Goal: Task Accomplishment & Management: Use online tool/utility

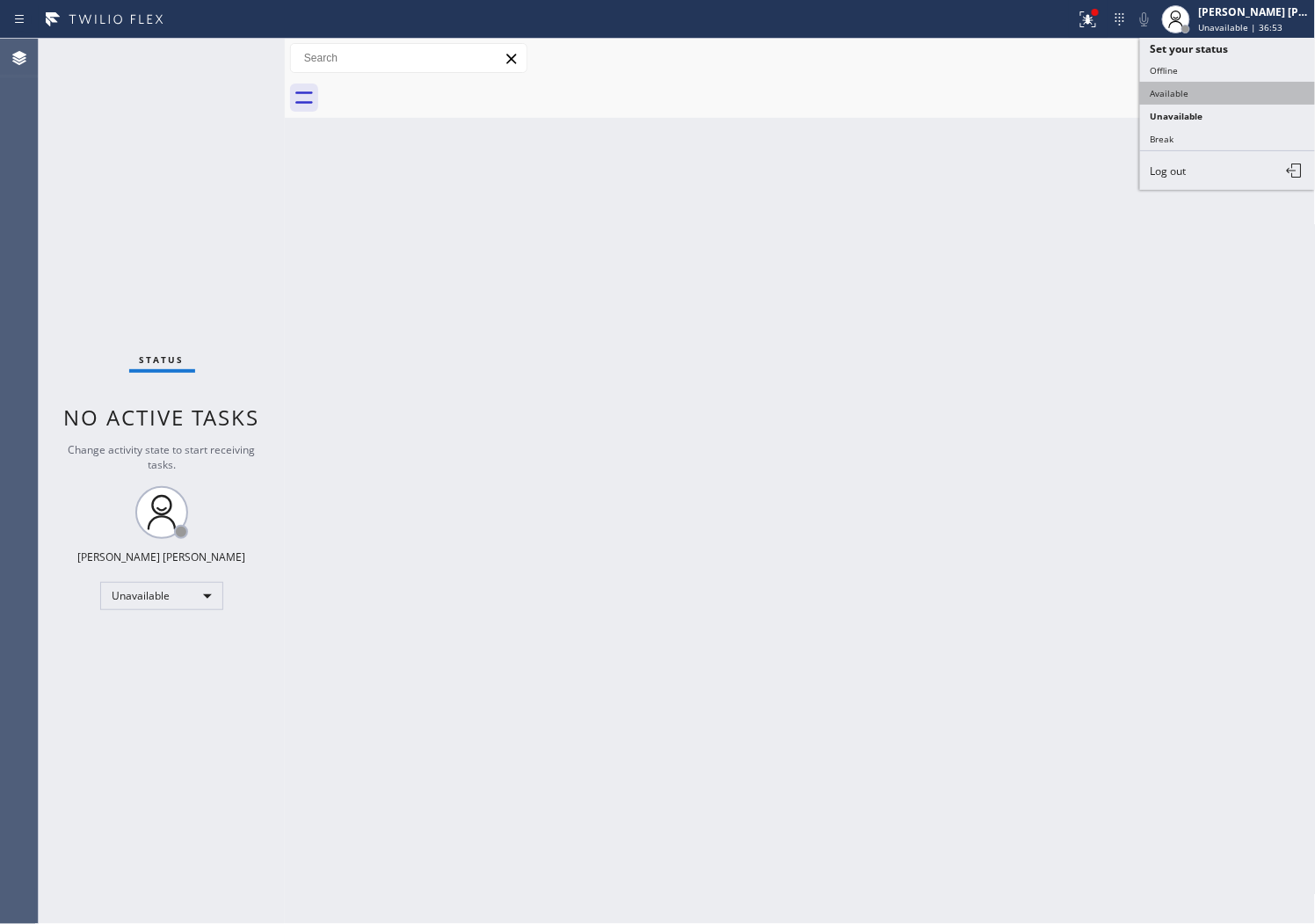
click at [1193, 88] on button "Available" at bounding box center [1228, 93] width 176 height 23
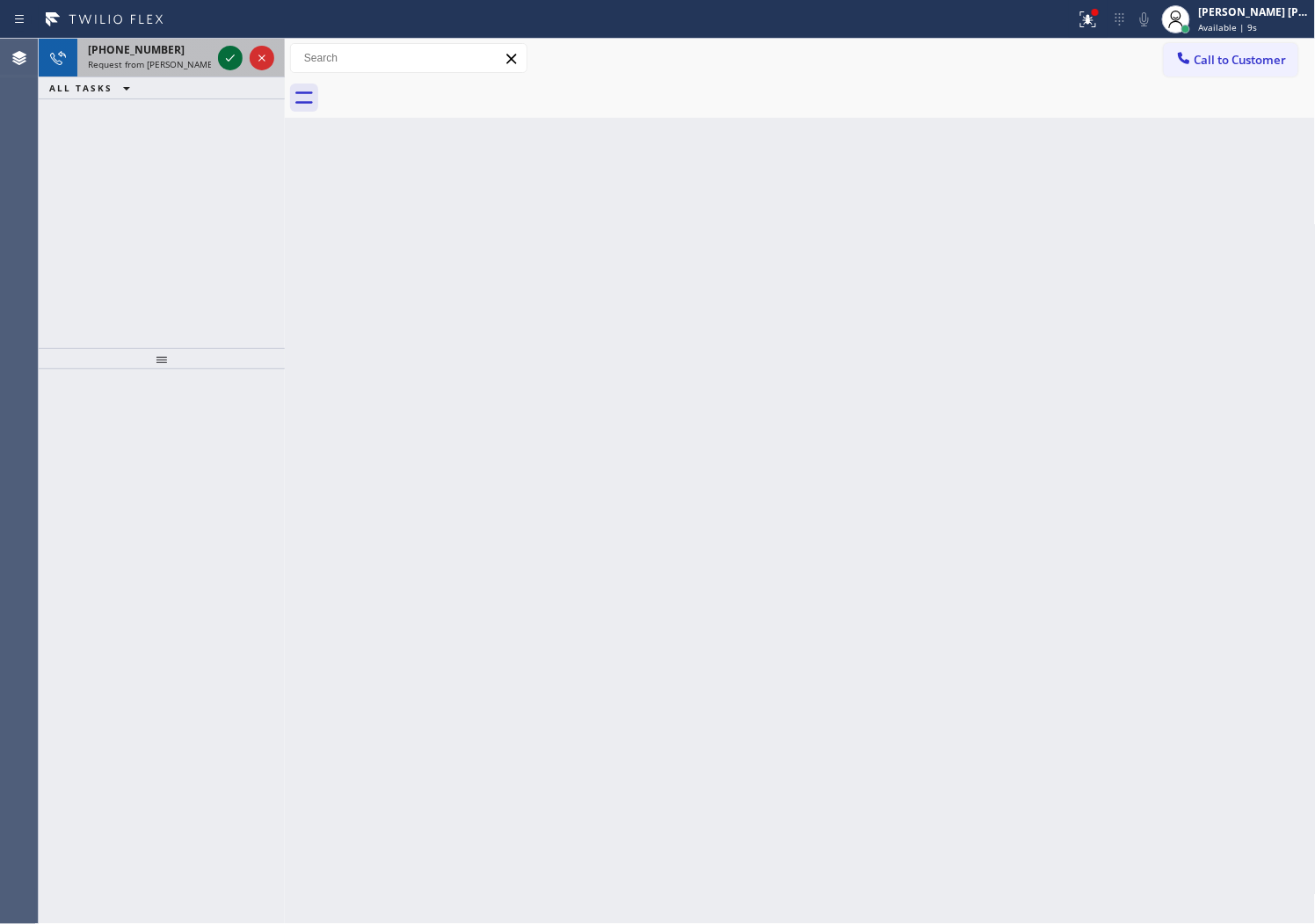
click at [239, 60] on icon at bounding box center [230, 57] width 21 height 21
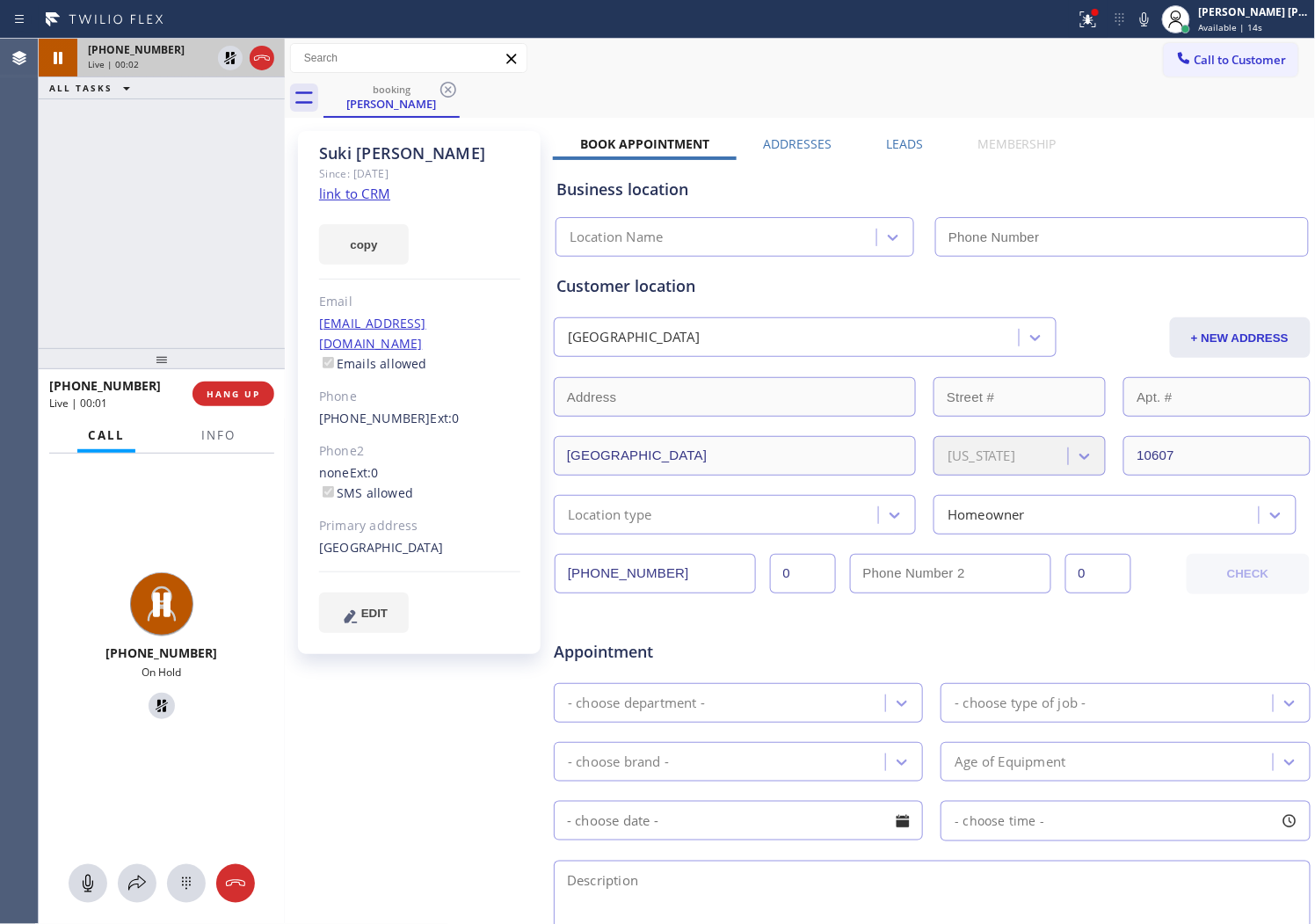
type input "[PHONE_NUMBER]"
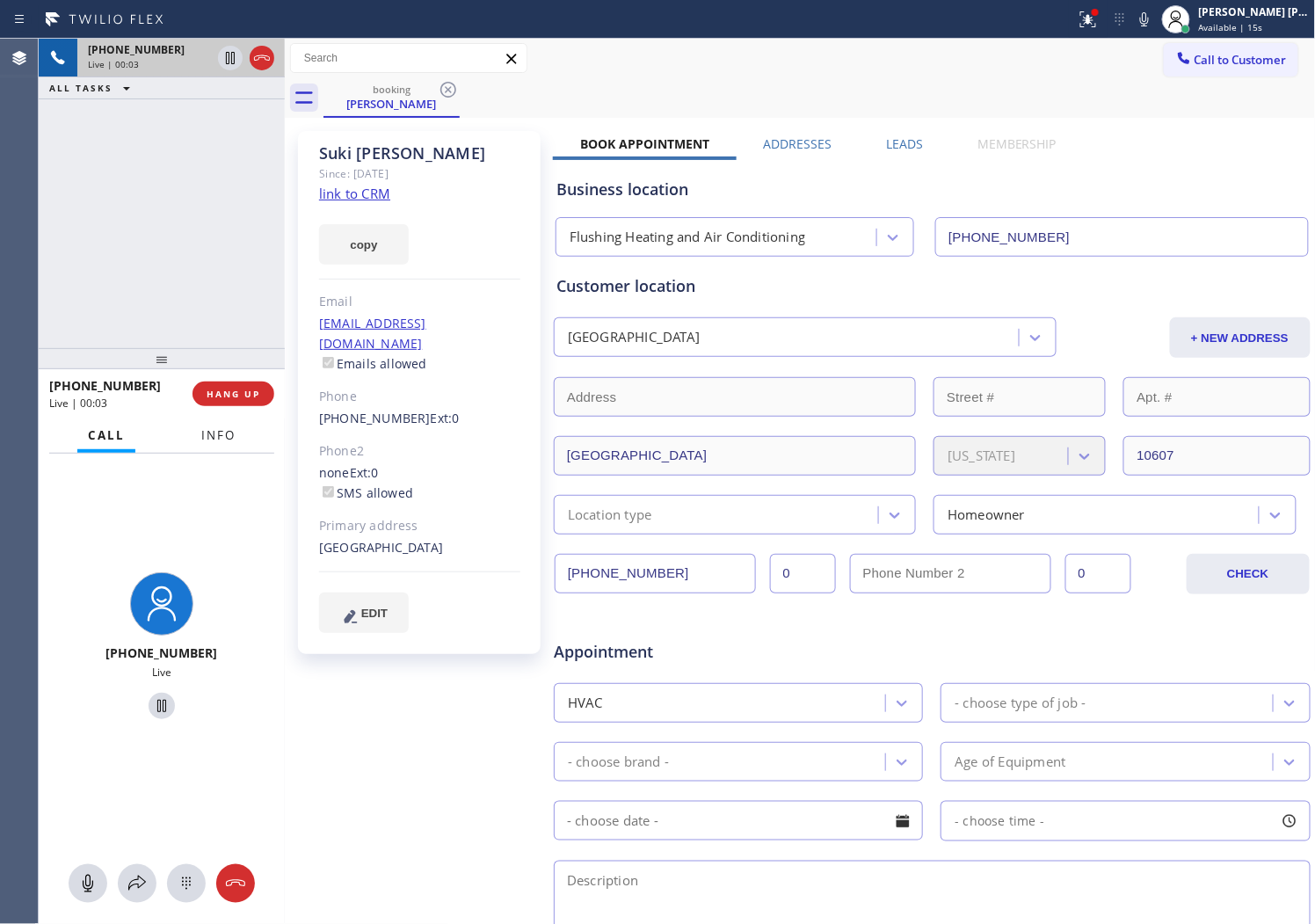
click at [227, 435] on span "Info" at bounding box center [218, 435] width 35 height 16
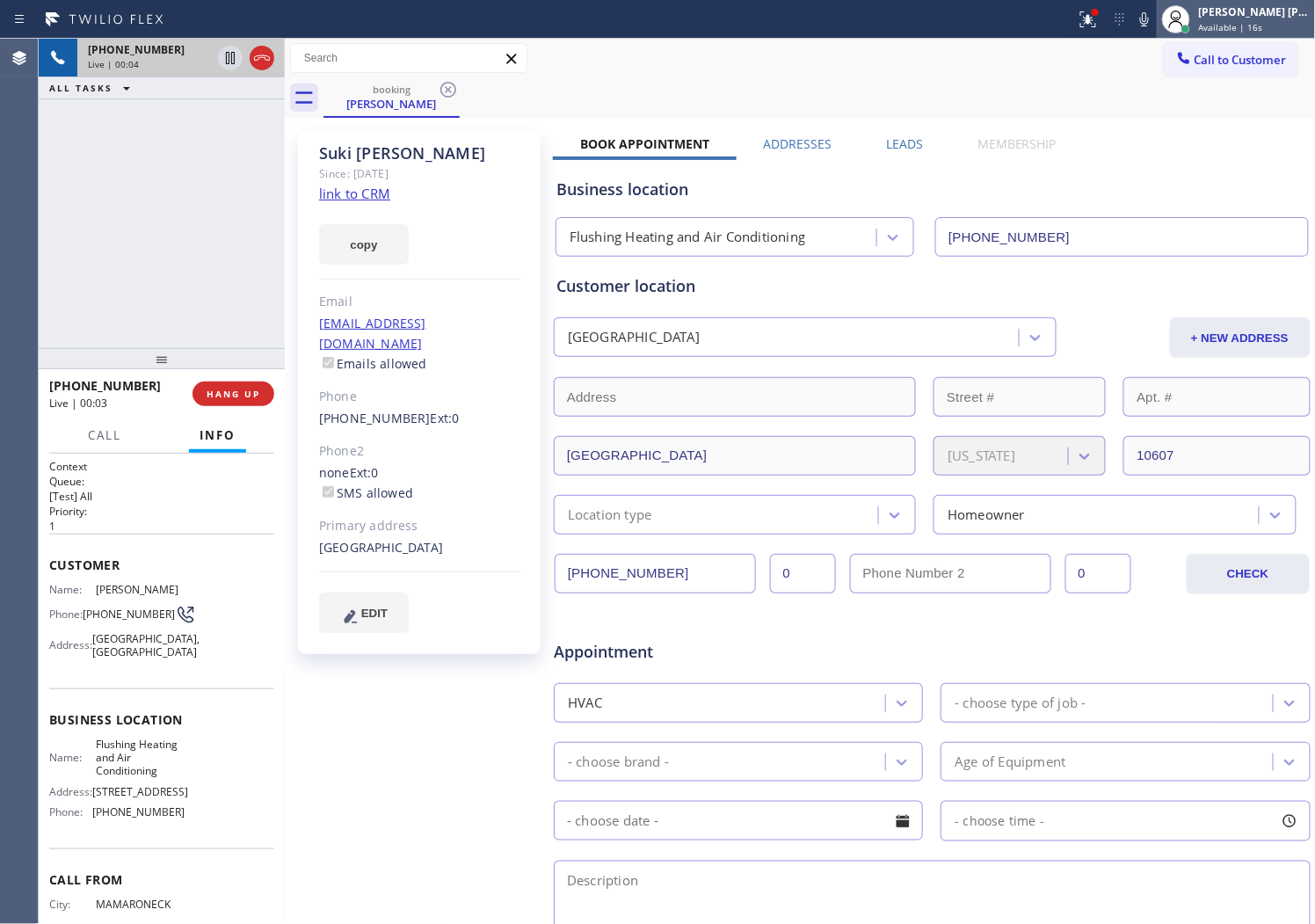
click at [1196, 36] on div at bounding box center [1176, 19] width 38 height 38
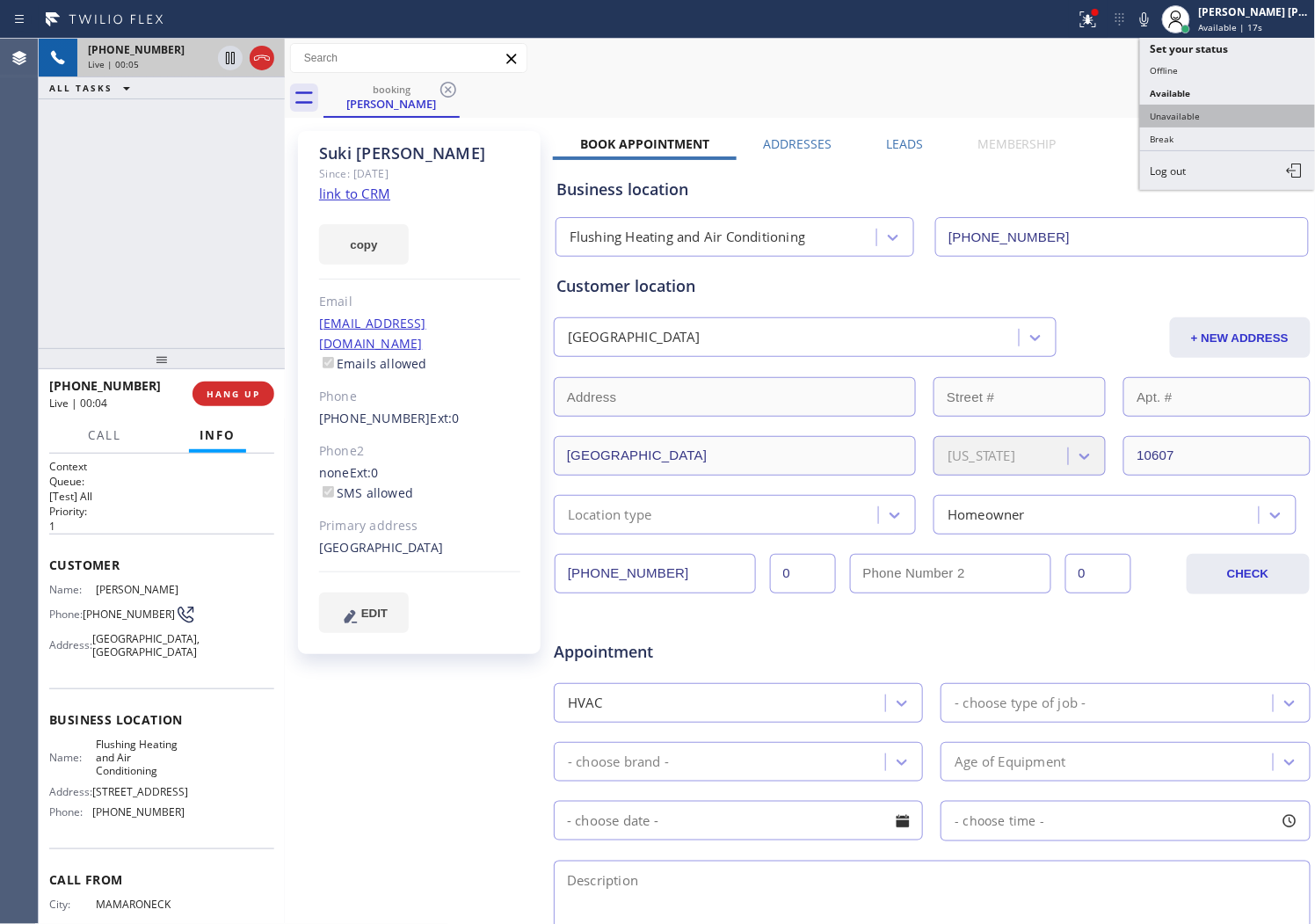
click at [1188, 116] on button "Unavailable" at bounding box center [1228, 115] width 176 height 23
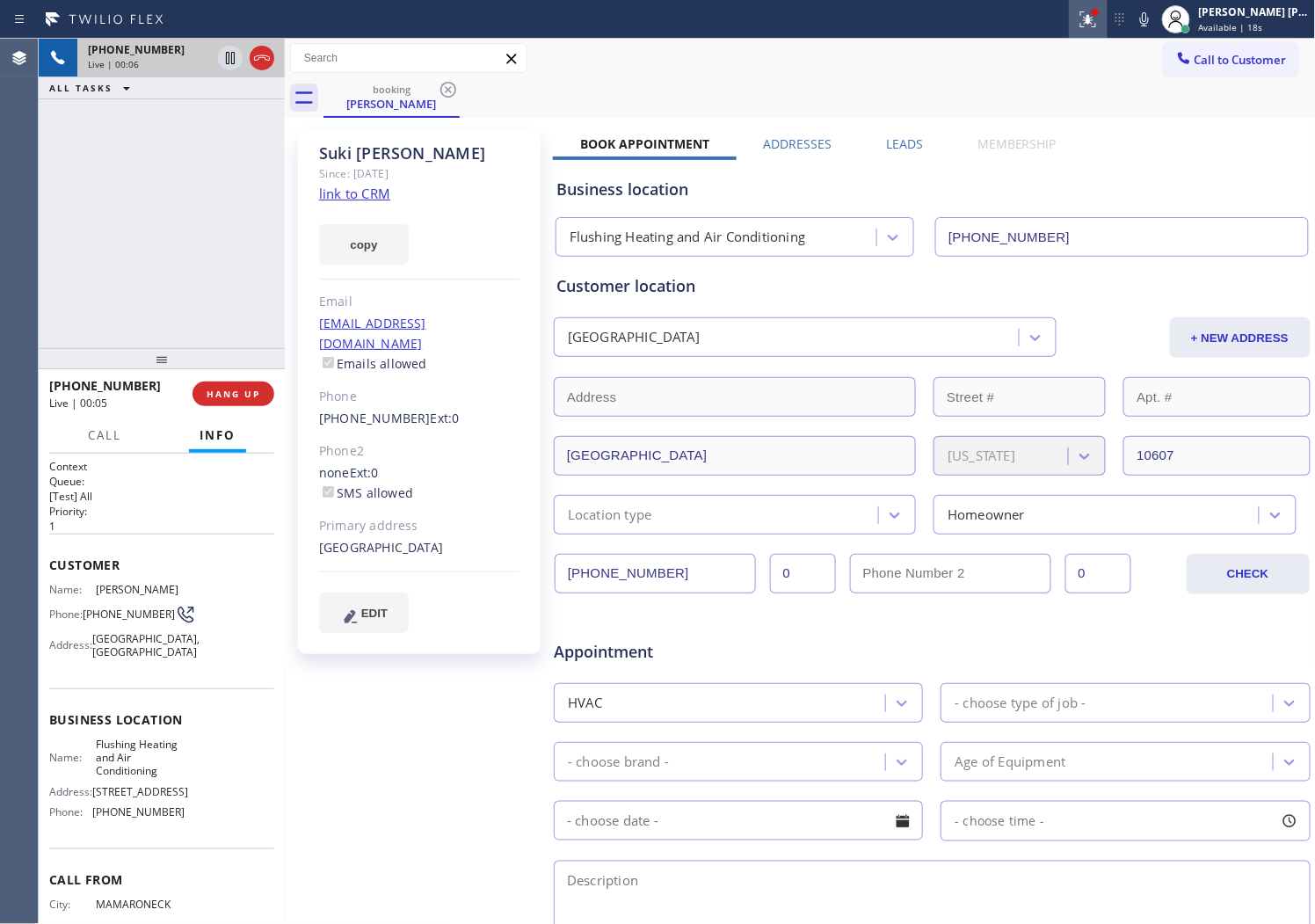
click at [1099, 27] on icon at bounding box center [1088, 19] width 21 height 21
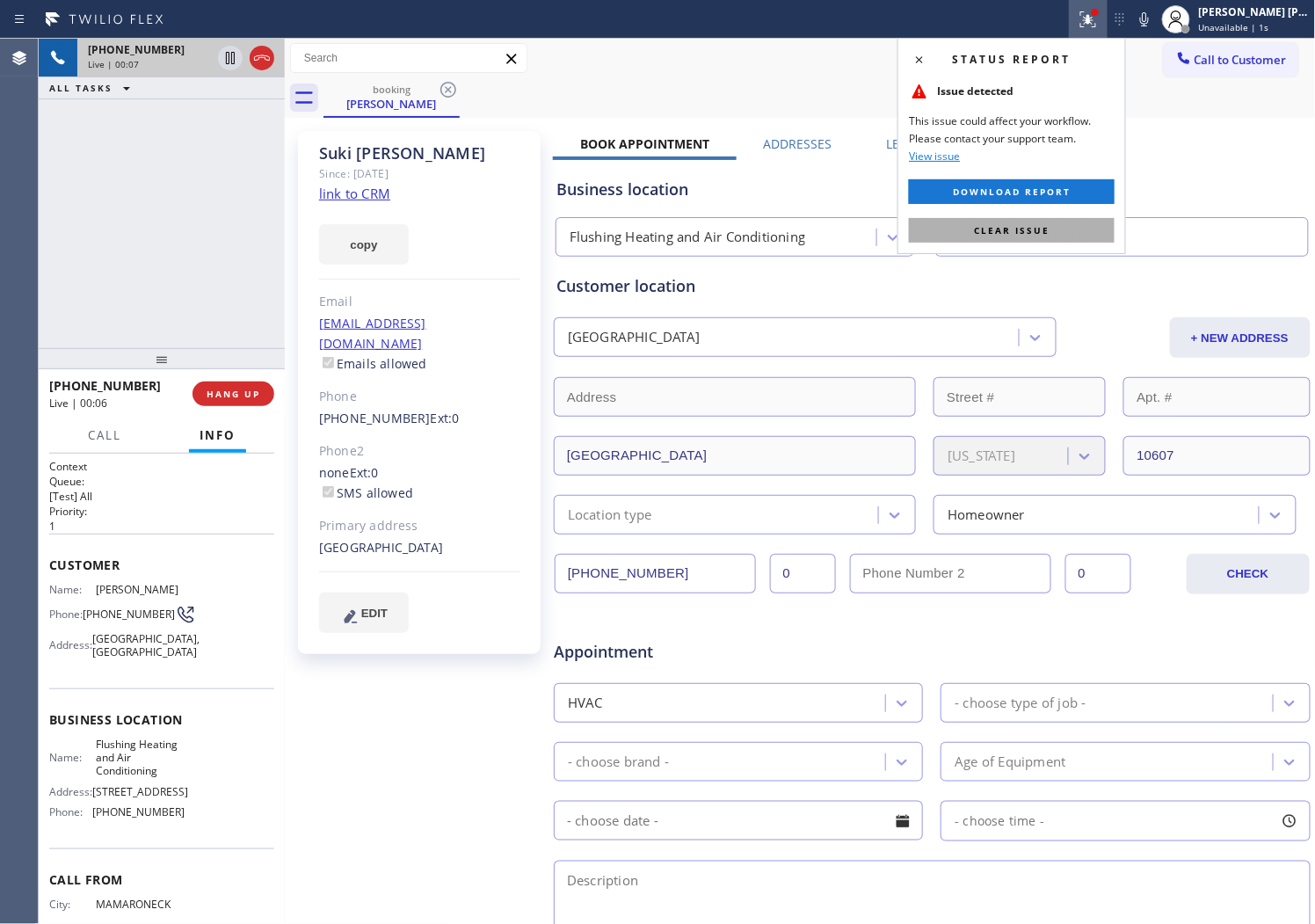
click at [1025, 236] on span "Clear issue" at bounding box center [1011, 230] width 76 height 12
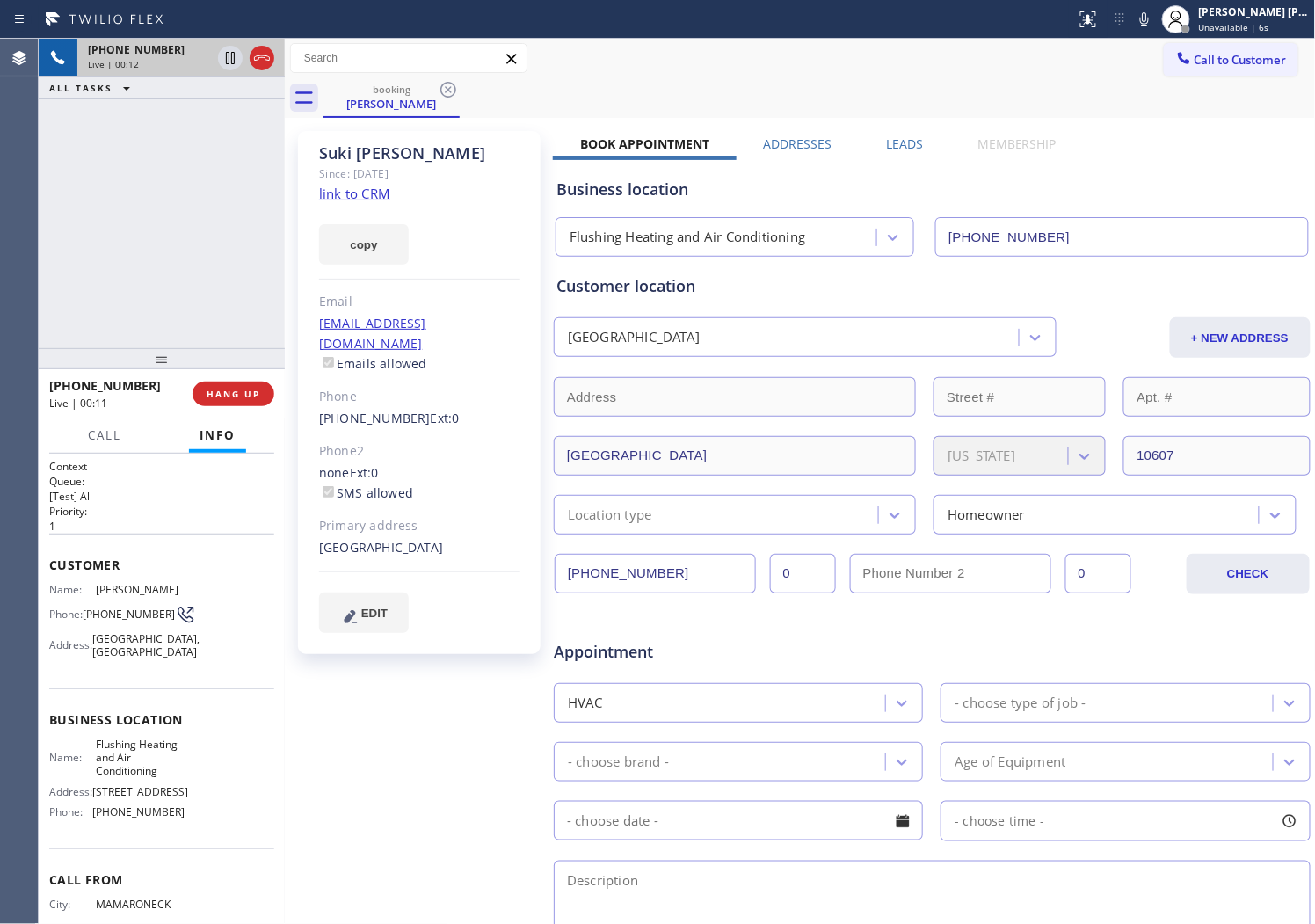
click at [472, 441] on div "Phone2" at bounding box center [420, 451] width 201 height 20
click at [1084, 81] on div "booking [PERSON_NAME]" at bounding box center [820, 98] width 992 height 39
click at [413, 537] on div "[GEOGRAPHIC_DATA]" at bounding box center [420, 547] width 201 height 20
copy div "10607"
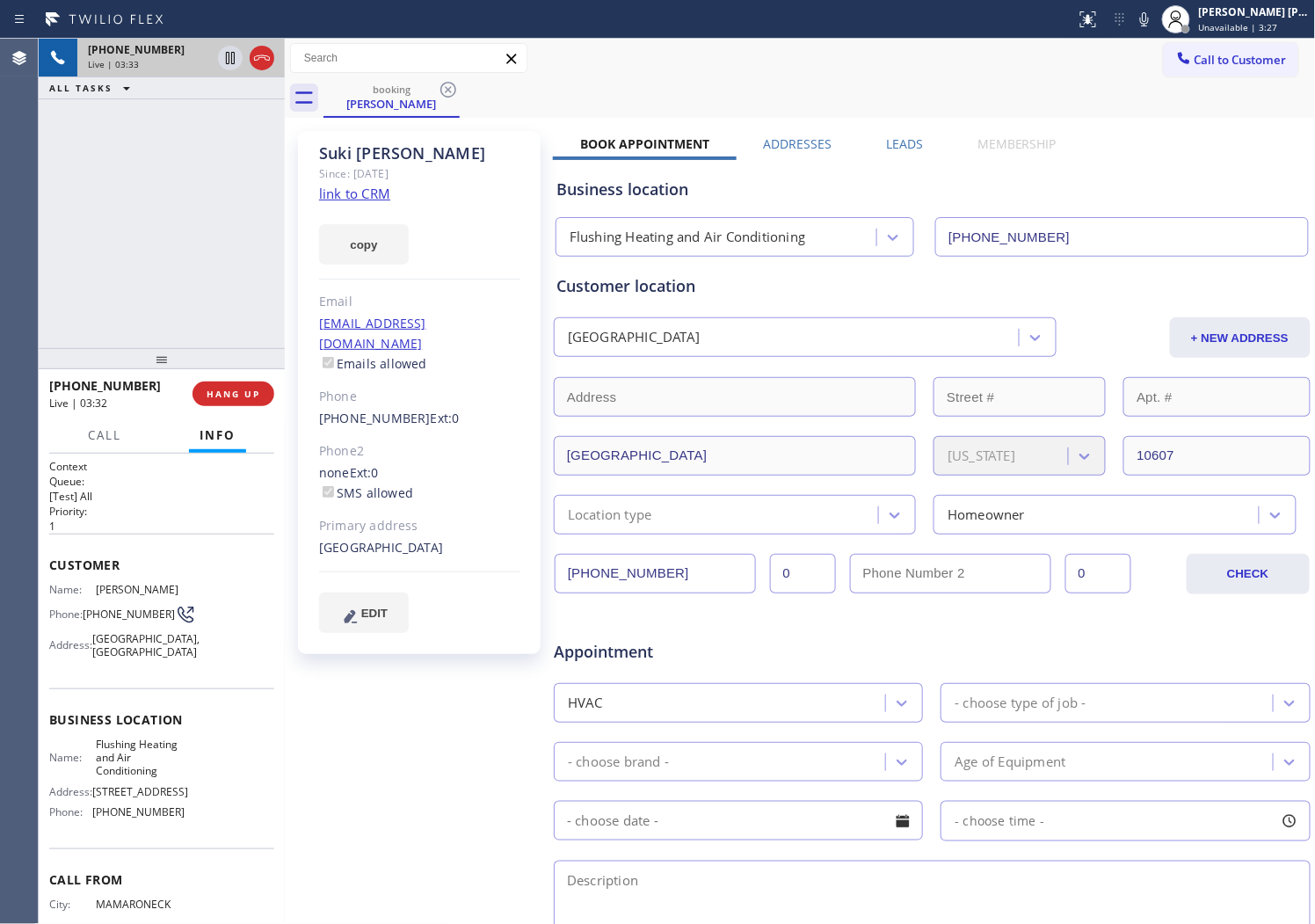
click at [221, 233] on div "[PHONE_NUMBER] Live | 03:33 ALL TASKS ALL TASKS ACTIVE TASKS TASKS IN WRAP UP" at bounding box center [162, 193] width 247 height 310
click at [1152, 20] on icon at bounding box center [1144, 19] width 21 height 21
click at [1149, 22] on icon at bounding box center [1144, 19] width 9 height 14
click at [1155, 10] on icon at bounding box center [1144, 19] width 21 height 21
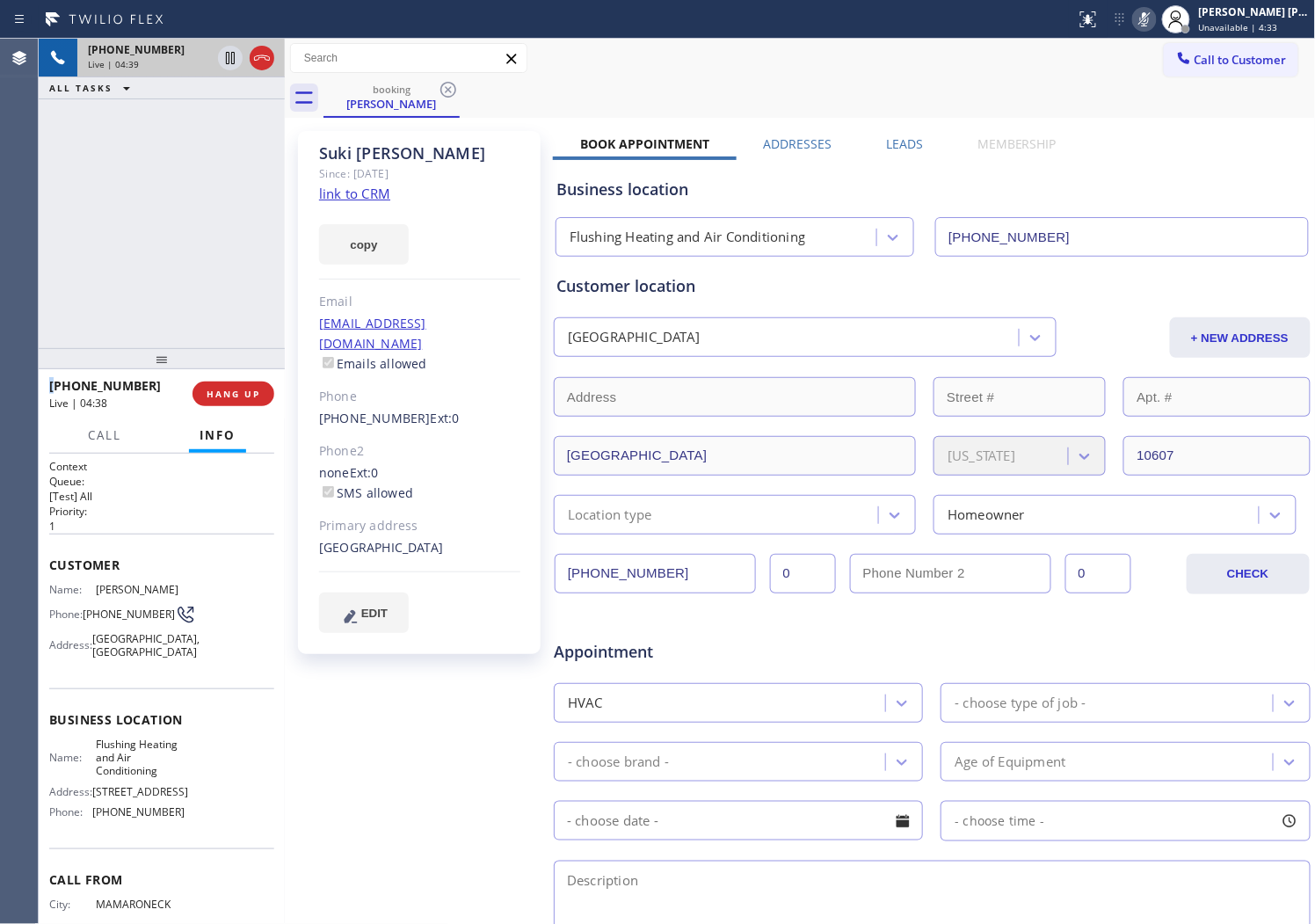
click at [1155, 19] on icon at bounding box center [1144, 19] width 21 height 21
click at [1155, 21] on icon at bounding box center [1144, 19] width 21 height 21
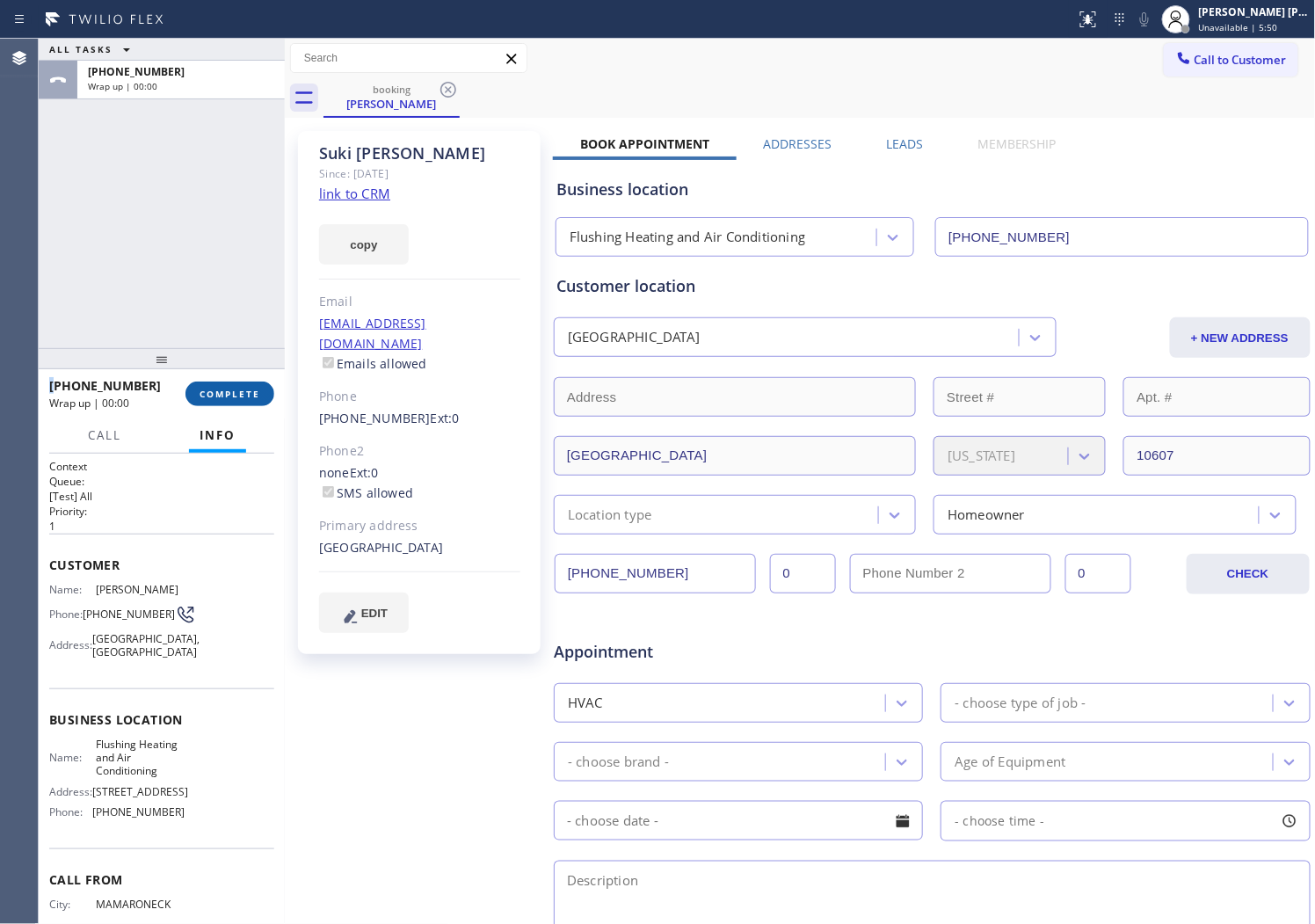
click at [239, 393] on span "COMPLETE" at bounding box center [229, 393] width 60 height 12
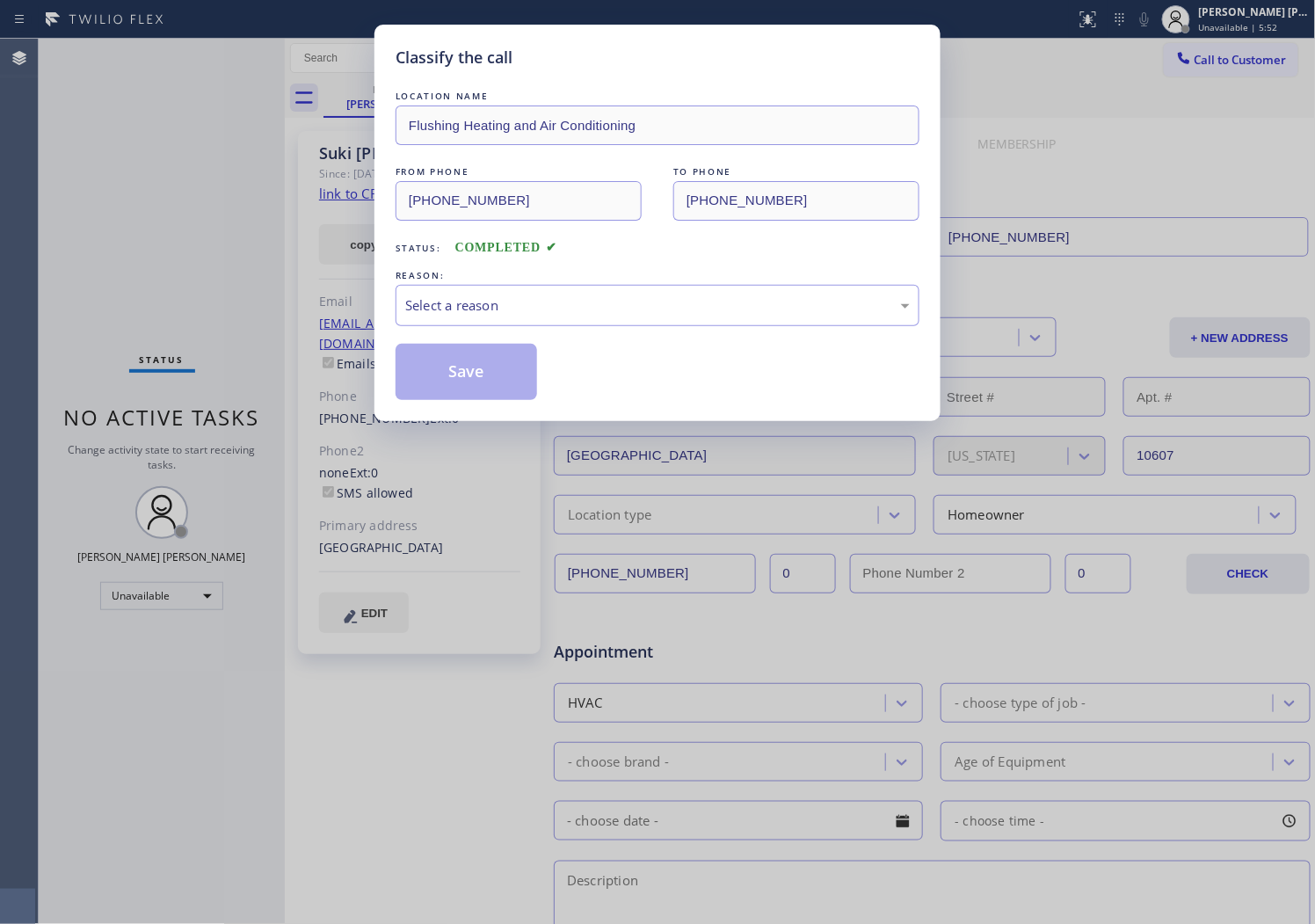
click at [528, 323] on div "Select a reason" at bounding box center [657, 306] width 524 height 41
click at [530, 311] on div "Select a reason" at bounding box center [658, 305] width 505 height 20
click at [459, 369] on button "Save" at bounding box center [466, 371] width 141 height 56
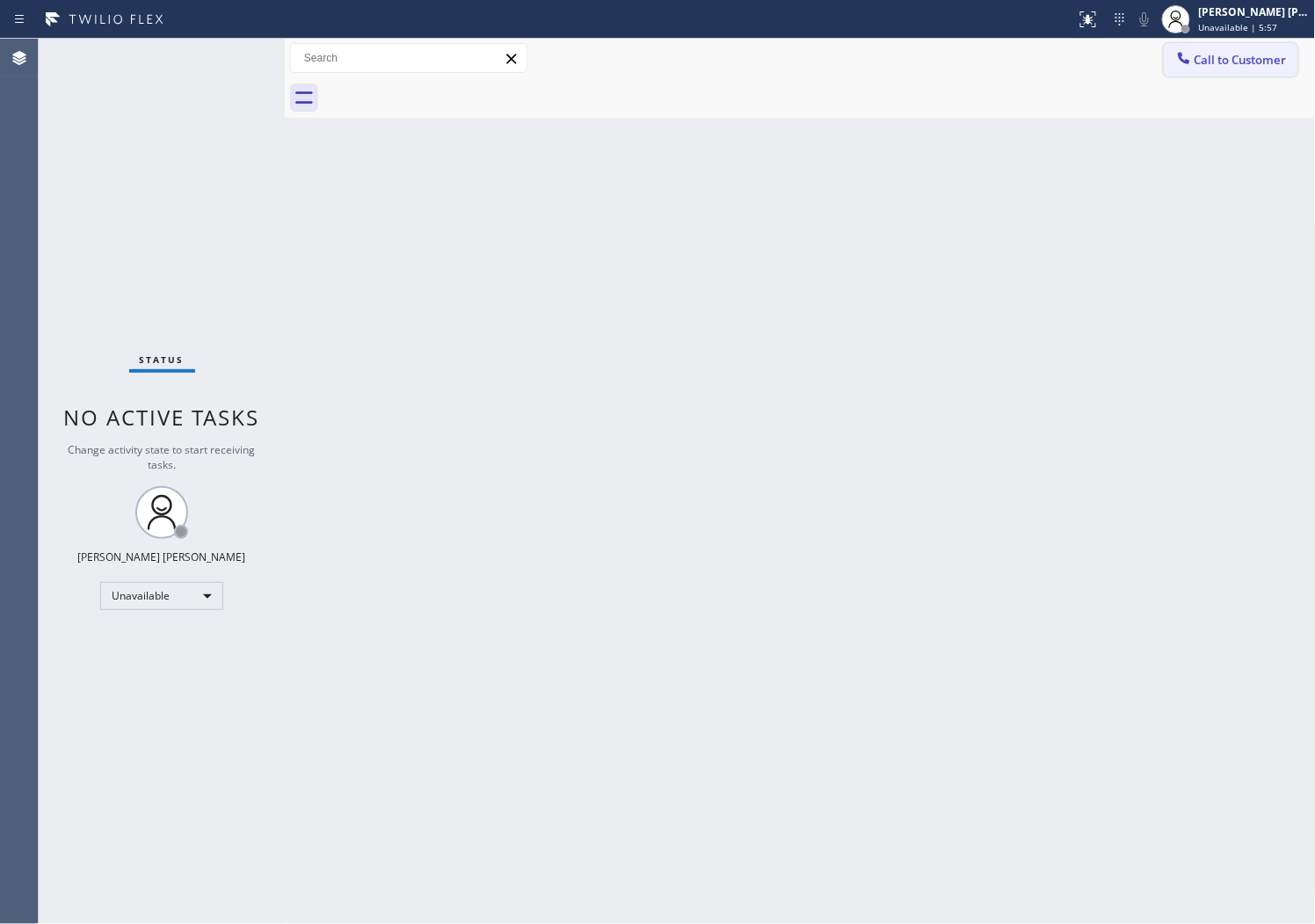
click at [1249, 62] on span "Call to Customer" at bounding box center [1241, 60] width 93 height 16
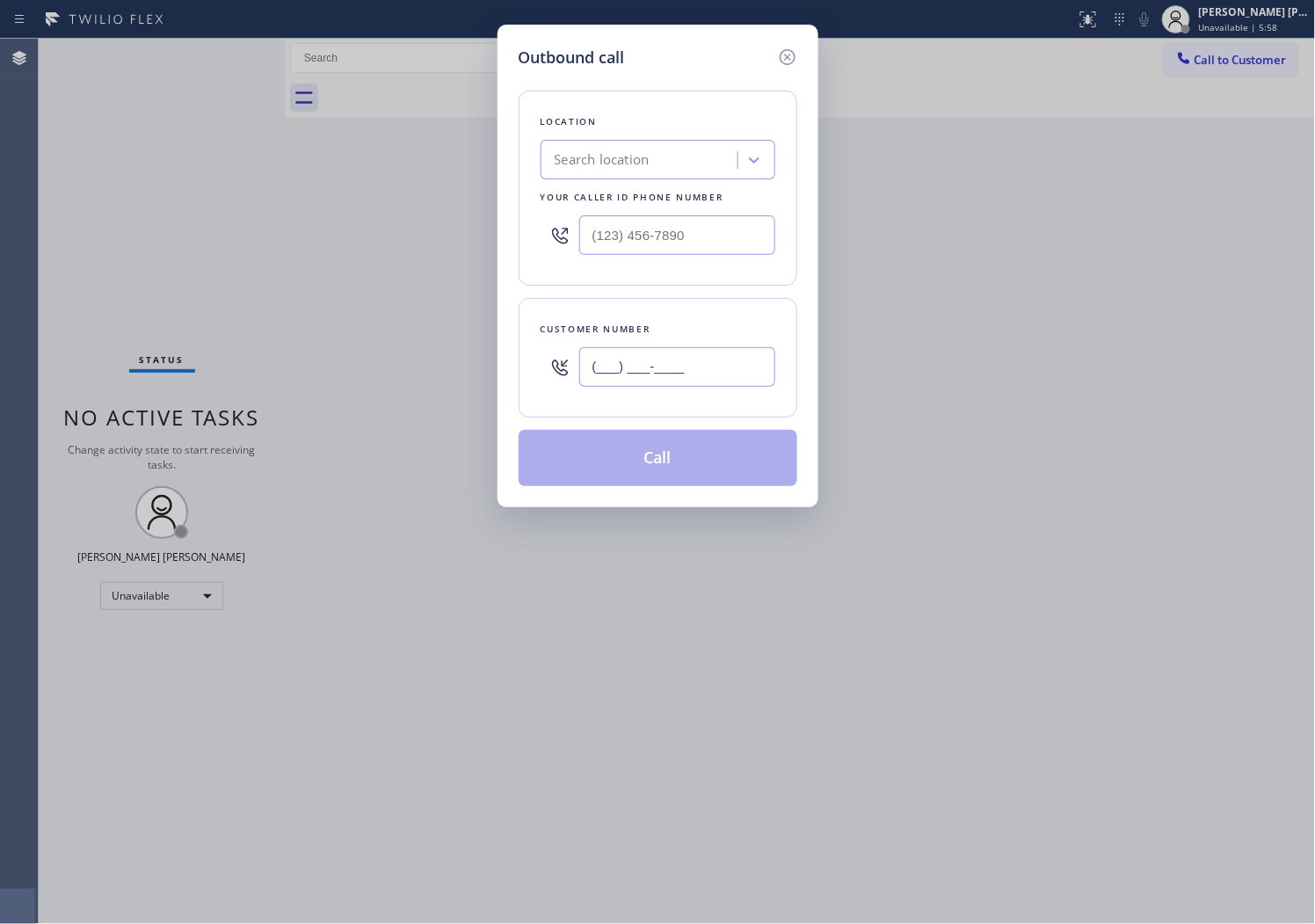
click at [659, 379] on input "(___) ___-____" at bounding box center [677, 367] width 196 height 39
paste input "209) 297-3924"
type input "[PHONE_NUMBER]"
click at [666, 243] on input "text" at bounding box center [677, 235] width 196 height 39
click at [666, 243] on input "(___) ___-____" at bounding box center [677, 235] width 196 height 39
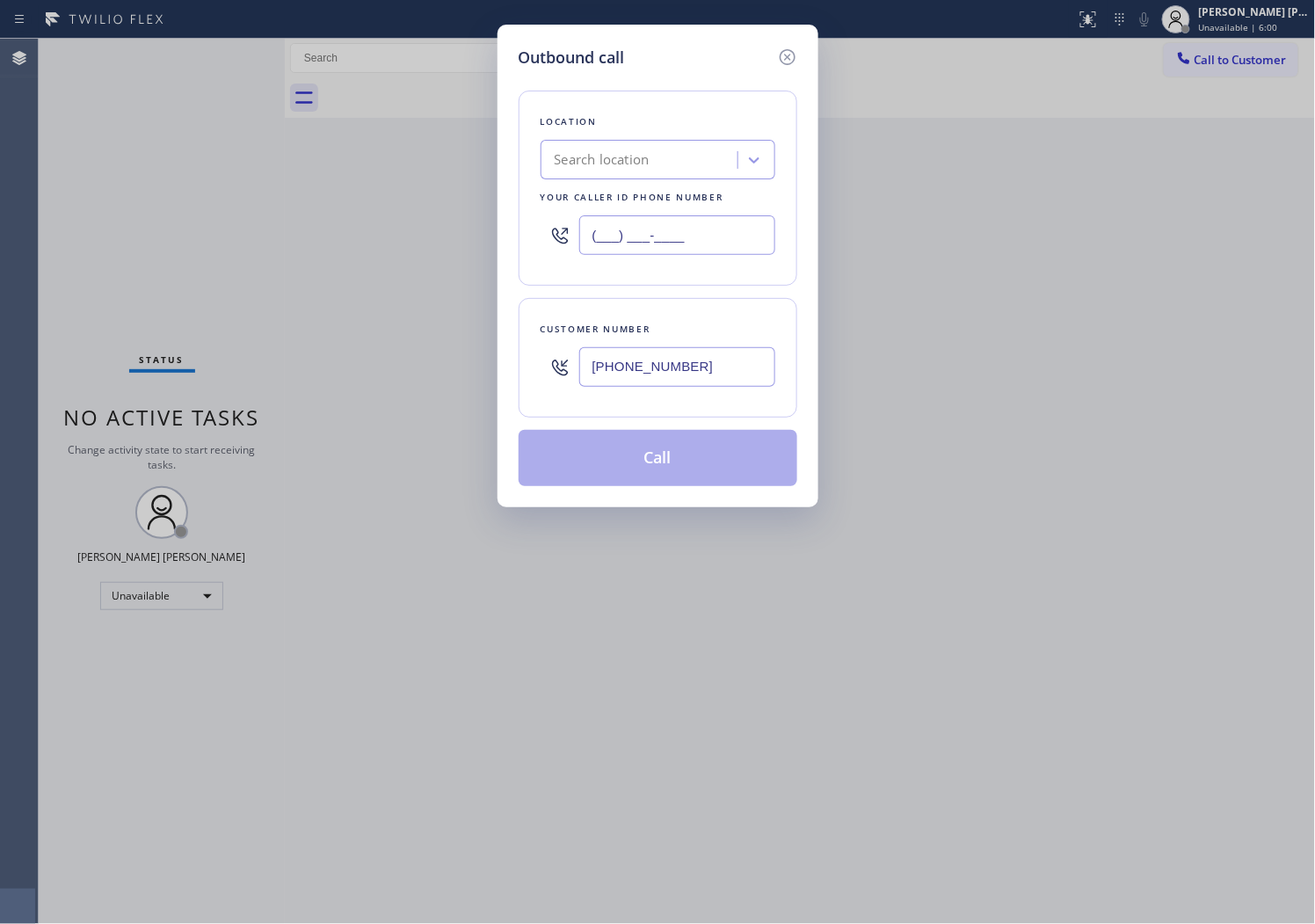
click at [666, 243] on input "(___) ___-____" at bounding box center [677, 235] width 196 height 39
paste input "949) 979-5411"
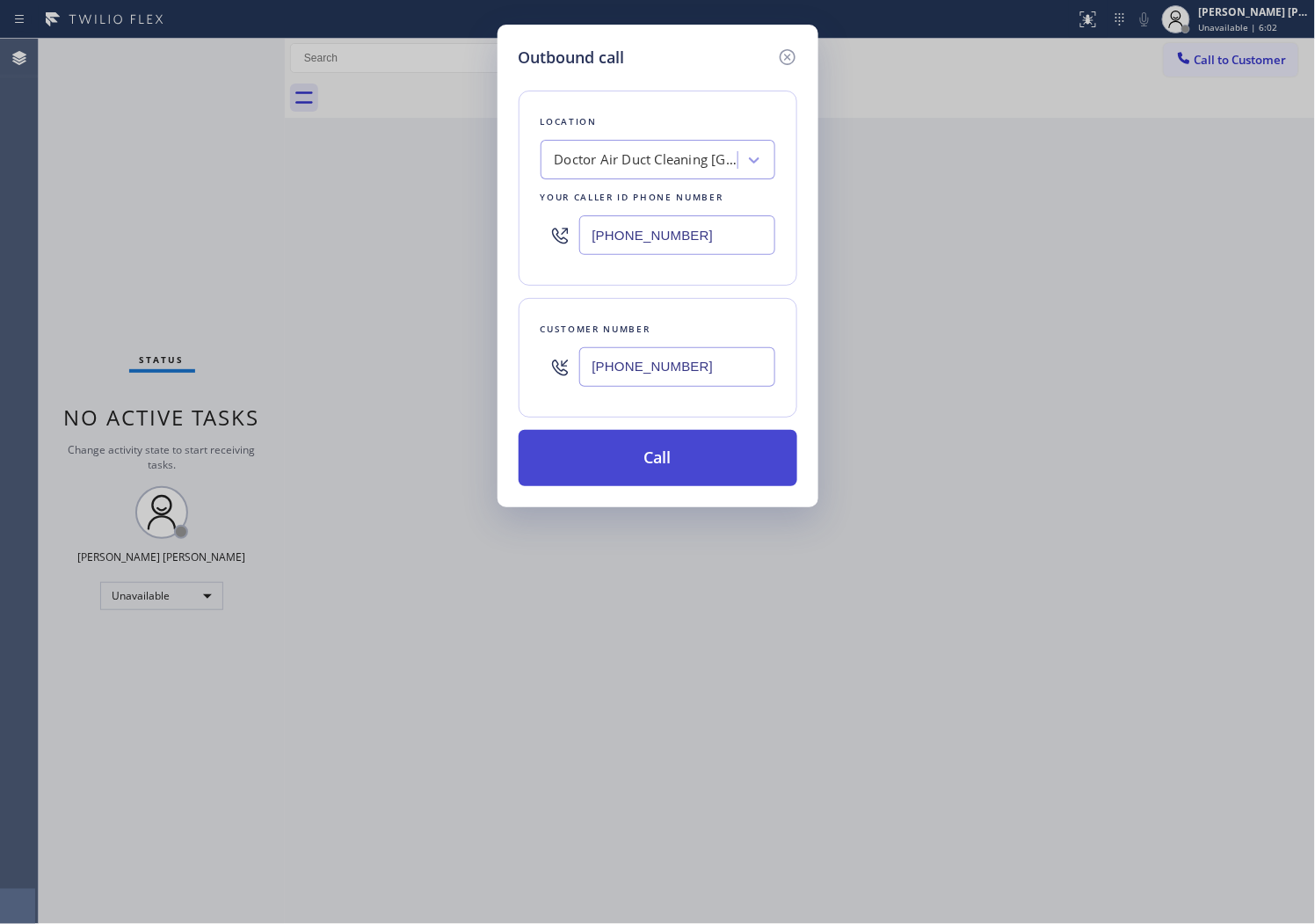
type input "[PHONE_NUMBER]"
click at [677, 455] on button "Call" at bounding box center [658, 458] width 279 height 56
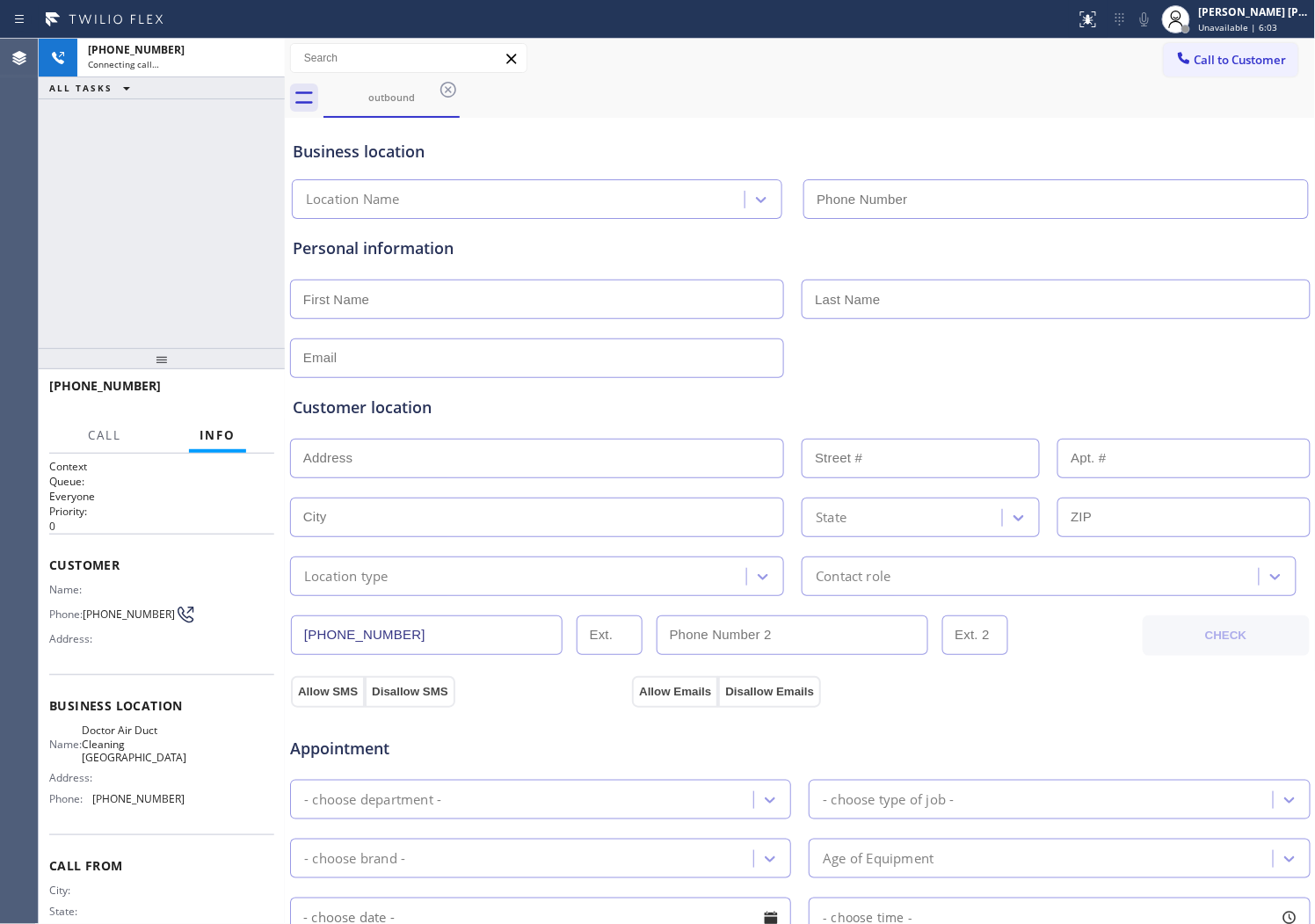
type input "[PHONE_NUMBER]"
click at [1155, 24] on icon at bounding box center [1144, 19] width 21 height 21
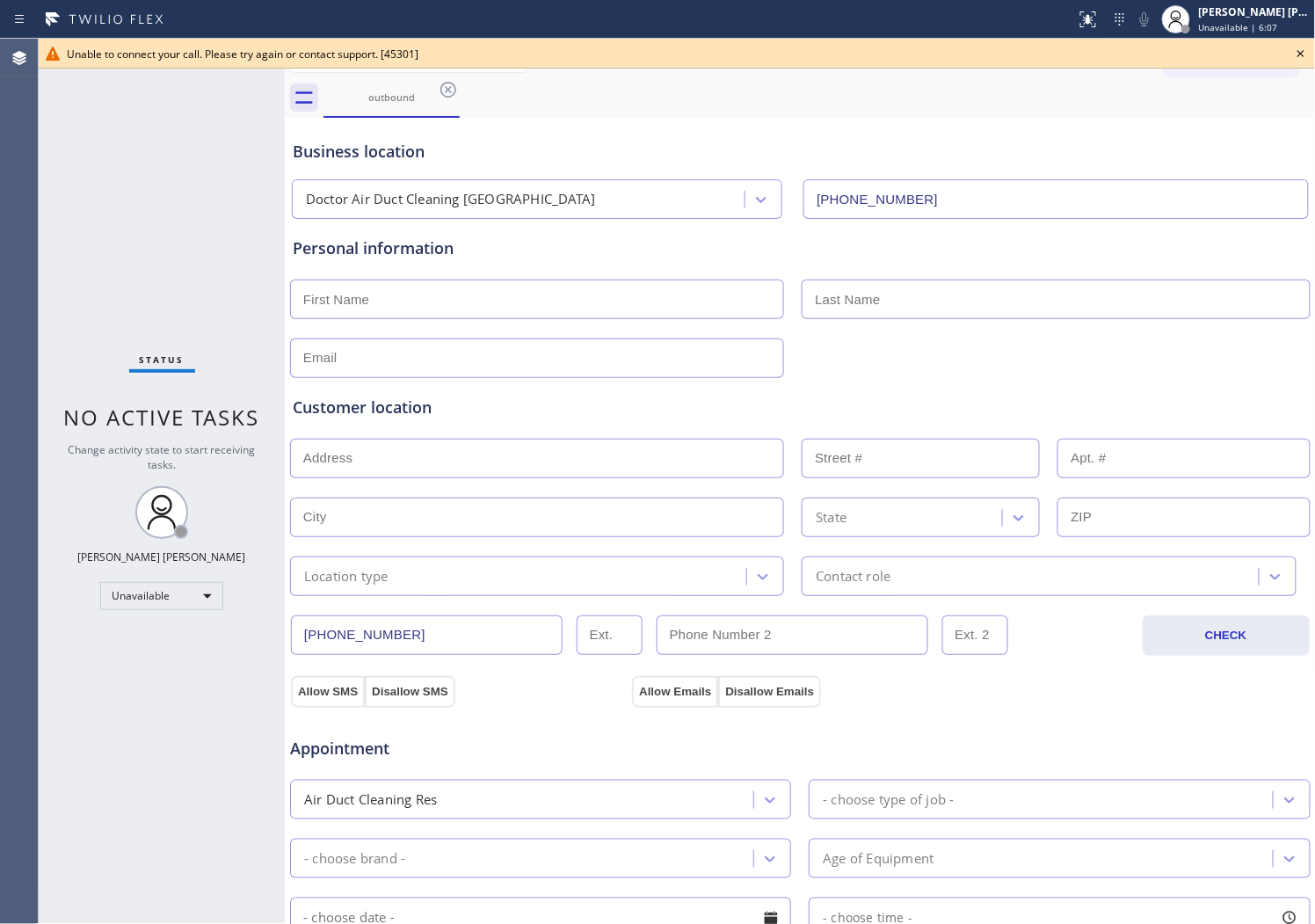
click at [1298, 56] on icon at bounding box center [1300, 53] width 7 height 7
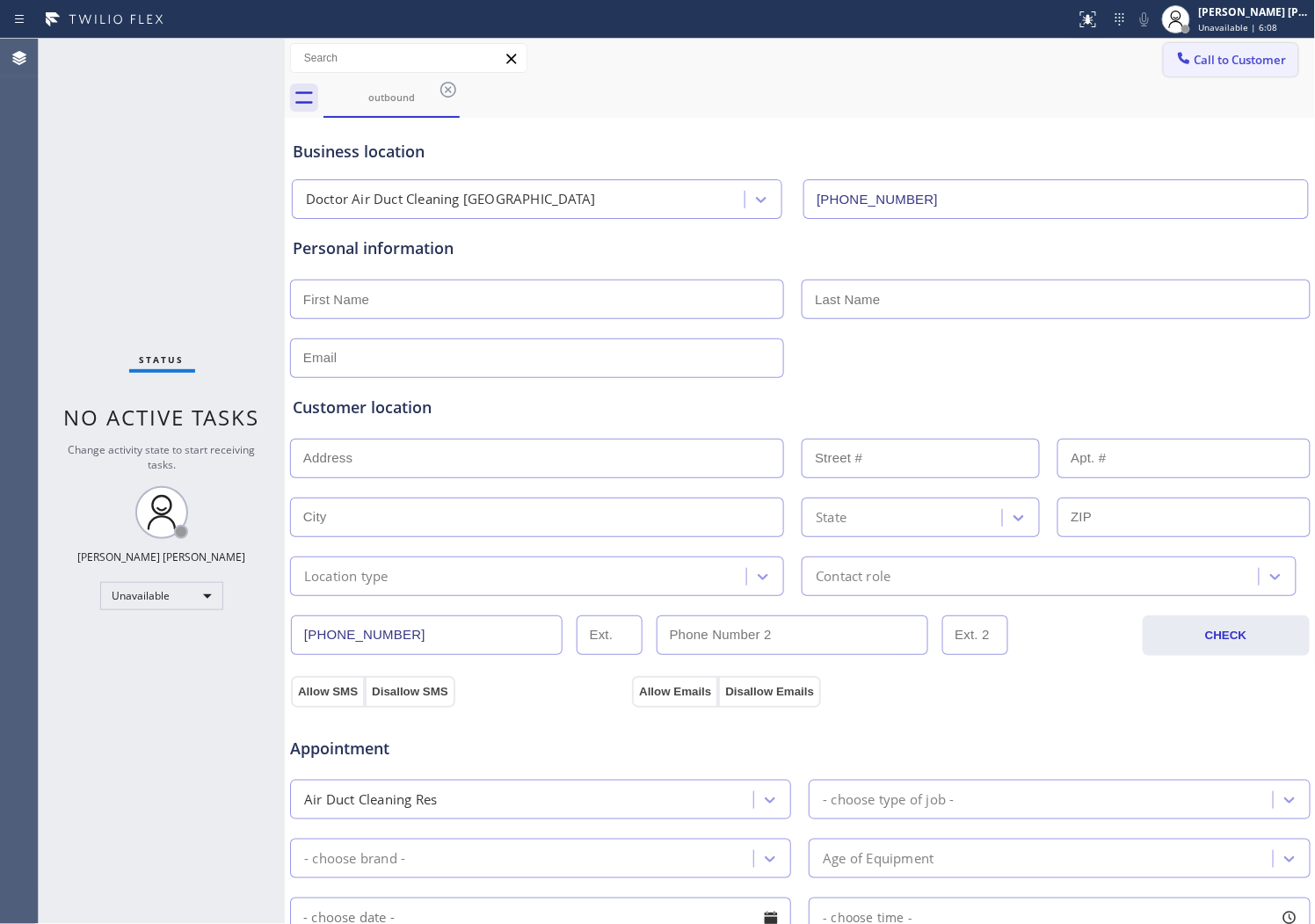
click at [1211, 66] on span "Call to Customer" at bounding box center [1241, 60] width 93 height 16
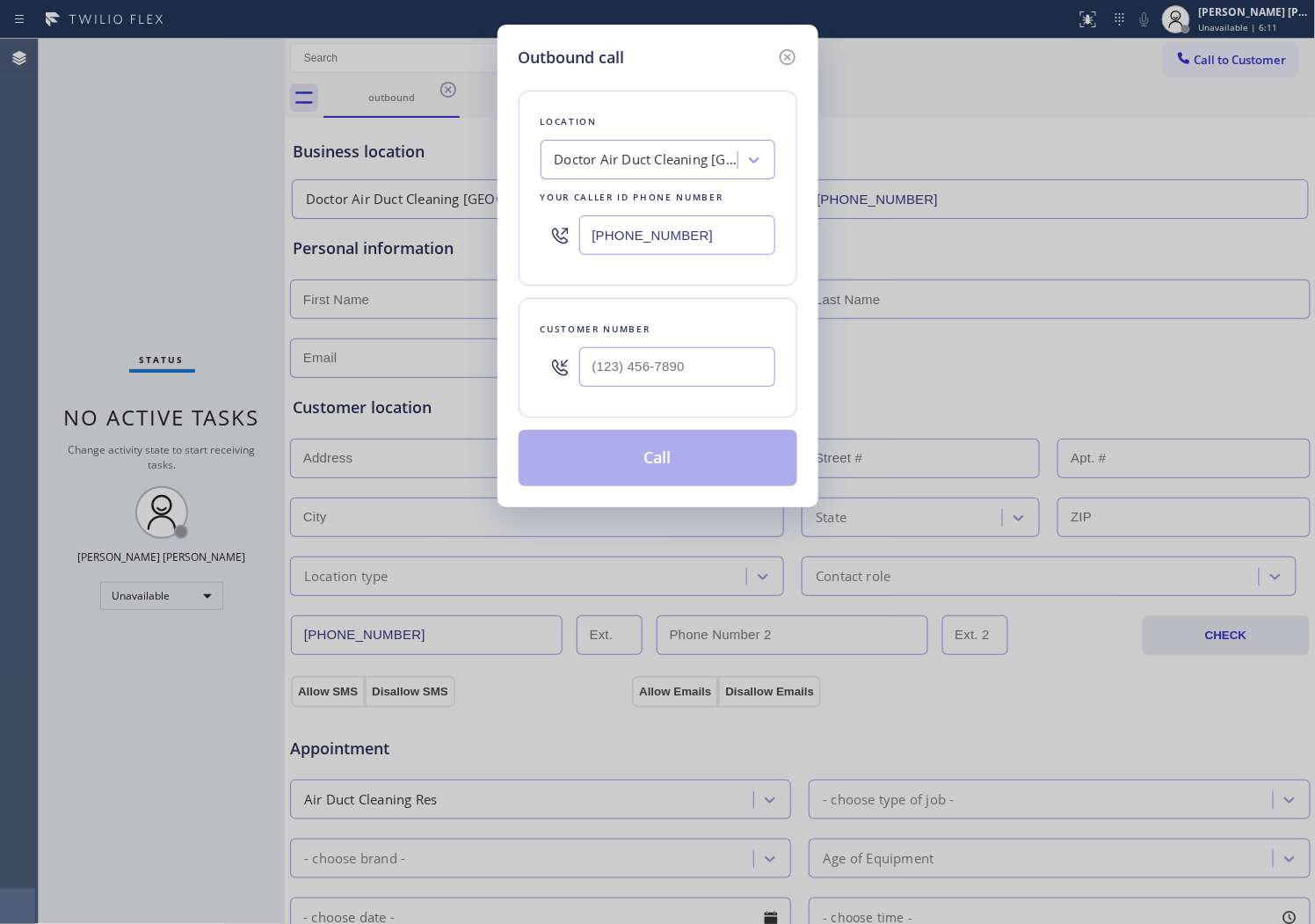
click at [708, 351] on input "text" at bounding box center [677, 367] width 196 height 39
paste input "209) 297-3924"
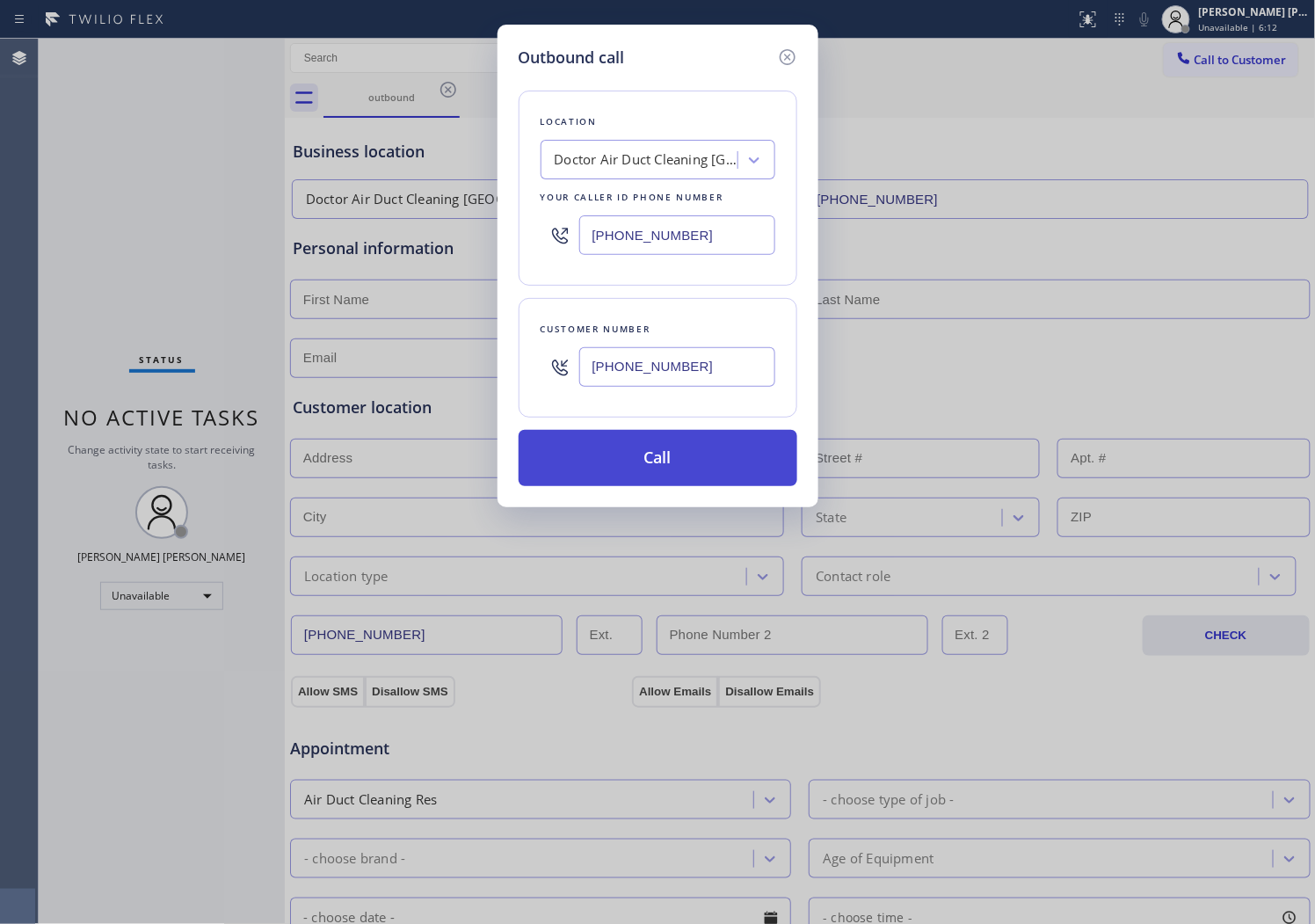
type input "[PHONE_NUMBER]"
click at [684, 446] on button "Call" at bounding box center [658, 458] width 279 height 56
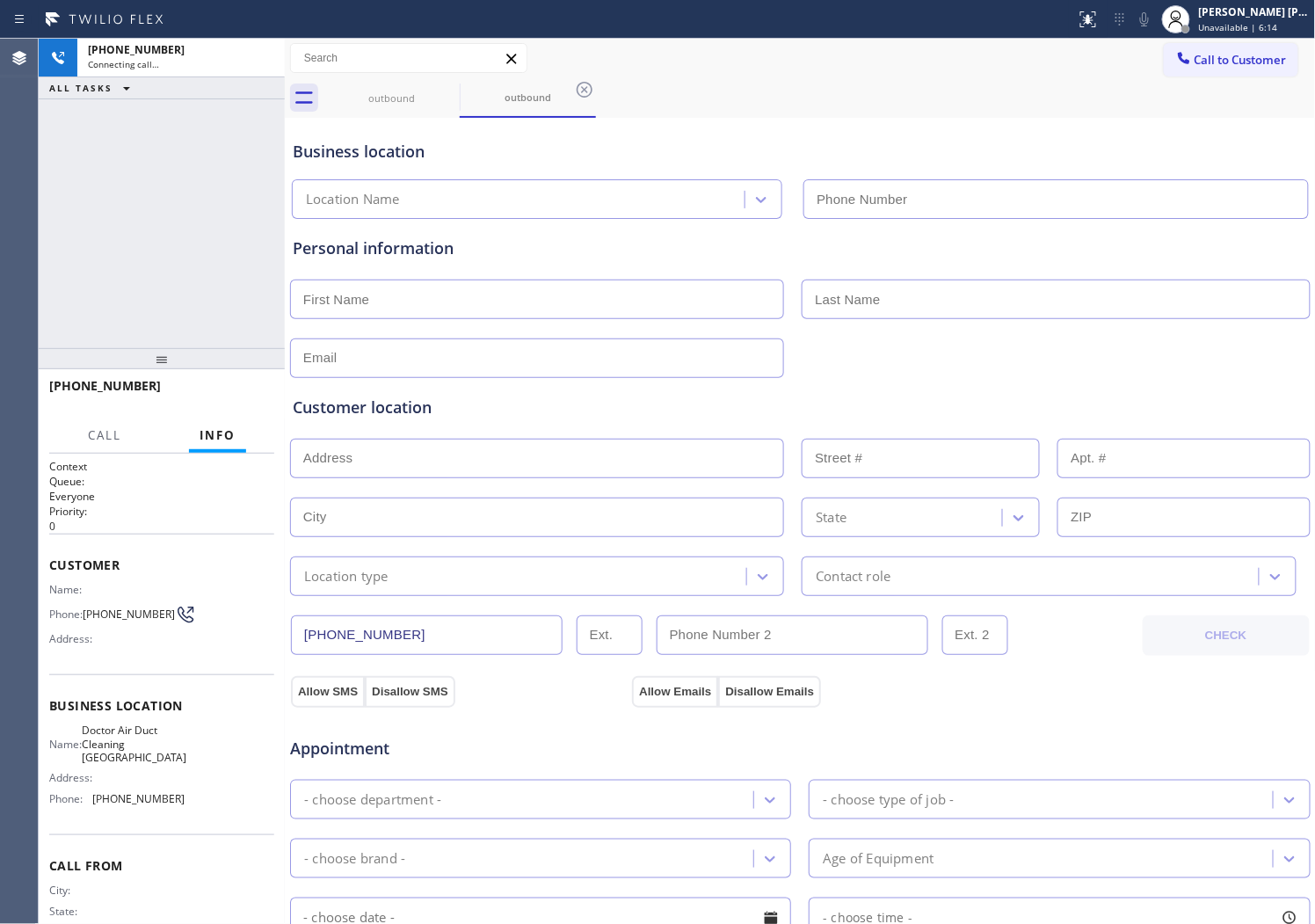
type input "[PHONE_NUMBER]"
click at [1155, 27] on icon at bounding box center [1144, 19] width 21 height 21
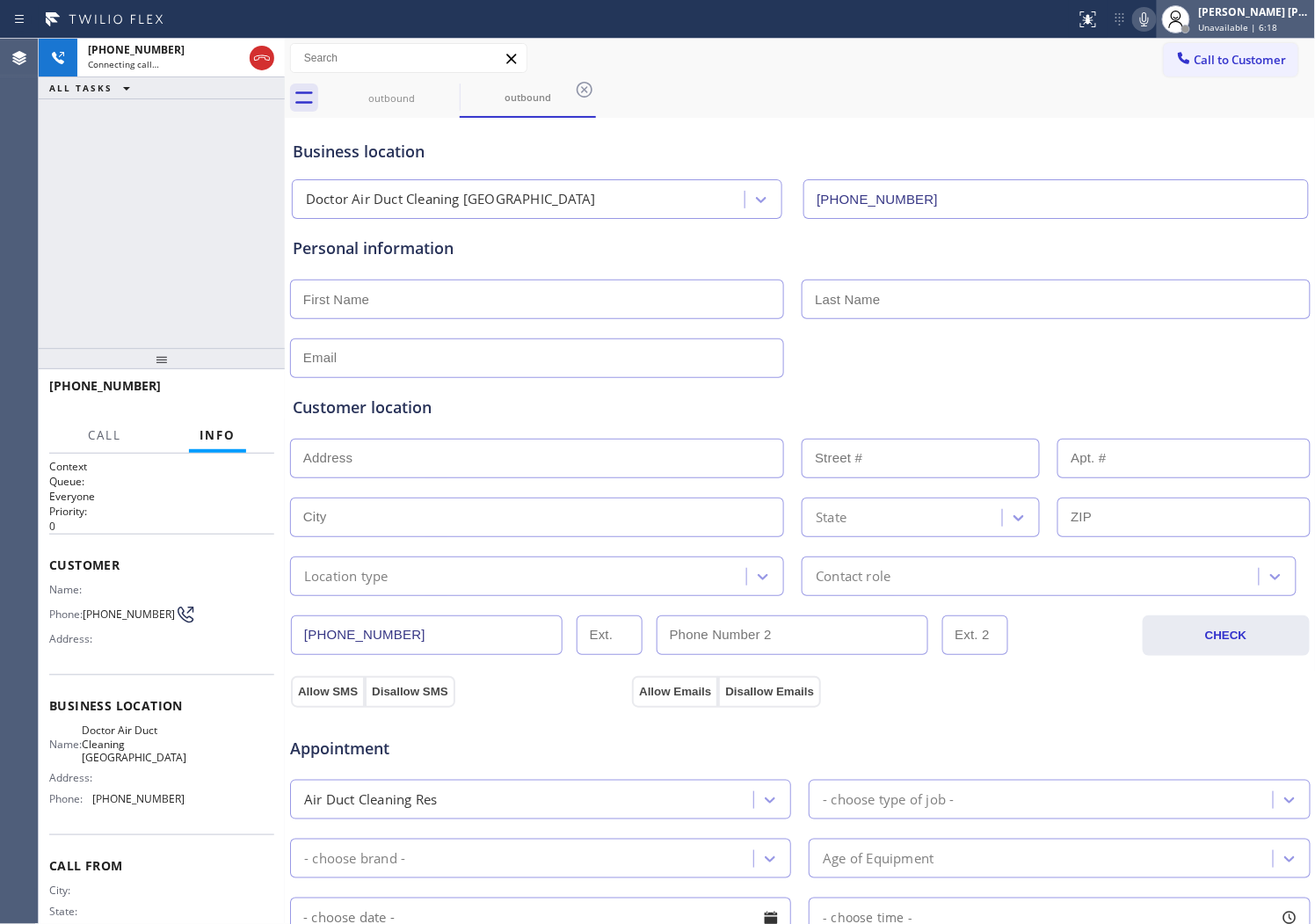
click at [1175, 13] on div at bounding box center [1176, 19] width 38 height 38
click at [1155, 20] on icon at bounding box center [1144, 19] width 21 height 21
click at [1155, 21] on icon at bounding box center [1144, 19] width 21 height 21
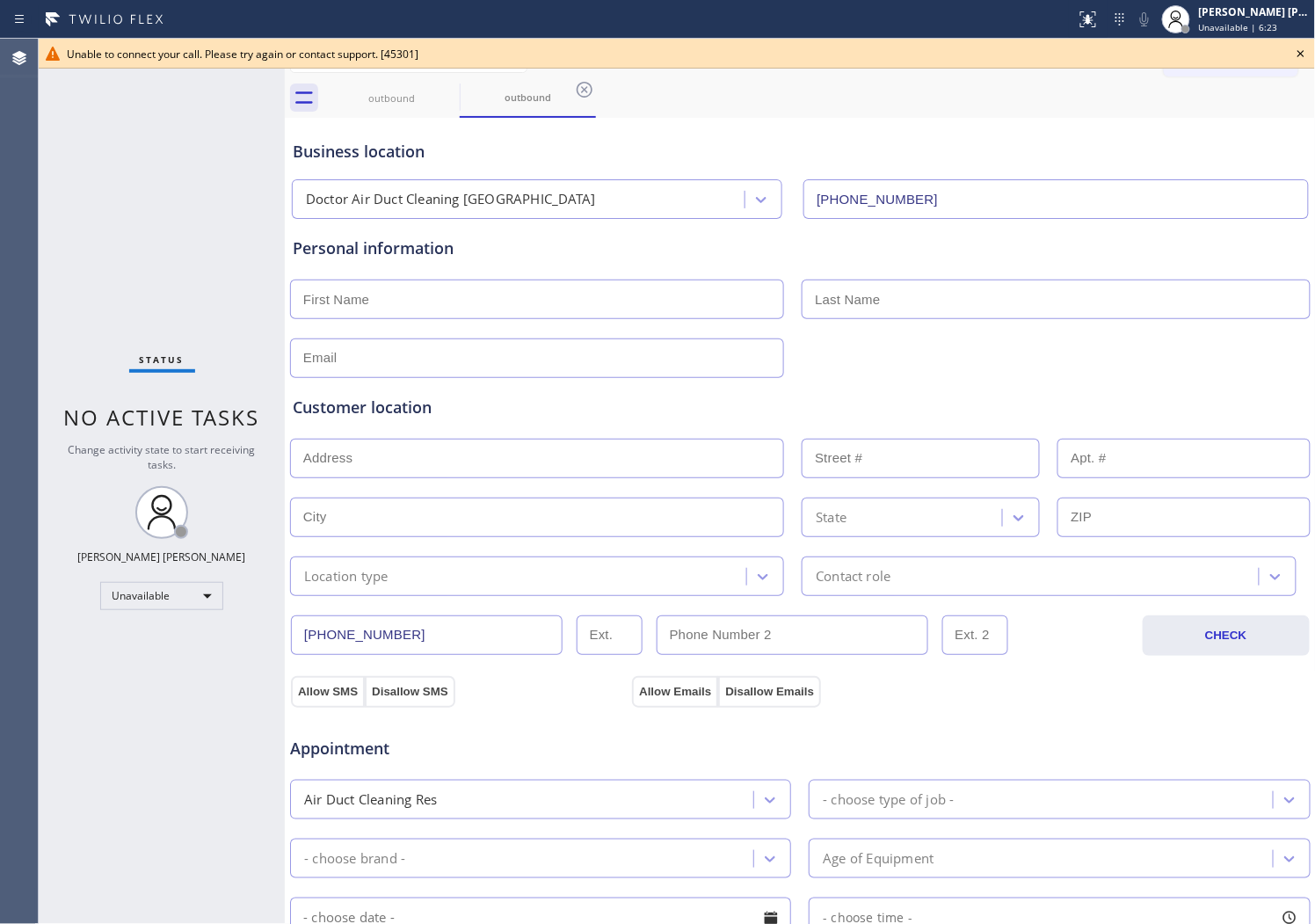
click at [1306, 51] on icon at bounding box center [1300, 53] width 21 height 21
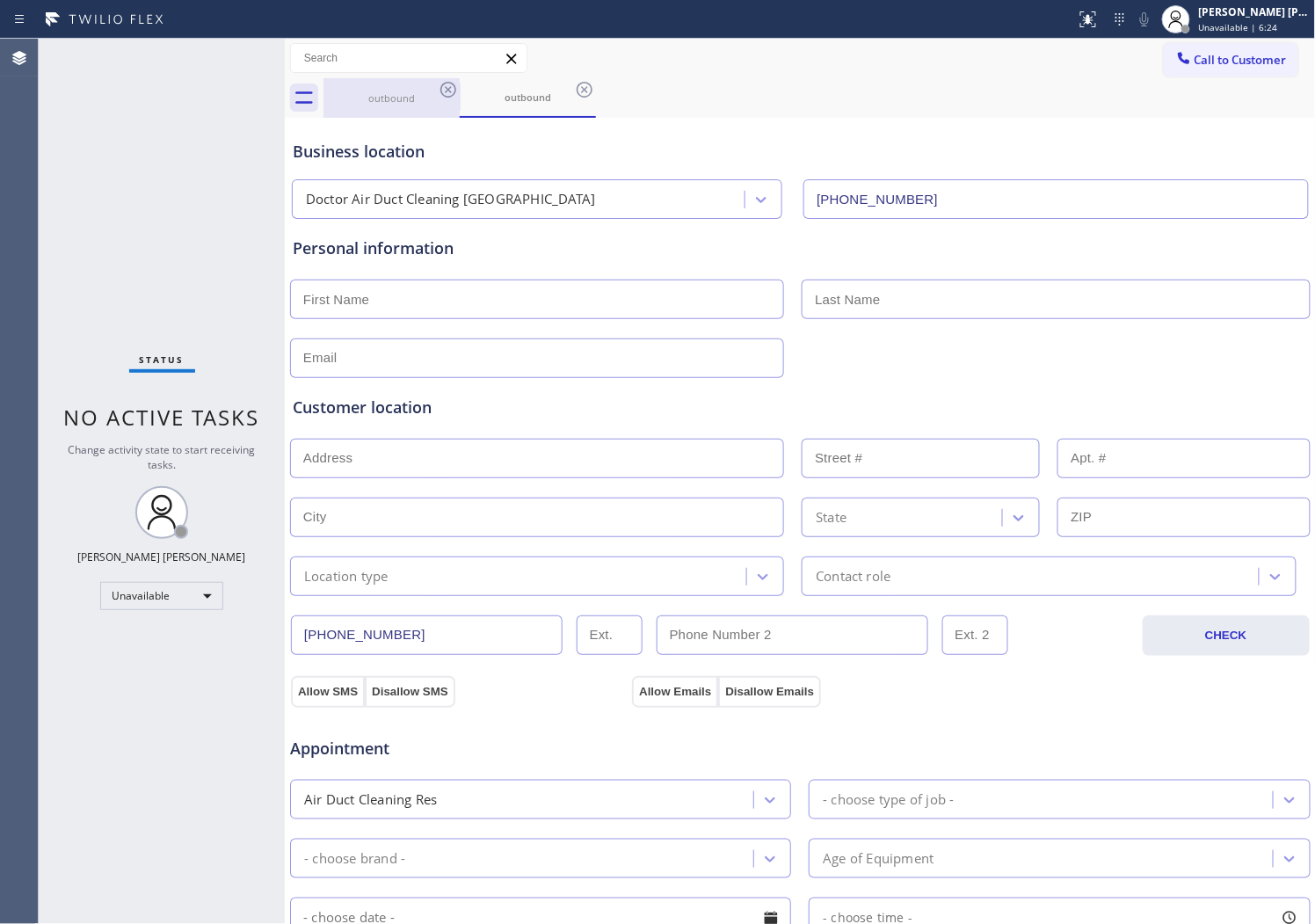
click at [423, 100] on div "outbound" at bounding box center [392, 98] width 133 height 13
click at [443, 94] on icon at bounding box center [449, 90] width 16 height 16
click at [447, 91] on icon at bounding box center [448, 89] width 21 height 21
click at [447, 91] on div "outbound" at bounding box center [820, 98] width 992 height 39
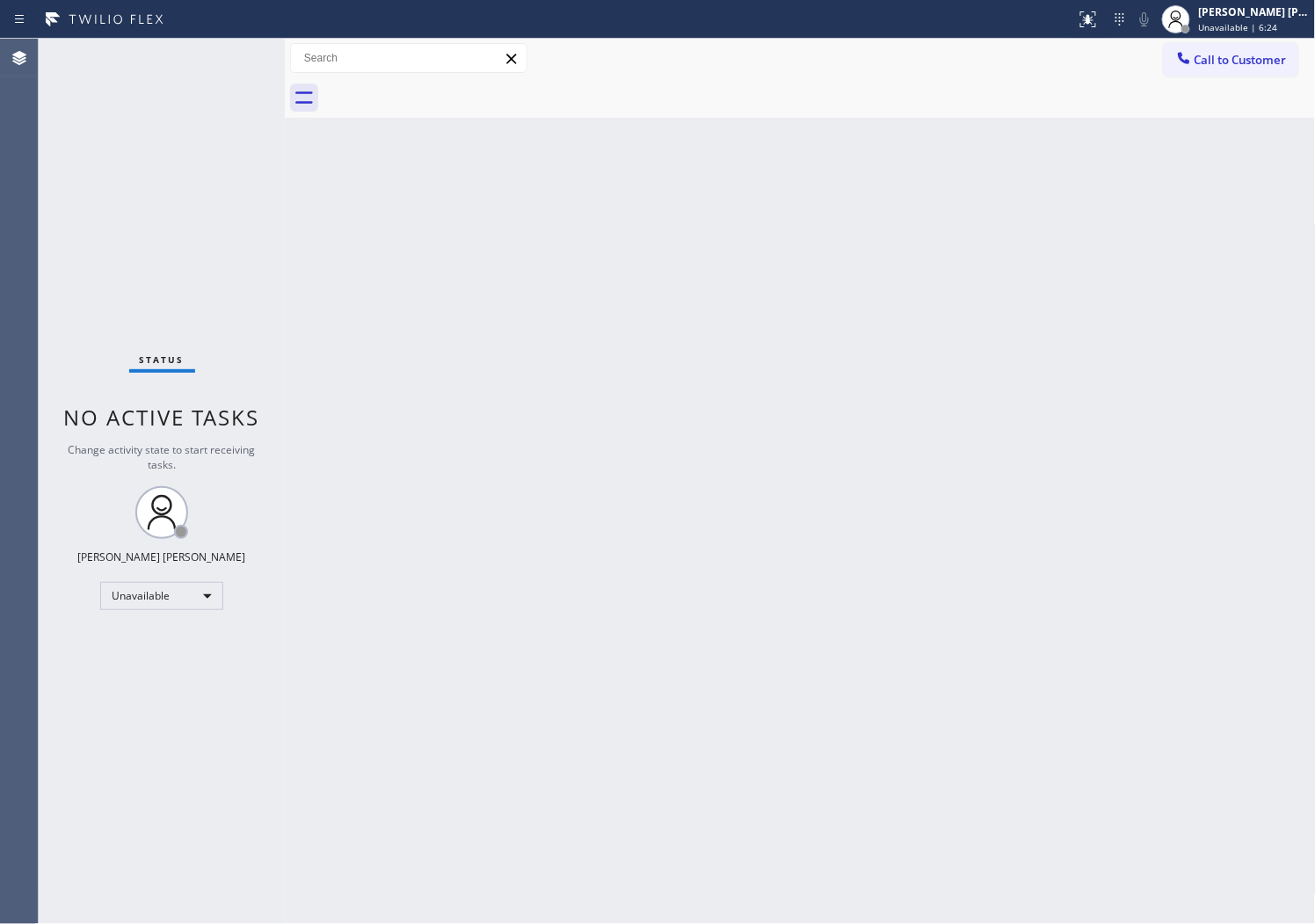
click at [447, 91] on div at bounding box center [820, 98] width 992 height 39
click at [1208, 67] on span "Call to Customer" at bounding box center [1241, 60] width 93 height 16
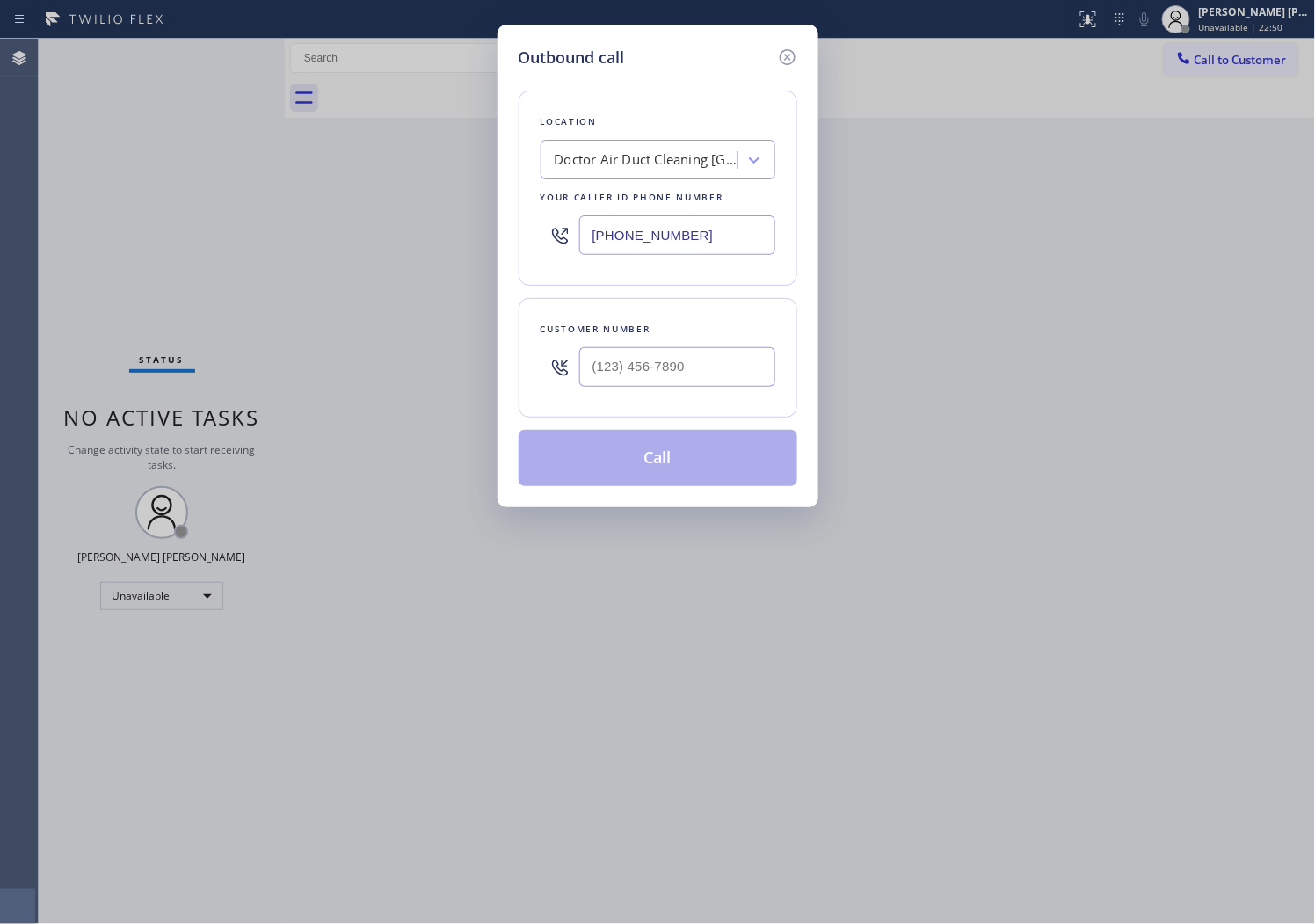
click at [635, 234] on input "[PHONE_NUMBER]" at bounding box center [677, 235] width 196 height 39
paste input "619) 383-1215"
type input "[PHONE_NUMBER]"
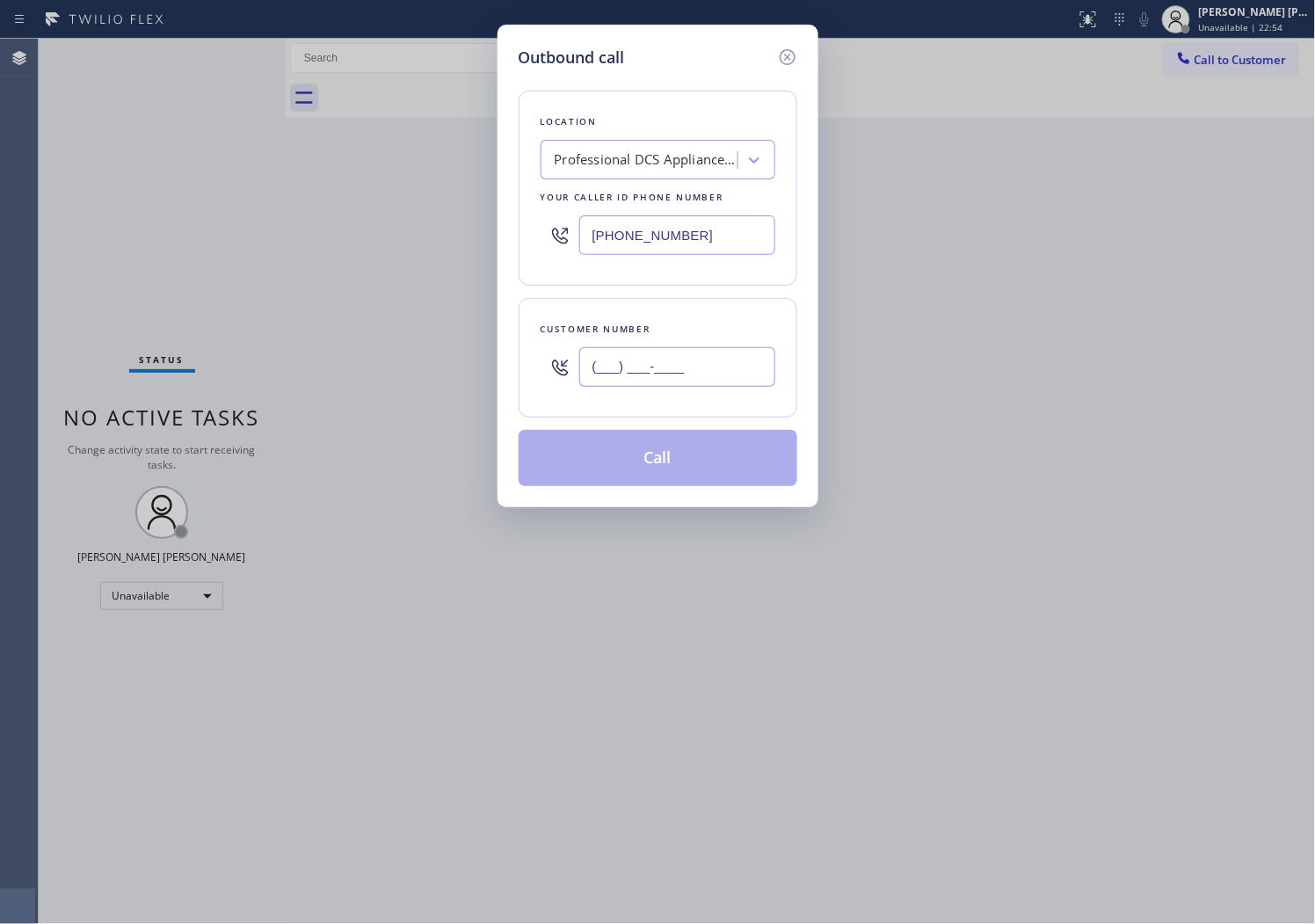
click at [636, 349] on input "(___) ___-____" at bounding box center [677, 367] width 196 height 39
paste input "619) 666-2649"
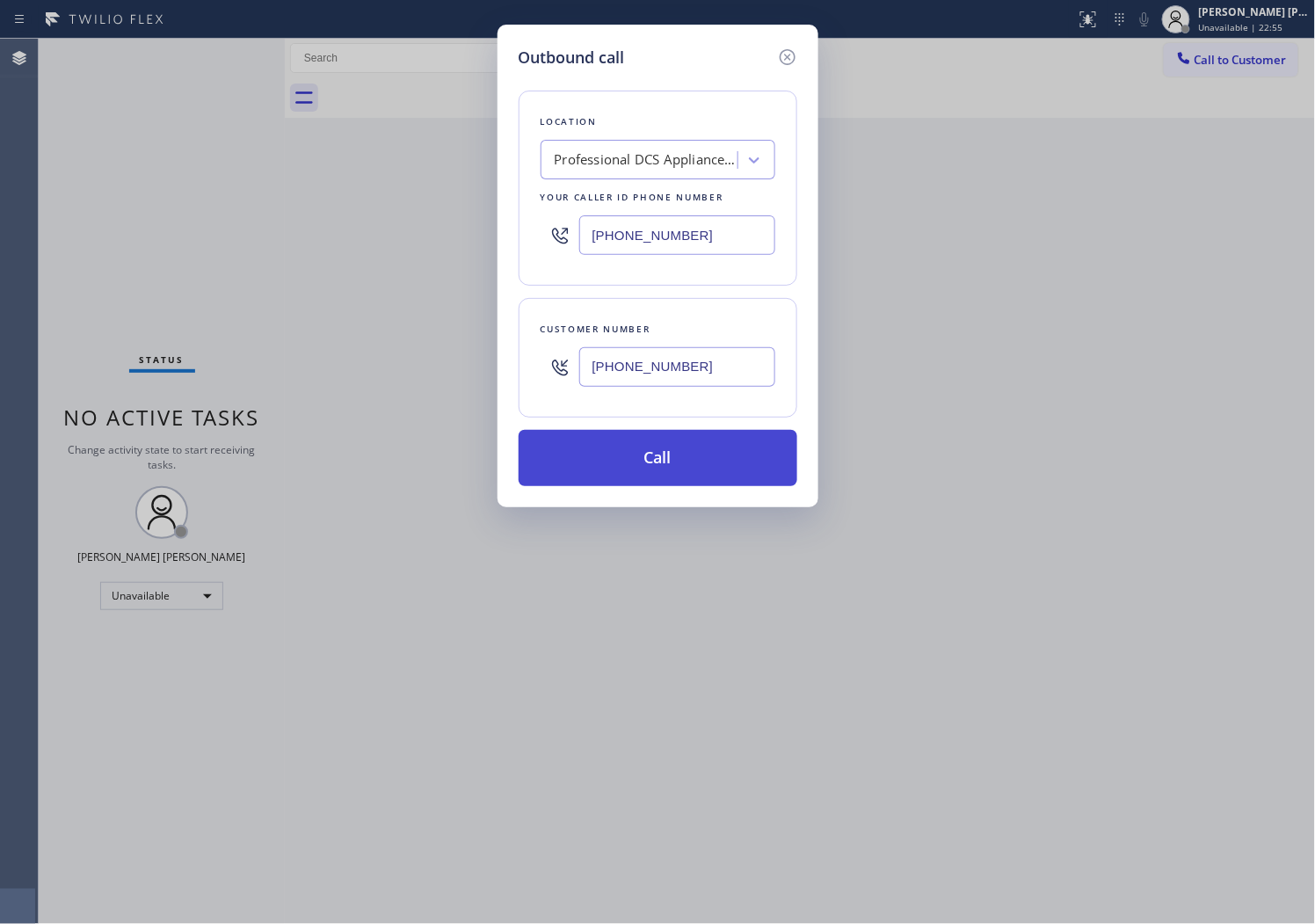
type input "[PHONE_NUMBER]"
click at [667, 467] on button "Call" at bounding box center [658, 458] width 279 height 56
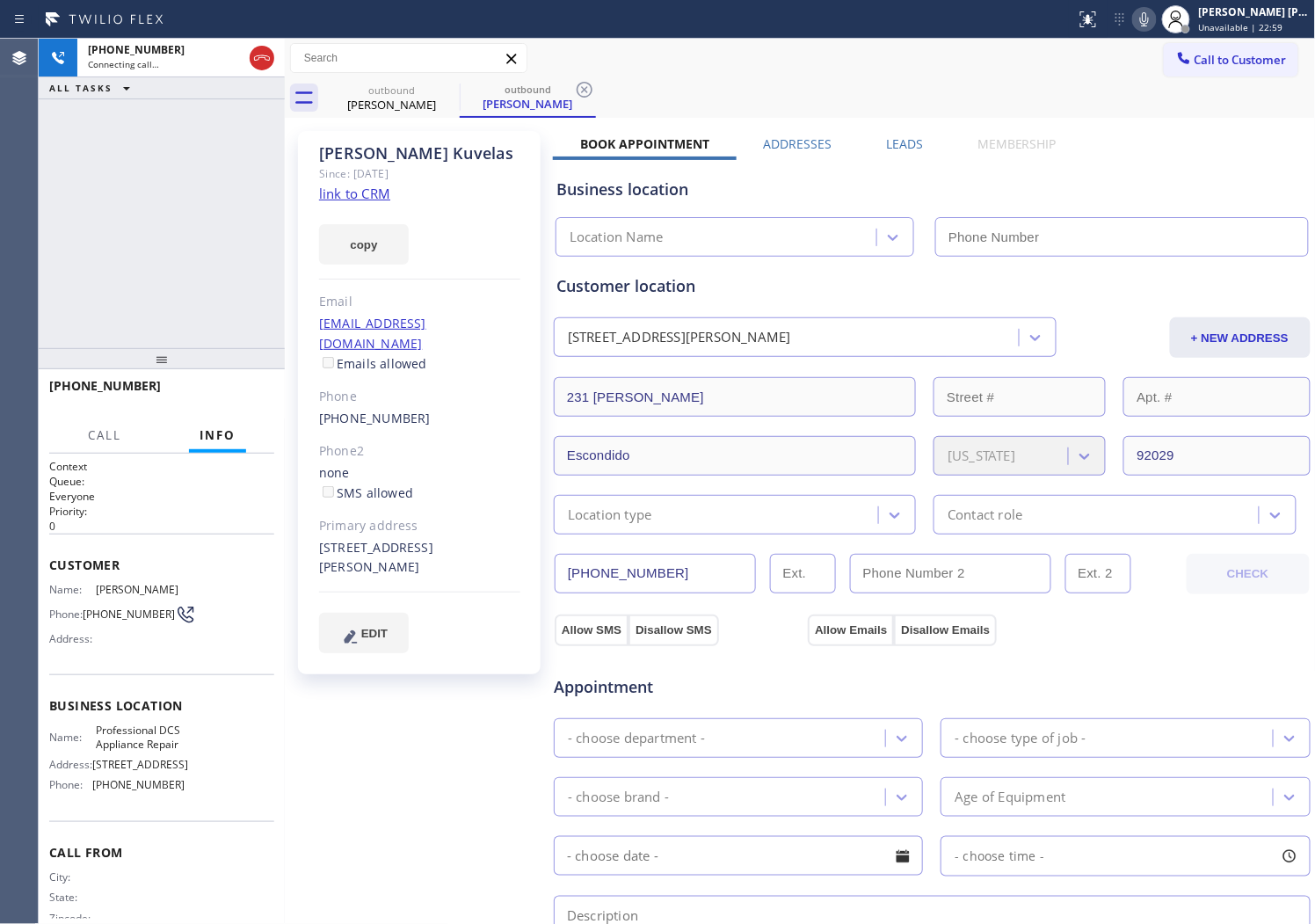
click at [337, 167] on div "Since: [DATE]" at bounding box center [420, 174] width 201 height 20
click at [340, 160] on div "[PERSON_NAME]" at bounding box center [420, 153] width 201 height 20
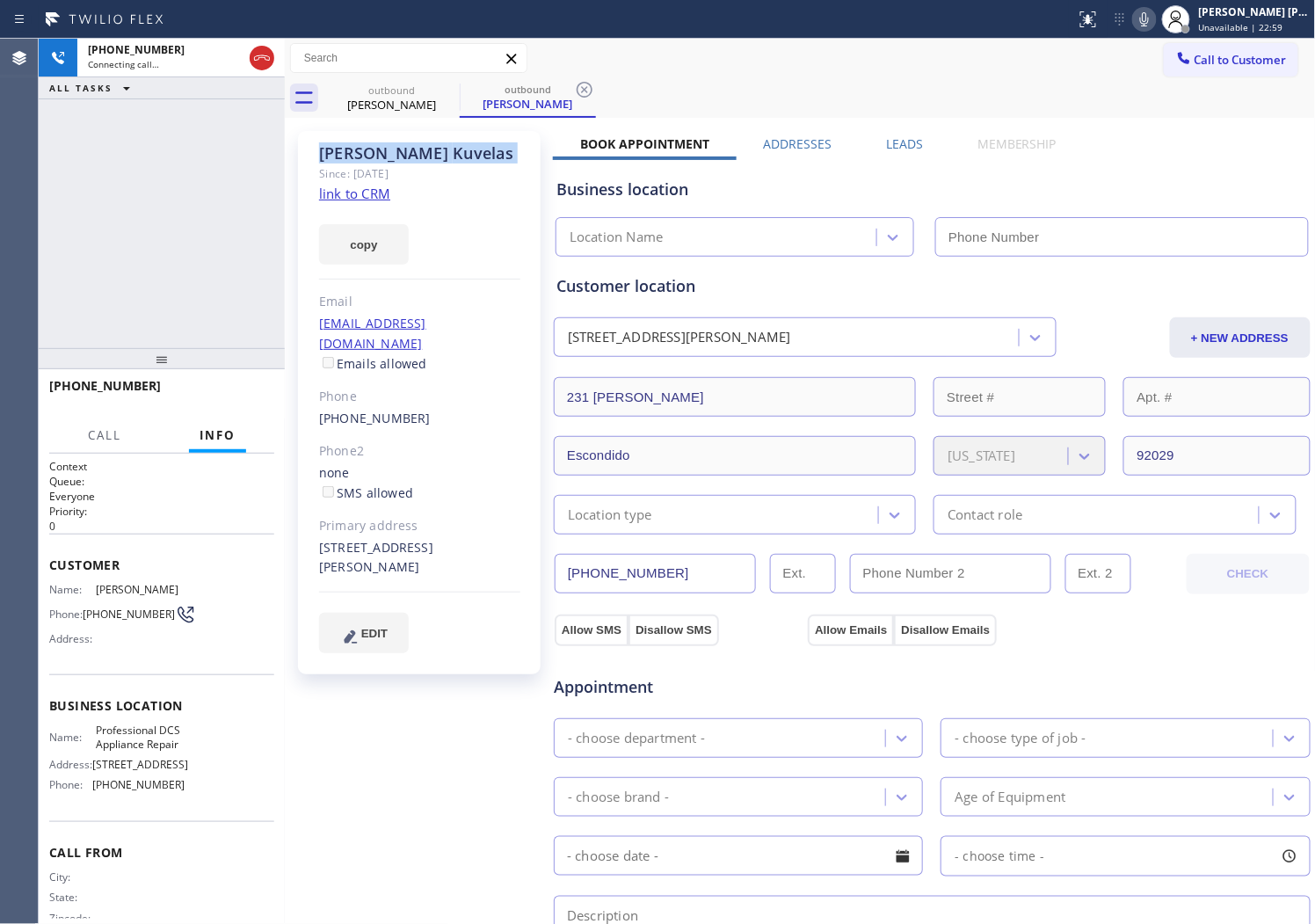
click at [340, 160] on div "[PERSON_NAME]" at bounding box center [420, 153] width 201 height 20
copy div "[PERSON_NAME]"
type input "[PHONE_NUMBER]"
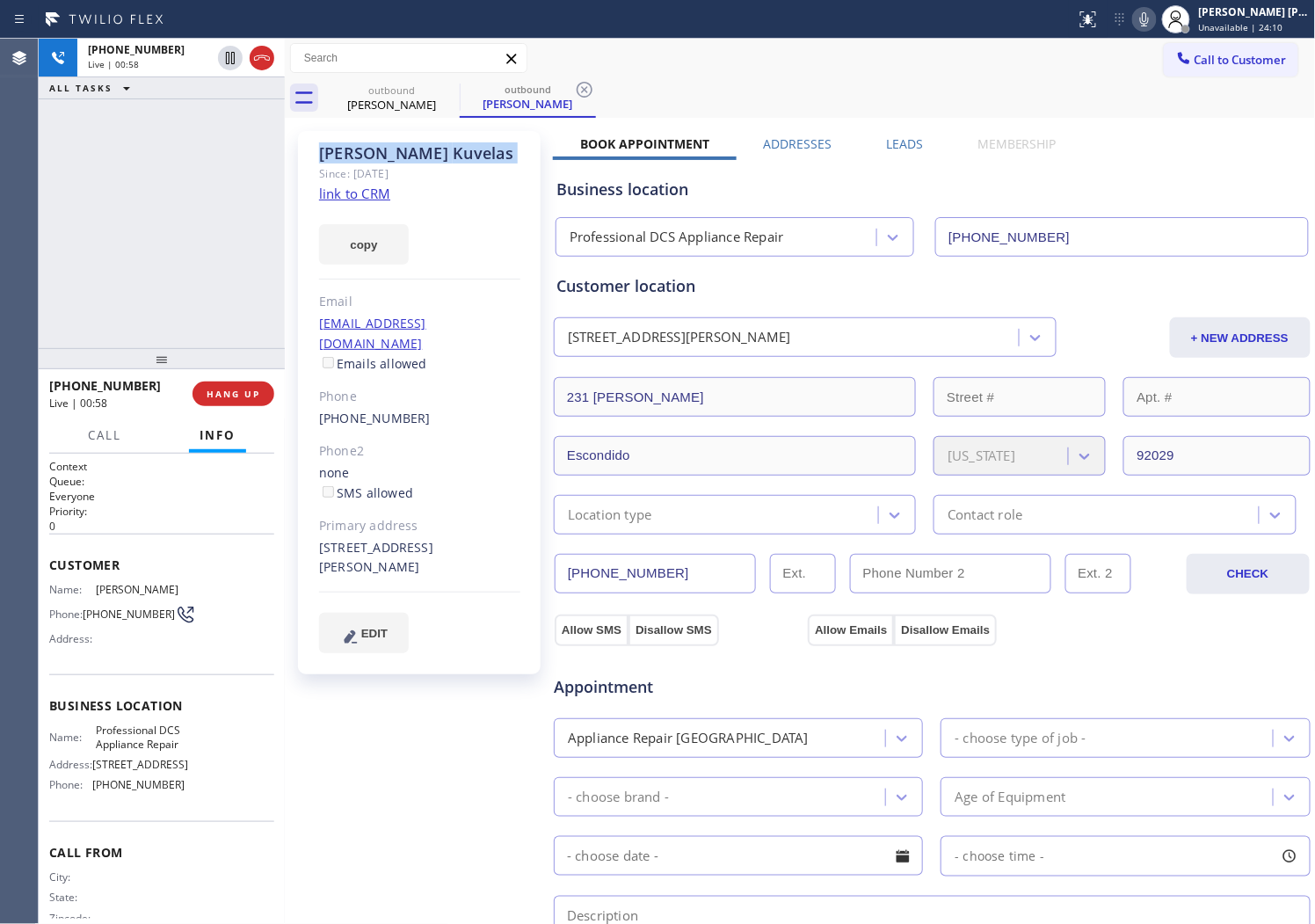
click at [1155, 16] on icon at bounding box center [1144, 19] width 21 height 21
click at [1155, 12] on icon at bounding box center [1144, 19] width 21 height 21
click at [263, 58] on icon at bounding box center [261, 57] width 21 height 21
click at [892, 150] on label "Leads" at bounding box center [904, 143] width 37 height 17
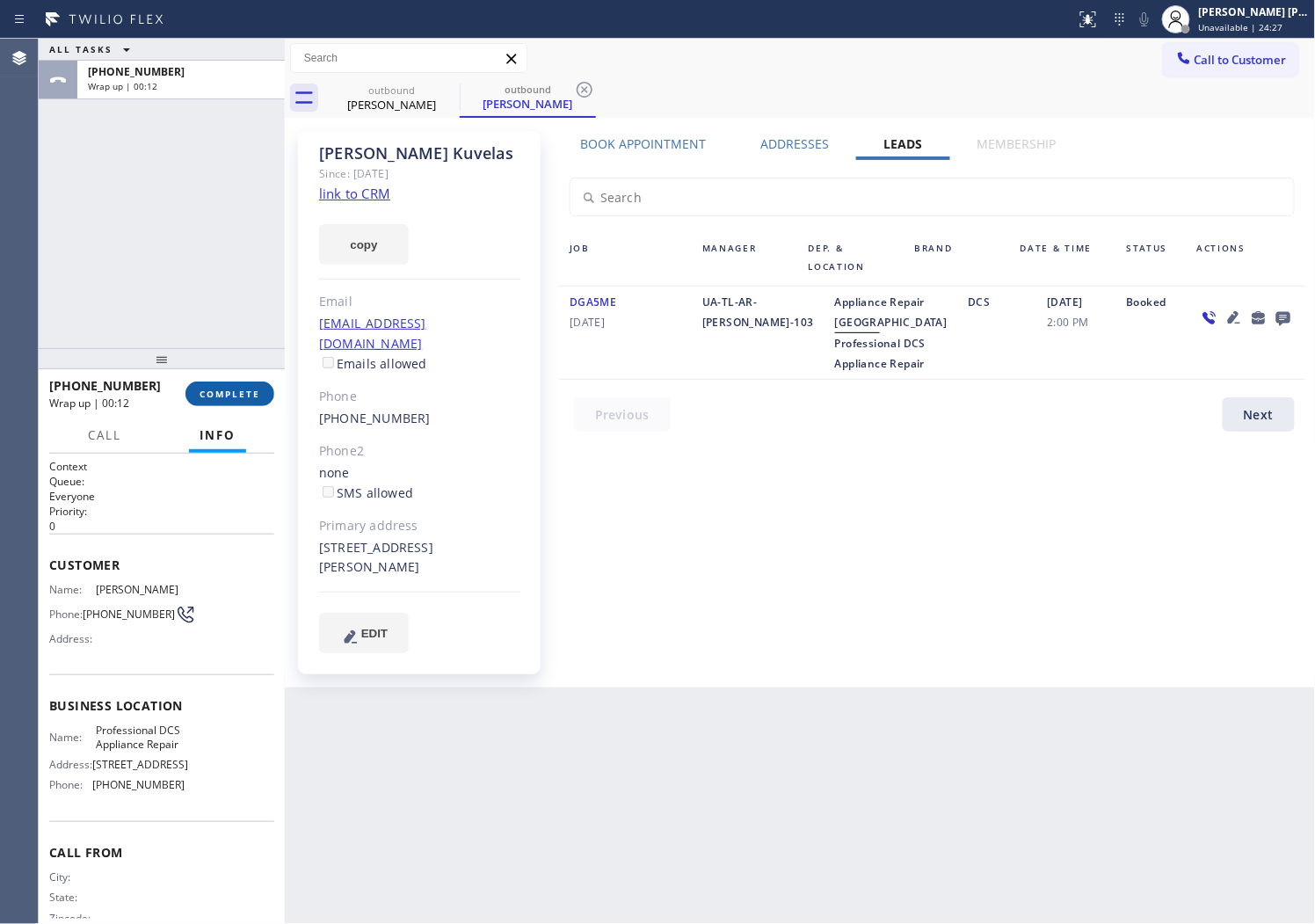
click at [247, 392] on span "COMPLETE" at bounding box center [229, 393] width 60 height 12
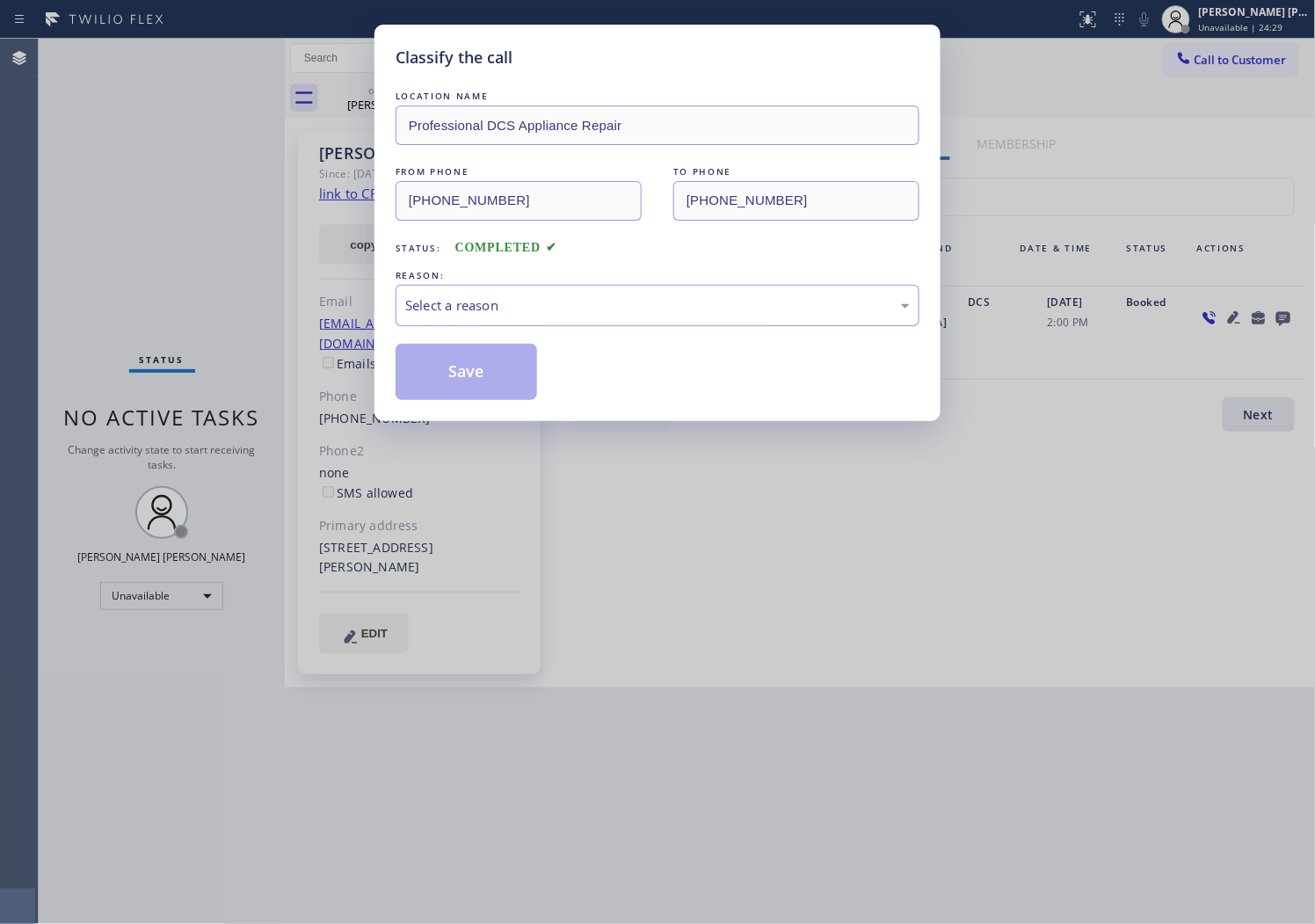
click at [519, 302] on div "Select a reason" at bounding box center [658, 305] width 505 height 20
click at [475, 387] on button "Save" at bounding box center [466, 371] width 141 height 56
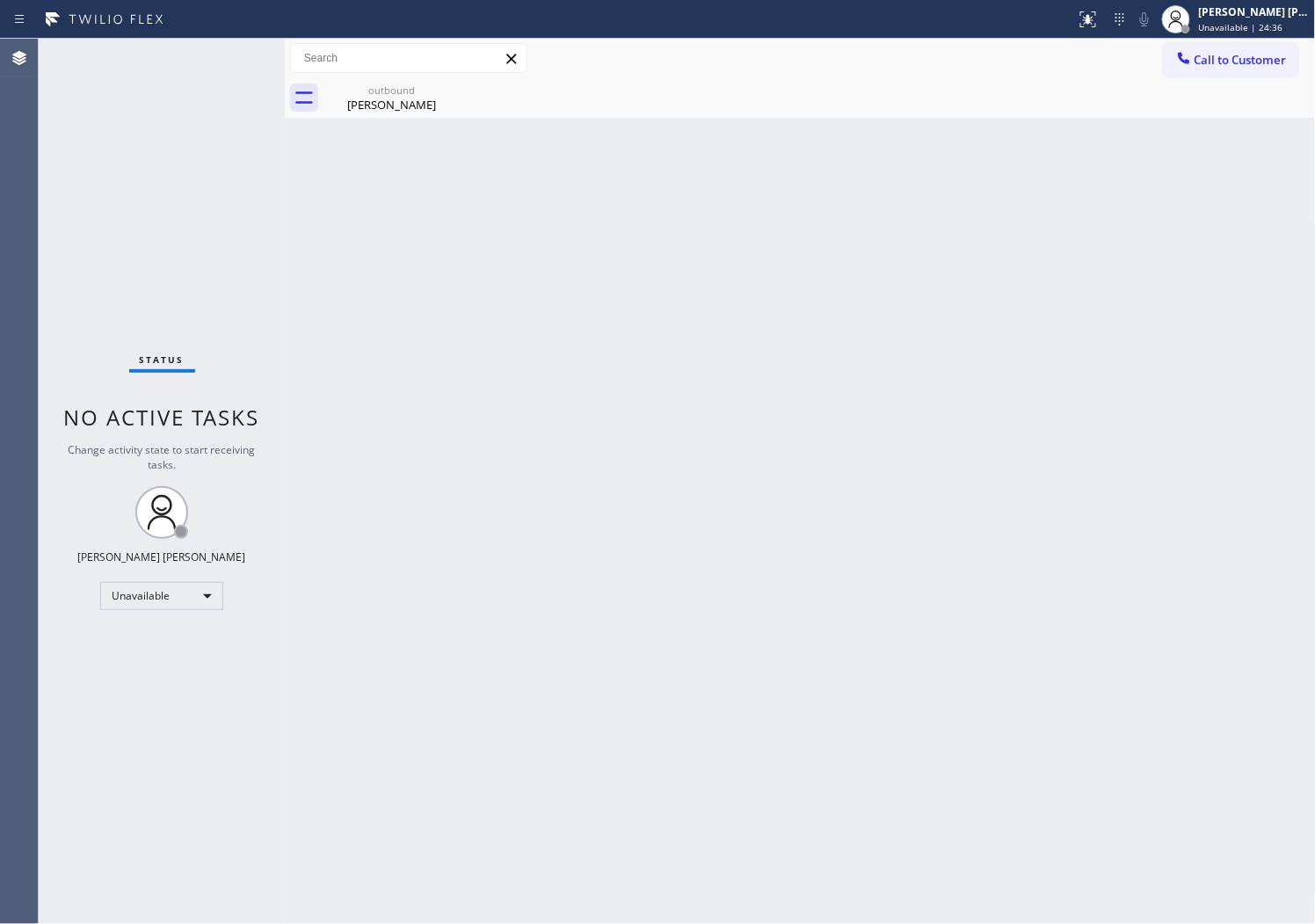
drag, startPoint x: 399, startPoint y: 104, endPoint x: 513, endPoint y: 190, distance: 142.8
click at [399, 104] on div "[PERSON_NAME]" at bounding box center [392, 105] width 133 height 16
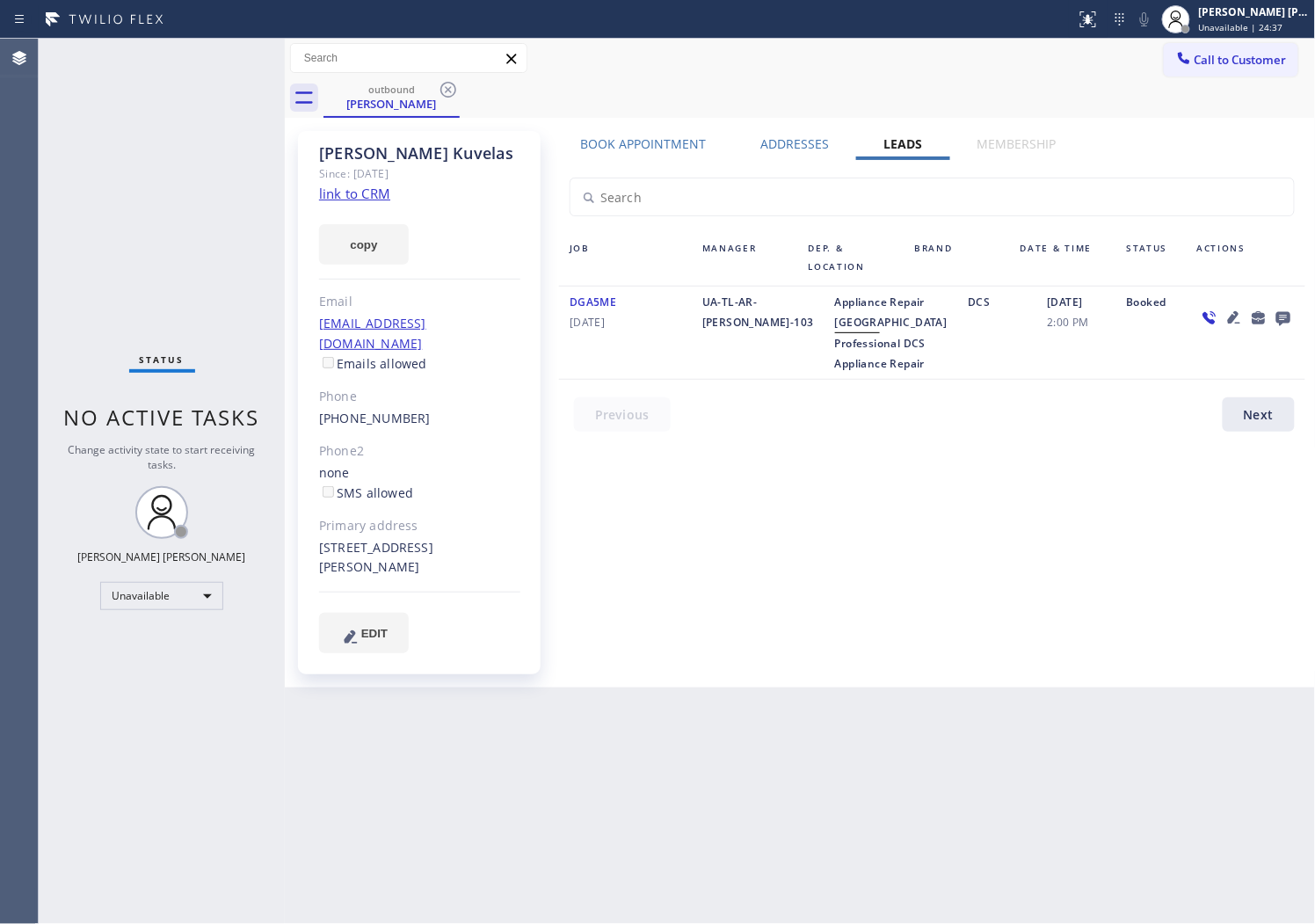
click at [1288, 314] on icon at bounding box center [1283, 319] width 14 height 14
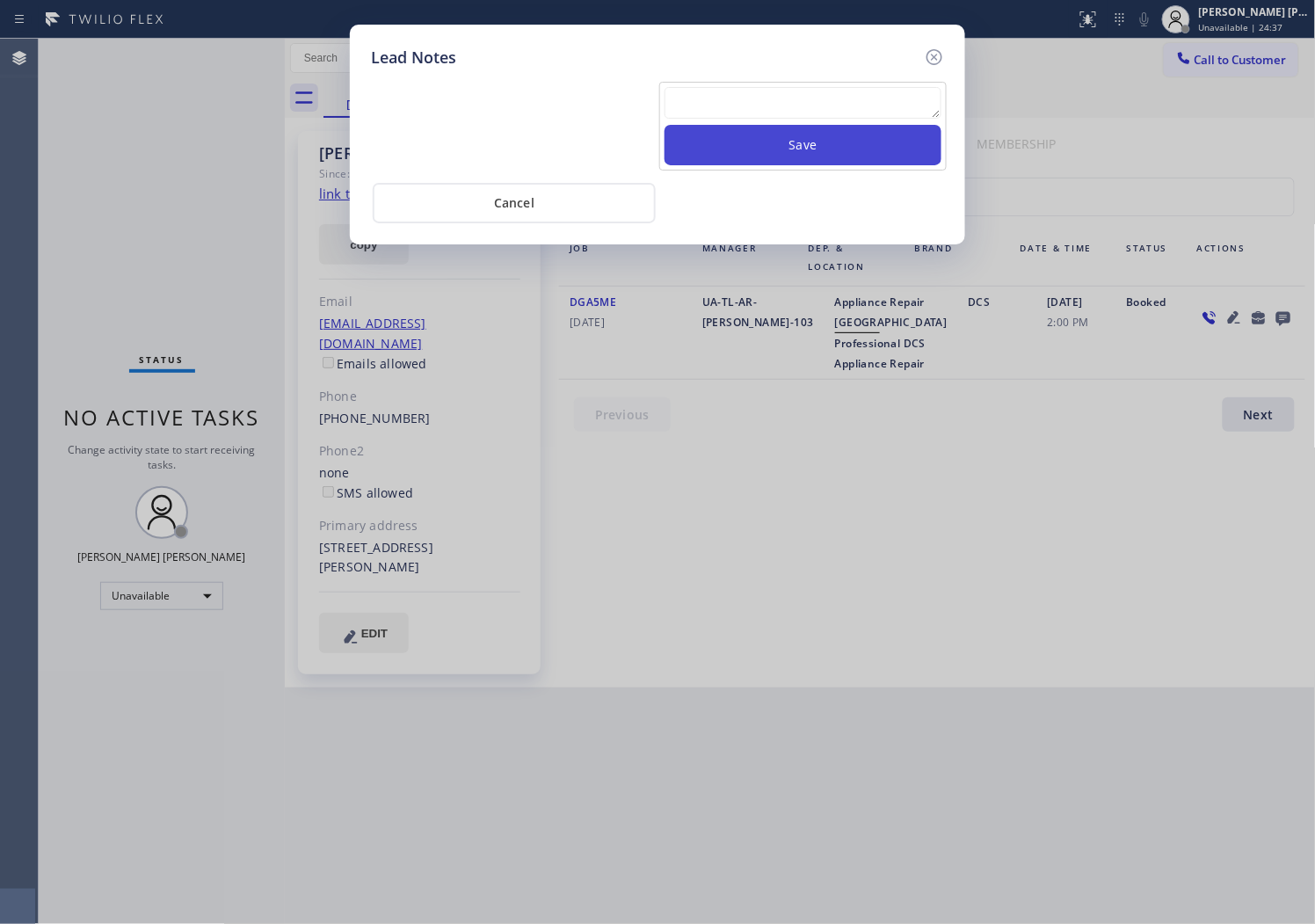
click at [861, 129] on button "Save" at bounding box center [803, 145] width 277 height 40
click at [860, 98] on textarea at bounding box center [803, 103] width 277 height 32
paste textarea "ALL GOOD - Please transfer"
type textarea "ALL GOOD - Please transfer"
click at [850, 155] on button "Save" at bounding box center [803, 145] width 277 height 40
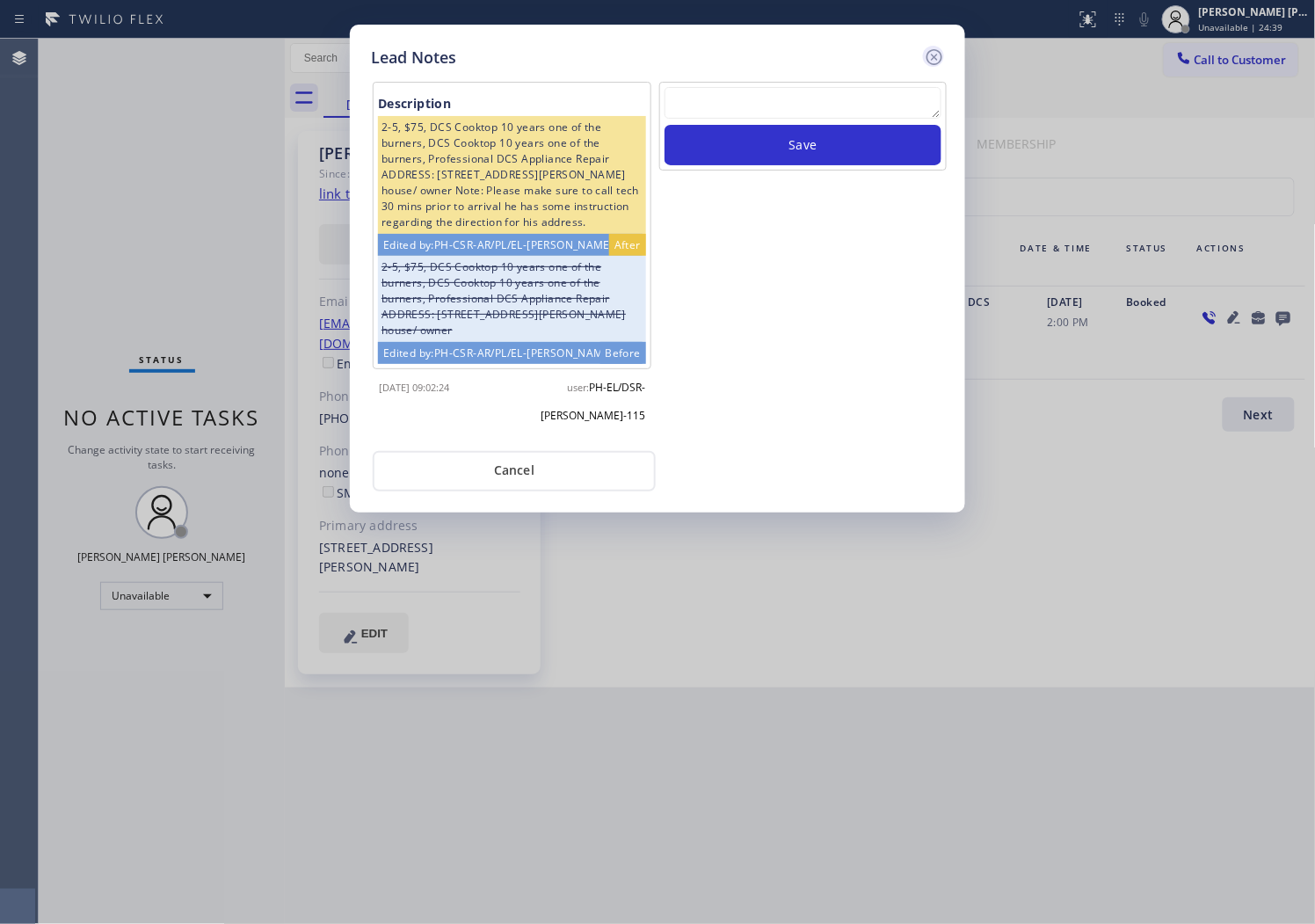
click at [928, 55] on icon at bounding box center [934, 56] width 21 height 21
click at [928, 55] on div "Call to Customer Outbound call Location Professional DCS Appliance Repair Your …" at bounding box center [800, 58] width 1031 height 31
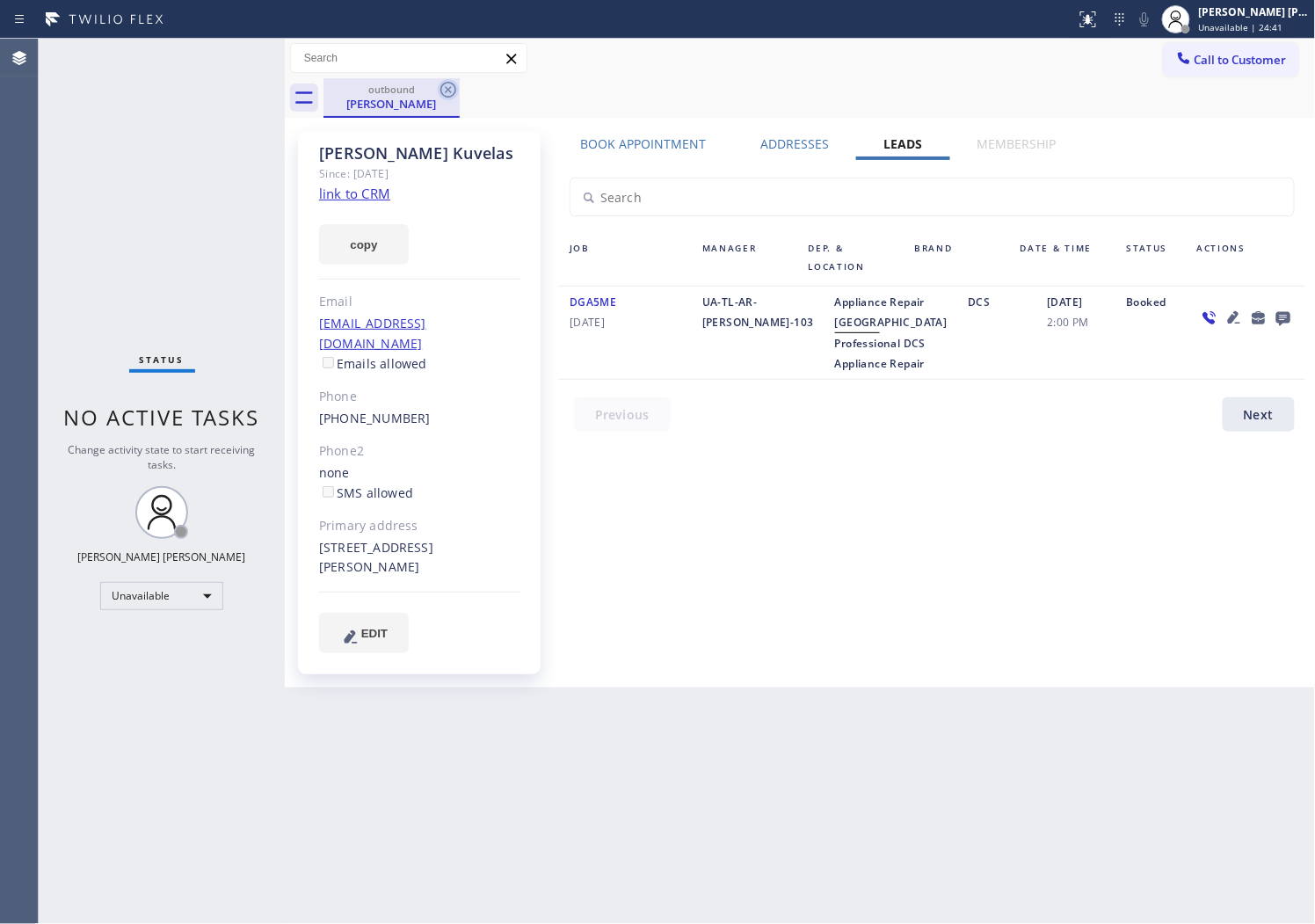
click at [447, 99] on icon at bounding box center [448, 89] width 21 height 21
click at [446, 93] on div "outbound [PERSON_NAME]" at bounding box center [820, 98] width 992 height 39
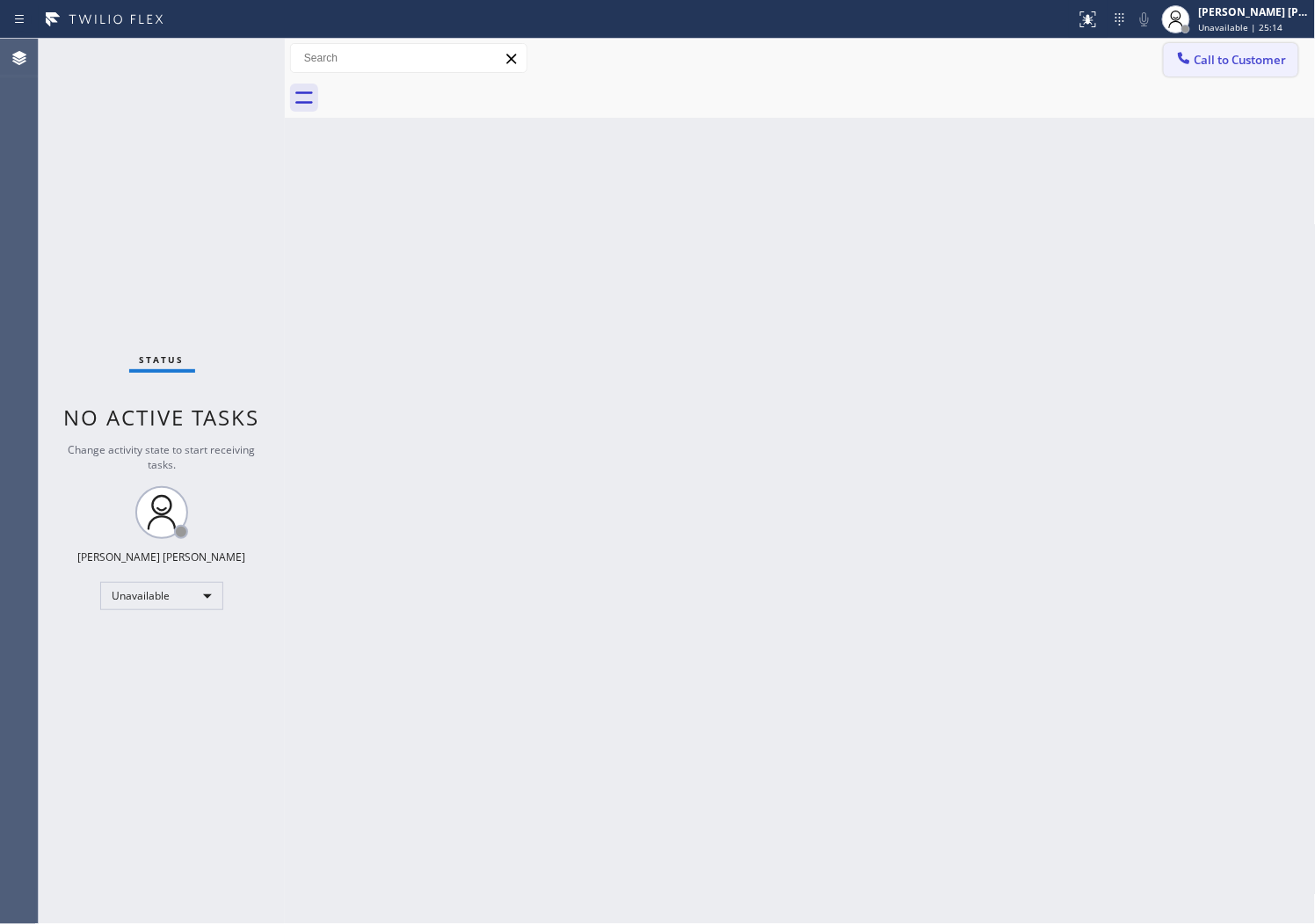
click at [1233, 61] on span "Call to Customer" at bounding box center [1241, 60] width 93 height 16
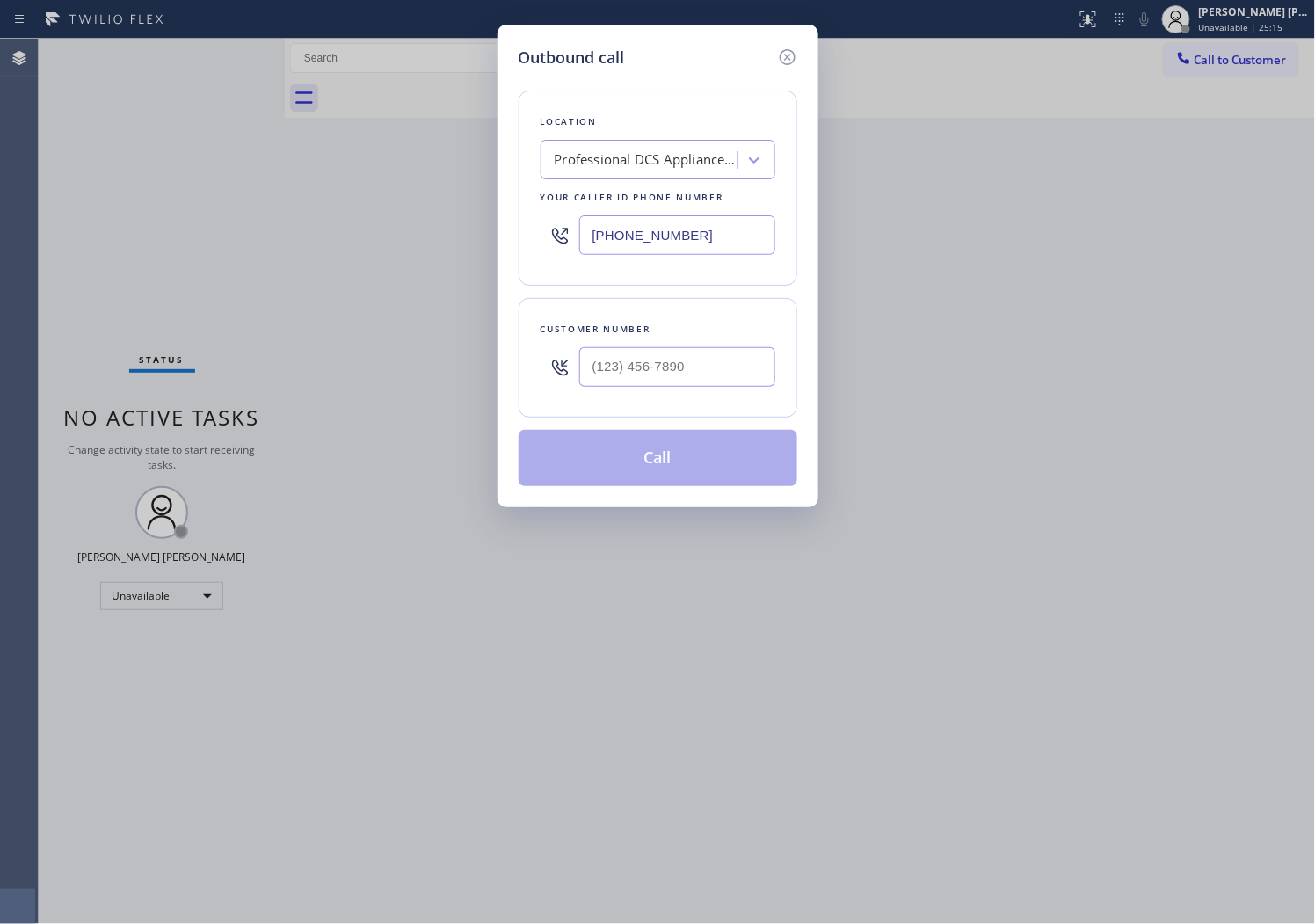
click at [660, 222] on input "[PHONE_NUMBER]" at bounding box center [677, 235] width 196 height 39
paste input "332) 334-8062"
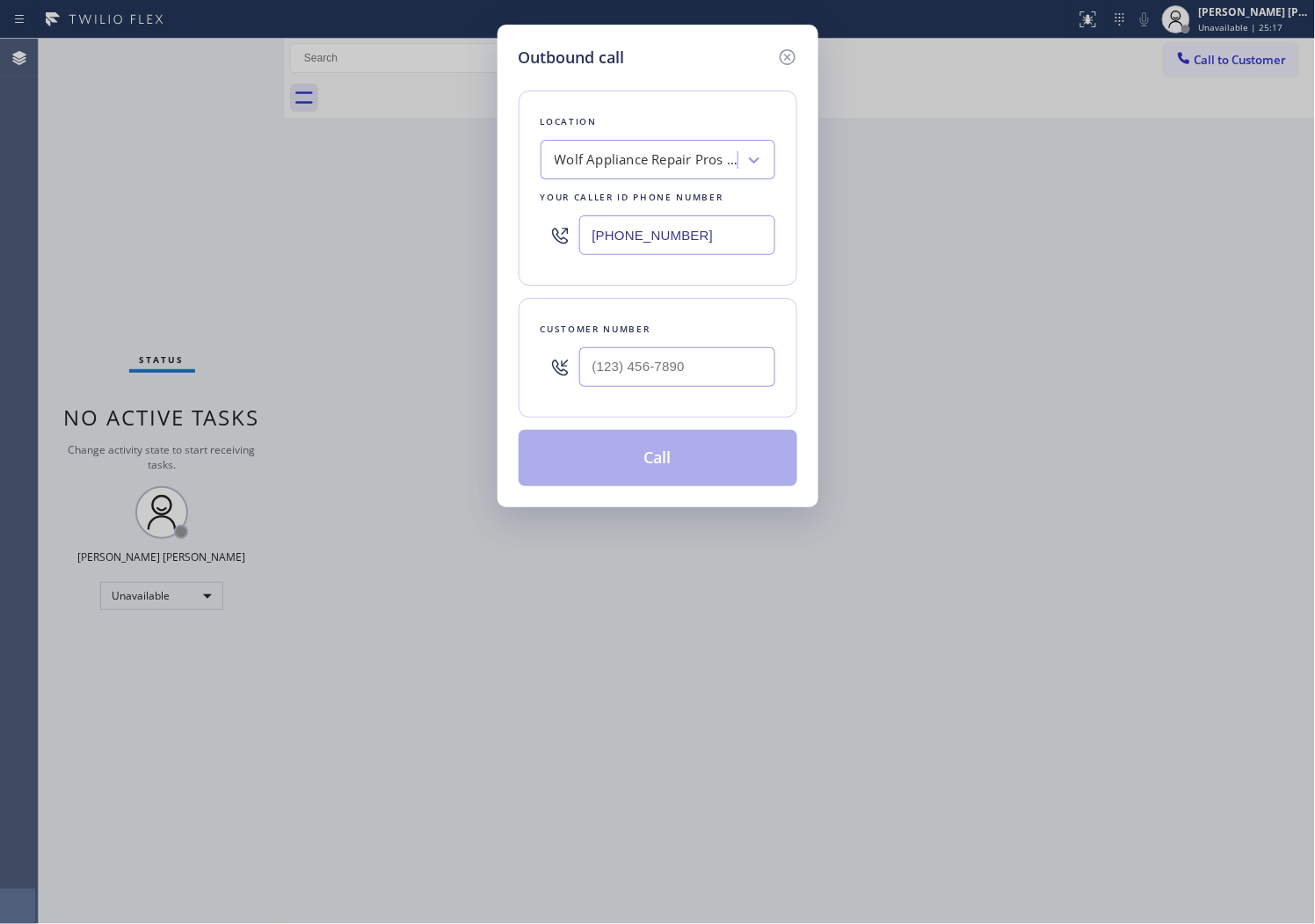
type input "[PHONE_NUMBER]"
click at [695, 361] on input "(___) ___-____" at bounding box center [677, 367] width 196 height 39
paste input "646) 410-3237"
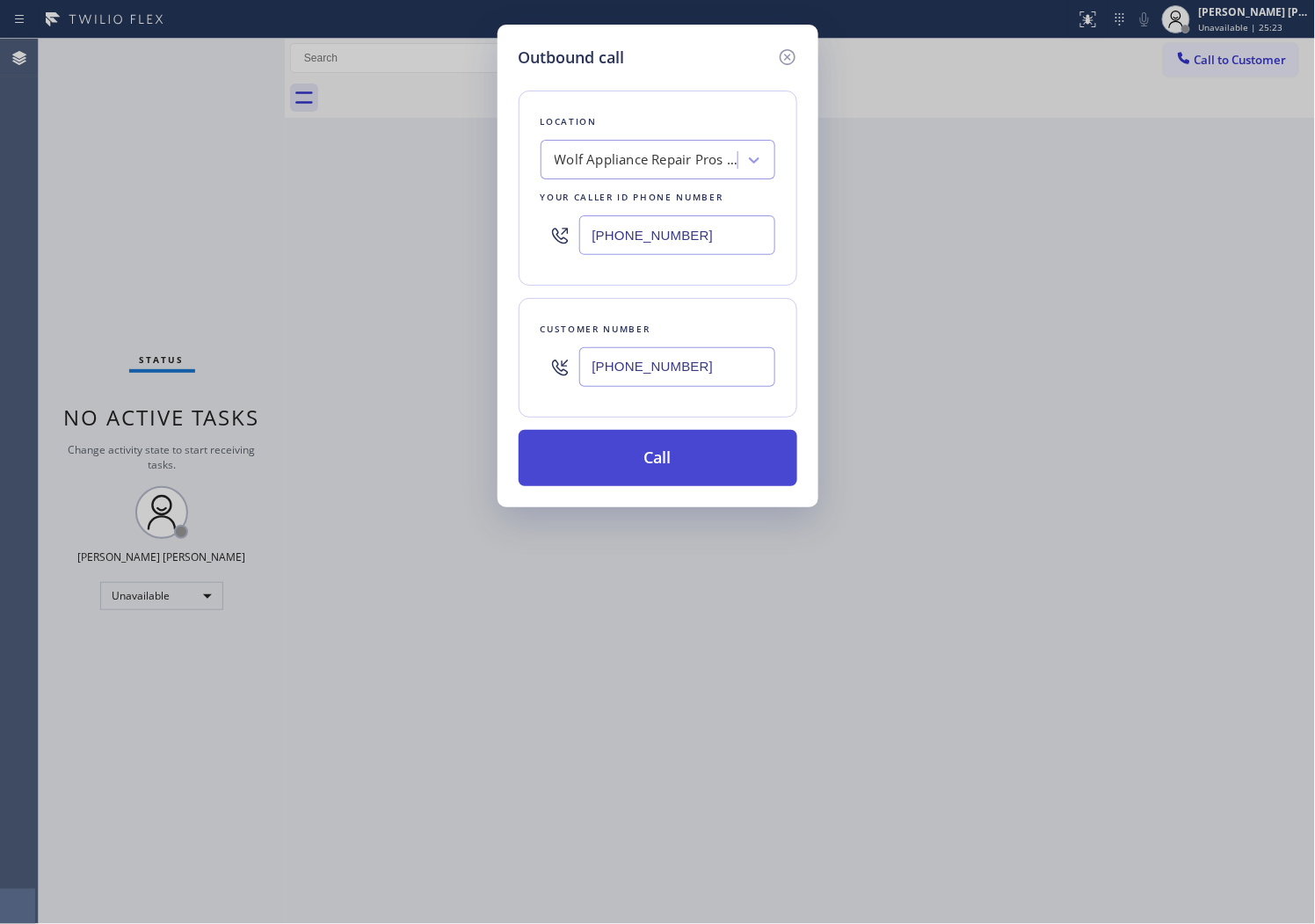
type input "[PHONE_NUMBER]"
click at [712, 455] on button "Call" at bounding box center [658, 458] width 279 height 56
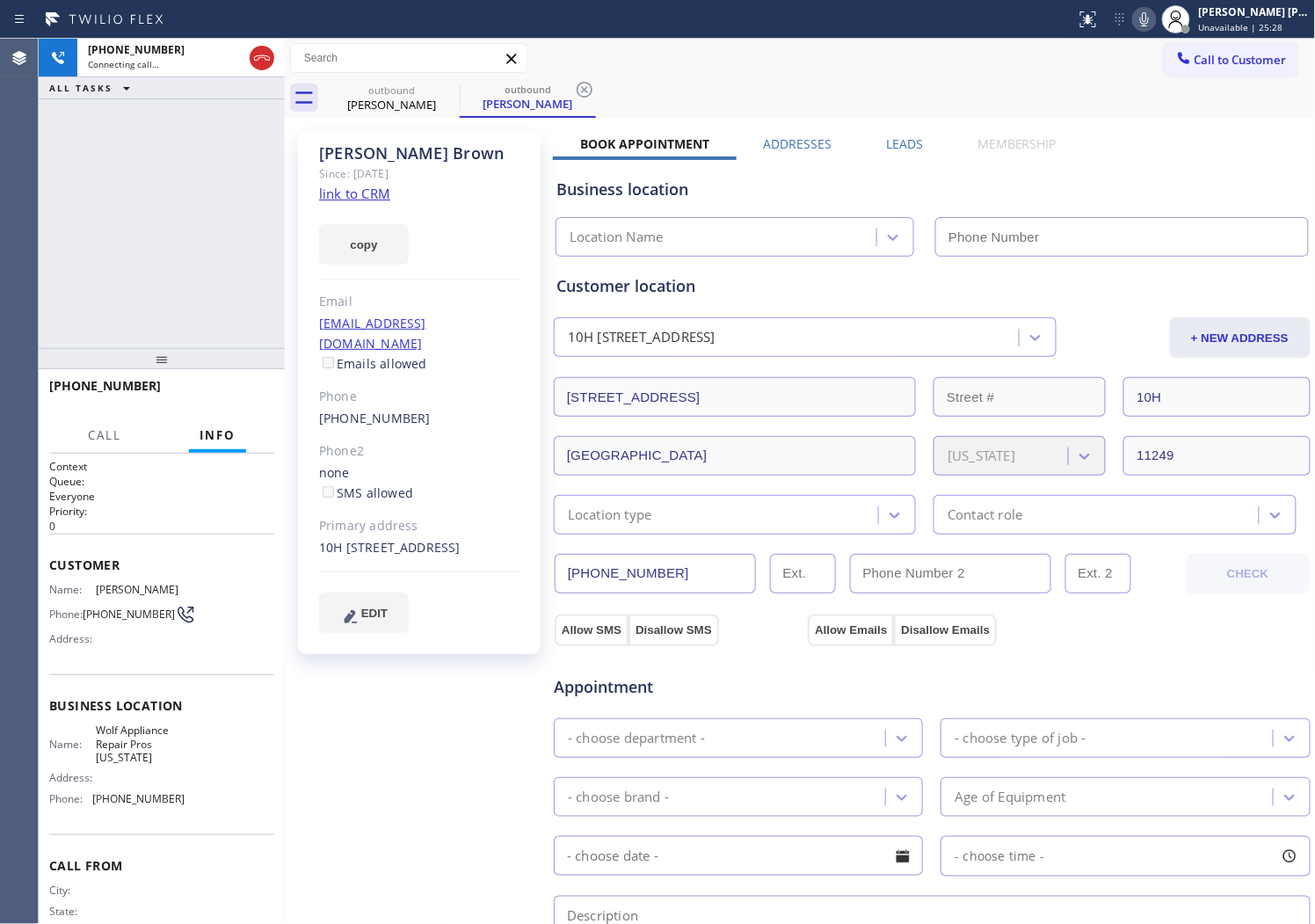
type input "[PHONE_NUMBER]"
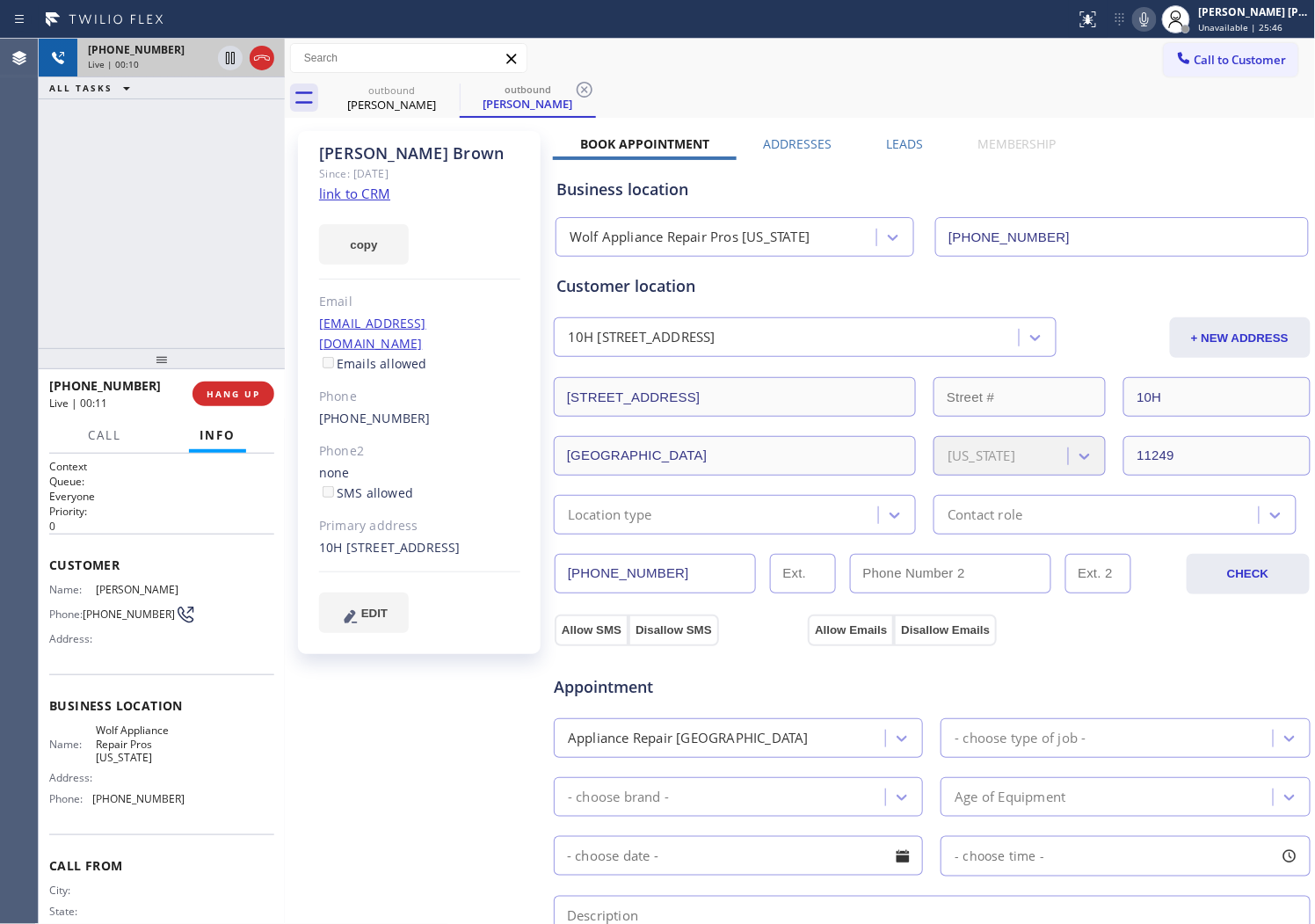
click at [252, 71] on div at bounding box center [246, 57] width 63 height 38
click at [256, 65] on icon at bounding box center [261, 57] width 21 height 21
click at [393, 409] on link "[PHONE_NUMBER]" at bounding box center [375, 417] width 111 height 17
click at [0, 0] on div "Outbound call Location Wolf Appliance Repair Pros [US_STATE] Your caller id pho…" at bounding box center [0, 0] width 0 height 0
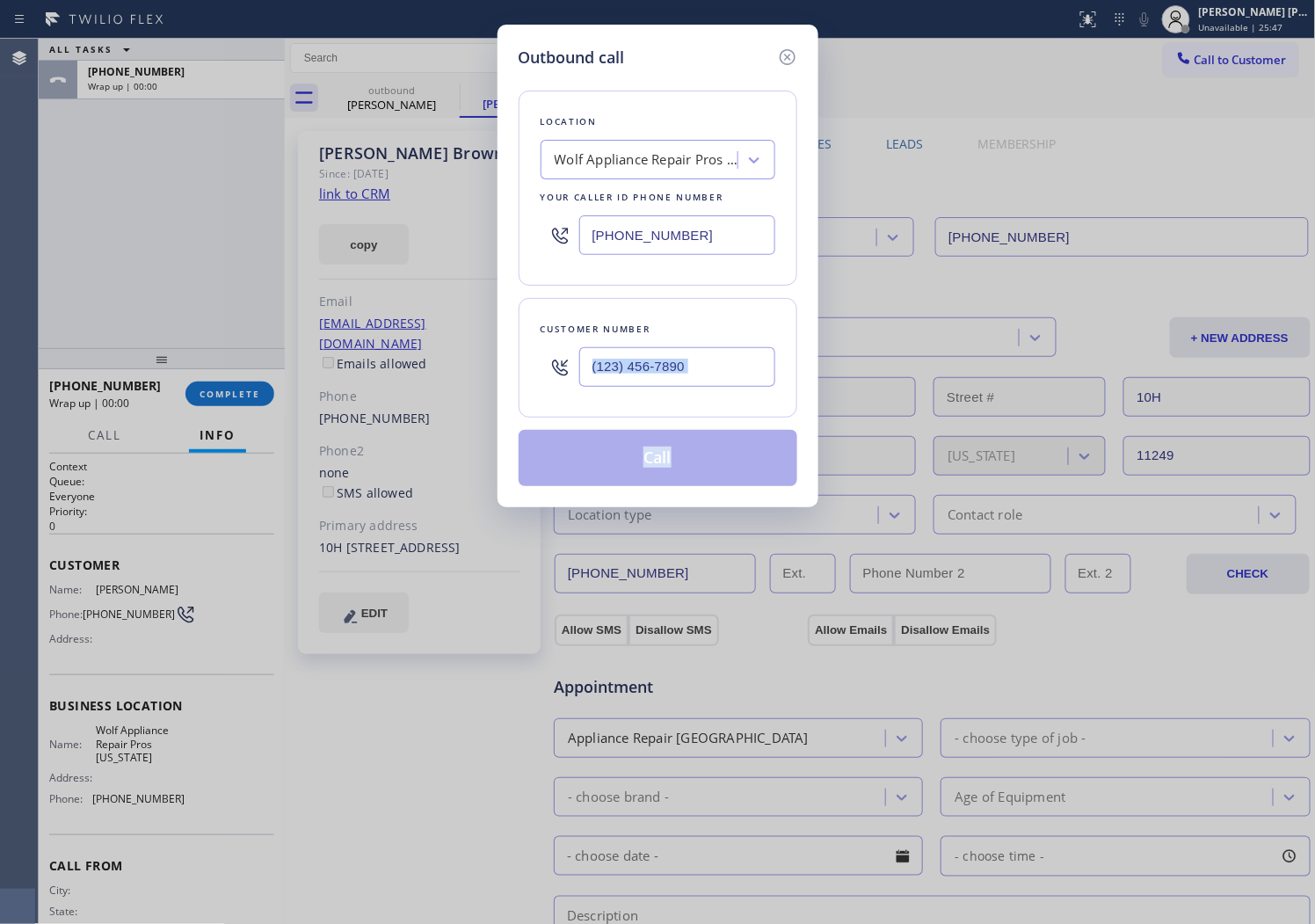
type input "[PHONE_NUMBER]"
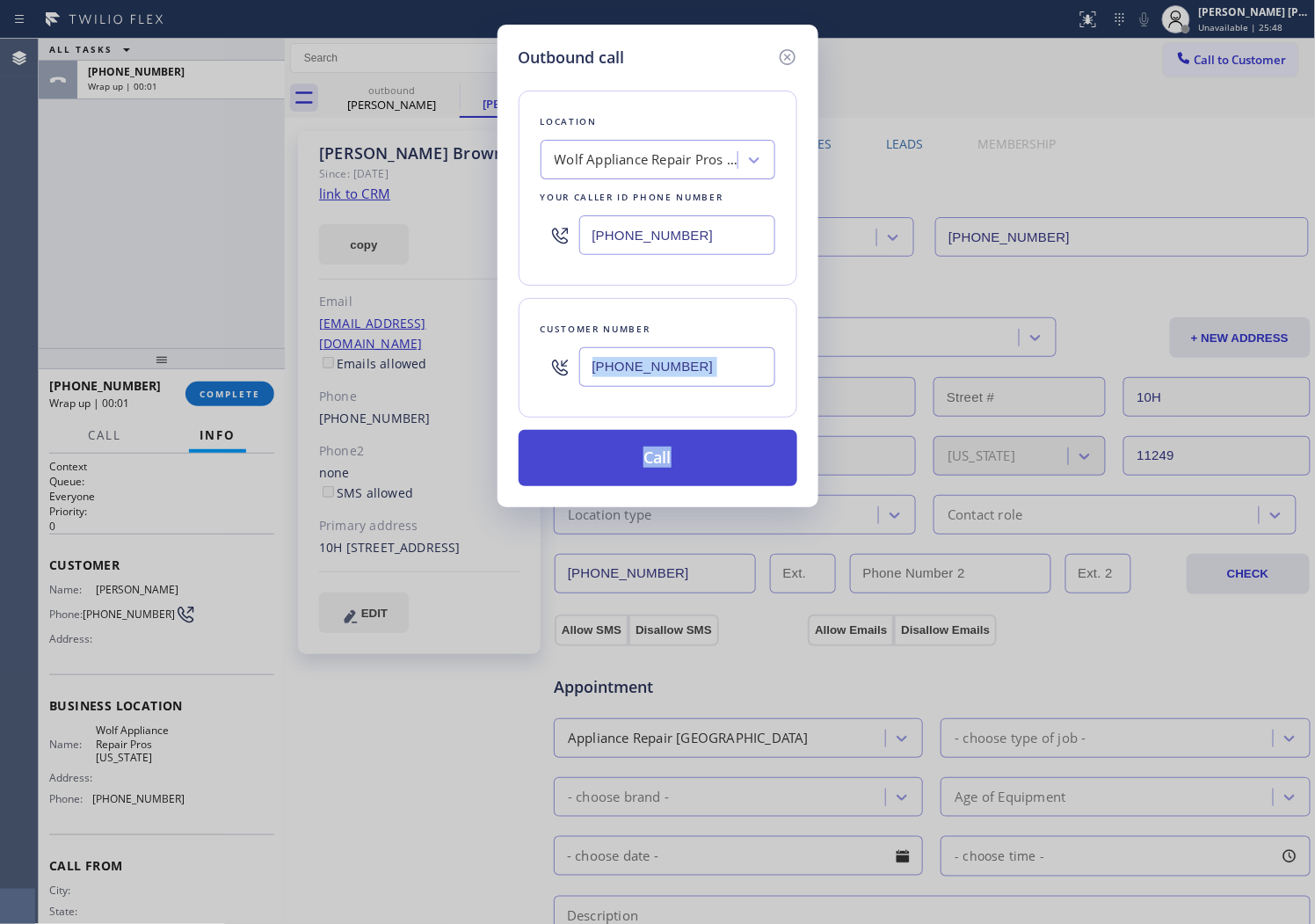
click at [657, 445] on button "Call" at bounding box center [658, 458] width 279 height 56
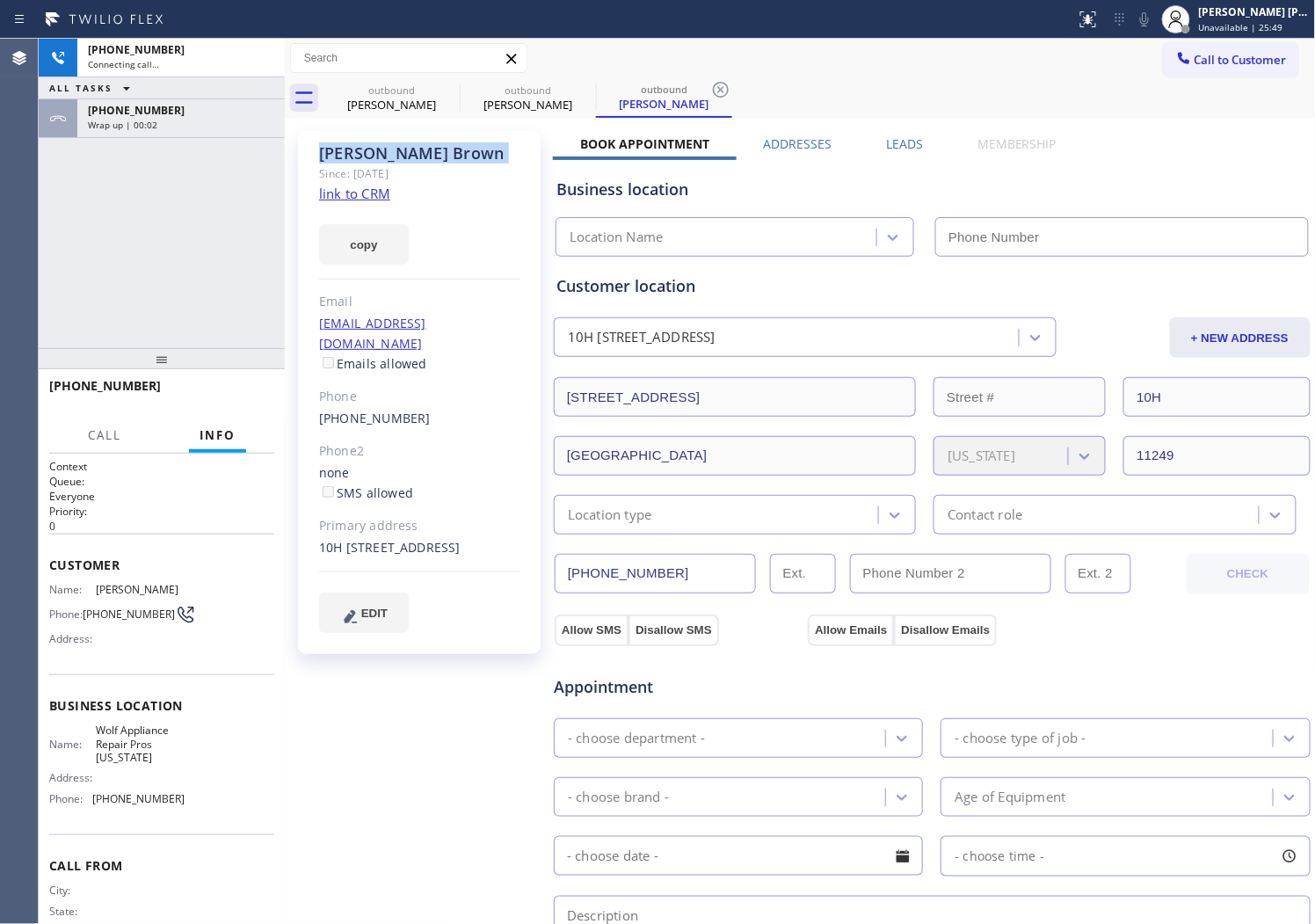
click at [399, 147] on div "outbound [PERSON_NAME] outbound [PERSON_NAME] outbound [PERSON_NAME] Call to Cu…" at bounding box center [800, 670] width 1031 height 1262
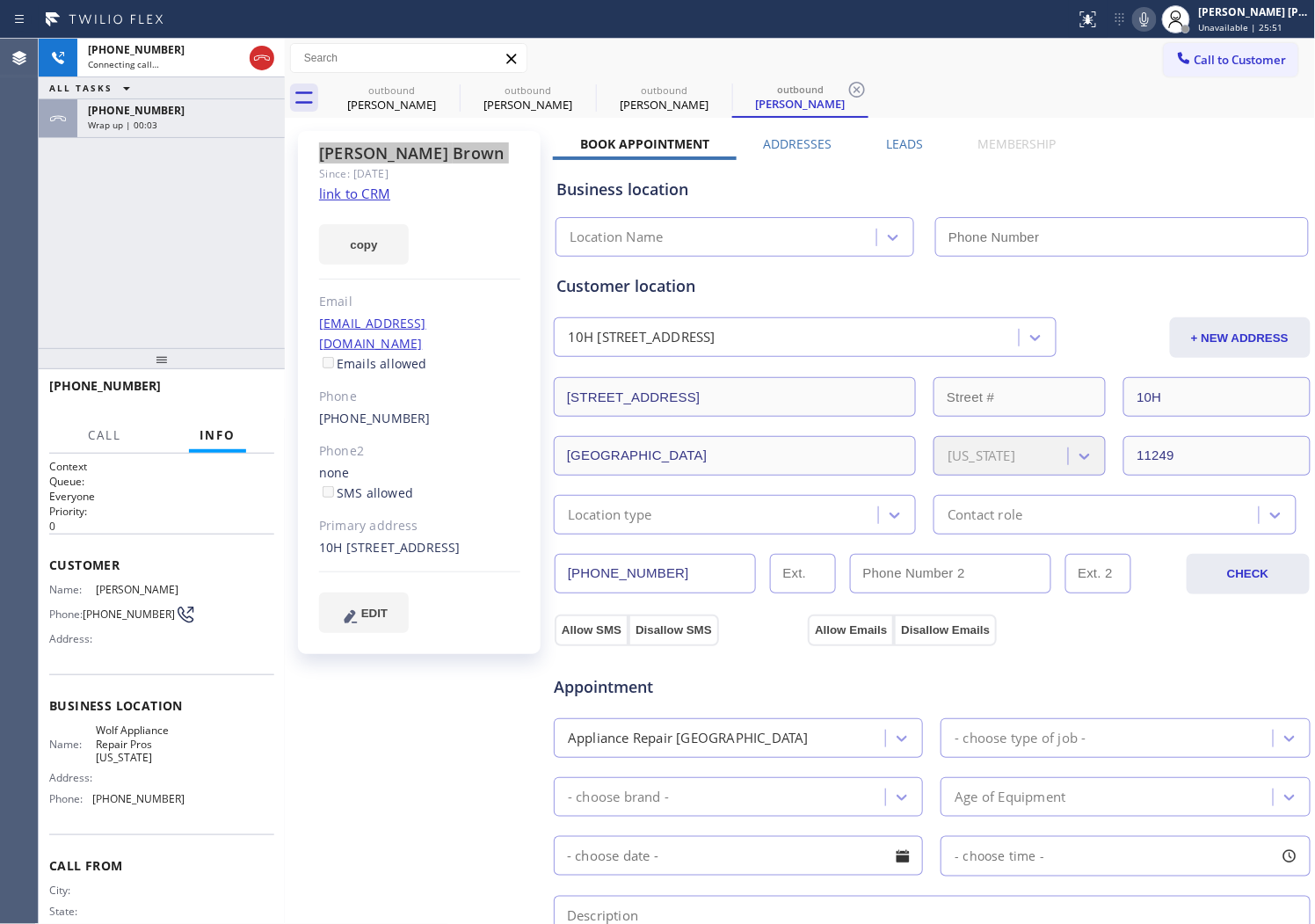
type input "[PHONE_NUMBER]"
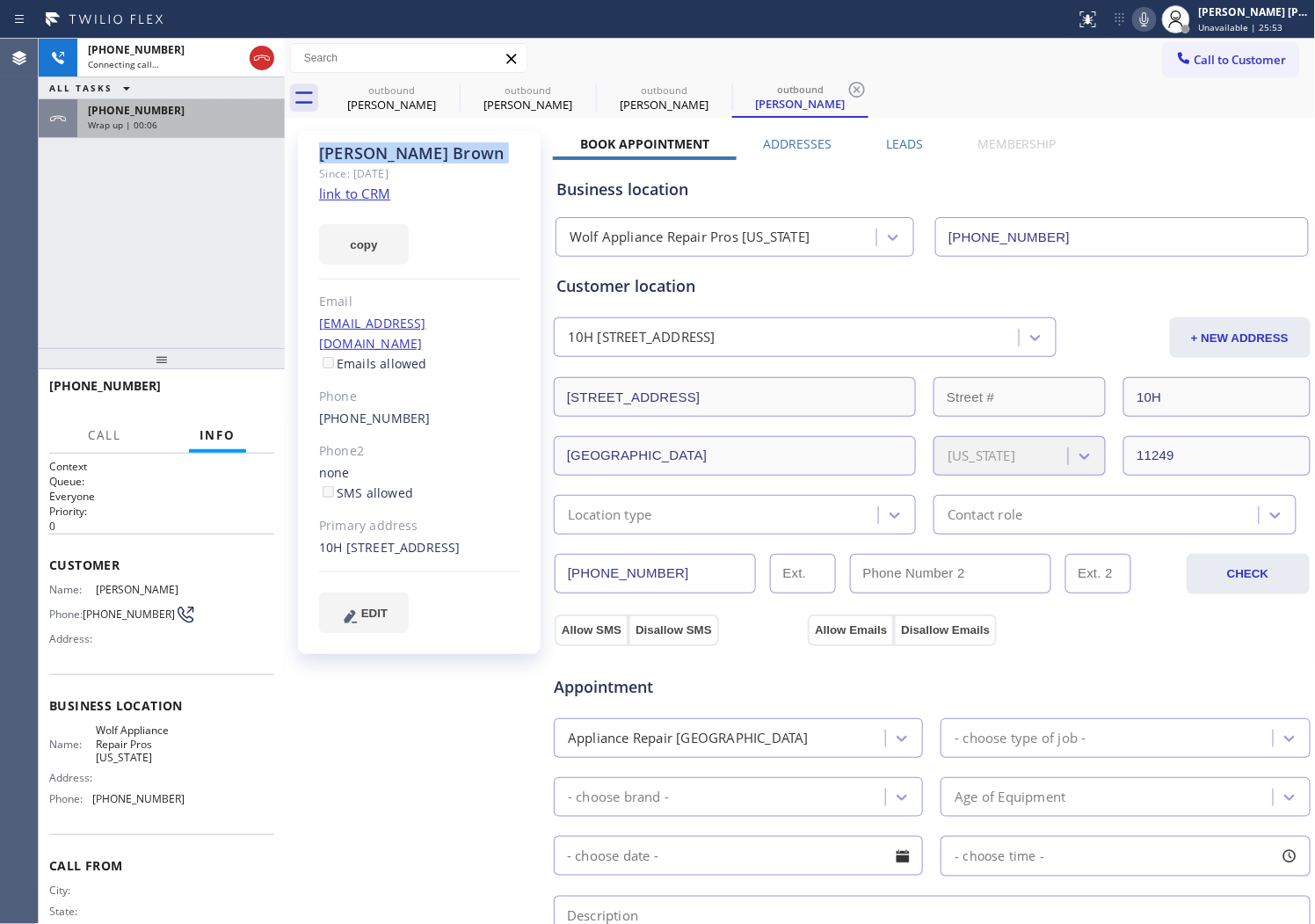
click at [270, 103] on div "[PHONE_NUMBER]" at bounding box center [181, 109] width 186 height 15
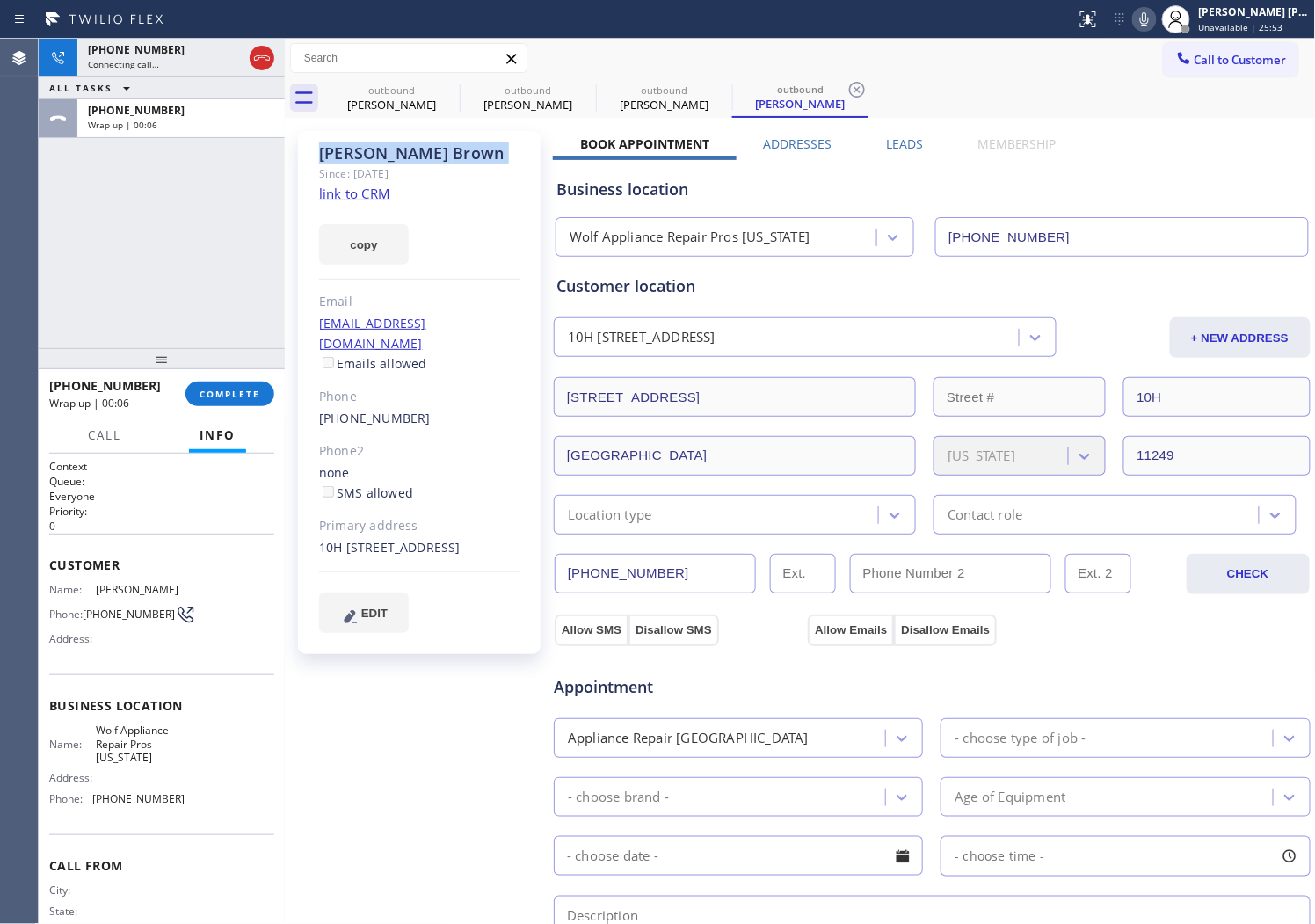
click at [258, 433] on div "Call Info" at bounding box center [162, 436] width 225 height 36
click at [257, 390] on span "COMPLETE" at bounding box center [229, 393] width 60 height 12
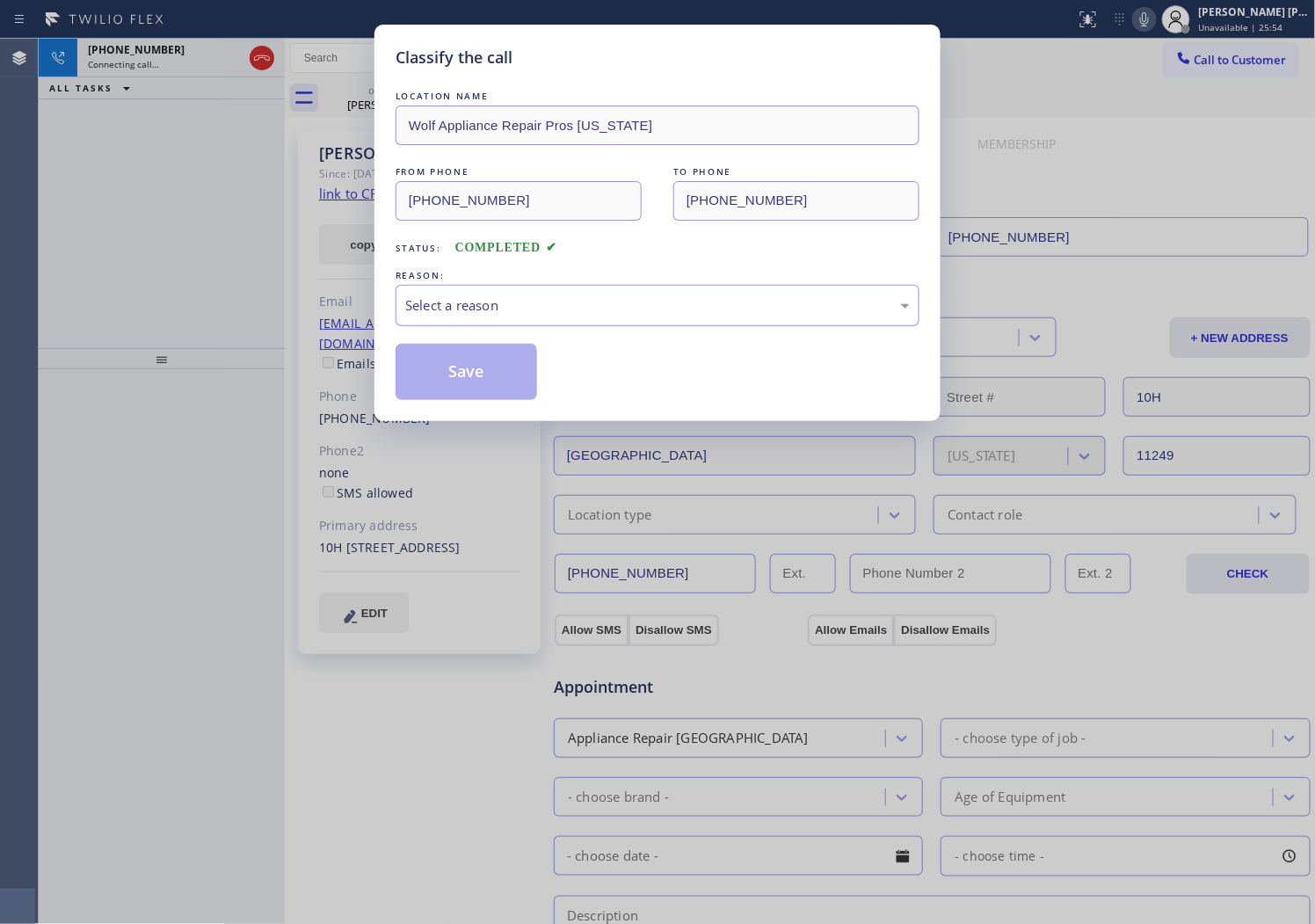
click at [611, 317] on div "Select a reason" at bounding box center [657, 306] width 524 height 41
click at [457, 381] on button "Save" at bounding box center [466, 371] width 141 height 56
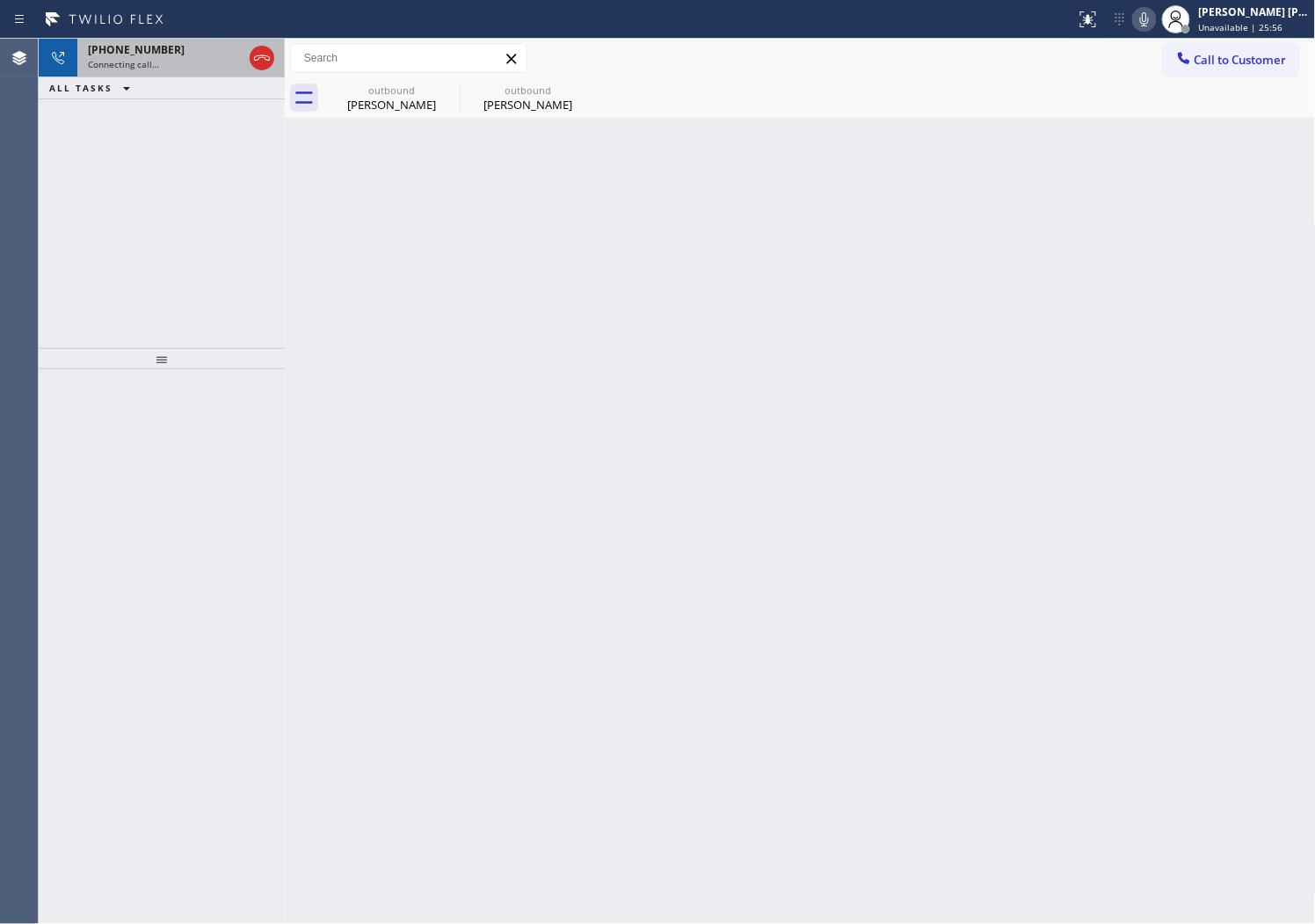
click at [161, 54] on div "[PHONE_NUMBER]" at bounding box center [165, 49] width 155 height 15
drag, startPoint x: 161, startPoint y: 54, endPoint x: 181, endPoint y: 65, distance: 22.8
click at [161, 54] on div "[PHONE_NUMBER]" at bounding box center [165, 49] width 155 height 15
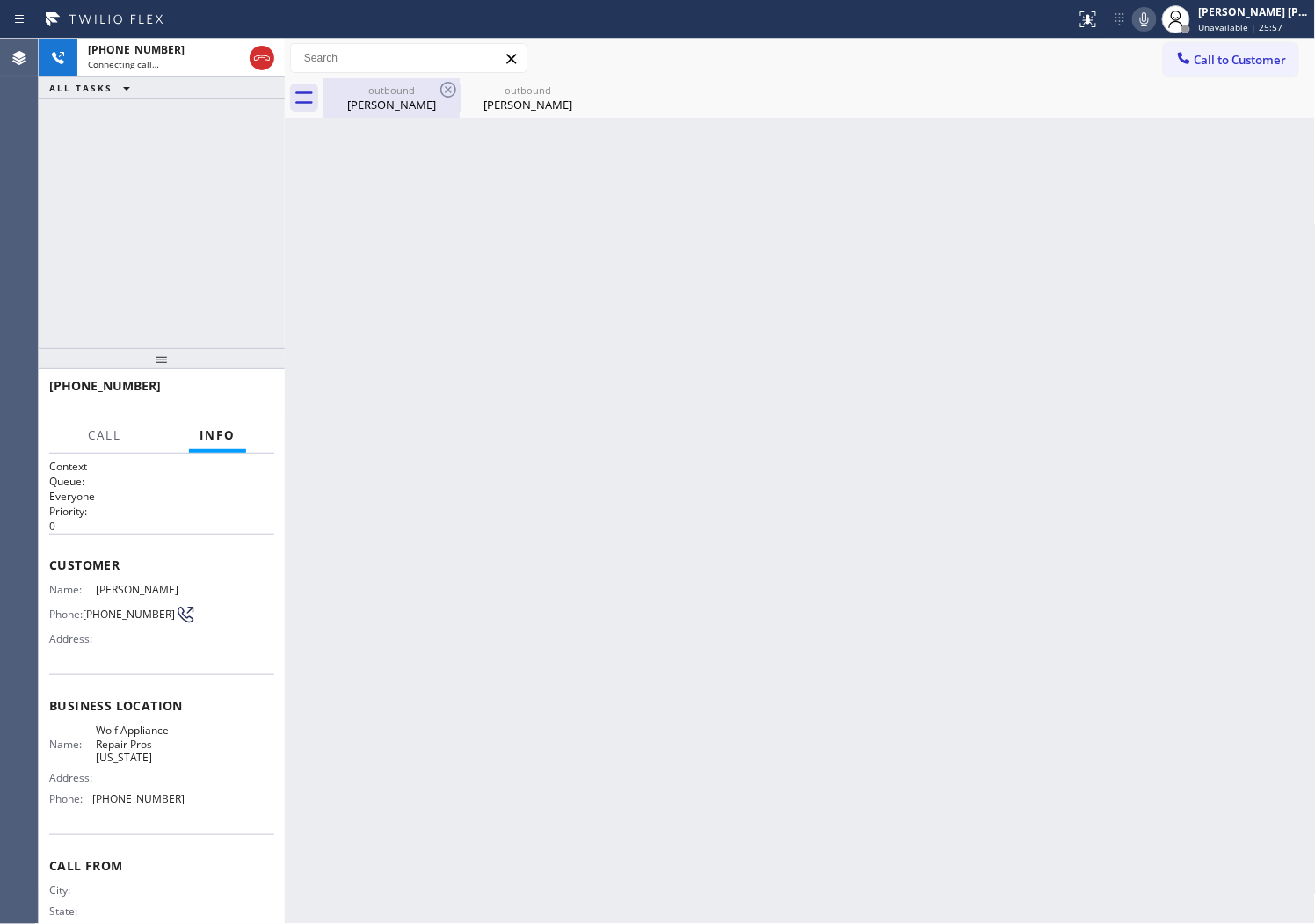
click at [365, 110] on div "[PERSON_NAME]" at bounding box center [392, 105] width 133 height 16
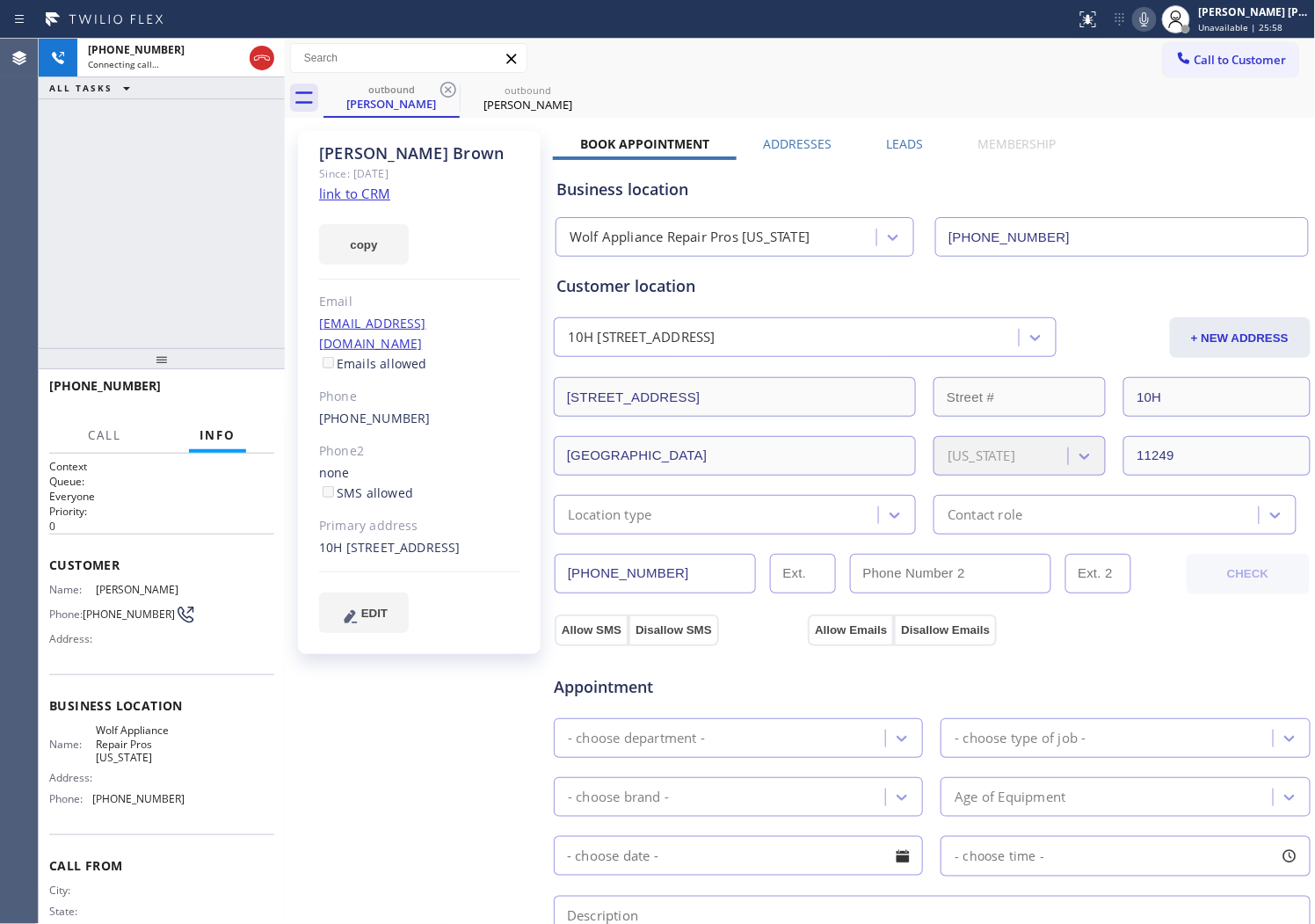
click at [1161, 36] on div "Status report No issues detected If you experience an issue, please download th…" at bounding box center [1193, 19] width 247 height 38
click at [1155, 25] on icon at bounding box center [1144, 19] width 21 height 21
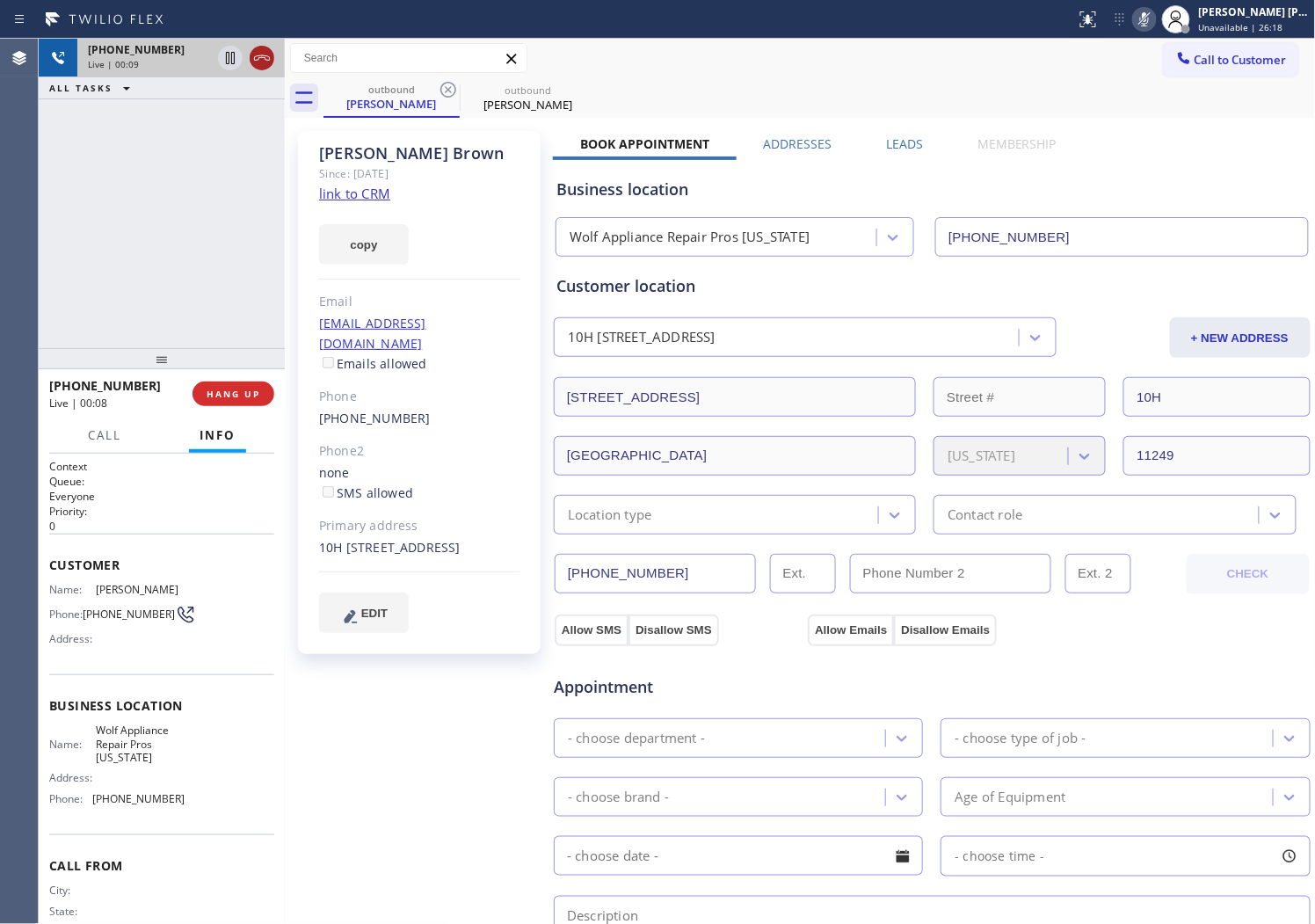
click at [266, 49] on icon at bounding box center [261, 57] width 21 height 21
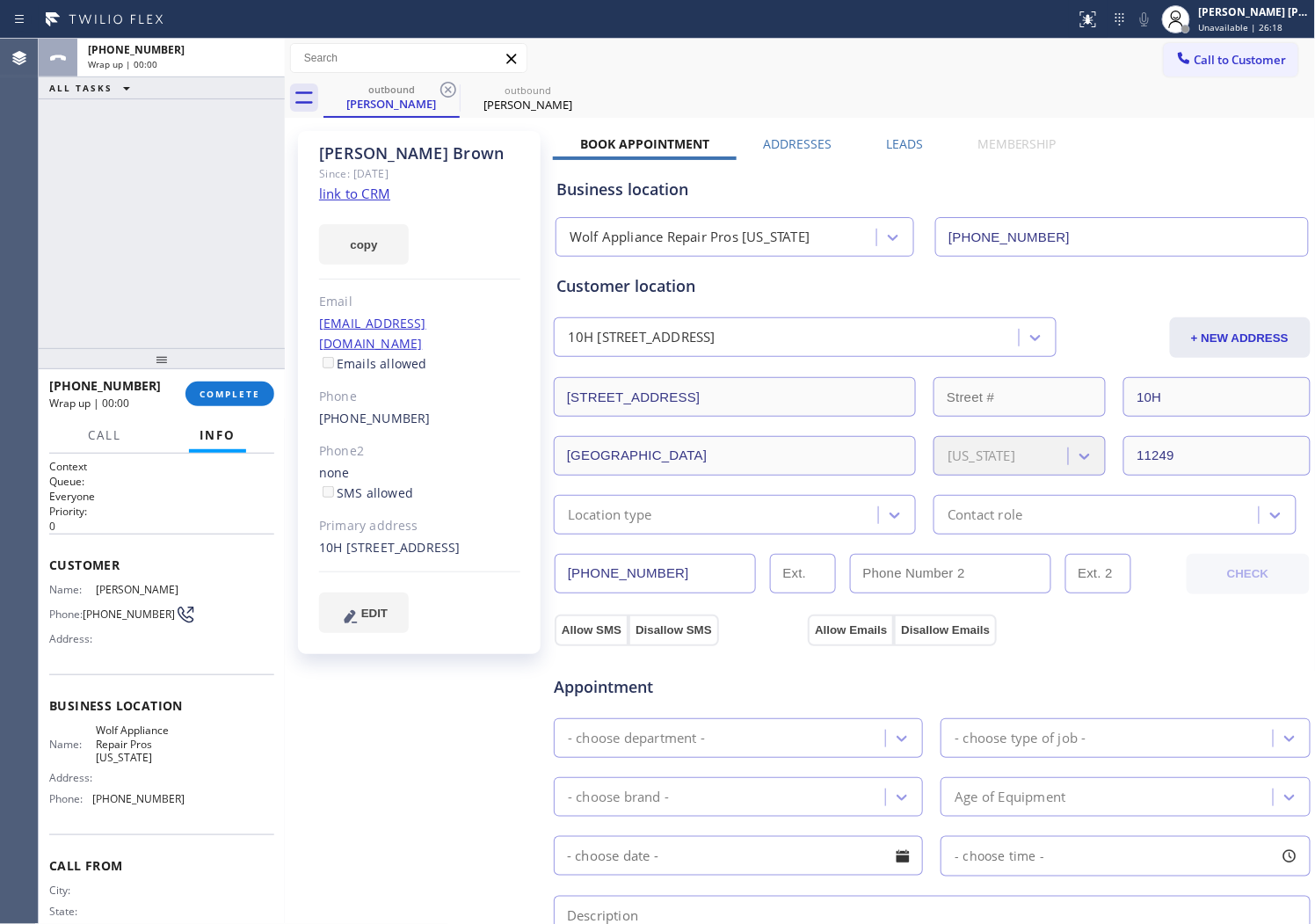
click at [903, 143] on label "Leads" at bounding box center [904, 143] width 37 height 17
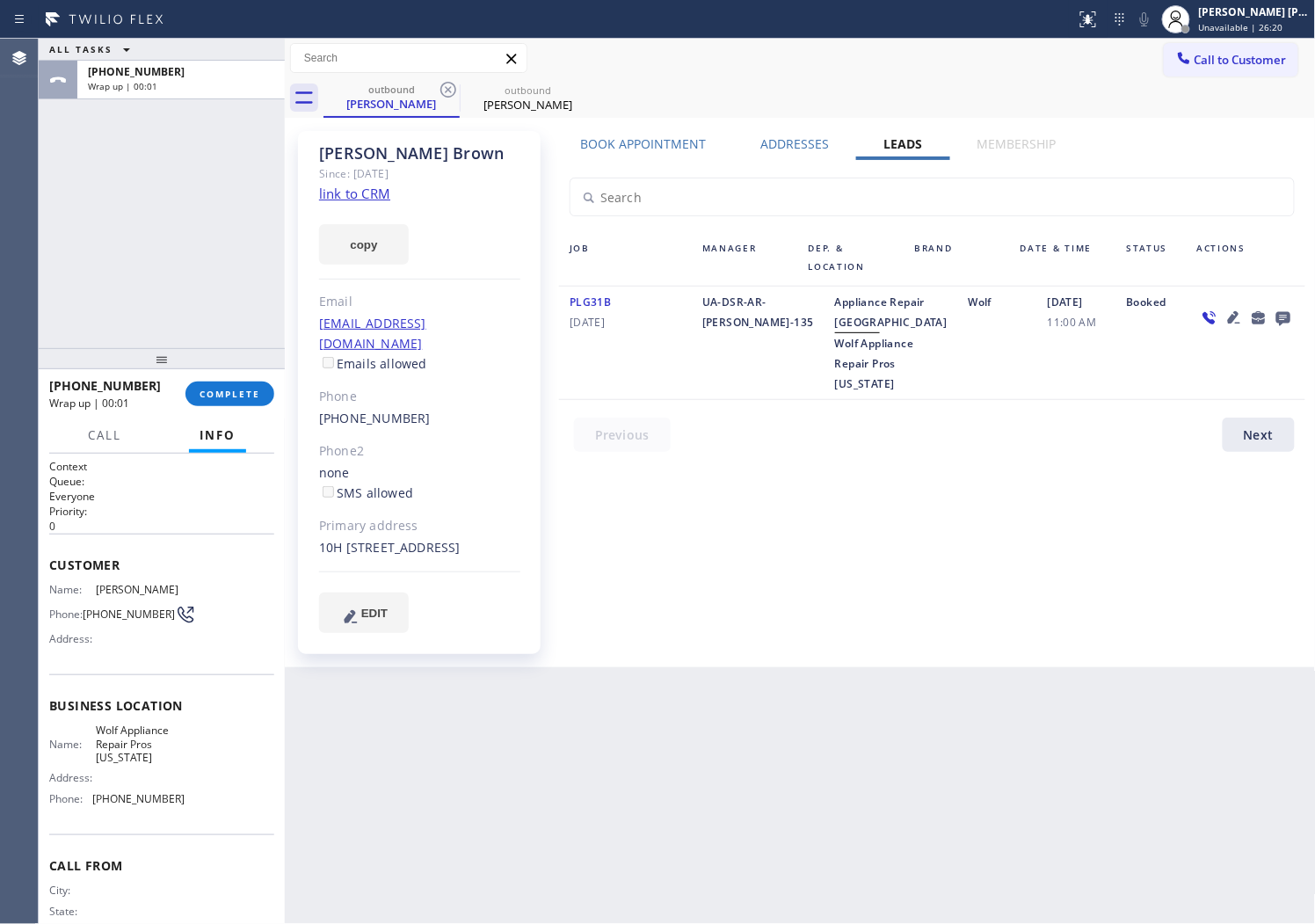
click at [1172, 133] on div "[PERSON_NAME] Since: [DATE] link to CRM copy Email [EMAIL_ADDRESS][DOMAIN_NAME]…" at bounding box center [800, 392] width 1023 height 540
drag, startPoint x: 1187, startPoint y: 133, endPoint x: 1218, endPoint y: 134, distance: 31.0
click at [1218, 134] on div "[PERSON_NAME] Since: [DATE] link to CRM copy Email [EMAIL_ADDRESS][DOMAIN_NAME]…" at bounding box center [800, 392] width 1023 height 540
click at [1216, 136] on div "Book Appointment Addresses Leads Membership Business location Wolf Appliance Re…" at bounding box center [932, 398] width 759 height 528
click at [1286, 325] on icon at bounding box center [1283, 318] width 21 height 22
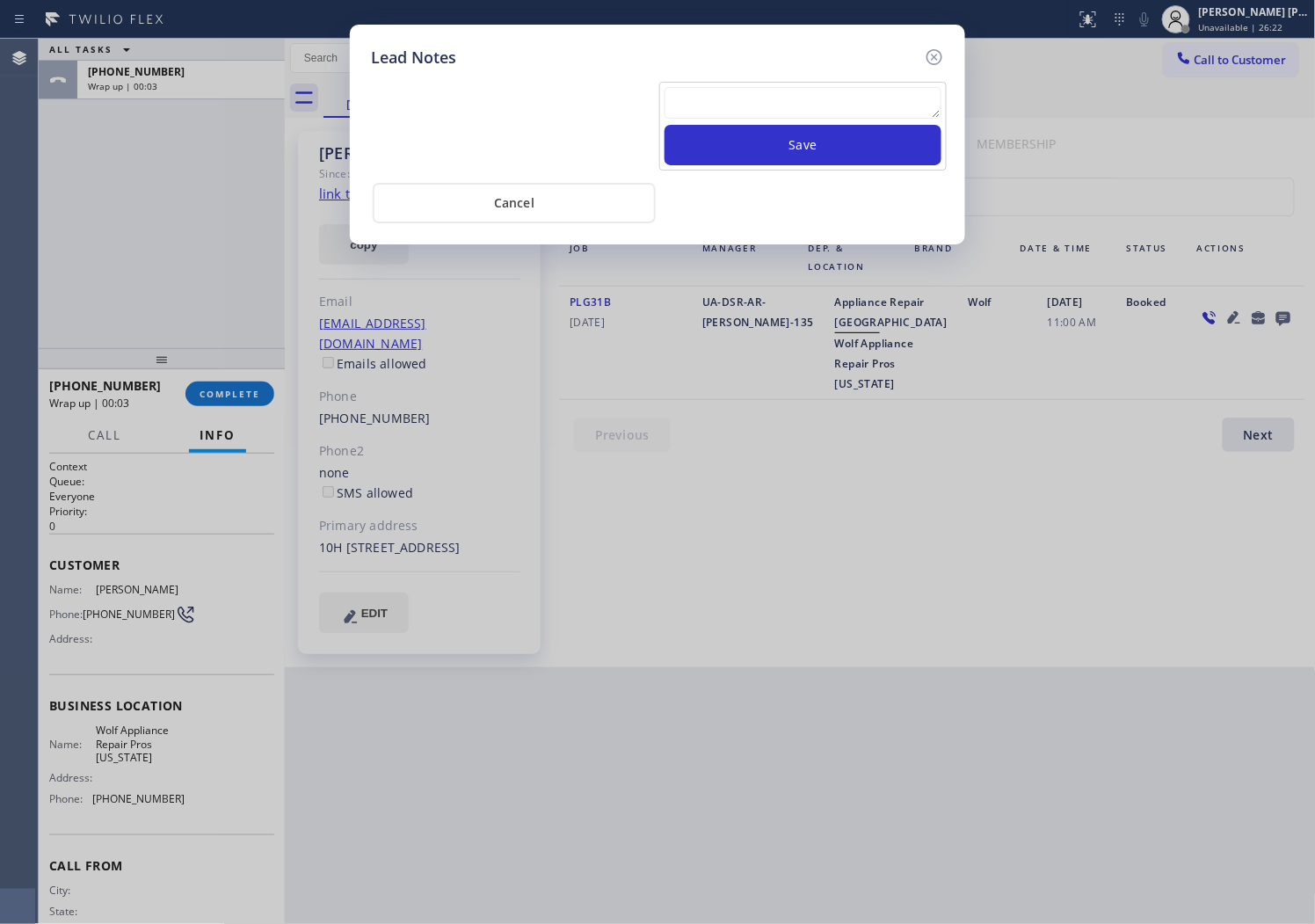
click at [845, 109] on textarea at bounding box center [803, 103] width 277 height 32
paste textarea "[PERSON_NAME]"
type textarea "[PERSON_NAME]"
click at [816, 159] on button "Save" at bounding box center [803, 145] width 277 height 40
drag, startPoint x: 1295, startPoint y: 168, endPoint x: 1268, endPoint y: 141, distance: 38.2
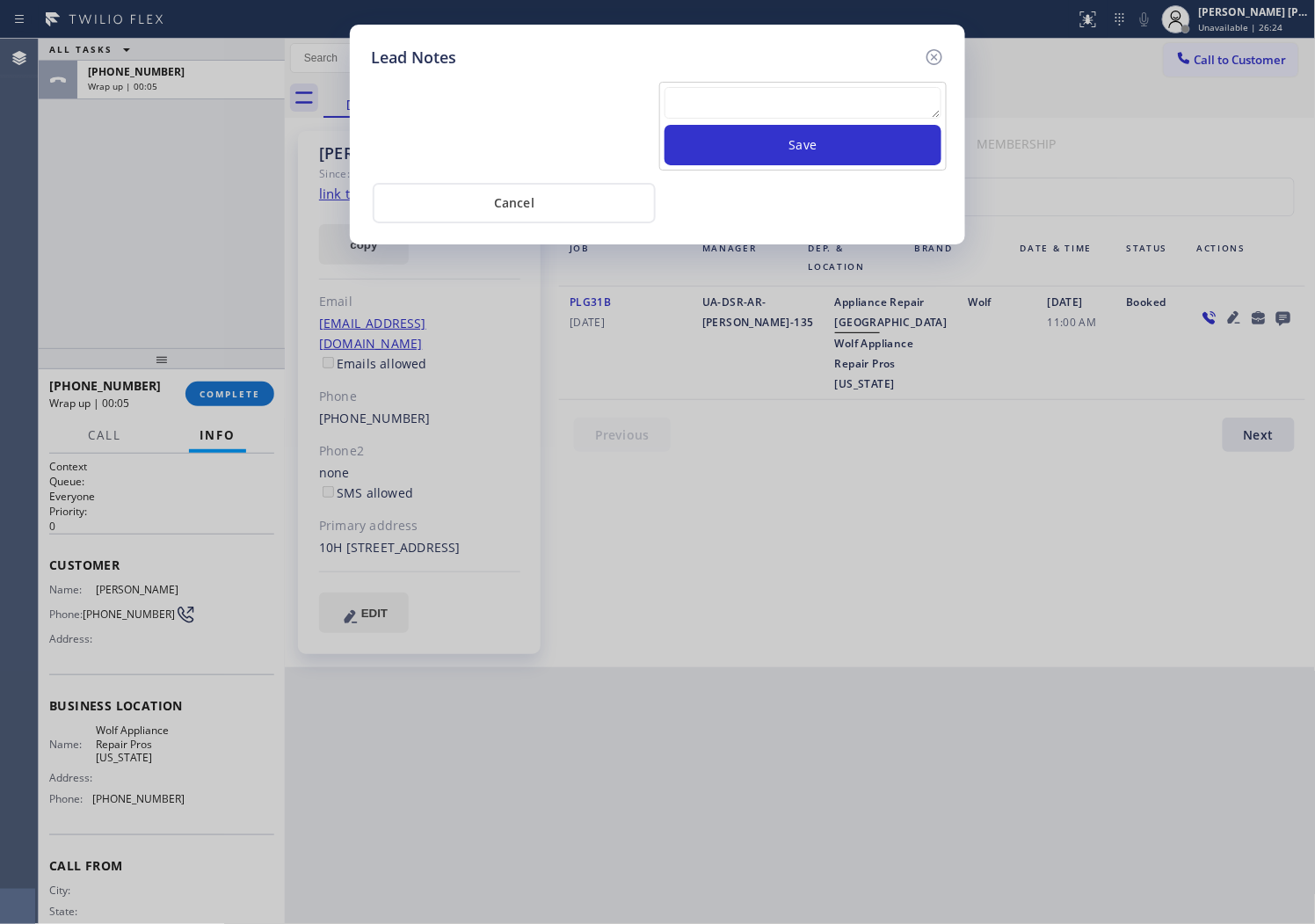
click at [1289, 134] on div "Lead Notes Save Cancel" at bounding box center [657, 462] width 1315 height 924
click at [764, 75] on div "Save Cancel" at bounding box center [657, 146] width 573 height 154
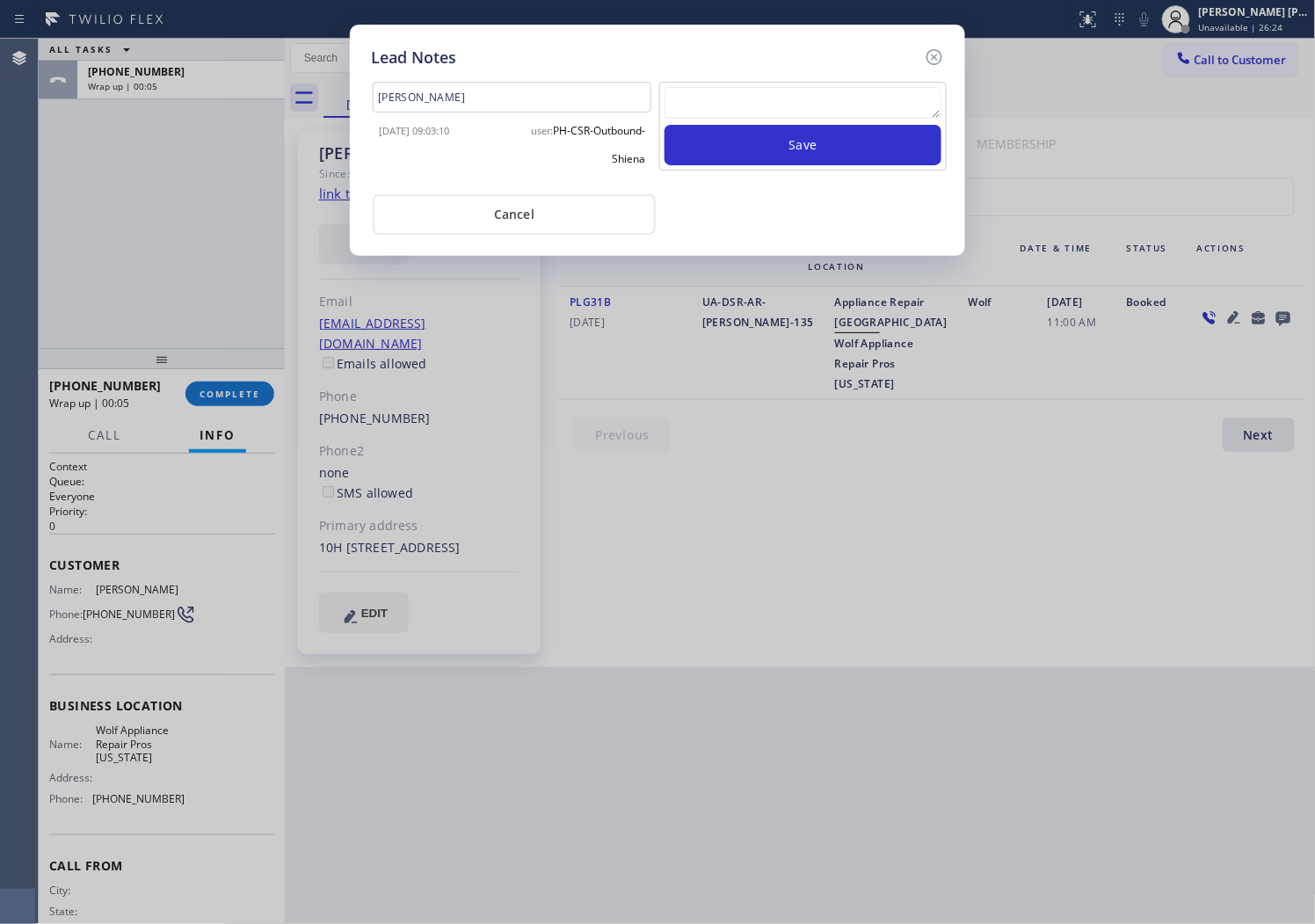
click at [732, 110] on textarea at bounding box center [803, 103] width 277 height 32
paste textarea "[PERSON_NAME]"
click at [805, 108] on textarea "[PERSON_NAME]" at bounding box center [803, 103] width 277 height 32
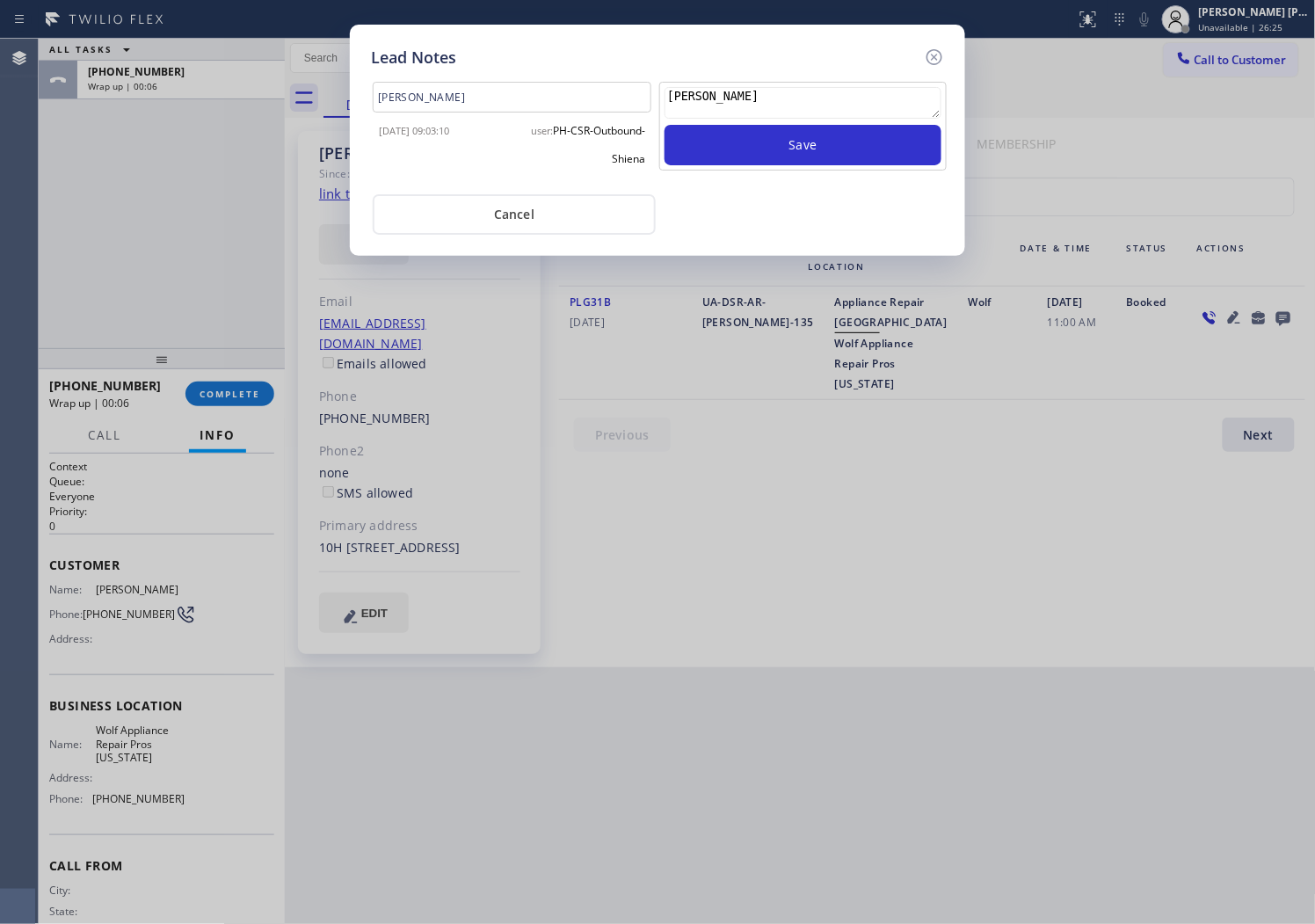
click at [805, 108] on textarea "[PERSON_NAME]" at bounding box center [803, 103] width 277 height 32
drag, startPoint x: 805, startPoint y: 108, endPoint x: 793, endPoint y: 111, distance: 12.4
click at [805, 108] on textarea "[PERSON_NAME]" at bounding box center [803, 103] width 277 height 32
type textarea "n/a - pls xfer"
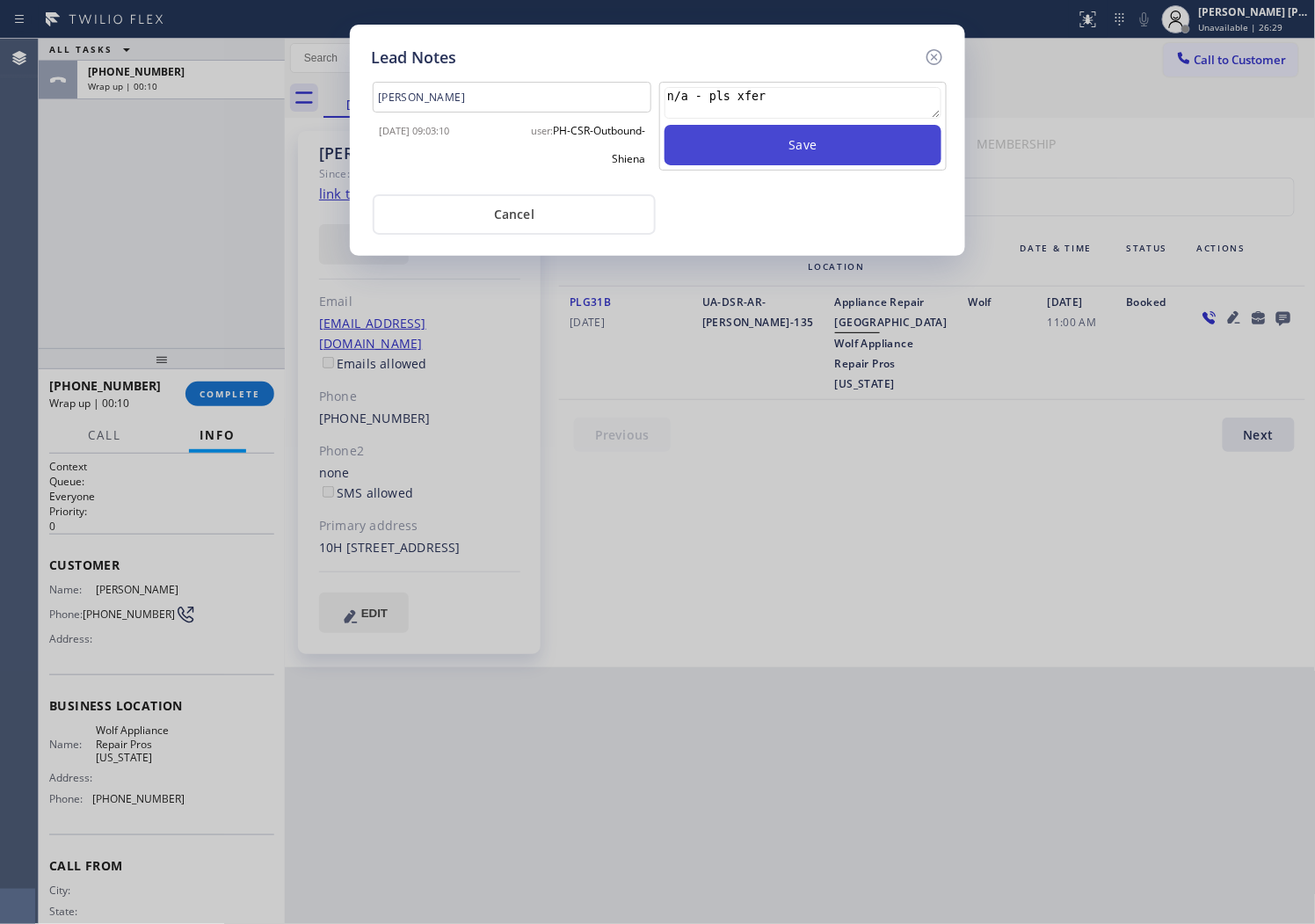
click at [820, 125] on button "Save" at bounding box center [803, 145] width 277 height 40
click at [936, 60] on icon at bounding box center [934, 56] width 21 height 21
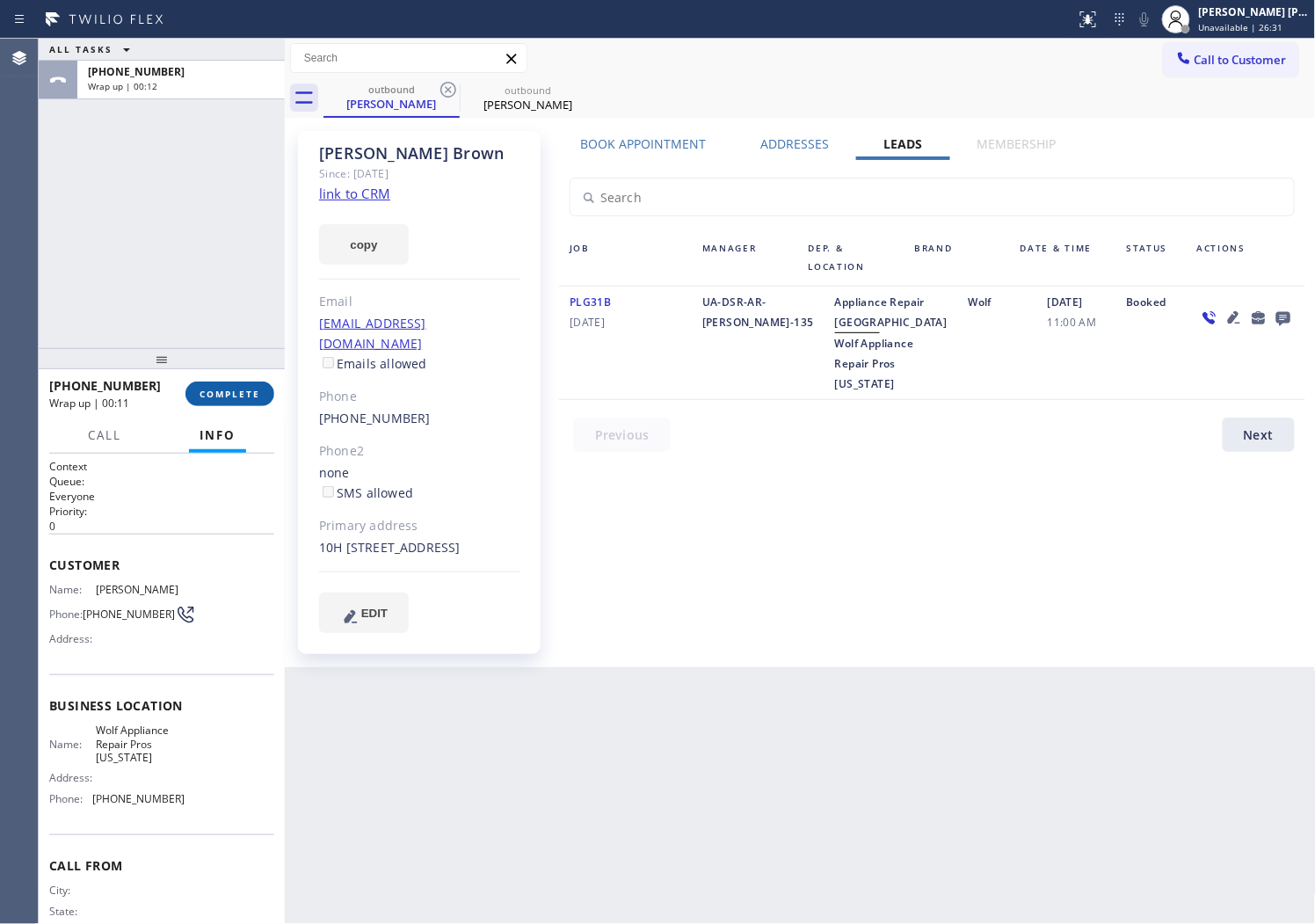
click at [229, 389] on span "COMPLETE" at bounding box center [229, 393] width 60 height 12
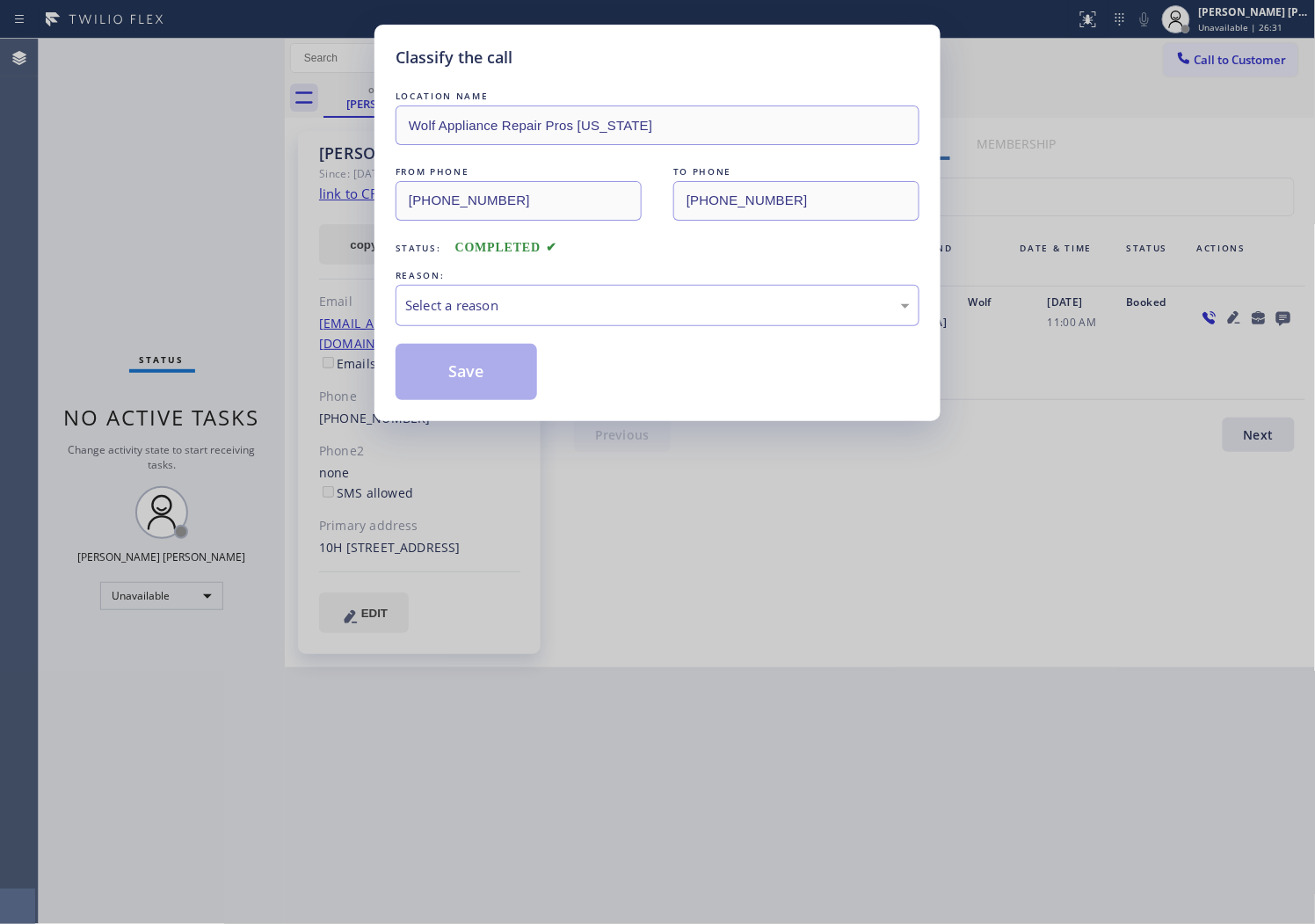
click at [317, 326] on div "Classify the call LOCATION NAME Flushing Heating and Air Conditioning FROM PHON…" at bounding box center [677, 480] width 1277 height 885
click at [416, 313] on div "Select a reason" at bounding box center [658, 305] width 505 height 20
click at [501, 268] on div "REASON:" at bounding box center [657, 275] width 524 height 19
click at [513, 297] on div "Select a reason" at bounding box center [658, 305] width 505 height 20
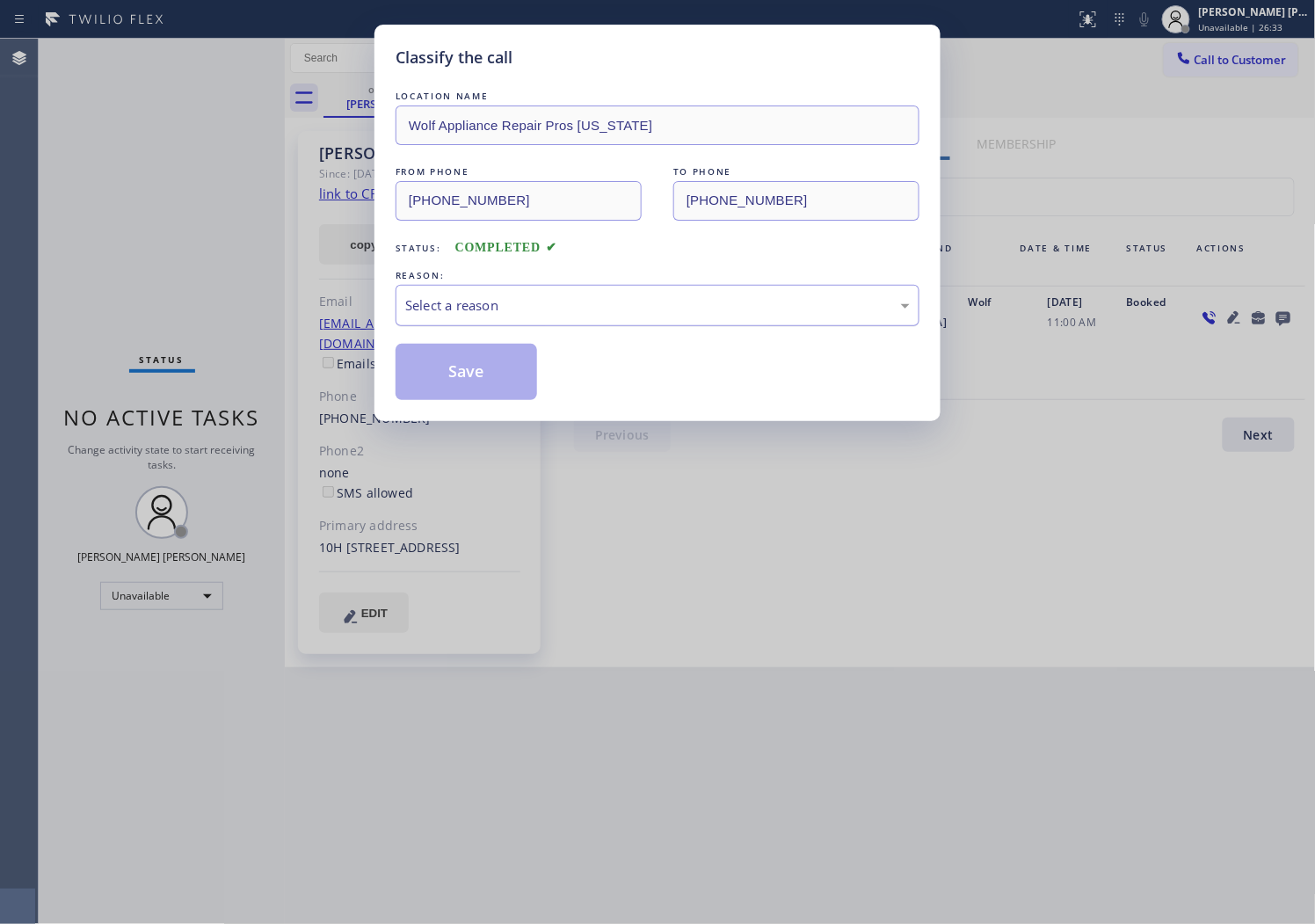
click at [513, 297] on div "Select a reason" at bounding box center [658, 305] width 505 height 20
click at [535, 322] on div "Select a reason" at bounding box center [657, 306] width 524 height 41
click at [484, 379] on button "Save" at bounding box center [466, 371] width 141 height 56
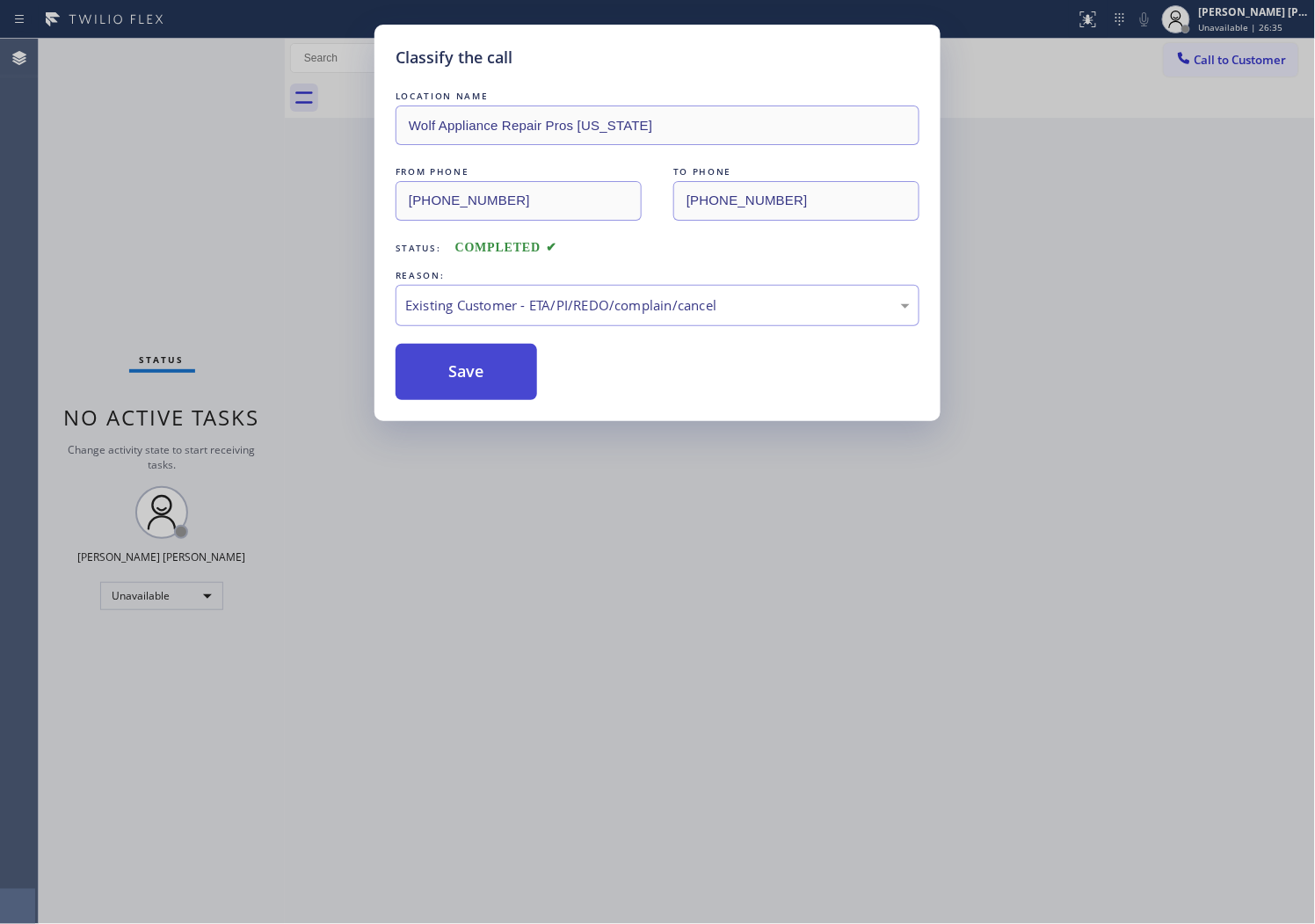
click at [484, 379] on button "Save" at bounding box center [466, 371] width 141 height 56
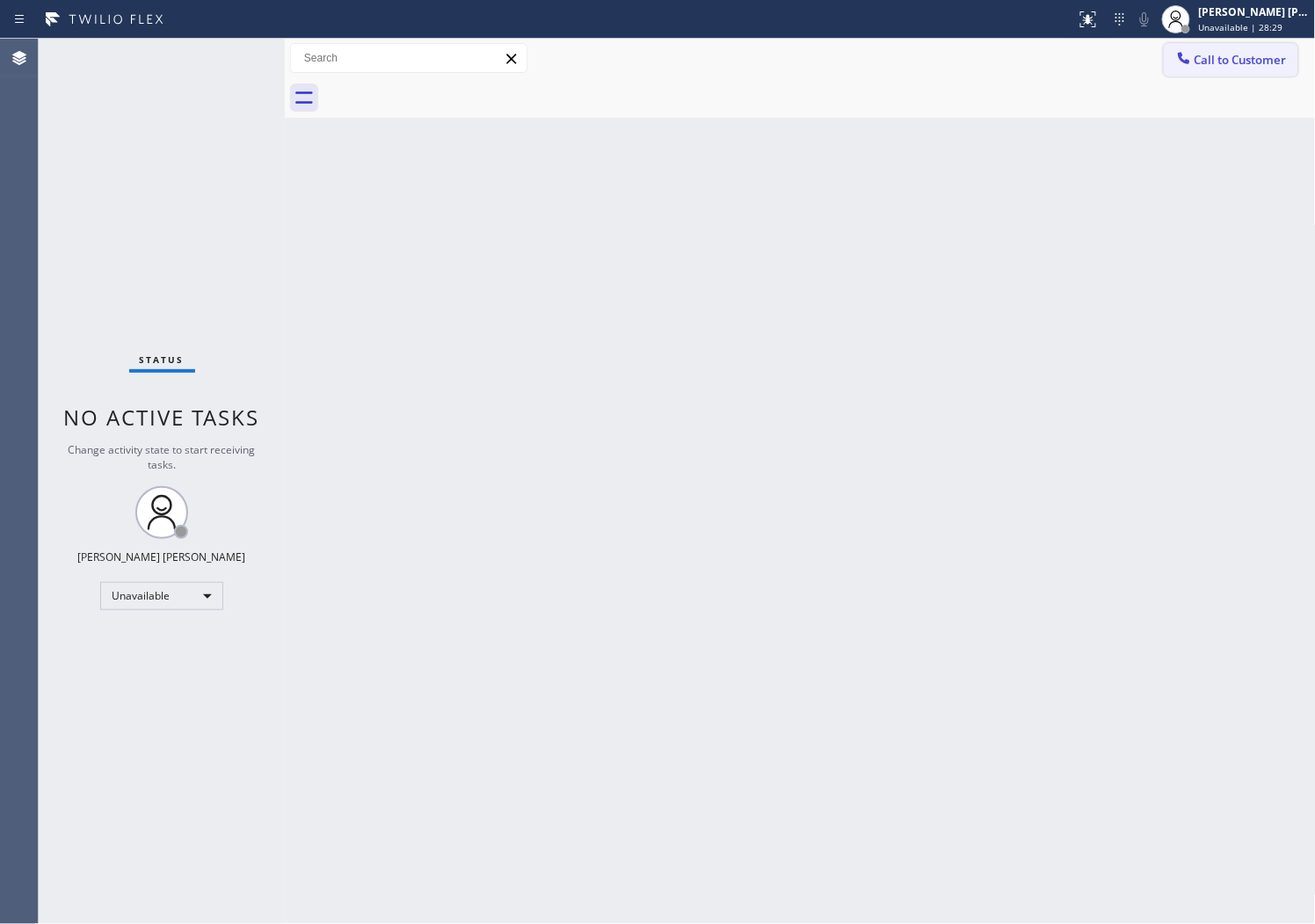
click at [1184, 47] on button "Call to Customer" at bounding box center [1231, 60] width 134 height 34
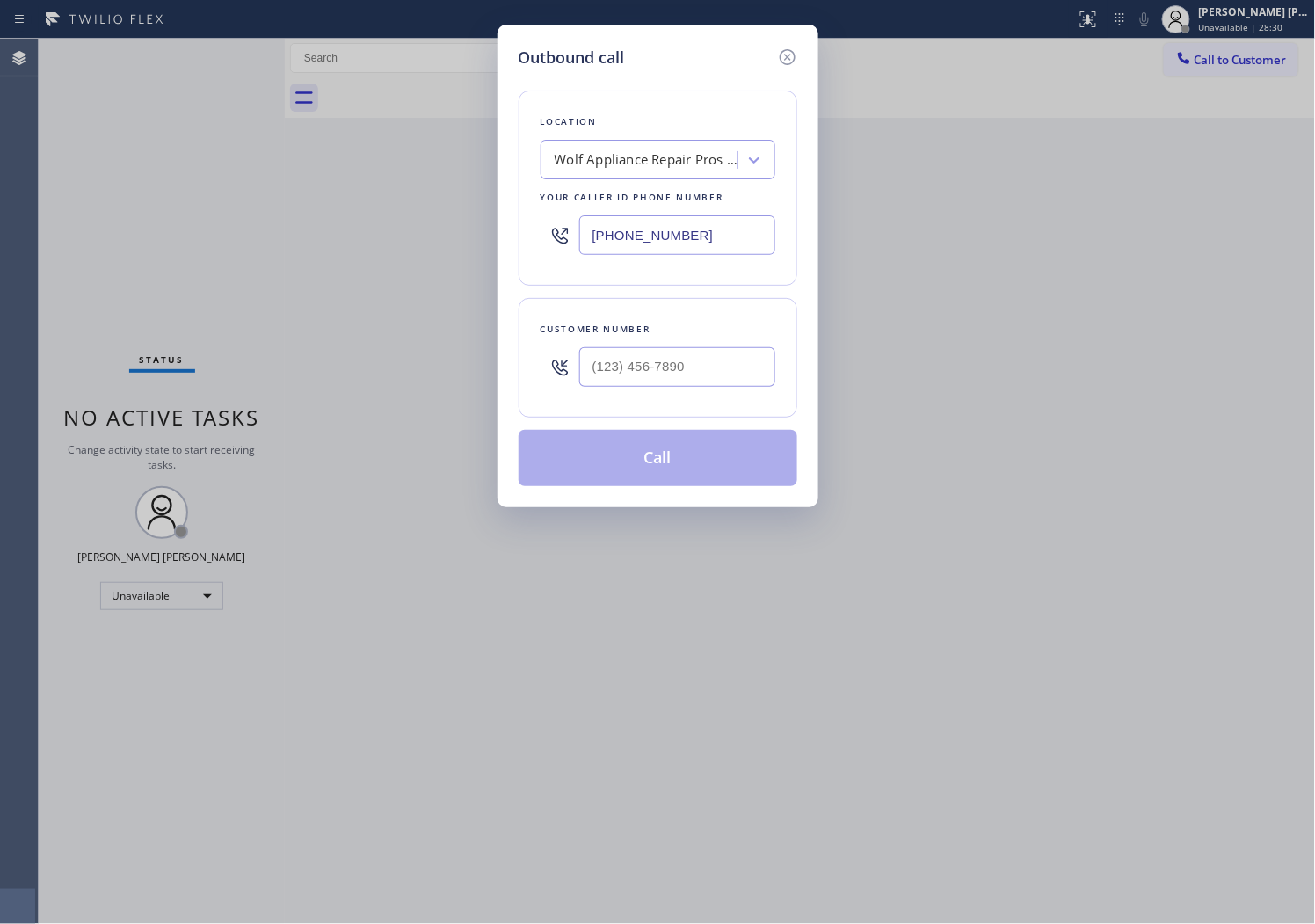
click at [607, 243] on input "[PHONE_NUMBER]" at bounding box center [677, 235] width 196 height 39
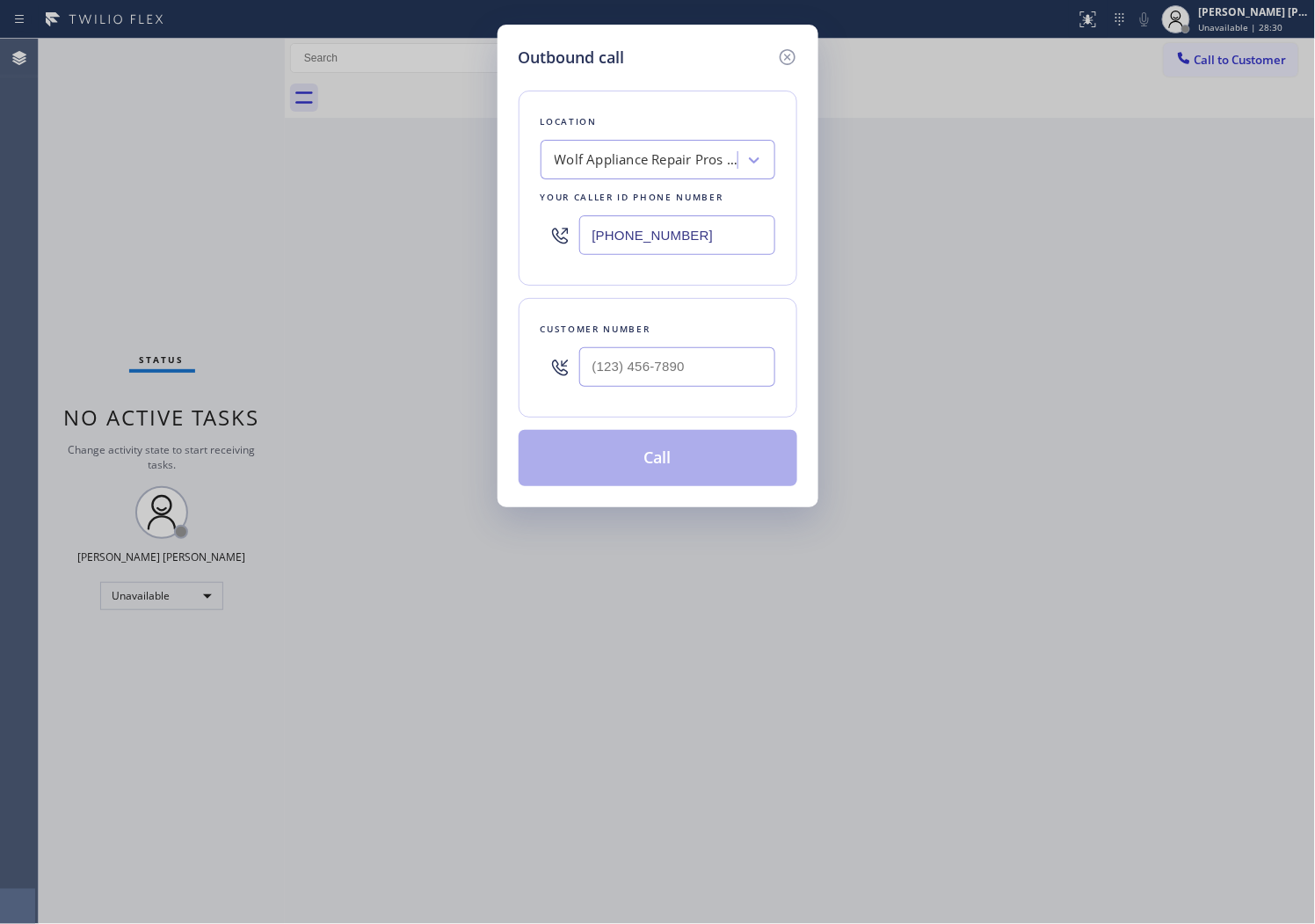
paste input "760) 546-5824"
type input "[PHONE_NUMBER]"
click at [679, 371] on input "(___) ___-____" at bounding box center [677, 367] width 196 height 39
paste input "619) 218-2826"
type input "[PHONE_NUMBER]"
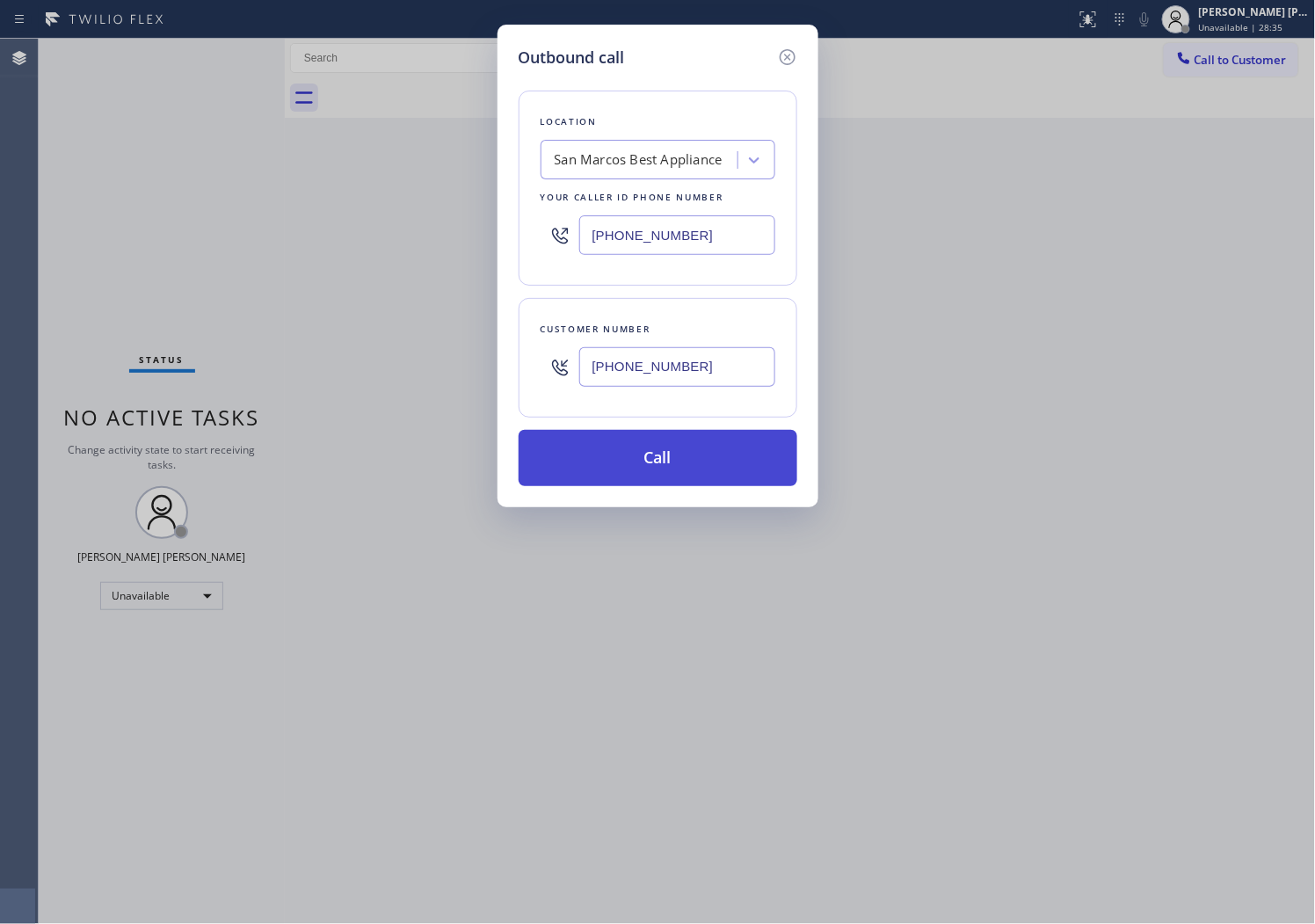
click at [692, 456] on button "Call" at bounding box center [658, 458] width 279 height 56
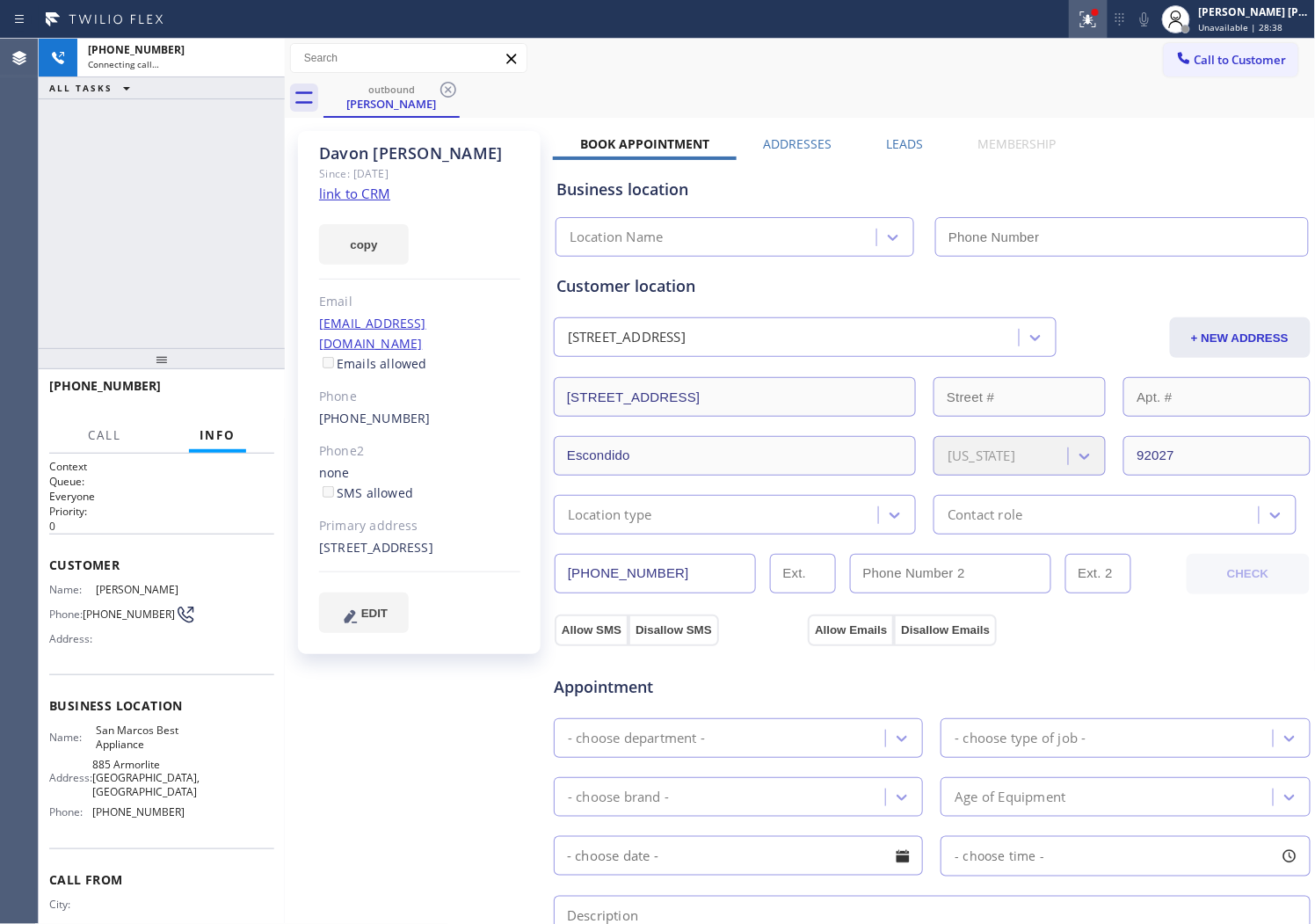
click at [1087, 16] on div "Status report Issue detected This issue could affect your workflow. Please cont…" at bounding box center [657, 19] width 1315 height 38
click at [1099, 19] on icon at bounding box center [1088, 19] width 21 height 21
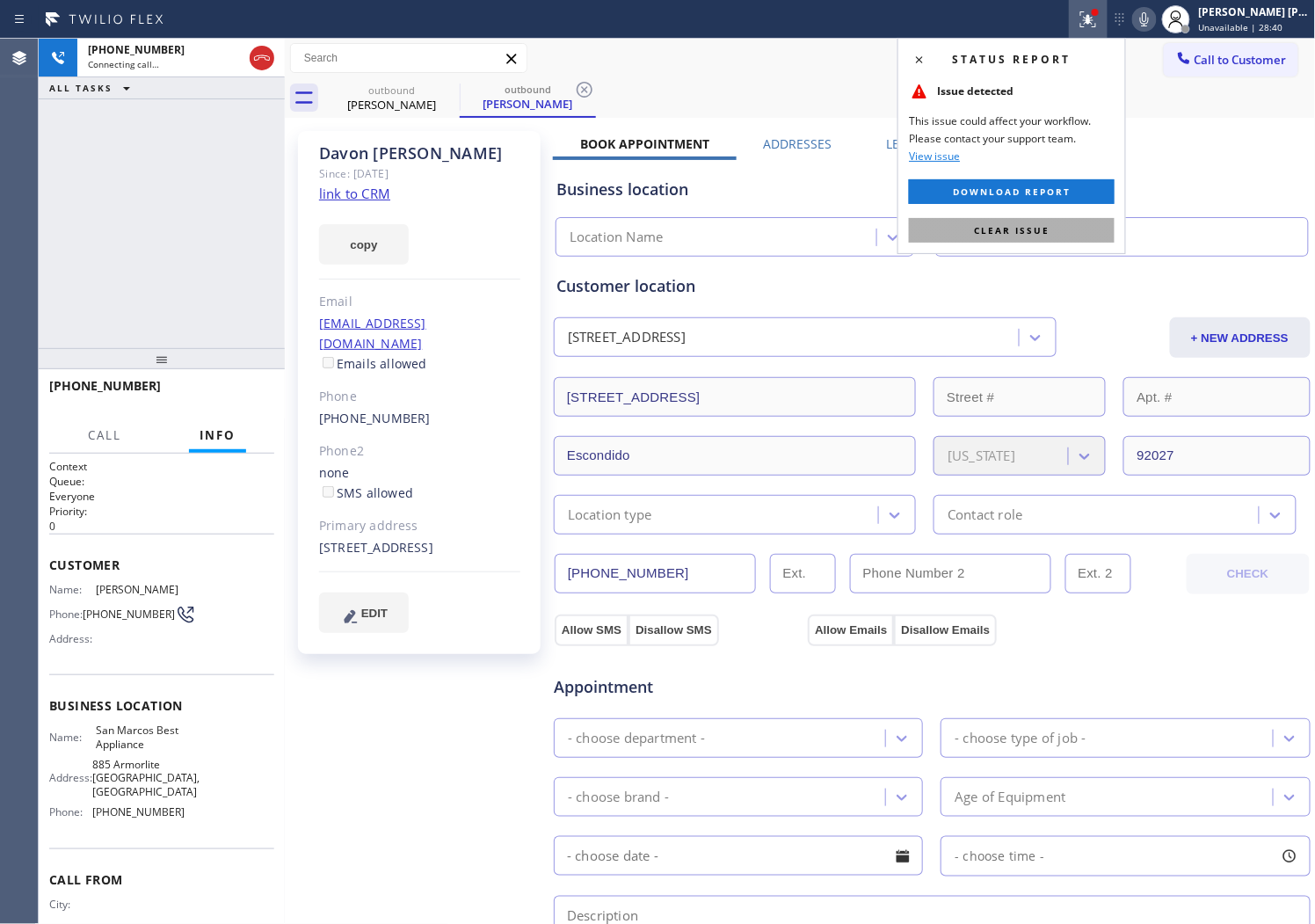
click at [988, 240] on button "Clear issue" at bounding box center [1012, 230] width 206 height 25
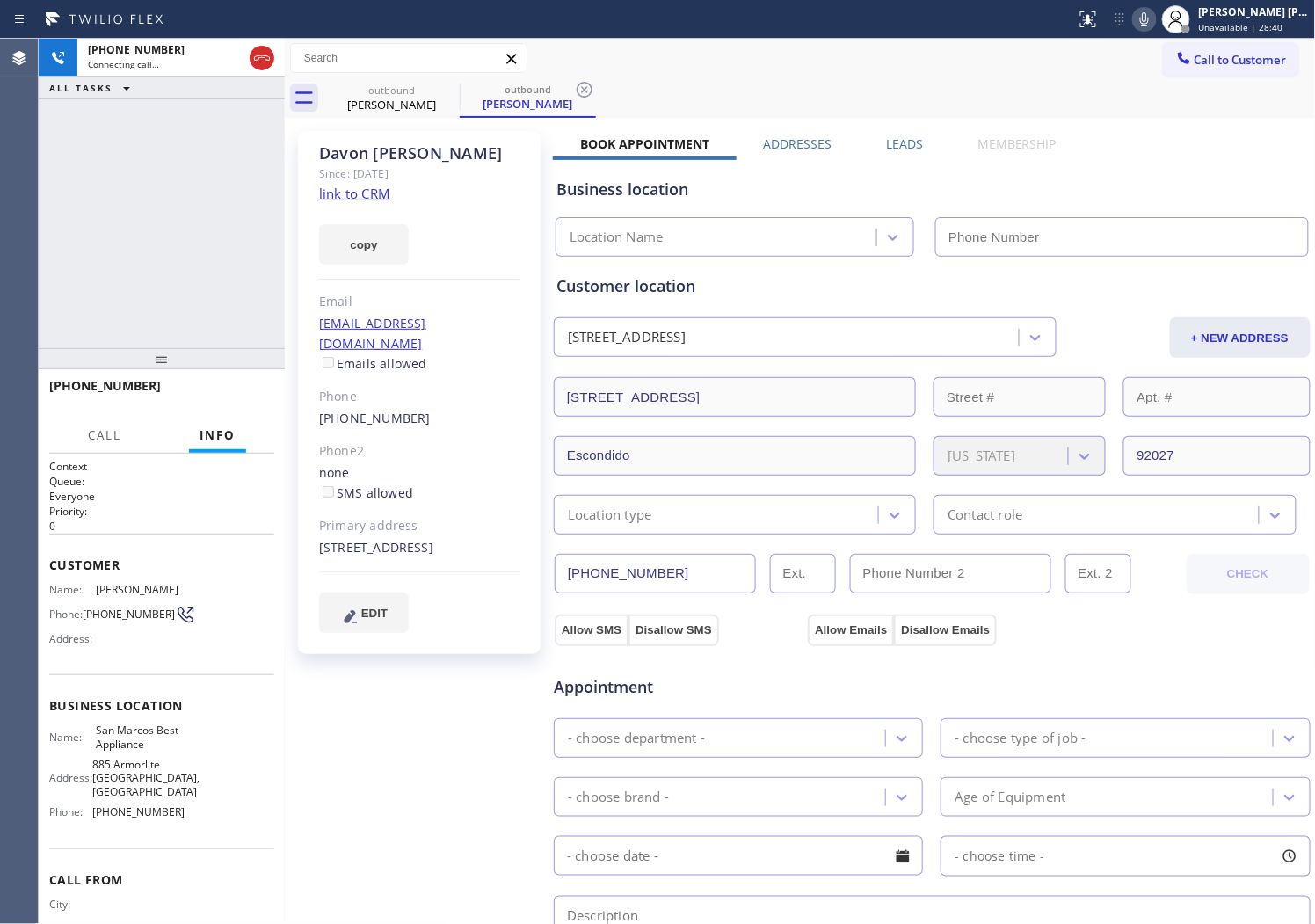
click at [1149, 16] on icon at bounding box center [1144, 19] width 9 height 14
type input "[PHONE_NUMBER]"
click at [1149, 16] on icon at bounding box center [1144, 19] width 9 height 14
click at [427, 148] on div "[PERSON_NAME]" at bounding box center [420, 153] width 201 height 20
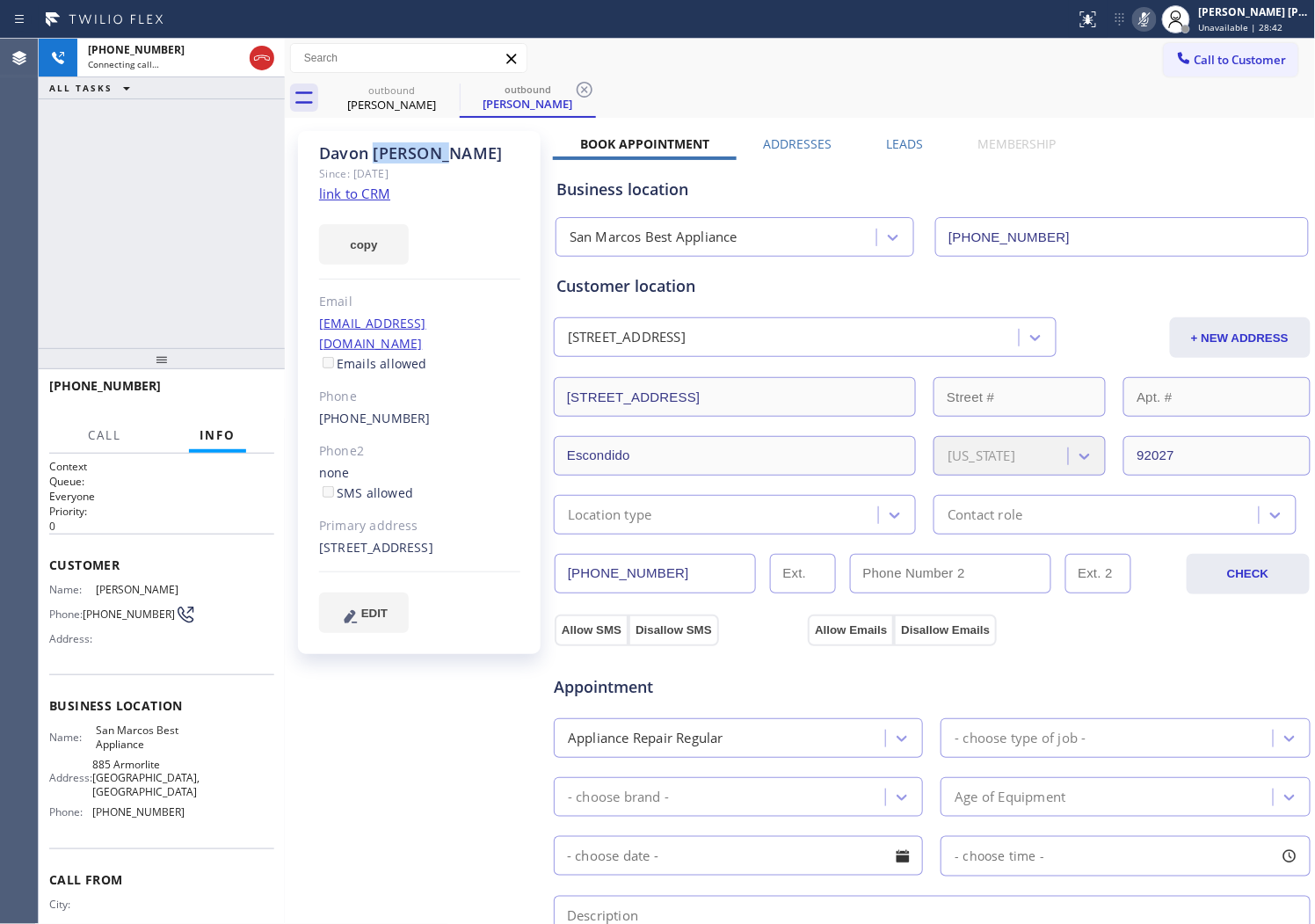
click at [427, 148] on div "[PERSON_NAME]" at bounding box center [420, 153] width 201 height 20
copy div "[PERSON_NAME]"
click at [1155, 27] on icon at bounding box center [1144, 19] width 21 height 21
click at [1156, 30] on div "Status report No issues detected If you experience an issue, please download th…" at bounding box center [1193, 19] width 247 height 38
click at [1155, 24] on icon at bounding box center [1144, 19] width 21 height 21
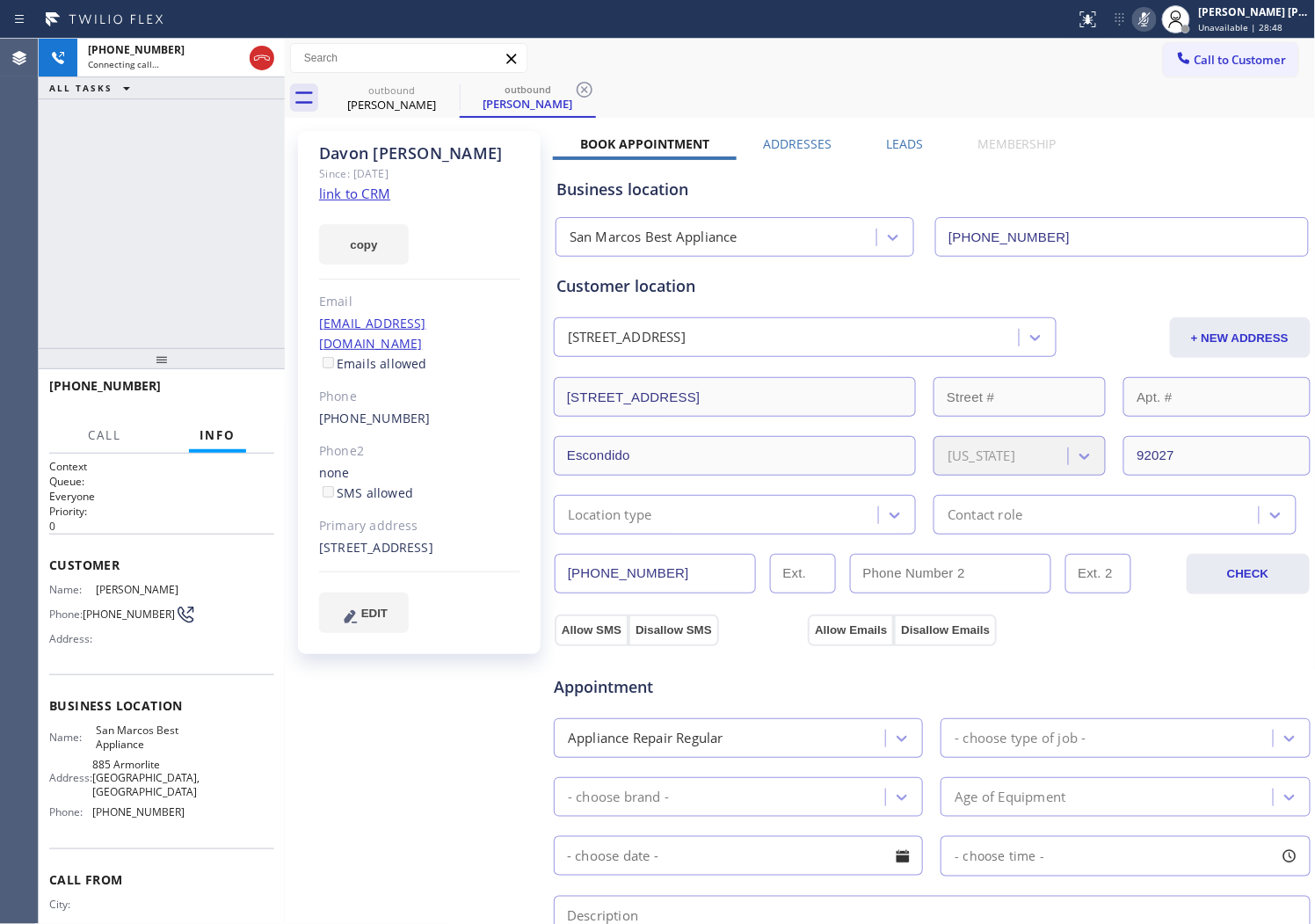
click at [1155, 24] on icon at bounding box center [1144, 19] width 21 height 21
click at [1155, 16] on icon at bounding box center [1144, 19] width 21 height 21
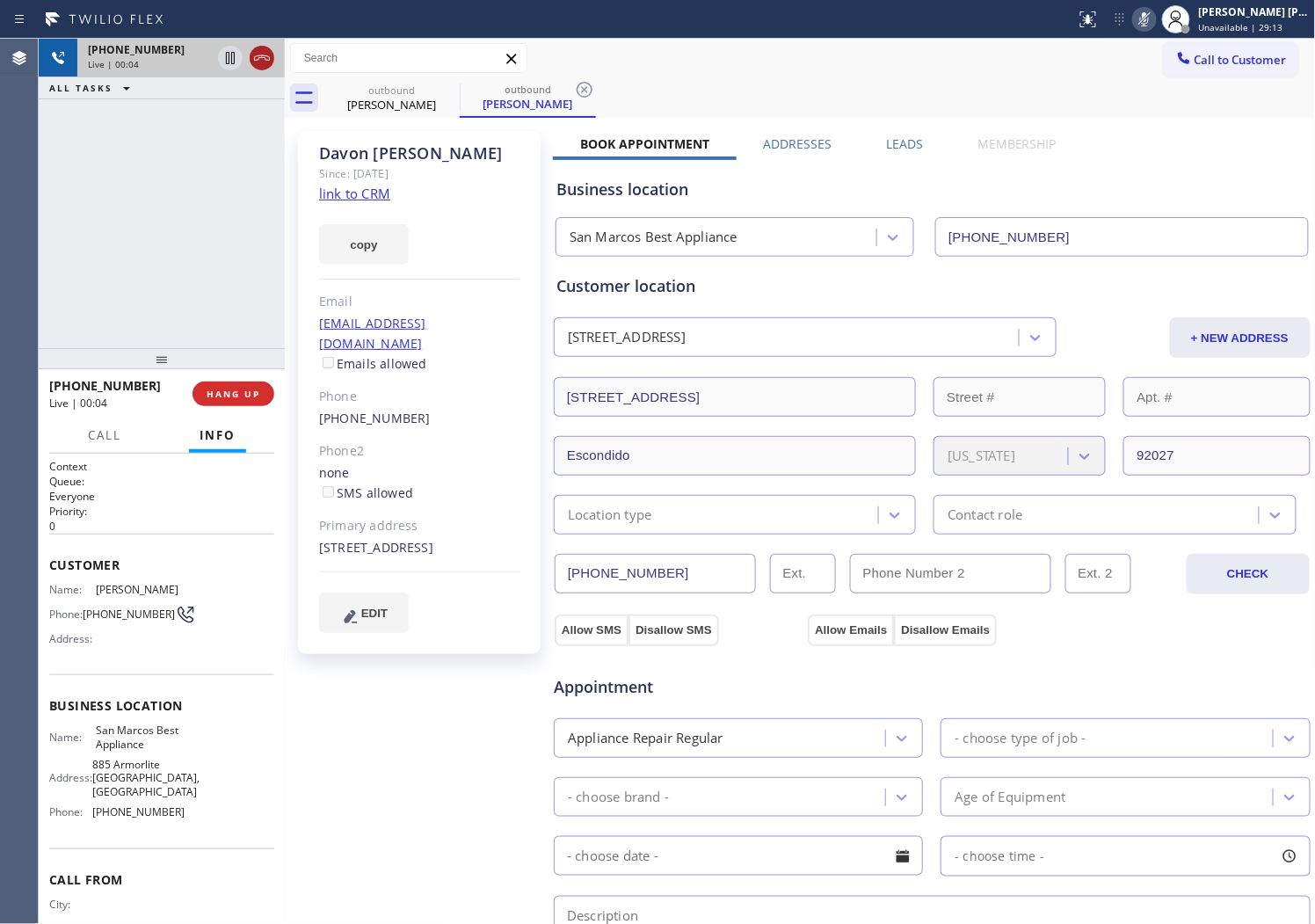
click at [261, 62] on icon at bounding box center [261, 57] width 21 height 21
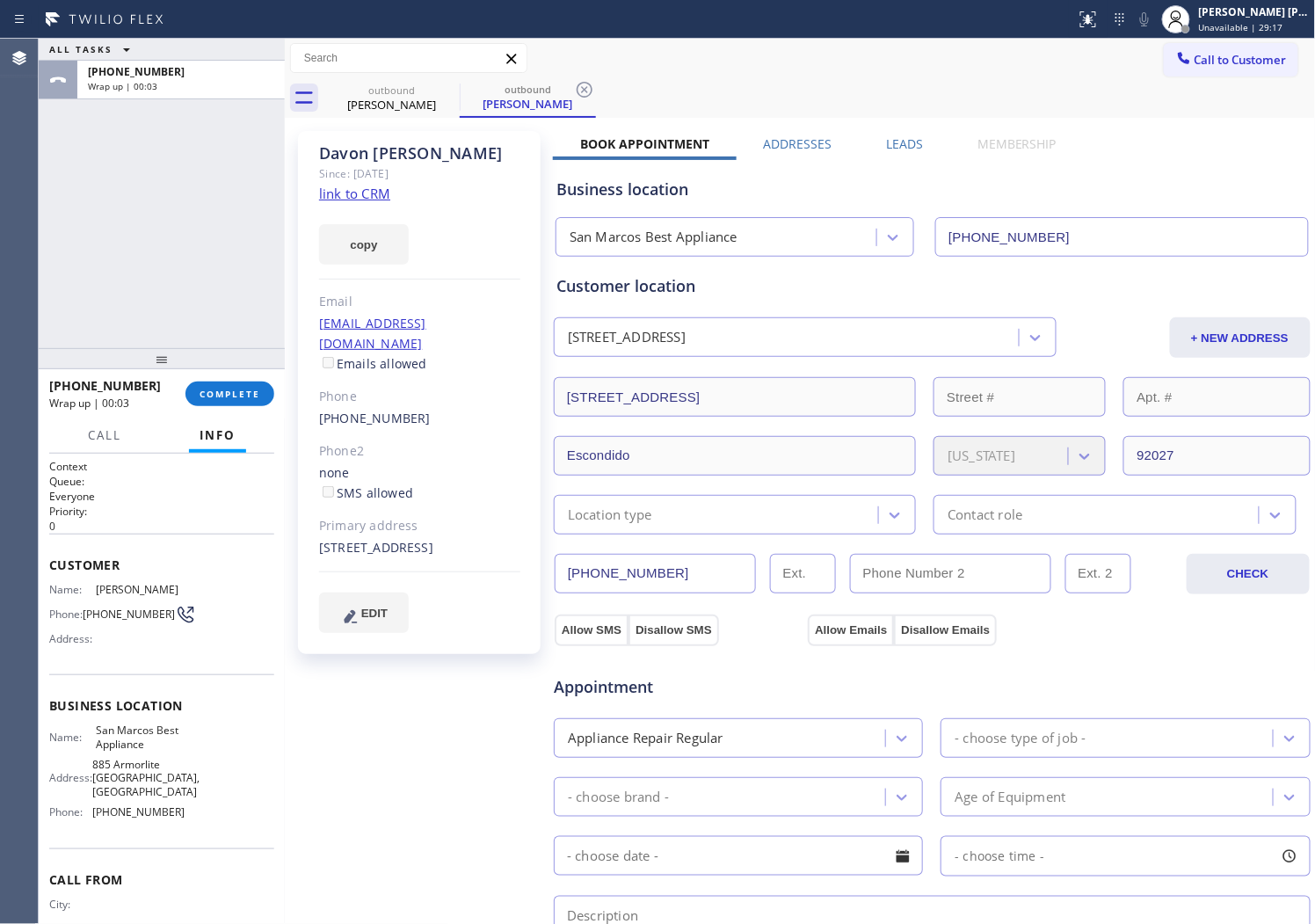
click at [908, 153] on div "Business location [GEOGRAPHIC_DATA] Best Appliance [PHONE_NUMBER]" at bounding box center [932, 204] width 759 height 104
click at [907, 148] on label "Leads" at bounding box center [904, 143] width 37 height 17
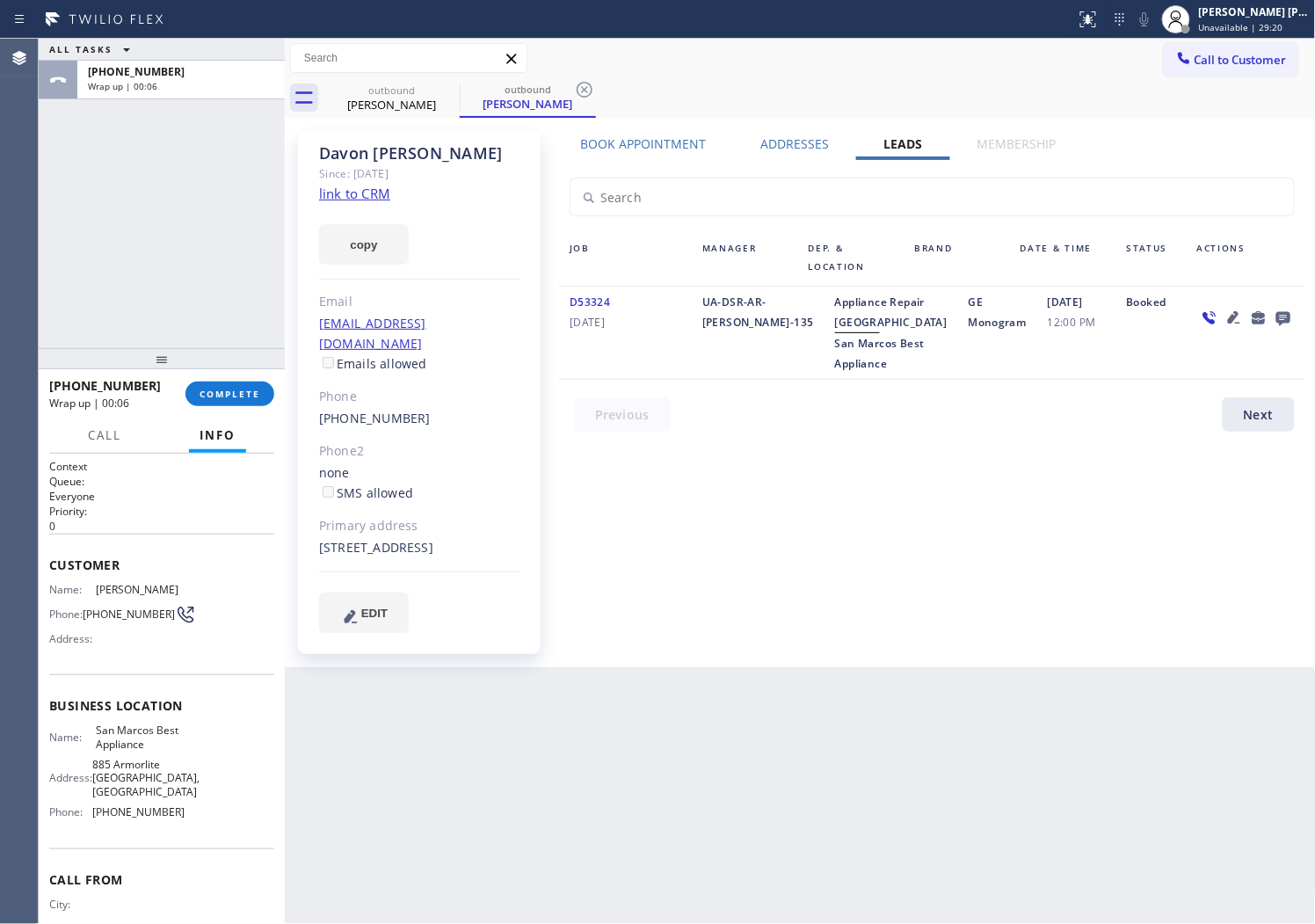
click at [1281, 312] on icon at bounding box center [1283, 319] width 14 height 14
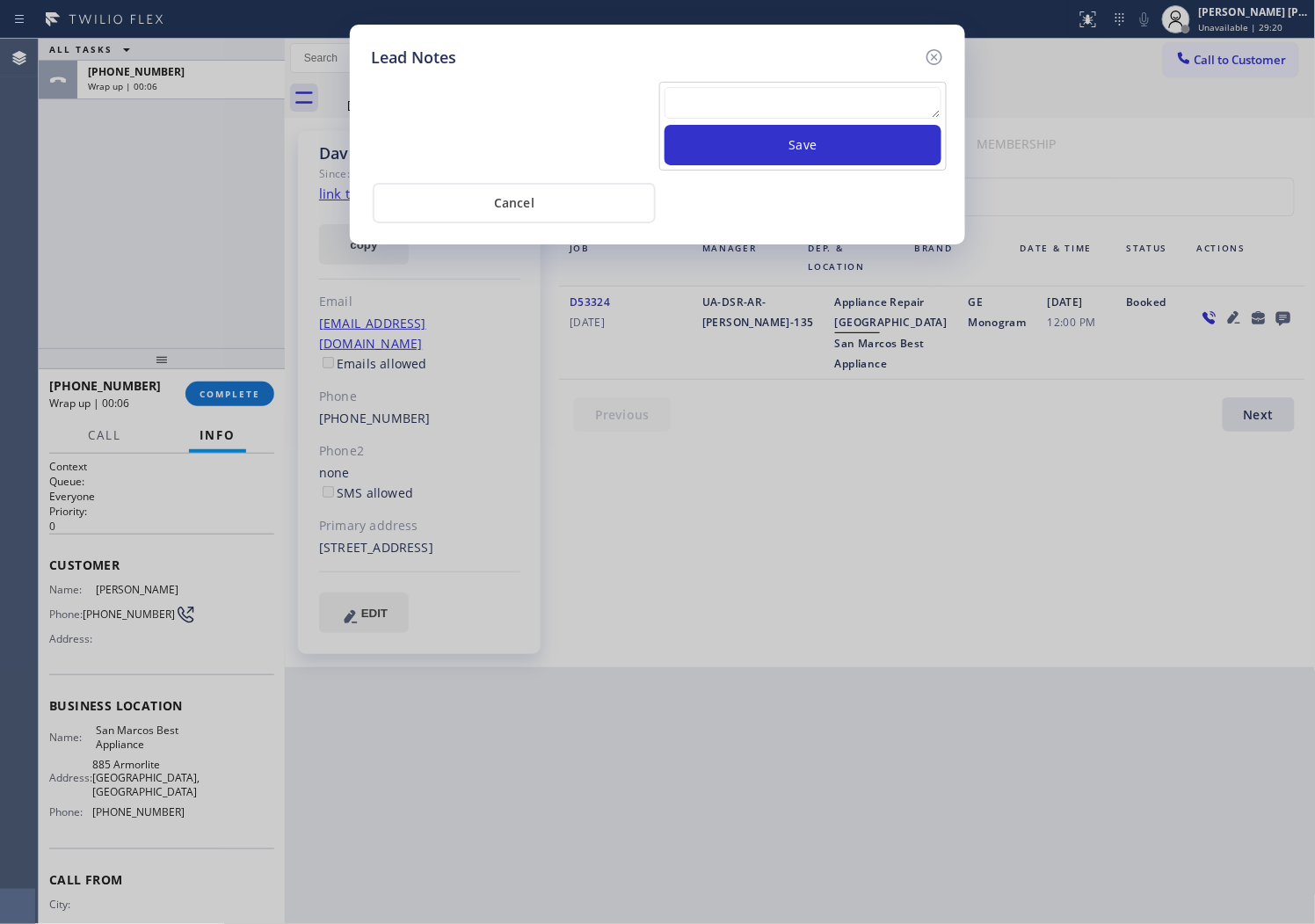
click at [872, 93] on textarea at bounding box center [803, 103] width 277 height 32
paste textarea "N/A - Please transfer"
type textarea "N/A - Please transfer"
click at [866, 157] on button "Save" at bounding box center [803, 145] width 277 height 40
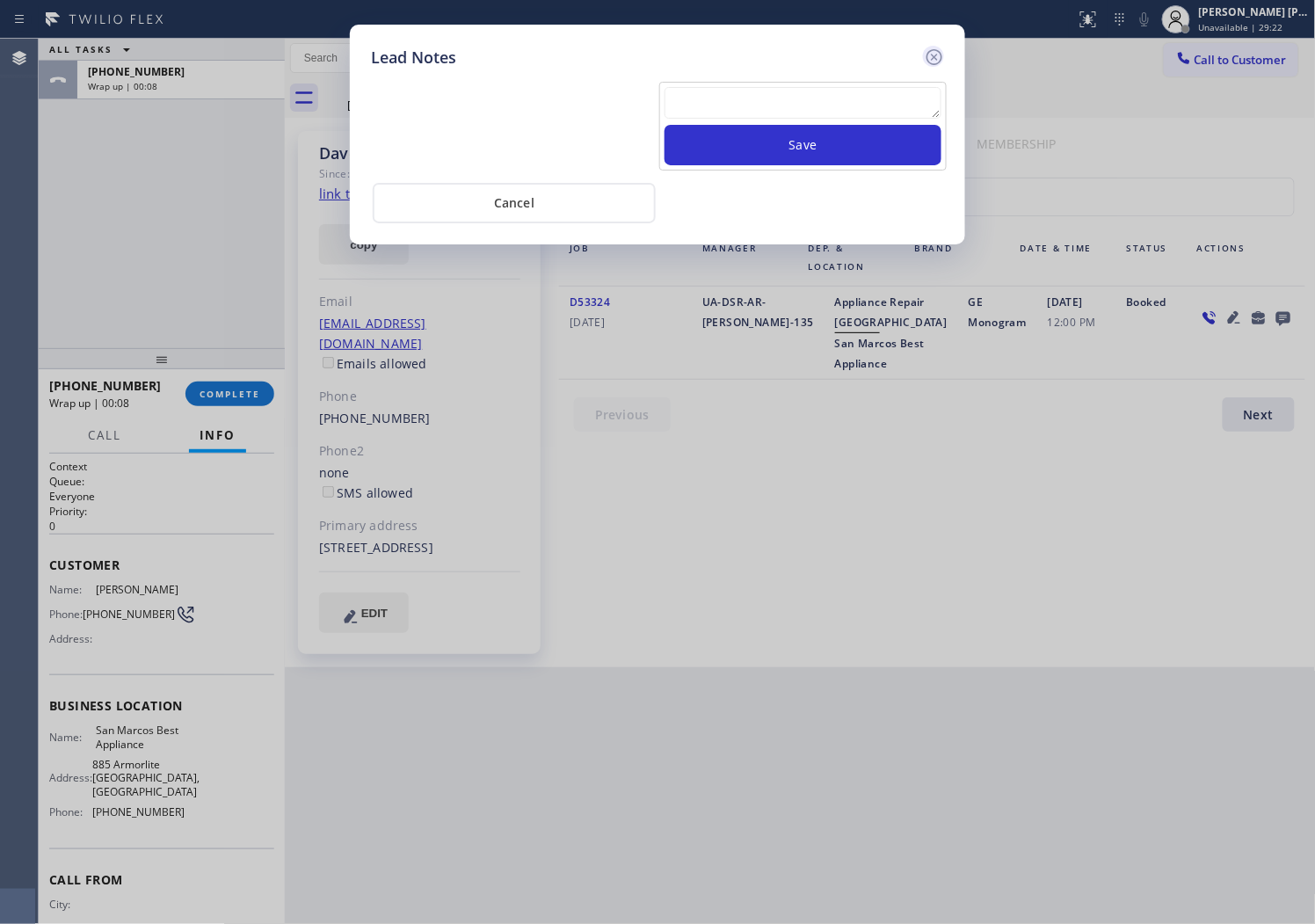
click at [933, 56] on icon at bounding box center [934, 56] width 21 height 21
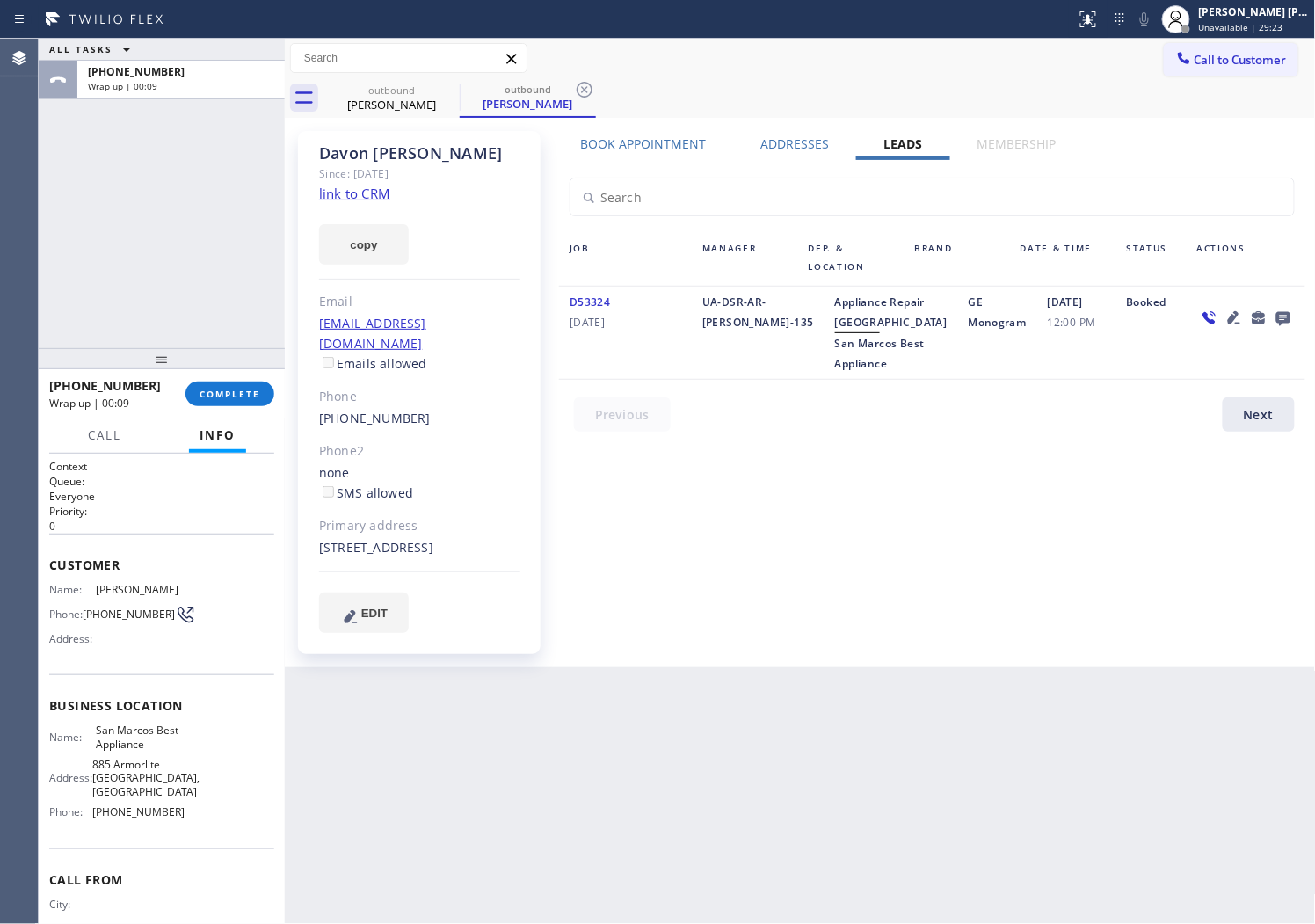
click at [217, 378] on div "[PHONE_NUMBER] Wrap up | 00:09 COMPLETE" at bounding box center [162, 393] width 225 height 45
click at [222, 390] on span "COMPLETE" at bounding box center [229, 393] width 60 height 12
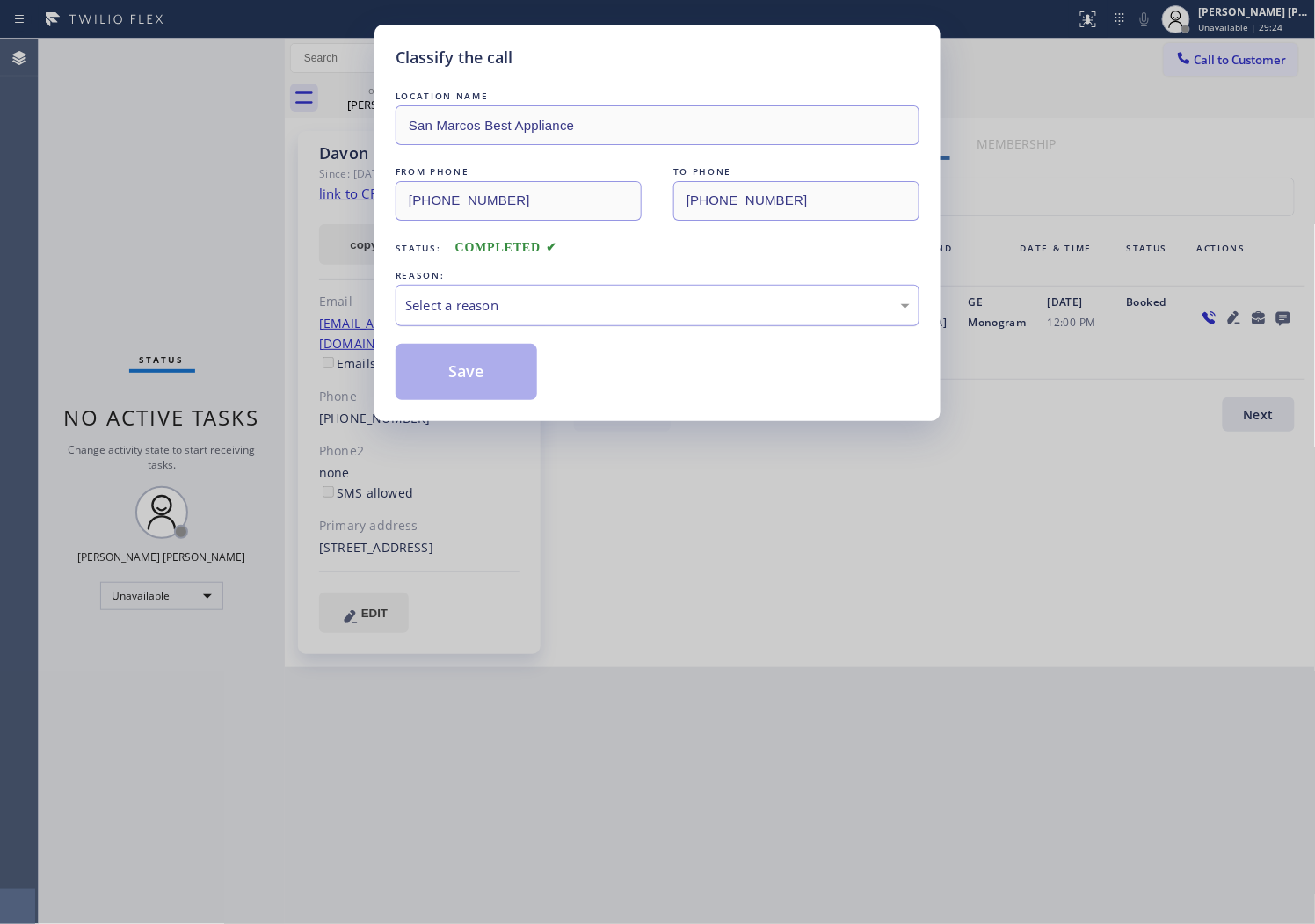
click at [441, 299] on div "Select a reason" at bounding box center [658, 305] width 505 height 20
click at [444, 390] on button "Save" at bounding box center [466, 371] width 141 height 56
click at [447, 347] on button "Save" at bounding box center [466, 371] width 141 height 56
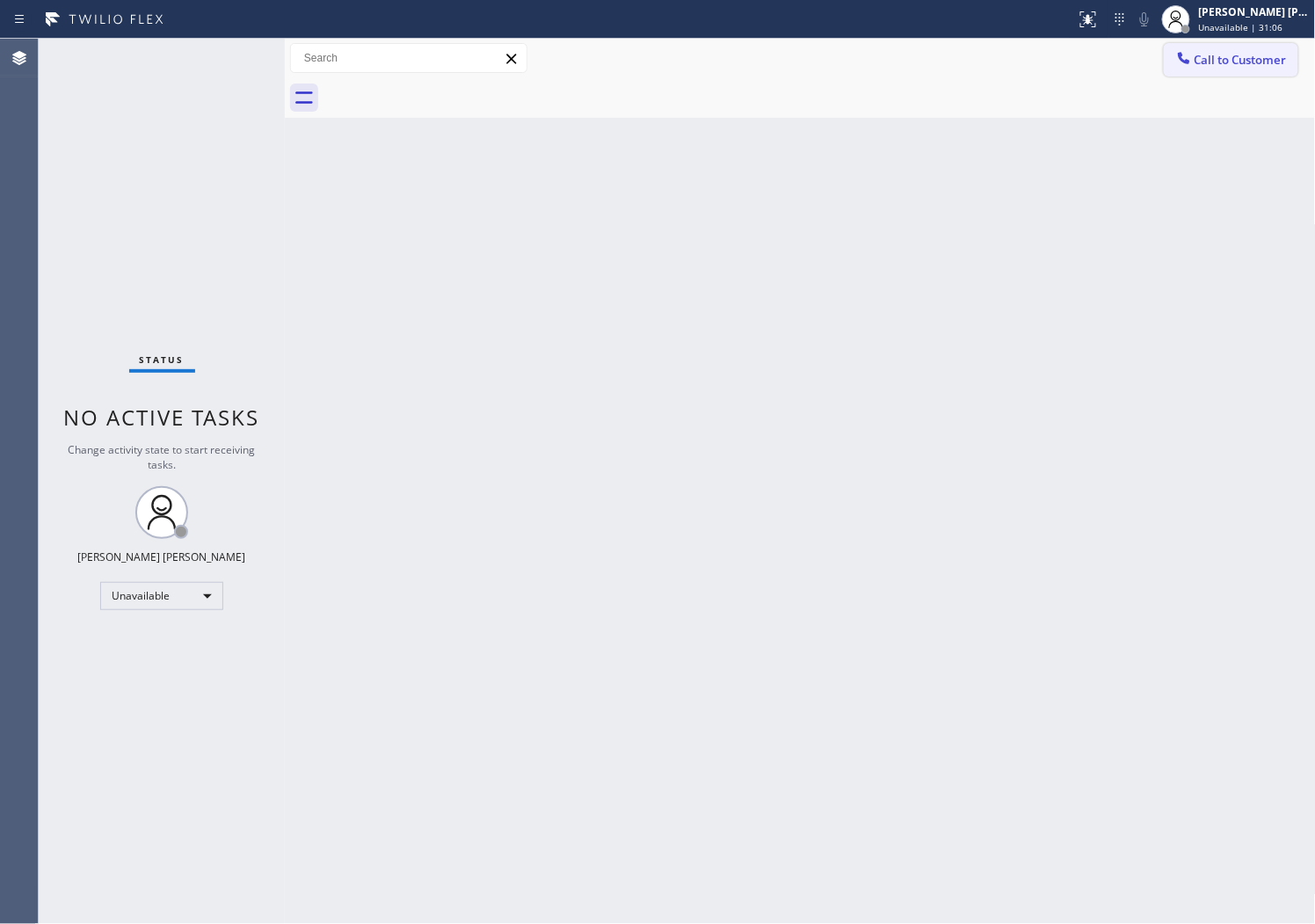
click at [1193, 56] on div at bounding box center [1184, 59] width 21 height 21
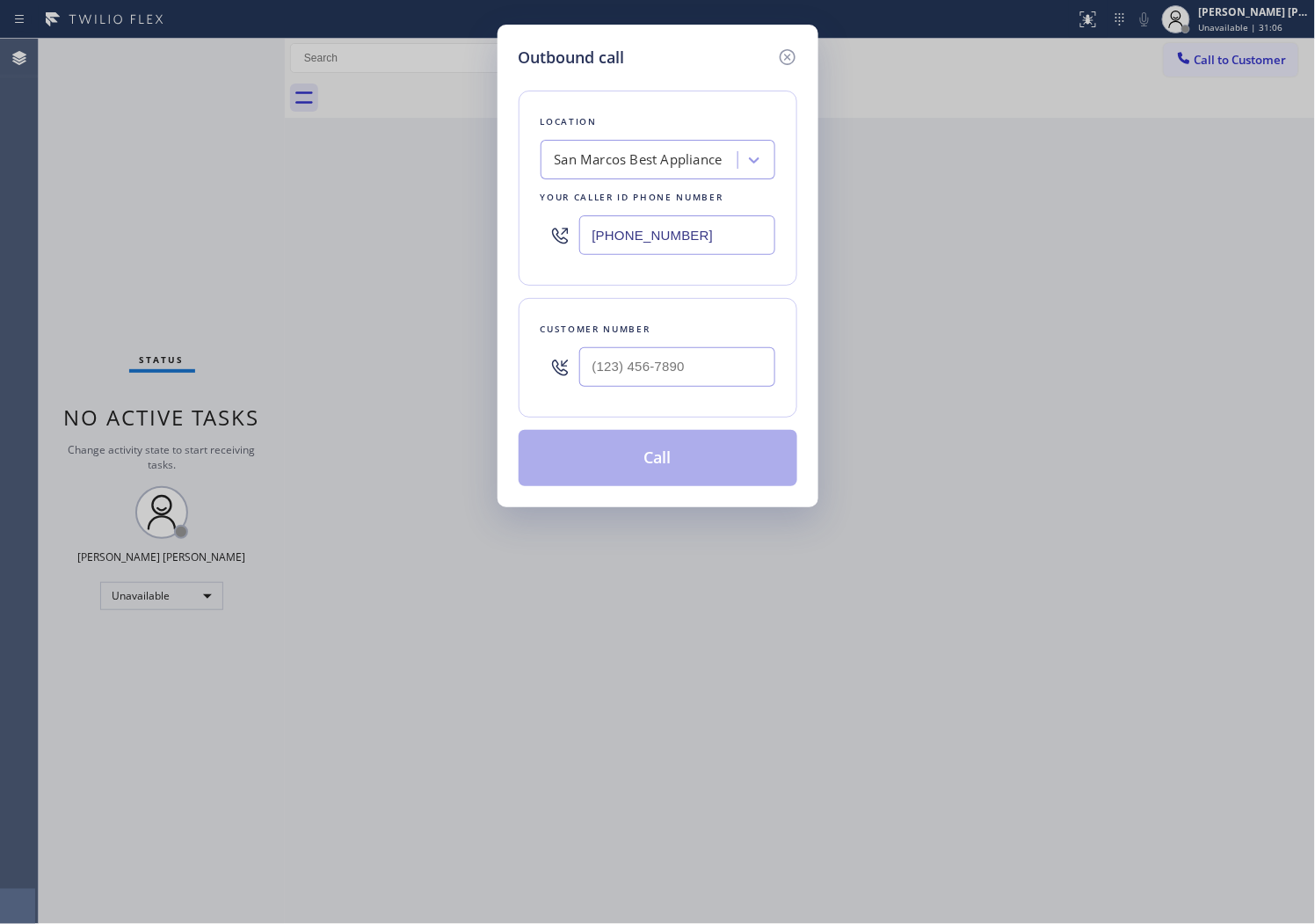
click at [627, 245] on input "[PHONE_NUMBER]" at bounding box center [677, 235] width 196 height 39
drag, startPoint x: 627, startPoint y: 245, endPoint x: 619, endPoint y: 240, distance: 9.4
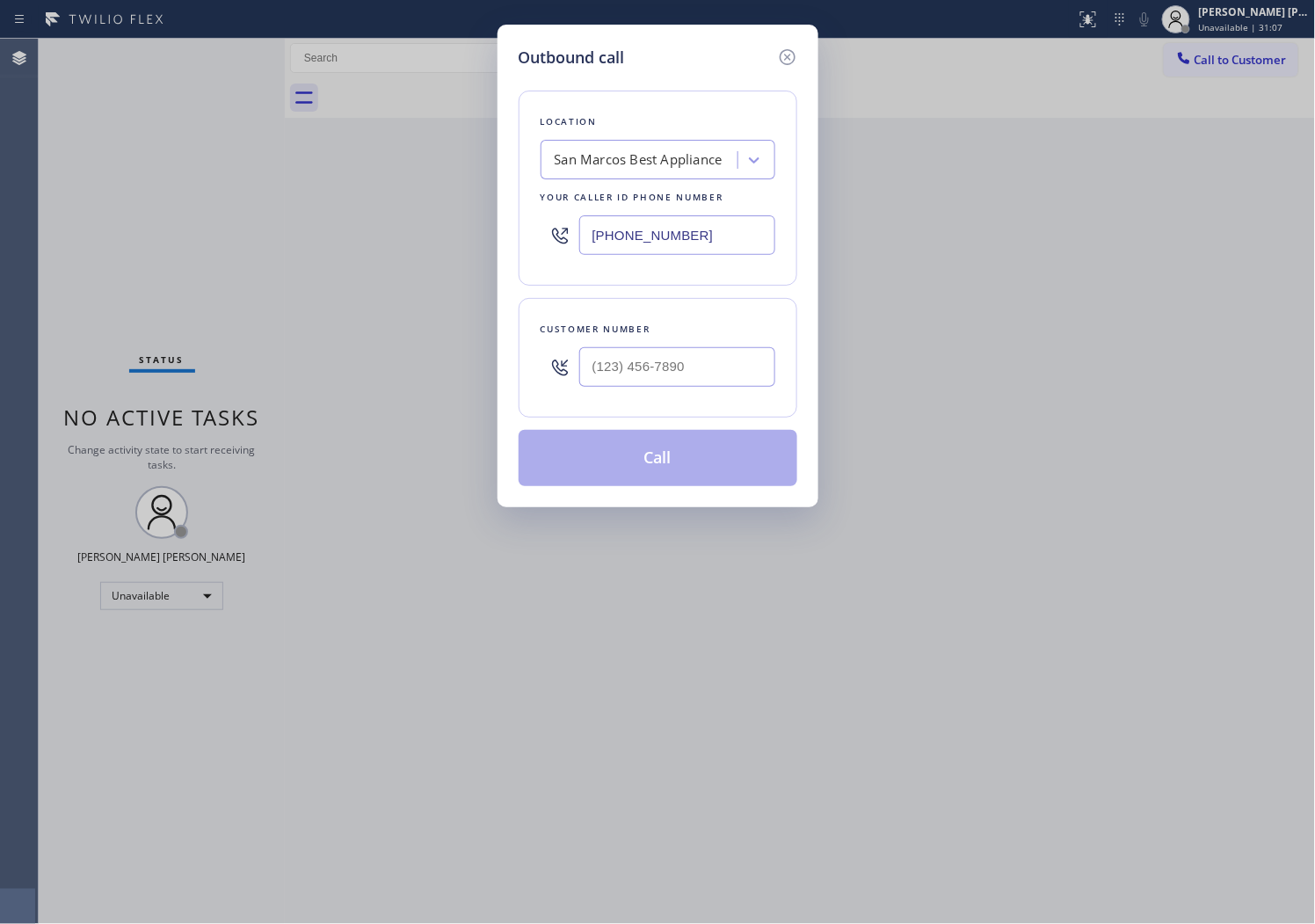
click at [628, 245] on input "[PHONE_NUMBER]" at bounding box center [677, 235] width 196 height 39
paste input "408) 539-3559"
type input "[PHONE_NUMBER]"
click at [642, 378] on input "text" at bounding box center [677, 367] width 196 height 39
click at [642, 378] on input "(___) ___-____" at bounding box center [677, 367] width 196 height 39
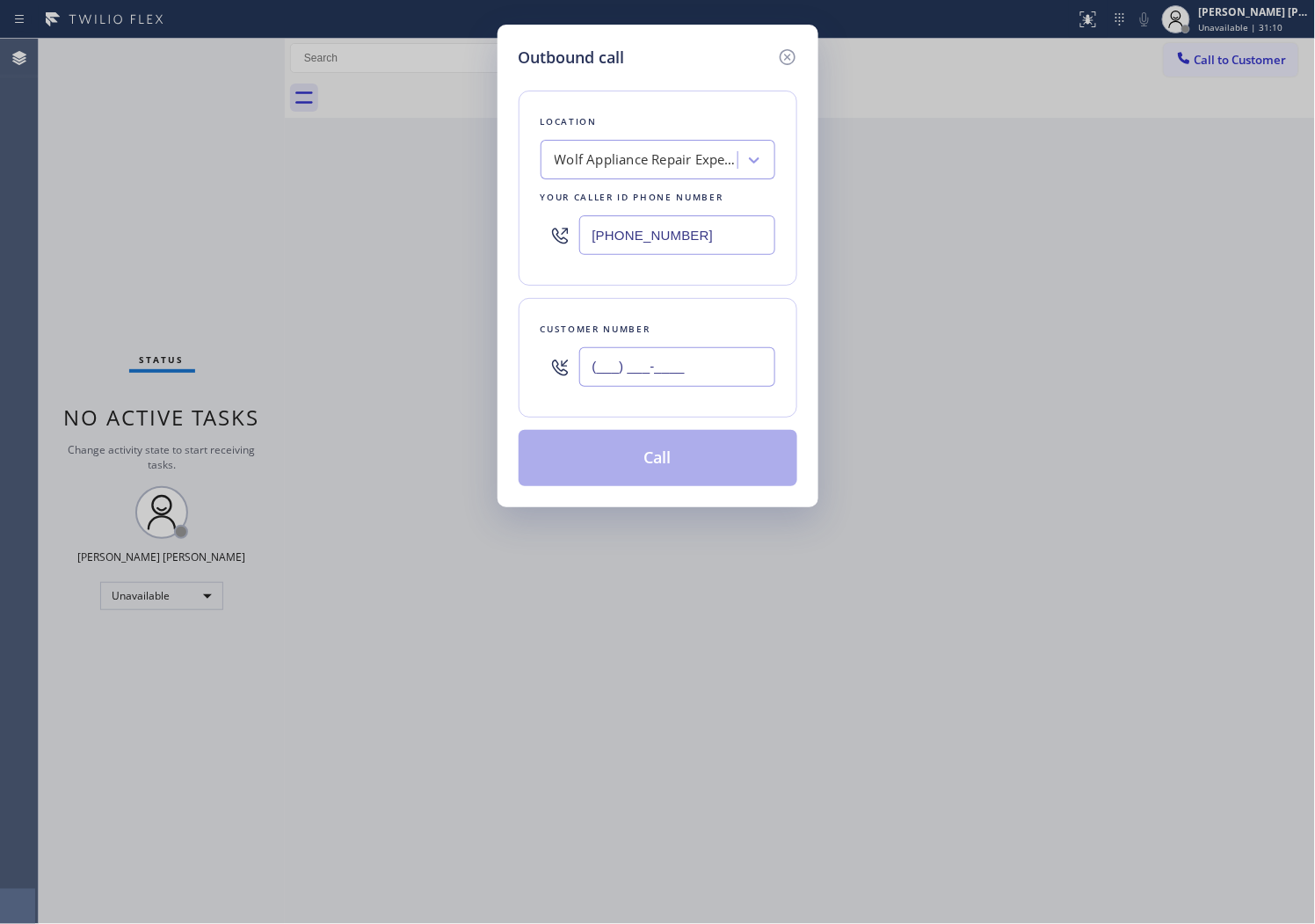
paste input "408) 315-2889"
type input "[PHONE_NUMBER]"
click at [680, 462] on button "Call" at bounding box center [658, 458] width 279 height 56
click at [831, 108] on div at bounding box center [820, 98] width 992 height 39
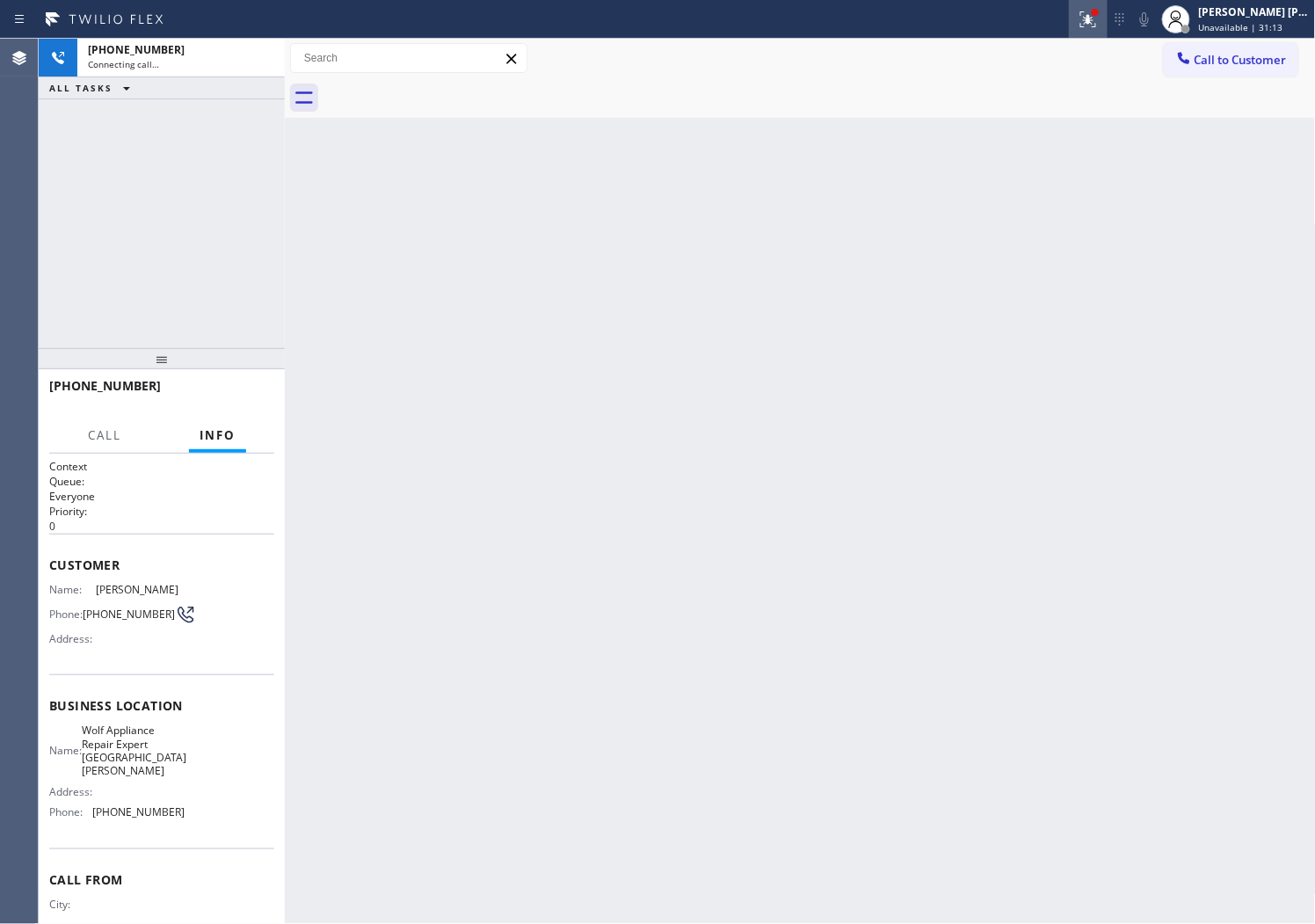
click at [1091, 22] on icon at bounding box center [1085, 18] width 11 height 12
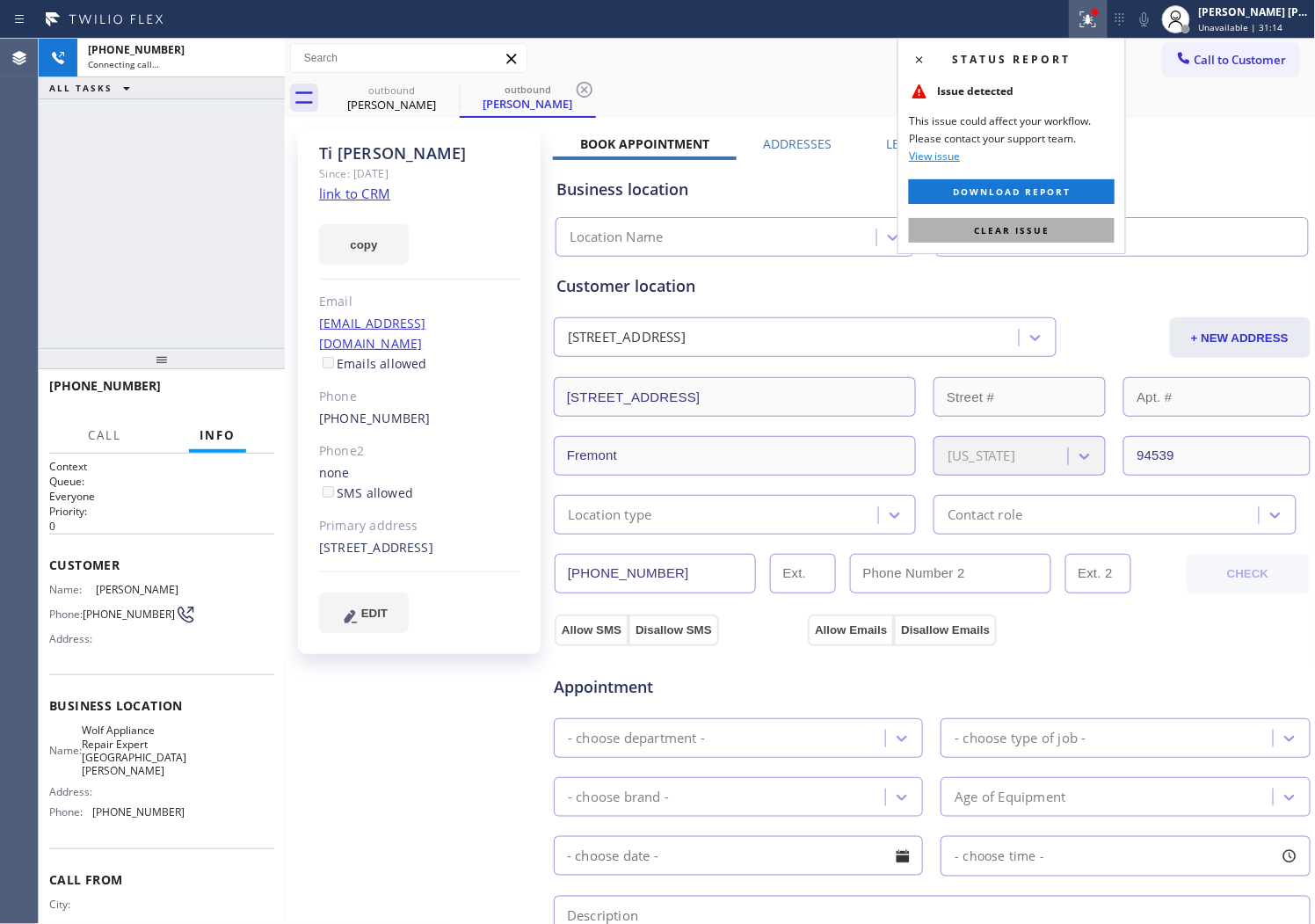
click at [1017, 231] on span "Clear issue" at bounding box center [1011, 230] width 76 height 12
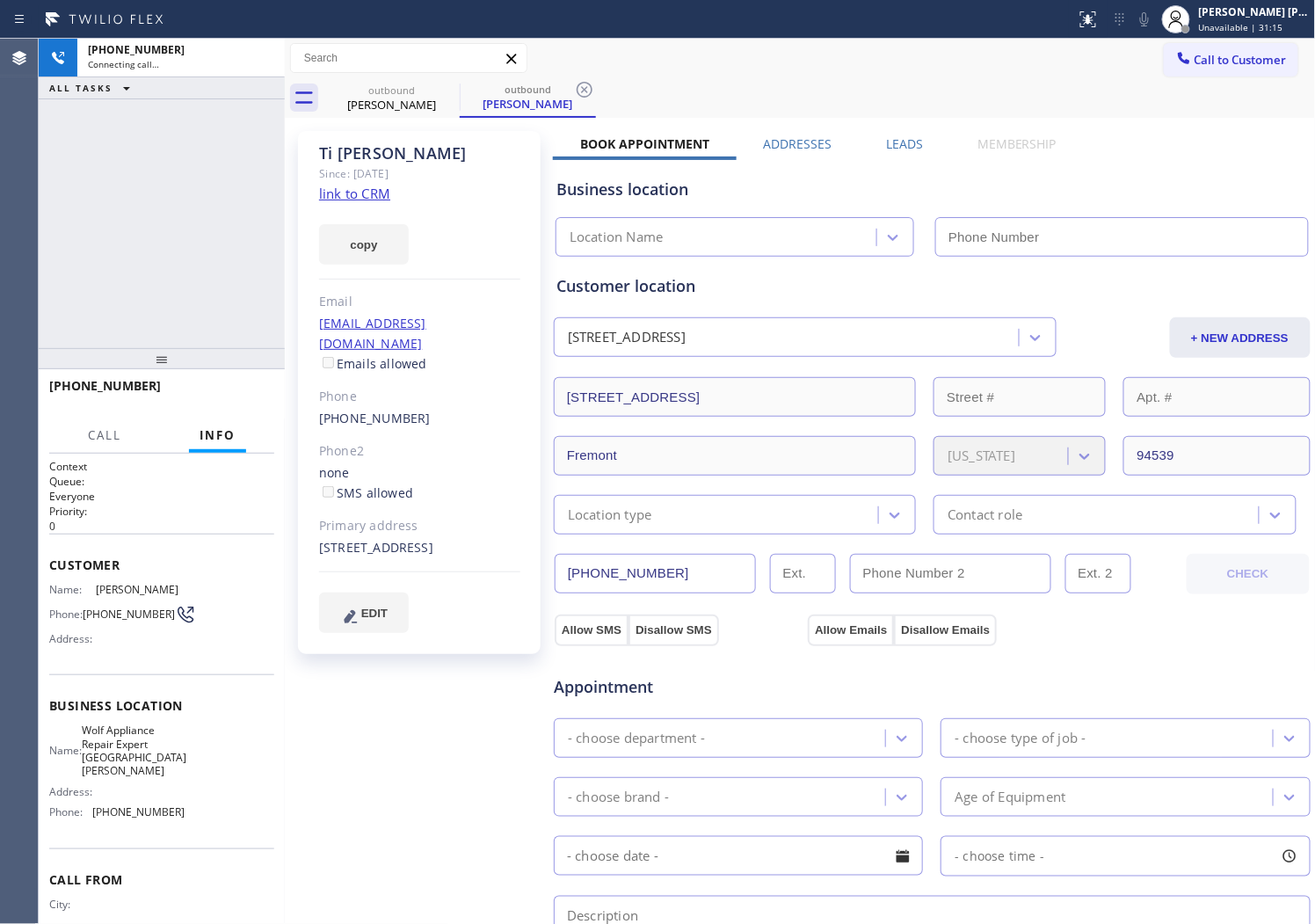
click at [328, 156] on div "[PERSON_NAME]" at bounding box center [420, 153] width 201 height 20
copy div "[PERSON_NAME]"
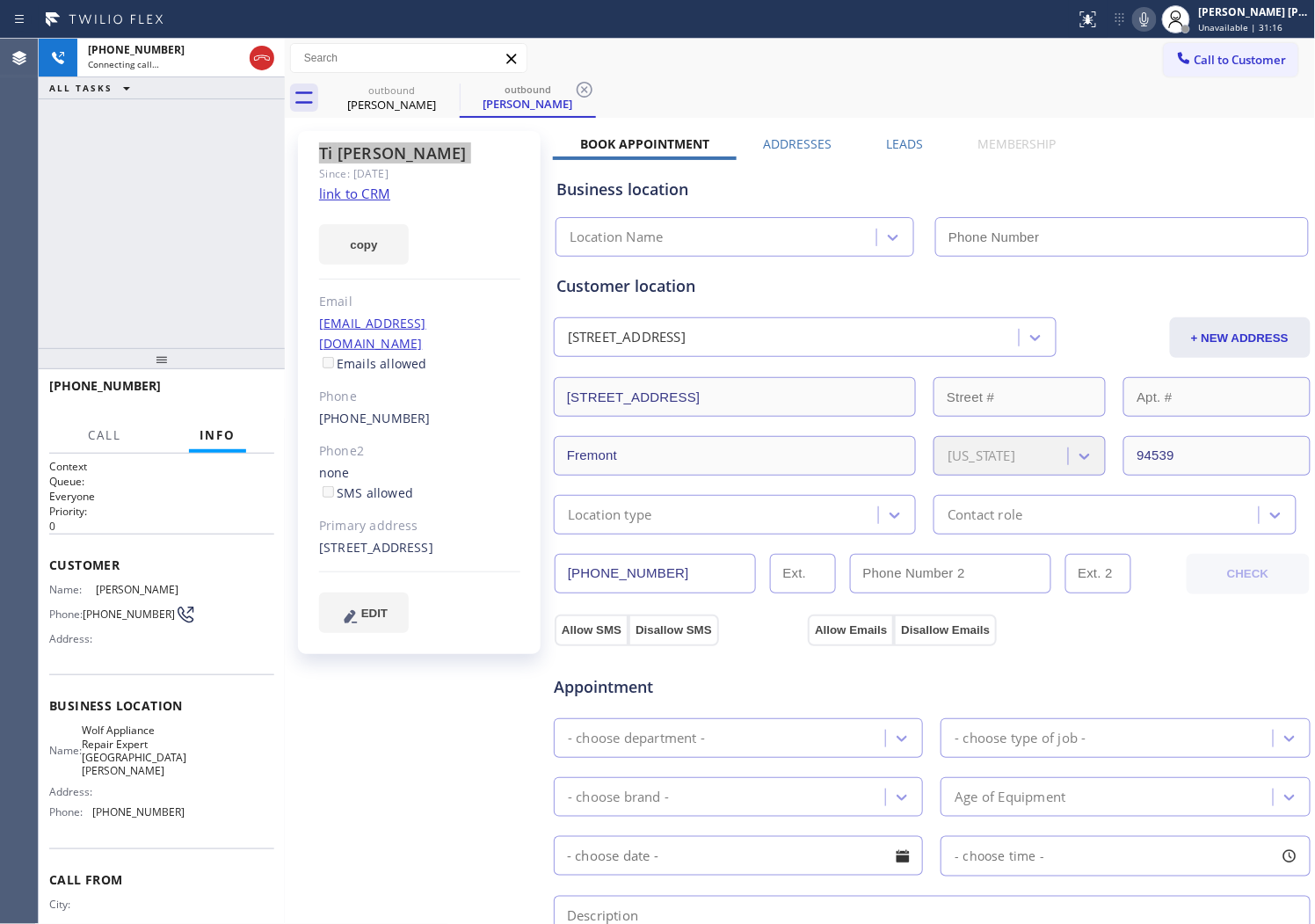
type input "[PHONE_NUMBER]"
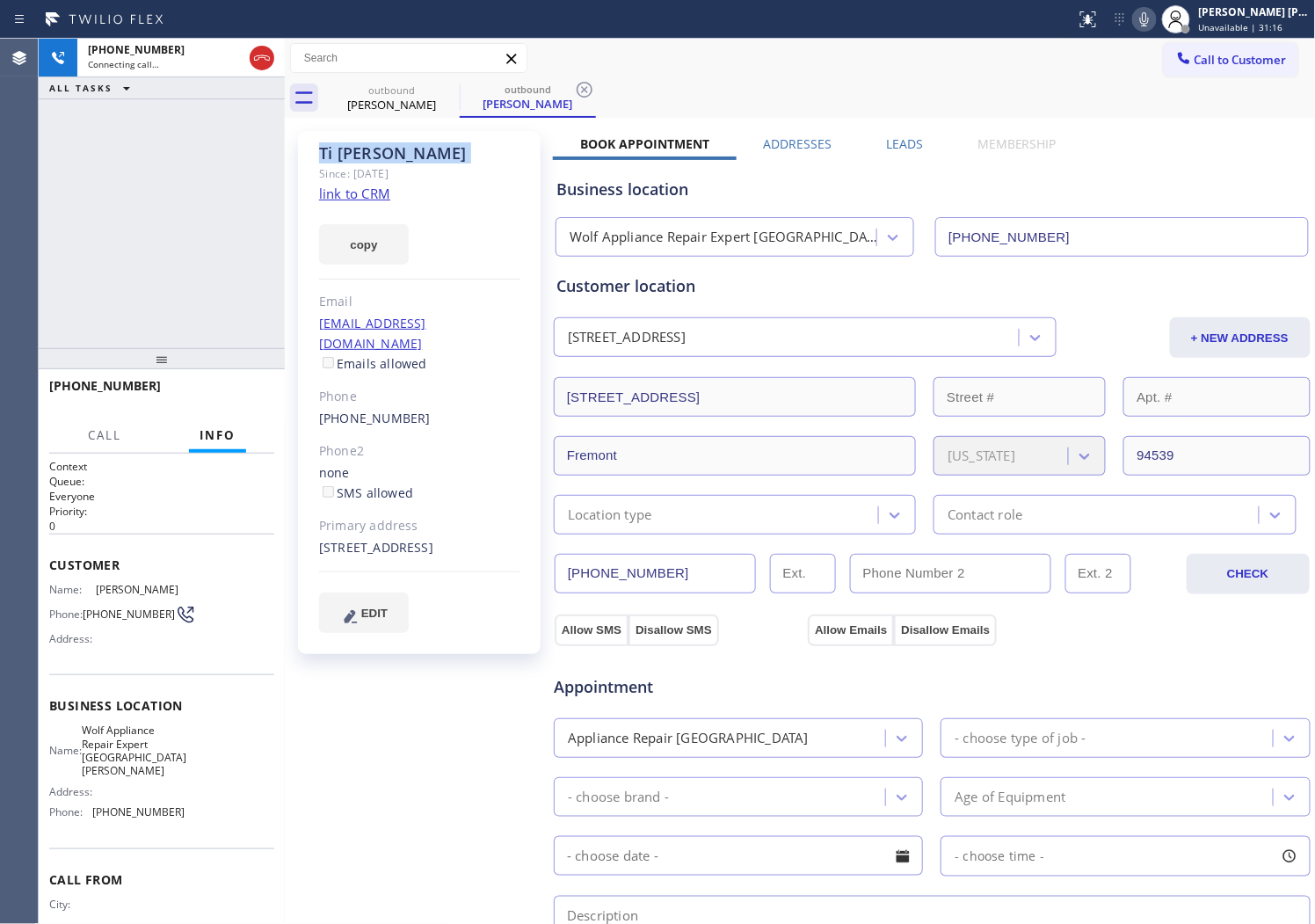
click at [1155, 18] on icon at bounding box center [1144, 19] width 21 height 21
click at [1155, 19] on icon at bounding box center [1144, 19] width 21 height 21
click at [1155, 13] on icon at bounding box center [1144, 19] width 21 height 21
click at [1155, 29] on icon at bounding box center [1144, 19] width 21 height 21
click at [493, 178] on div "Since: [DATE]" at bounding box center [420, 174] width 201 height 20
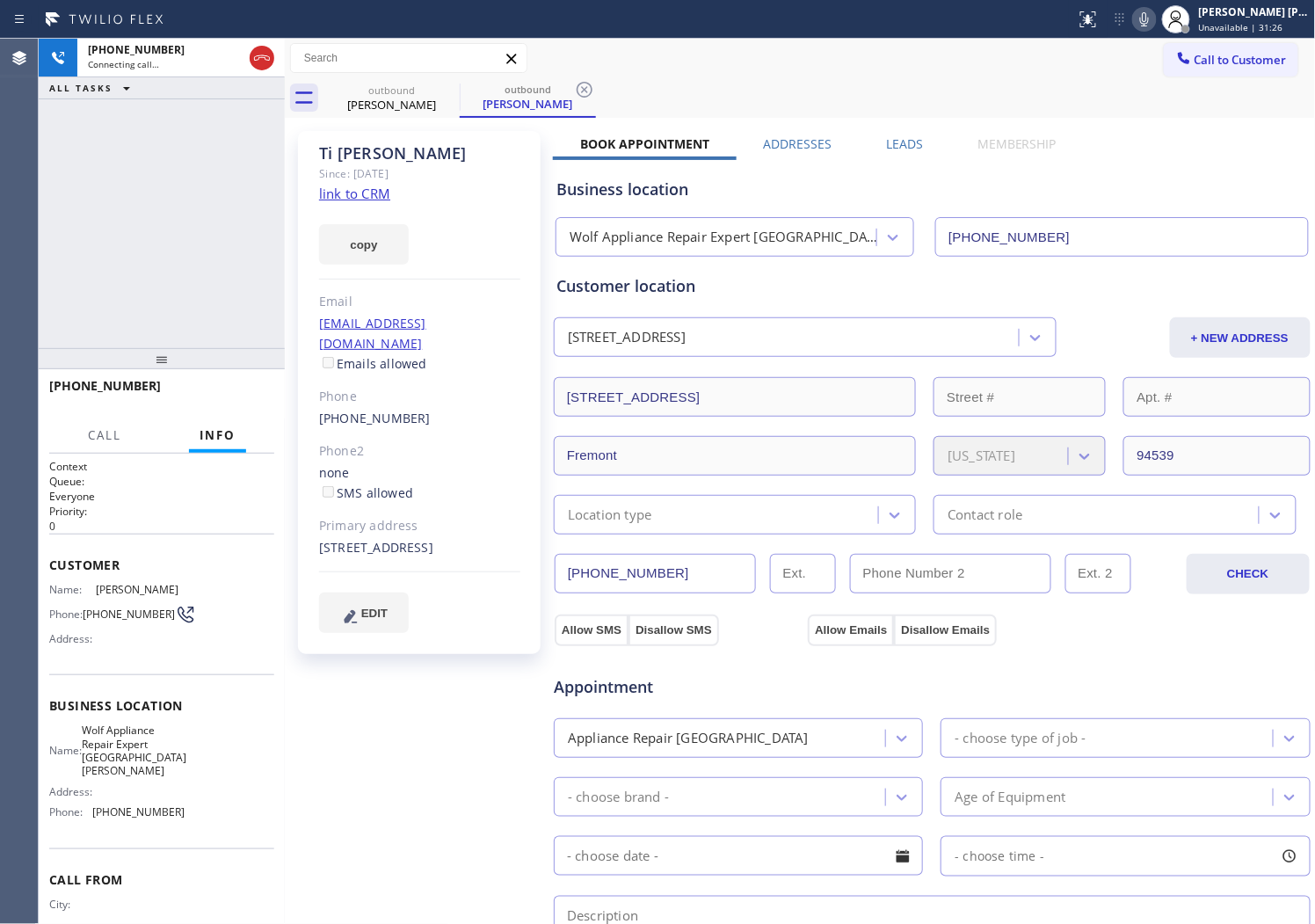
click at [493, 178] on div "Since: [DATE]" at bounding box center [420, 174] width 201 height 20
click at [1155, 27] on icon at bounding box center [1144, 19] width 21 height 21
click at [1155, 21] on icon at bounding box center [1144, 19] width 21 height 21
click at [1155, 18] on icon at bounding box center [1144, 19] width 21 height 21
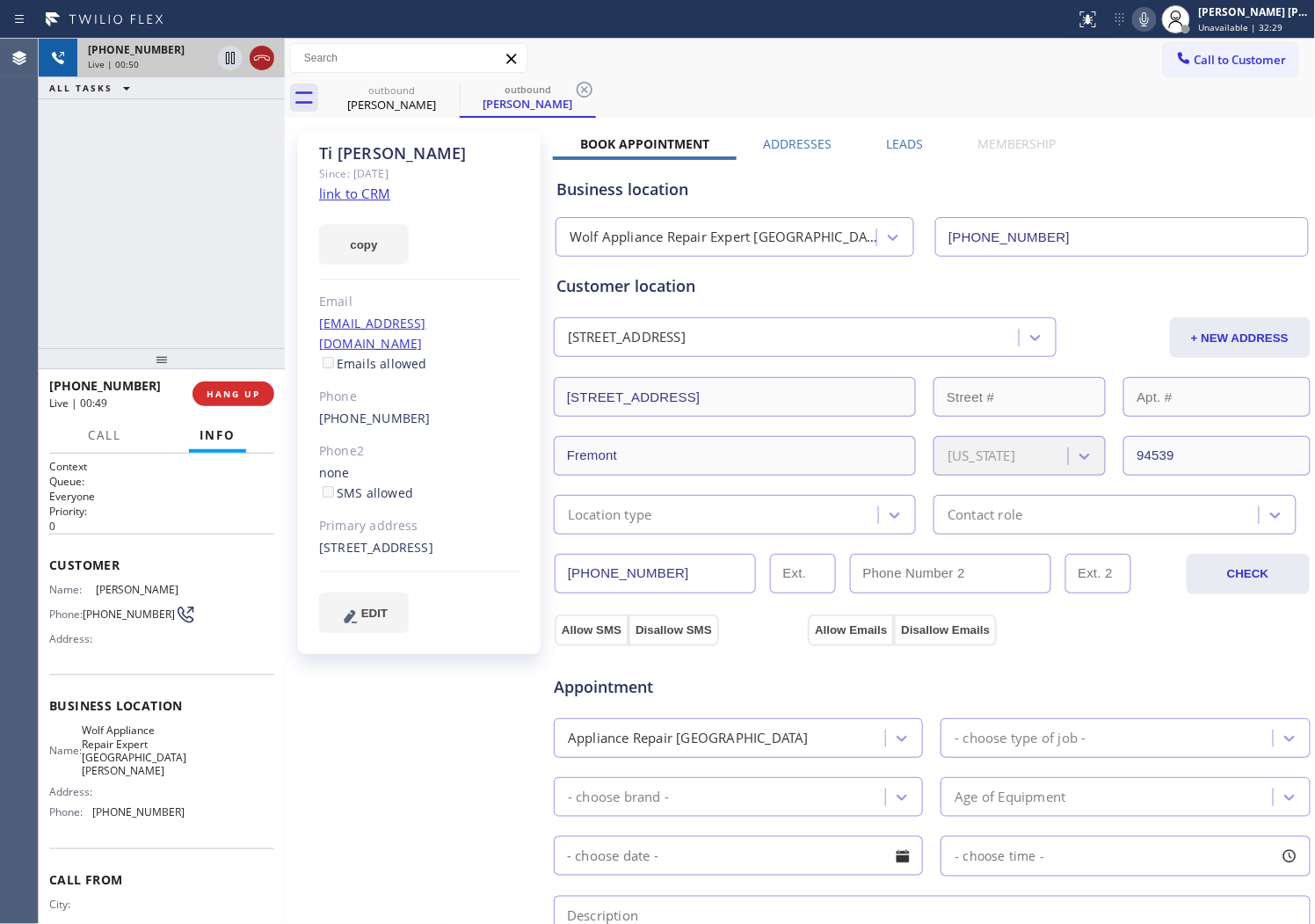
click at [266, 62] on icon at bounding box center [261, 57] width 21 height 21
click at [904, 153] on div "Business location Wolf Appliance Repair Expert [GEOGRAPHIC_DATA][PERSON_NAME] […" at bounding box center [932, 204] width 759 height 104
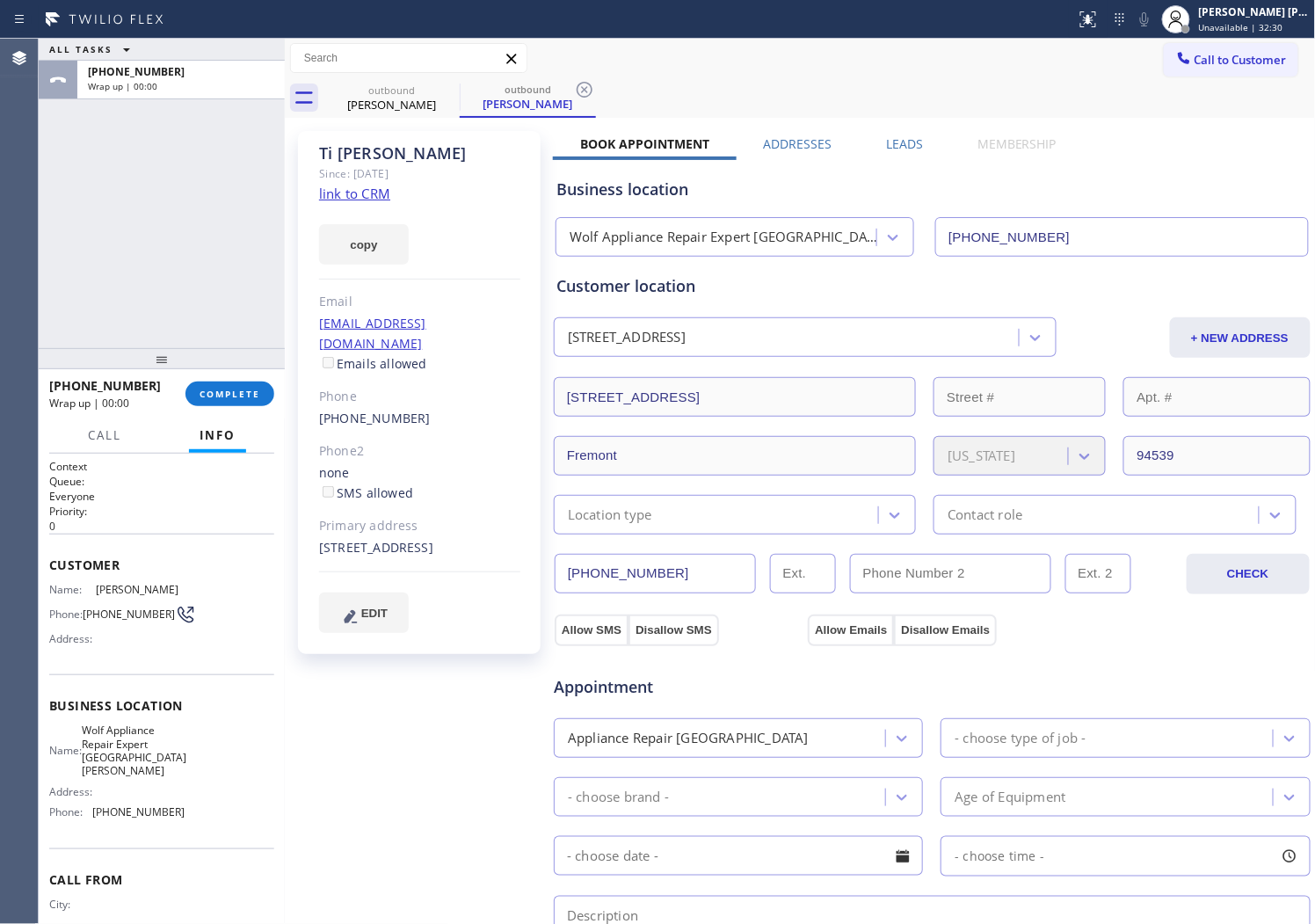
click at [886, 139] on label "Leads" at bounding box center [904, 143] width 37 height 17
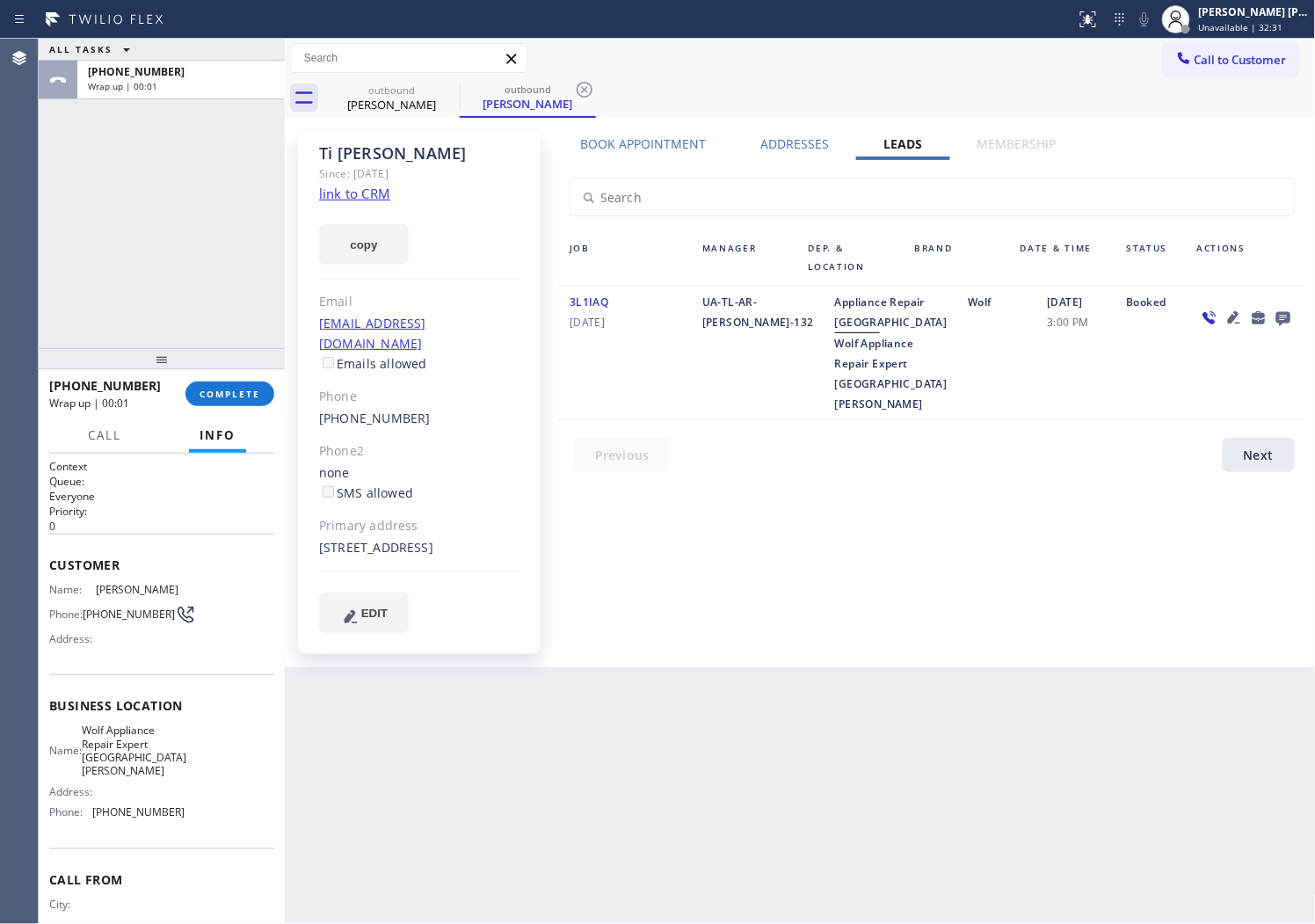
drag, startPoint x: 1303, startPoint y: 148, endPoint x: 1297, endPoint y: 75, distance: 73.2
click at [1209, 77] on div "Call to Customer Outbound call Location Wolf Appliance Repair Expert [GEOGRAPHI…" at bounding box center [800, 58] width 1031 height 39
click at [1258, 72] on button "Call to Customer" at bounding box center [1231, 60] width 134 height 34
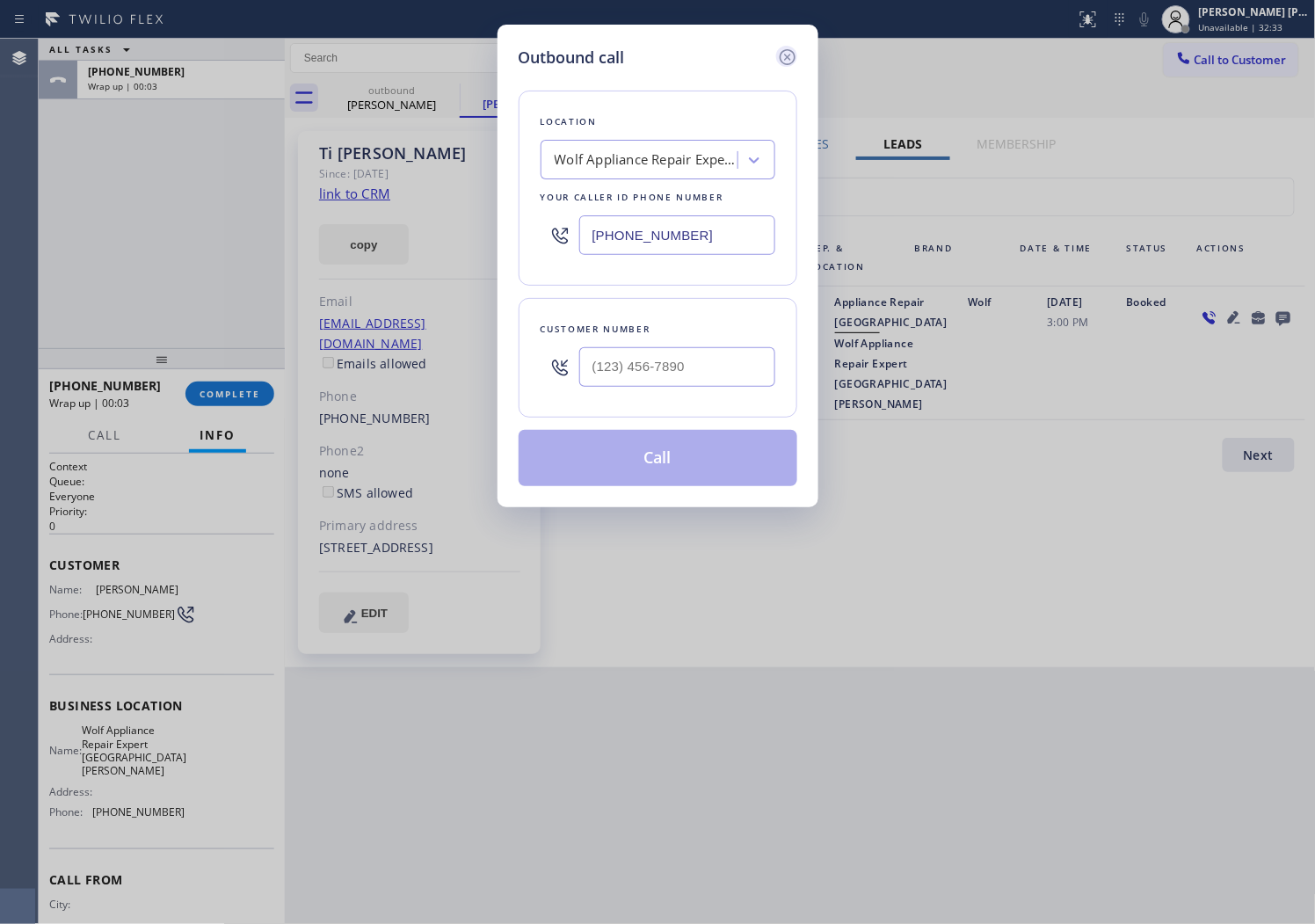
click at [780, 57] on icon at bounding box center [787, 57] width 16 height 16
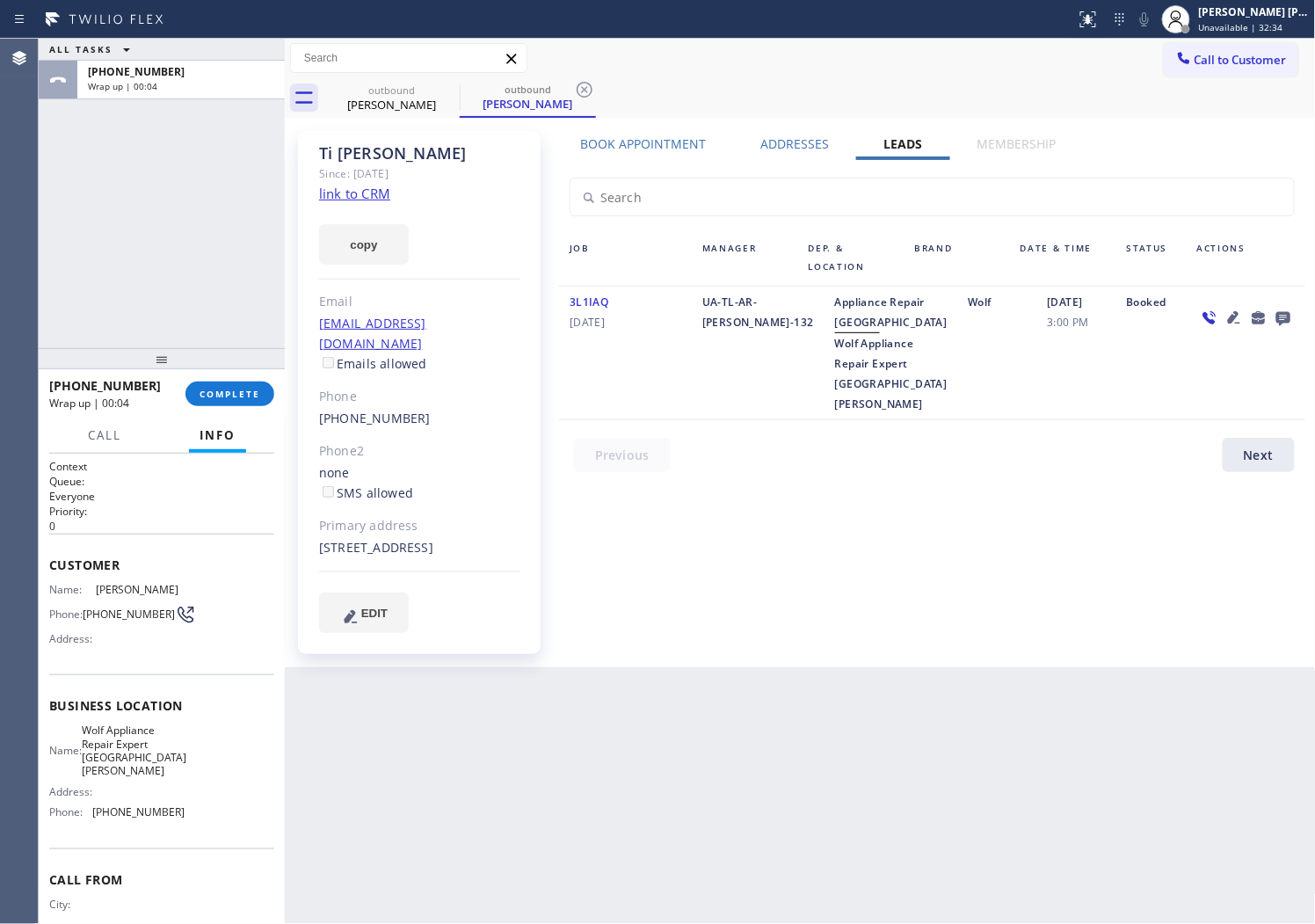
click at [1275, 317] on icon at bounding box center [1283, 318] width 21 height 22
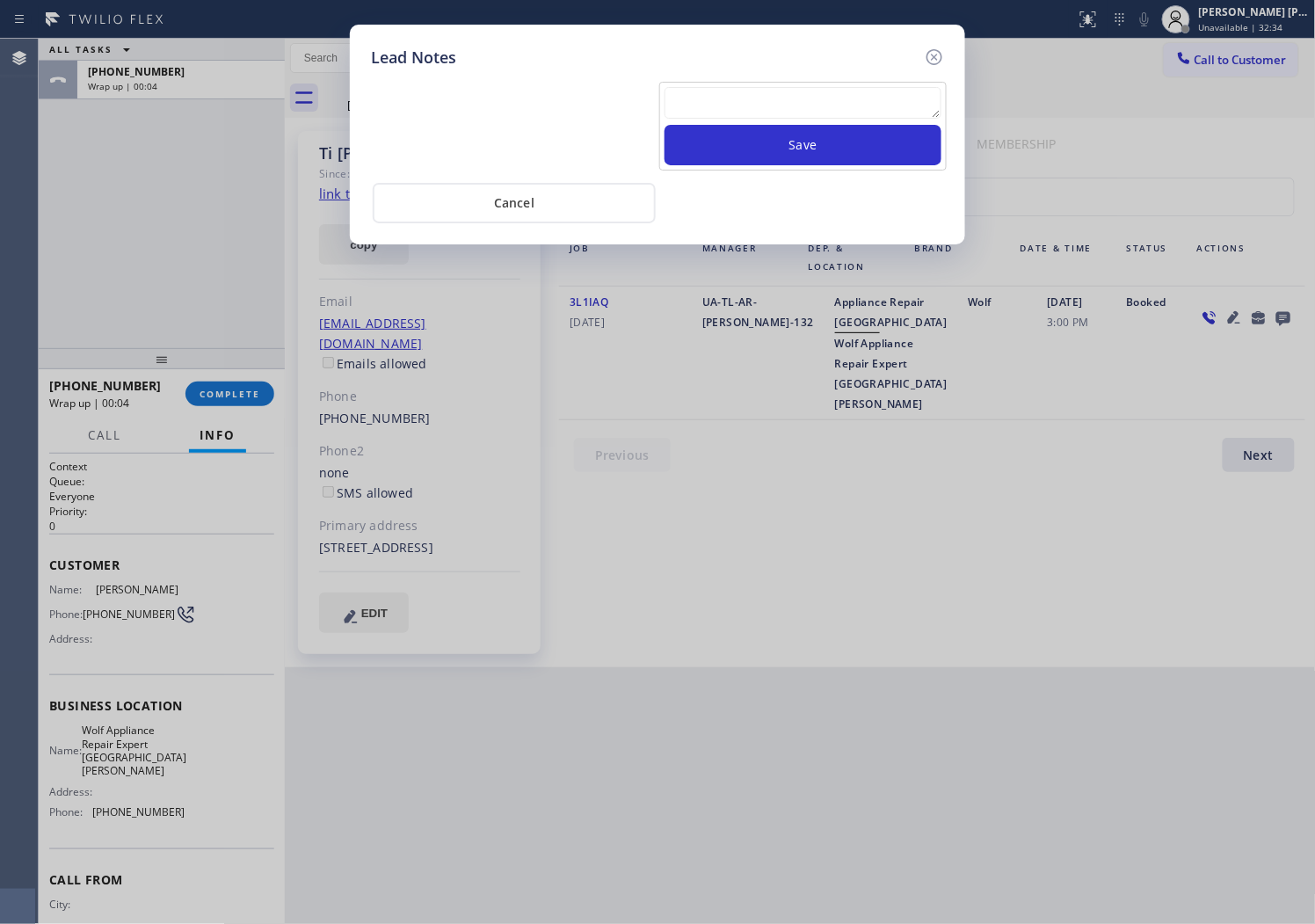
click at [783, 106] on textarea at bounding box center [803, 103] width 277 height 32
paste textarea "94539"
click at [1237, 79] on div "Lead Notes 94539 Save Cancel" at bounding box center [657, 462] width 1315 height 924
click at [791, 89] on textarea "94539" at bounding box center [803, 103] width 277 height 32
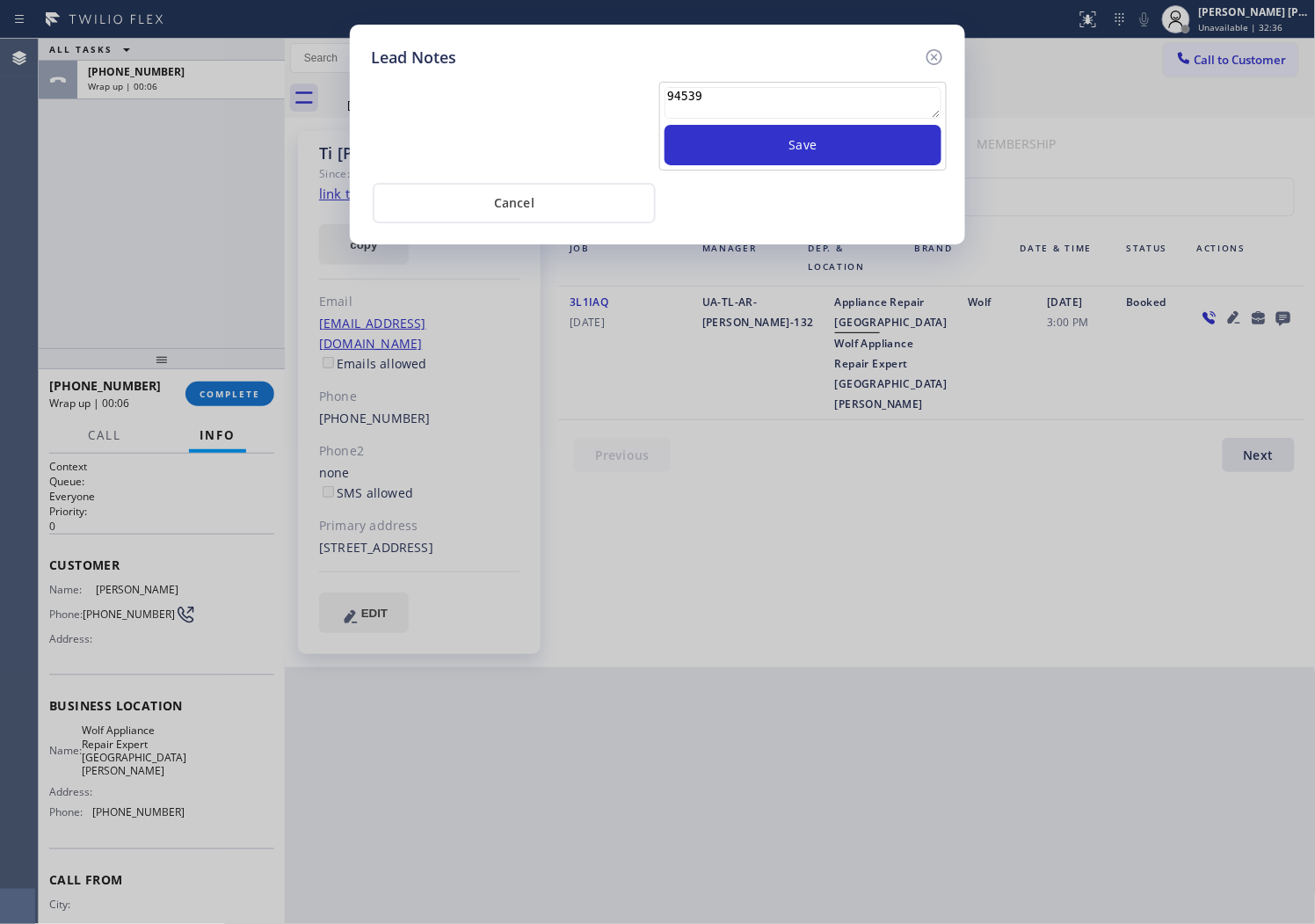
click at [791, 89] on textarea "94539" at bounding box center [803, 103] width 277 height 32
click at [742, 112] on textarea "94539" at bounding box center [803, 103] width 277 height 32
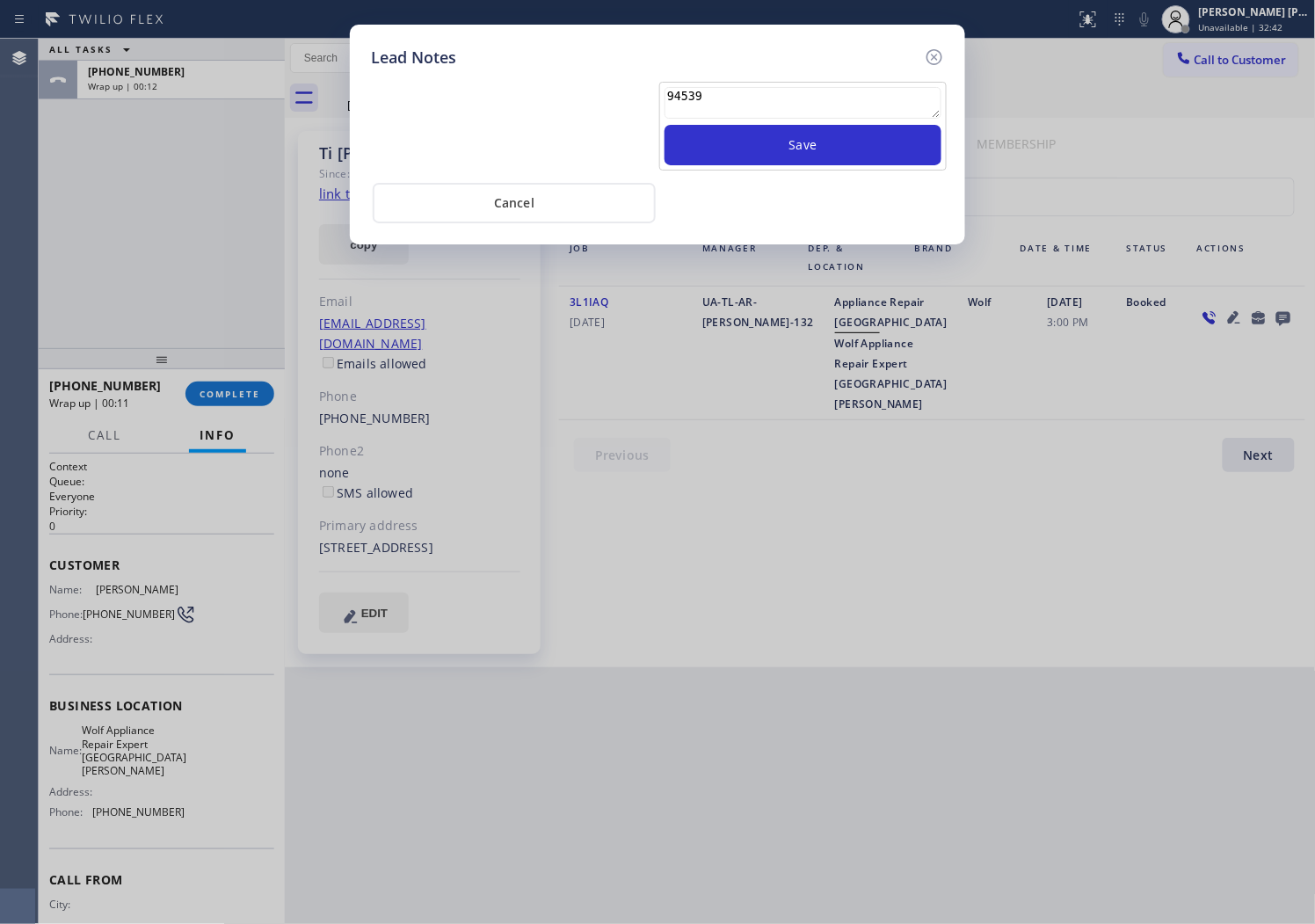
paste textarea "N/A - Please transfer"
type textarea "N/A - Please transfer"
click at [749, 152] on button "Save" at bounding box center [803, 145] width 277 height 40
click at [942, 53] on icon at bounding box center [934, 57] width 16 height 16
click at [942, 53] on div "Call to Customer Outbound call Location Wolf Appliance Repair Expert [GEOGRAPHI…" at bounding box center [800, 58] width 1031 height 31
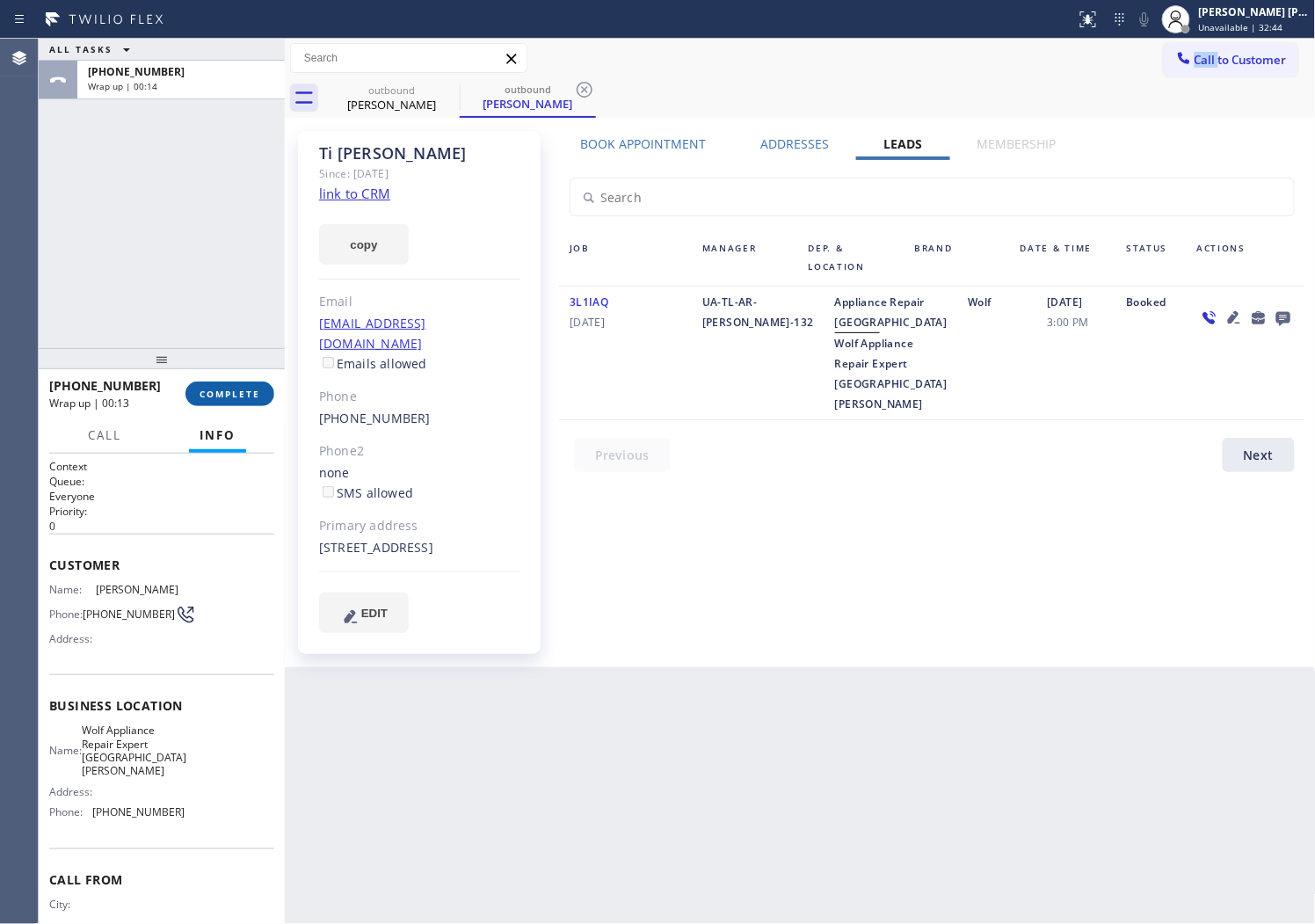
click at [247, 384] on button "COMPLETE" at bounding box center [230, 393] width 89 height 25
click at [522, 308] on div "[PERSON_NAME] Since: [DATE] link to CRM copy Email [EMAIL_ADDRESS][DOMAIN_NAME]…" at bounding box center [419, 392] width 243 height 523
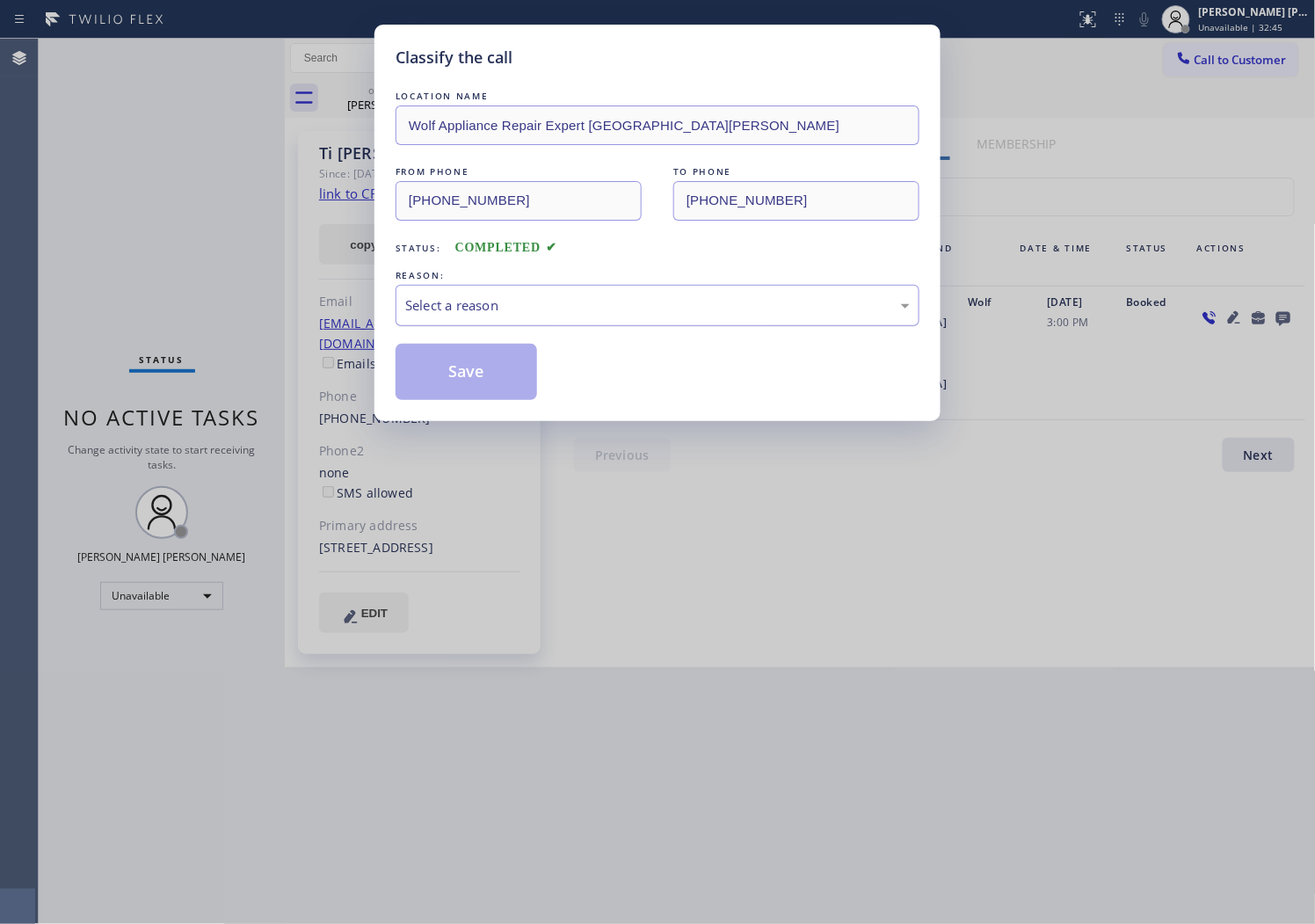
click at [522, 293] on div "Select a reason" at bounding box center [657, 306] width 524 height 41
click at [457, 379] on button "Save" at bounding box center [466, 371] width 141 height 56
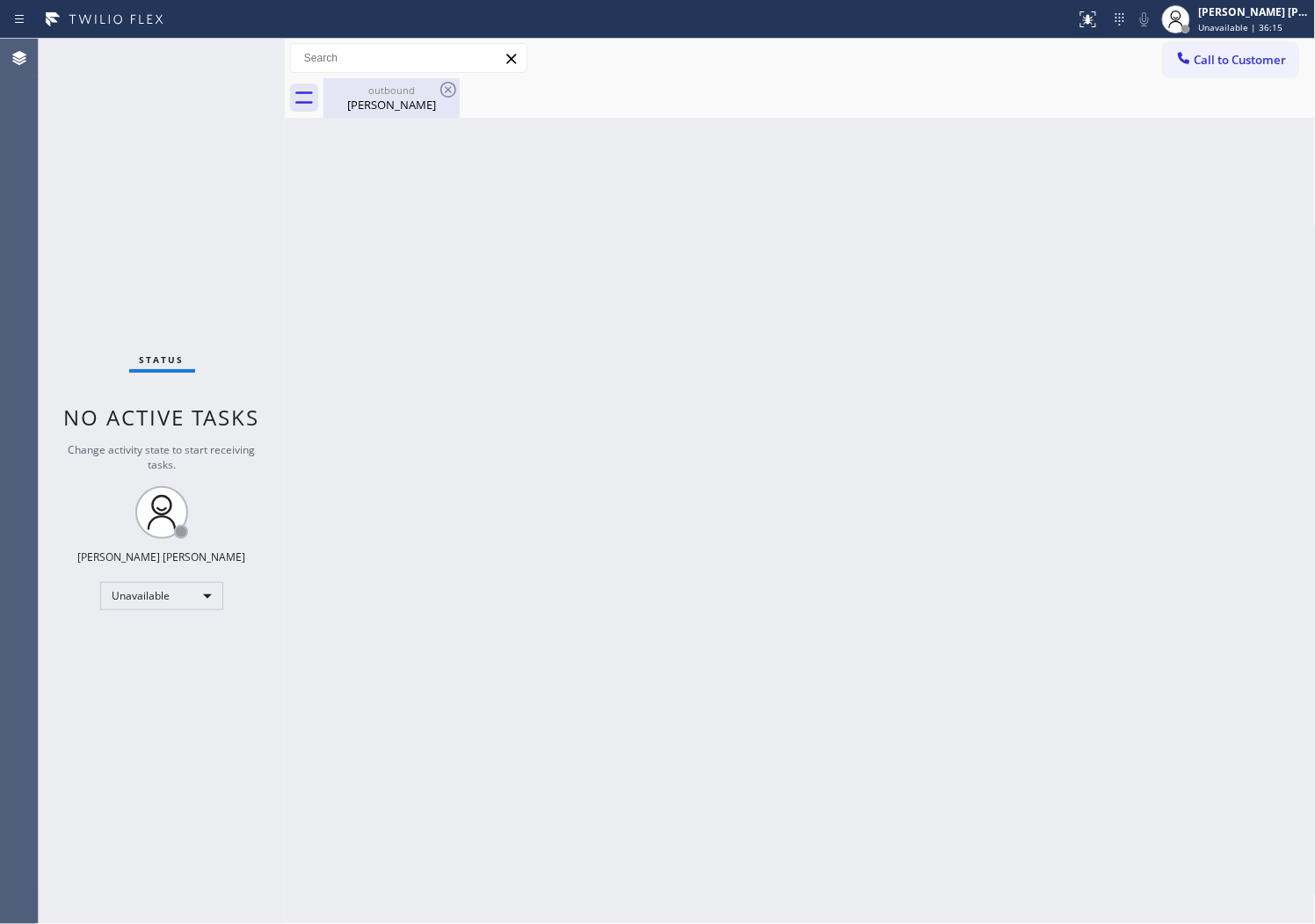
click at [391, 95] on div "outbound" at bounding box center [392, 90] width 133 height 13
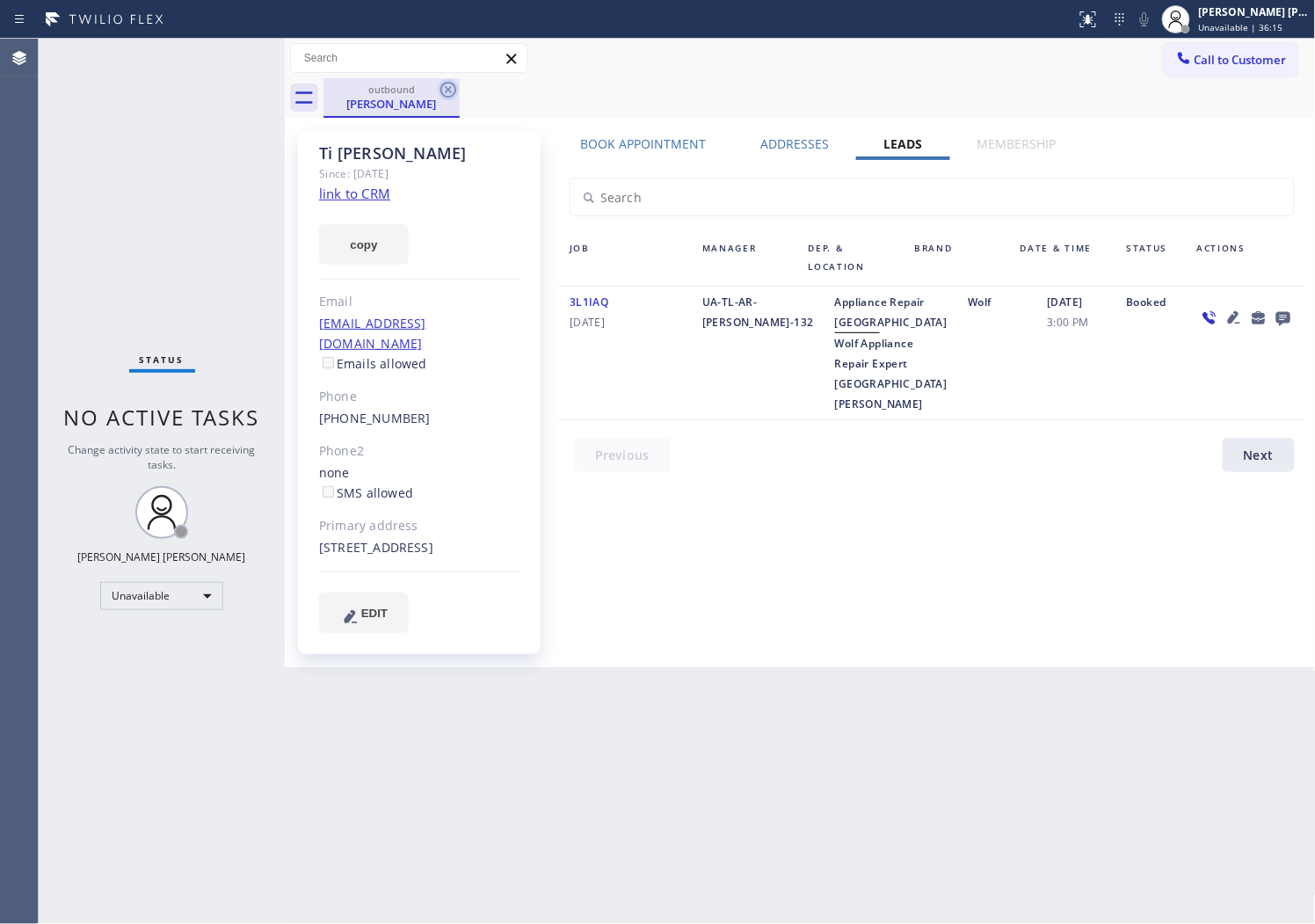
click at [451, 89] on icon at bounding box center [448, 89] width 21 height 21
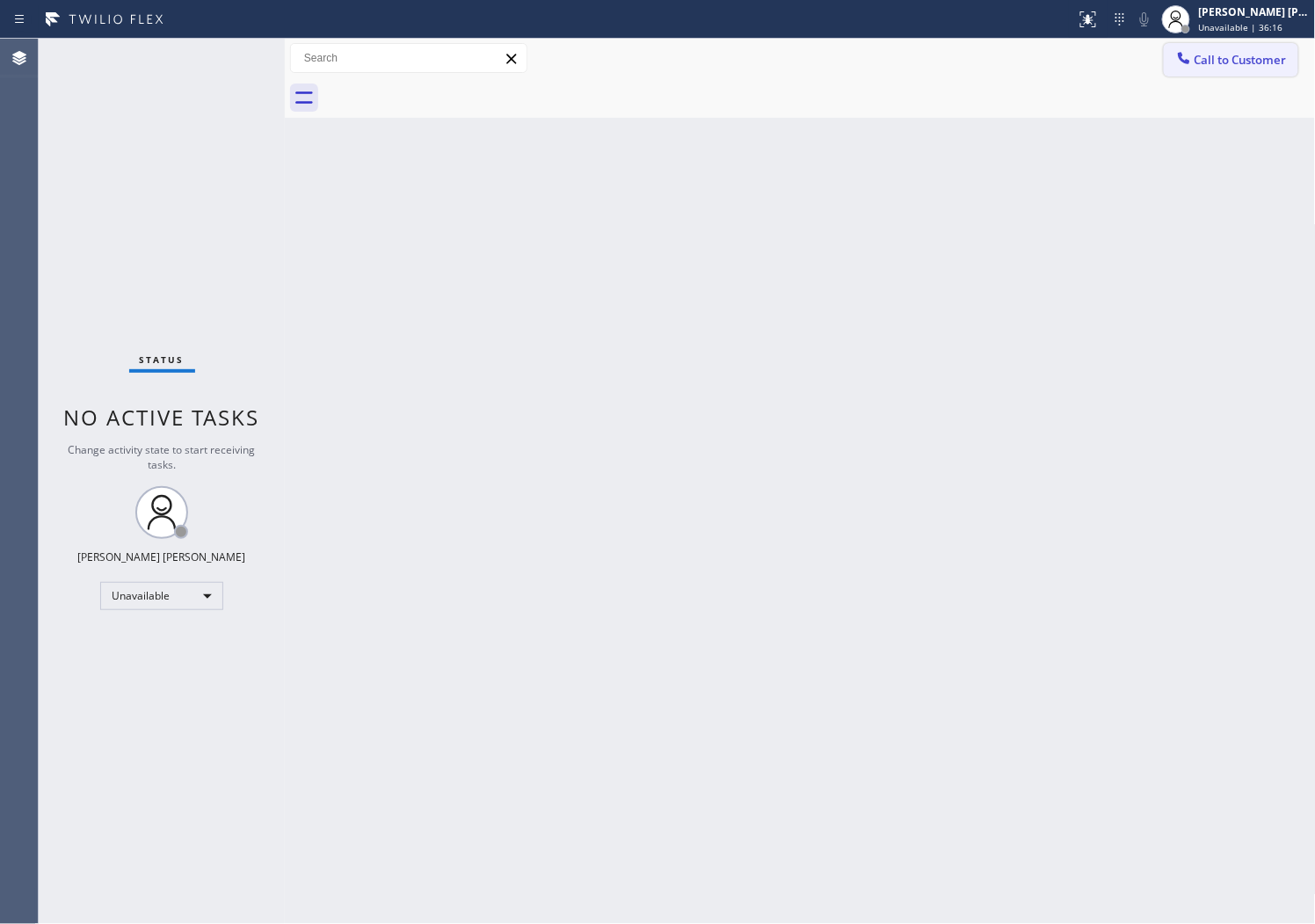
click at [1193, 51] on div at bounding box center [1184, 59] width 21 height 21
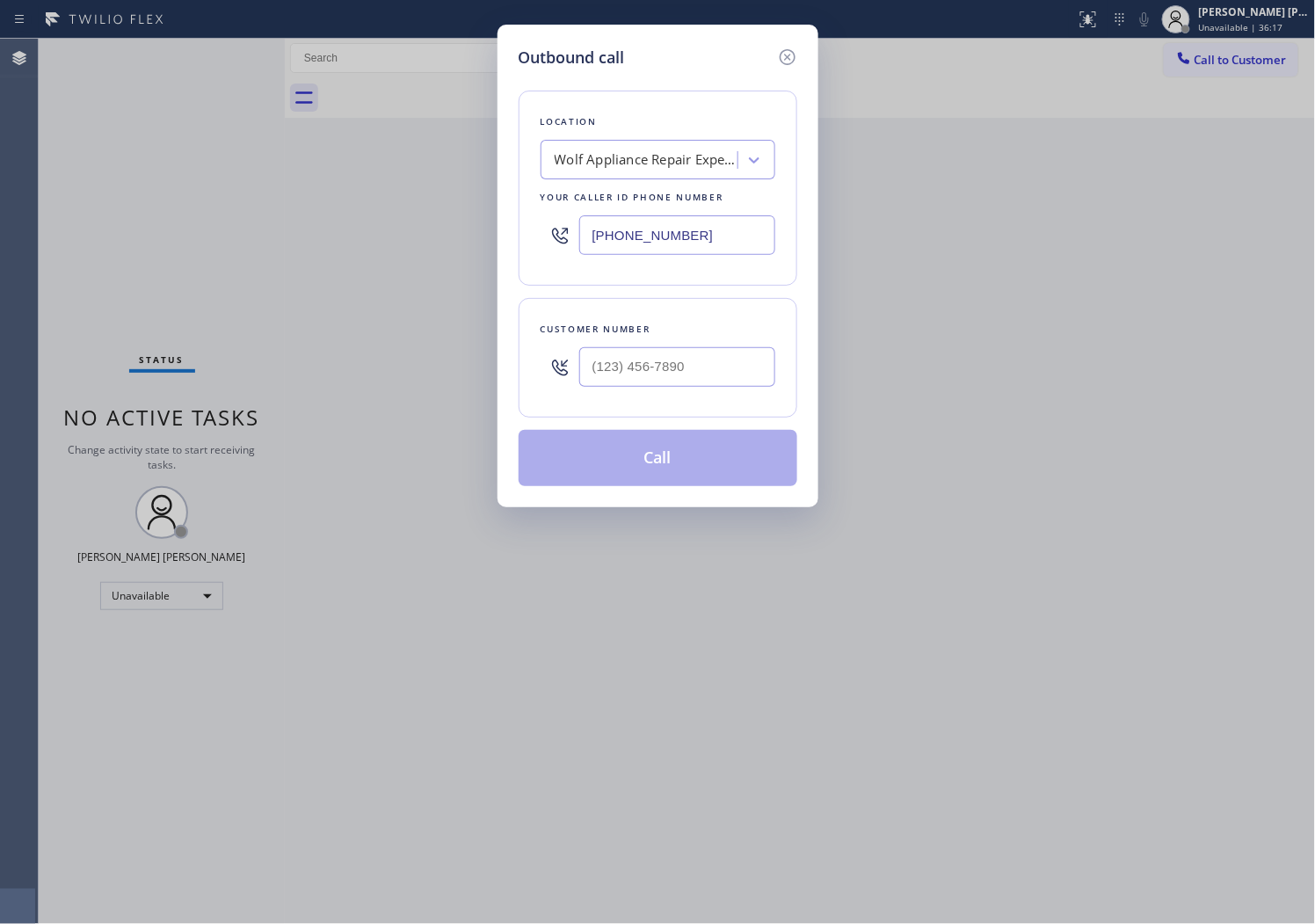
click at [599, 244] on input "[PHONE_NUMBER]" at bounding box center [677, 235] width 196 height 39
paste input "213) 725-2371"
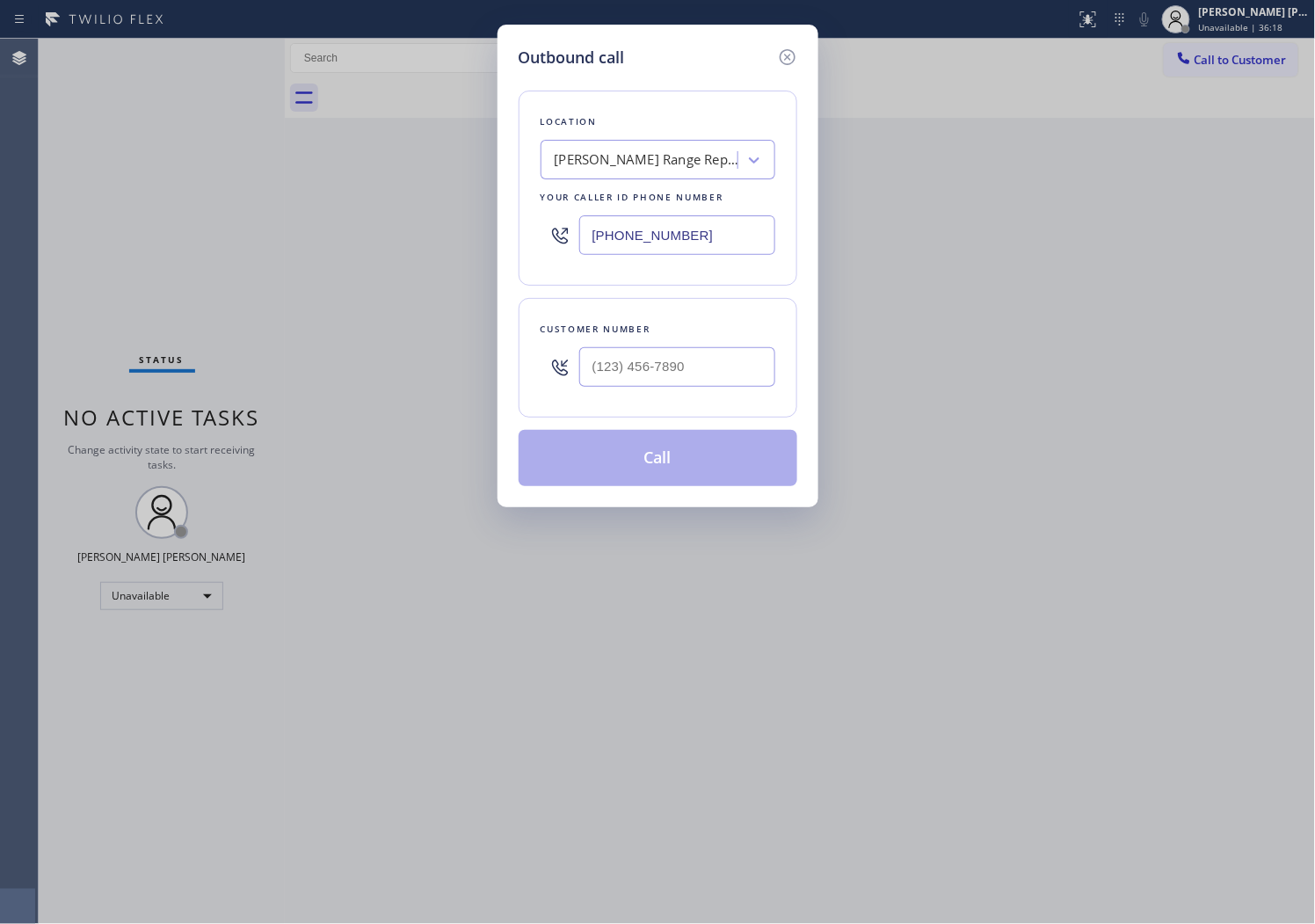
type input "[PHONE_NUMBER]"
click at [649, 356] on input "(___) ___-____" at bounding box center [677, 367] width 196 height 39
paste input "213) 247-0223"
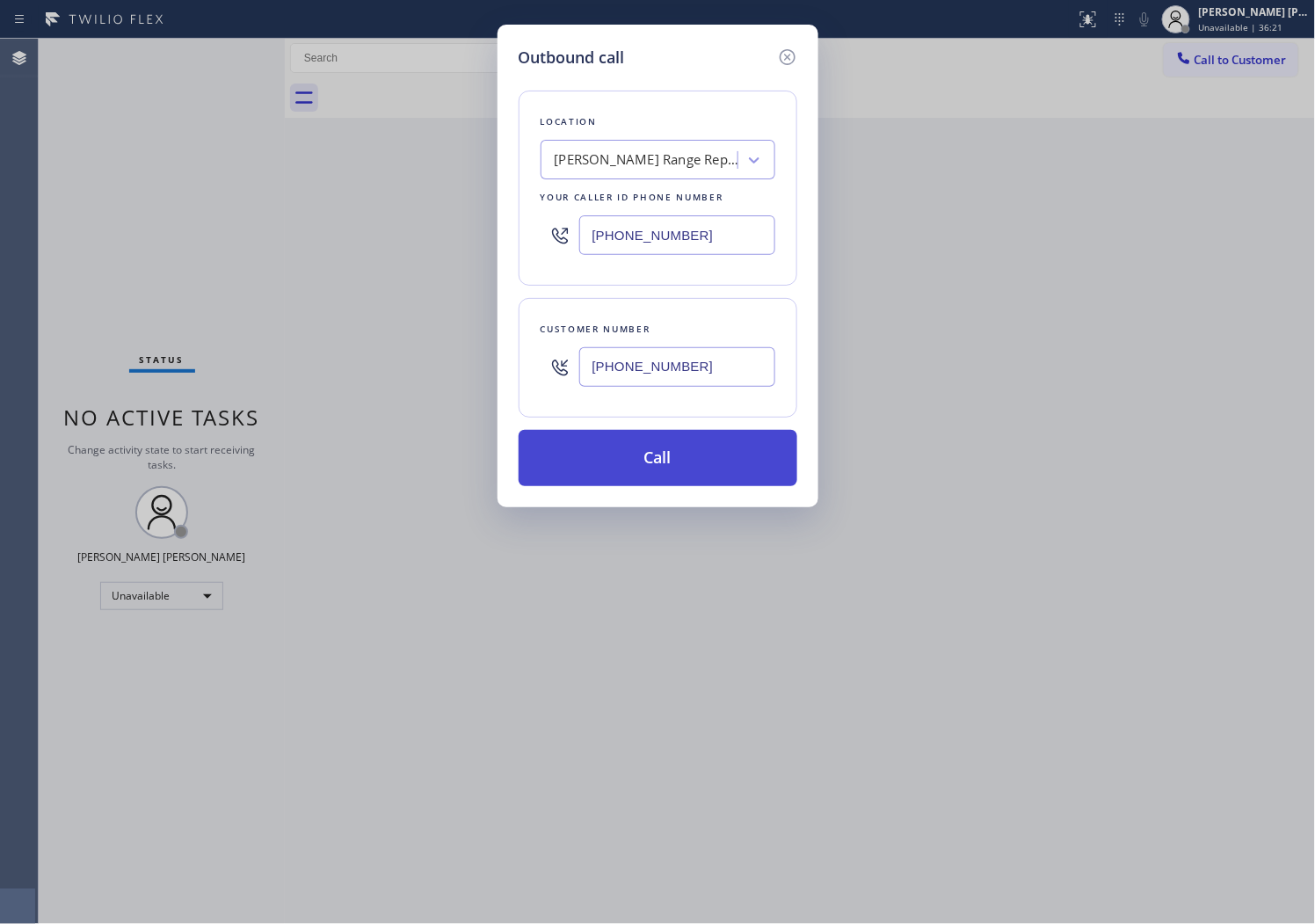
type input "[PHONE_NUMBER]"
click at [664, 451] on button "Call" at bounding box center [658, 458] width 279 height 56
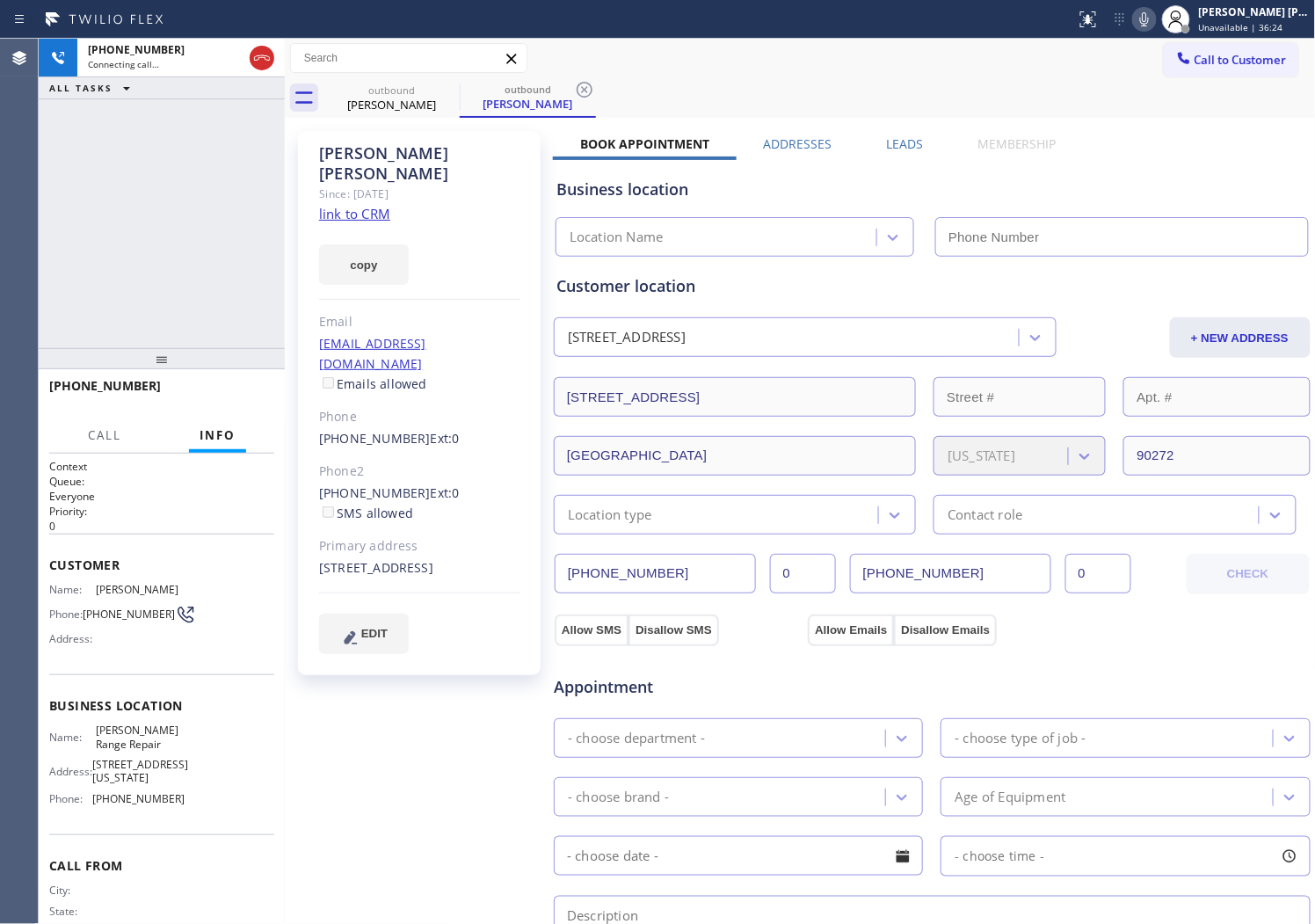
click at [381, 141] on div "[PERSON_NAME] Since: [DATE] link to CRM copy Email [EMAIL_ADDRESS][DOMAIN_NAME]…" at bounding box center [419, 403] width 243 height 544
type input "[PHONE_NUMBER]"
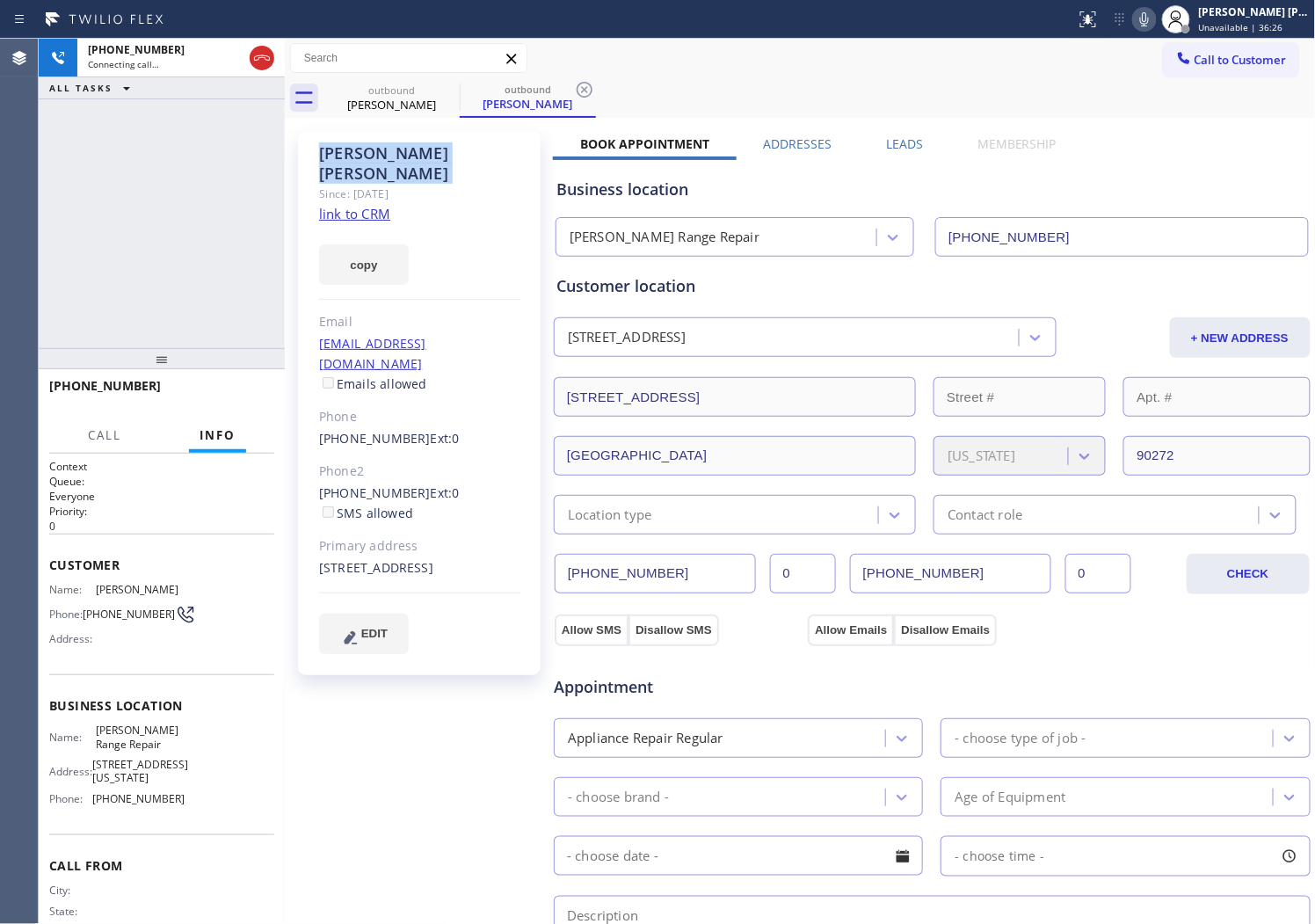
click at [1155, 15] on icon at bounding box center [1144, 19] width 21 height 21
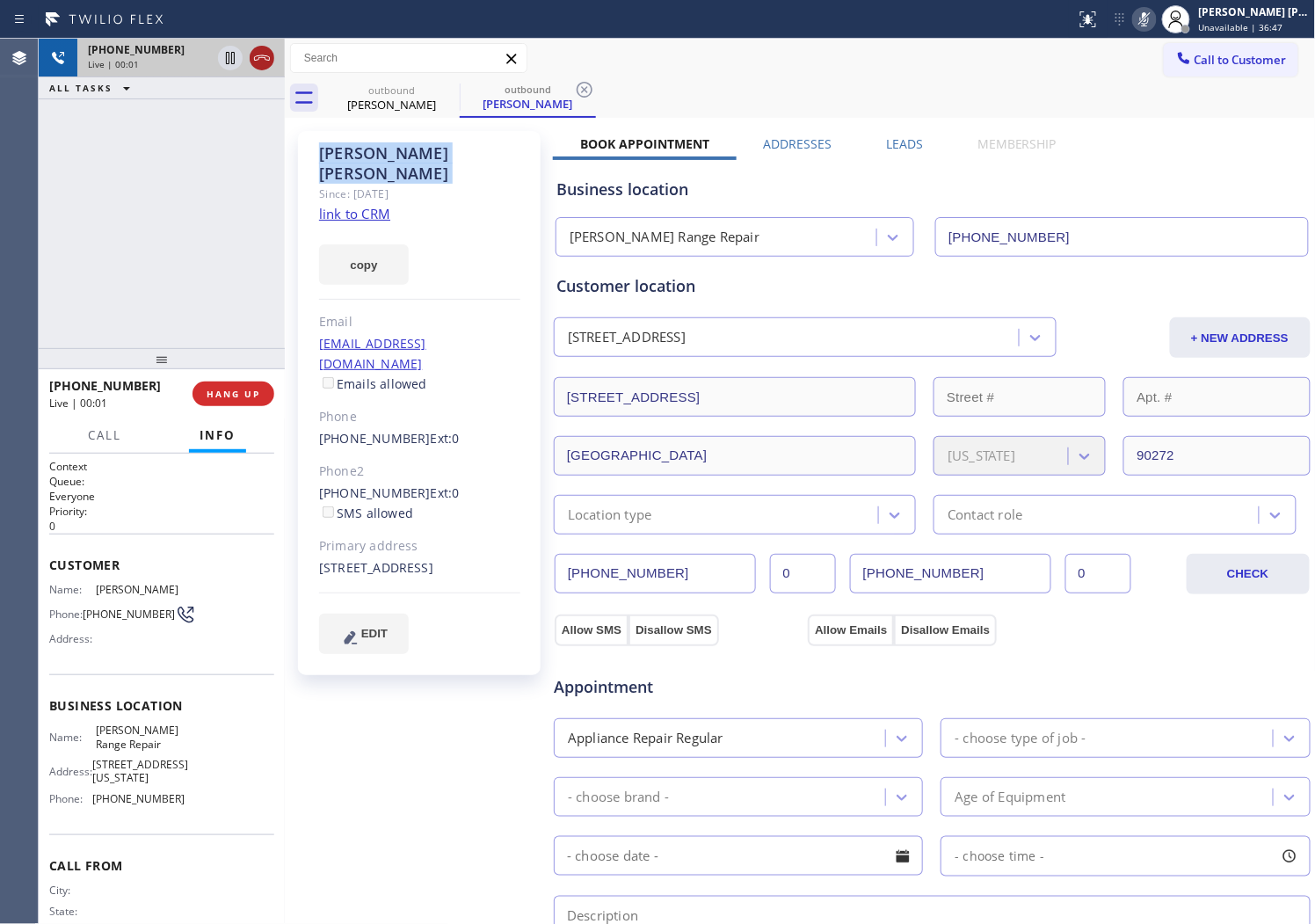
click at [259, 54] on icon at bounding box center [261, 57] width 21 height 21
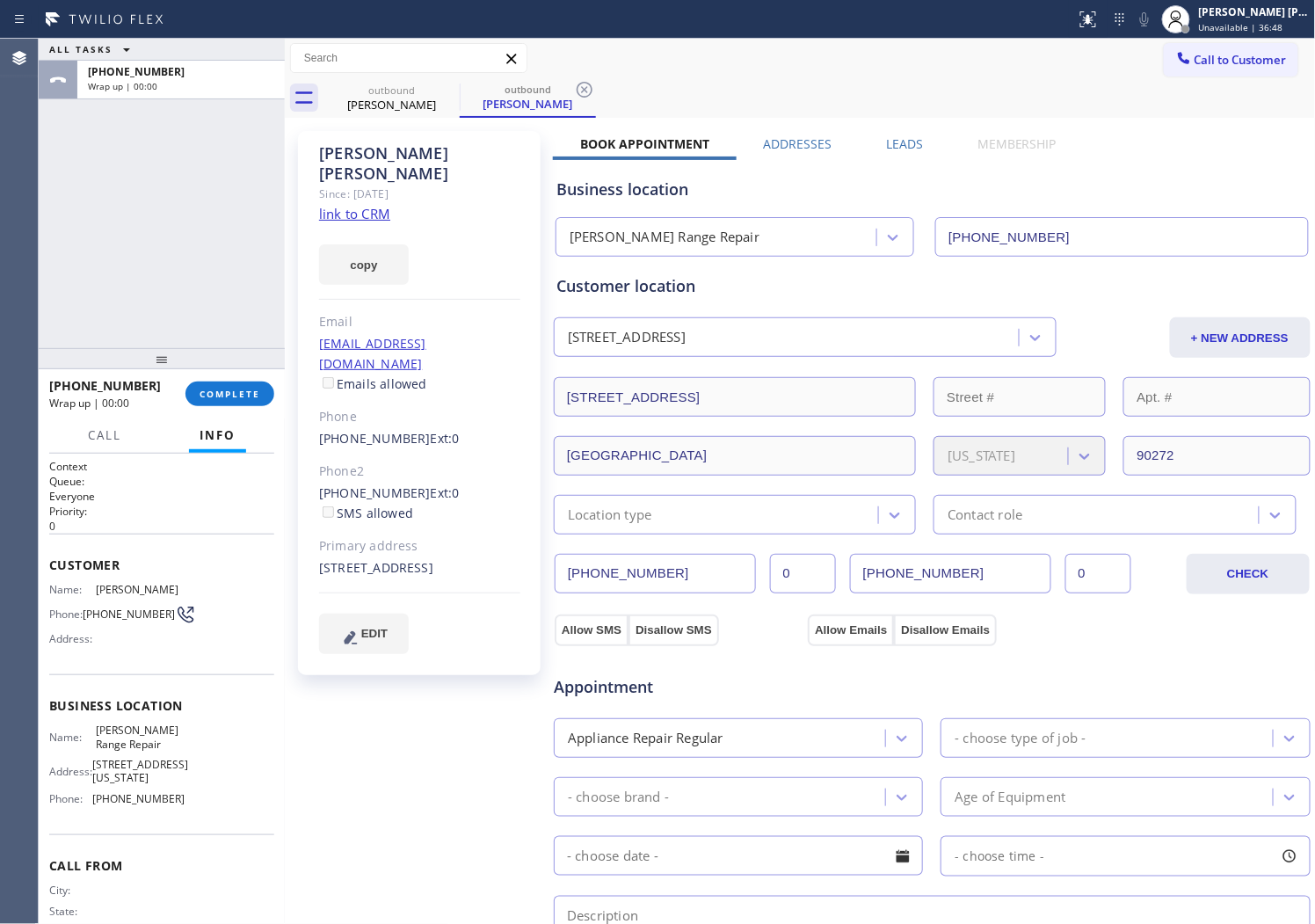
click at [925, 139] on div "Leads" at bounding box center [905, 147] width 92 height 25
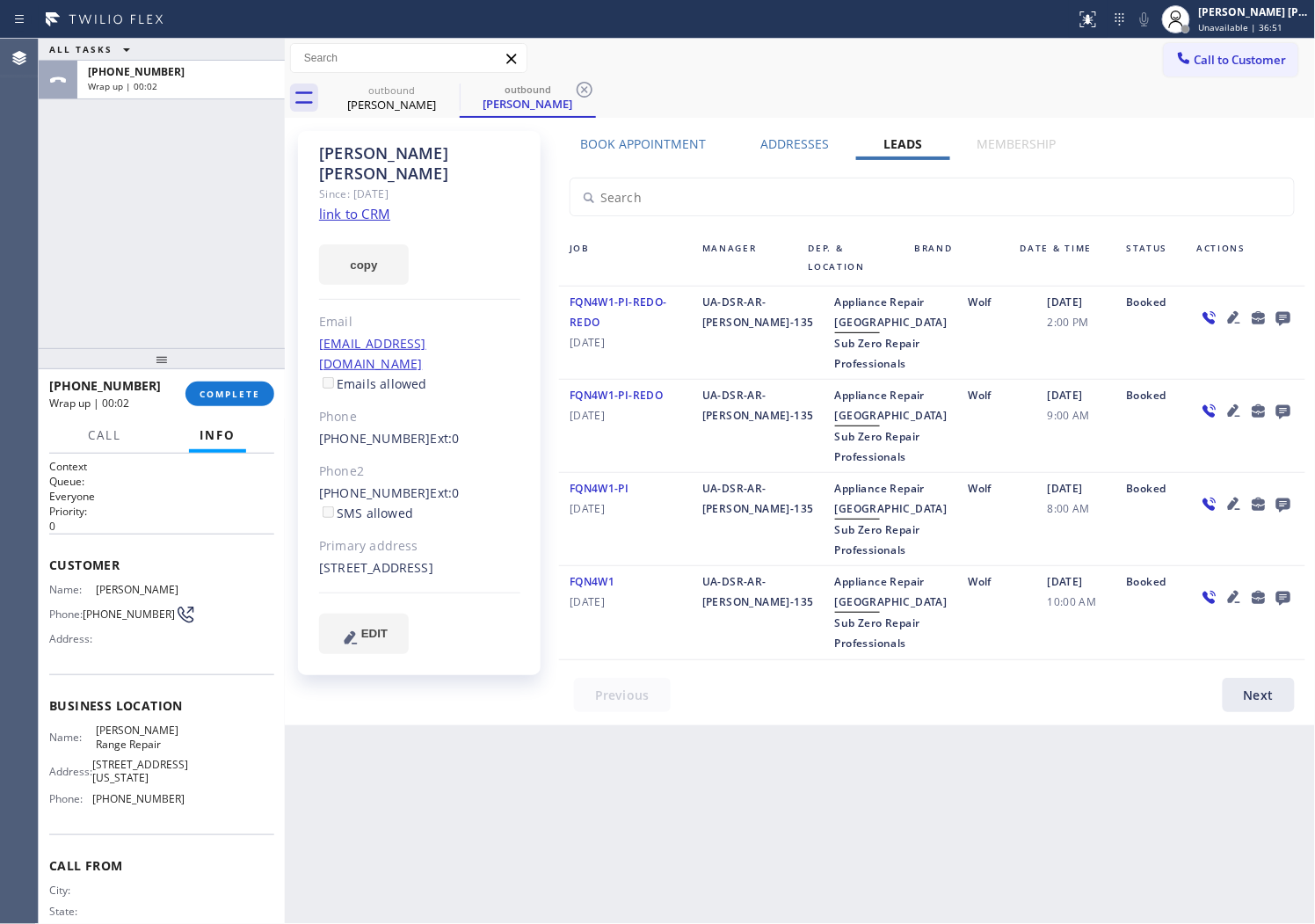
click at [1279, 318] on icon at bounding box center [1283, 319] width 14 height 14
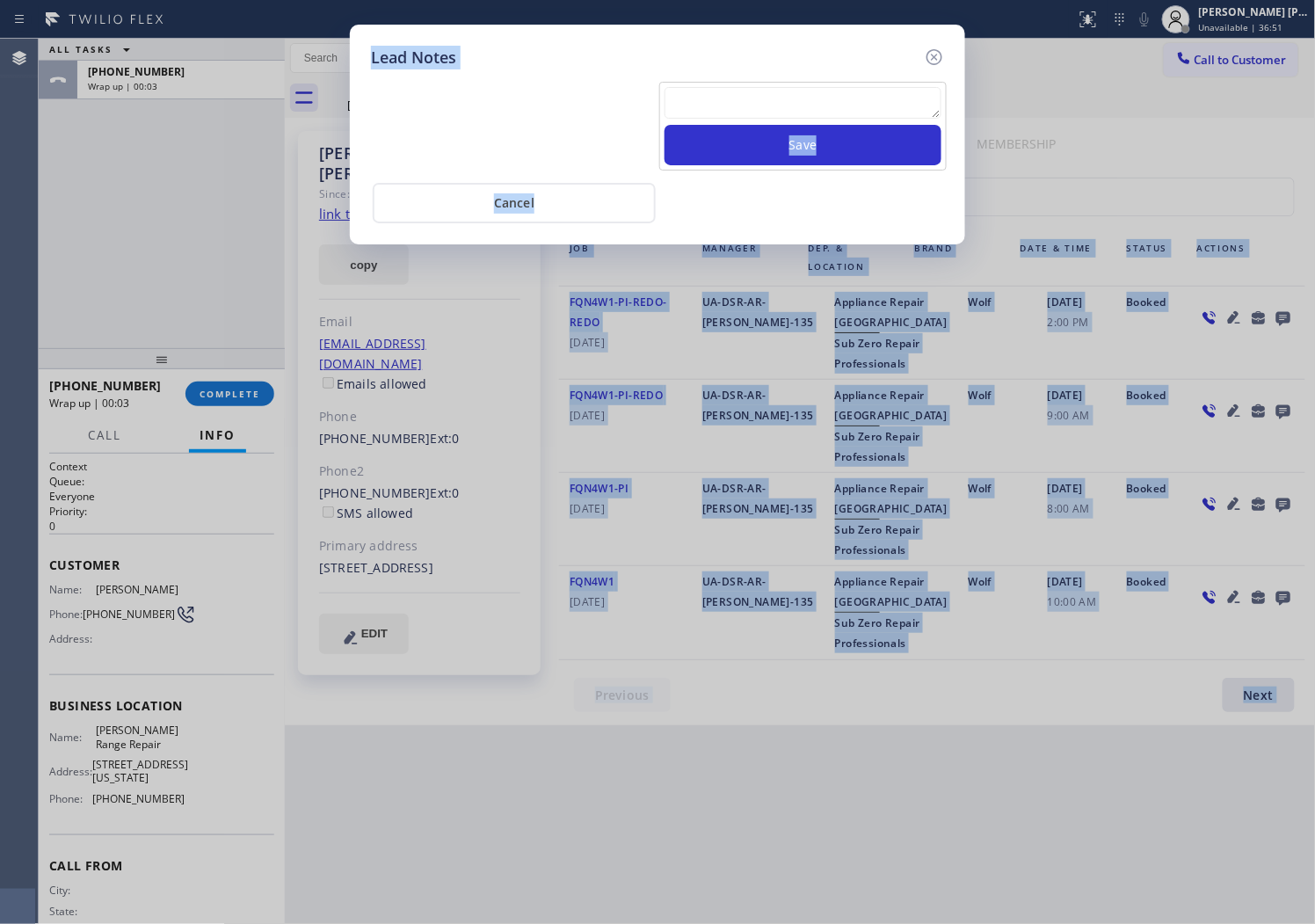
click at [871, 78] on div "Save" at bounding box center [658, 124] width 582 height 93
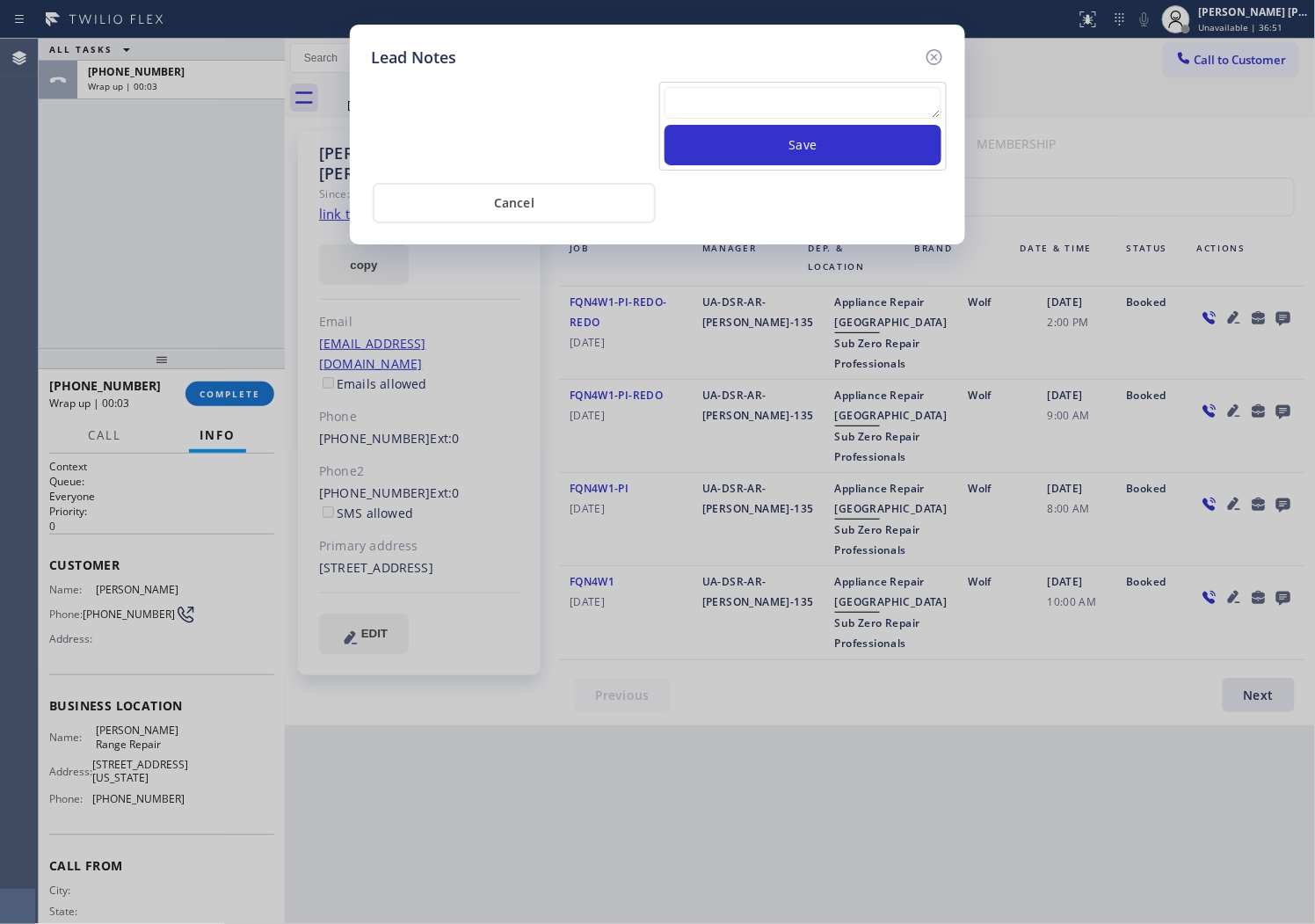
click at [871, 78] on div "Save" at bounding box center [658, 124] width 582 height 93
click at [871, 95] on textarea at bounding box center [803, 103] width 277 height 32
paste textarea "N/A - Please transfer"
type textarea "N/A - Please transfer"
click at [895, 160] on button "Save" at bounding box center [803, 145] width 277 height 40
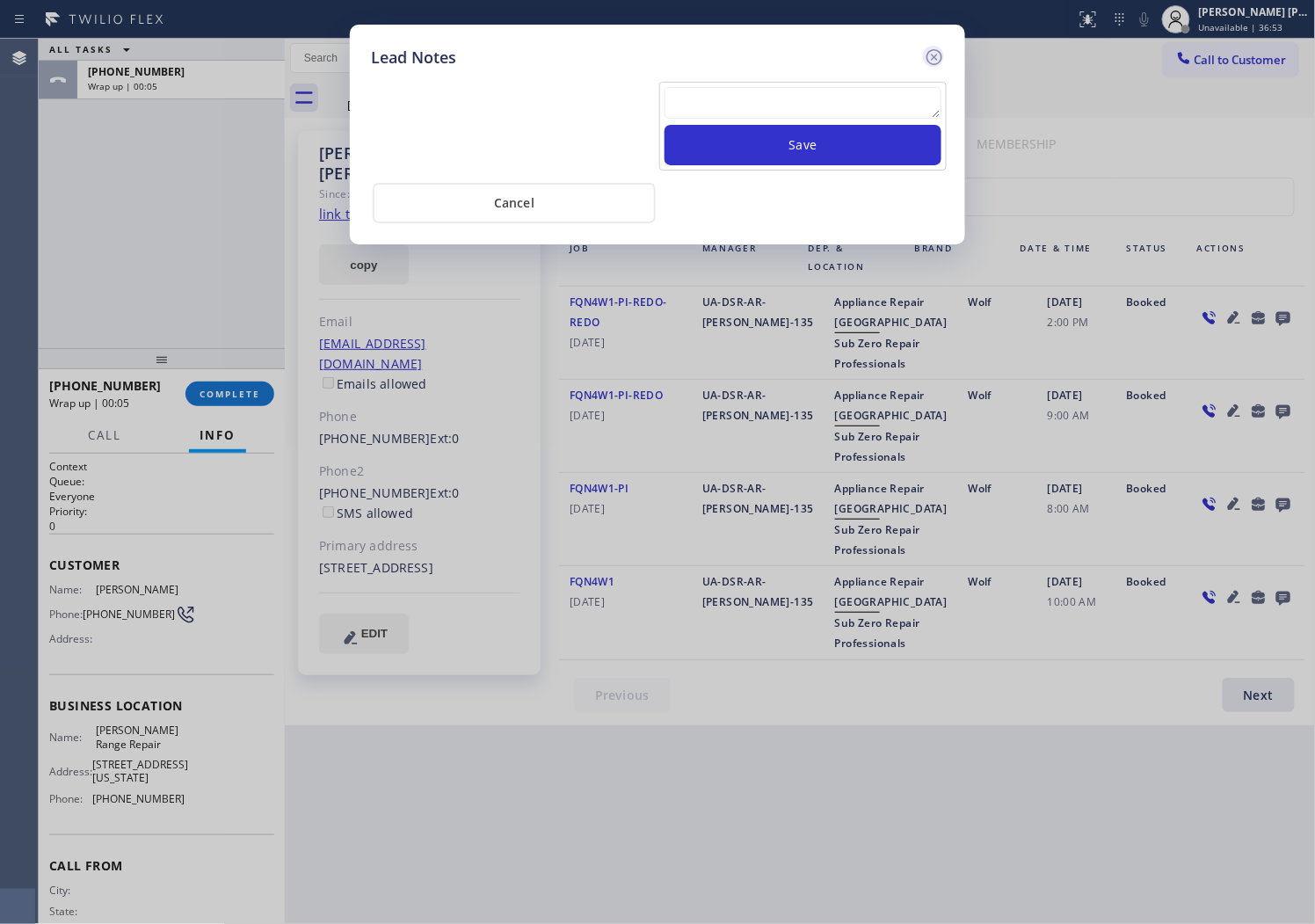
click at [941, 57] on icon at bounding box center [934, 56] width 21 height 21
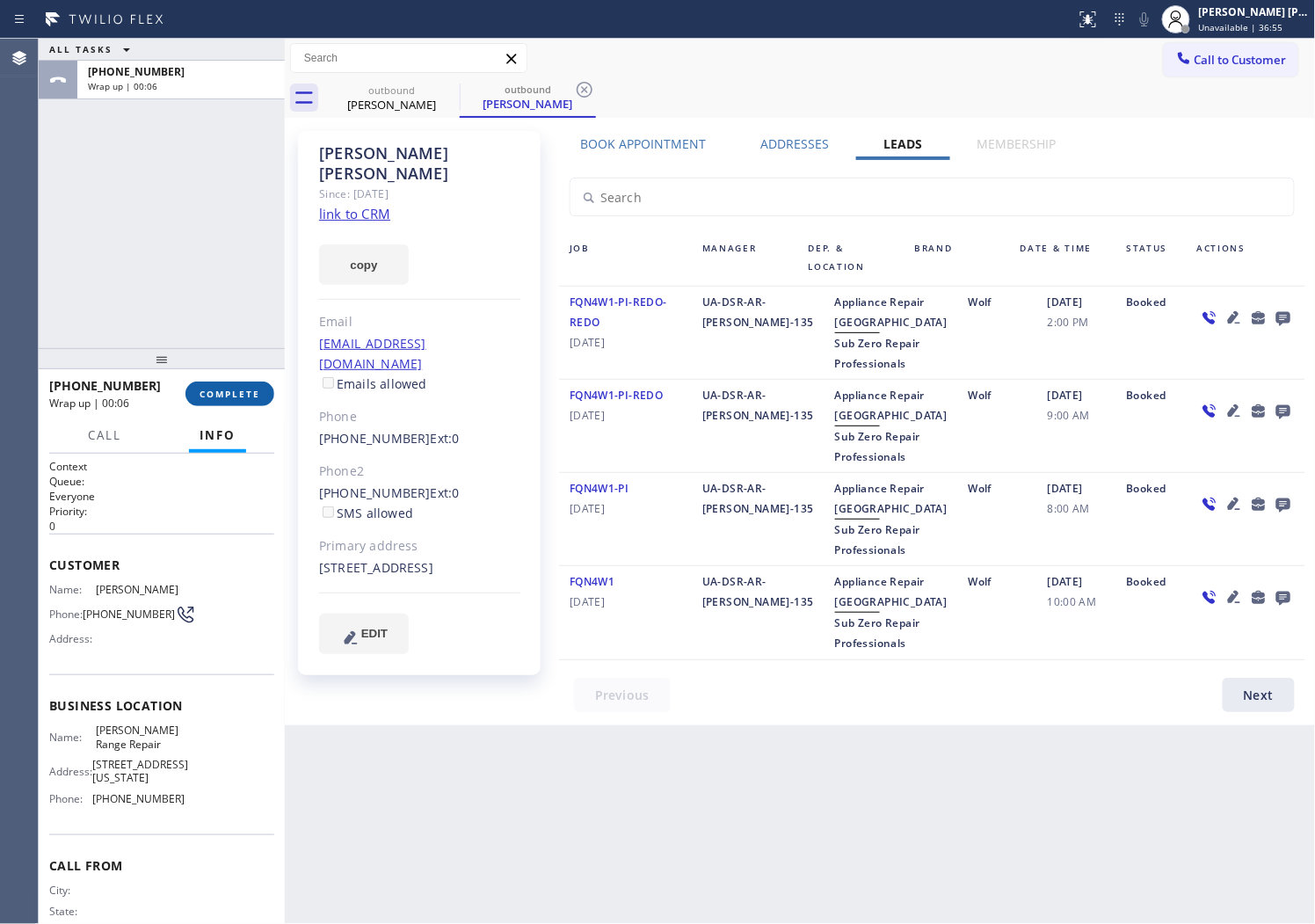
click at [221, 395] on span "COMPLETE" at bounding box center [229, 393] width 60 height 12
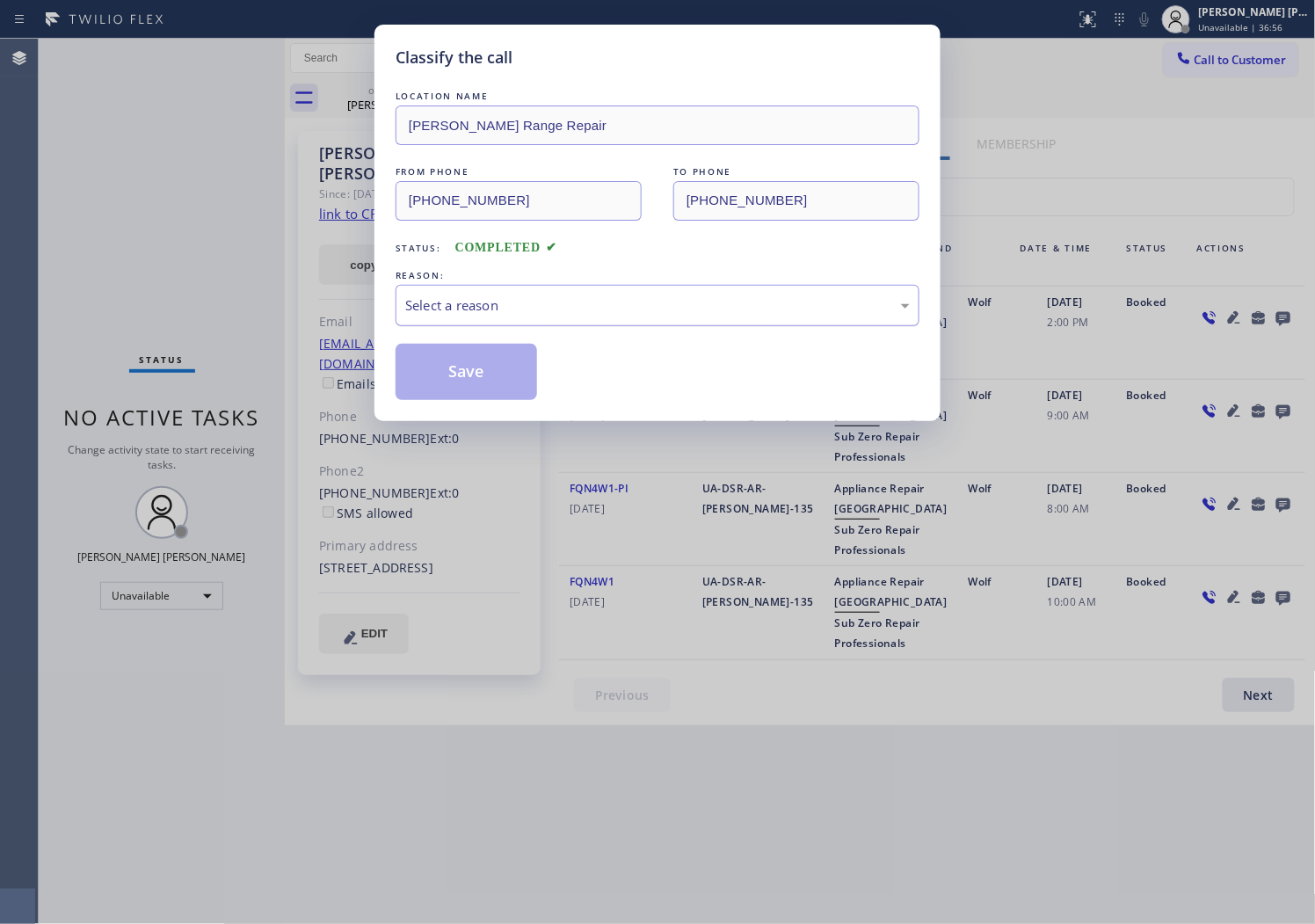
click at [613, 301] on div "Select a reason" at bounding box center [658, 305] width 505 height 20
click at [475, 376] on button "Save" at bounding box center [466, 371] width 141 height 56
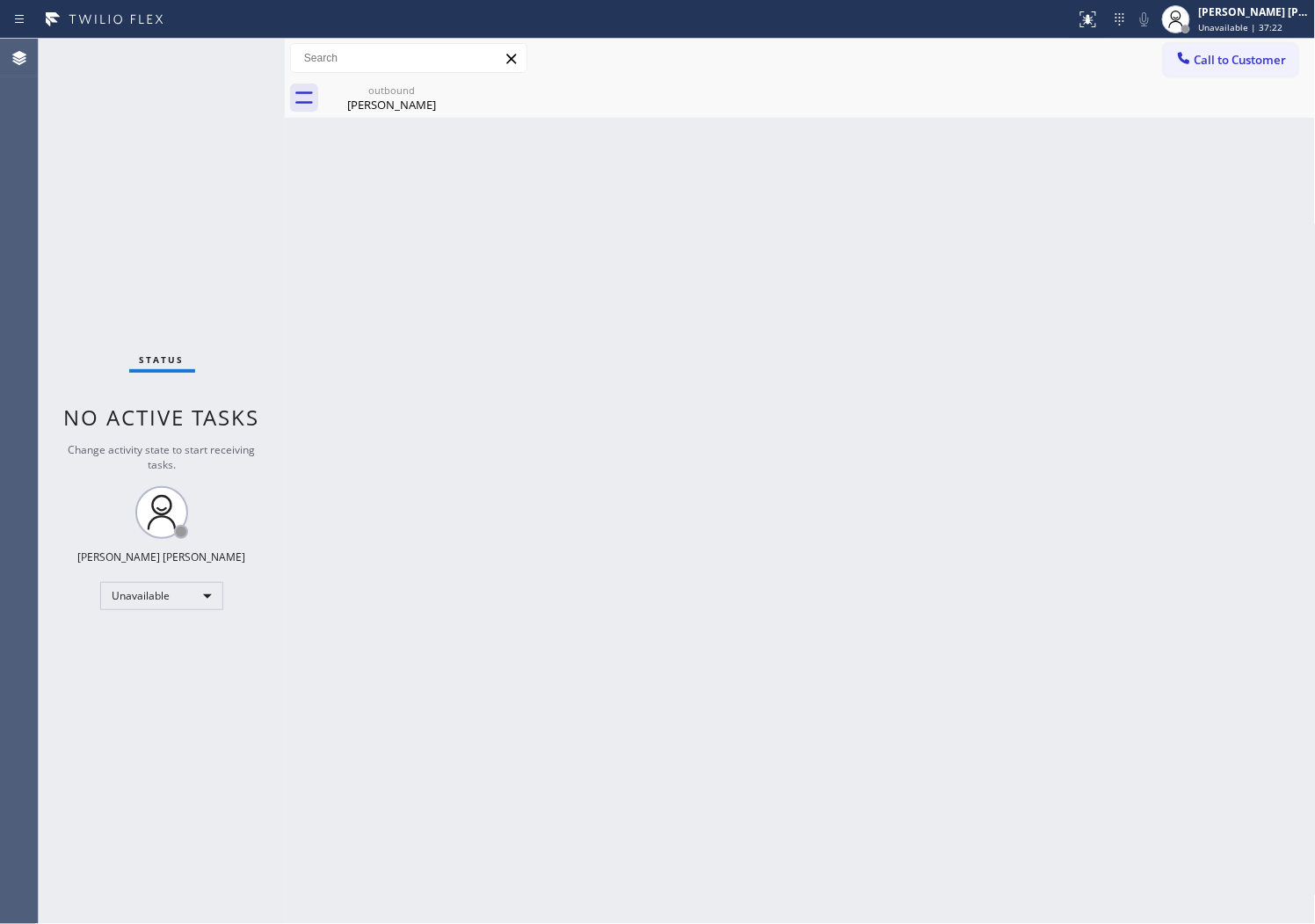
click at [1231, 52] on span "Call to Customer" at bounding box center [1241, 60] width 93 height 16
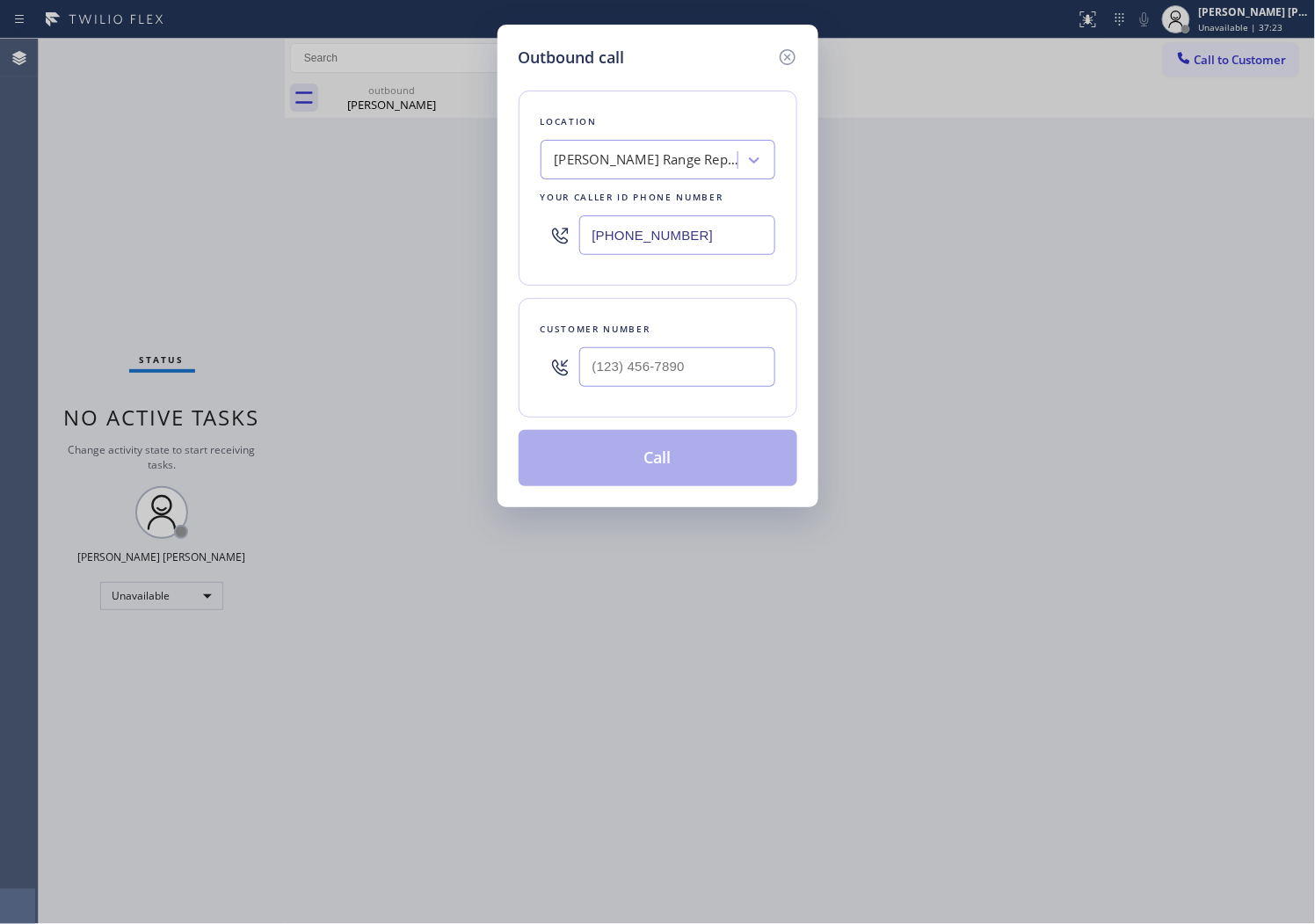
click at [675, 247] on input "[PHONE_NUMBER]" at bounding box center [677, 235] width 196 height 39
paste input "805) 316-7377"
type input "[PHONE_NUMBER]"
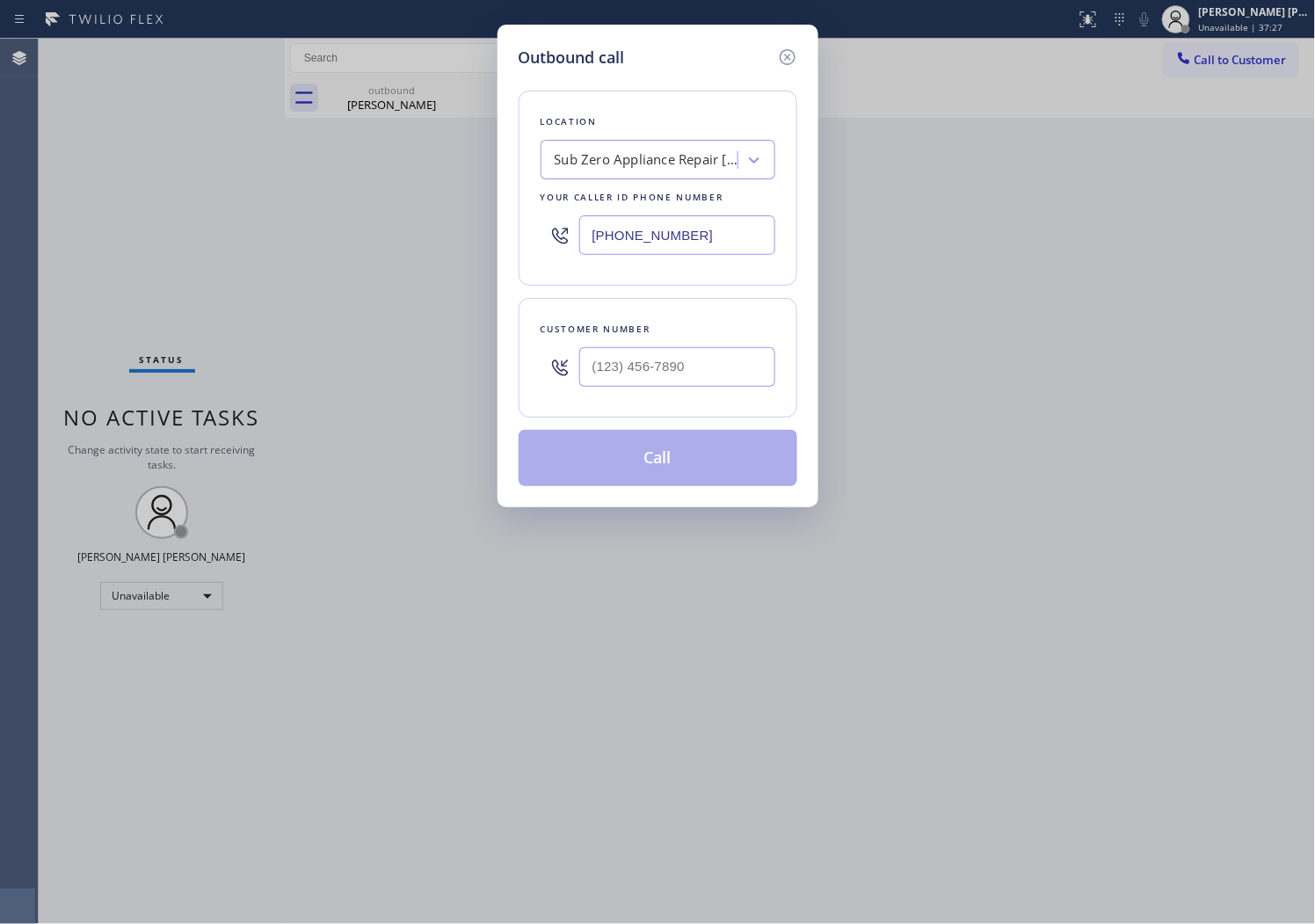
click at [659, 392] on div at bounding box center [677, 367] width 196 height 57
click at [659, 374] on input "(___) ___-____" at bounding box center [677, 367] width 196 height 39
paste input "310) 720-2225"
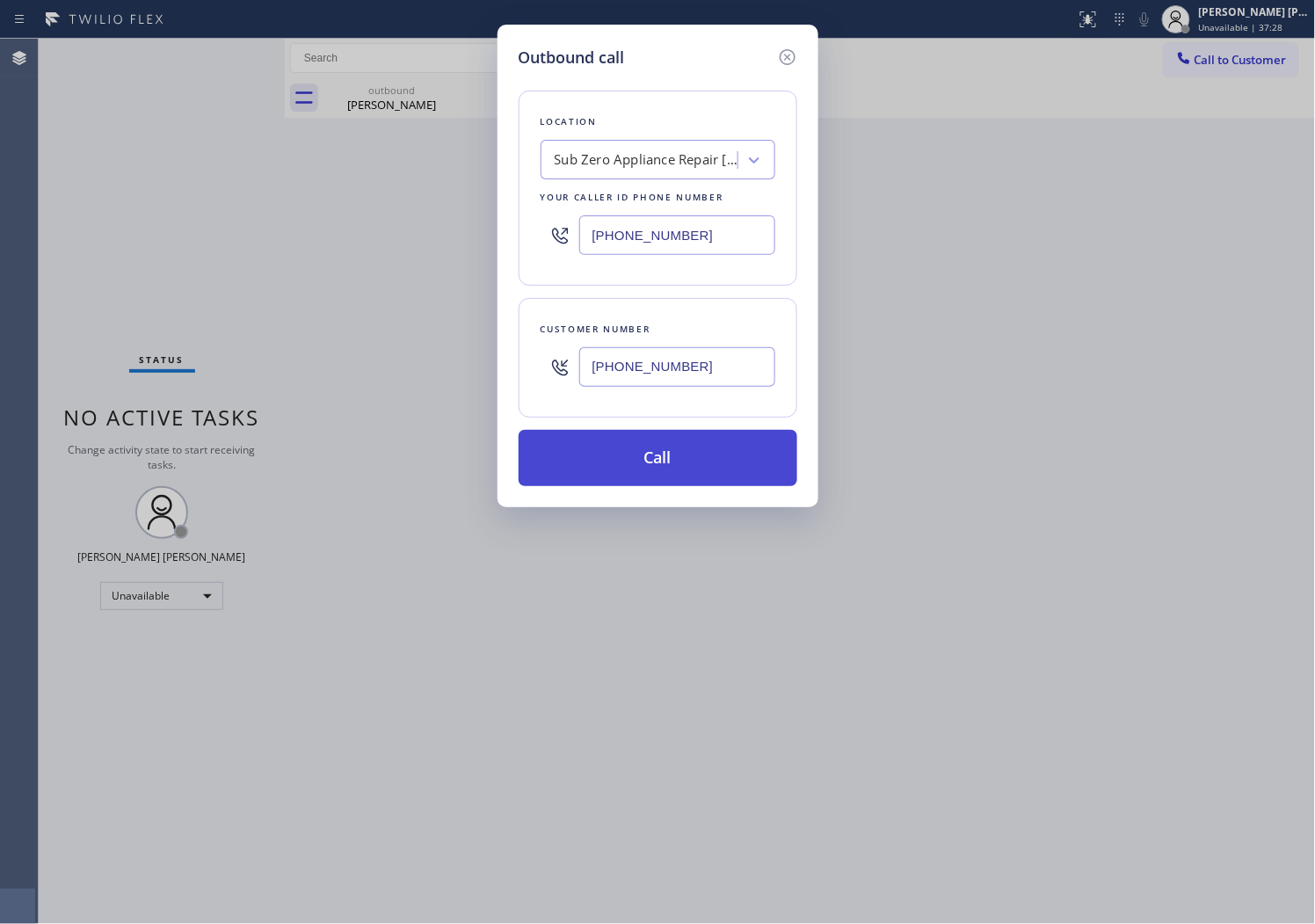
type input "[PHONE_NUMBER]"
click at [674, 462] on button "Call" at bounding box center [658, 458] width 279 height 56
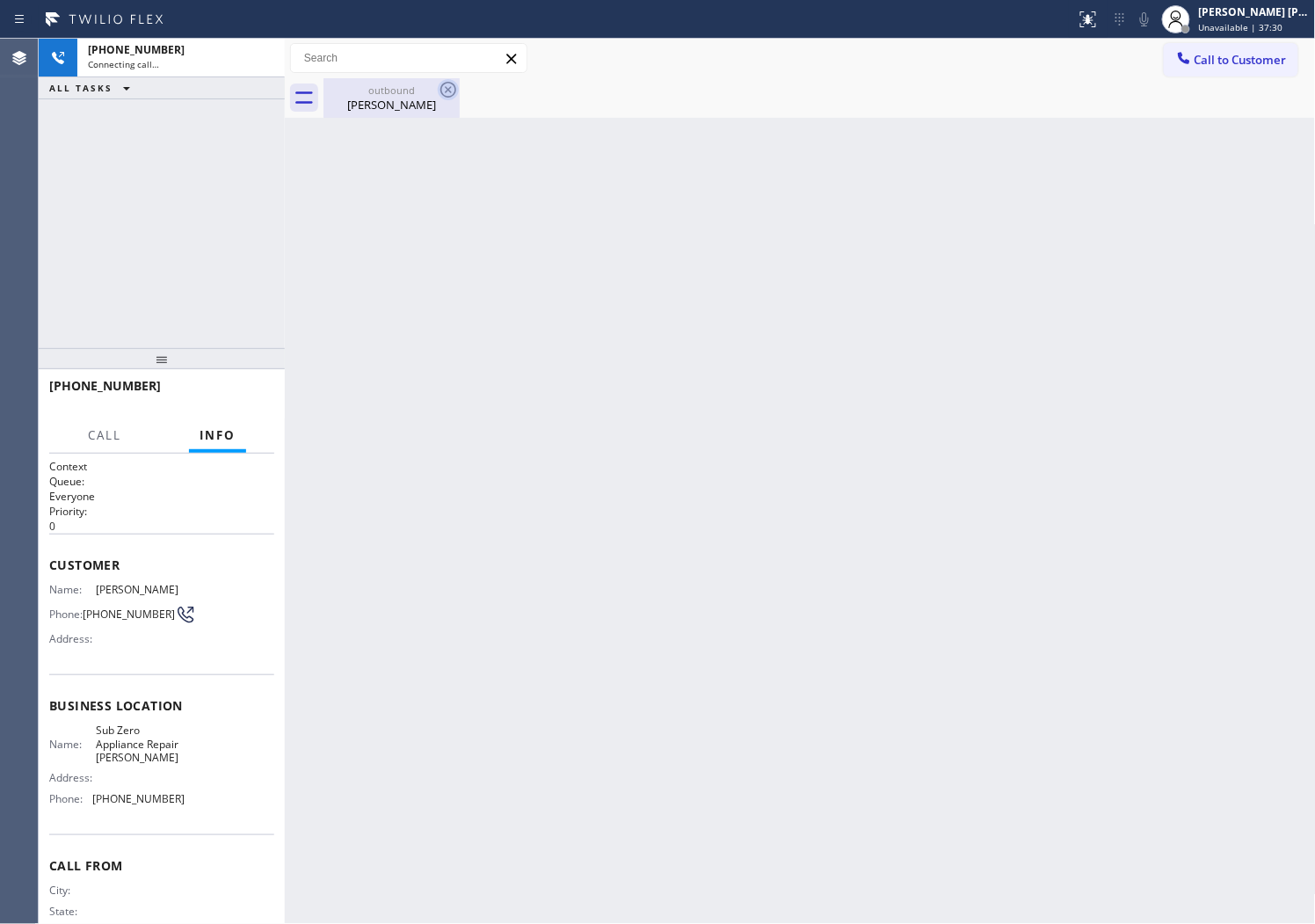
click at [453, 90] on icon at bounding box center [448, 89] width 21 height 21
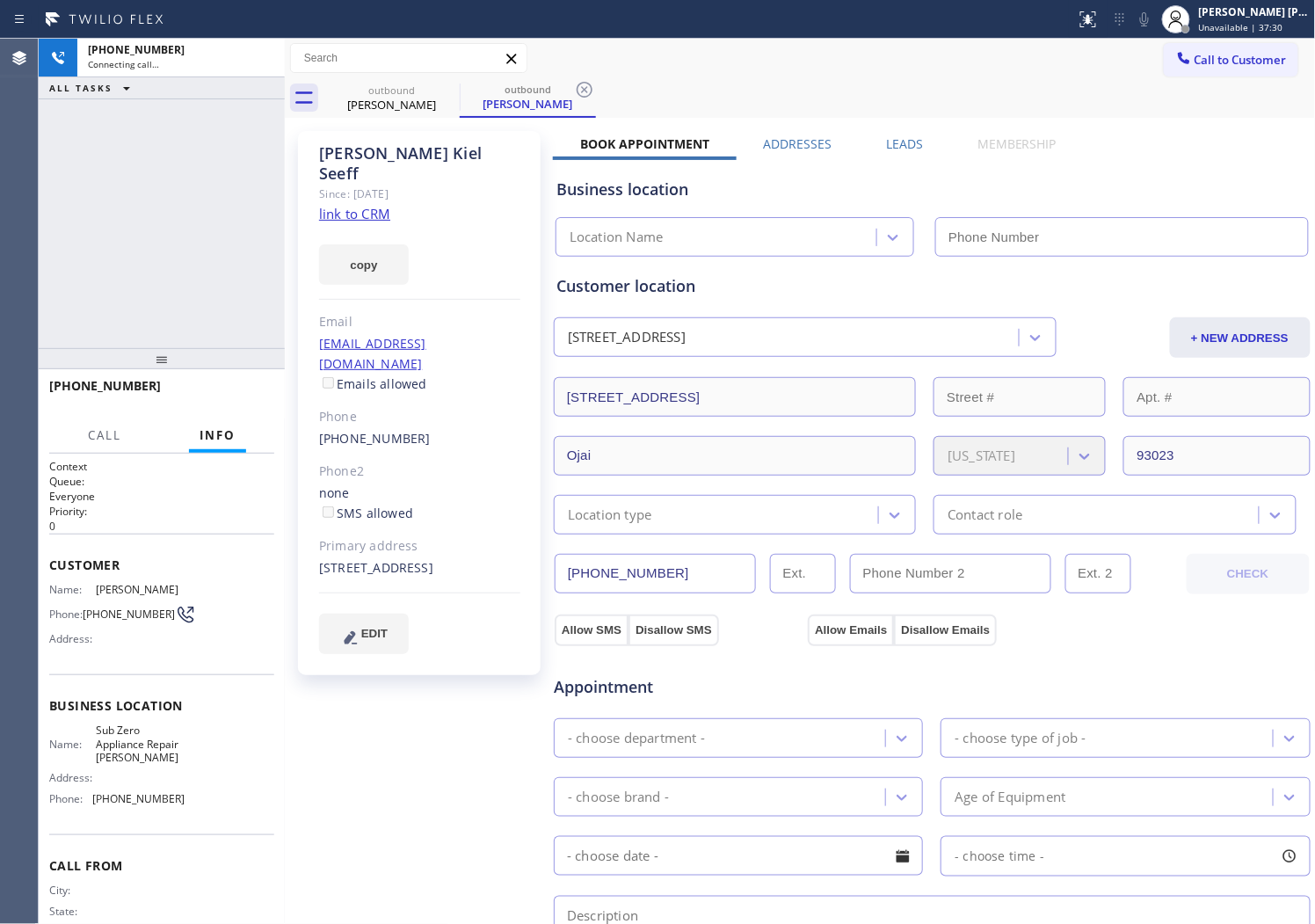
click at [406, 152] on div "[PERSON_NAME]" at bounding box center [420, 163] width 201 height 40
type input "[PHONE_NUMBER]"
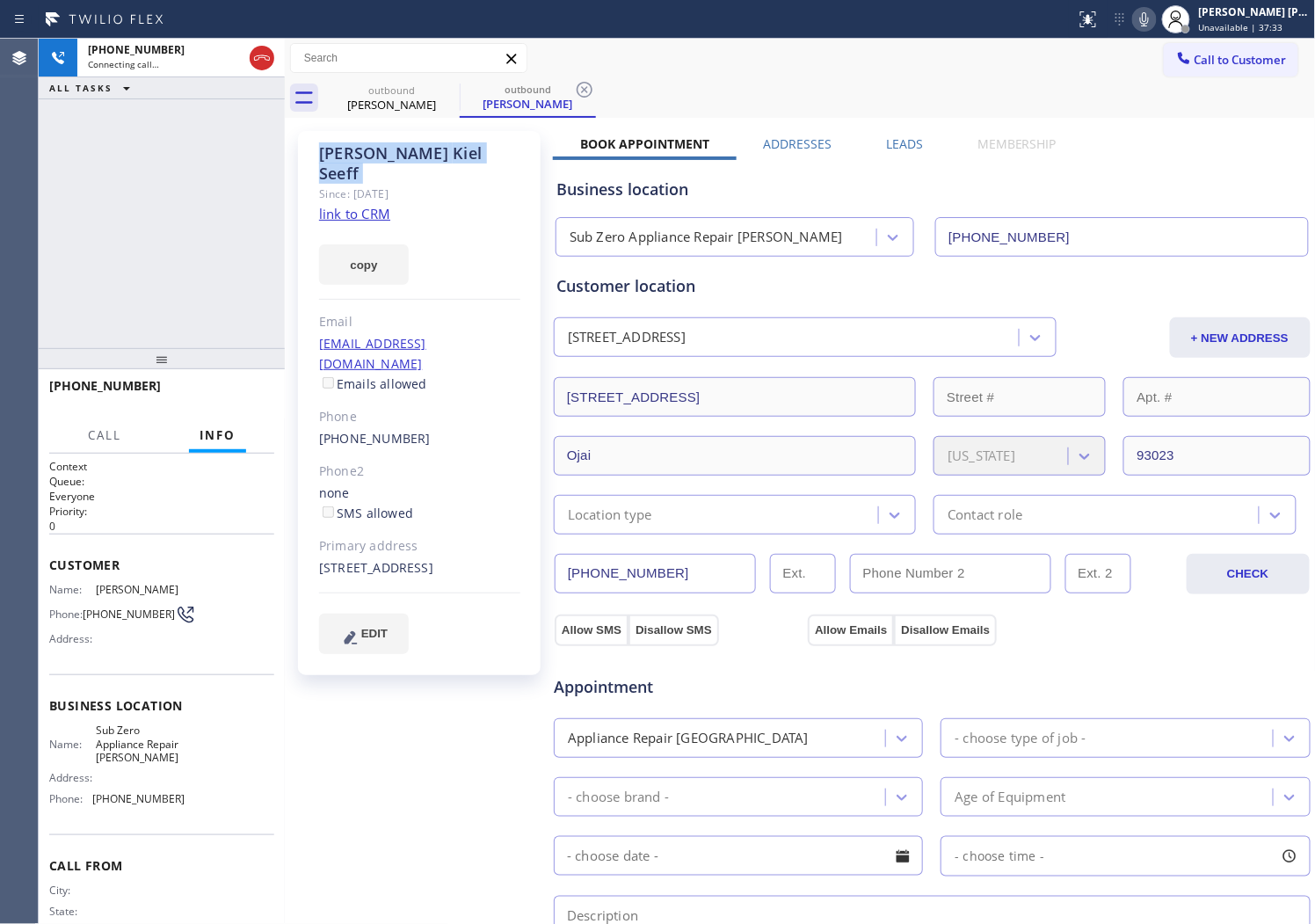
click at [1149, 23] on icon at bounding box center [1144, 19] width 9 height 14
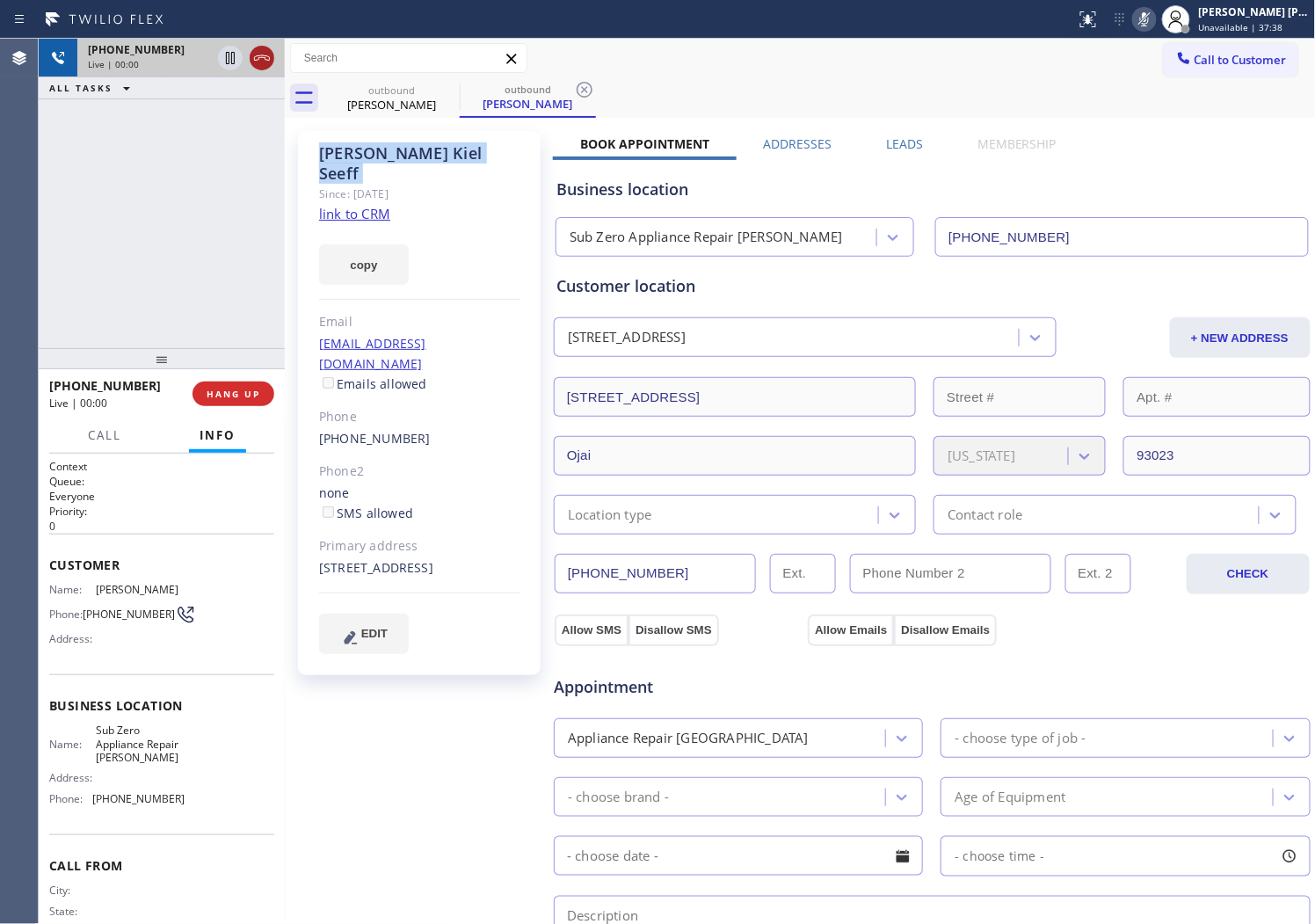
click at [252, 51] on icon at bounding box center [261, 57] width 21 height 21
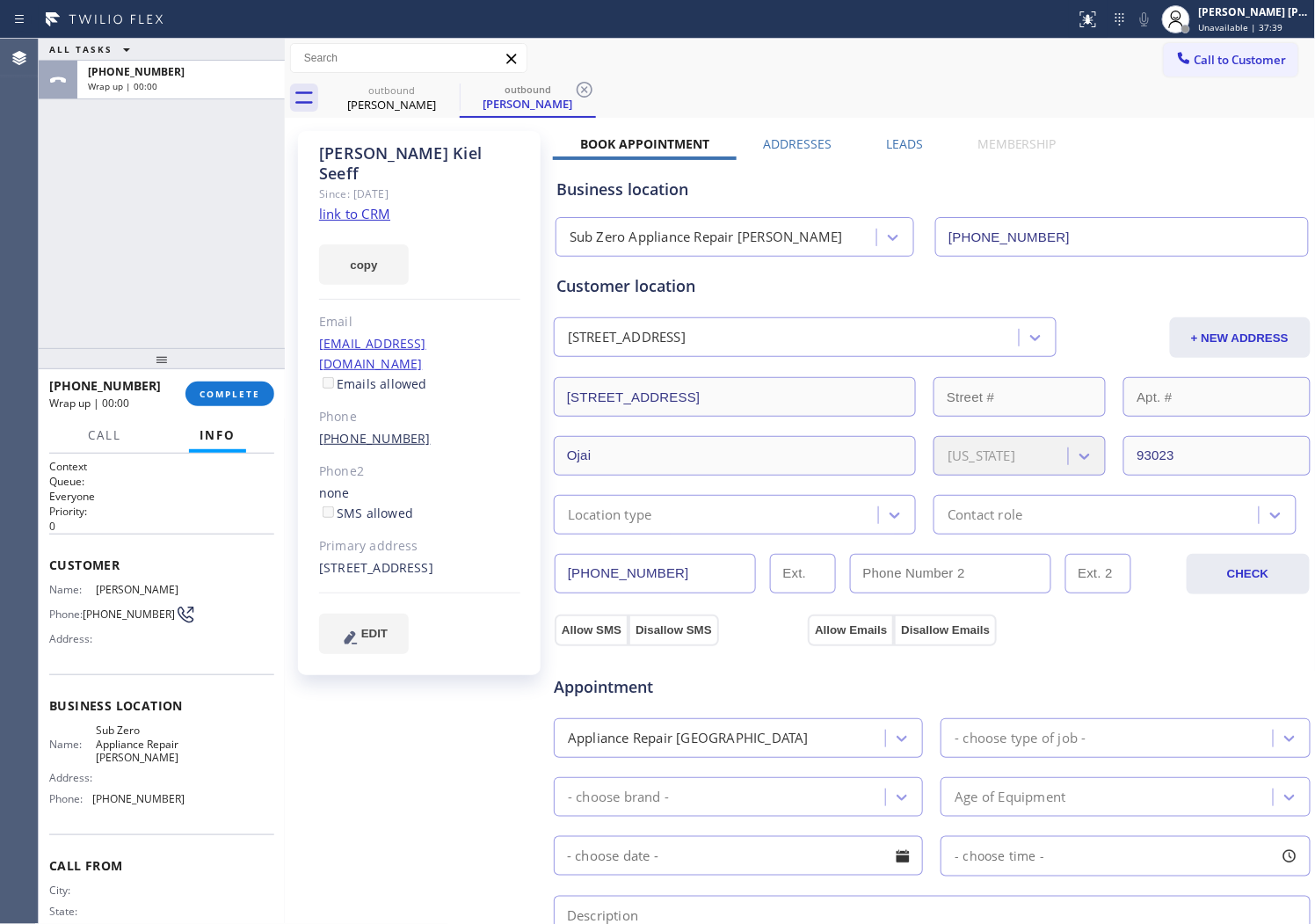
click at [355, 430] on link "[PHONE_NUMBER]" at bounding box center [375, 438] width 111 height 17
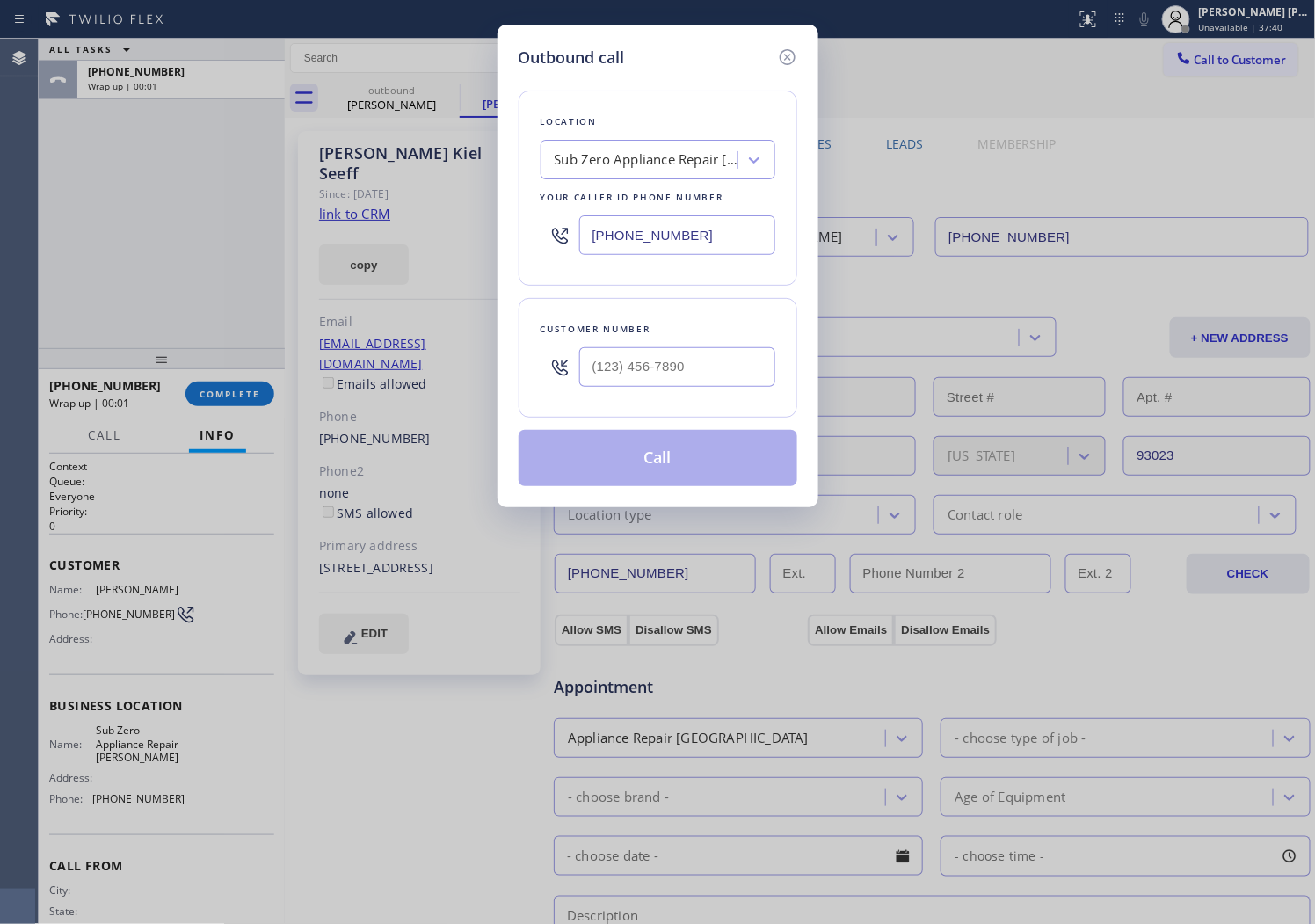
type input "[PHONE_NUMBER]"
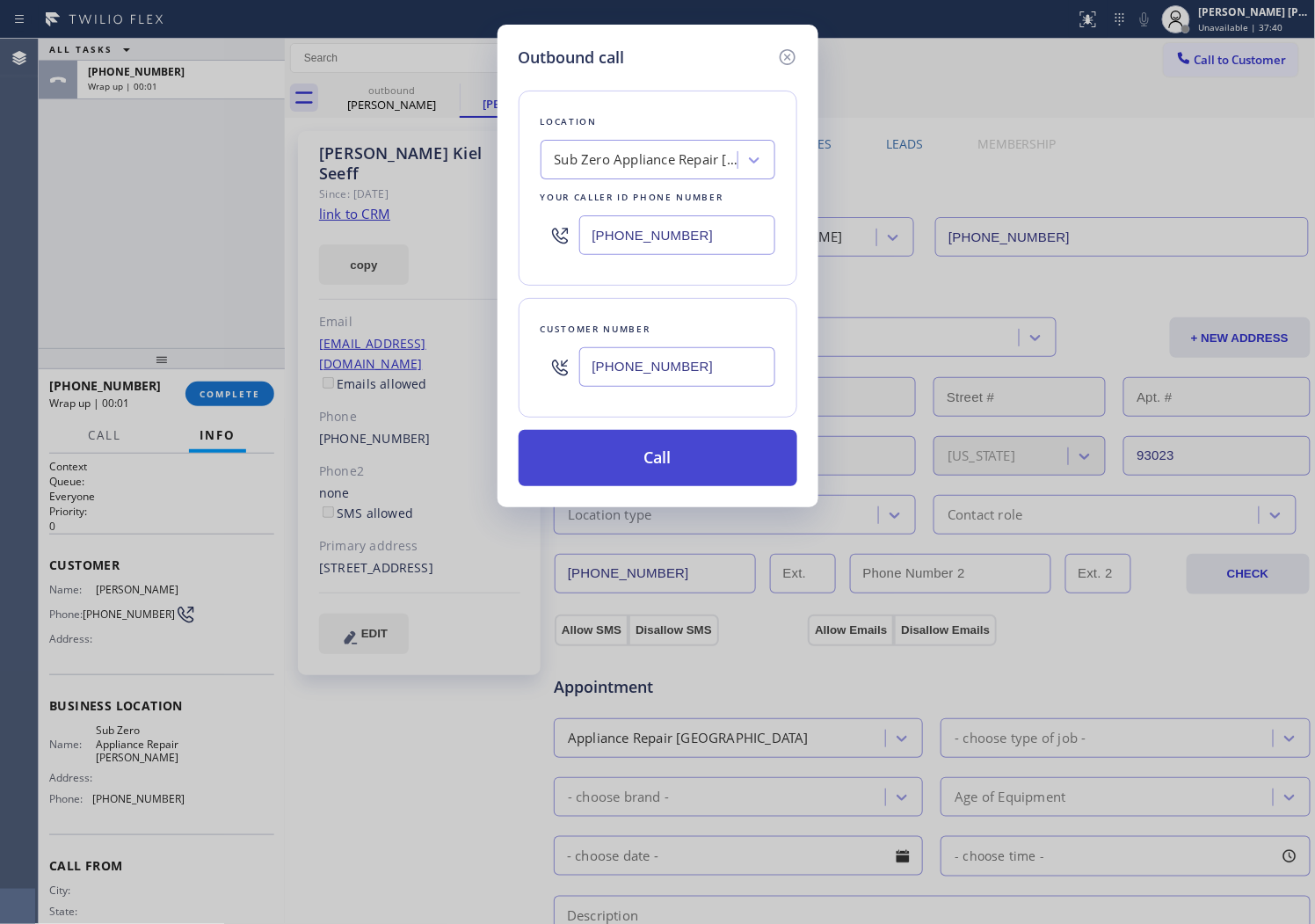
click at [602, 451] on button "Call" at bounding box center [658, 458] width 279 height 56
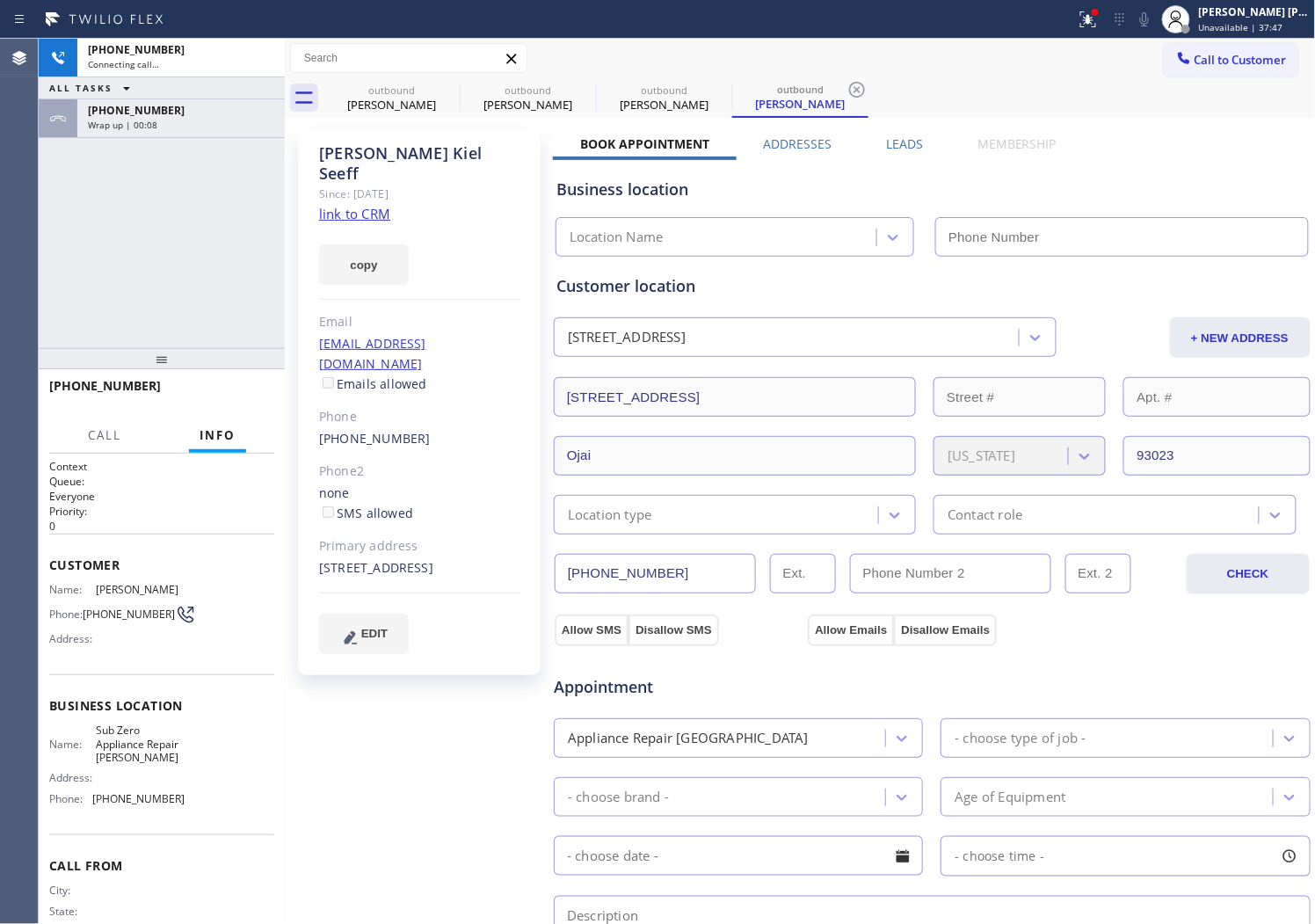
type input "[PHONE_NUMBER]"
click at [1155, 21] on icon at bounding box center [1144, 19] width 21 height 21
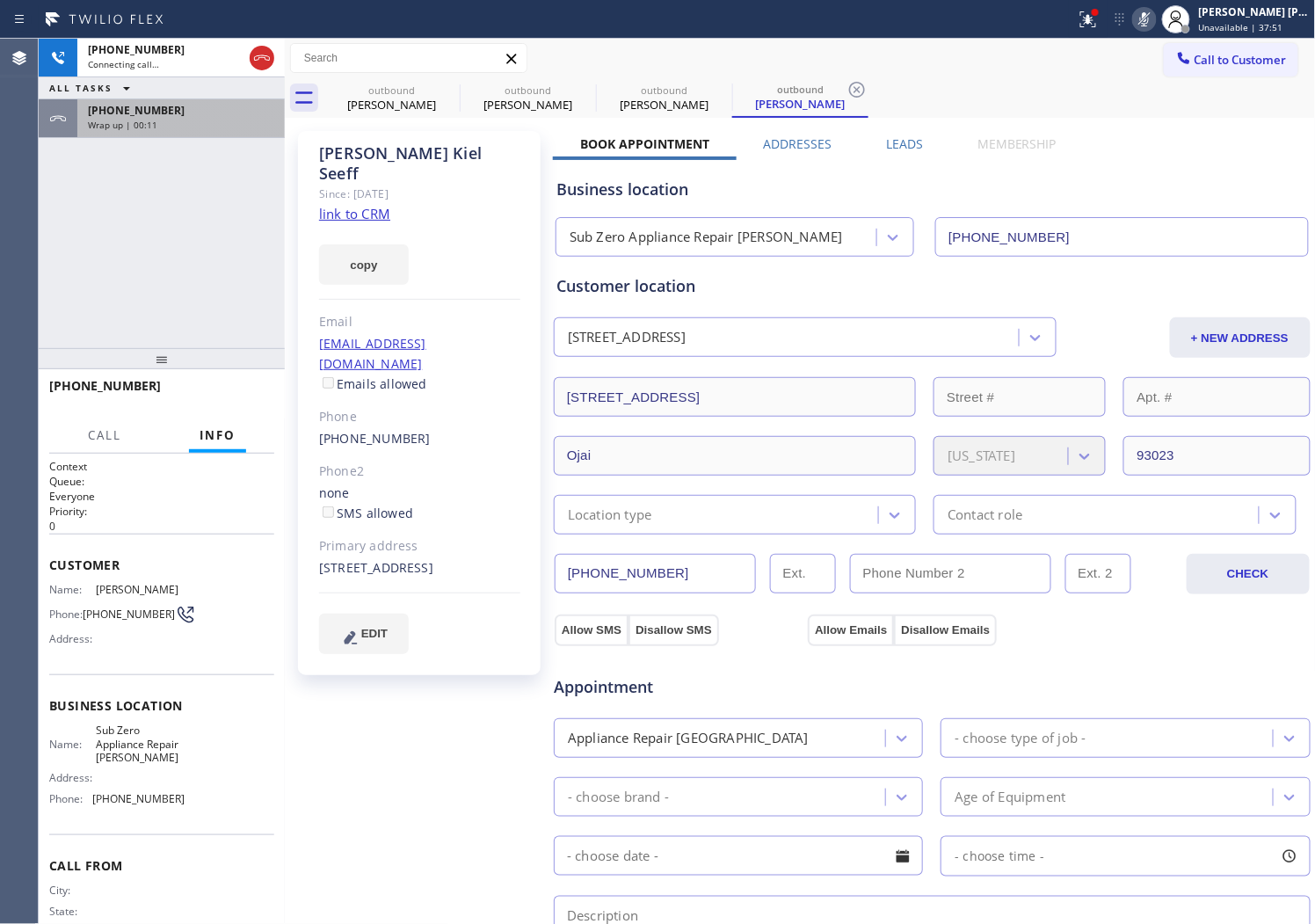
click at [236, 118] on div "Wrap up | 00:11" at bounding box center [181, 124] width 186 height 12
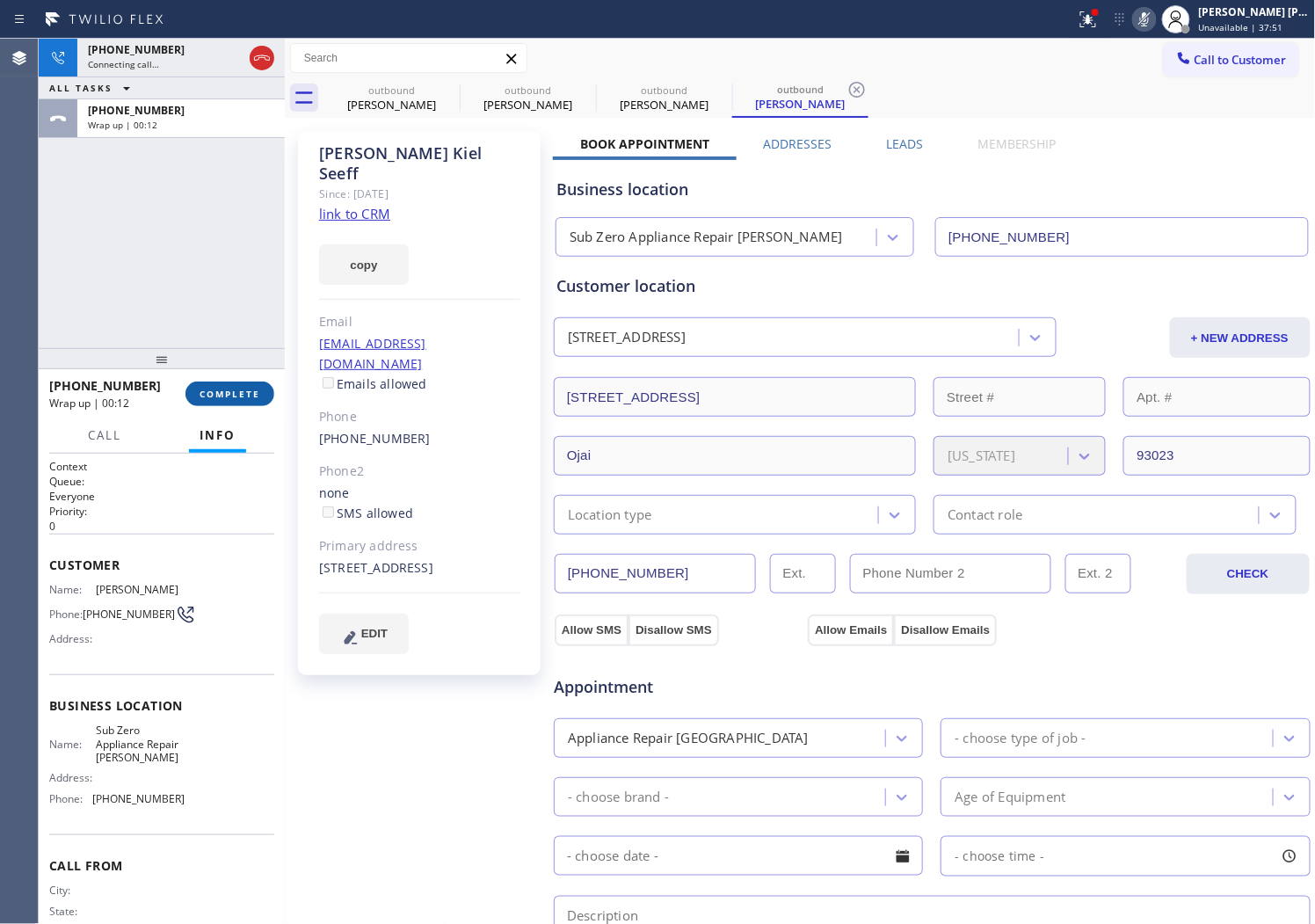
click at [238, 391] on span "COMPLETE" at bounding box center [229, 393] width 60 height 12
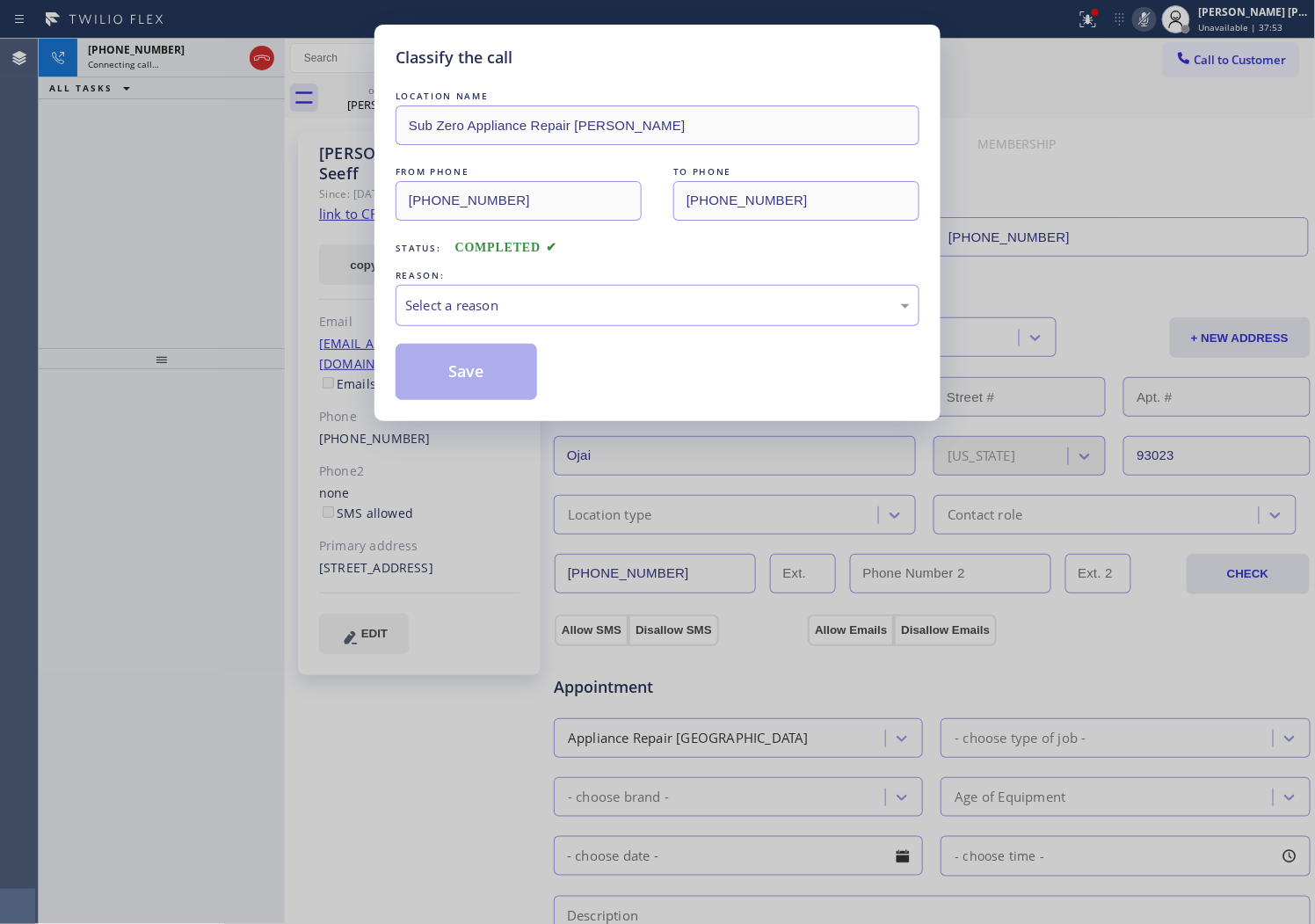
click at [586, 311] on div "Select a reason" at bounding box center [658, 305] width 505 height 20
click at [481, 376] on button "Save" at bounding box center [466, 371] width 141 height 56
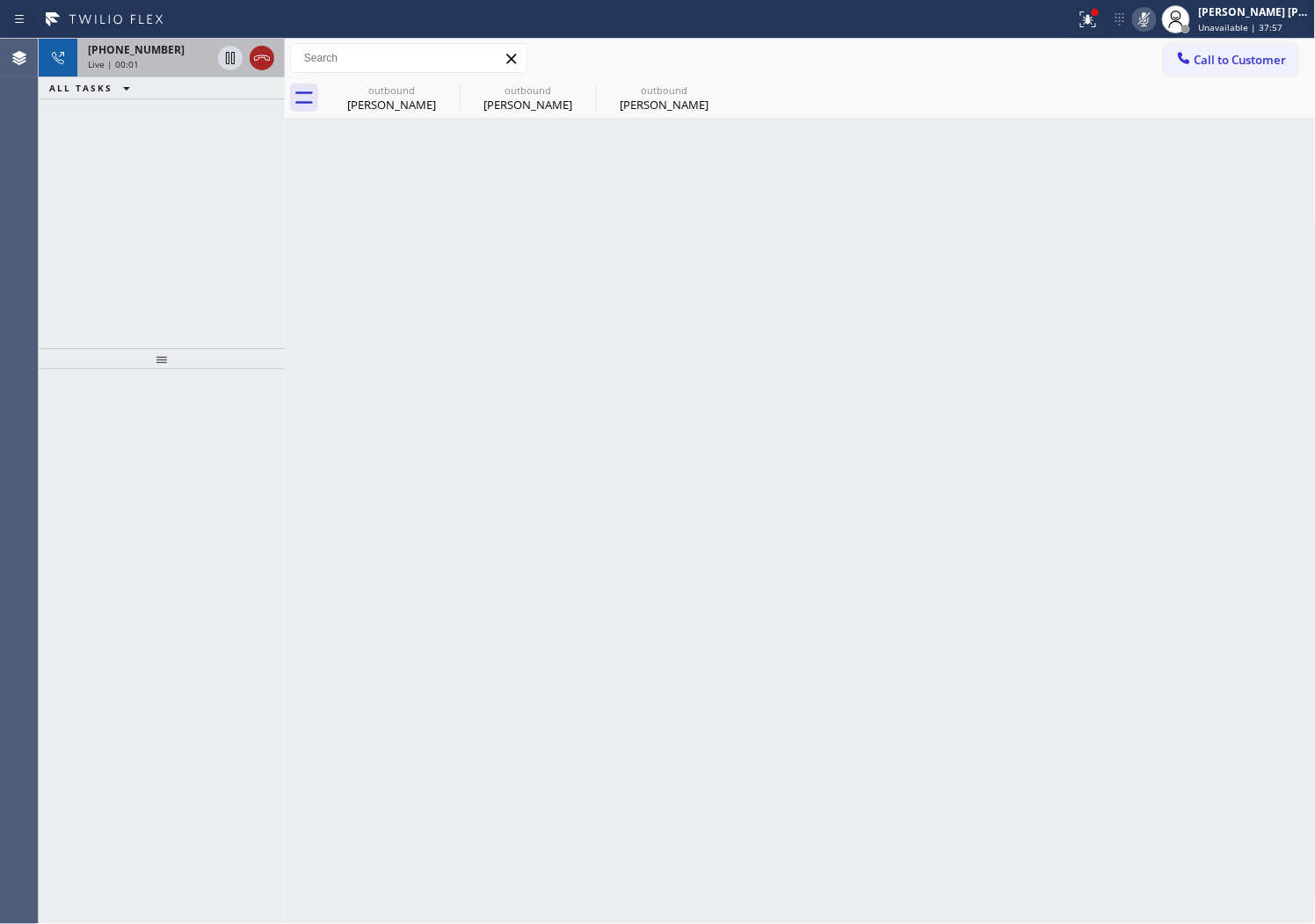
click at [270, 62] on icon at bounding box center [261, 57] width 21 height 21
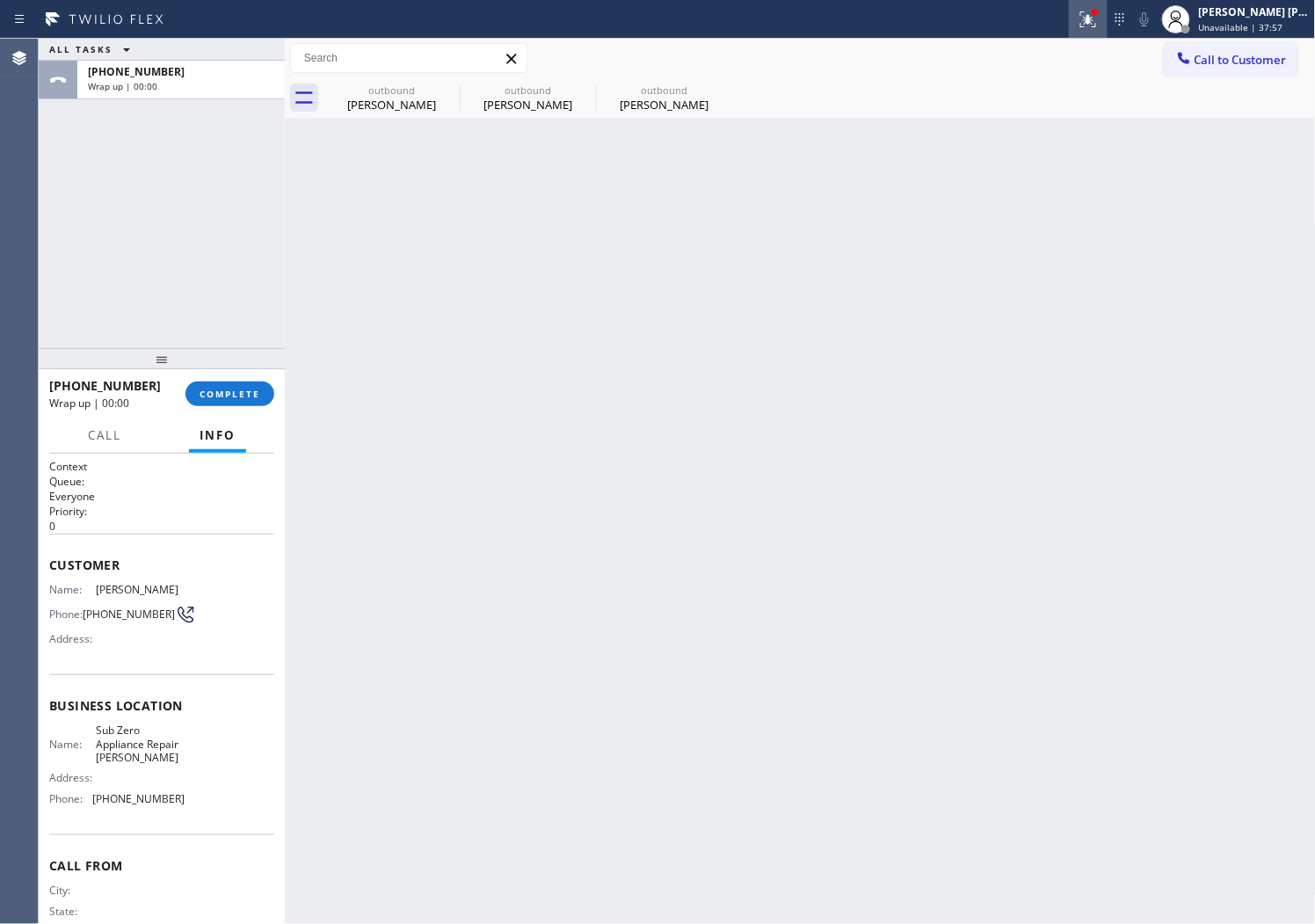
click at [1099, 27] on icon at bounding box center [1088, 19] width 21 height 21
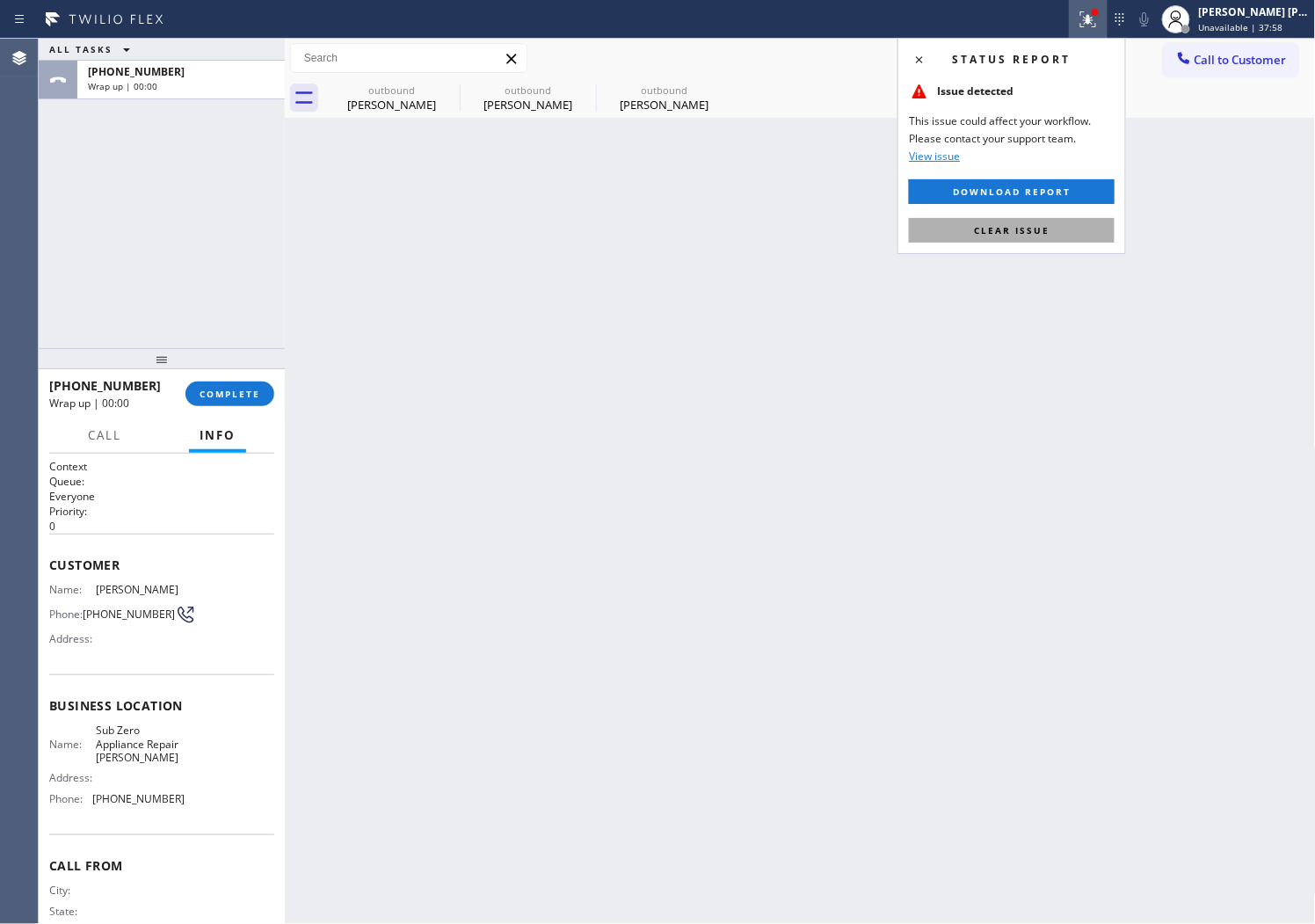
click at [1041, 234] on span "Clear issue" at bounding box center [1011, 230] width 76 height 12
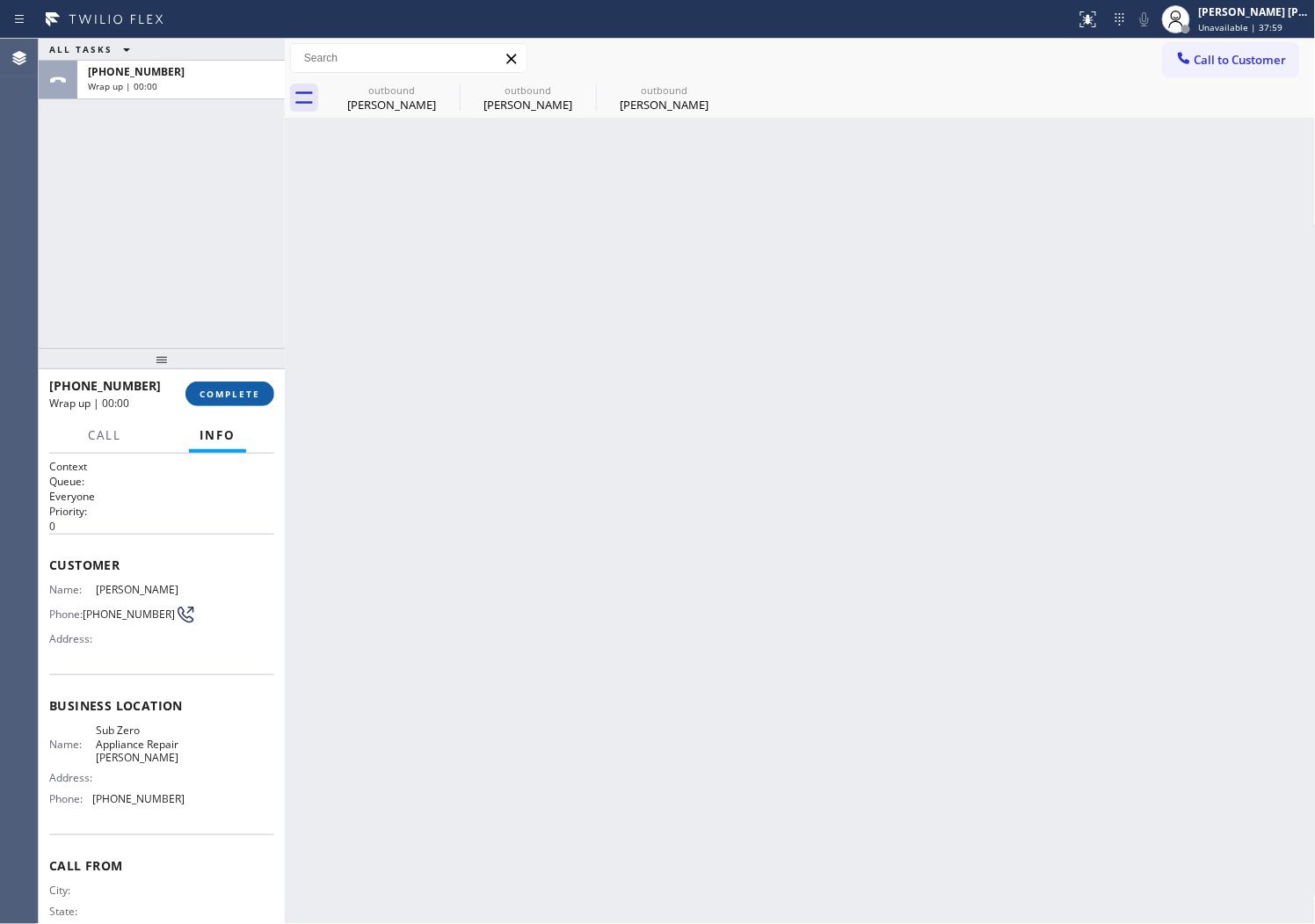
click at [239, 391] on span "COMPLETE" at bounding box center [229, 393] width 60 height 12
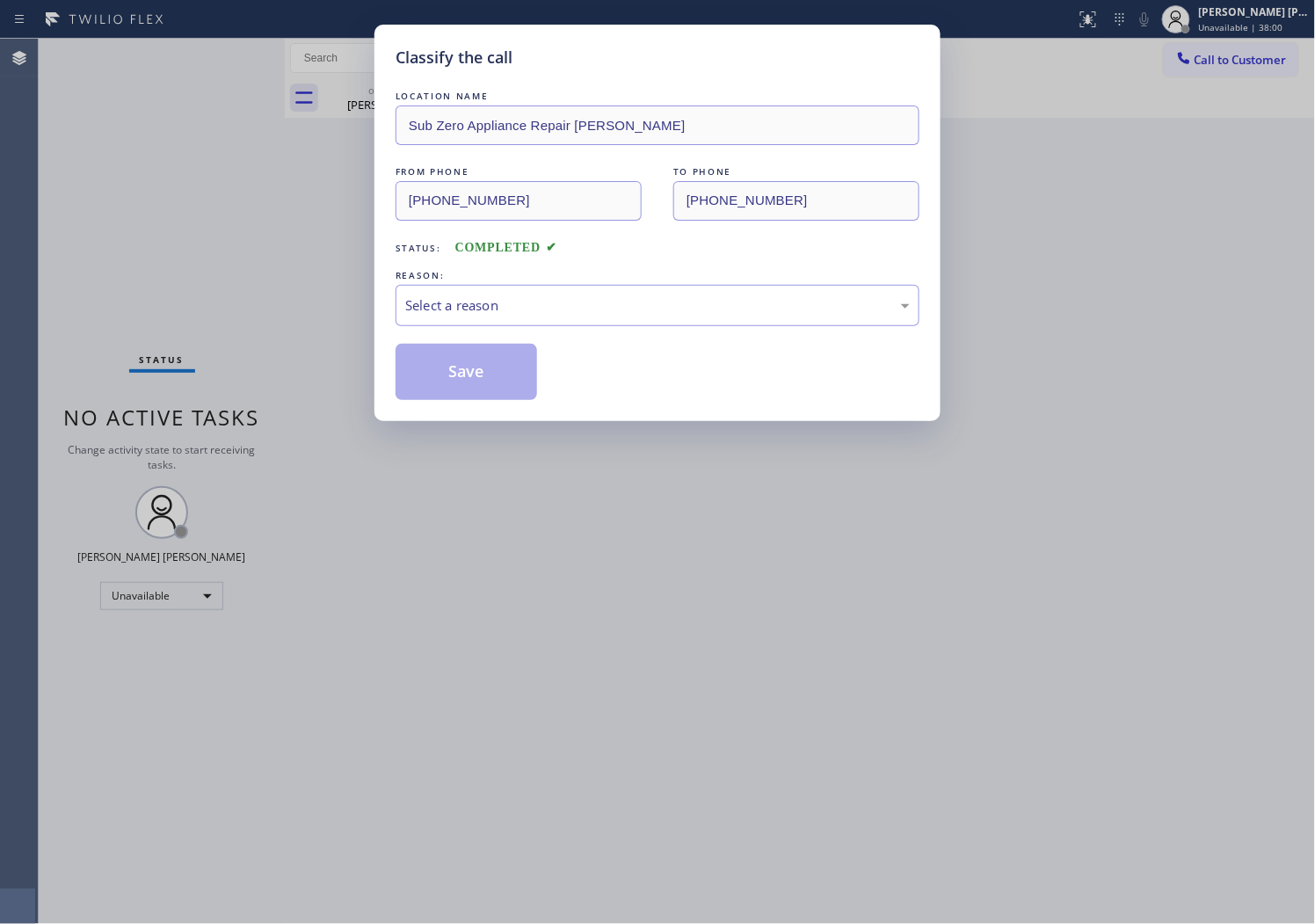
click at [529, 277] on div "REASON:" at bounding box center [657, 275] width 524 height 19
click at [513, 320] on div "Select a reason" at bounding box center [657, 306] width 524 height 41
click at [489, 379] on button "Save" at bounding box center [466, 371] width 141 height 56
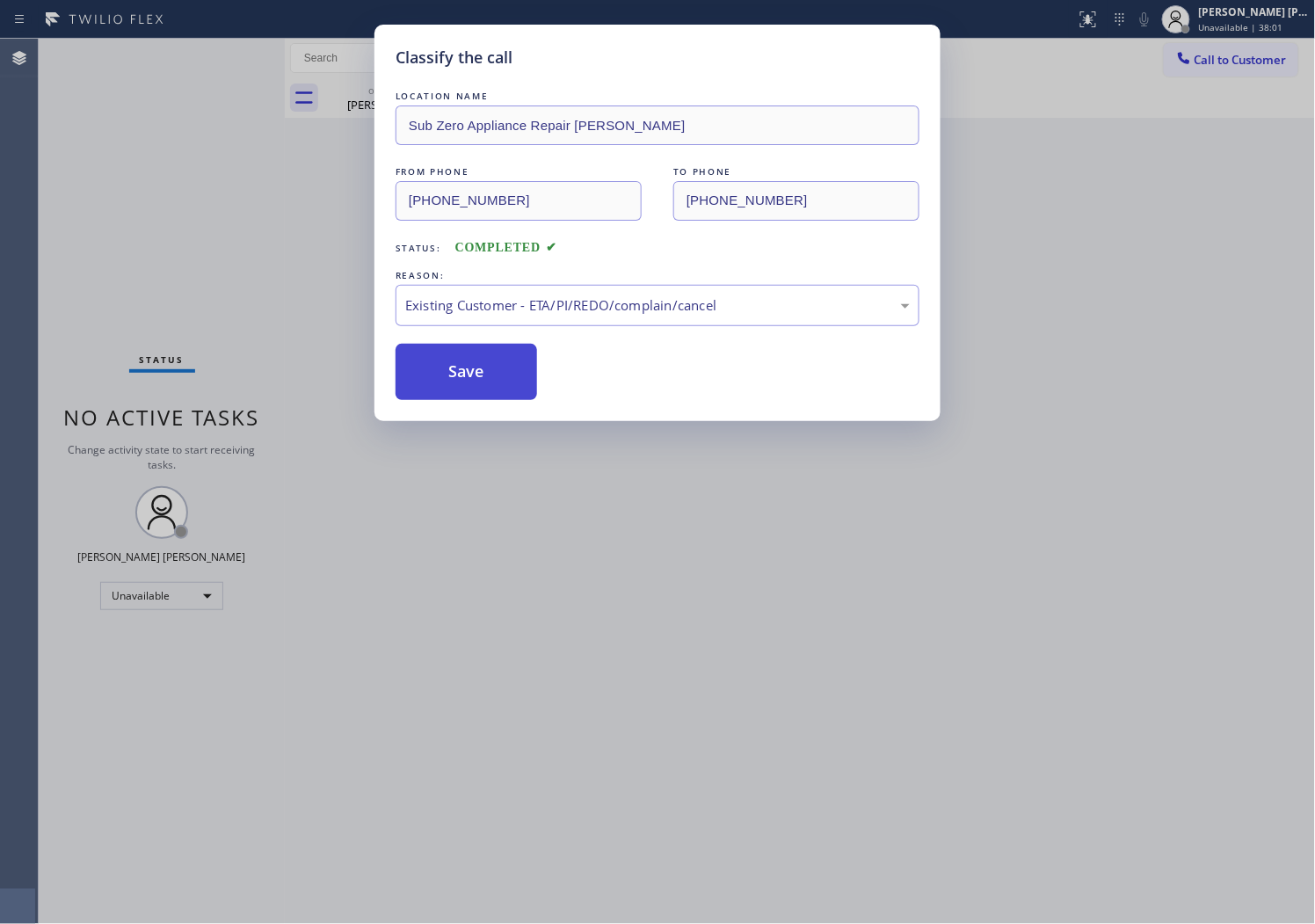
drag, startPoint x: 489, startPoint y: 379, endPoint x: 1289, endPoint y: 262, distance: 808.5
click at [490, 379] on button "Save" at bounding box center [466, 371] width 141 height 56
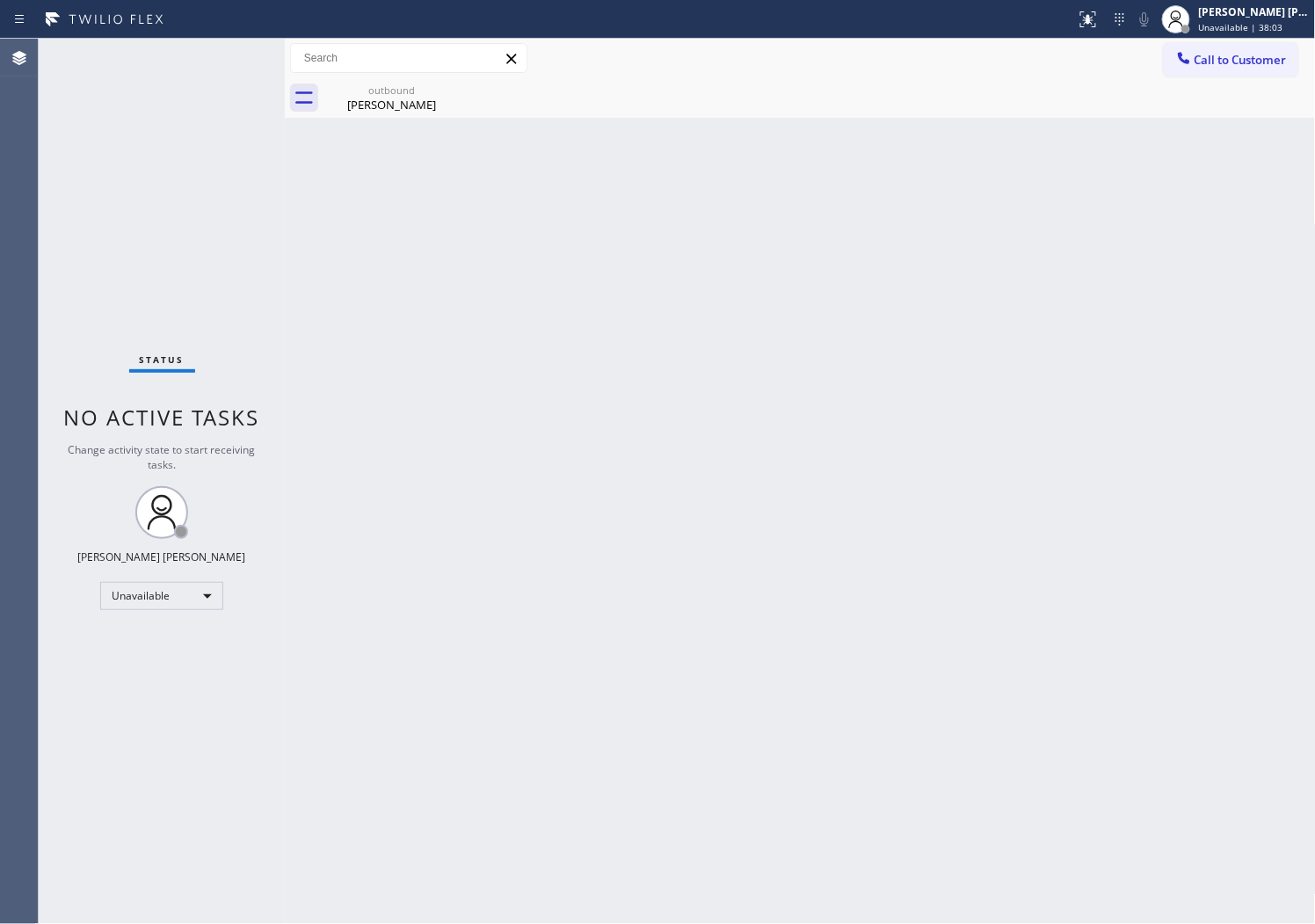
click at [463, 117] on div "outbound [PERSON_NAME] Seeff" at bounding box center [820, 98] width 992 height 39
click at [458, 110] on div "outbound [PERSON_NAME] Seeff" at bounding box center [392, 98] width 136 height 39
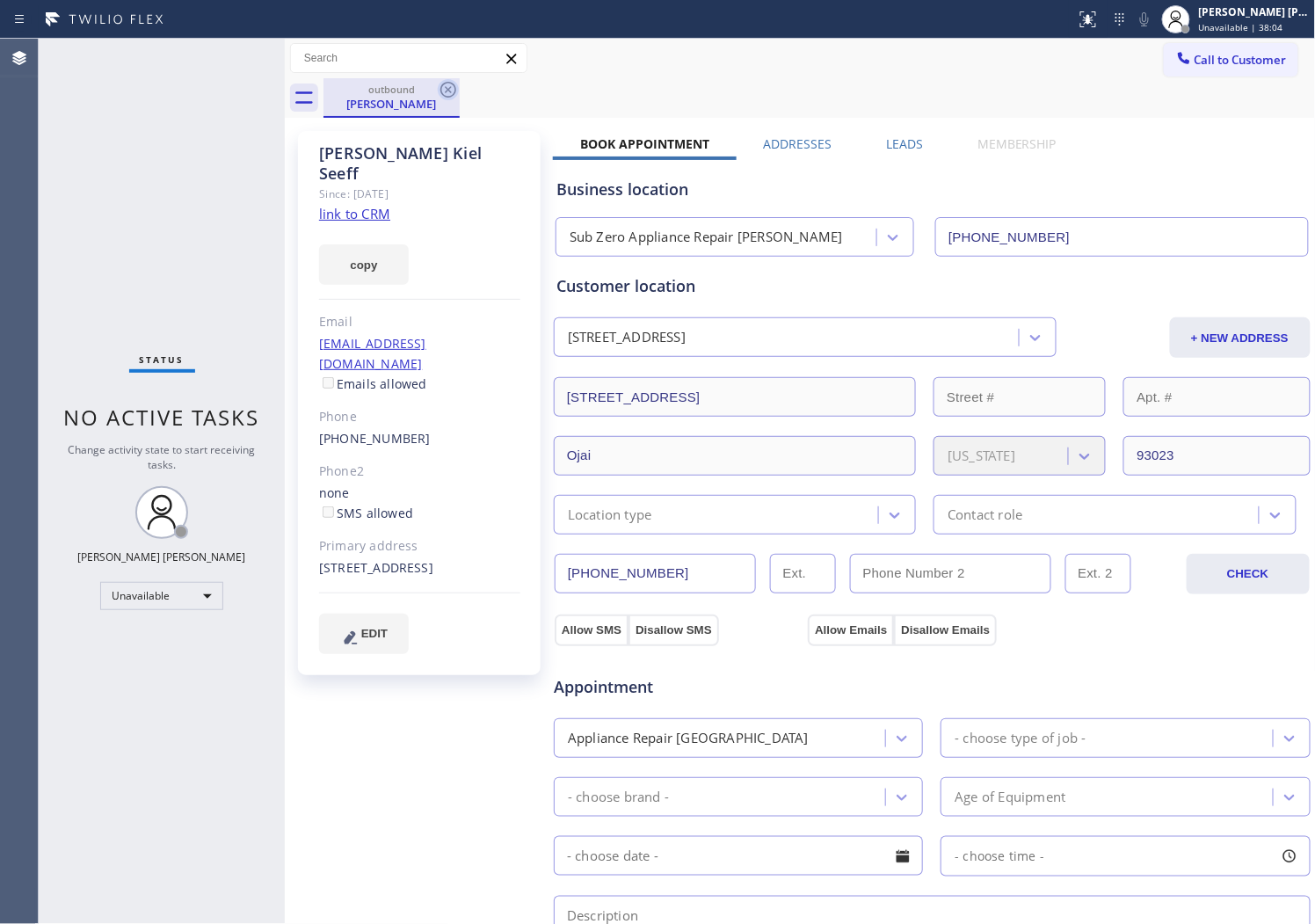
click at [452, 89] on icon at bounding box center [448, 89] width 21 height 21
click at [452, 89] on div "outbound [PERSON_NAME] Seeff" at bounding box center [820, 98] width 992 height 39
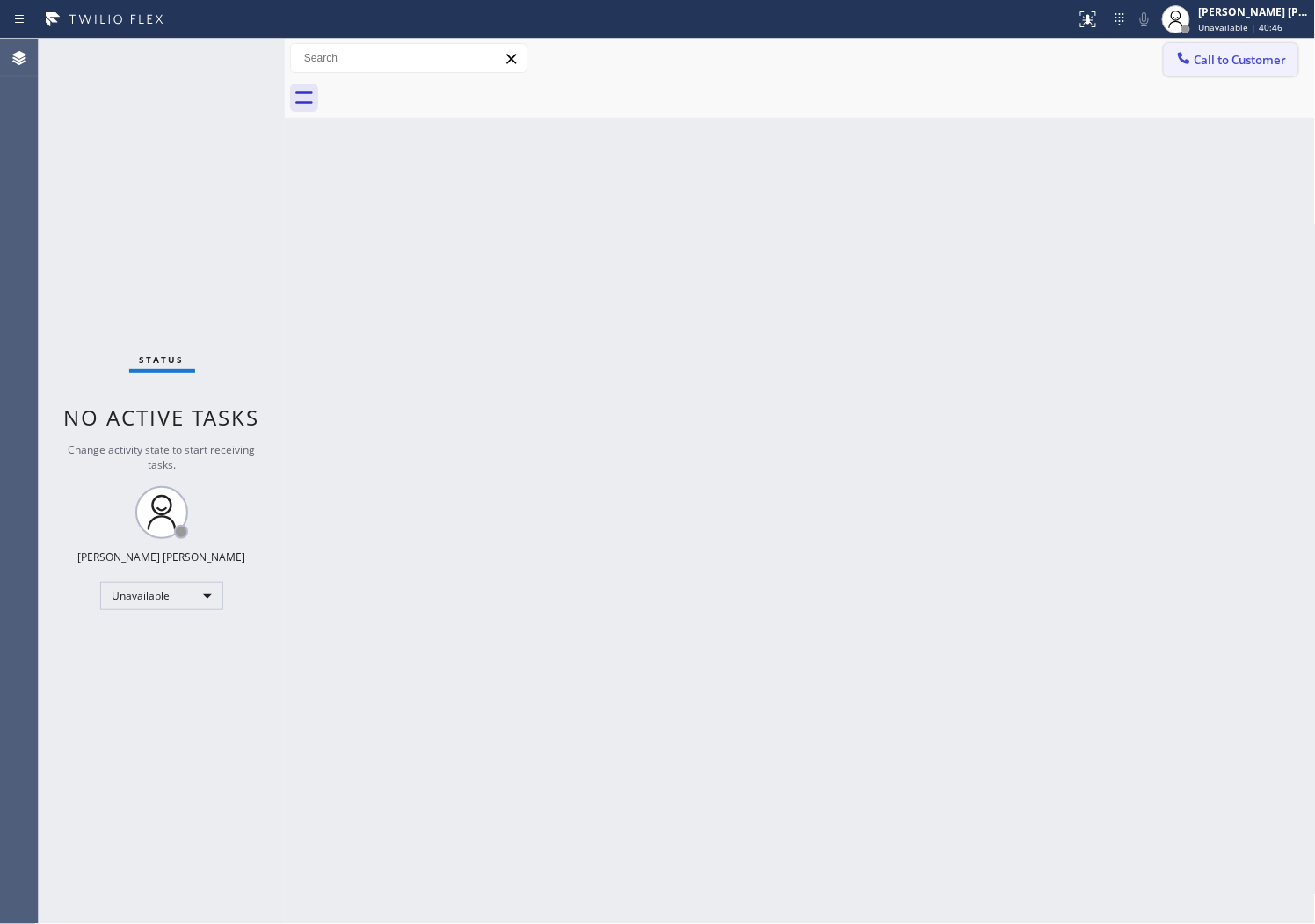
click at [1206, 67] on span "Call to Customer" at bounding box center [1241, 60] width 93 height 16
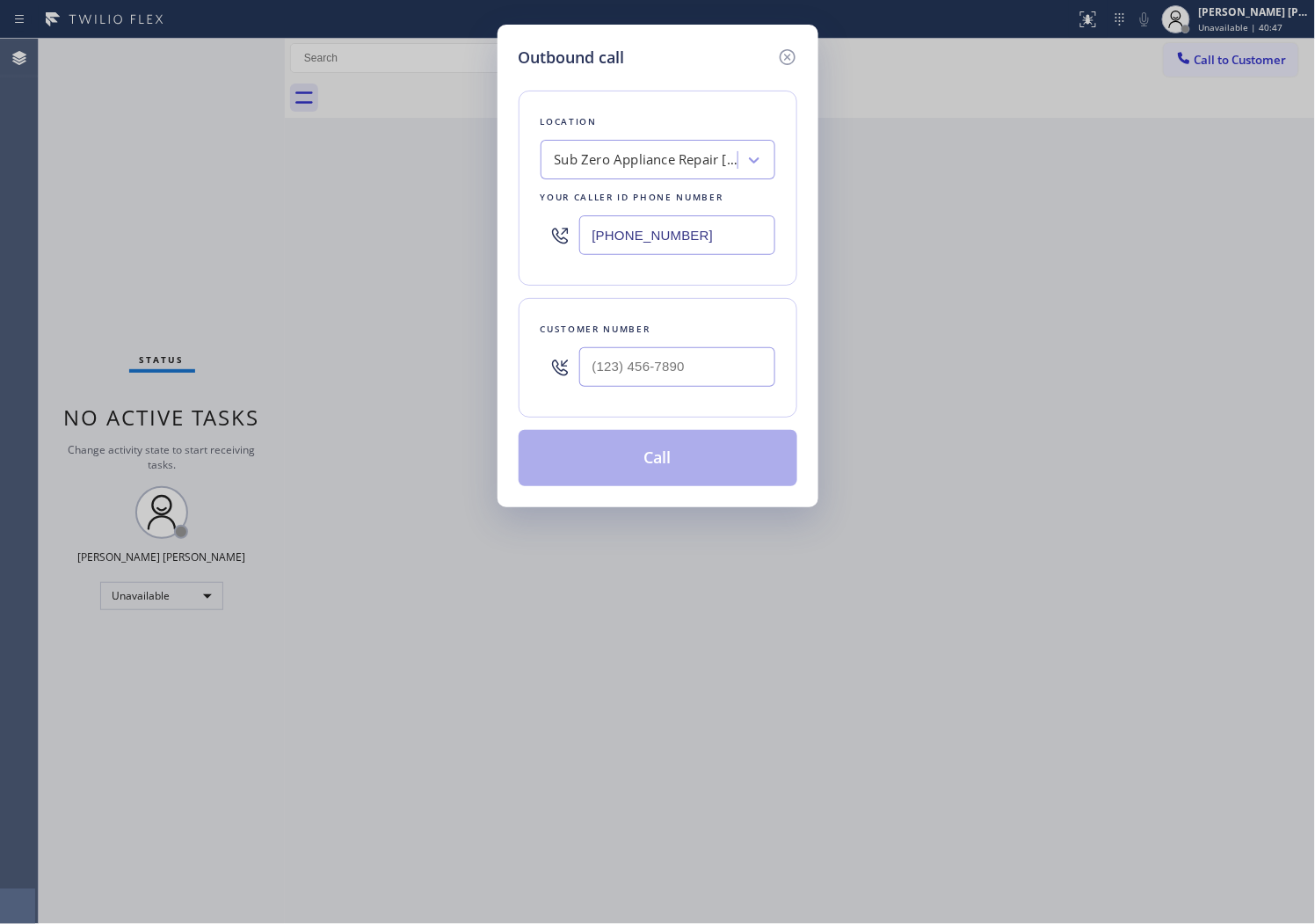
click at [647, 234] on input "[PHONE_NUMBER]" at bounding box center [677, 235] width 196 height 39
paste input "661) 888-4288"
type input "[PHONE_NUMBER]"
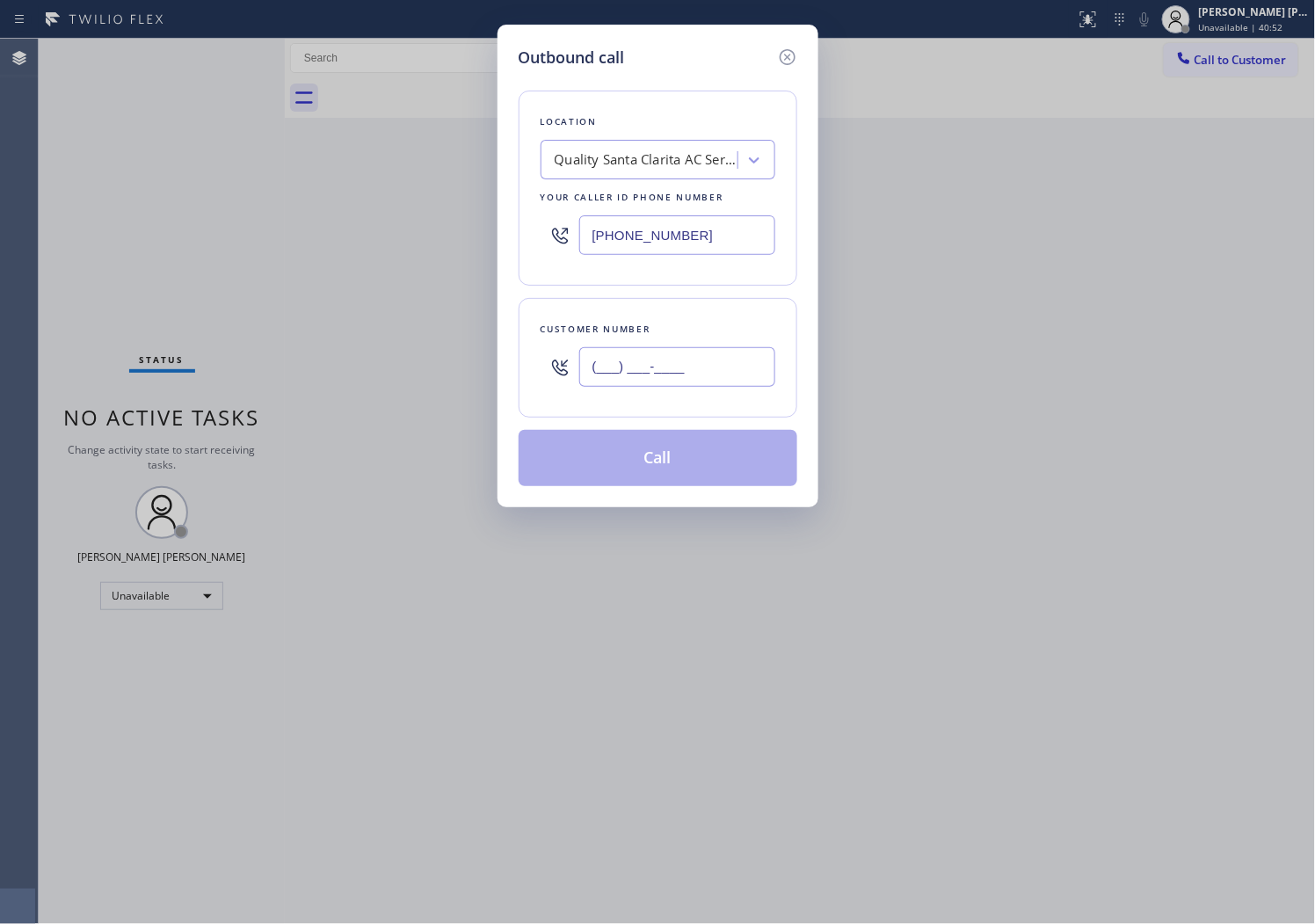
click at [655, 380] on input "(___) ___-____" at bounding box center [677, 367] width 196 height 39
paste input "661) 755-1727"
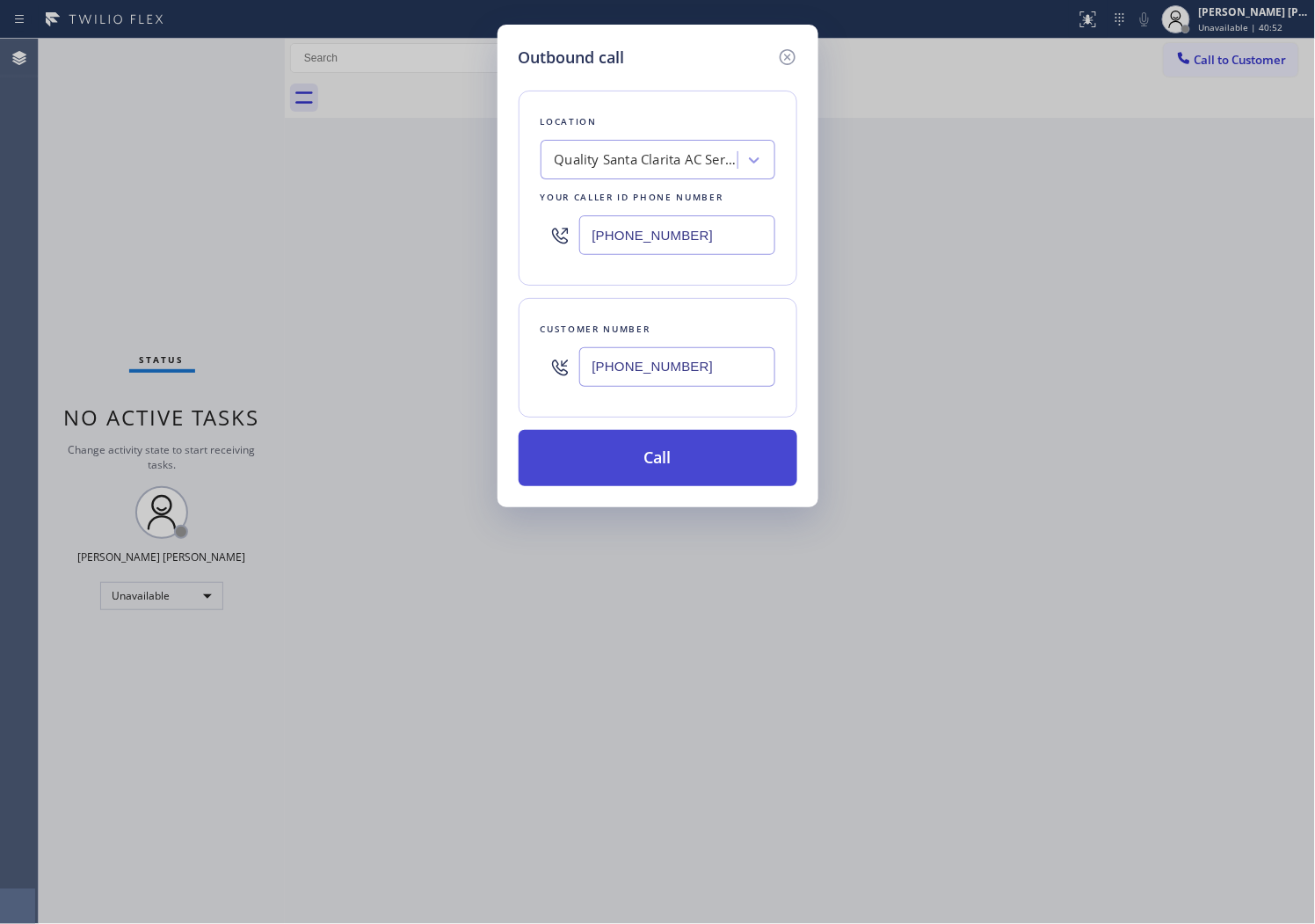
type input "[PHONE_NUMBER]"
click at [686, 466] on button "Call" at bounding box center [658, 458] width 279 height 56
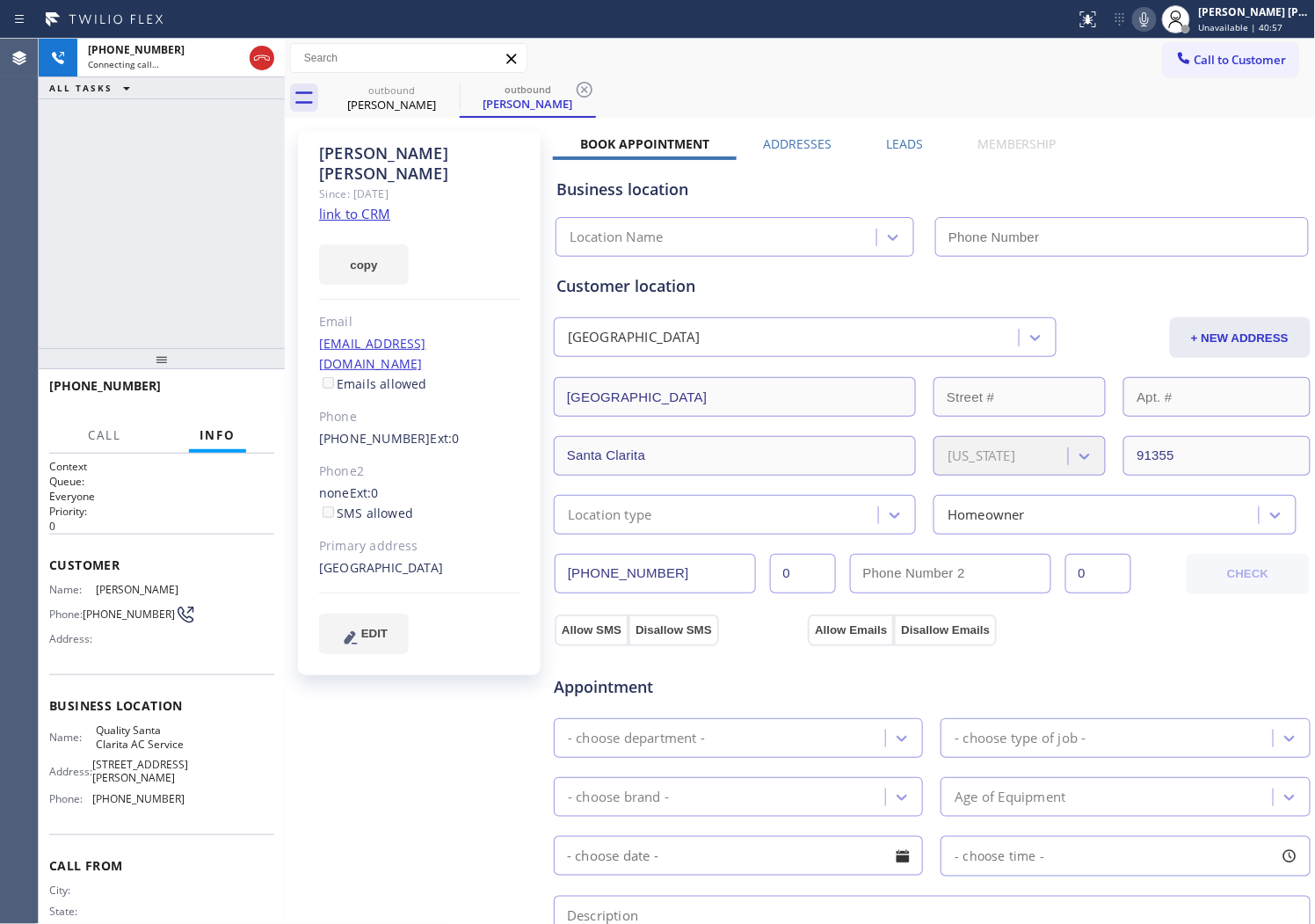
click at [392, 160] on div "[PERSON_NAME]" at bounding box center [420, 163] width 201 height 40
copy div "[PERSON_NAME]"
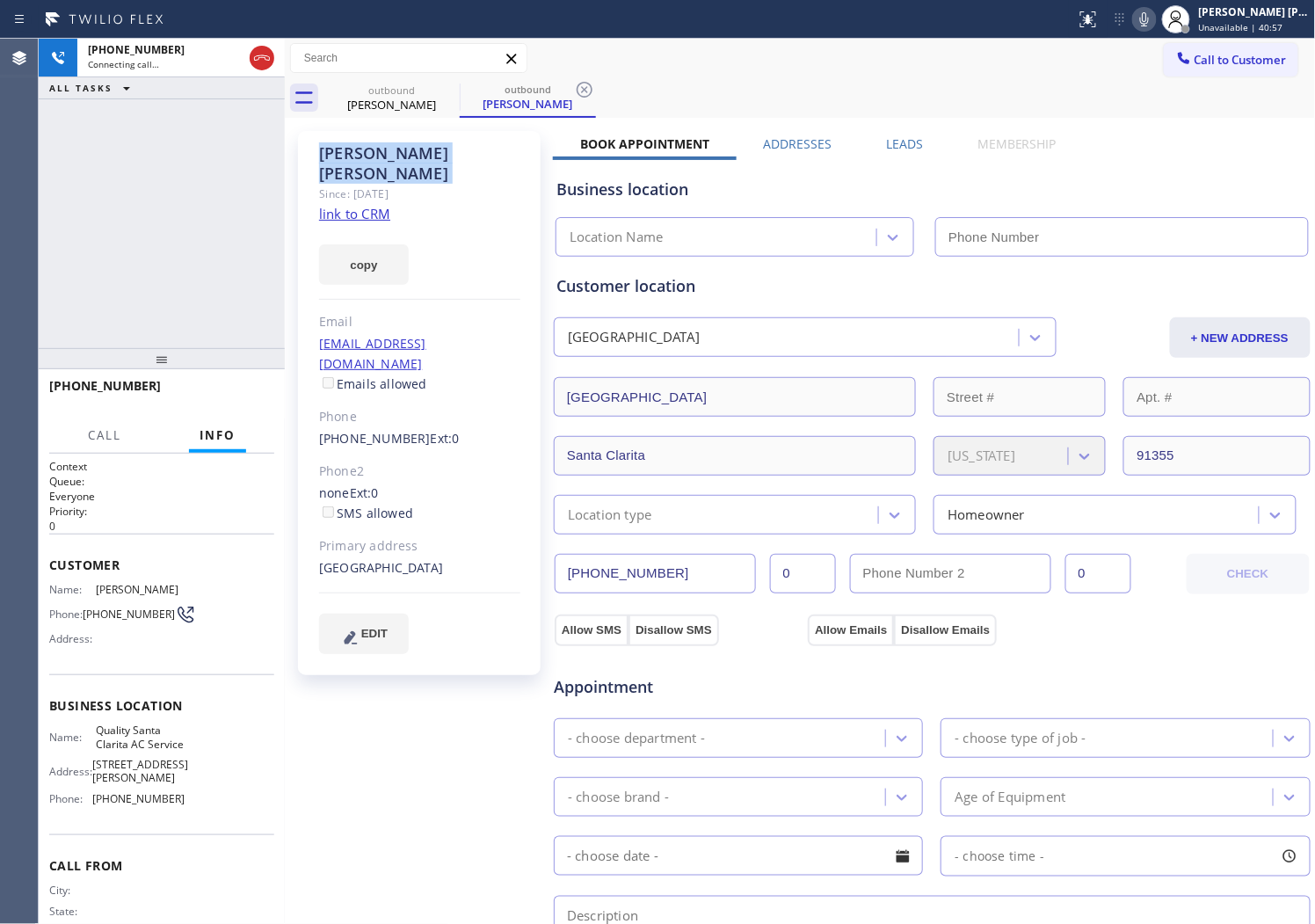
type input "[PHONE_NUMBER]"
click at [4, 256] on div "Agent Desktop" at bounding box center [19, 480] width 37 height 885
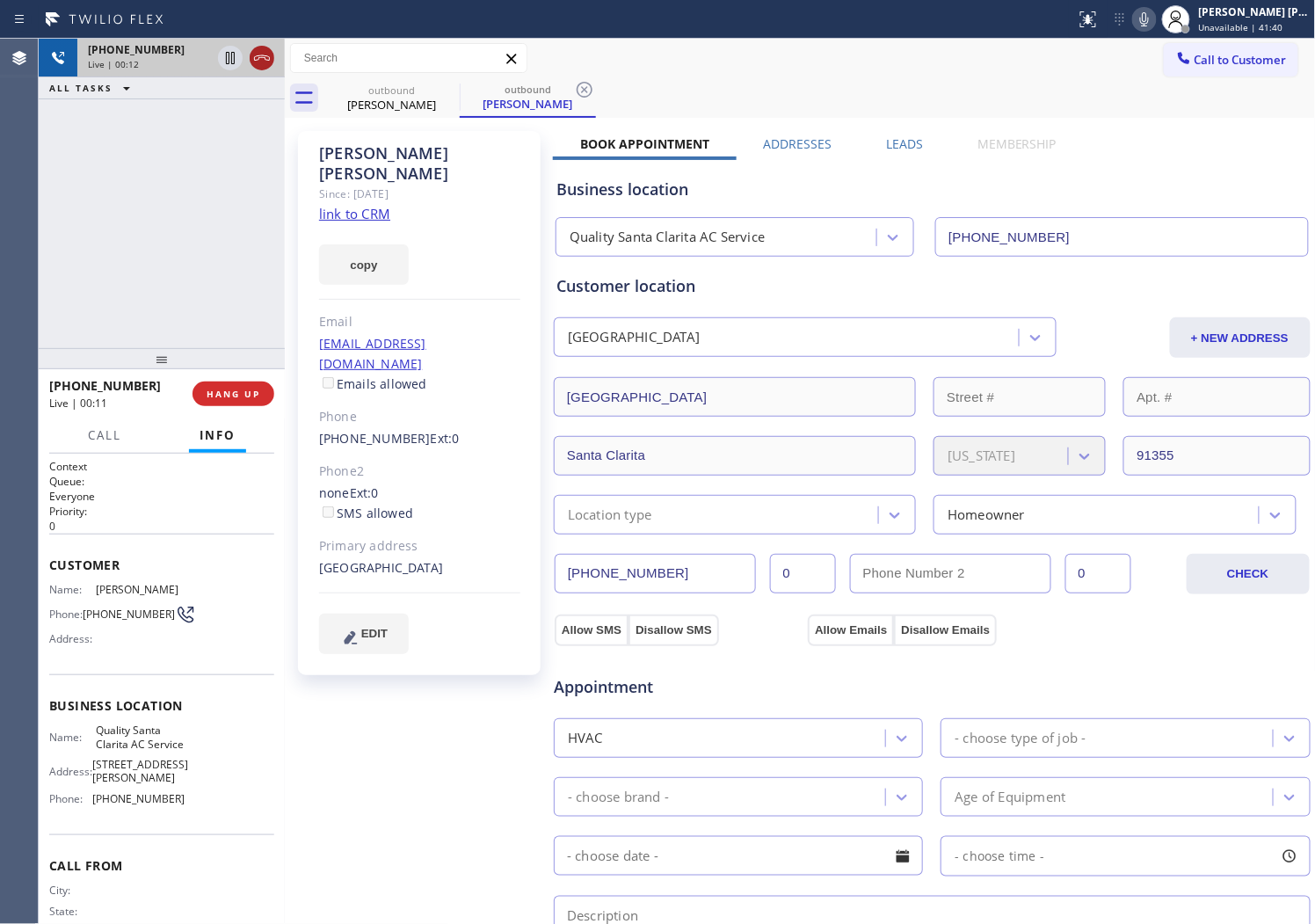
click at [260, 60] on icon at bounding box center [261, 57] width 21 height 21
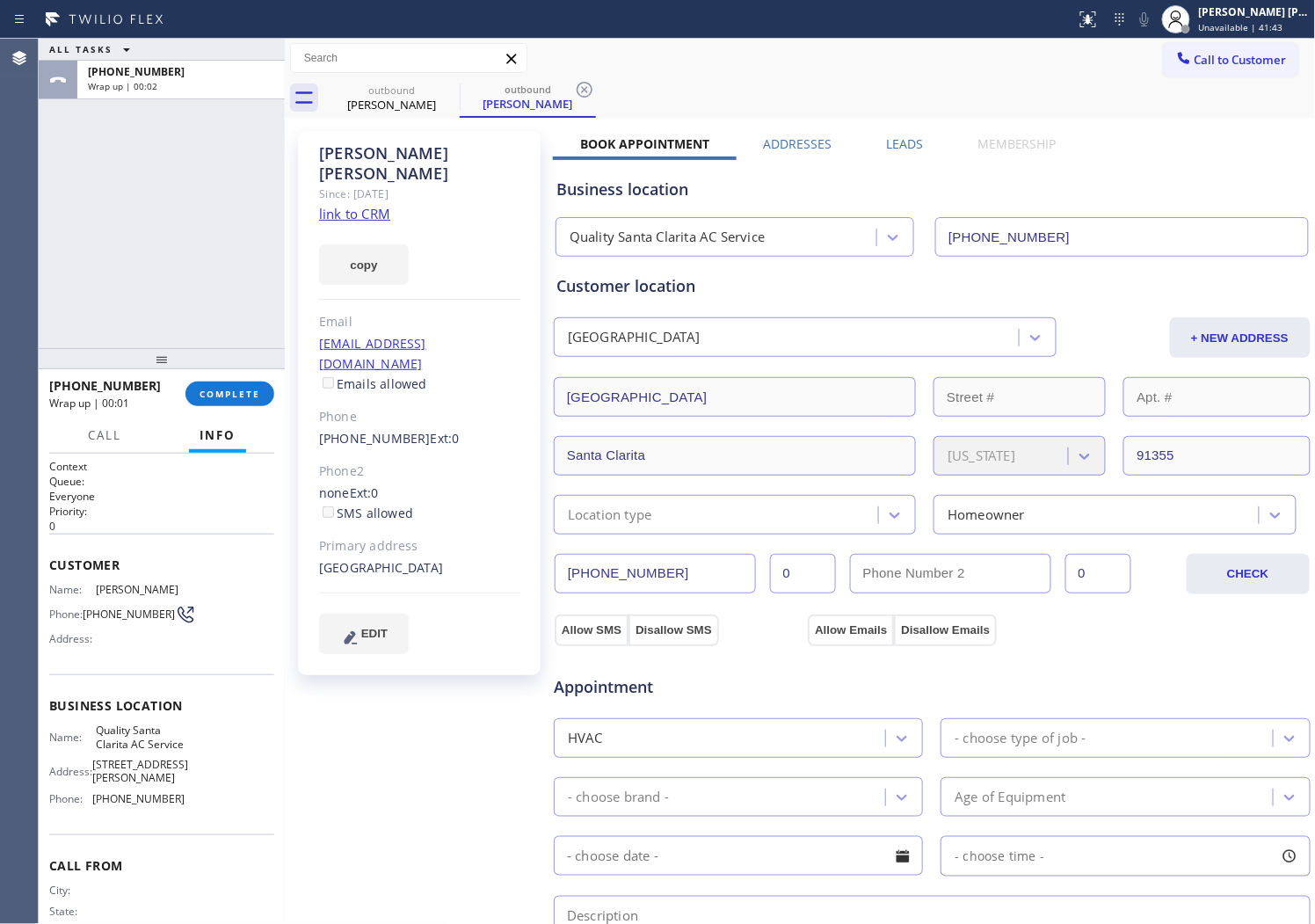
click at [114, 384] on span "[PHONE_NUMBER]" at bounding box center [105, 385] width 111 height 17
copy span "[PHONE_NUMBER]"
click at [357, 430] on link "[PHONE_NUMBER]" at bounding box center [375, 438] width 111 height 17
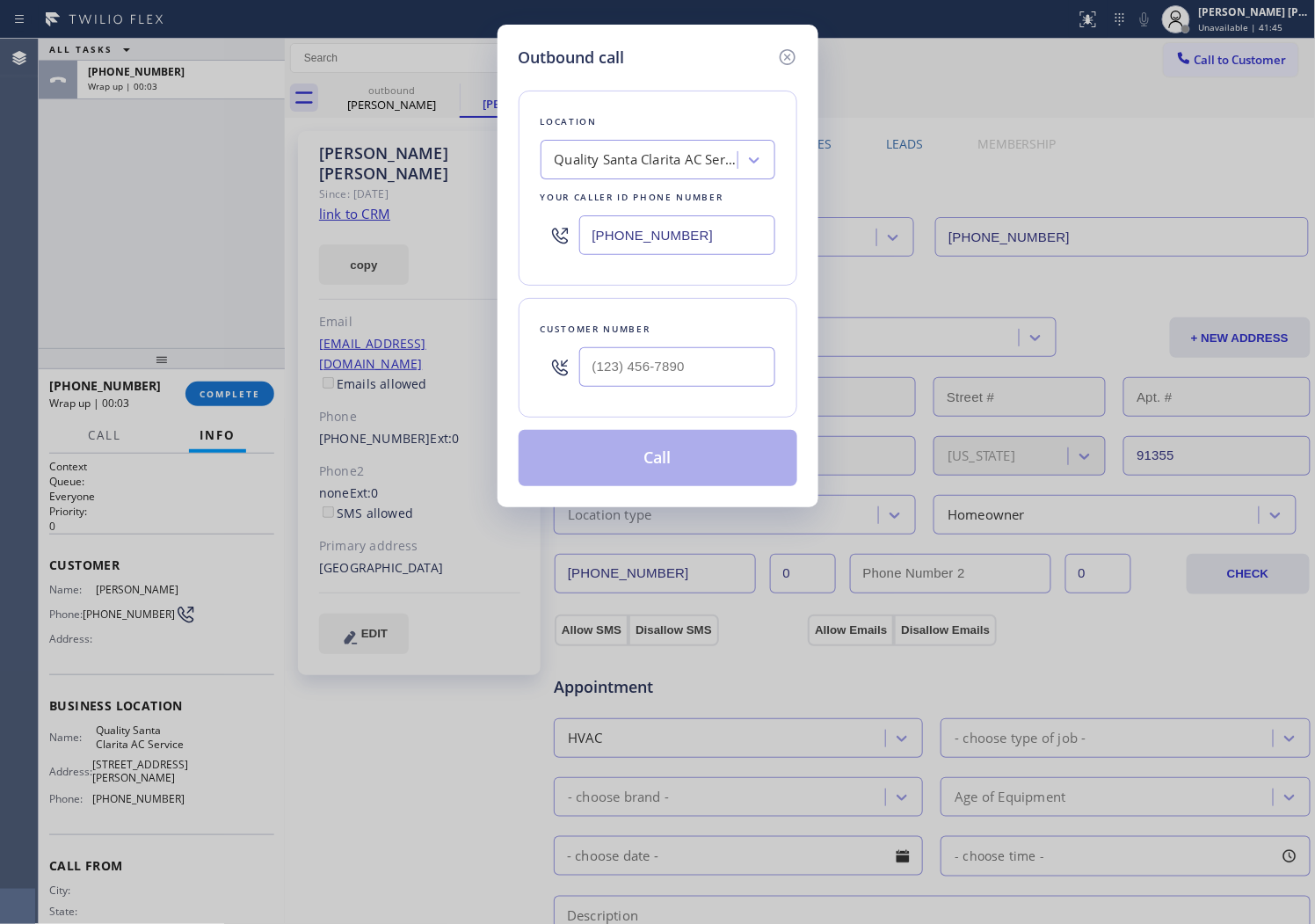
type input "[PHONE_NUMBER]"
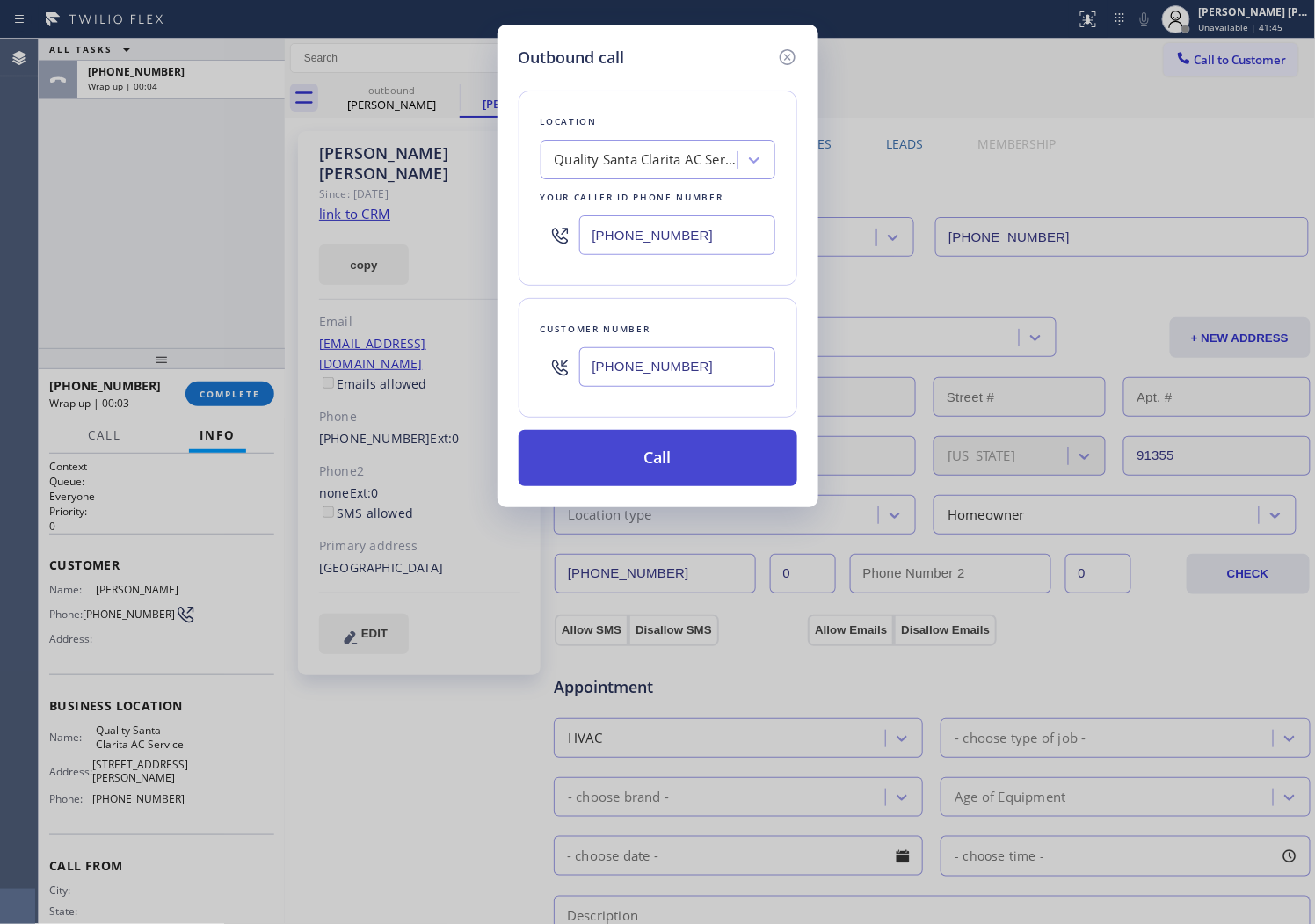
click at [683, 460] on button "Call" at bounding box center [658, 458] width 279 height 56
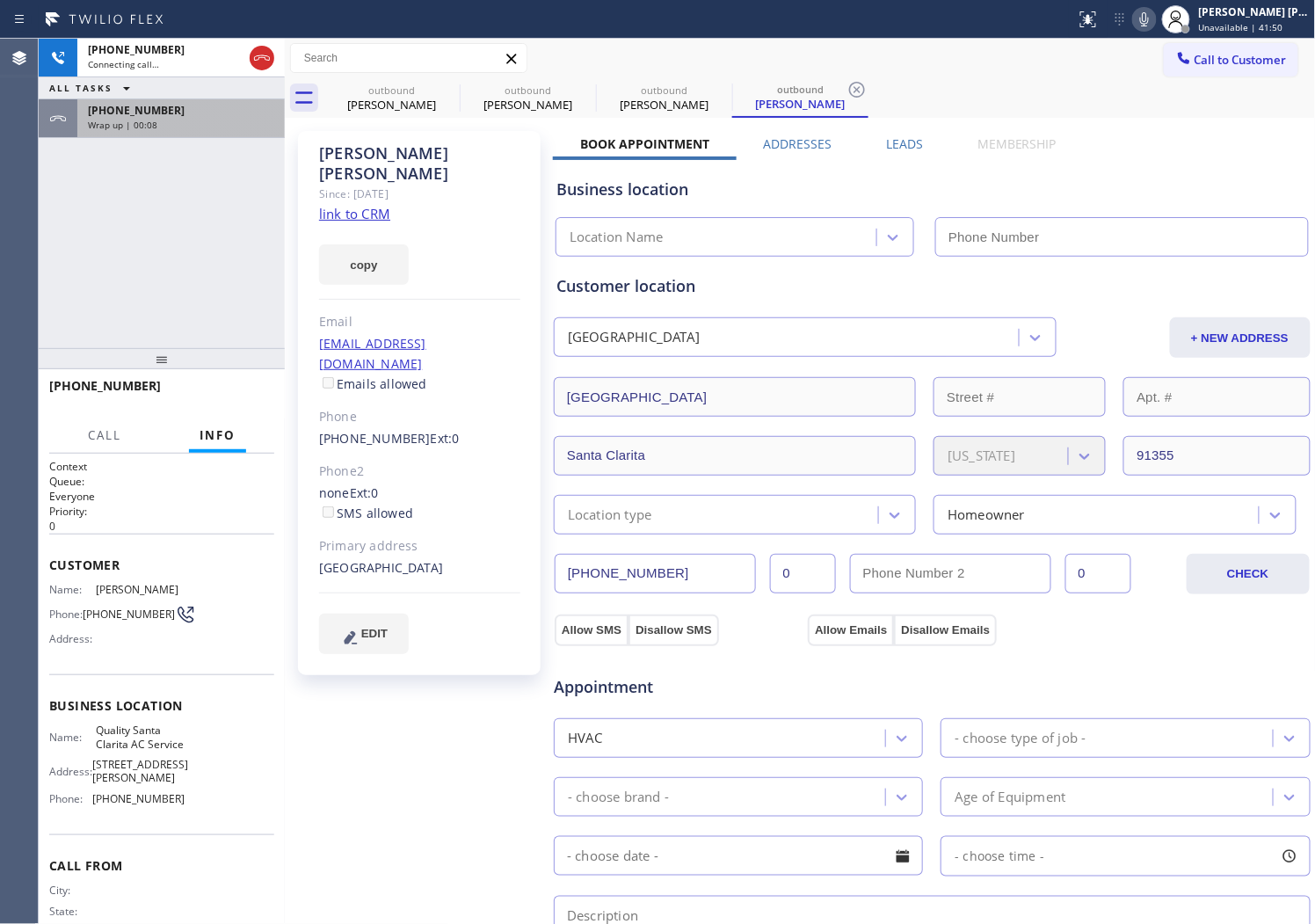
click at [136, 129] on span "Wrap up | 00:08" at bounding box center [122, 124] width 69 height 12
click at [141, 123] on span "Wrap up | 00:08" at bounding box center [122, 124] width 69 height 12
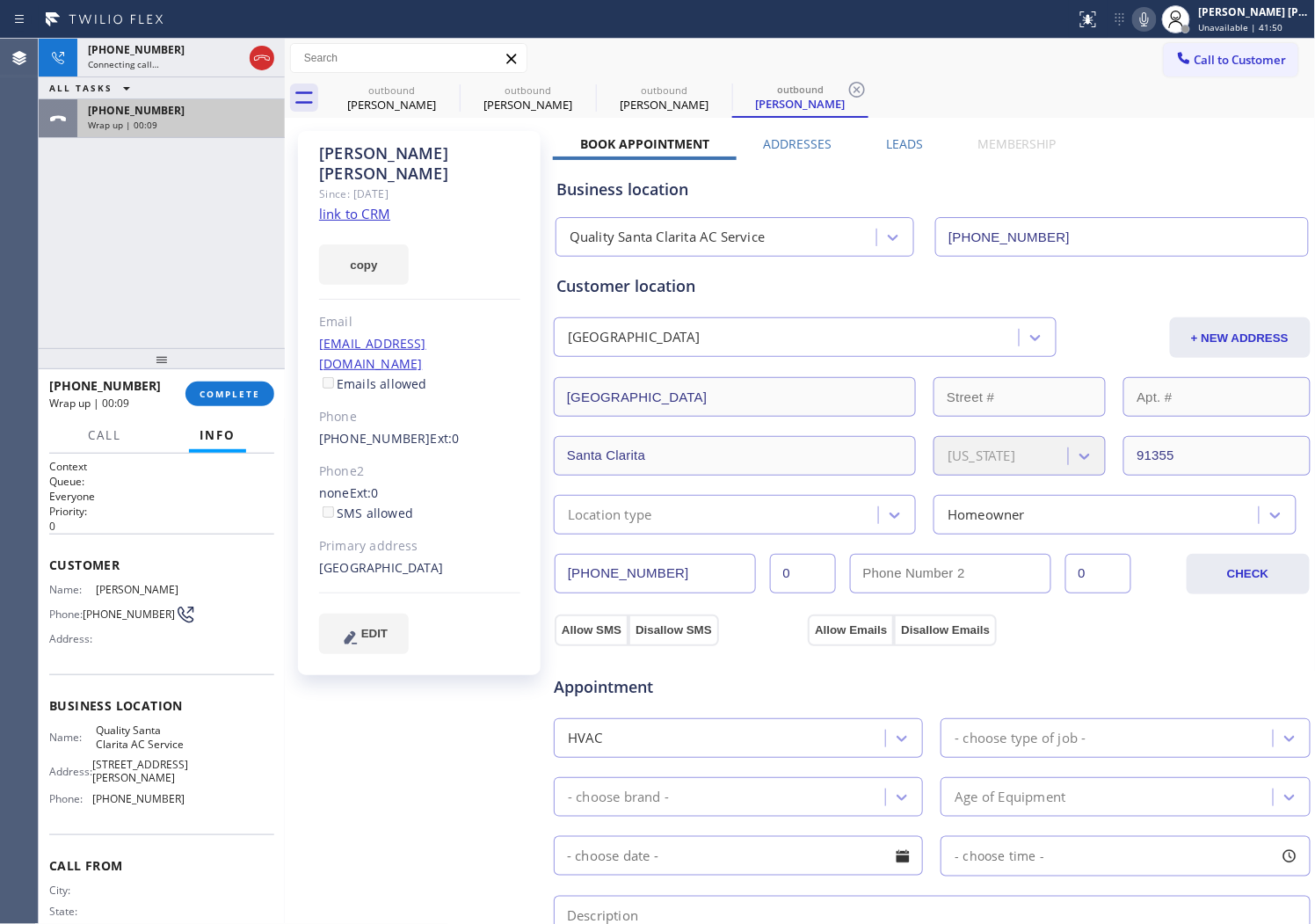
type input "[PHONE_NUMBER]"
click at [235, 391] on span "COMPLETE" at bounding box center [229, 393] width 60 height 12
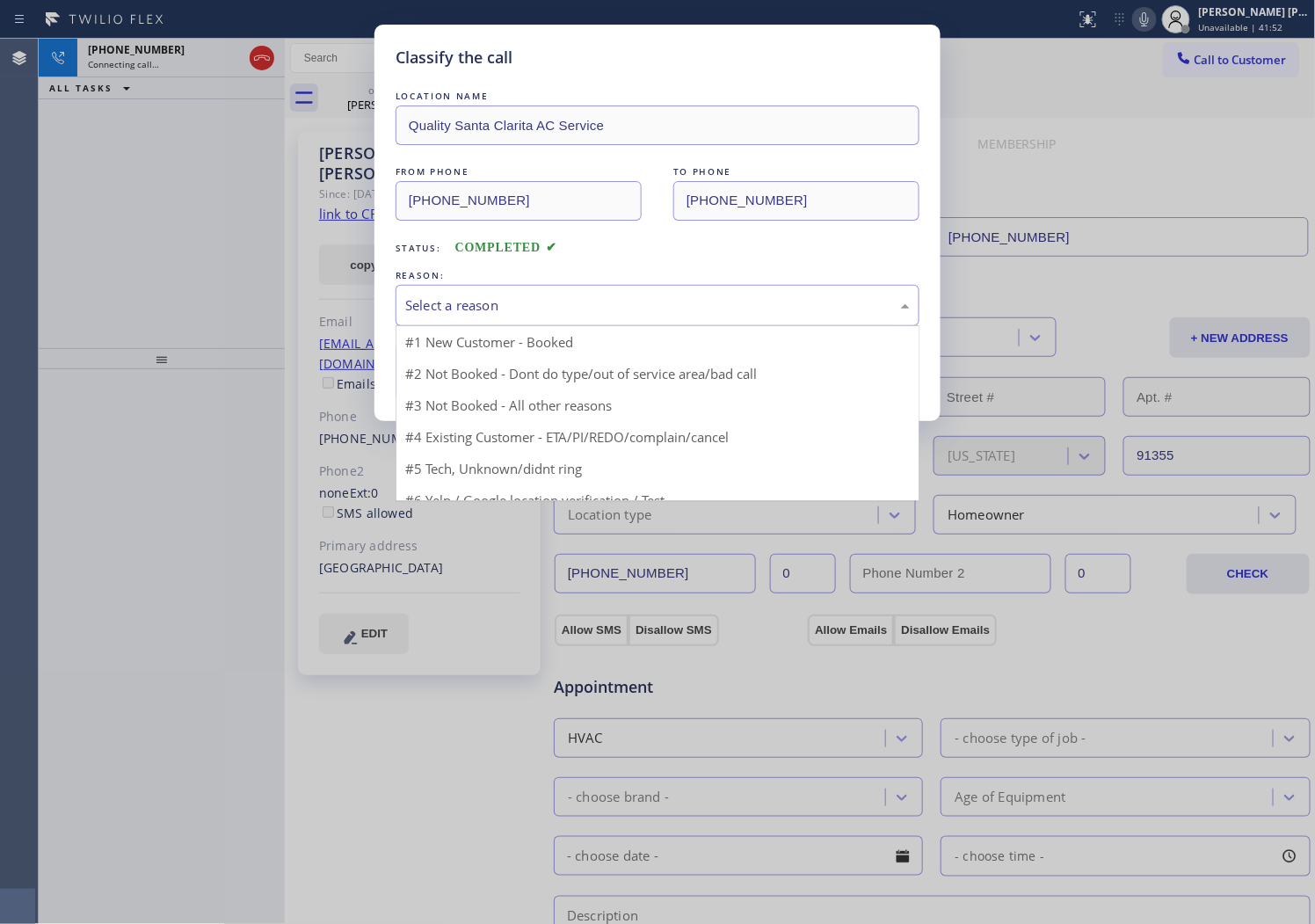
click at [524, 287] on div "Select a reason" at bounding box center [657, 306] width 524 height 41
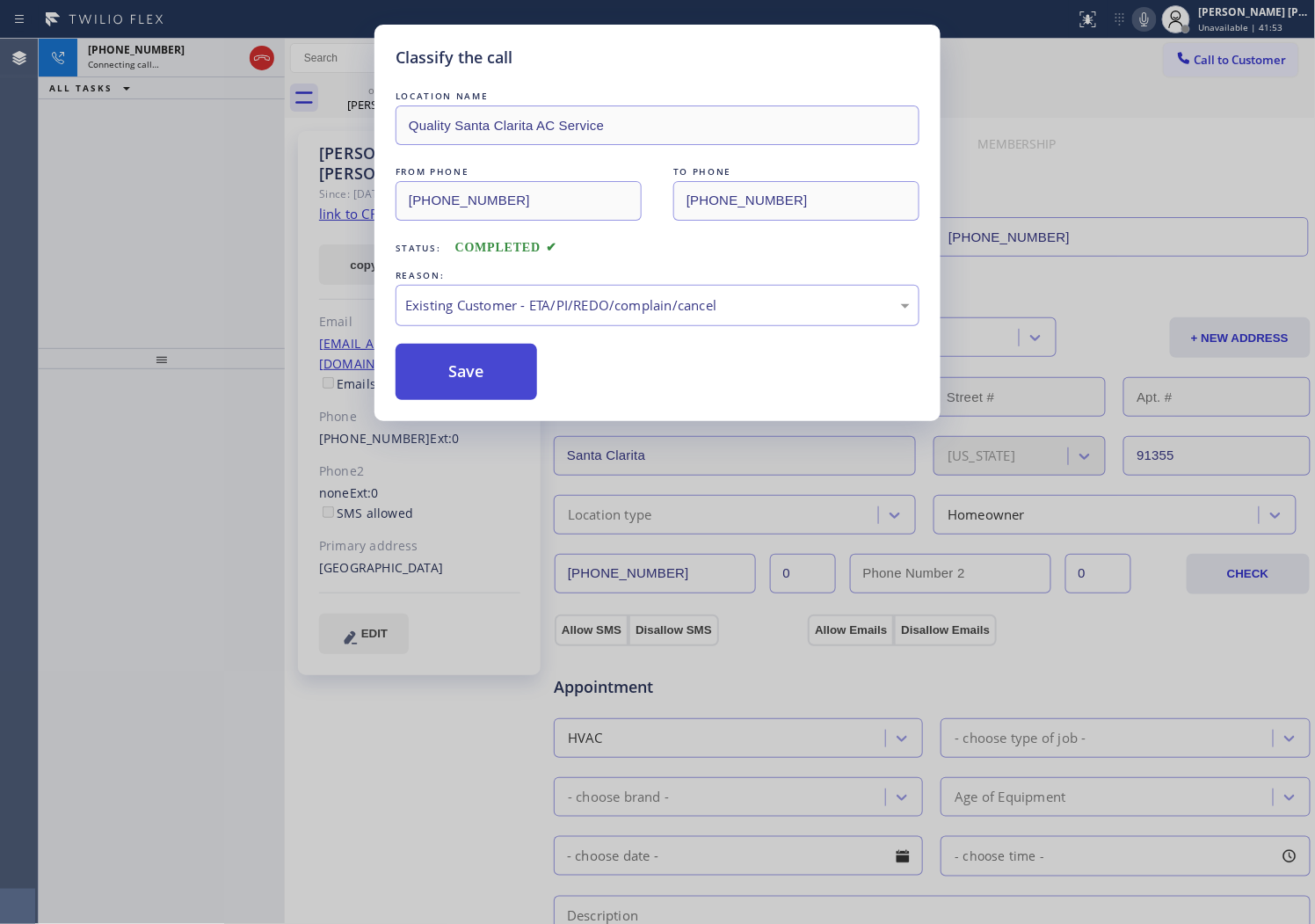
click at [470, 375] on button "Save" at bounding box center [466, 371] width 141 height 56
click at [108, 214] on div "Classify the call LOCATION NAME Quality Santa Clarita AC Service FROM PHONE [PH…" at bounding box center [657, 462] width 1315 height 924
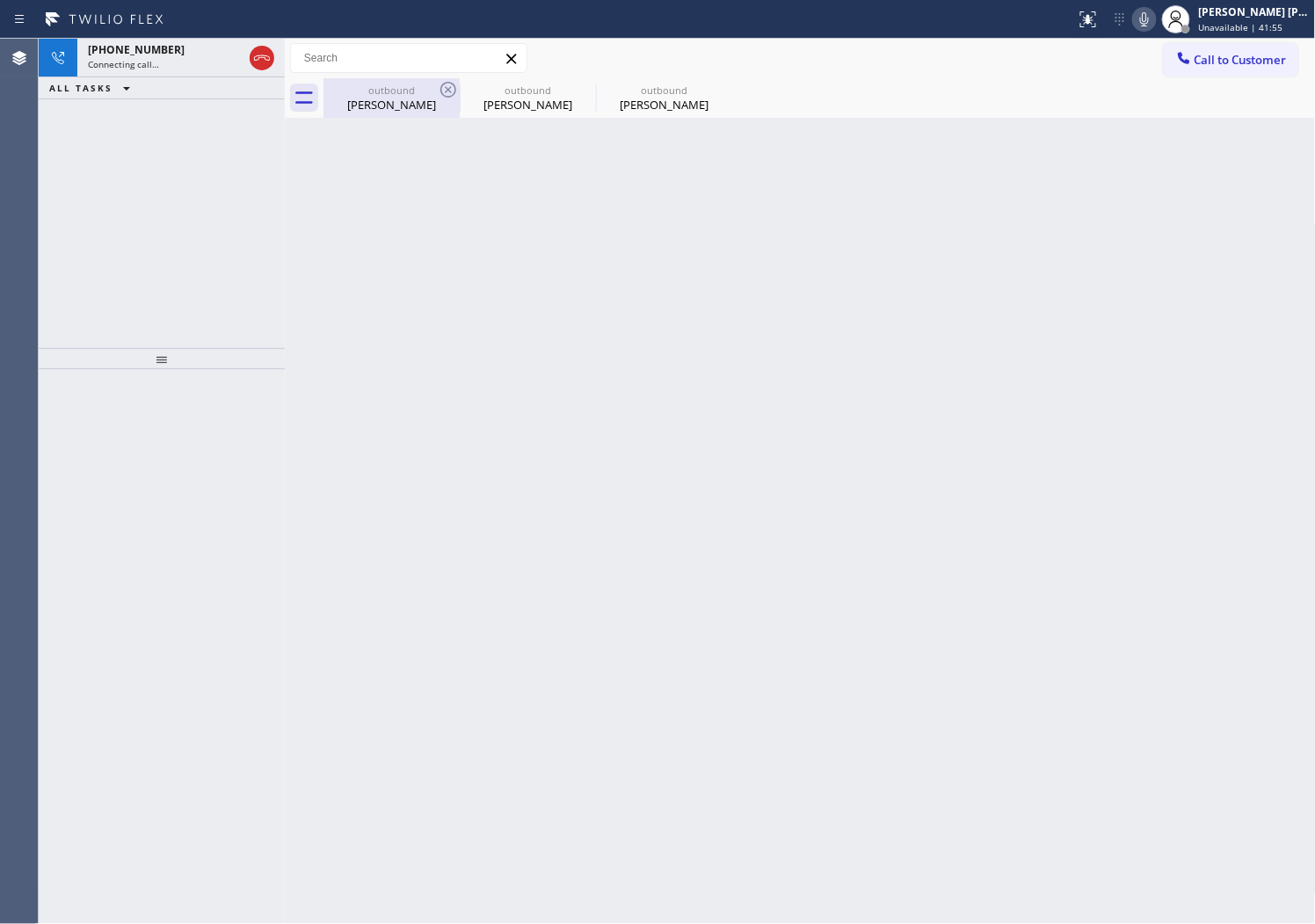
click at [344, 99] on div "[PERSON_NAME]" at bounding box center [392, 105] width 133 height 16
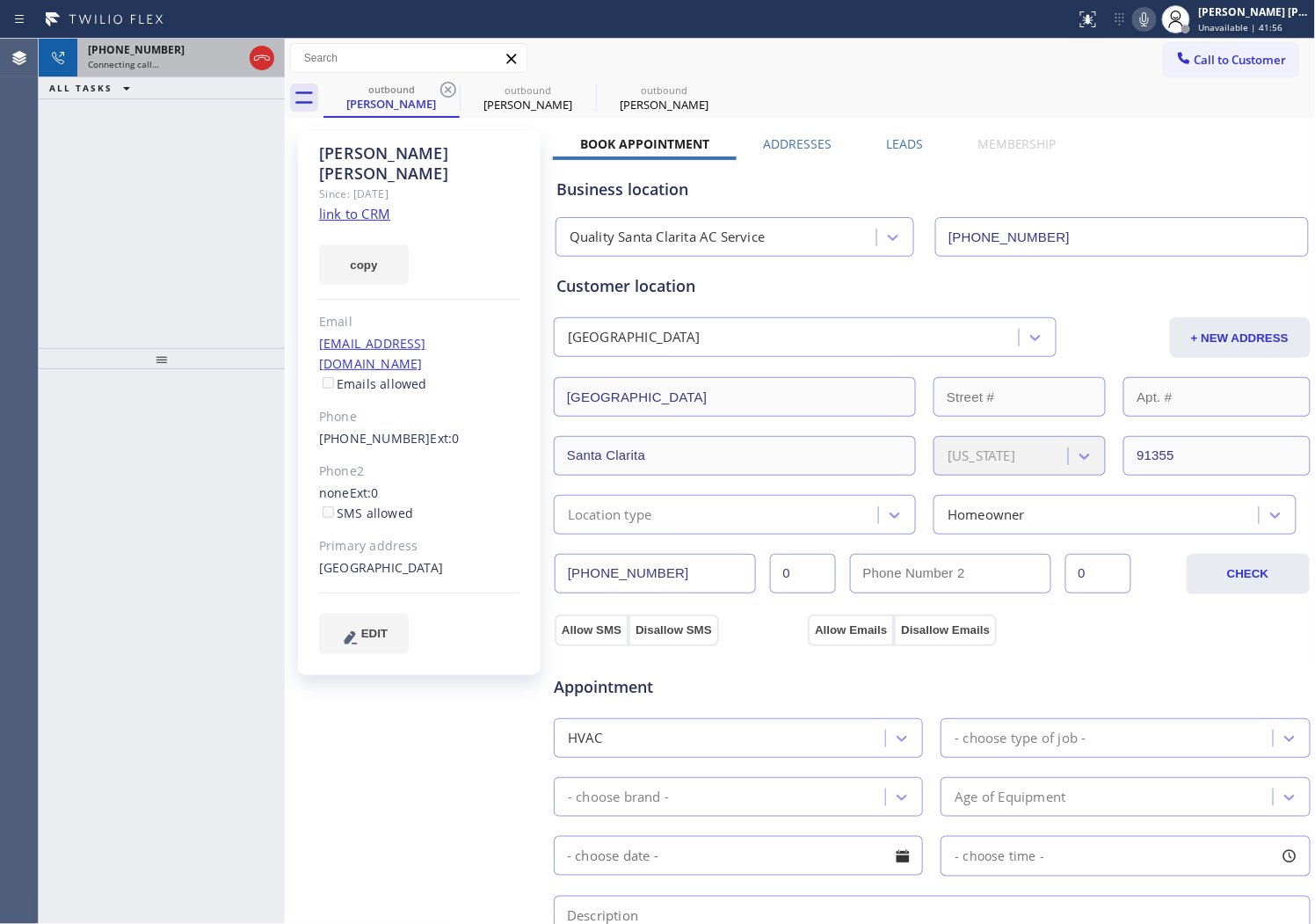
click at [208, 61] on div "Connecting call…" at bounding box center [165, 64] width 155 height 12
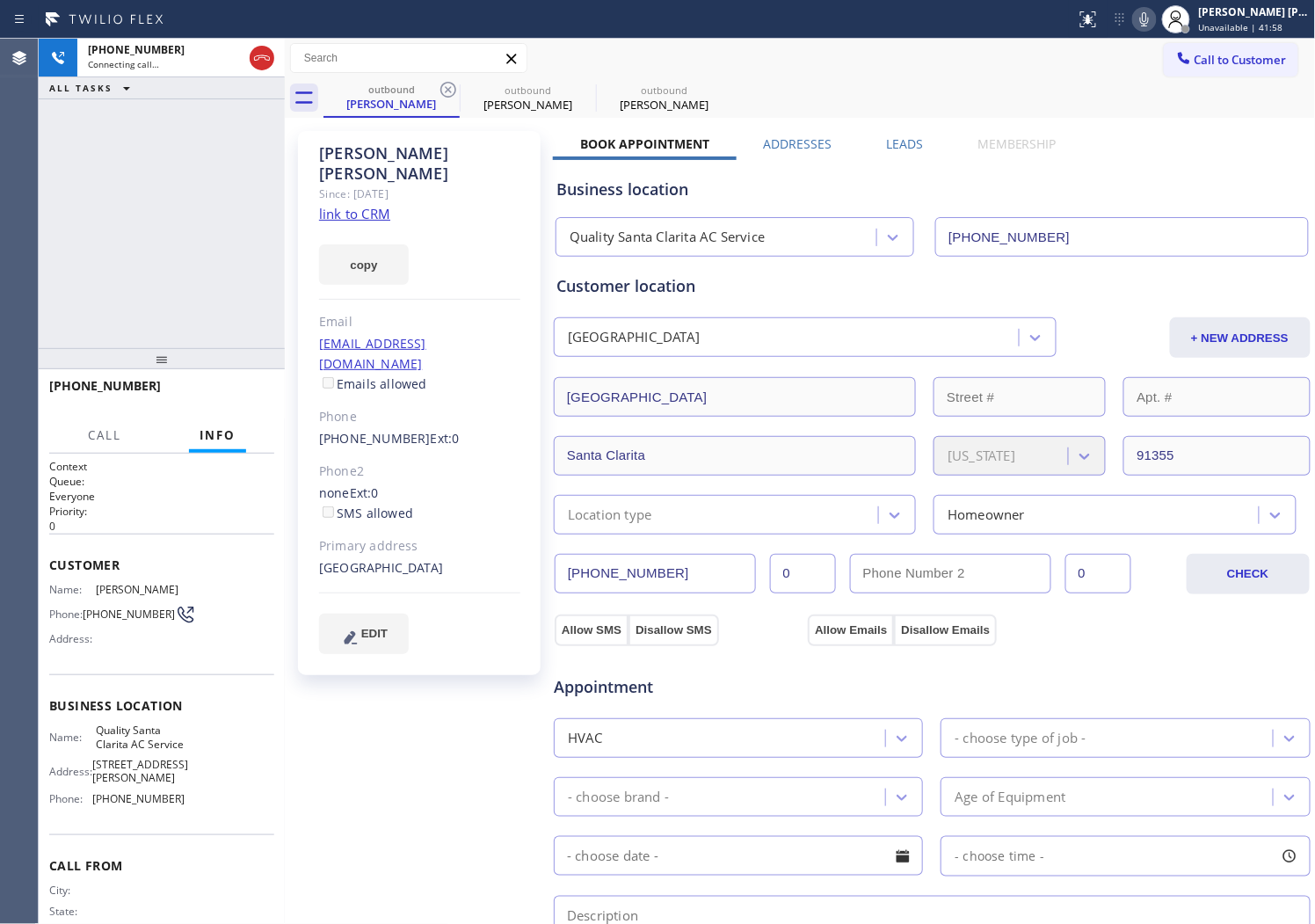
click at [88, 384] on span "[PHONE_NUMBER]" at bounding box center [105, 385] width 111 height 17
copy span "[PHONE_NUMBER]"
click at [4, 320] on div "Agent Desktop" at bounding box center [19, 480] width 37 height 885
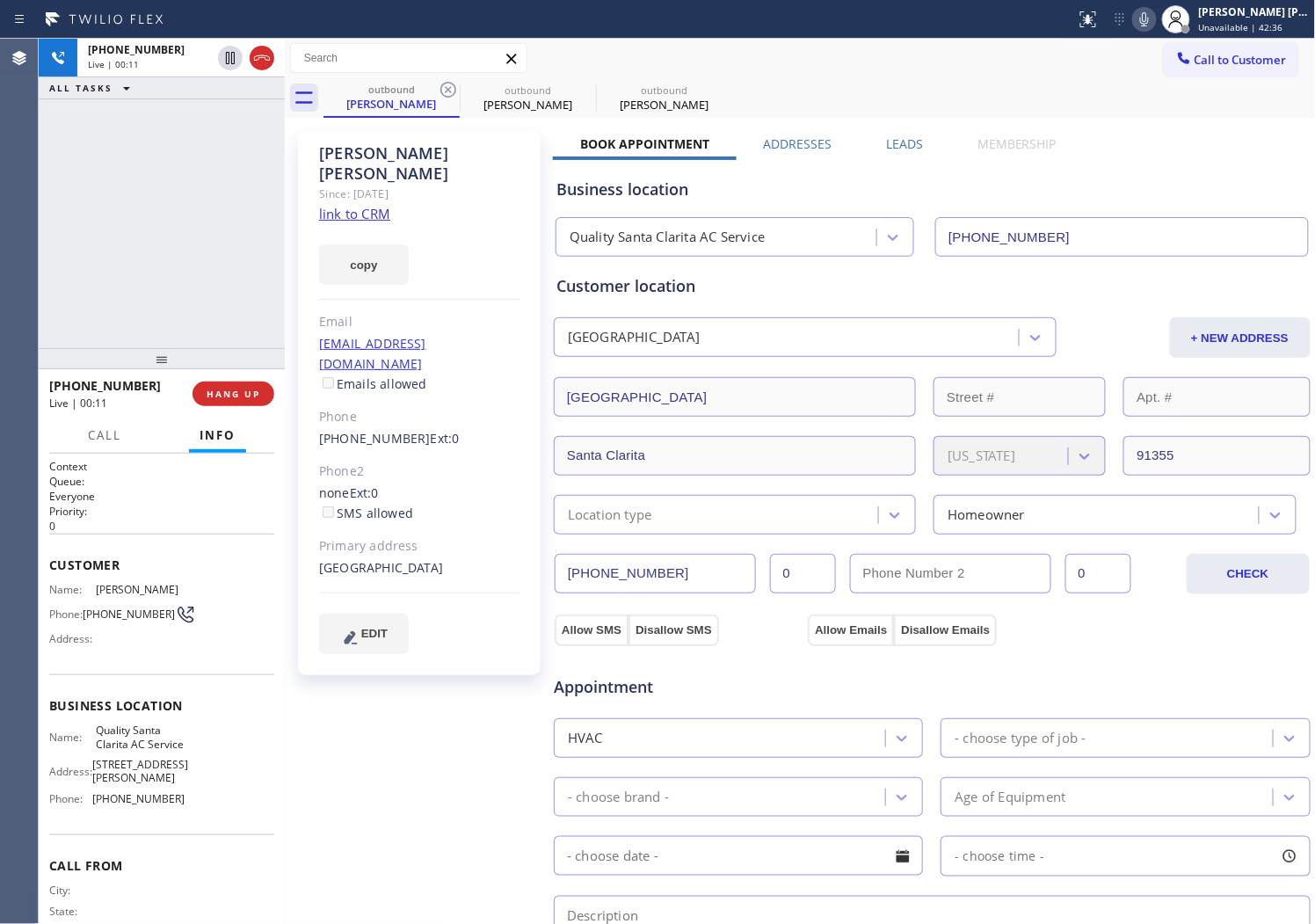
click at [4, 320] on div "Agent Desktop" at bounding box center [19, 480] width 37 height 885
click at [356, 150] on div "[PERSON_NAME]" at bounding box center [420, 163] width 201 height 40
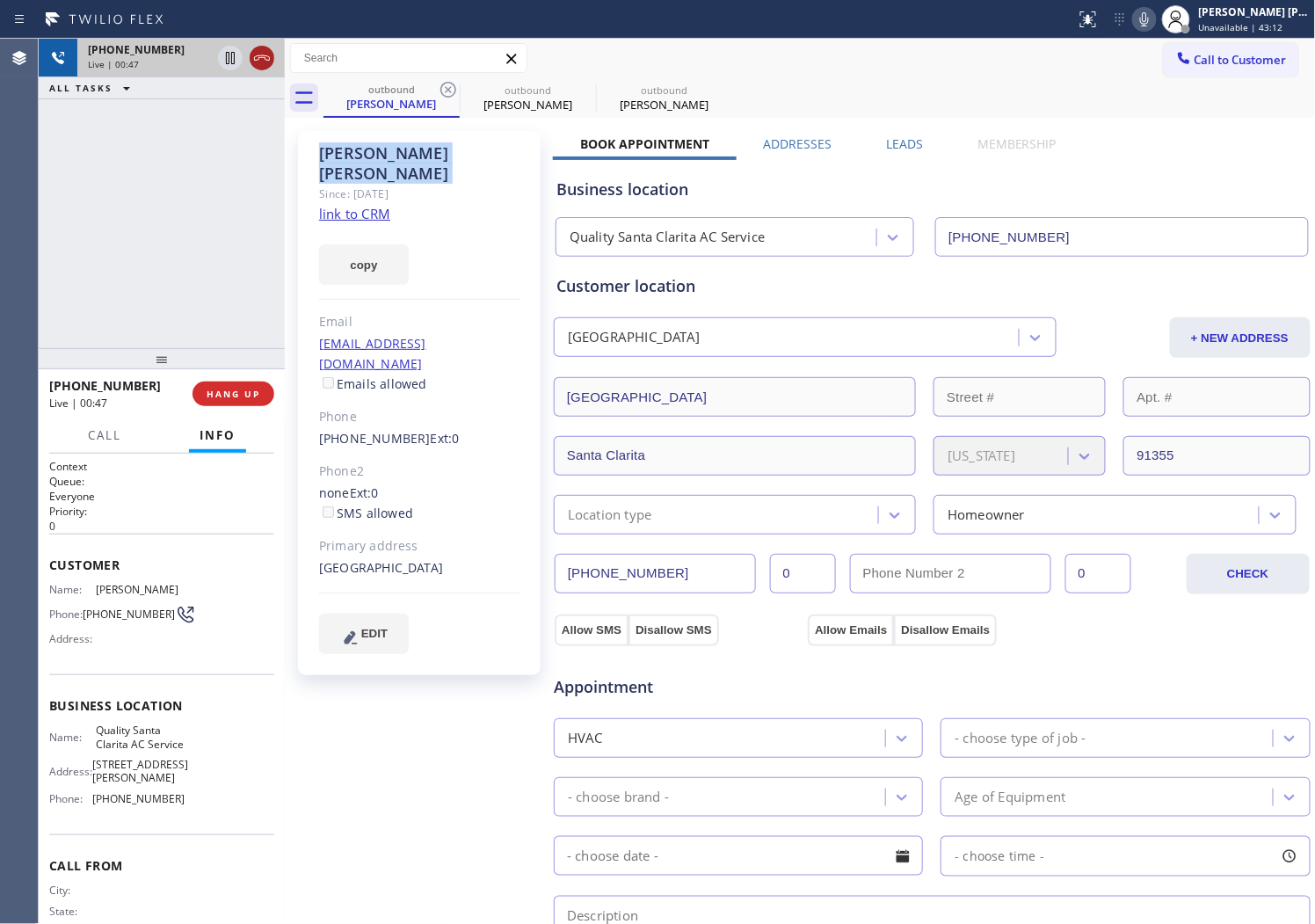
click at [260, 57] on icon at bounding box center [262, 57] width 16 height 5
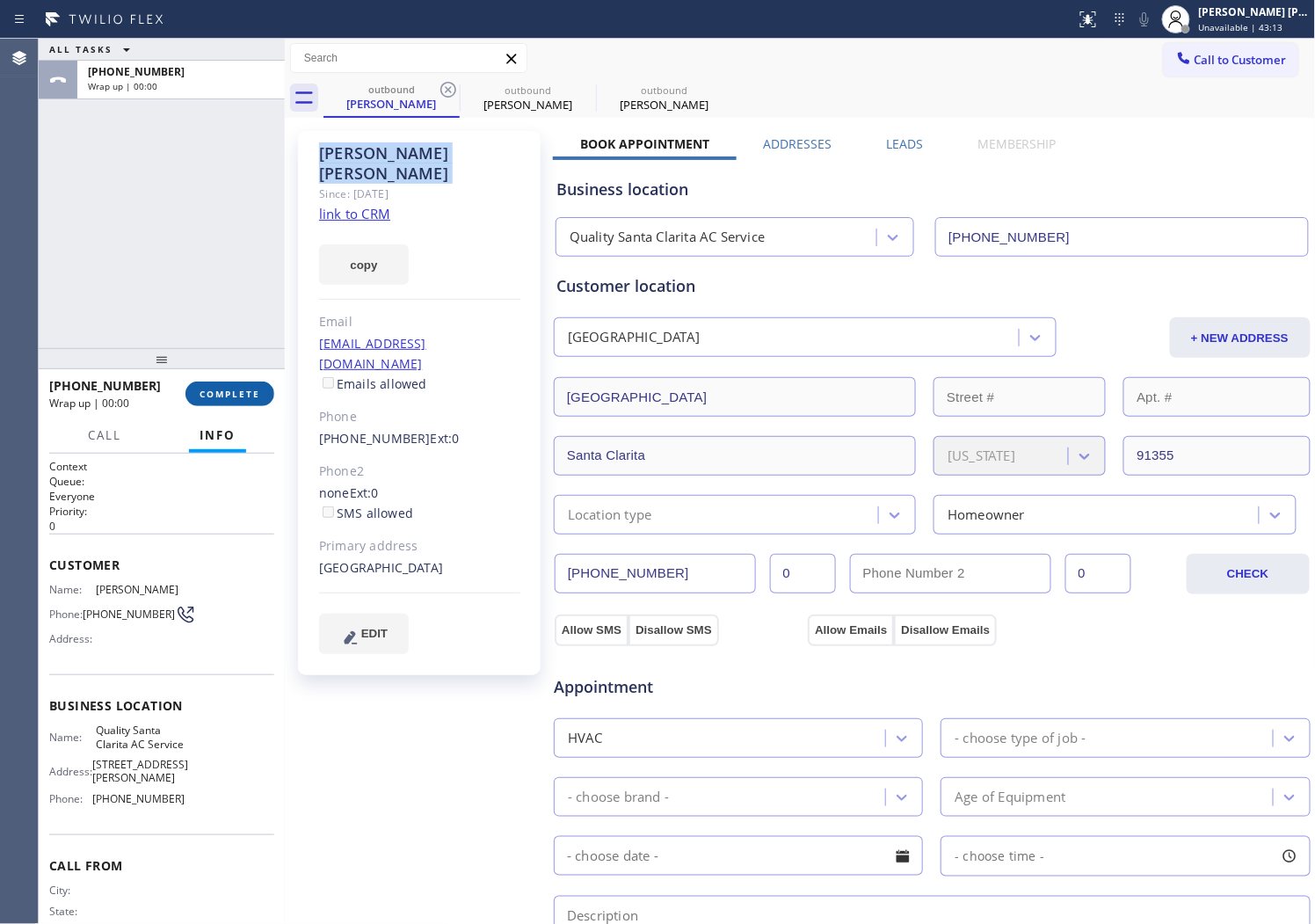
click at [251, 397] on span "COMPLETE" at bounding box center [229, 393] width 60 height 12
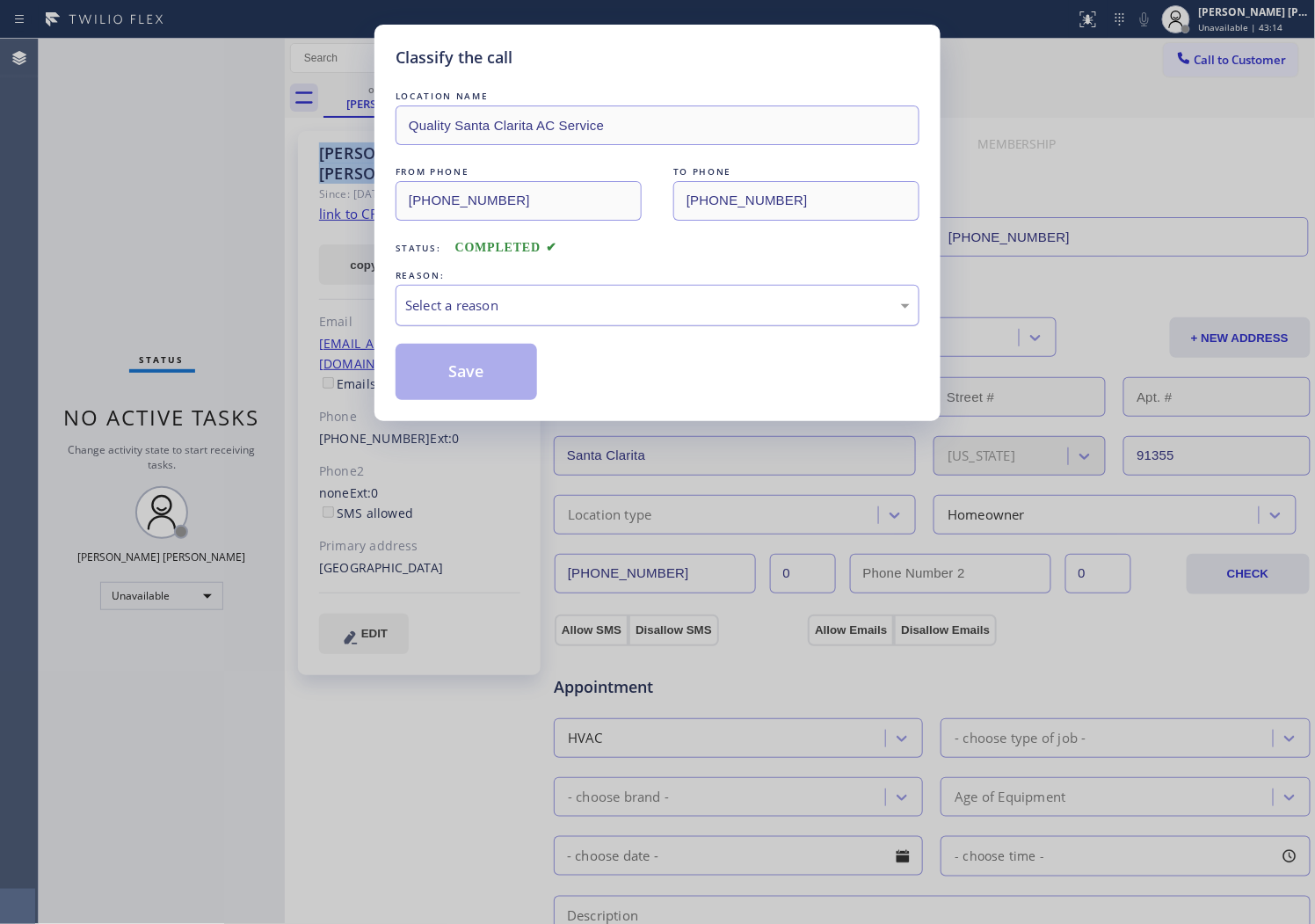
click at [535, 318] on div "Select a reason" at bounding box center [657, 306] width 524 height 41
click at [475, 380] on button "Save" at bounding box center [466, 371] width 141 height 56
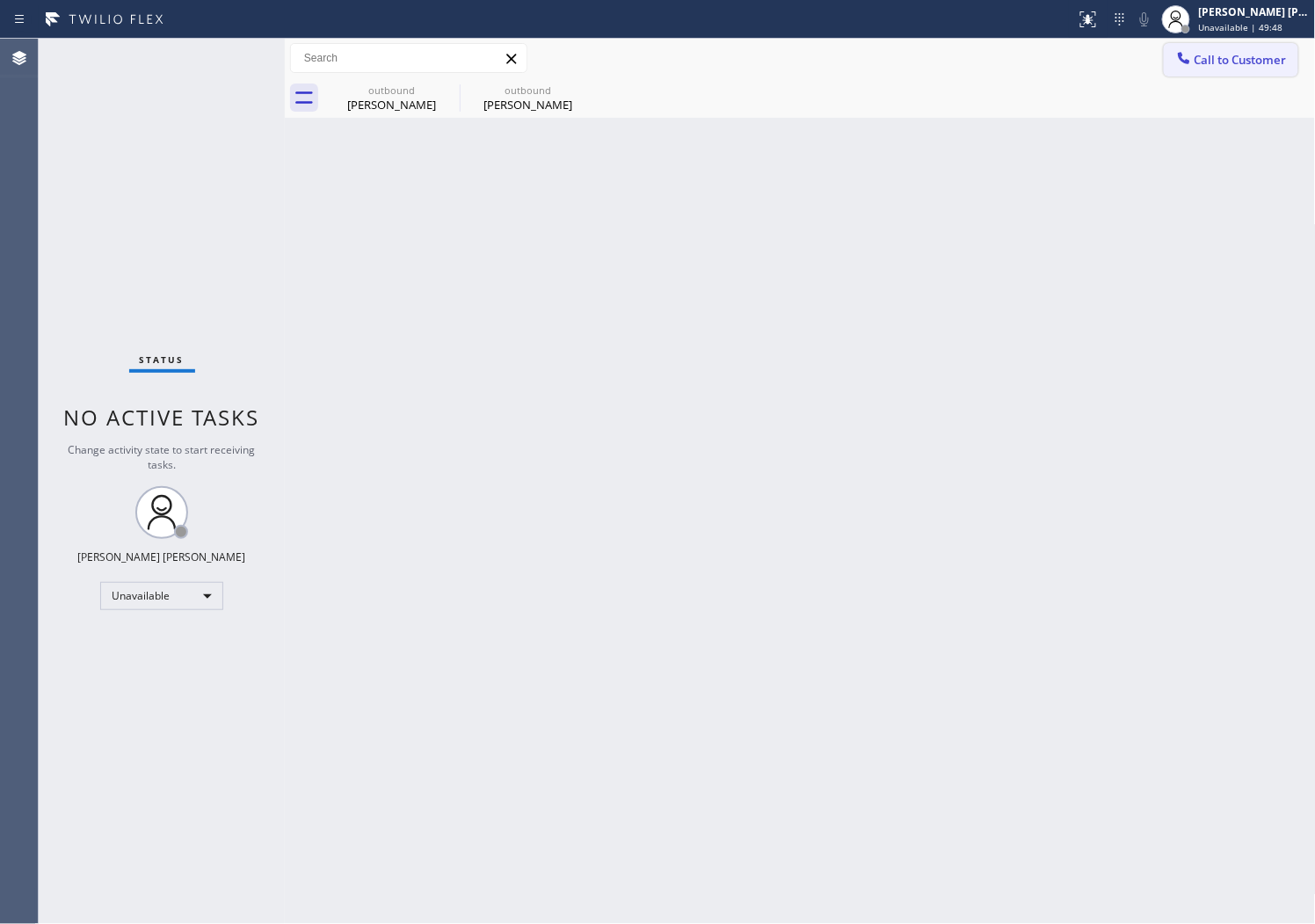
click at [426, 93] on div "outbound" at bounding box center [392, 90] width 133 height 13
click at [0, 0] on icon at bounding box center [0, 0] width 0 height 0
click at [443, 92] on div "outbound [PERSON_NAME] outbound [PERSON_NAME]" at bounding box center [820, 98] width 992 height 39
click at [1214, 64] on span "Call to Customer" at bounding box center [1241, 60] width 93 height 16
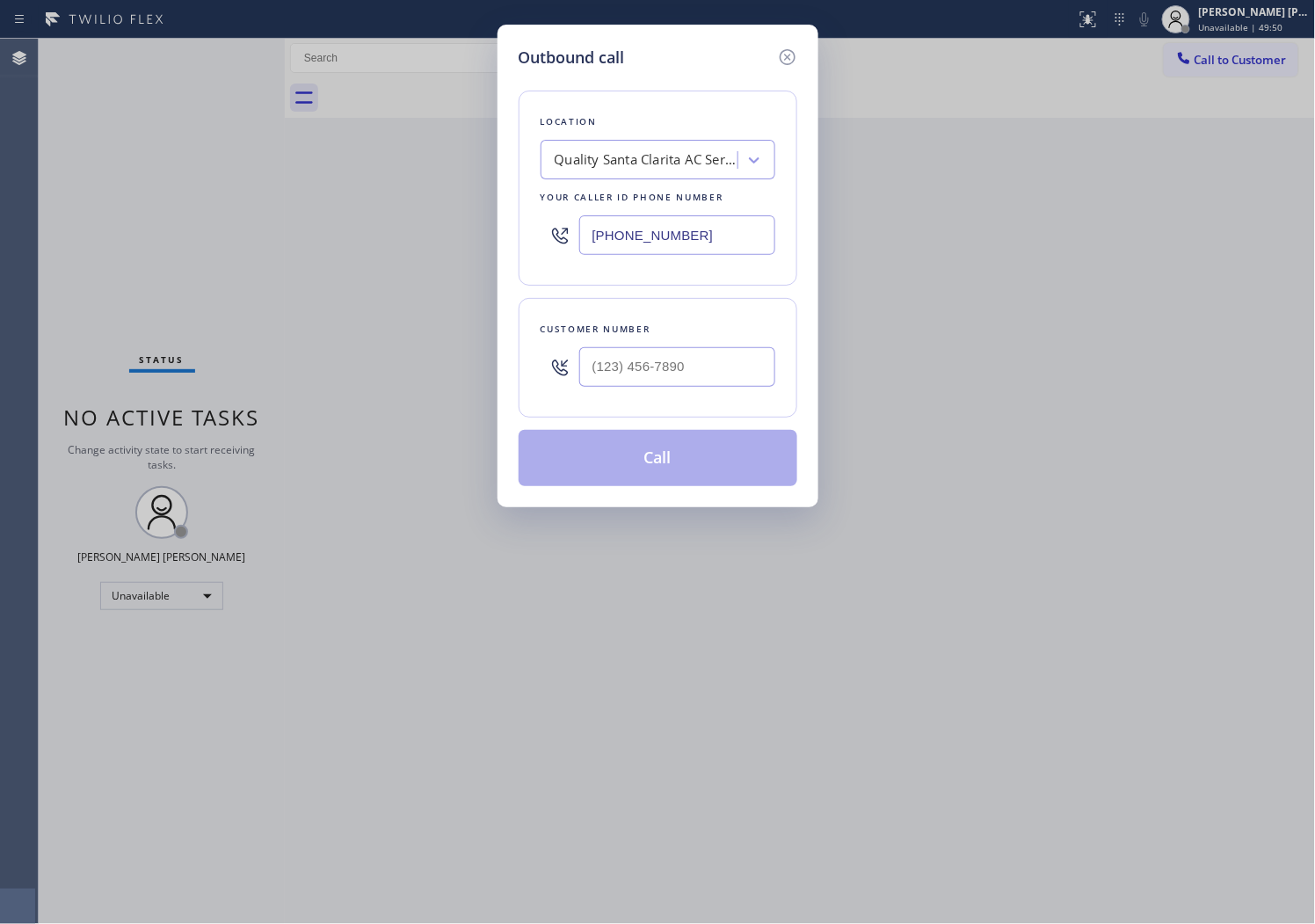
drag, startPoint x: 629, startPoint y: 214, endPoint x: 624, endPoint y: 229, distance: 15.8
click at [629, 214] on div "[PHONE_NUMBER]" at bounding box center [658, 235] width 235 height 57
click at [624, 229] on input "[PHONE_NUMBER]" at bounding box center [677, 235] width 196 height 39
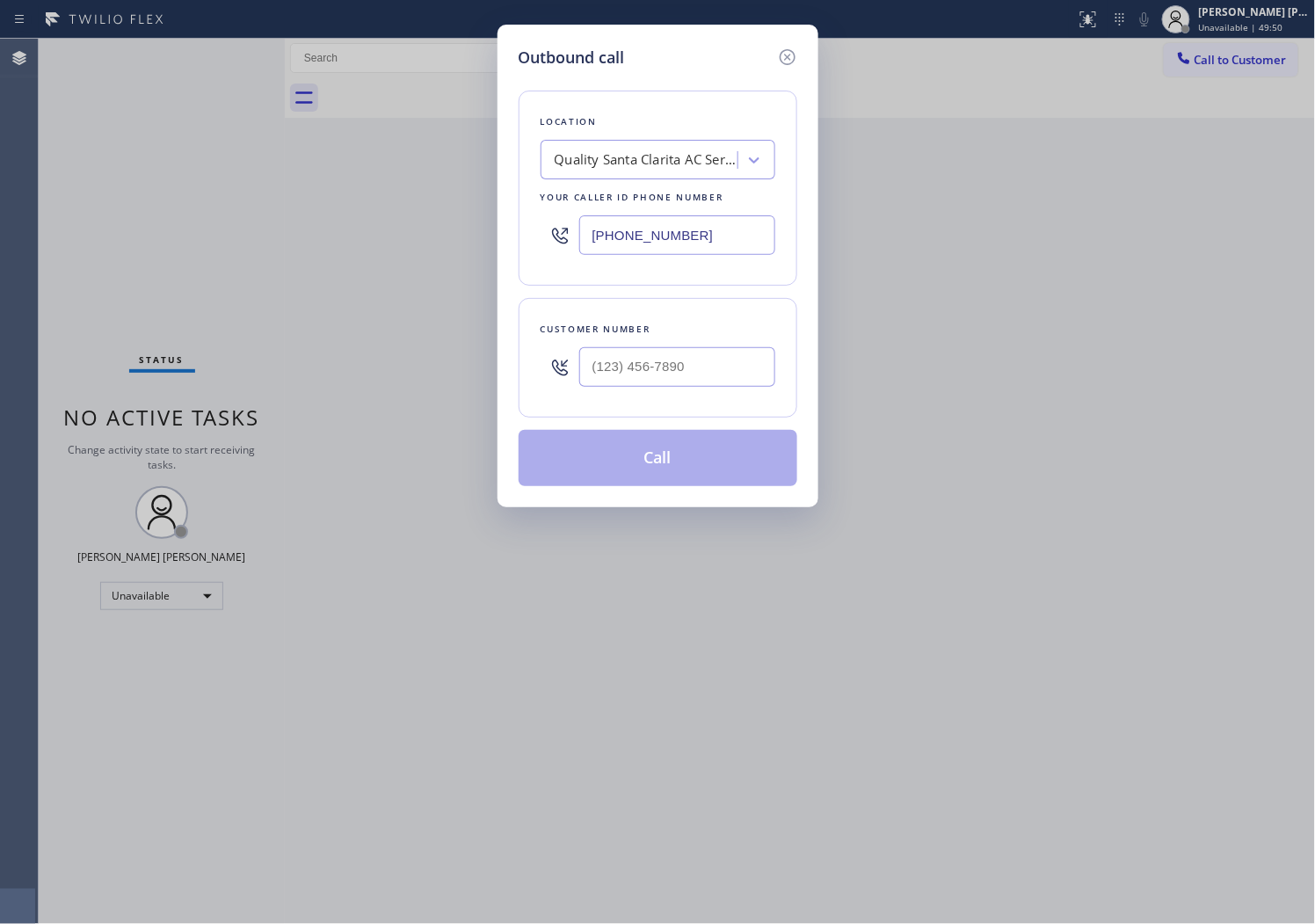
paste input "877) 777-0796"
type input "[PHONE_NUMBER]"
click at [651, 373] on input "text" at bounding box center [677, 367] width 196 height 39
paste input "444) 444-4466"
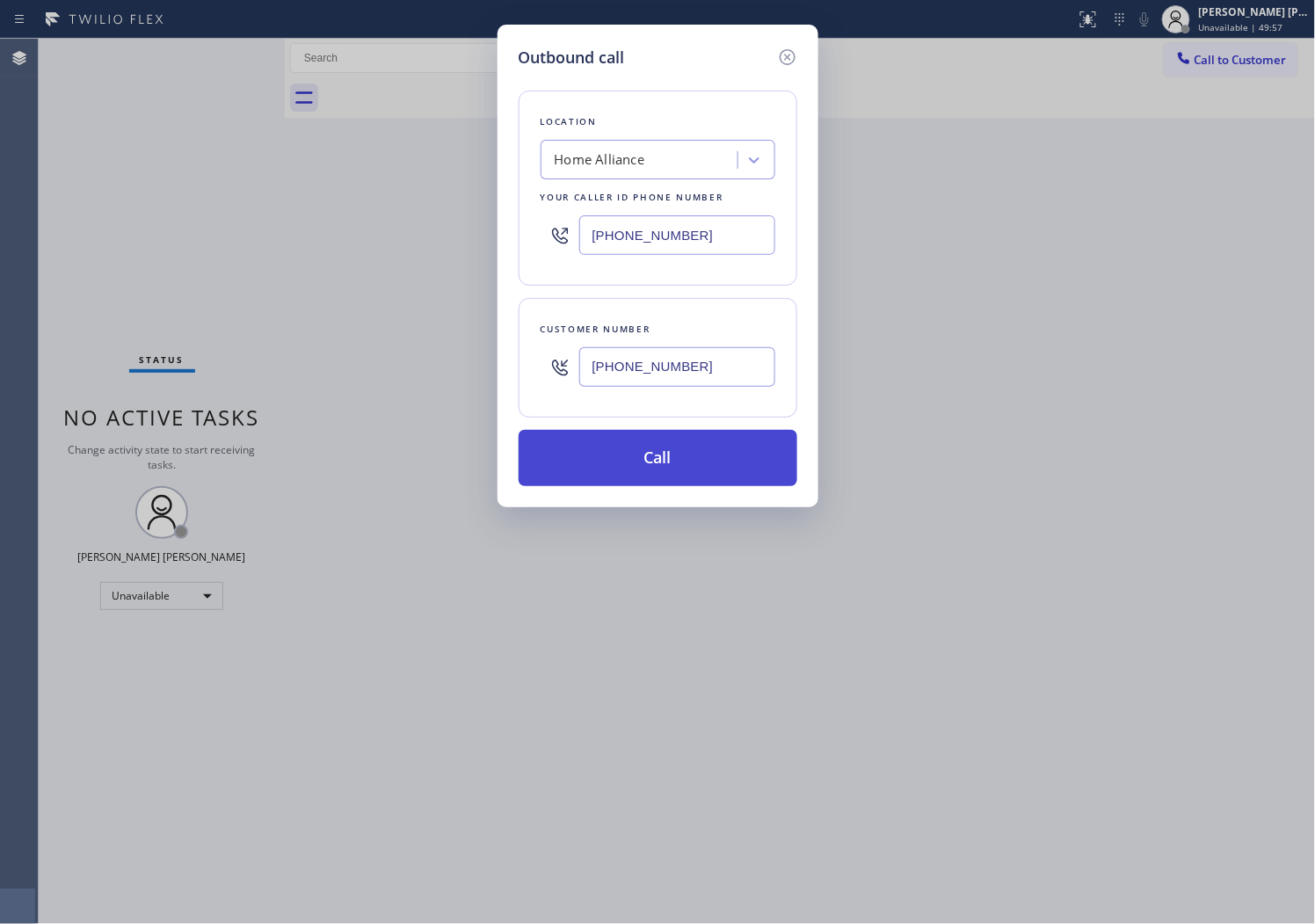
type input "[PHONE_NUMBER]"
click at [696, 458] on button "Call" at bounding box center [658, 458] width 279 height 56
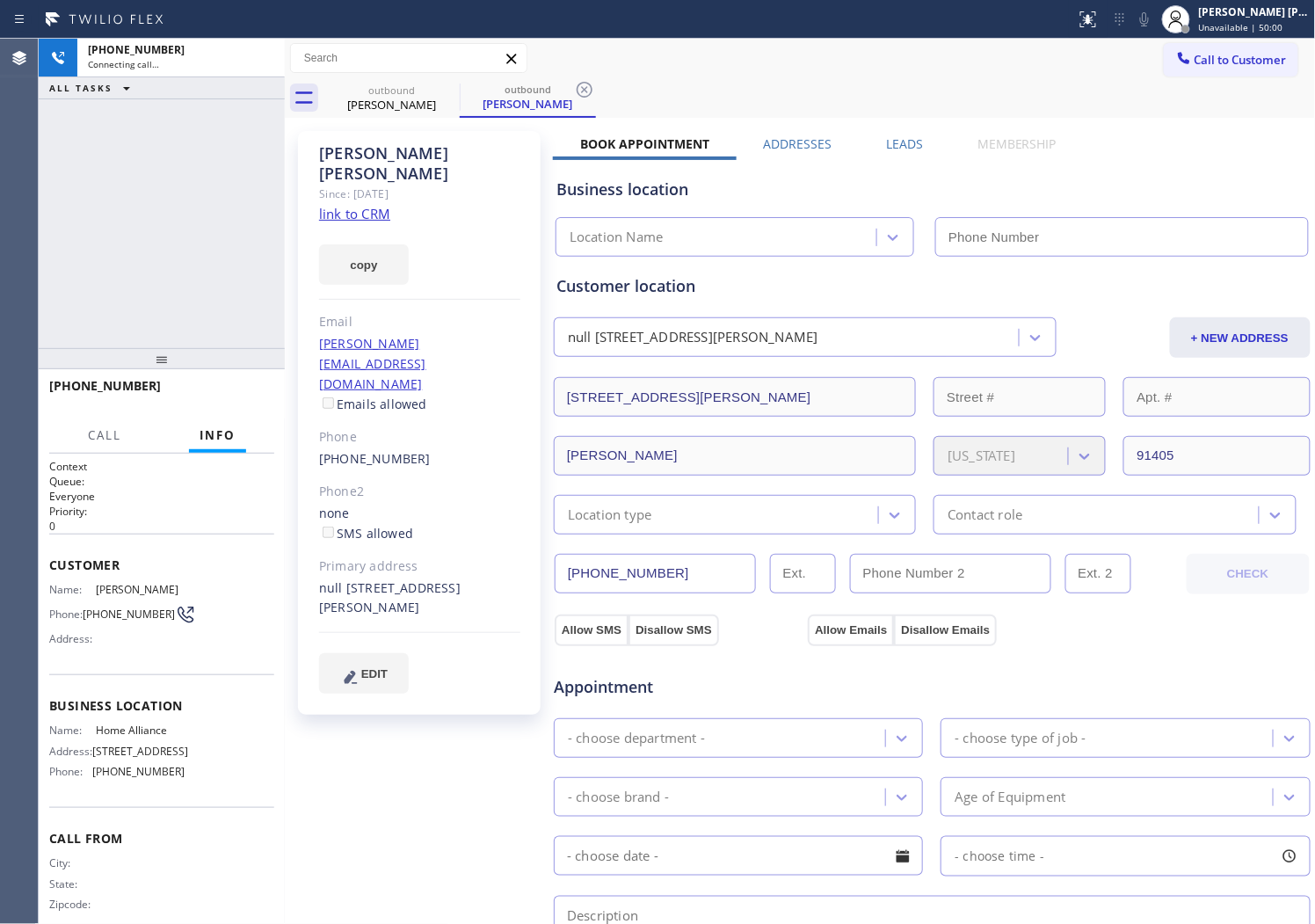
click at [363, 158] on div "[PERSON_NAME]" at bounding box center [420, 163] width 201 height 40
copy div "[PERSON_NAME]"
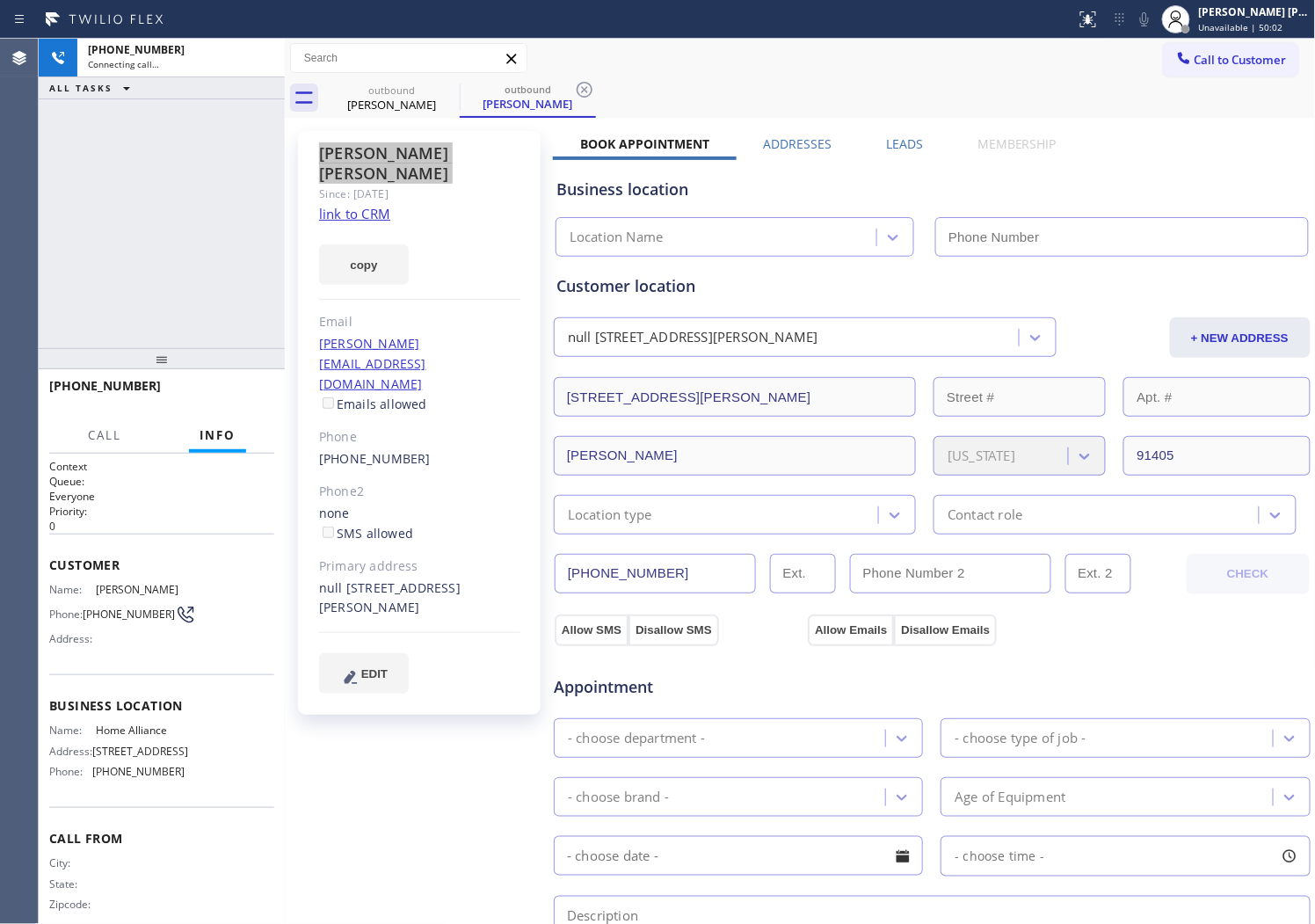
type input "[PHONE_NUMBER]"
click at [190, 293] on div "[PHONE_NUMBER] Connecting call… ALL TASKS ALL TASKS ACTIVE TASKS TASKS IN WRAP …" at bounding box center [162, 193] width 247 height 310
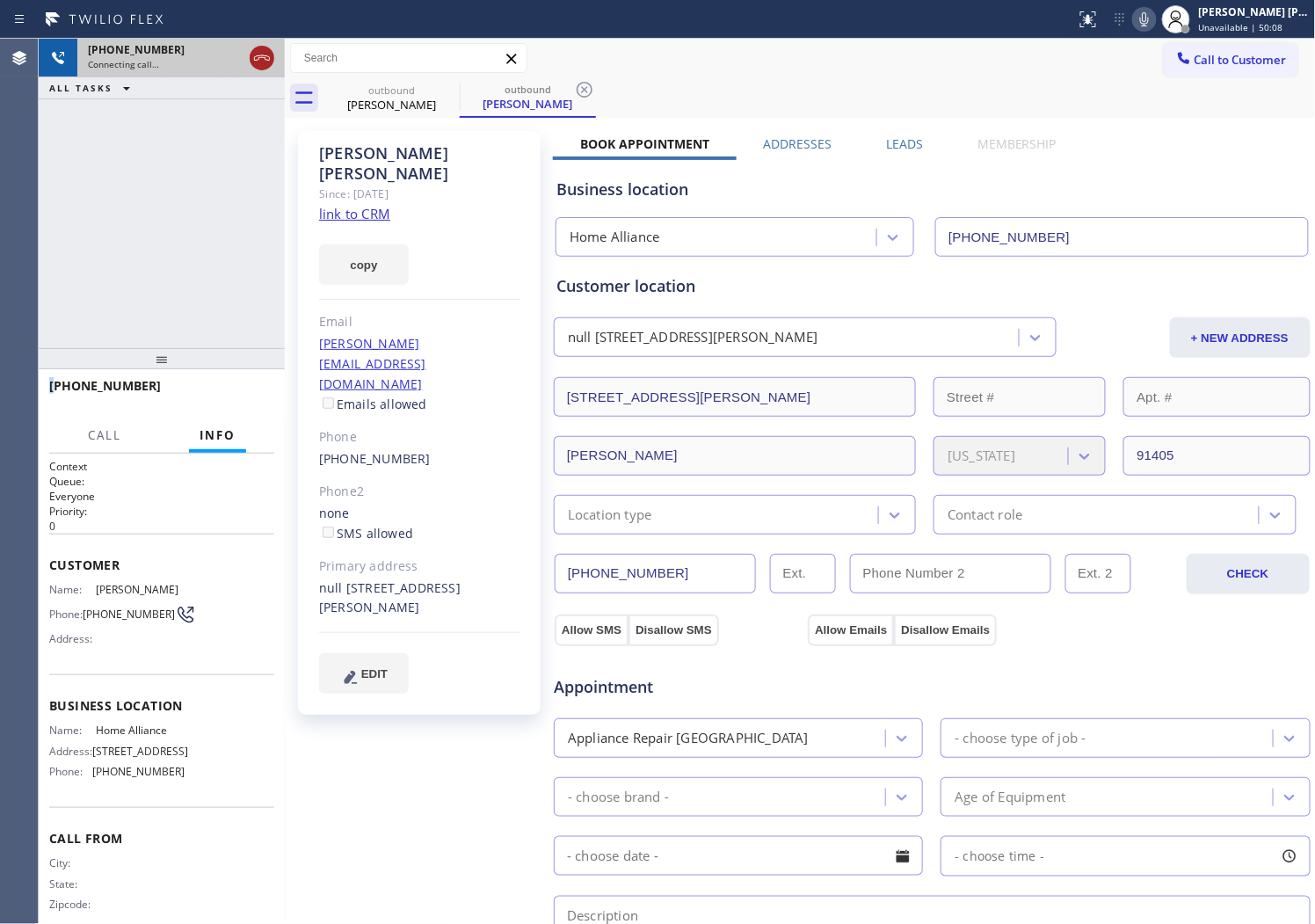
click at [270, 56] on icon at bounding box center [261, 57] width 21 height 21
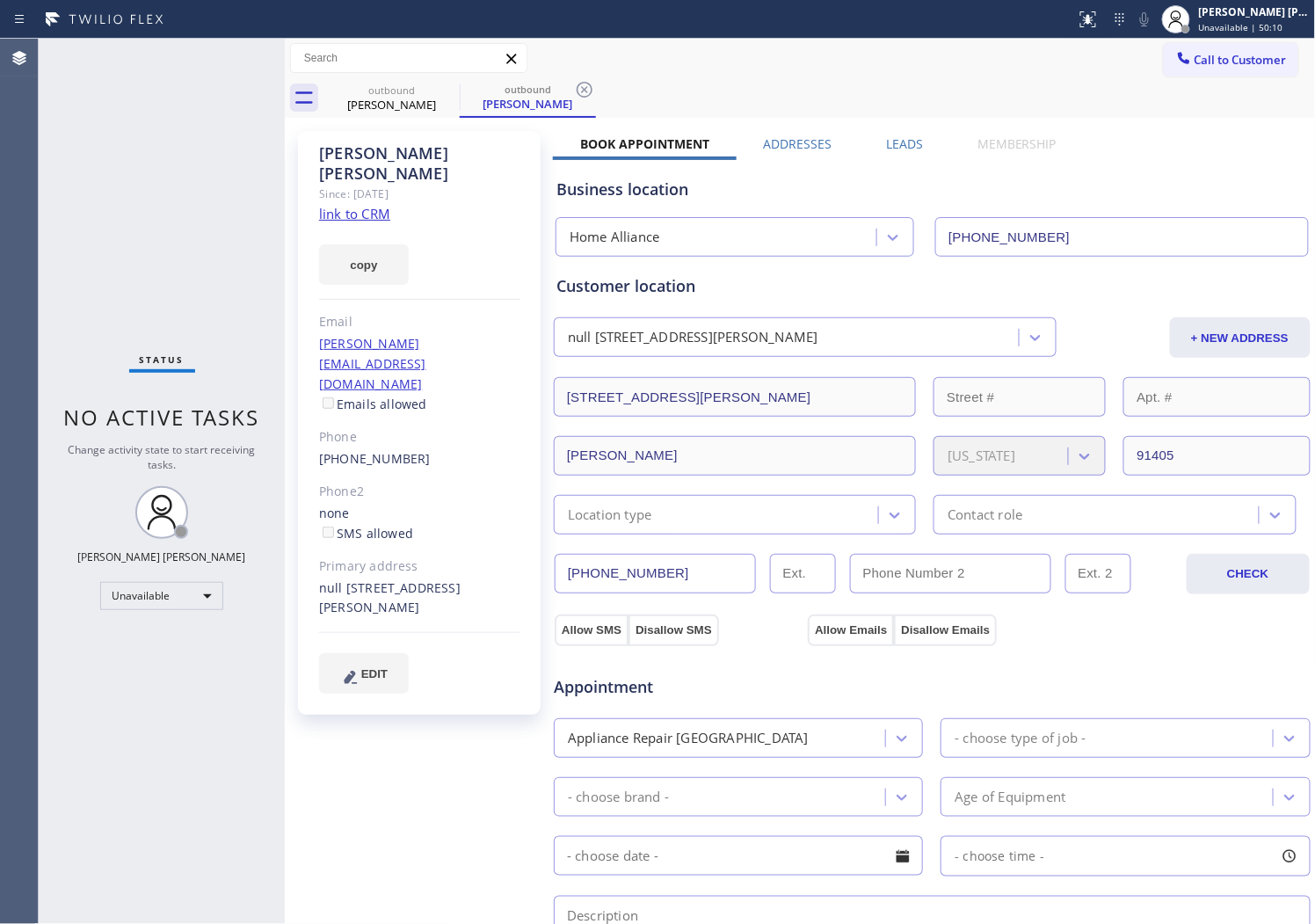
drag, startPoint x: 441, startPoint y: 392, endPoint x: 281, endPoint y: 399, distance: 160.2
click at [432, 449] on div "[PHONE_NUMBER]" at bounding box center [420, 459] width 201 height 20
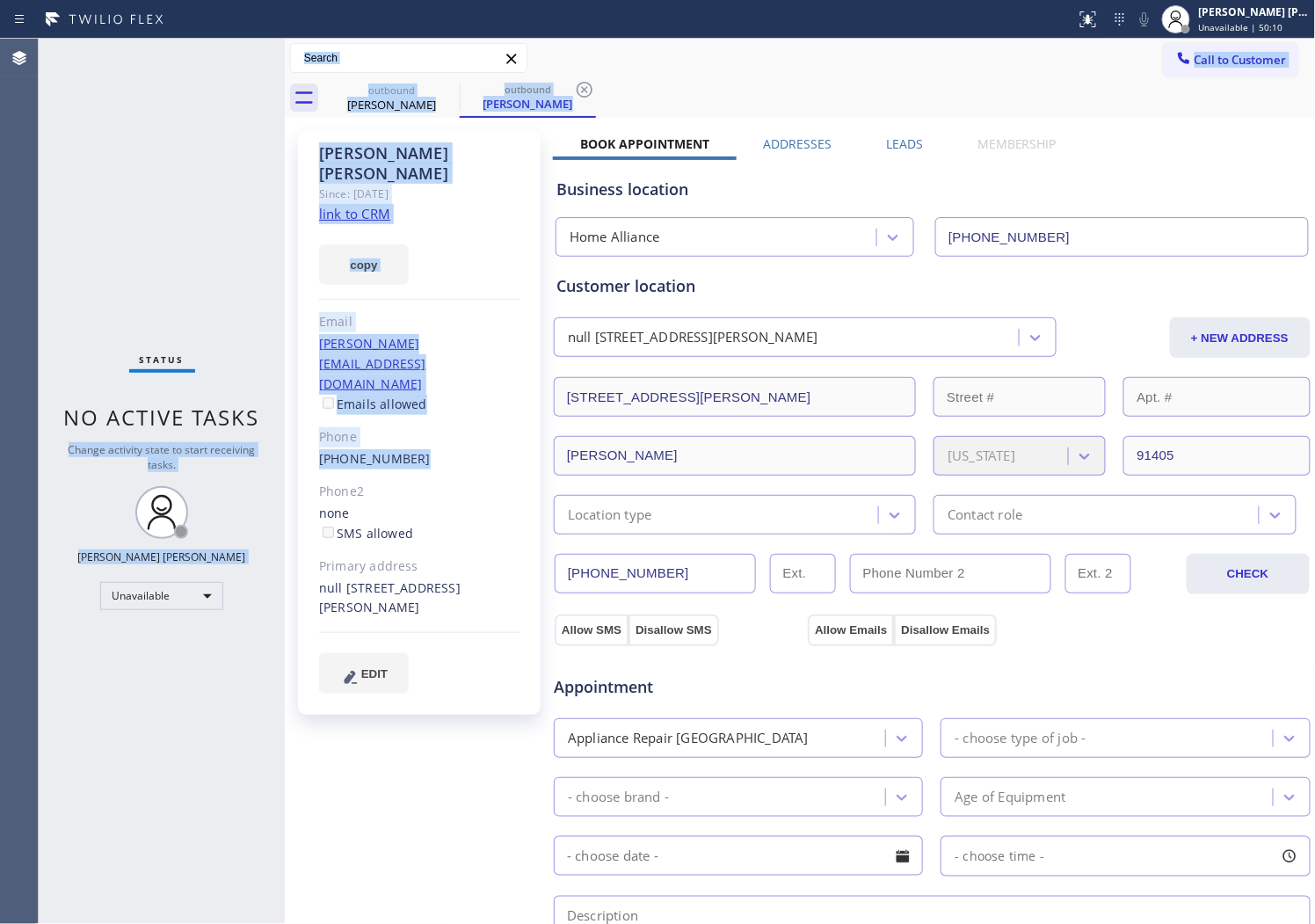
drag, startPoint x: 281, startPoint y: 399, endPoint x: 258, endPoint y: 400, distance: 23.0
click at [258, 400] on div "Status No active tasks Change activity state to start receiving tasks. [PERSON_…" at bounding box center [677, 480] width 1277 height 885
click at [441, 449] on div "[PHONE_NUMBER]" at bounding box center [420, 459] width 201 height 20
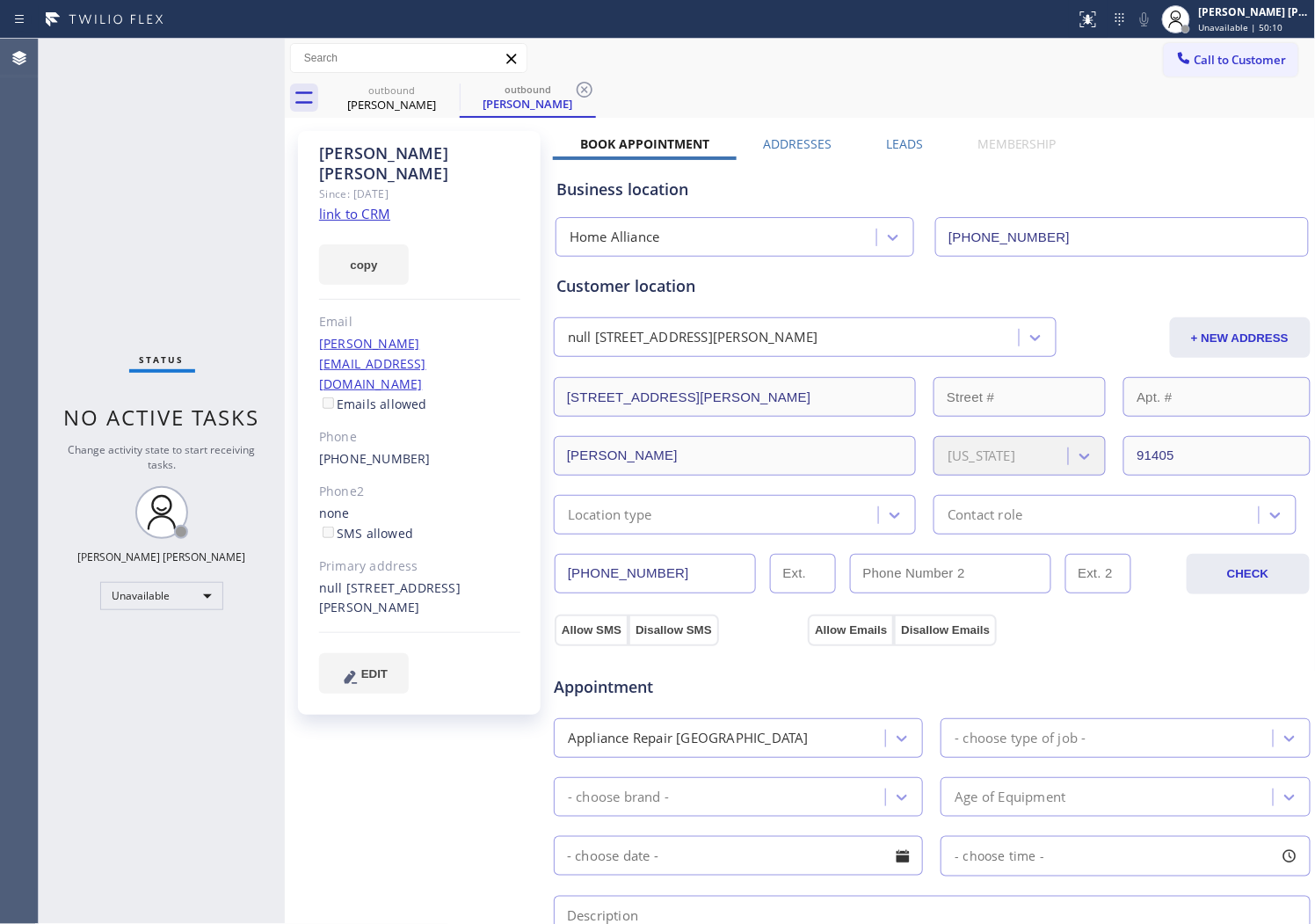
click at [441, 449] on div "[PHONE_NUMBER]" at bounding box center [420, 459] width 201 height 20
click at [369, 450] on link "[PHONE_NUMBER]" at bounding box center [375, 458] width 111 height 17
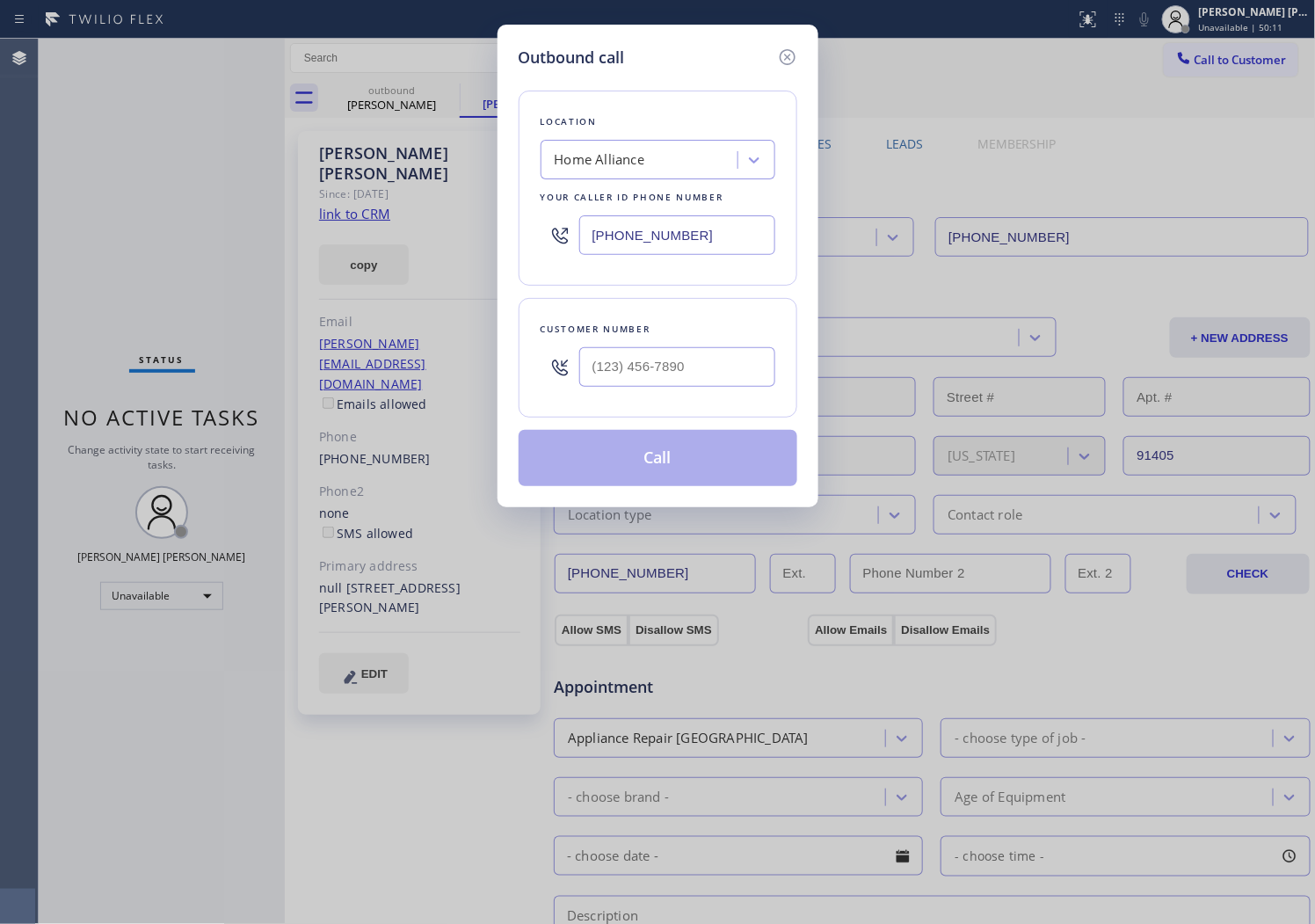
type input "[PHONE_NUMBER]"
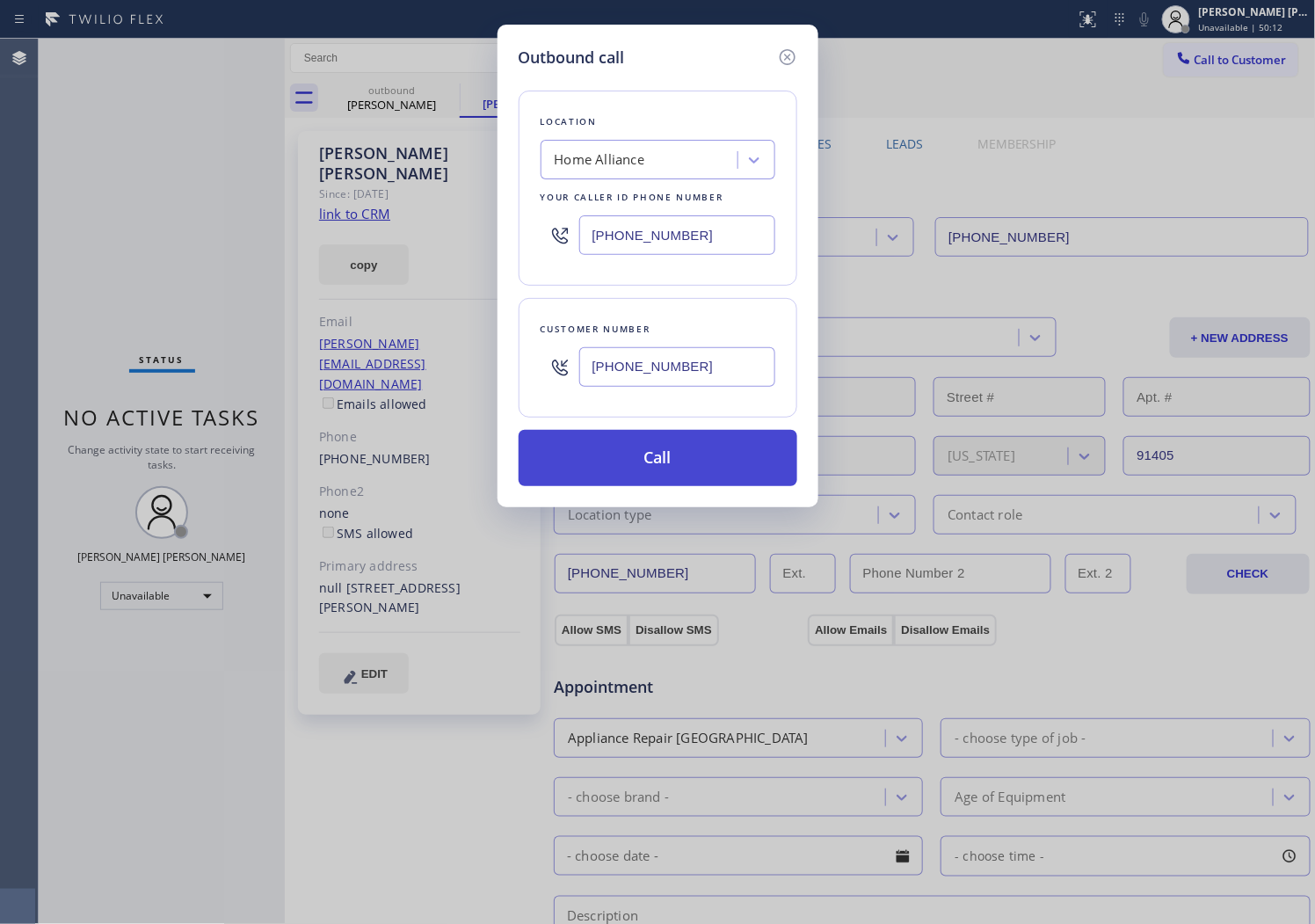
click at [675, 453] on button "Call" at bounding box center [658, 458] width 279 height 56
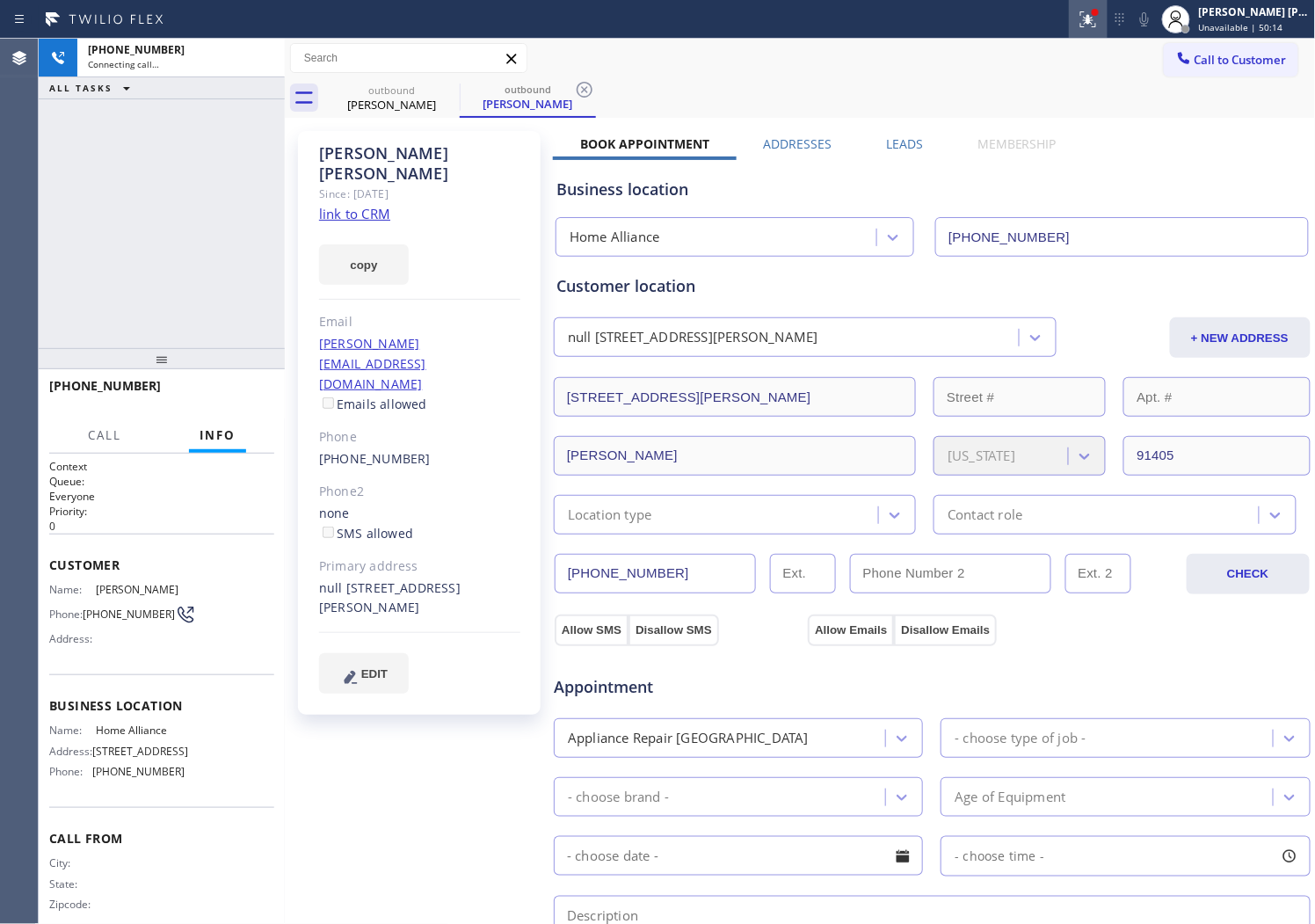
click at [1092, 27] on div at bounding box center [1088, 19] width 38 height 21
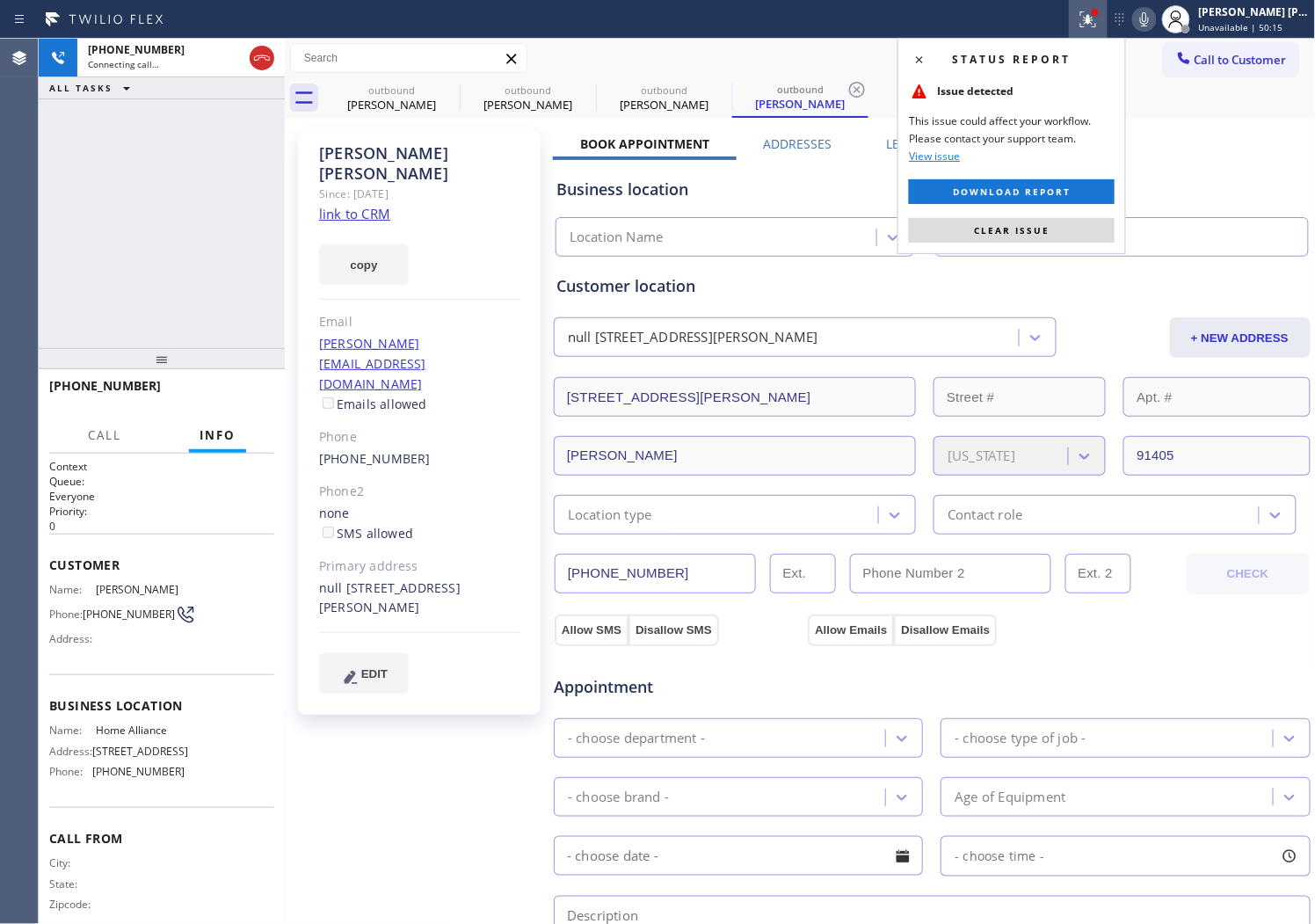
click at [1031, 244] on div "Status report Issue detected This issue could affect your workflow. Please cont…" at bounding box center [1012, 145] width 229 height 216
click at [1030, 230] on span "Clear issue" at bounding box center [1011, 230] width 76 height 12
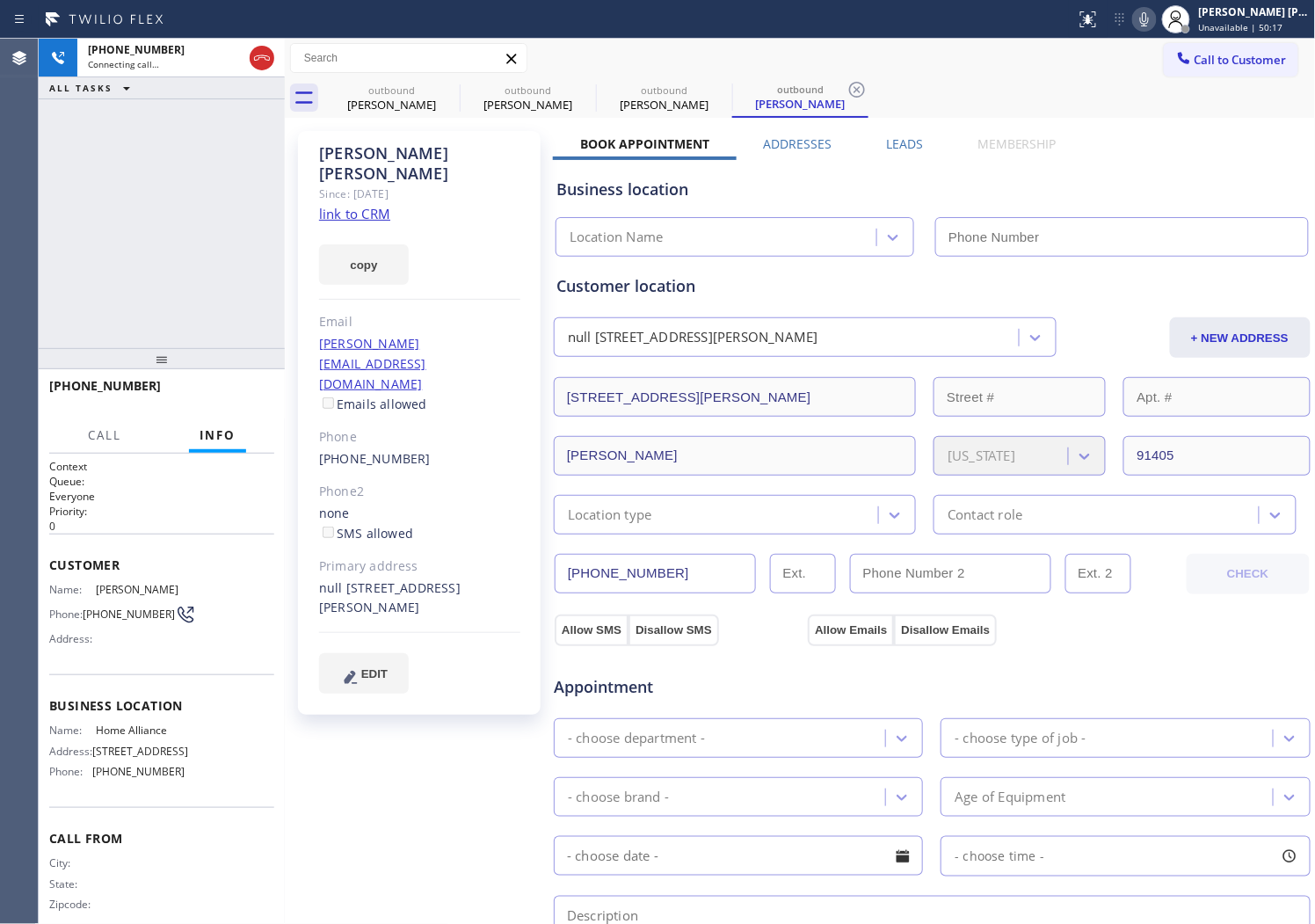
type input "[PHONE_NUMBER]"
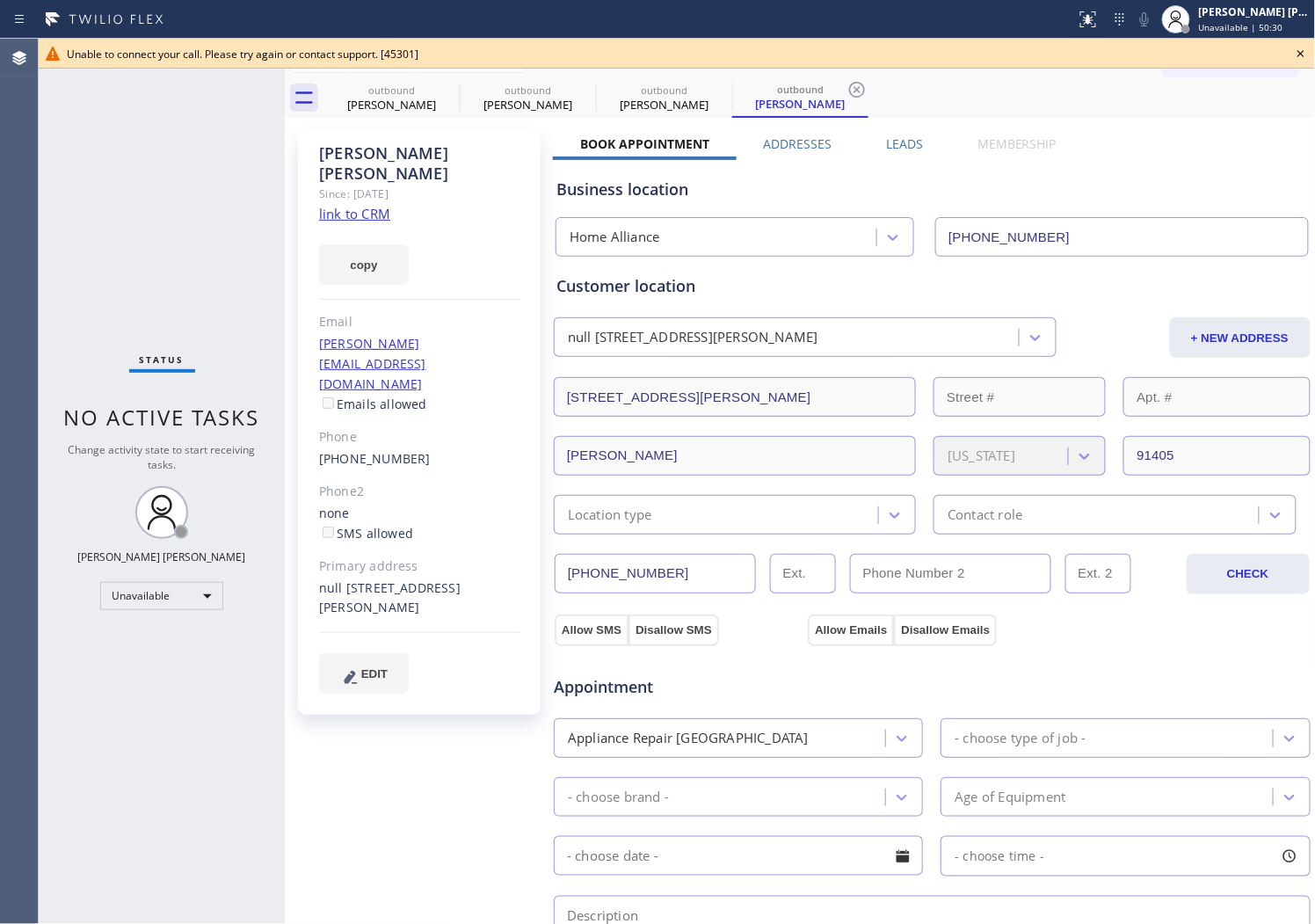
click at [1297, 53] on icon at bounding box center [1300, 53] width 21 height 21
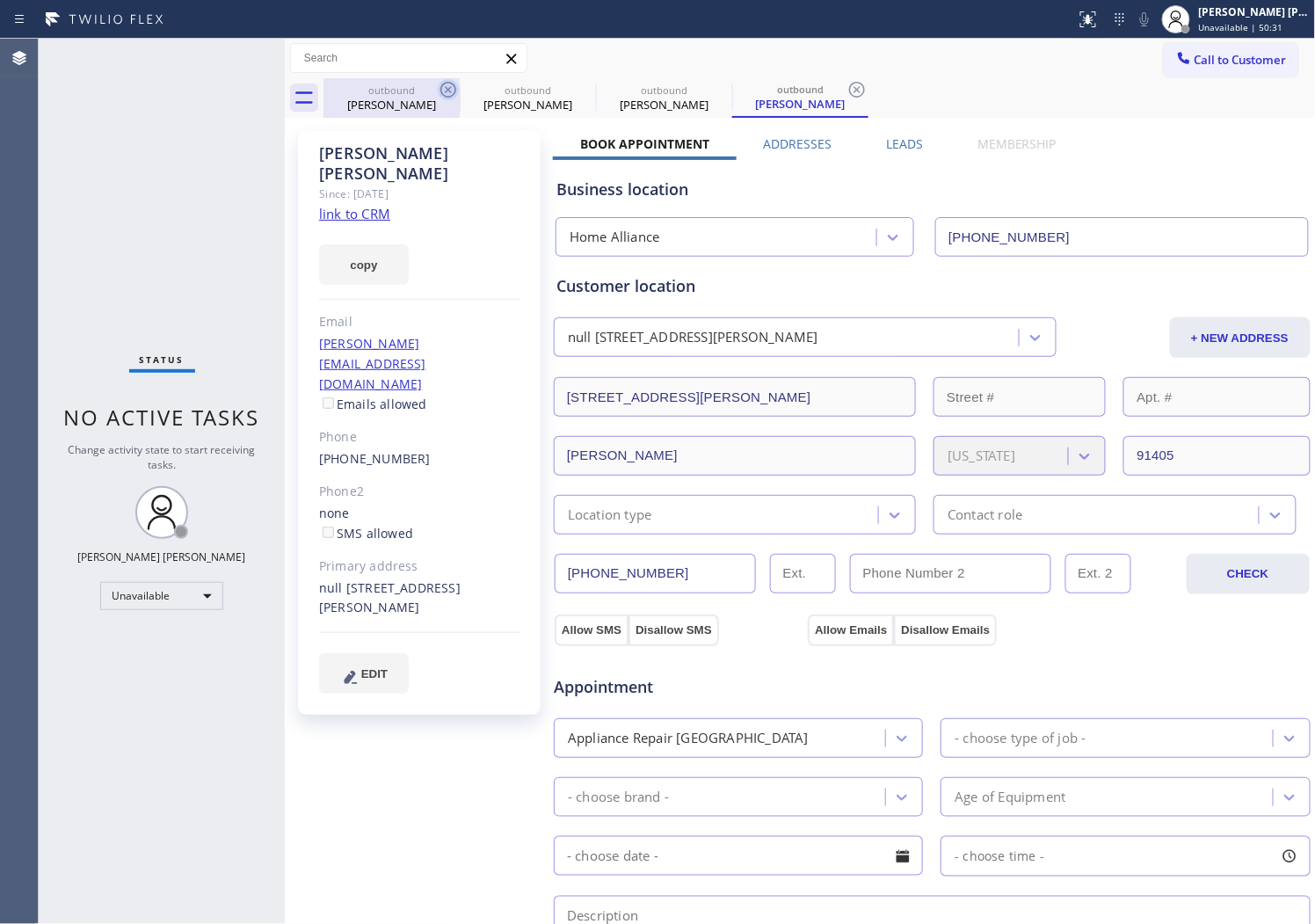
click at [450, 91] on icon at bounding box center [449, 90] width 16 height 16
click at [0, 0] on icon at bounding box center [0, 0] width 0 height 0
click at [449, 89] on icon at bounding box center [449, 90] width 16 height 16
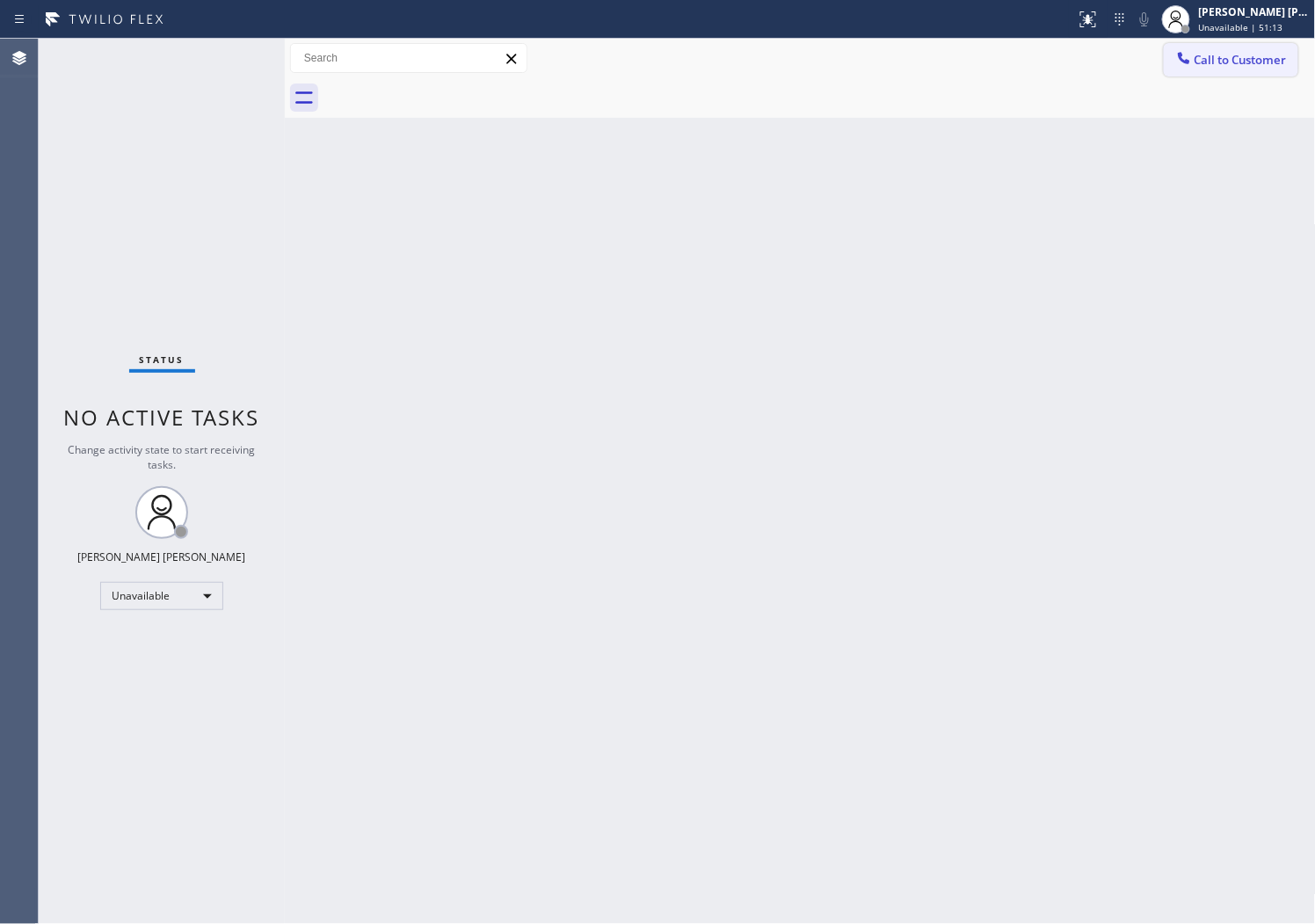
click at [1214, 68] on button "Call to Customer" at bounding box center [1231, 60] width 134 height 34
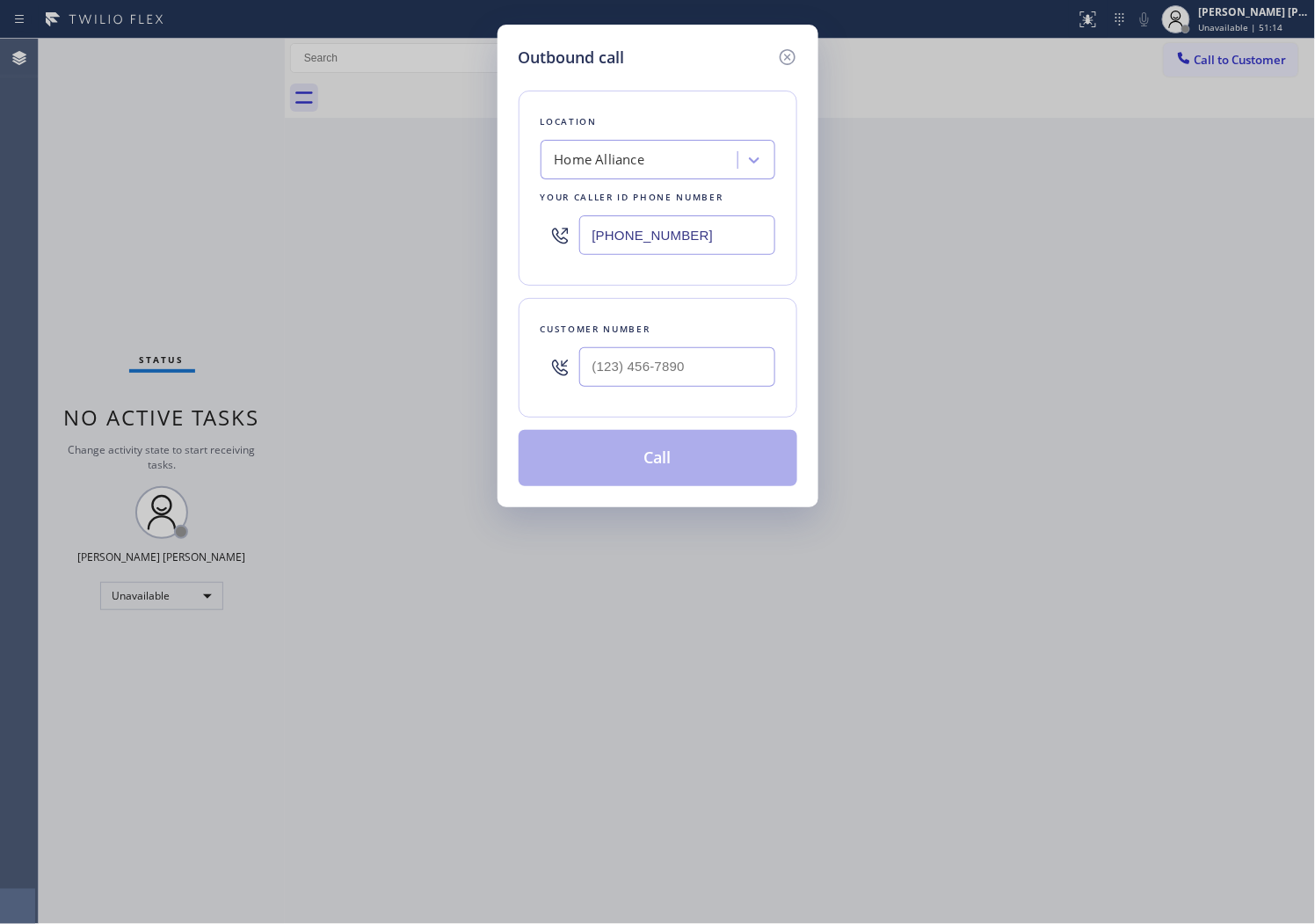
click at [626, 227] on input "[PHONE_NUMBER]" at bounding box center [677, 235] width 196 height 39
paste input "408) 675-7073"
type input "[PHONE_NUMBER]"
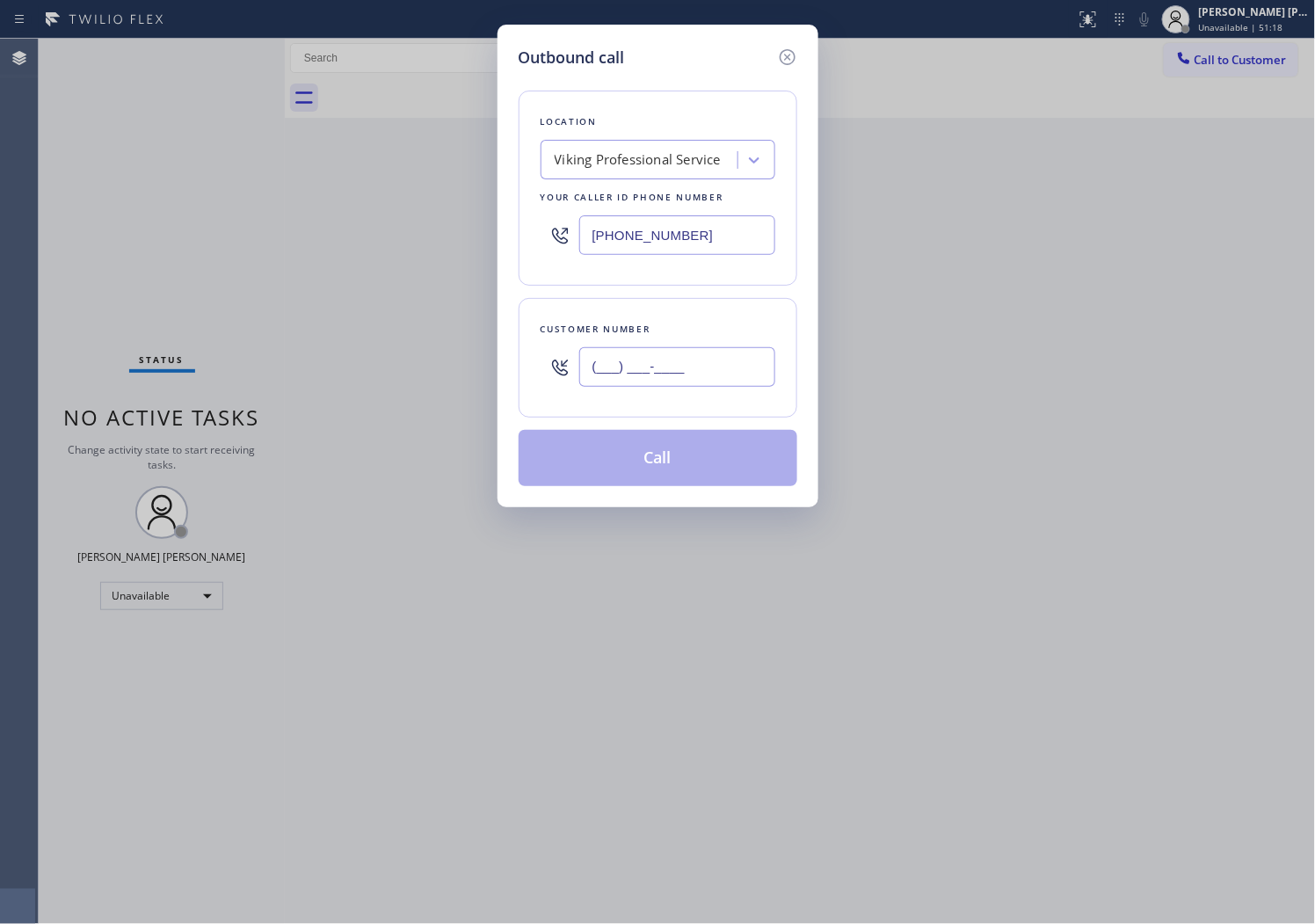
click at [681, 352] on input "(___) ___-____" at bounding box center [677, 367] width 196 height 39
paste input "619) 977-0299"
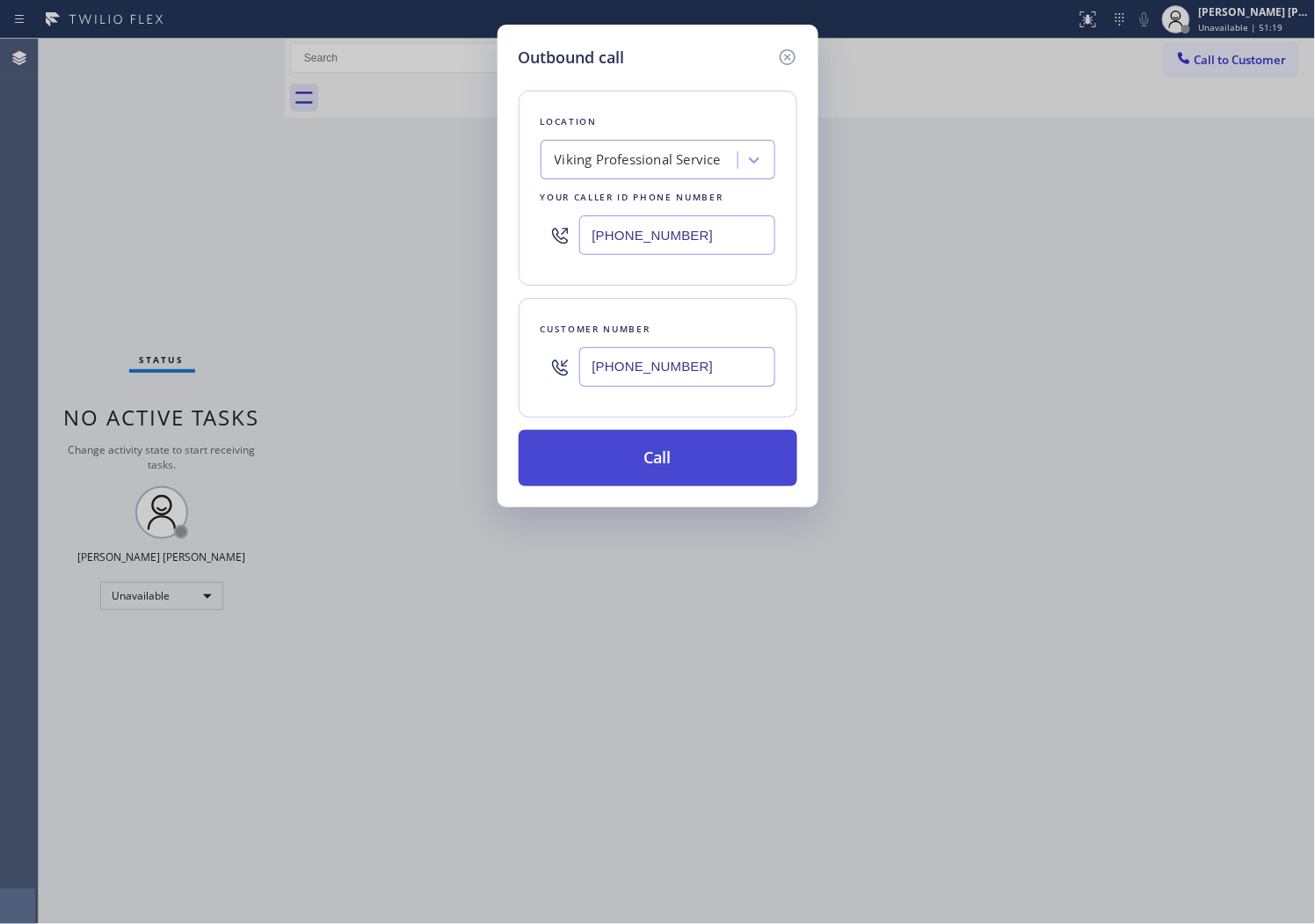
type input "[PHONE_NUMBER]"
click at [696, 461] on button "Call" at bounding box center [658, 458] width 279 height 56
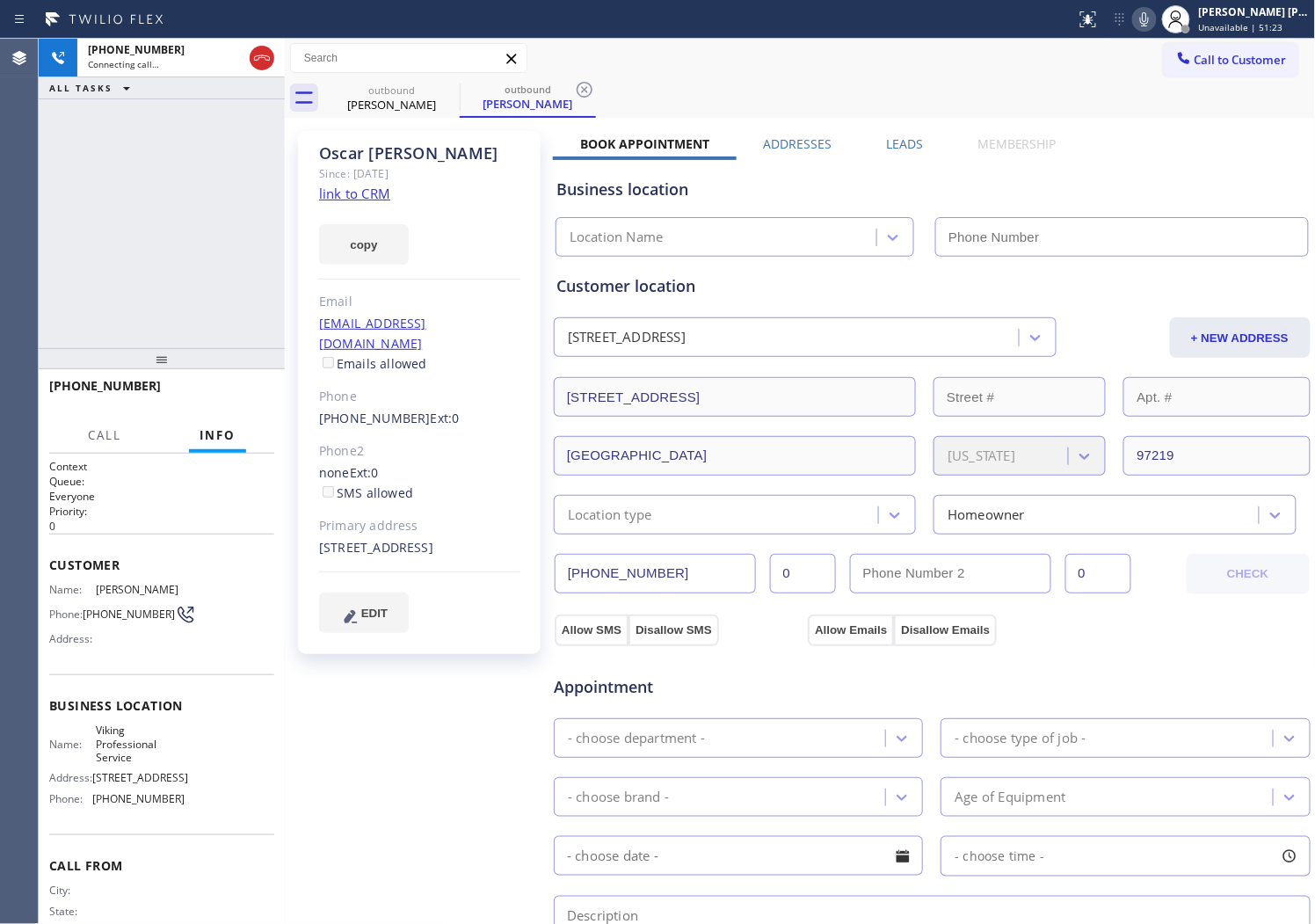
type input "[PHONE_NUMBER]"
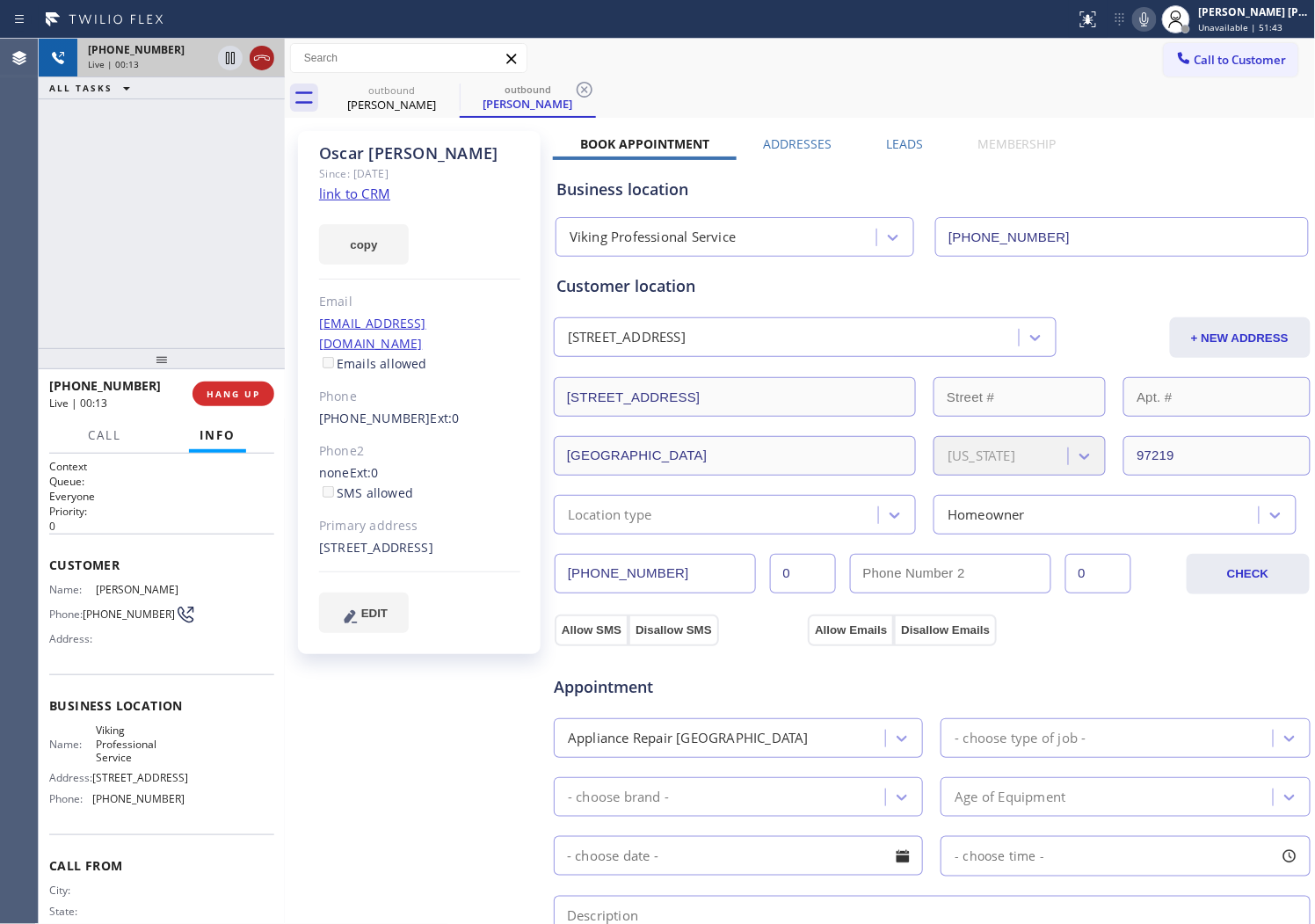
click at [264, 66] on icon at bounding box center [261, 57] width 21 height 21
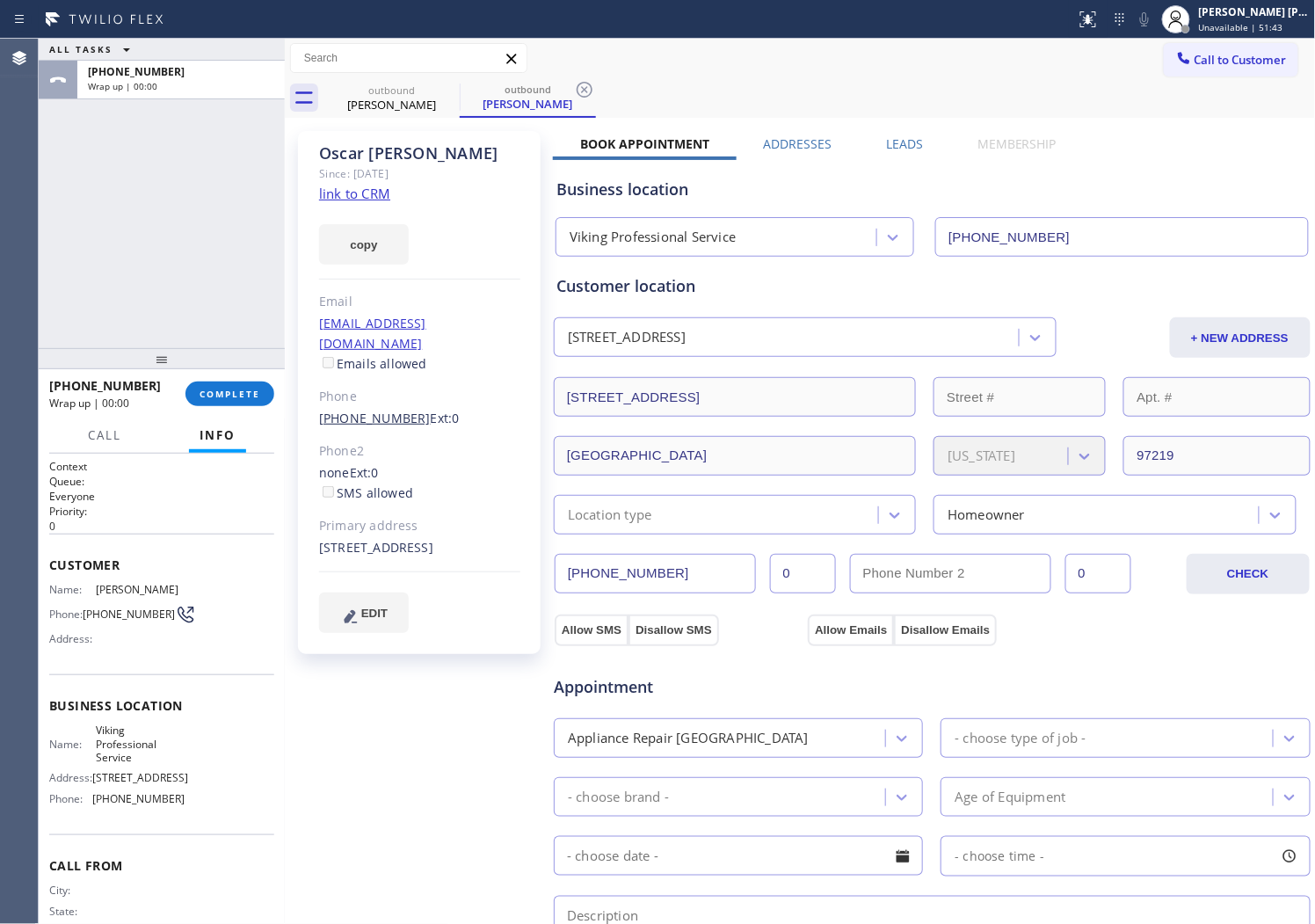
click at [375, 409] on link "[PHONE_NUMBER]" at bounding box center [375, 417] width 111 height 17
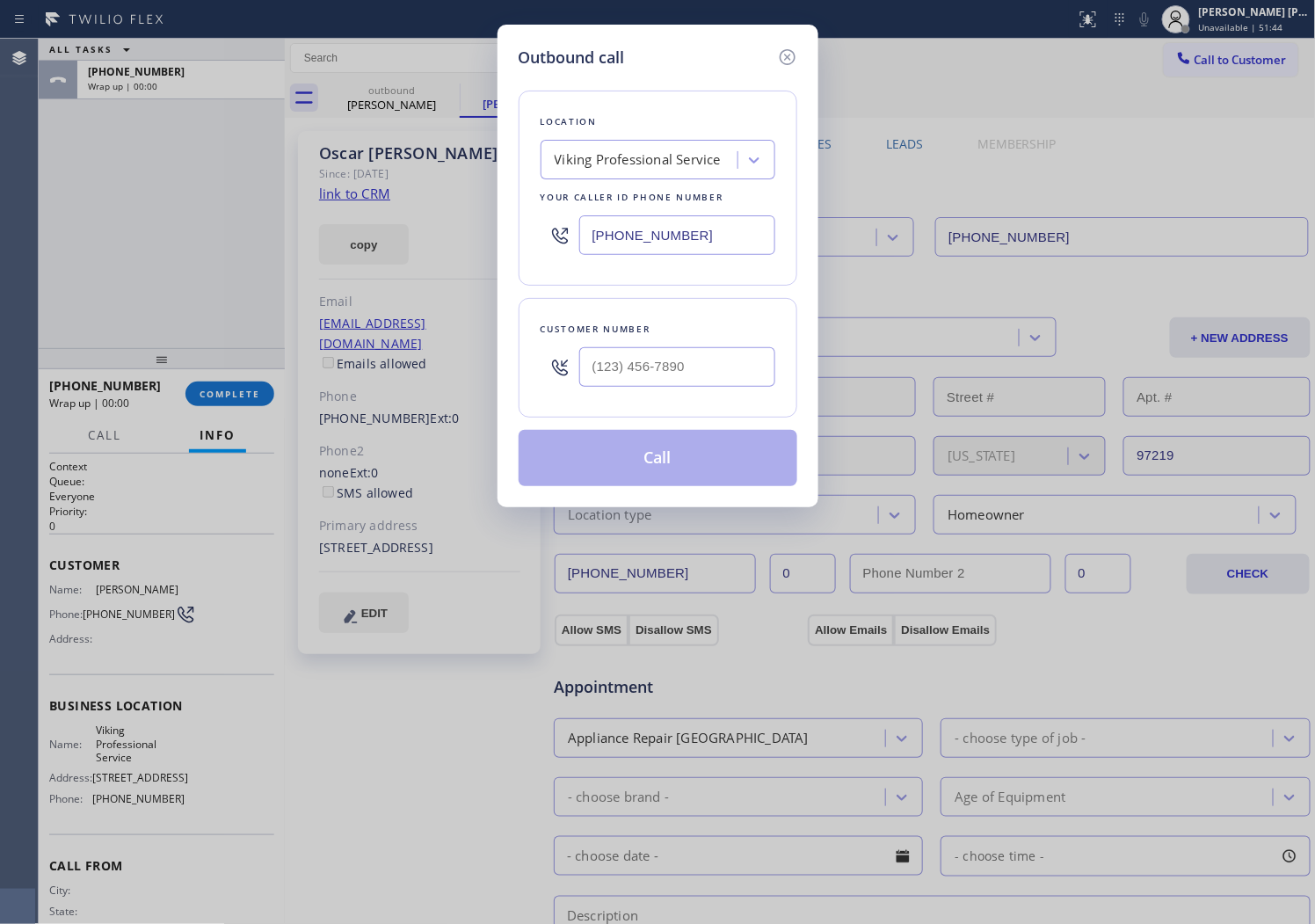
type input "[PHONE_NUMBER]"
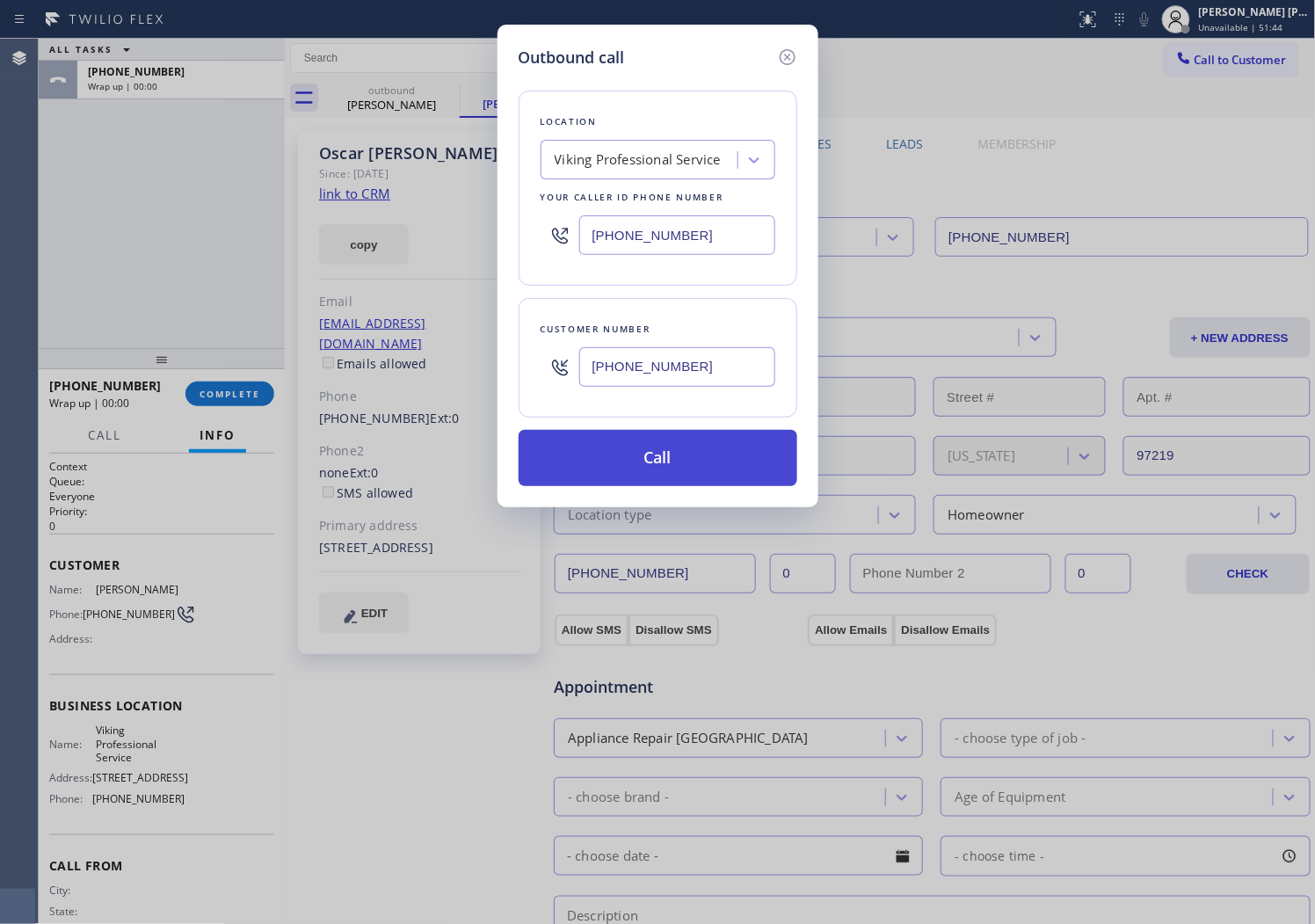
click at [690, 458] on button "Call" at bounding box center [658, 458] width 279 height 56
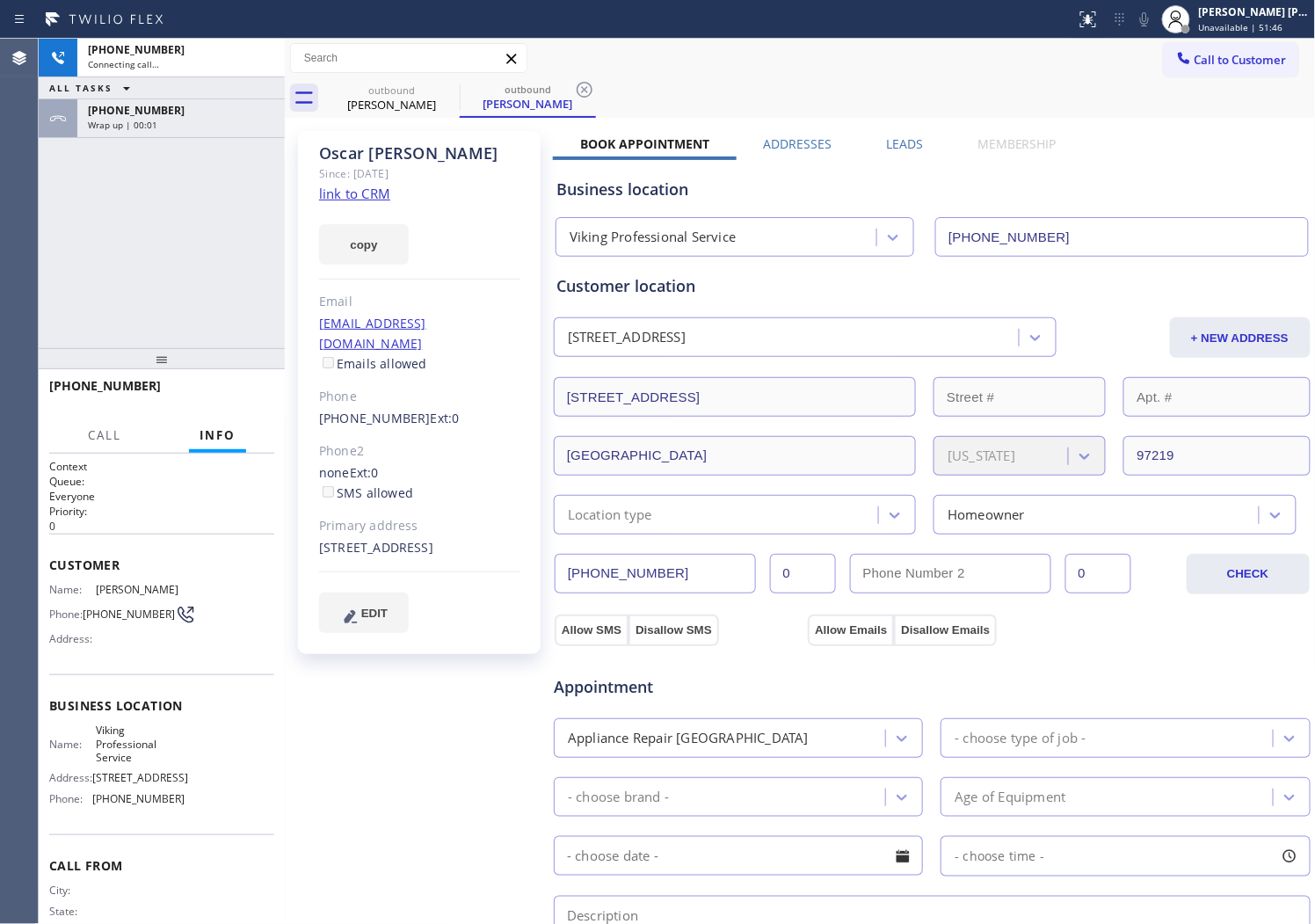
click at [380, 157] on div "outbound [PERSON_NAME] outbound [PERSON_NAME] Call to Customer Outbound call Lo…" at bounding box center [800, 670] width 1031 height 1262
type input "[PHONE_NUMBER]"
click at [379, 155] on div "[PERSON_NAME]" at bounding box center [420, 153] width 201 height 20
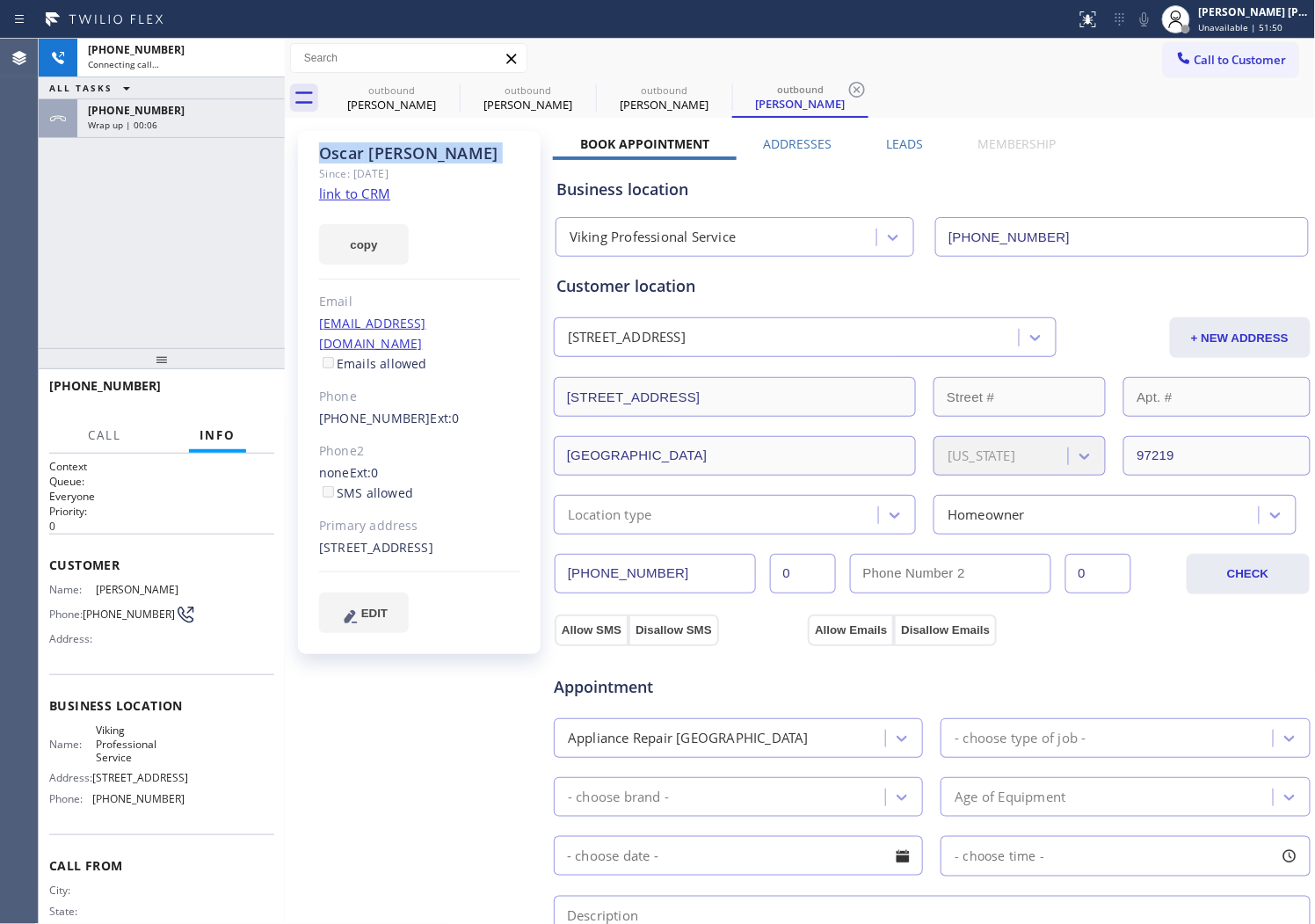
click at [379, 155] on div "[PERSON_NAME]" at bounding box center [420, 153] width 201 height 20
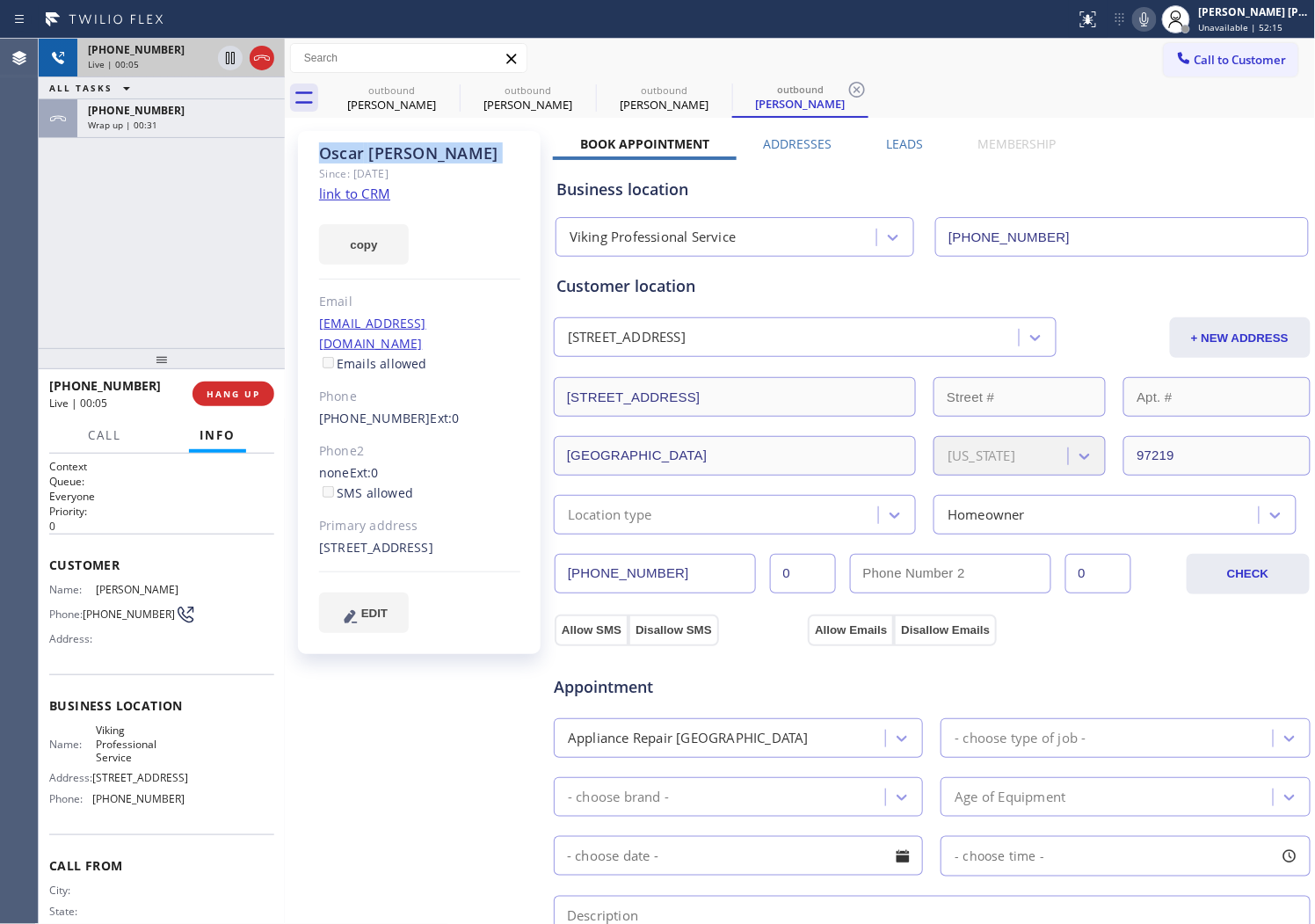
drag, startPoint x: 275, startPoint y: 61, endPoint x: 262, endPoint y: 56, distance: 13.9
click at [274, 60] on div at bounding box center [246, 57] width 63 height 38
click at [262, 56] on icon at bounding box center [261, 57] width 21 height 21
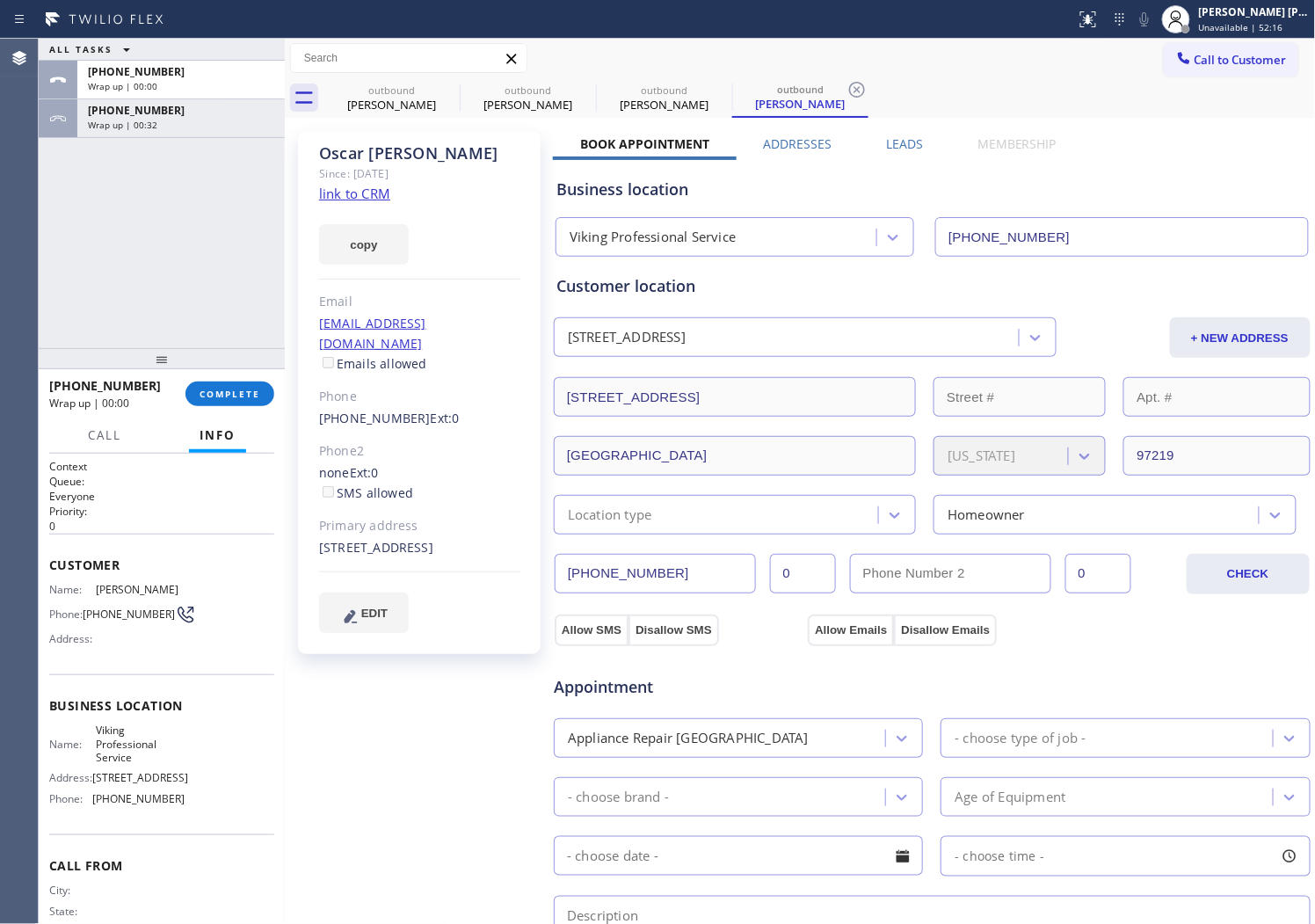
click at [910, 141] on label "Leads" at bounding box center [904, 143] width 37 height 17
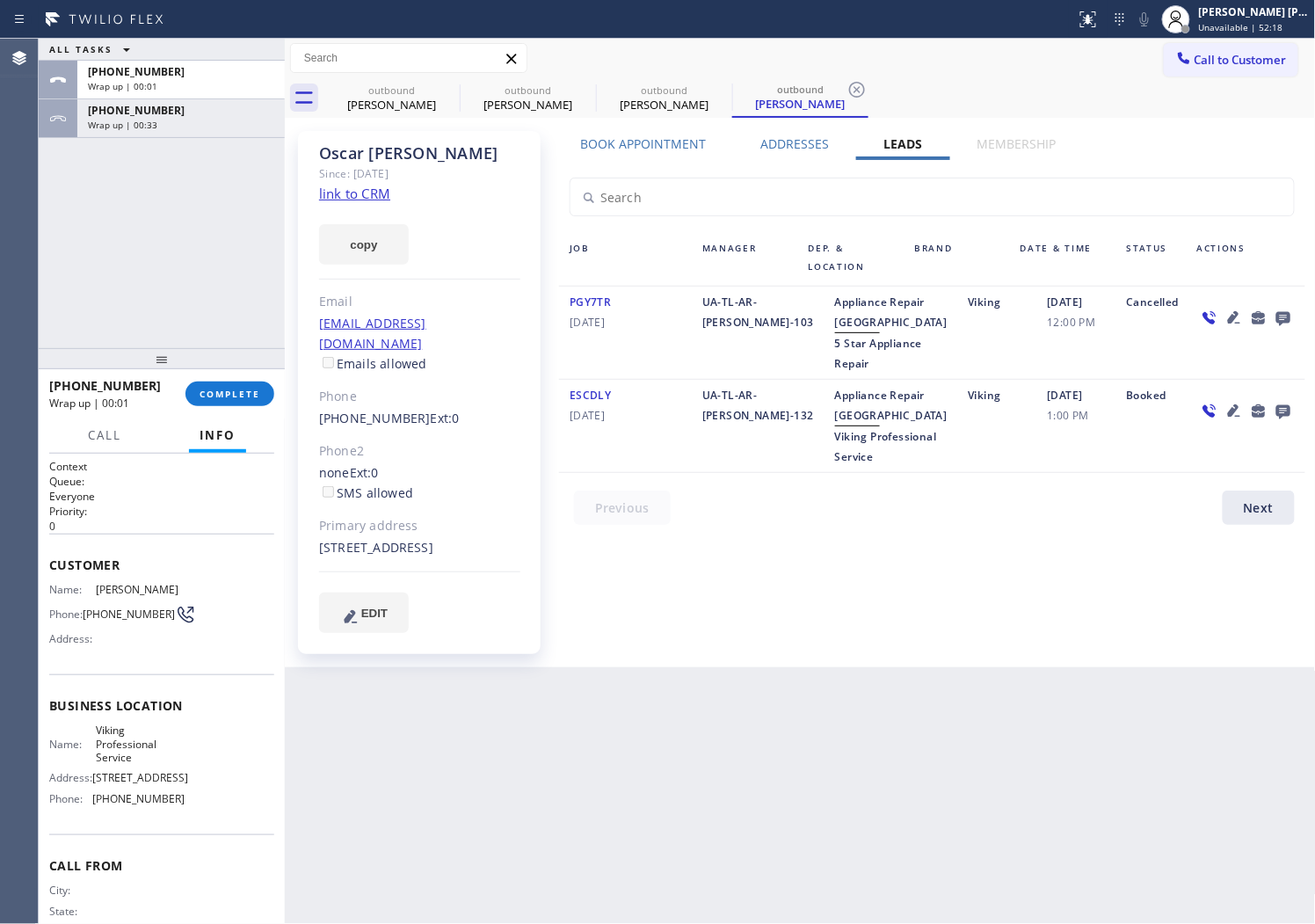
click at [1169, 79] on div "outbound [PERSON_NAME] outbound [PERSON_NAME] outbound [PERSON_NAME] outbound […" at bounding box center [820, 98] width 992 height 39
click at [1297, 78] on div "outbound [PERSON_NAME] outbound [PERSON_NAME] outbound [PERSON_NAME] outbound […" at bounding box center [820, 98] width 992 height 39
copy div
click at [1278, 321] on icon at bounding box center [1283, 319] width 14 height 14
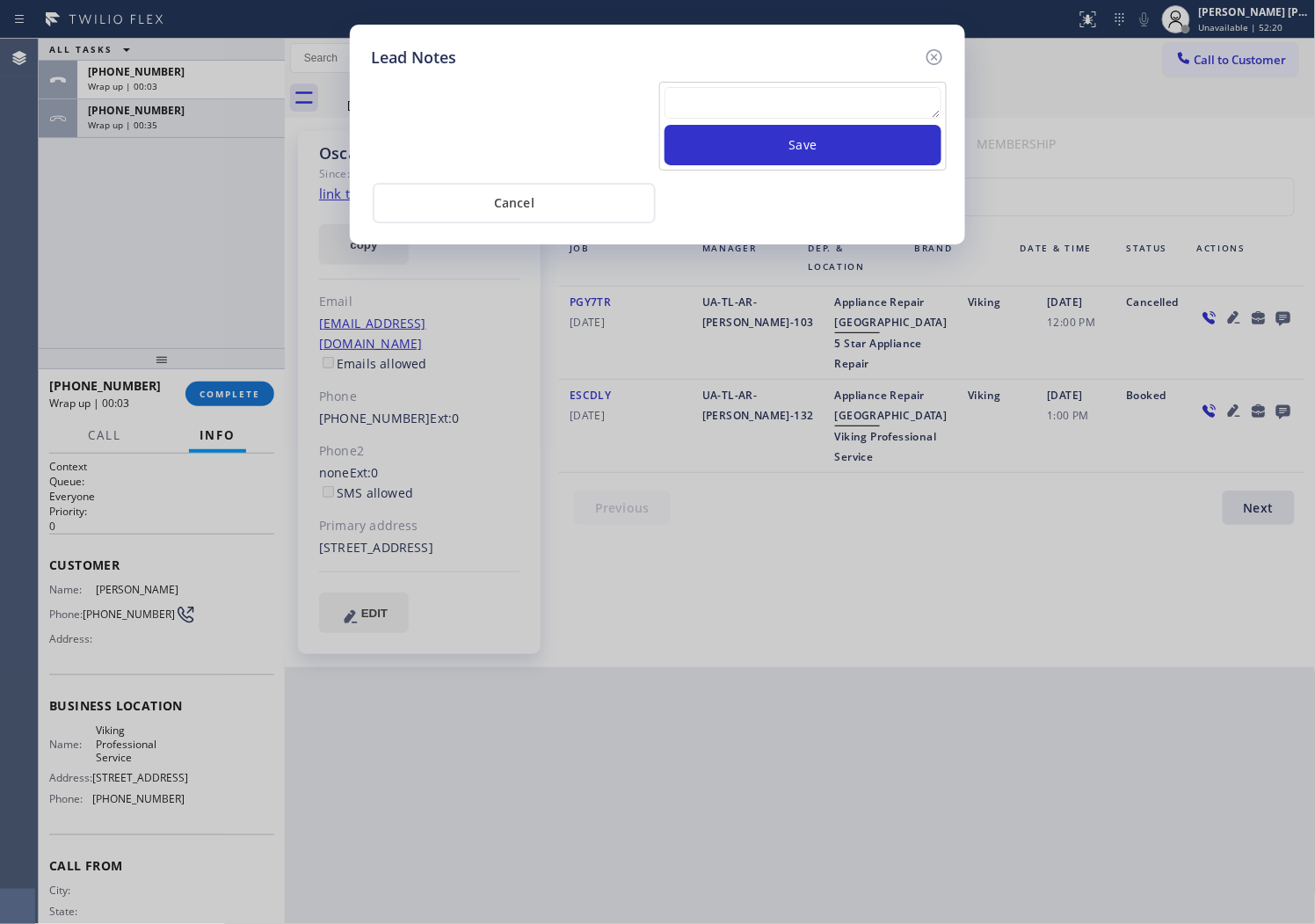
click at [785, 114] on textarea at bounding box center [803, 103] width 277 height 32
paste textarea
click at [760, 102] on textarea at bounding box center [803, 103] width 277 height 32
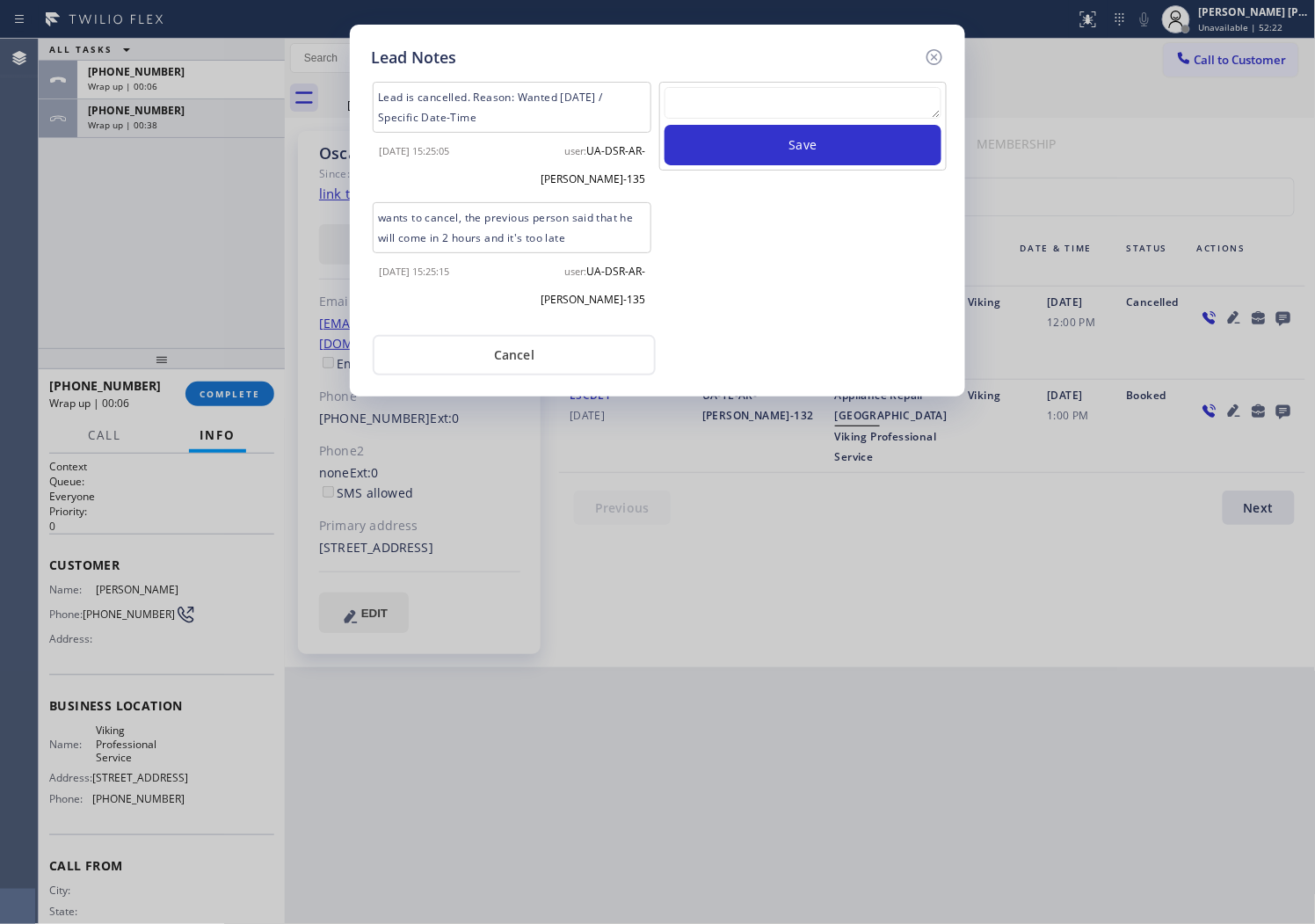
click at [1242, 69] on div "Lead Notes Lead is cancelled. Reason: Wanted [DATE] / Specific Date-Time [DATE]…" at bounding box center [657, 462] width 1315 height 924
drag, startPoint x: 1242, startPoint y: 69, endPoint x: 1305, endPoint y: 89, distance: 66.1
click at [1279, 84] on div "Lead Notes Lead is cancelled. Reason: Wanted [DATE] / Specific Date-Time [DATE]…" at bounding box center [657, 462] width 1315 height 924
click at [805, 95] on textarea at bounding box center [803, 103] width 277 height 32
paste textarea "N/A - Please transfer"
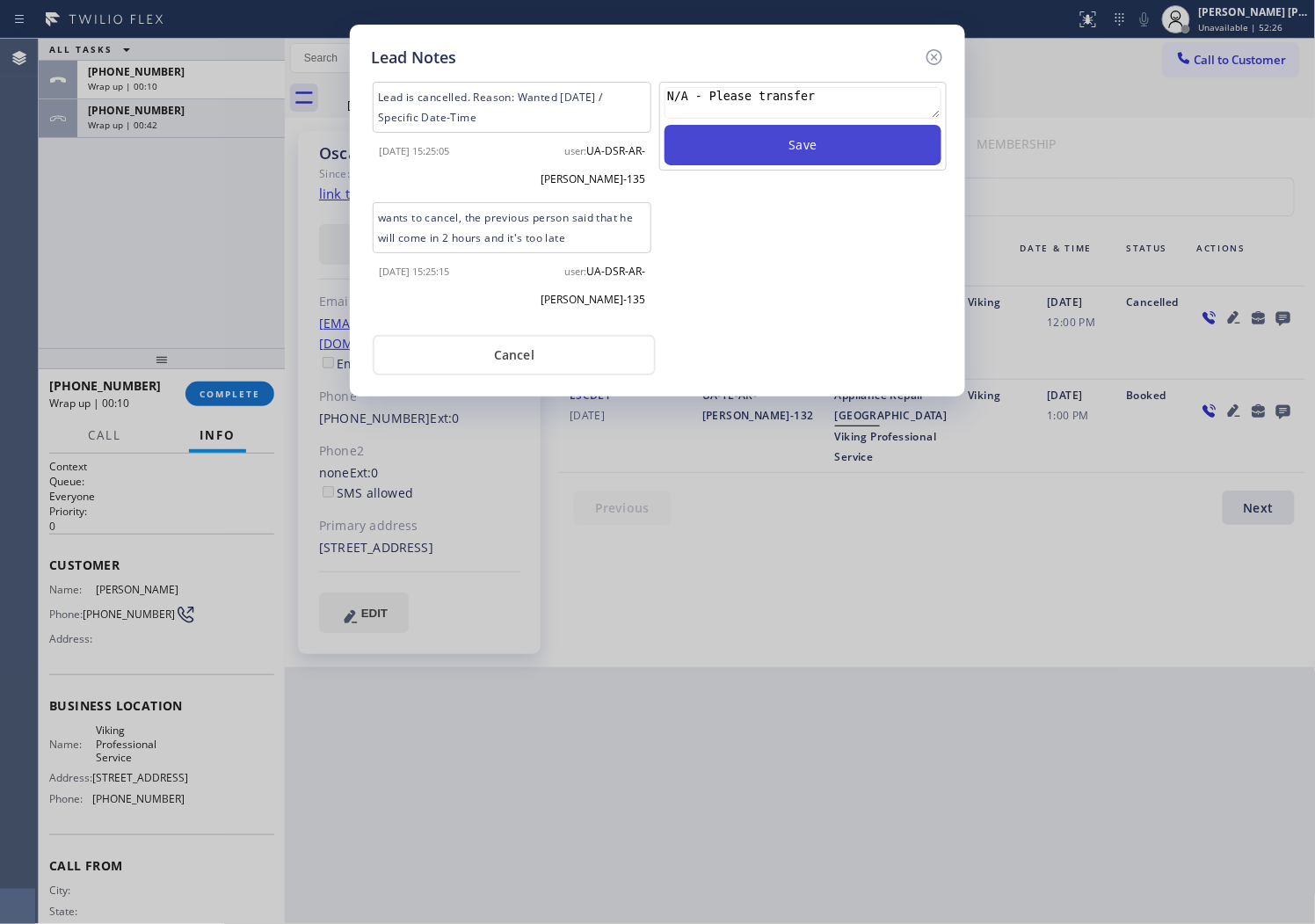
type textarea "N/A - Please transfer"
click at [796, 150] on button "Save" at bounding box center [803, 145] width 277 height 40
click at [942, 57] on icon at bounding box center [934, 57] width 16 height 16
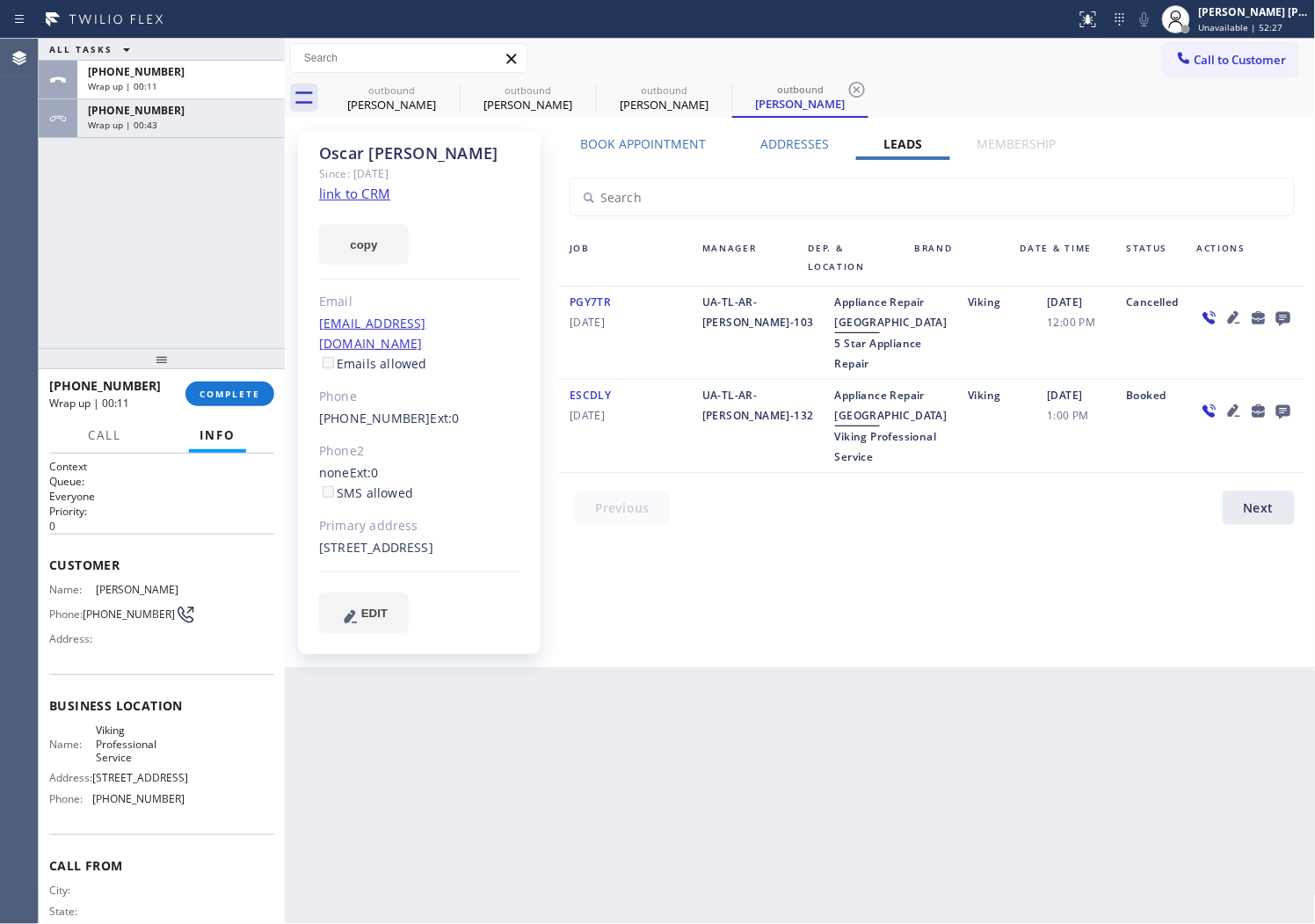
click at [942, 57] on div "Call to Customer Outbound call Location Viking Professional Service Your caller…" at bounding box center [800, 58] width 1031 height 31
drag, startPoint x: 942, startPoint y: 57, endPoint x: 477, endPoint y: 320, distance: 534.2
click at [941, 57] on div "Call to Customer Outbound call Location Viking Professional Service Your caller…" at bounding box center [800, 58] width 1031 height 31
click at [245, 393] on span "COMPLETE" at bounding box center [229, 393] width 60 height 12
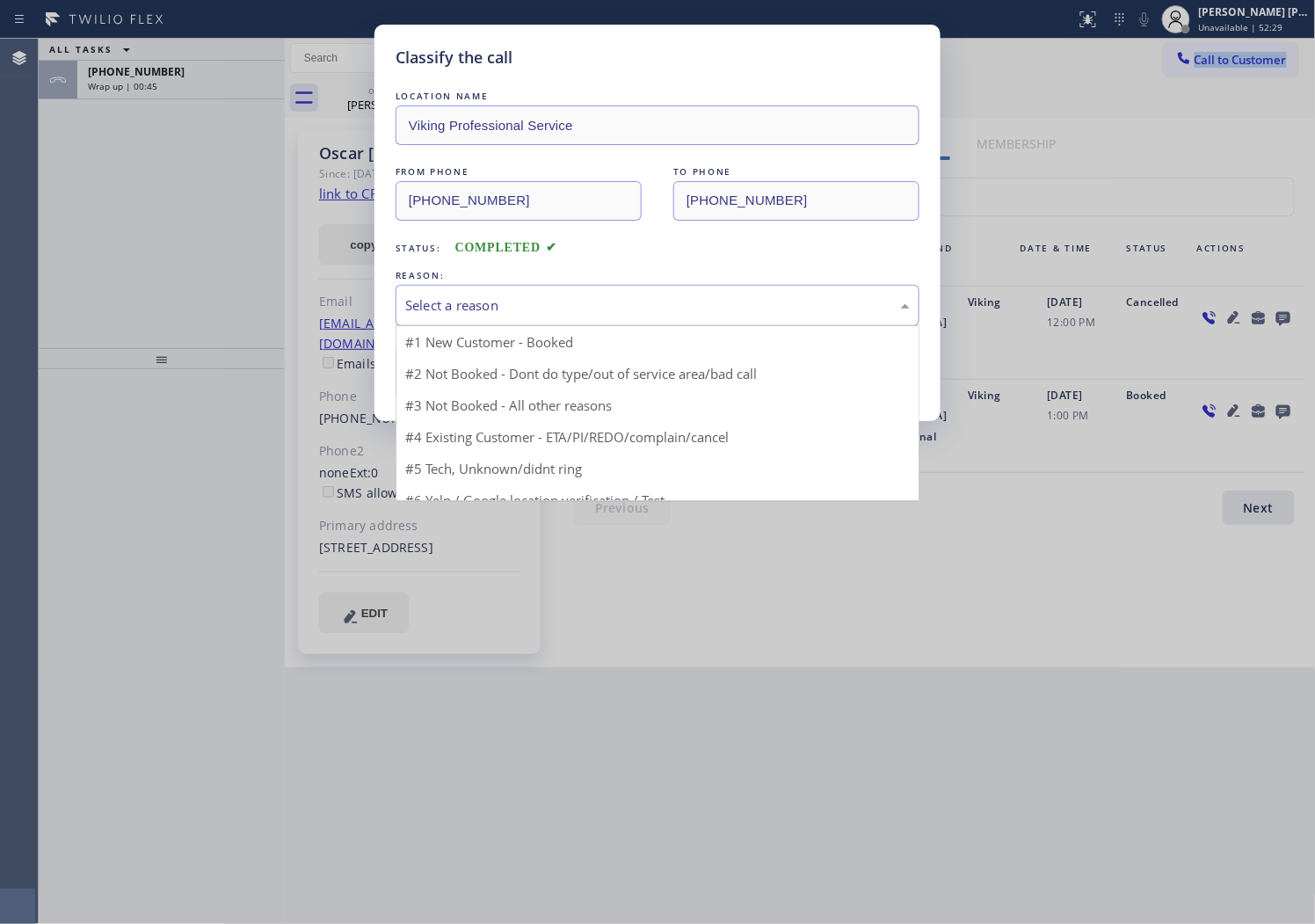
click at [534, 326] on div "Select a reason #1 New Customer - Booked #2 Not Booked - Dont do type/out of se…" at bounding box center [657, 306] width 524 height 41
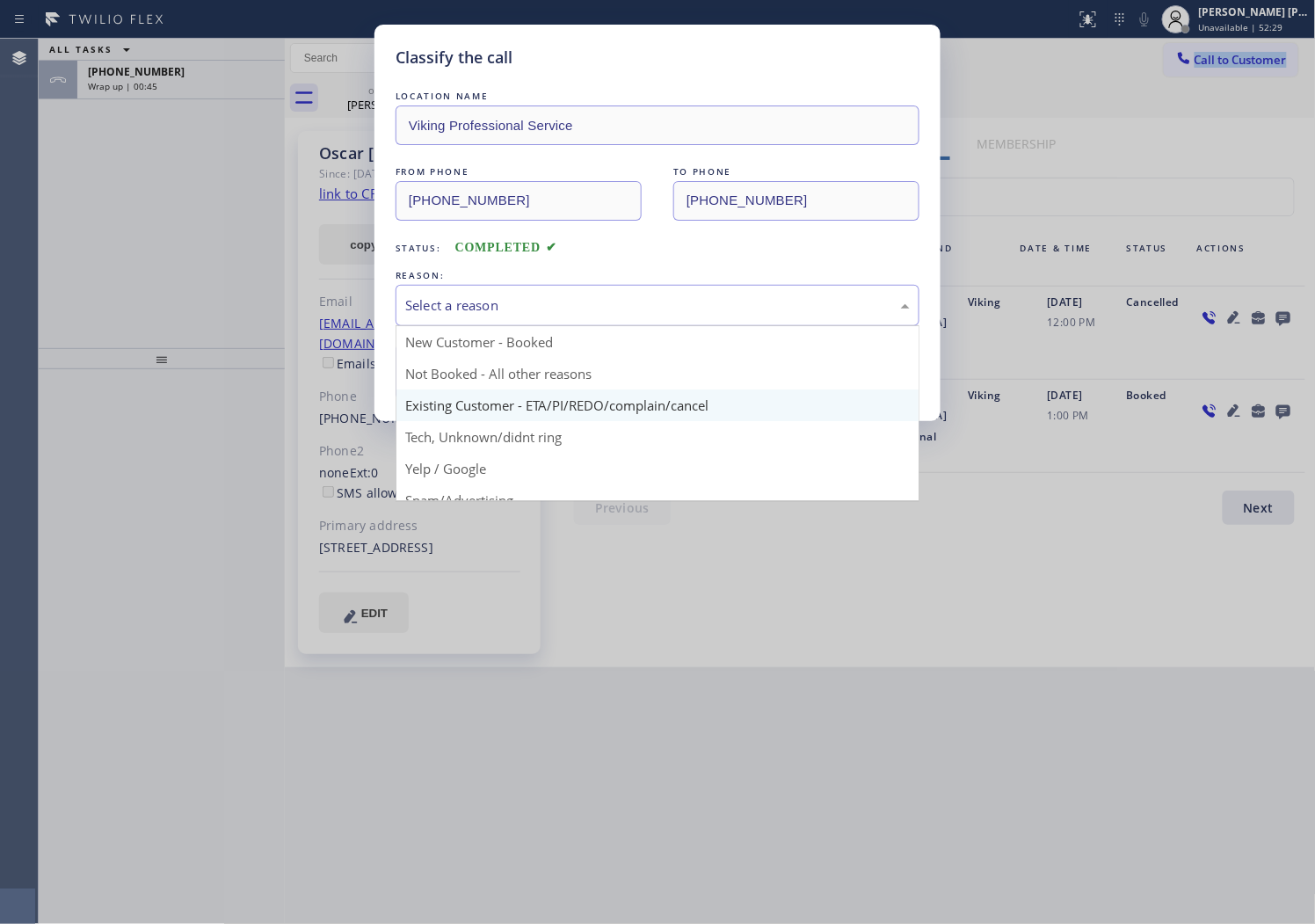
click at [511, 400] on div "Classify the call LOCATION NAME Viking Professional Service FROM PHONE [PHONE_N…" at bounding box center [658, 223] width 566 height 396
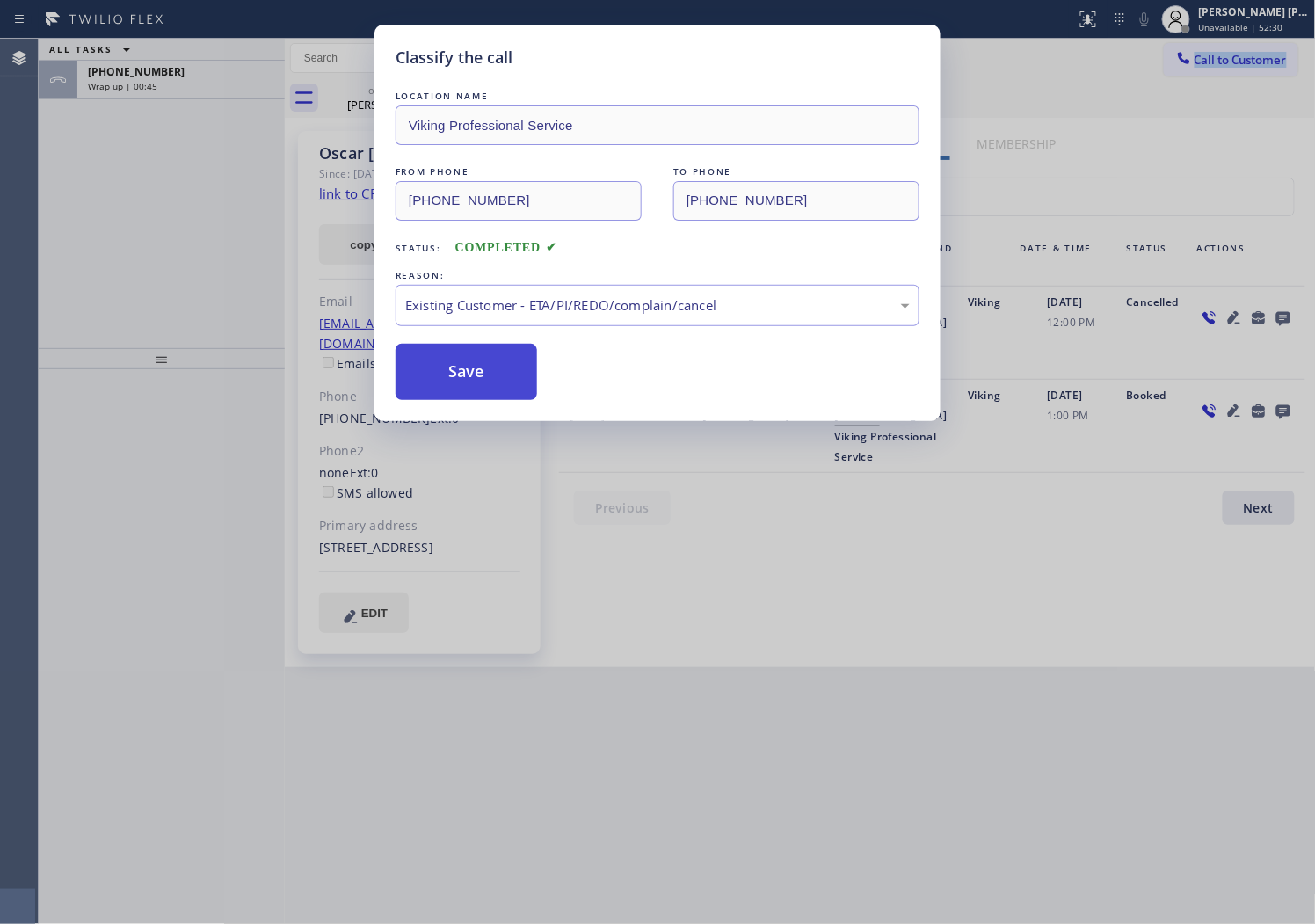
click at [454, 378] on button "Save" at bounding box center [466, 371] width 141 height 56
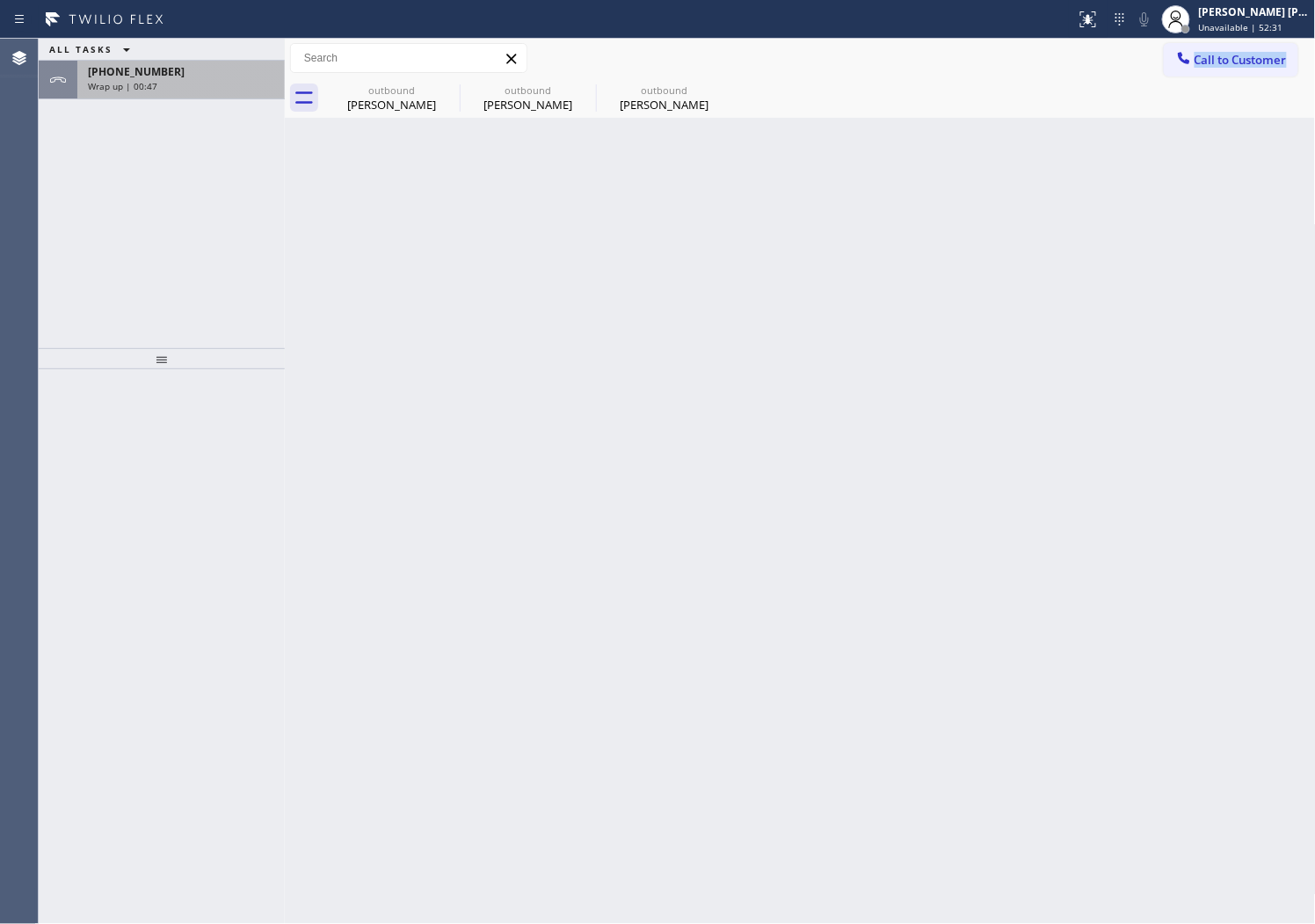
click at [188, 77] on div "[PHONE_NUMBER]" at bounding box center [181, 71] width 186 height 15
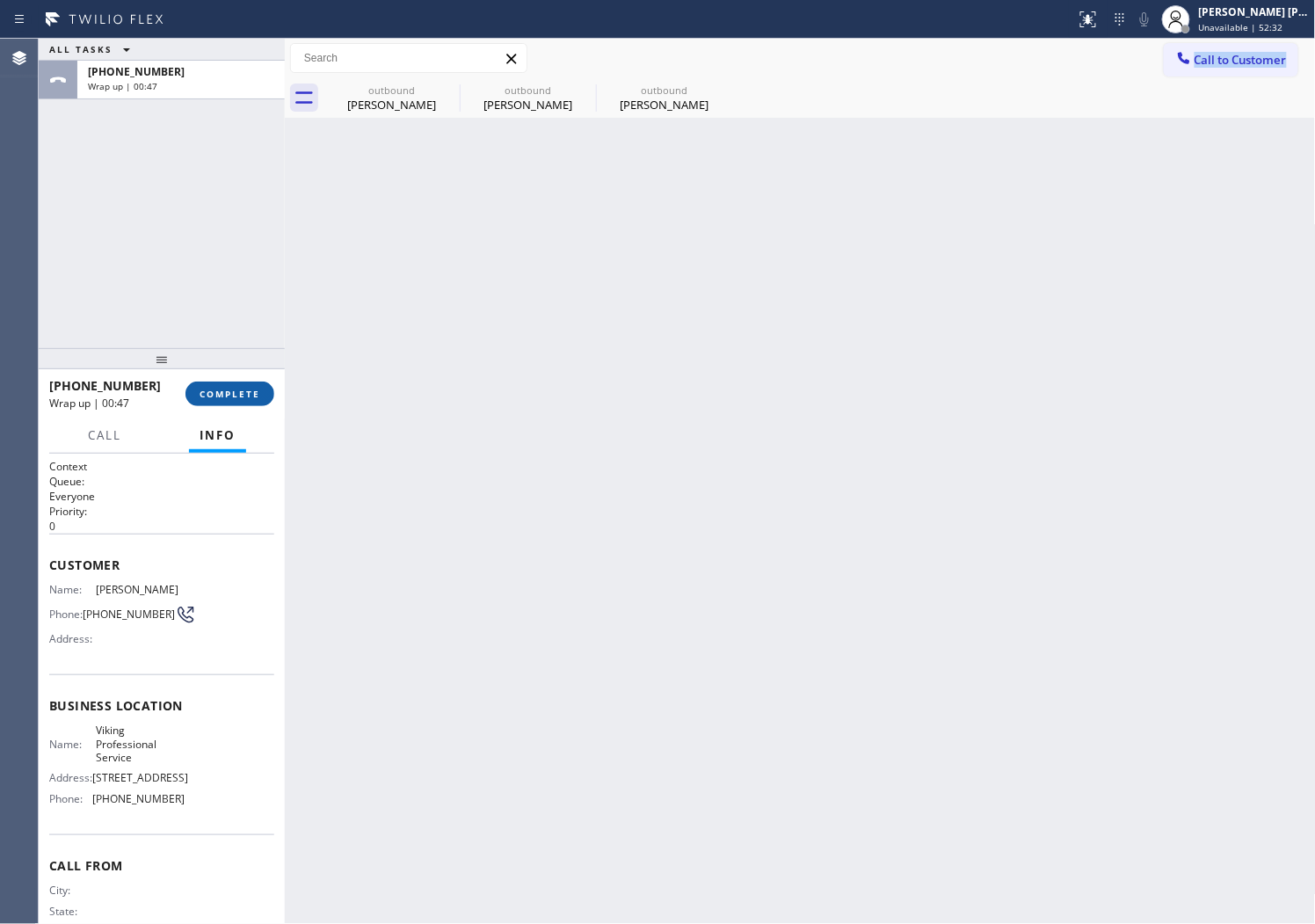
click at [223, 382] on button "COMPLETE" at bounding box center [230, 393] width 89 height 25
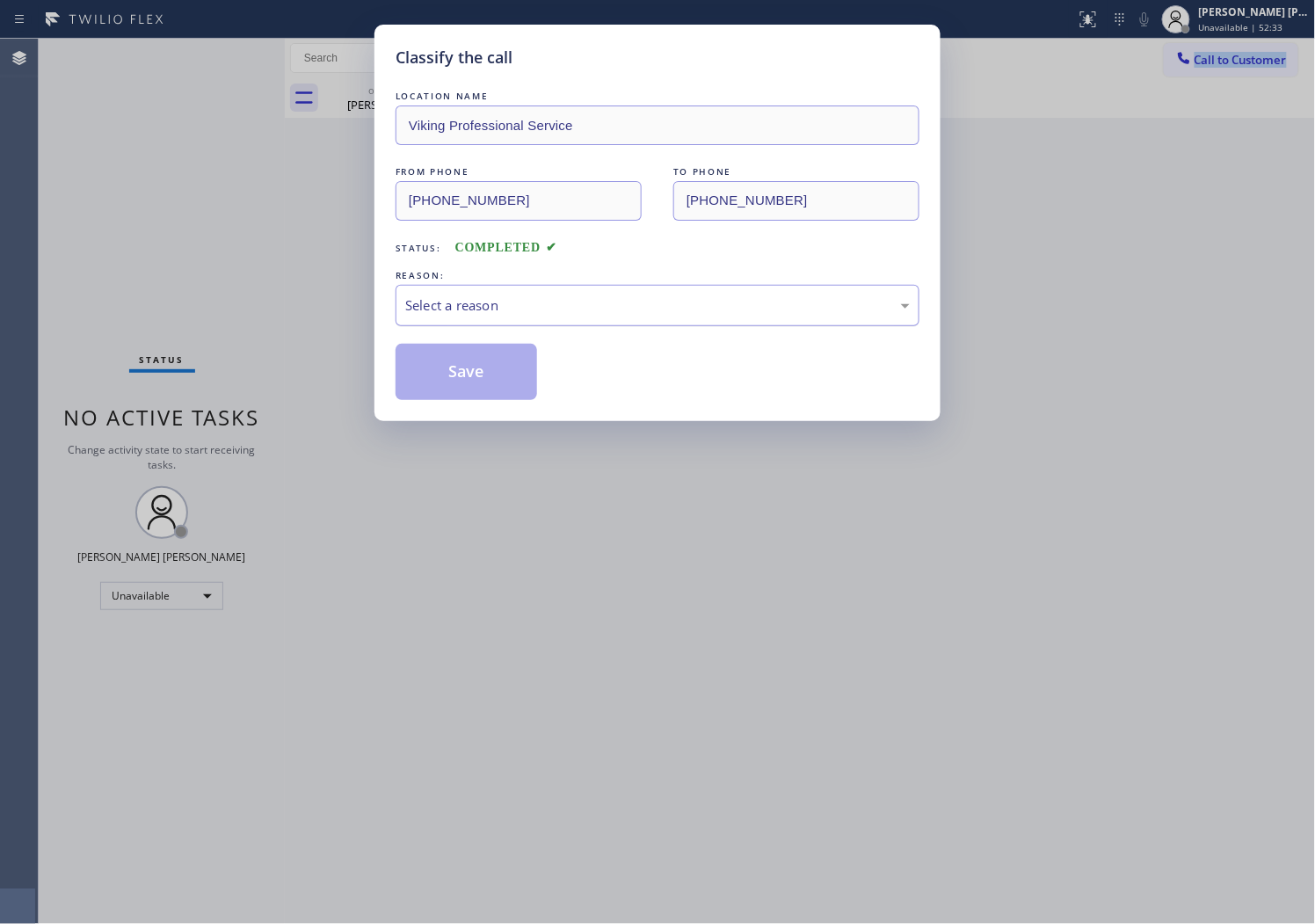
click at [487, 285] on div "Select a reason" at bounding box center [657, 306] width 524 height 41
click at [444, 384] on button "Save" at bounding box center [466, 371] width 141 height 56
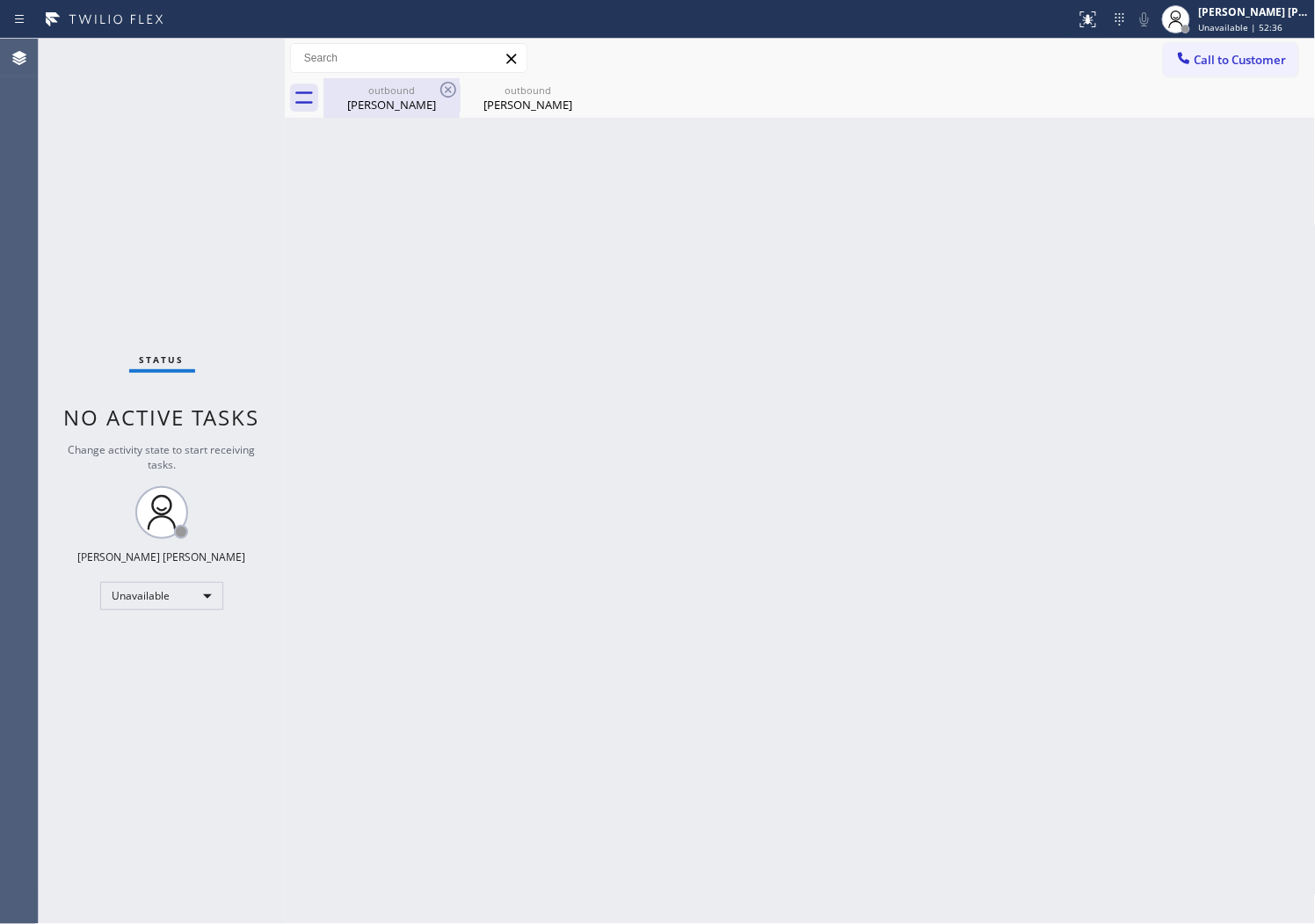
click at [432, 88] on div "outbound" at bounding box center [392, 90] width 133 height 13
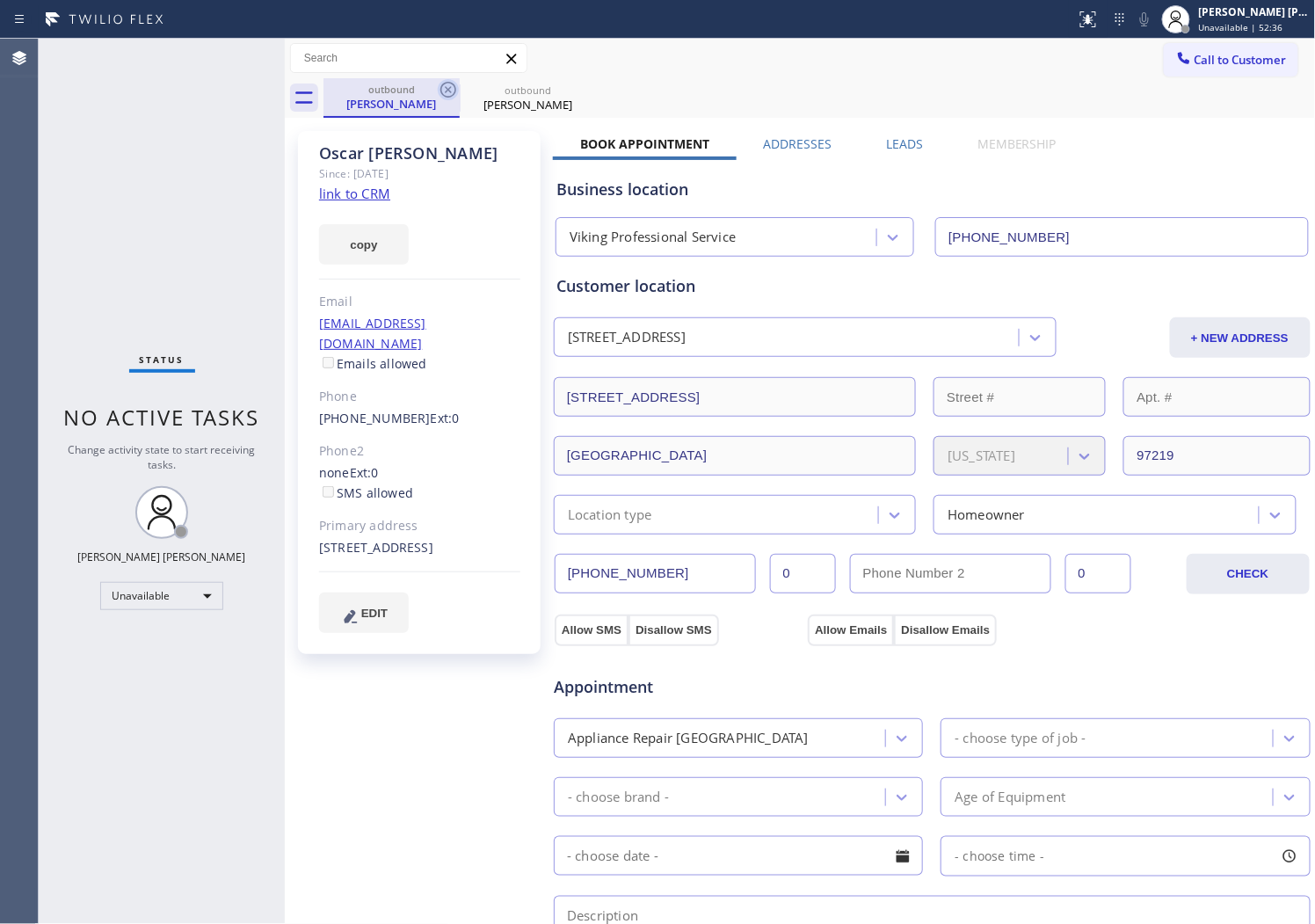
click at [442, 86] on icon at bounding box center [448, 89] width 21 height 21
click at [0, 0] on icon at bounding box center [0, 0] width 0 height 0
click at [442, 86] on div "outbound [PERSON_NAME] outbound [PERSON_NAME]" at bounding box center [820, 98] width 992 height 39
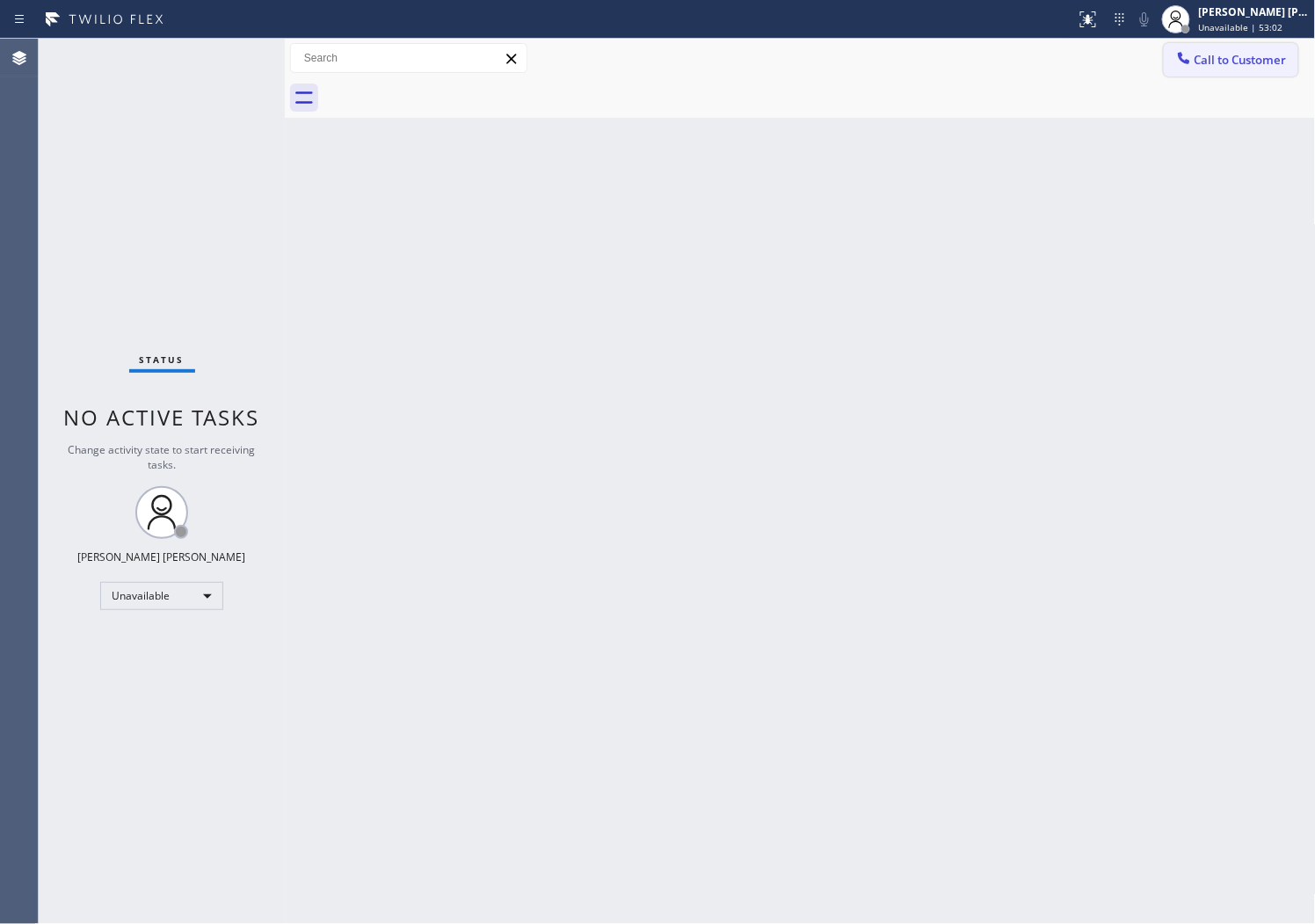
click at [1207, 66] on span "Call to Customer" at bounding box center [1241, 60] width 93 height 16
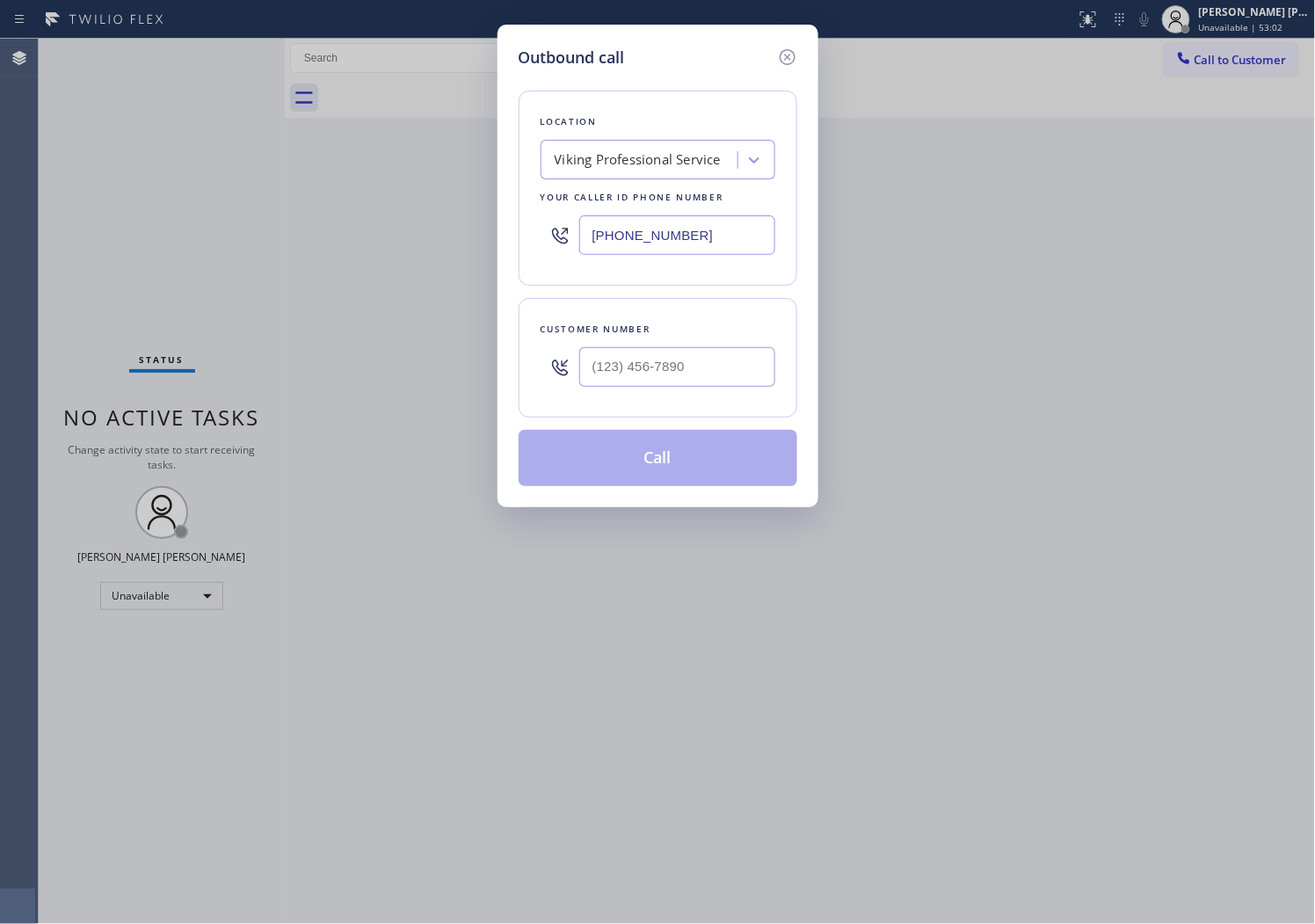
click at [631, 236] on input "[PHONE_NUMBER]" at bounding box center [677, 235] width 196 height 39
paste input "973) 810-4410"
type input "[PHONE_NUMBER]"
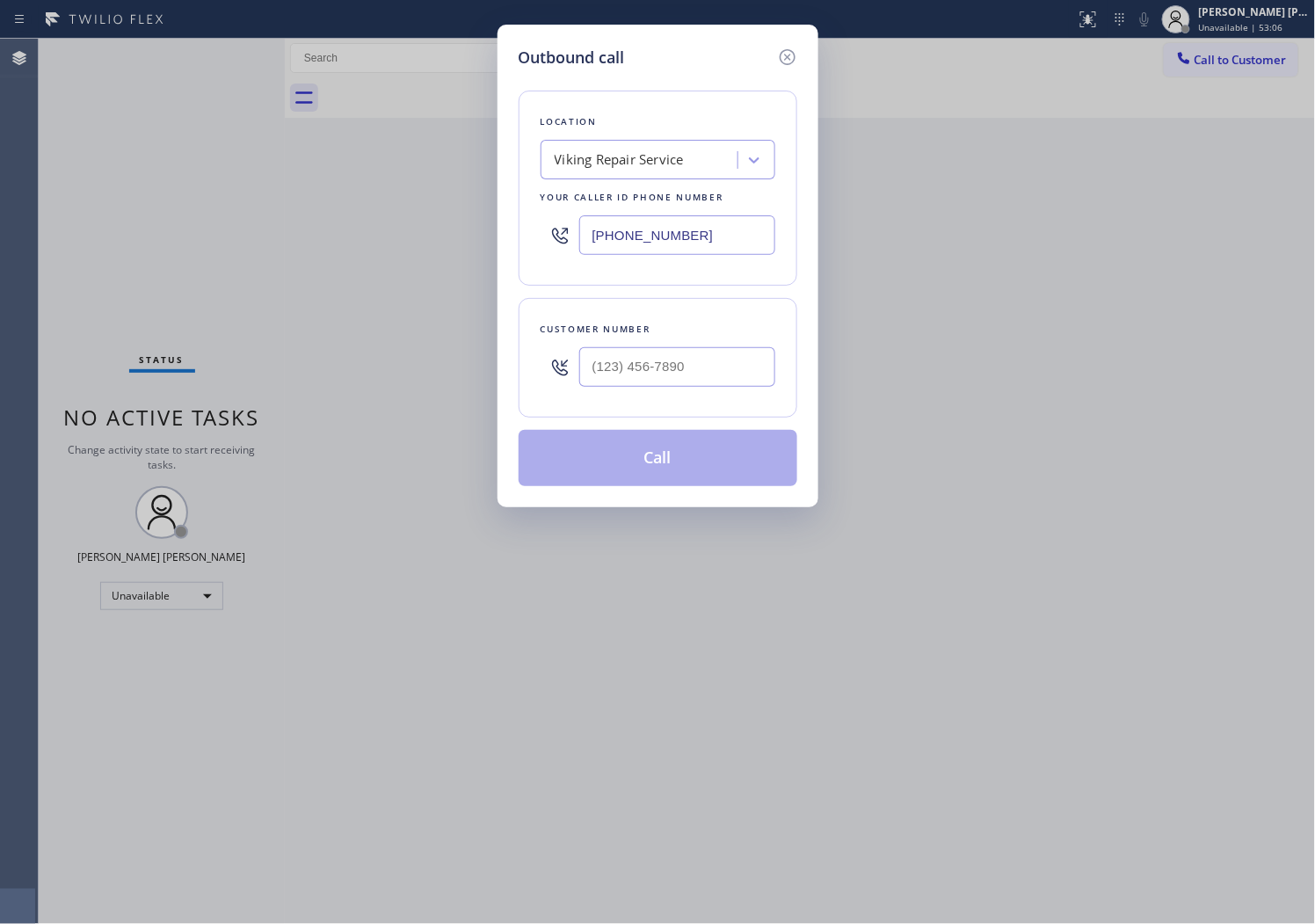
click at [653, 357] on input "text" at bounding box center [677, 367] width 196 height 39
click at [653, 357] on input "(___) ___-____" at bounding box center [677, 367] width 196 height 39
paste input "206) 730-8073"
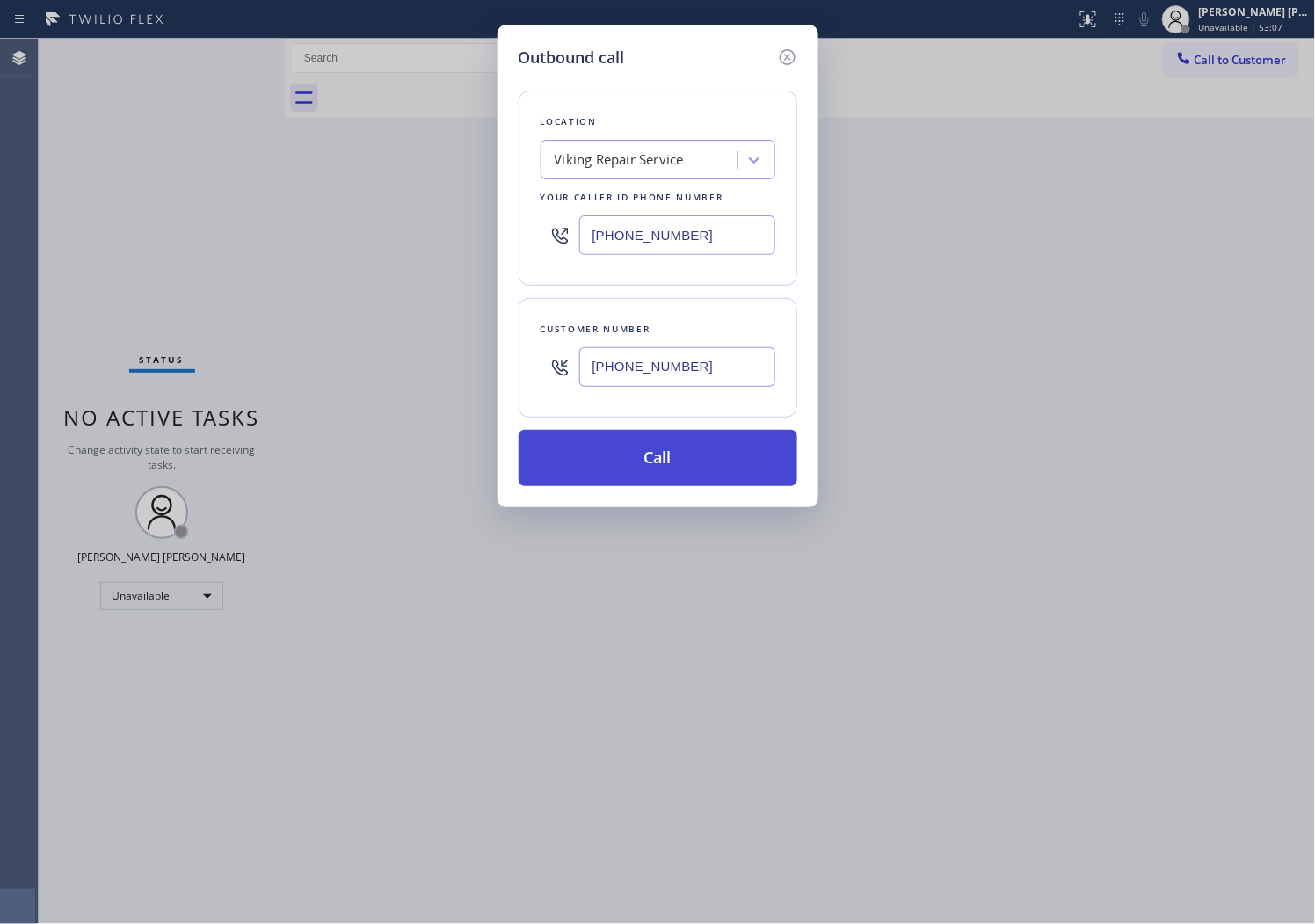
type input "[PHONE_NUMBER]"
click at [692, 462] on button "Call" at bounding box center [658, 458] width 279 height 56
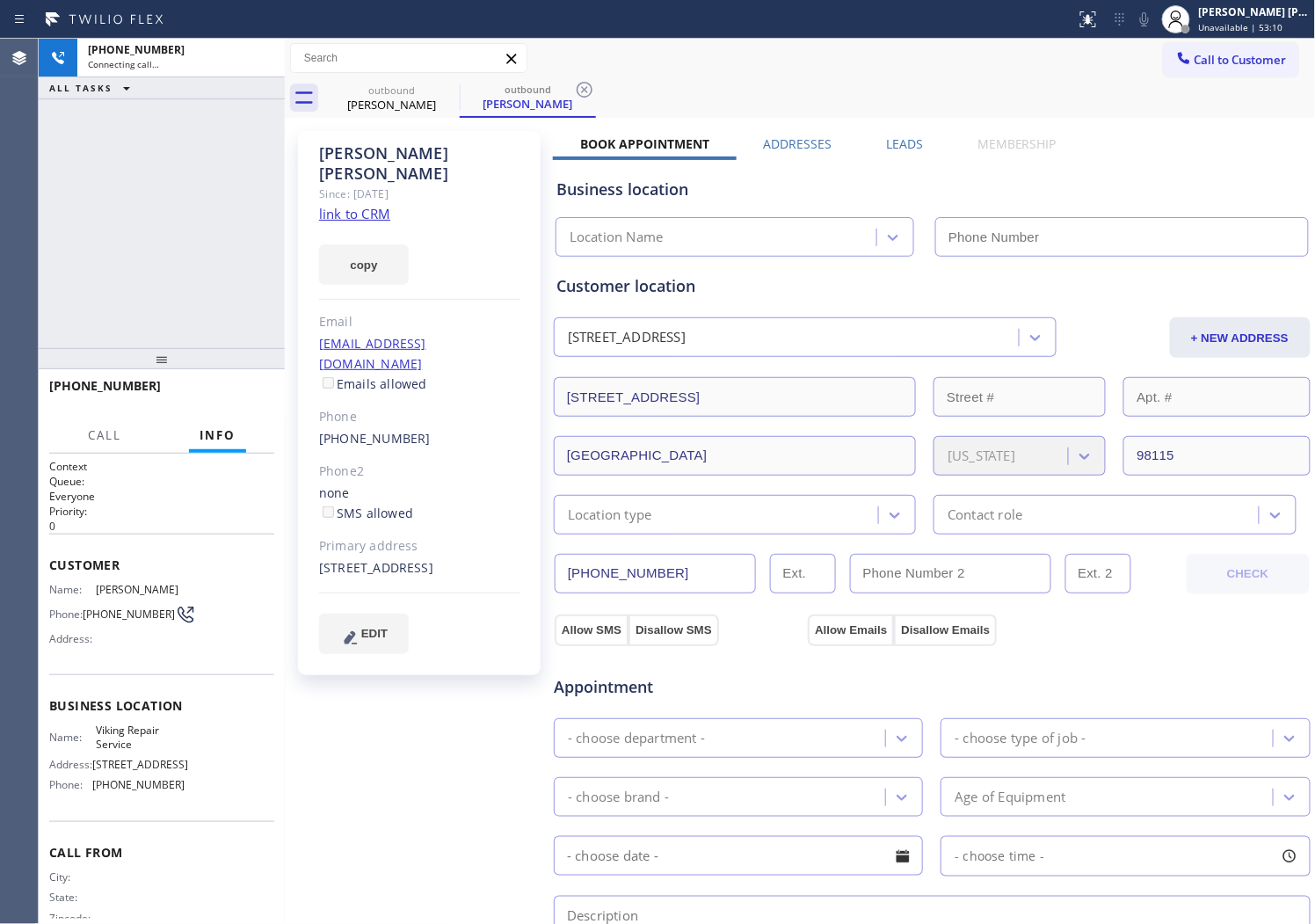
drag, startPoint x: 320, startPoint y: 132, endPoint x: 365, endPoint y: 146, distance: 47.1
click at [365, 146] on div "[PERSON_NAME]" at bounding box center [420, 163] width 201 height 40
type input "[PHONE_NUMBER]"
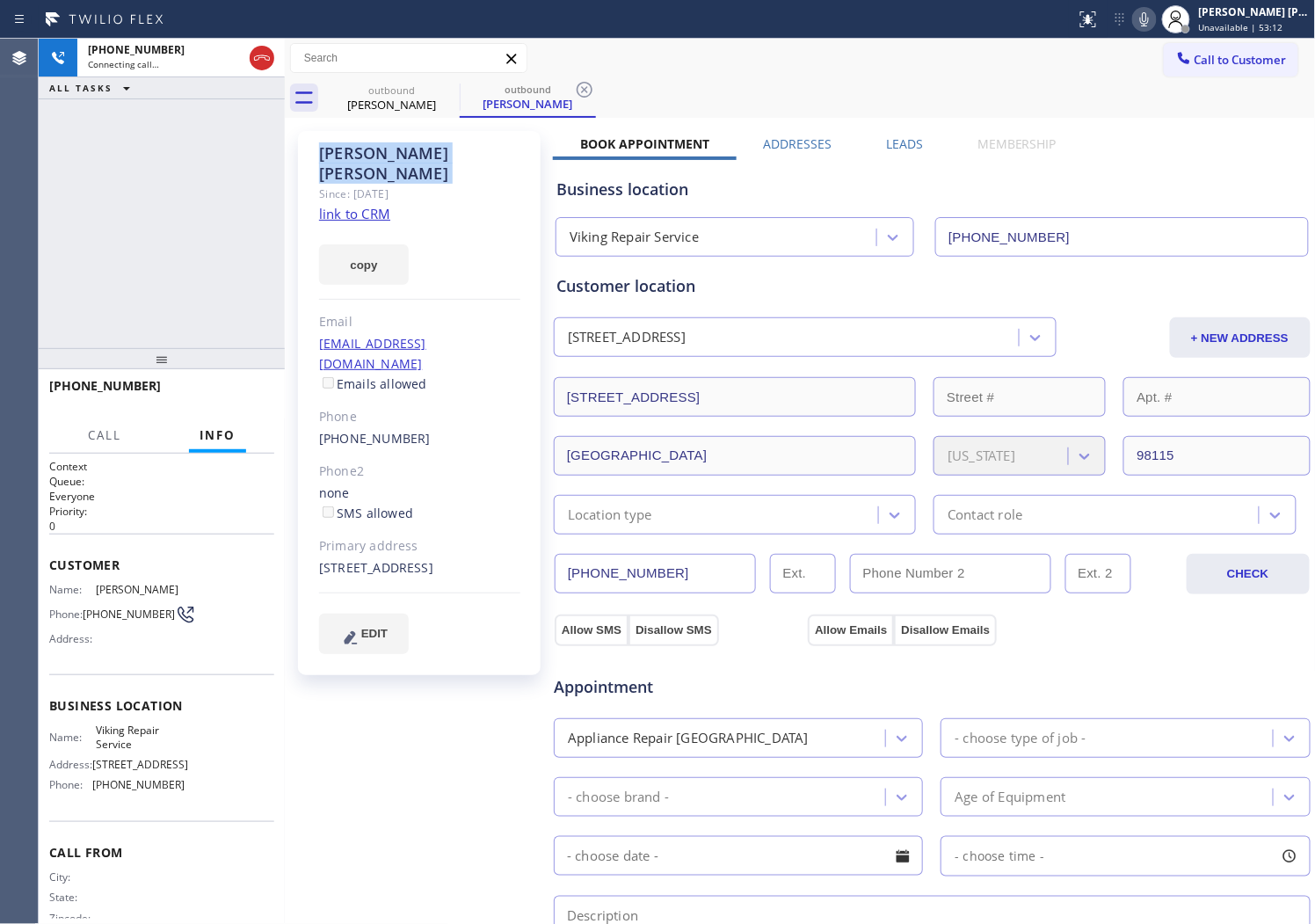
click at [1152, 25] on icon at bounding box center [1144, 19] width 21 height 21
click at [172, 267] on div "[PHONE_NUMBER] Live | 00:01 ALL TASKS ALL TASKS ACTIVE TASKS TASKS IN WRAP UP" at bounding box center [162, 193] width 247 height 310
click at [98, 231] on div "[PHONE_NUMBER] Live | 00:38 ALL TASKS ALL TASKS ACTIVE TASKS TASKS IN WRAP UP" at bounding box center [162, 193] width 247 height 310
click at [231, 391] on span "HANG UP" at bounding box center [233, 393] width 53 height 12
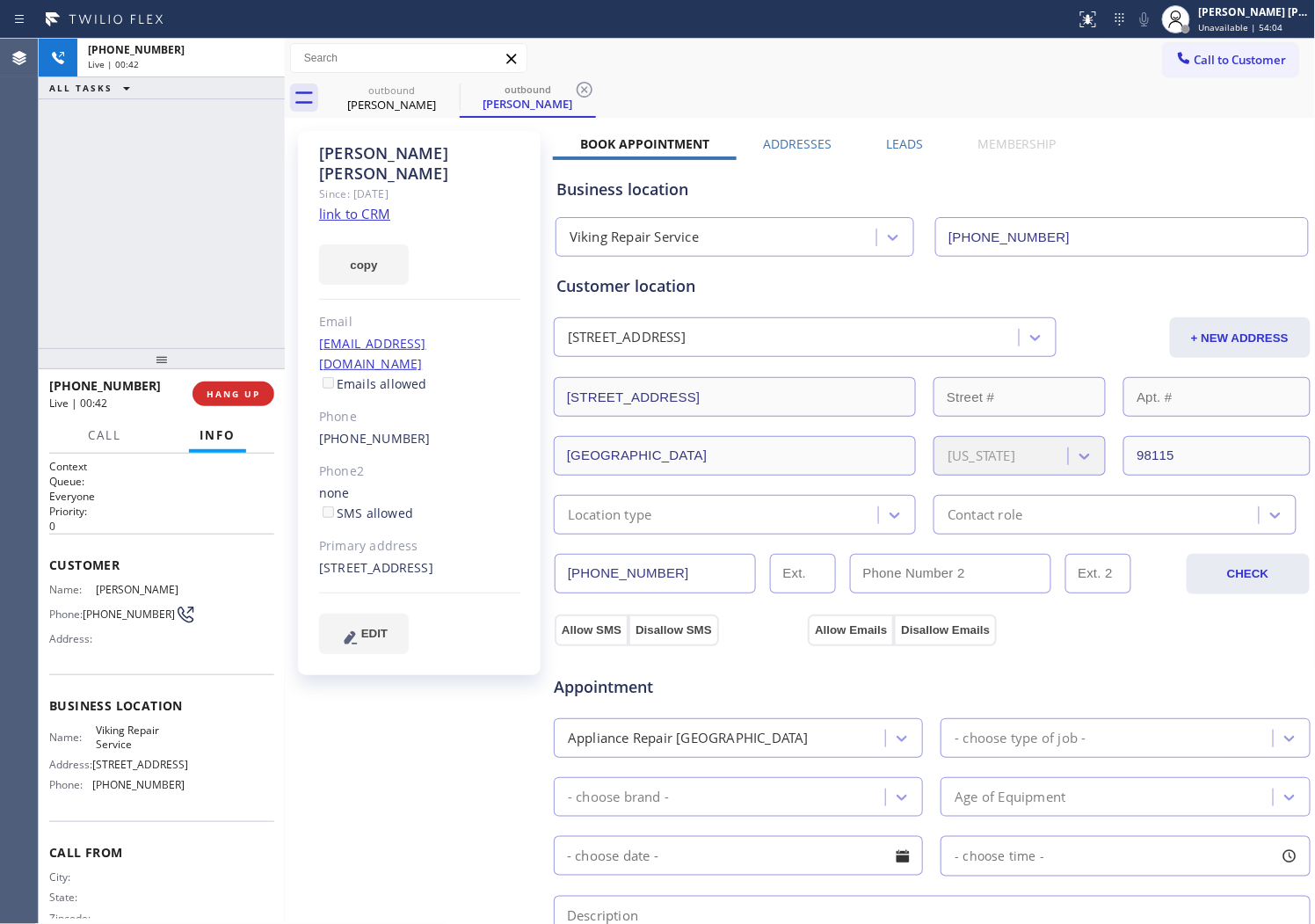
click at [901, 132] on div "[PERSON_NAME] Since: [DATE] link to CRM copy Email [EMAIL_ADDRESS][DOMAIN_NAME]…" at bounding box center [800, 709] width 1023 height 1174
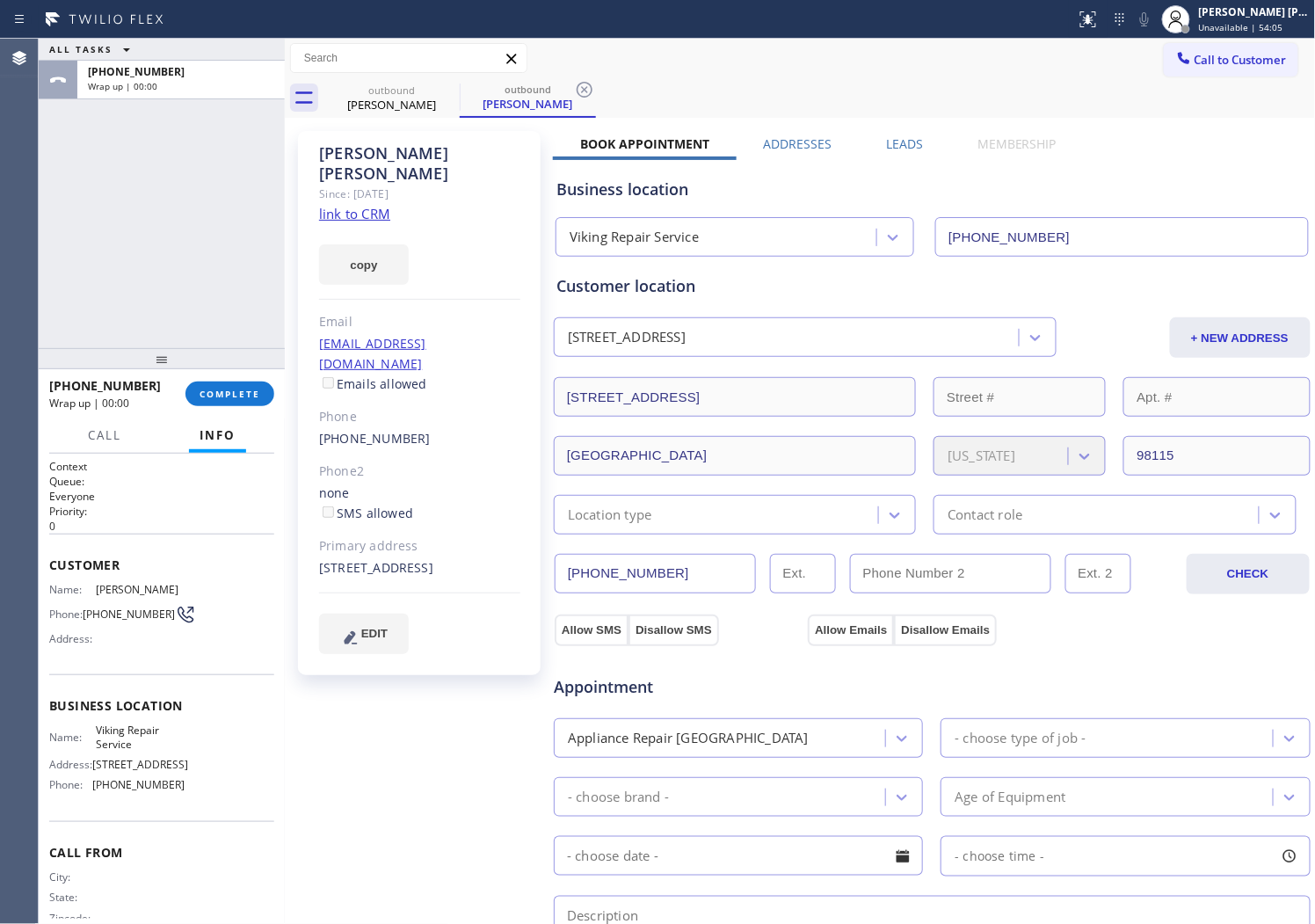
click at [901, 132] on div "[PERSON_NAME] Since: [DATE] link to CRM copy Email [EMAIL_ADDRESS][DOMAIN_NAME]…" at bounding box center [800, 709] width 1023 height 1174
click at [886, 138] on label "Leads" at bounding box center [904, 143] width 37 height 17
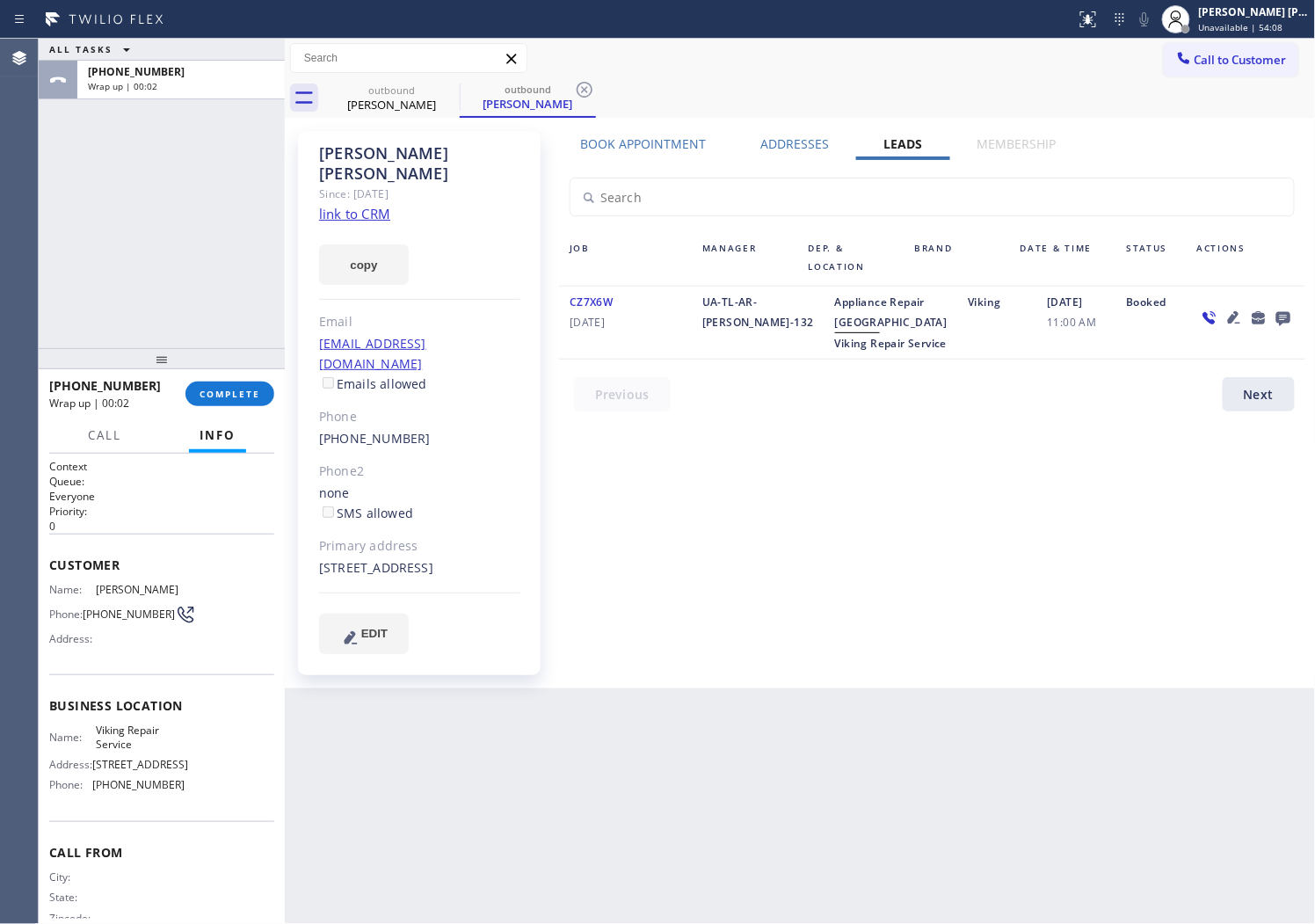
click at [1285, 312] on icon at bounding box center [1283, 319] width 14 height 14
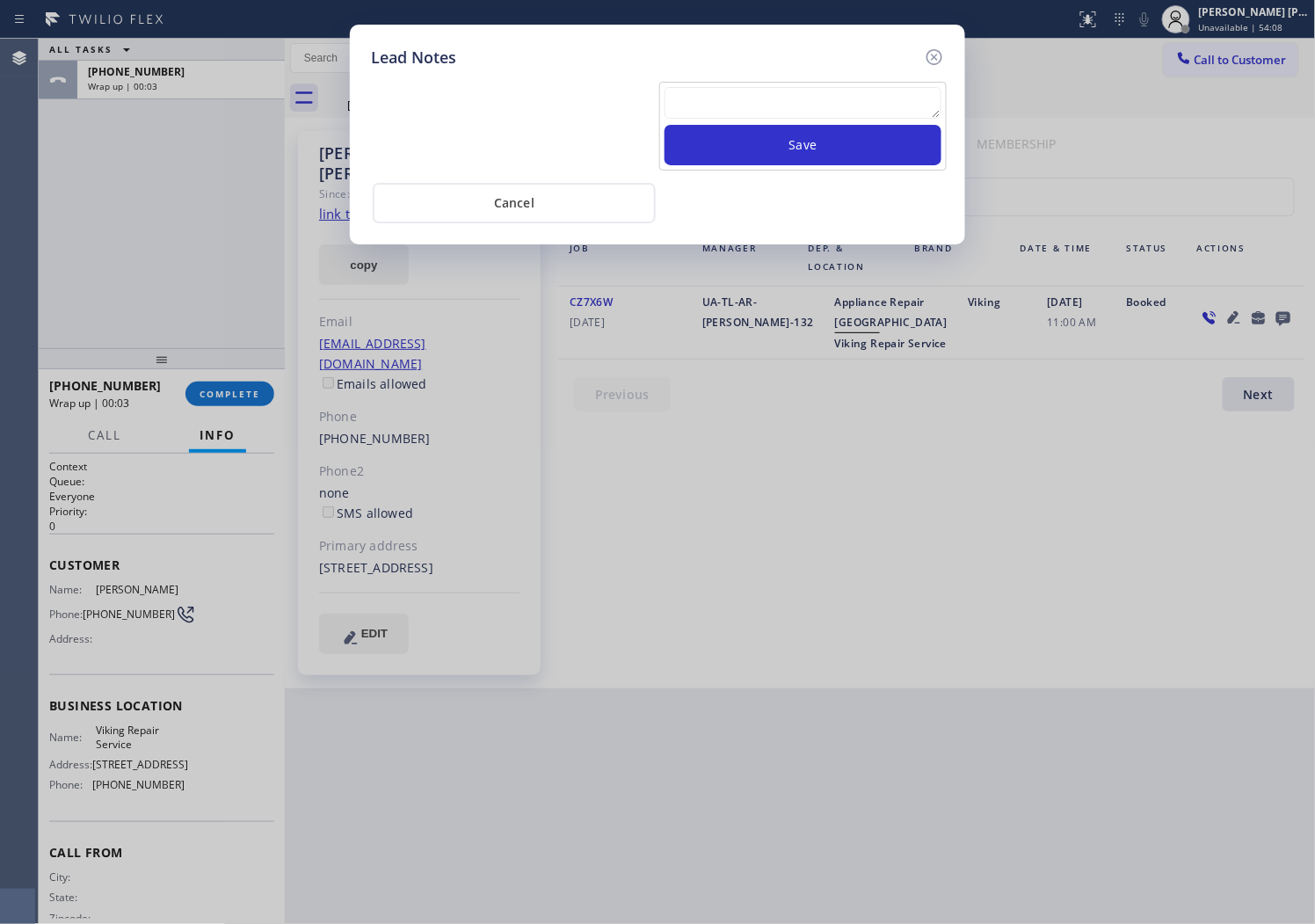
click at [778, 41] on div "Lead Notes Save Cancel" at bounding box center [658, 134] width 616 height 220
click at [760, 94] on textarea at bounding box center [803, 103] width 277 height 32
paste textarea "N/A - Please transfer"
type textarea "N/A - Please transfer"
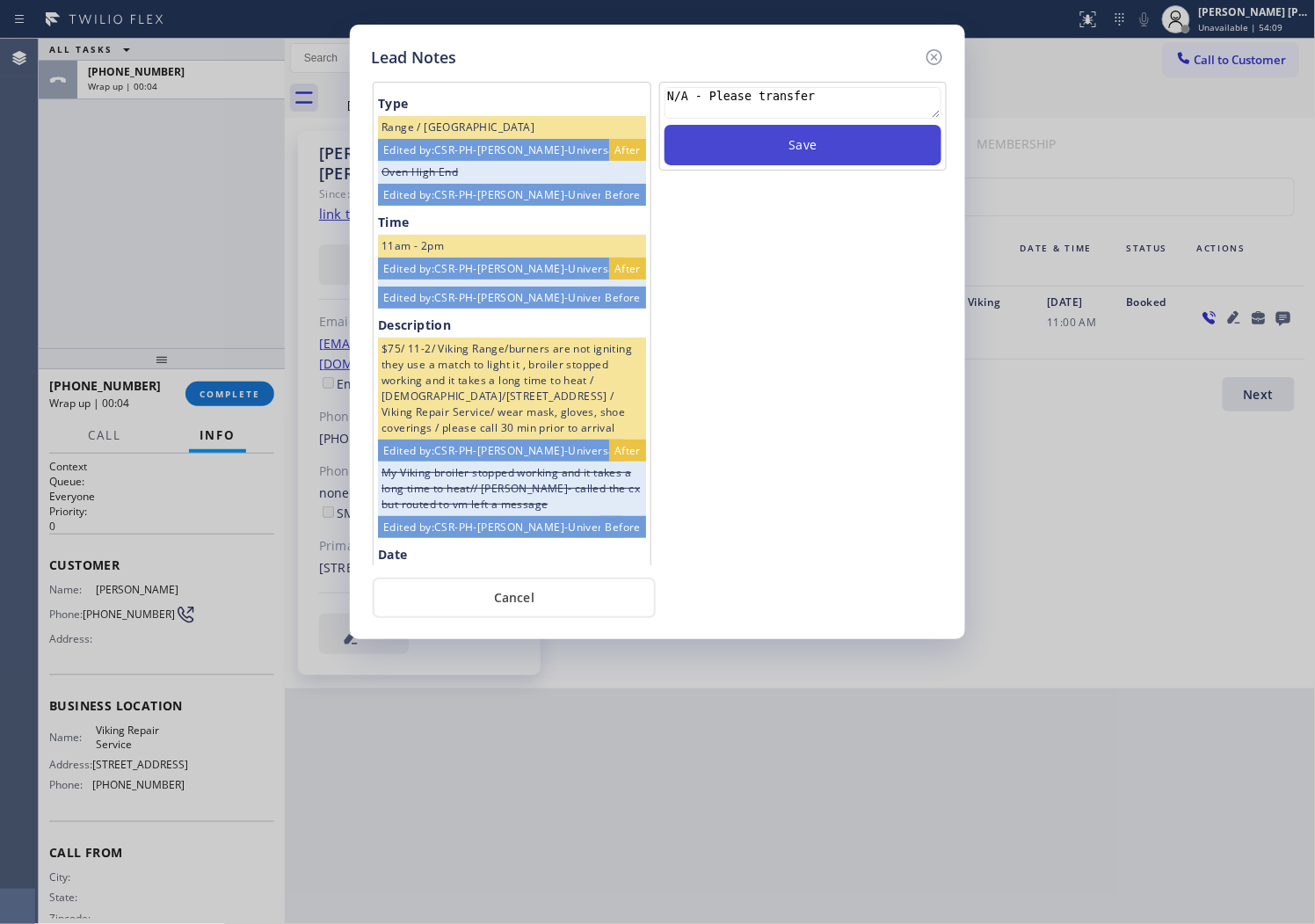
click at [773, 148] on button "Save" at bounding box center [803, 145] width 277 height 40
click at [930, 48] on icon at bounding box center [934, 56] width 21 height 21
click at [930, 48] on div "Call to Customer Outbound call Location Viking Repair Service Your caller id ph…" at bounding box center [800, 58] width 1031 height 31
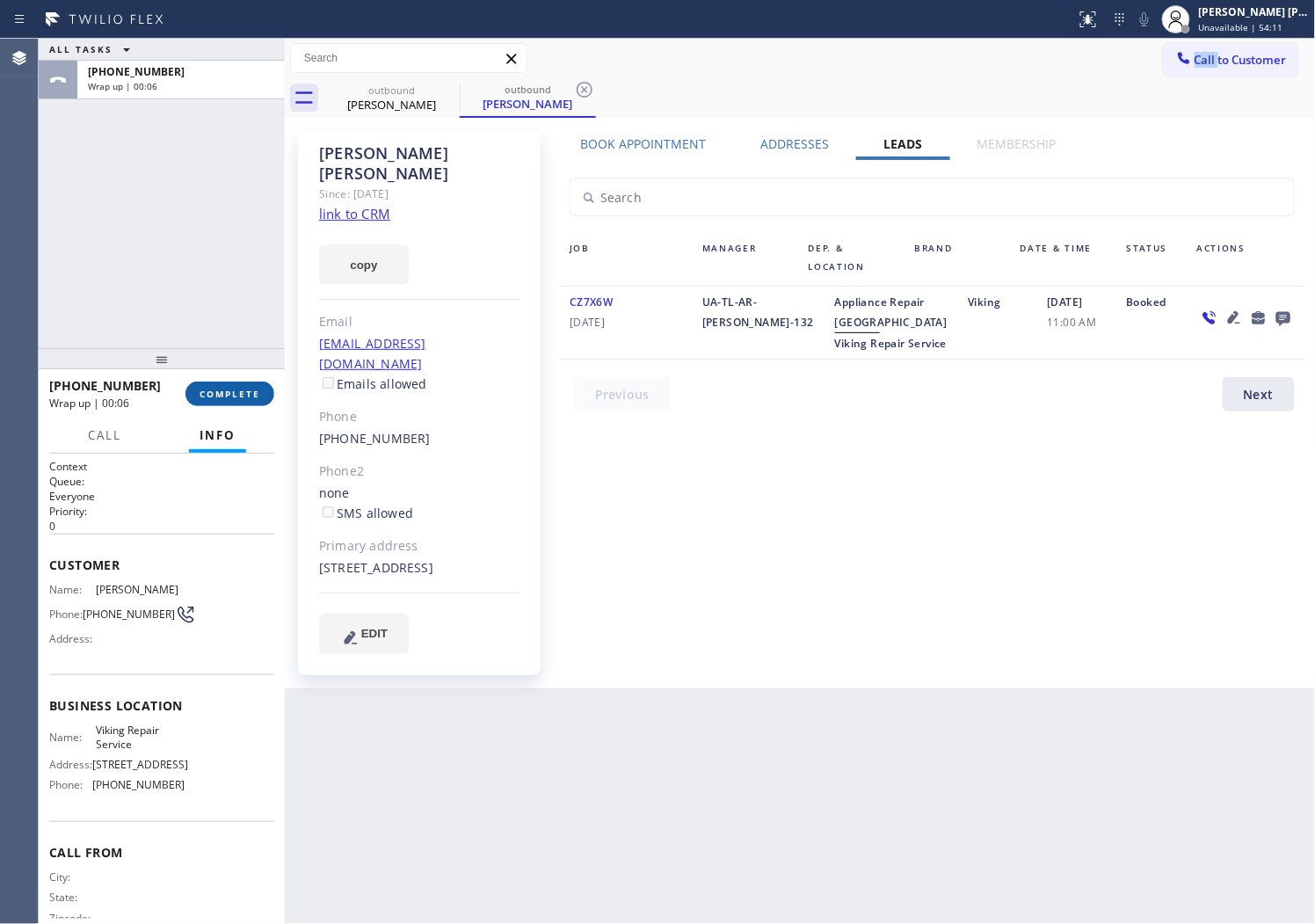
click at [226, 385] on button "COMPLETE" at bounding box center [230, 393] width 89 height 25
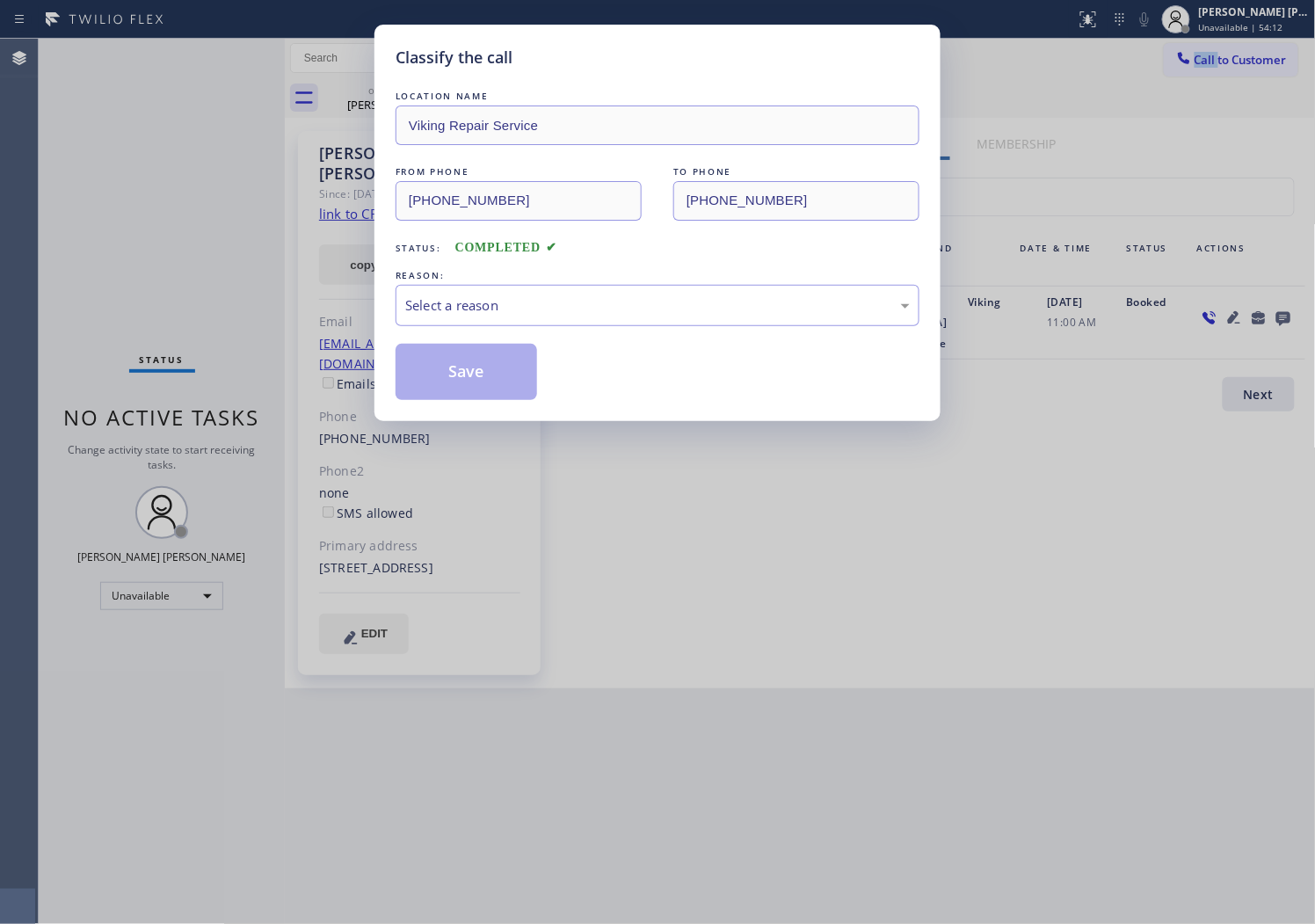
click at [547, 295] on div "Select a reason" at bounding box center [658, 305] width 505 height 20
click at [485, 323] on div "Select a reason" at bounding box center [657, 306] width 524 height 41
click at [446, 376] on button "Save" at bounding box center [466, 371] width 141 height 56
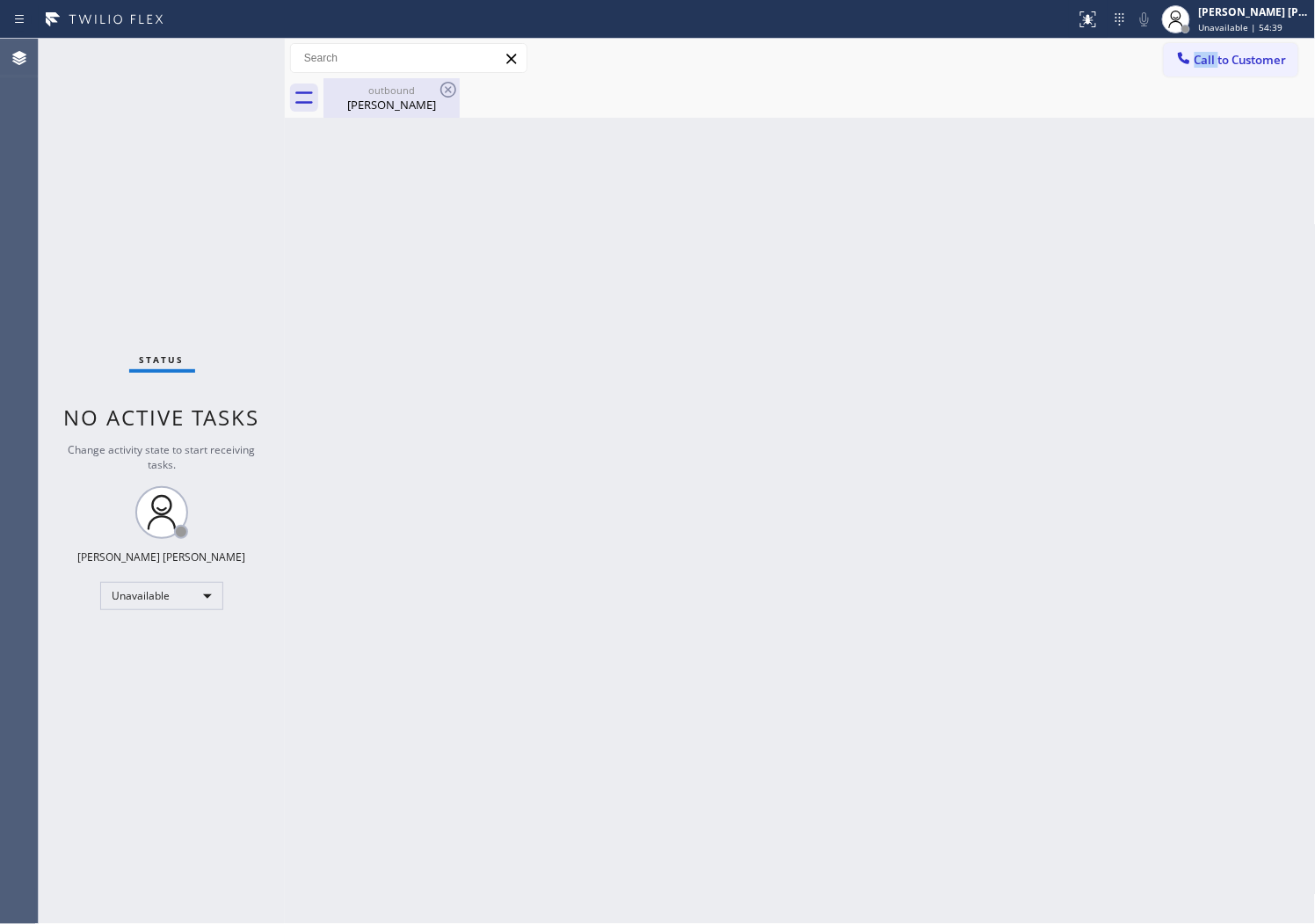
click at [400, 102] on div "[PERSON_NAME]" at bounding box center [392, 105] width 133 height 16
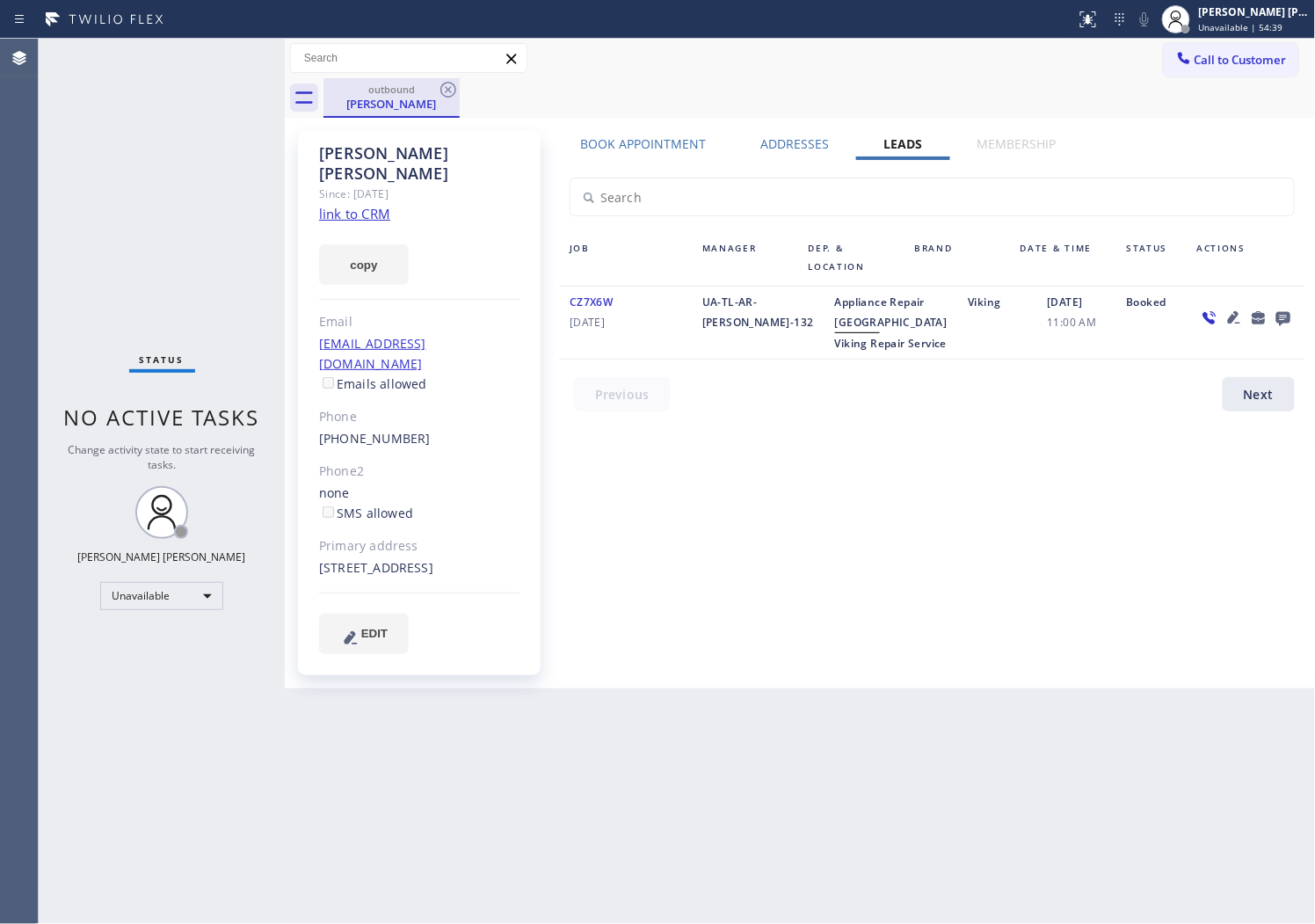
click at [459, 89] on div "outbound [PERSON_NAME]" at bounding box center [392, 98] width 136 height 39
click at [447, 91] on icon at bounding box center [449, 90] width 16 height 16
click at [447, 91] on div "outbound [PERSON_NAME]" at bounding box center [820, 98] width 992 height 39
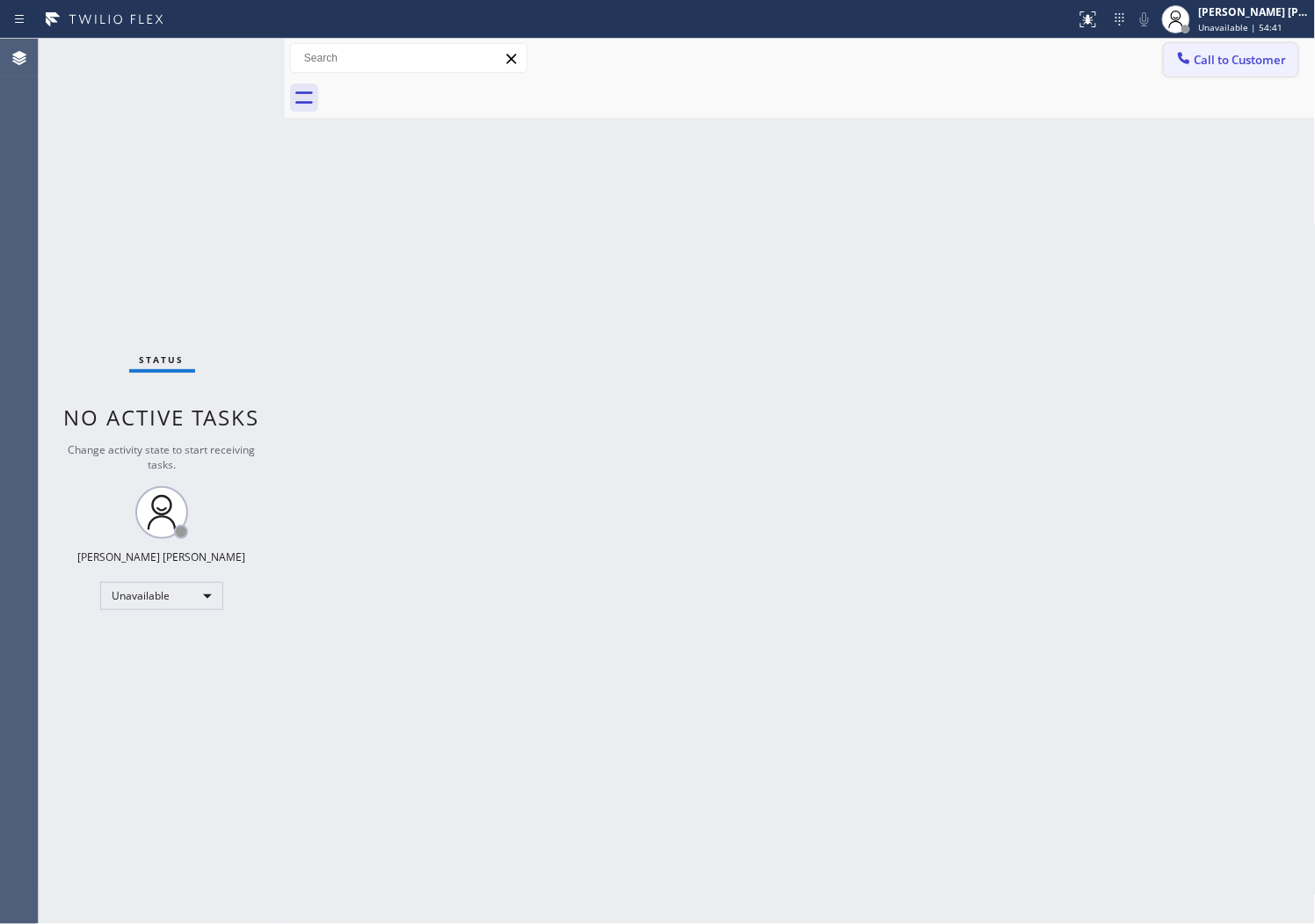
click at [1219, 48] on button "Call to Customer" at bounding box center [1231, 60] width 134 height 34
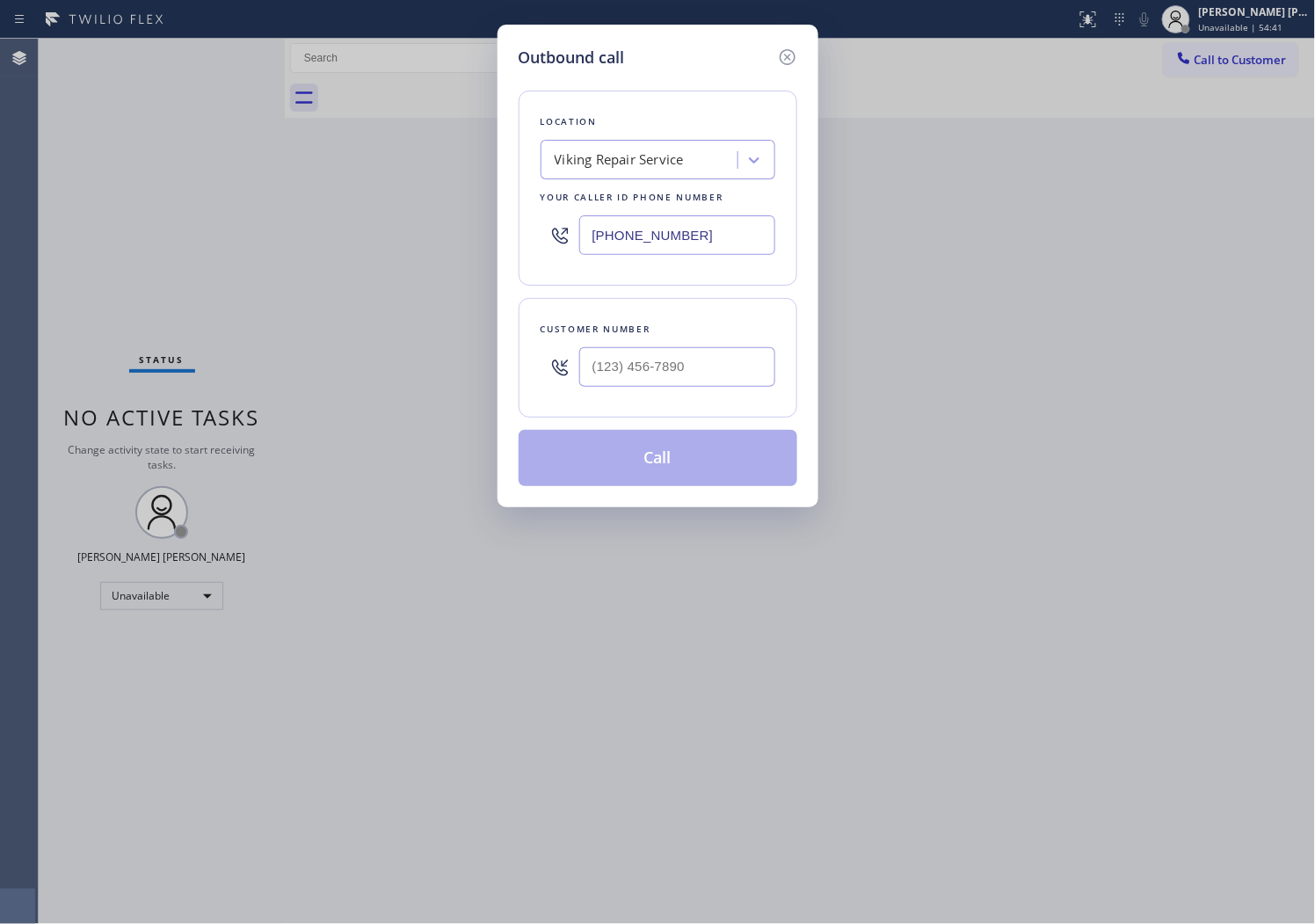
click at [627, 241] on input "[PHONE_NUMBER]" at bounding box center [677, 235] width 196 height 39
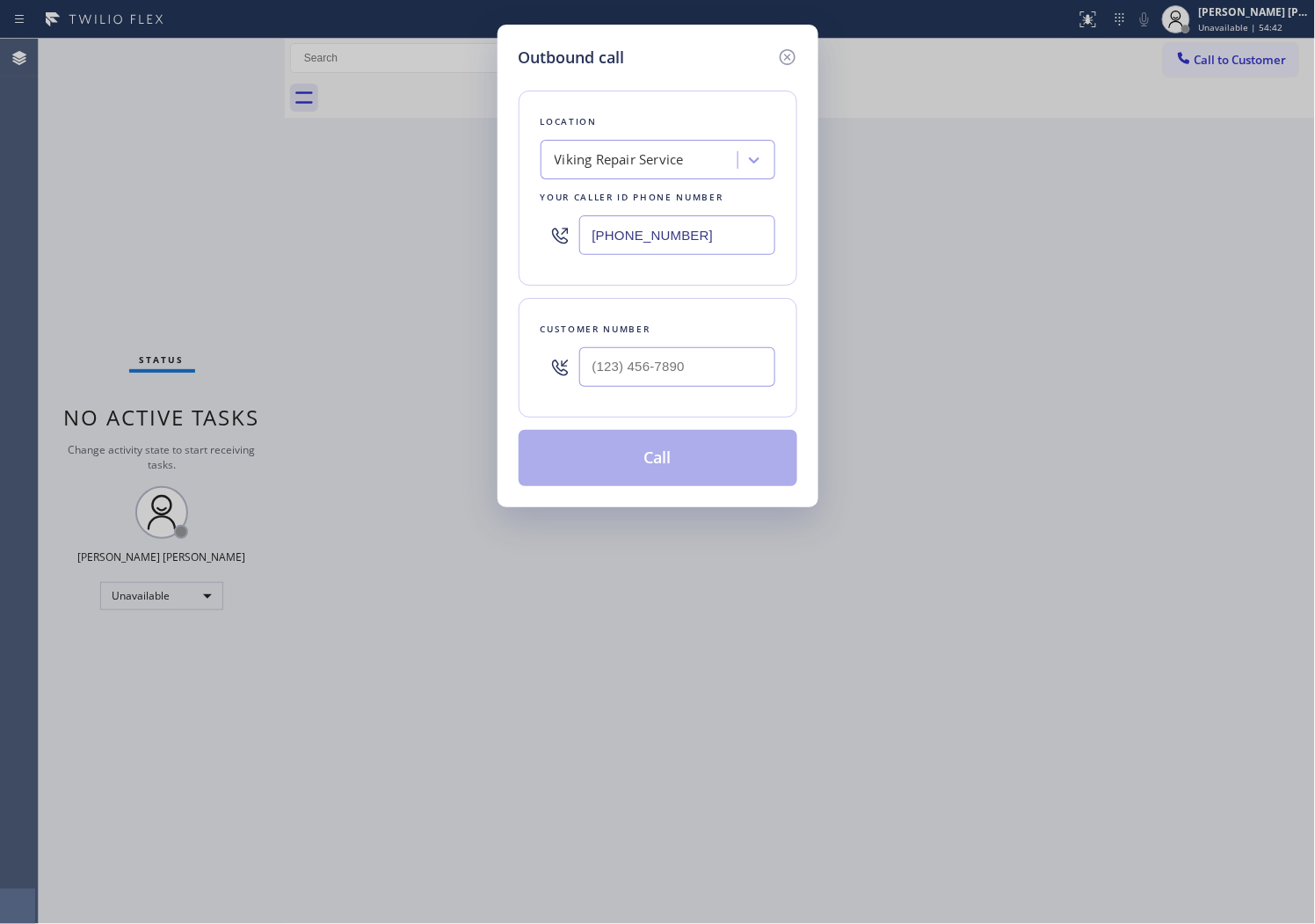
click at [627, 241] on input "[PHONE_NUMBER]" at bounding box center [677, 235] width 196 height 39
paste input "408) 539-3559"
type input "[PHONE_NUMBER]"
click at [646, 349] on input "(___) ___-____" at bounding box center [677, 367] width 196 height 39
paste input "669) 298-3745"
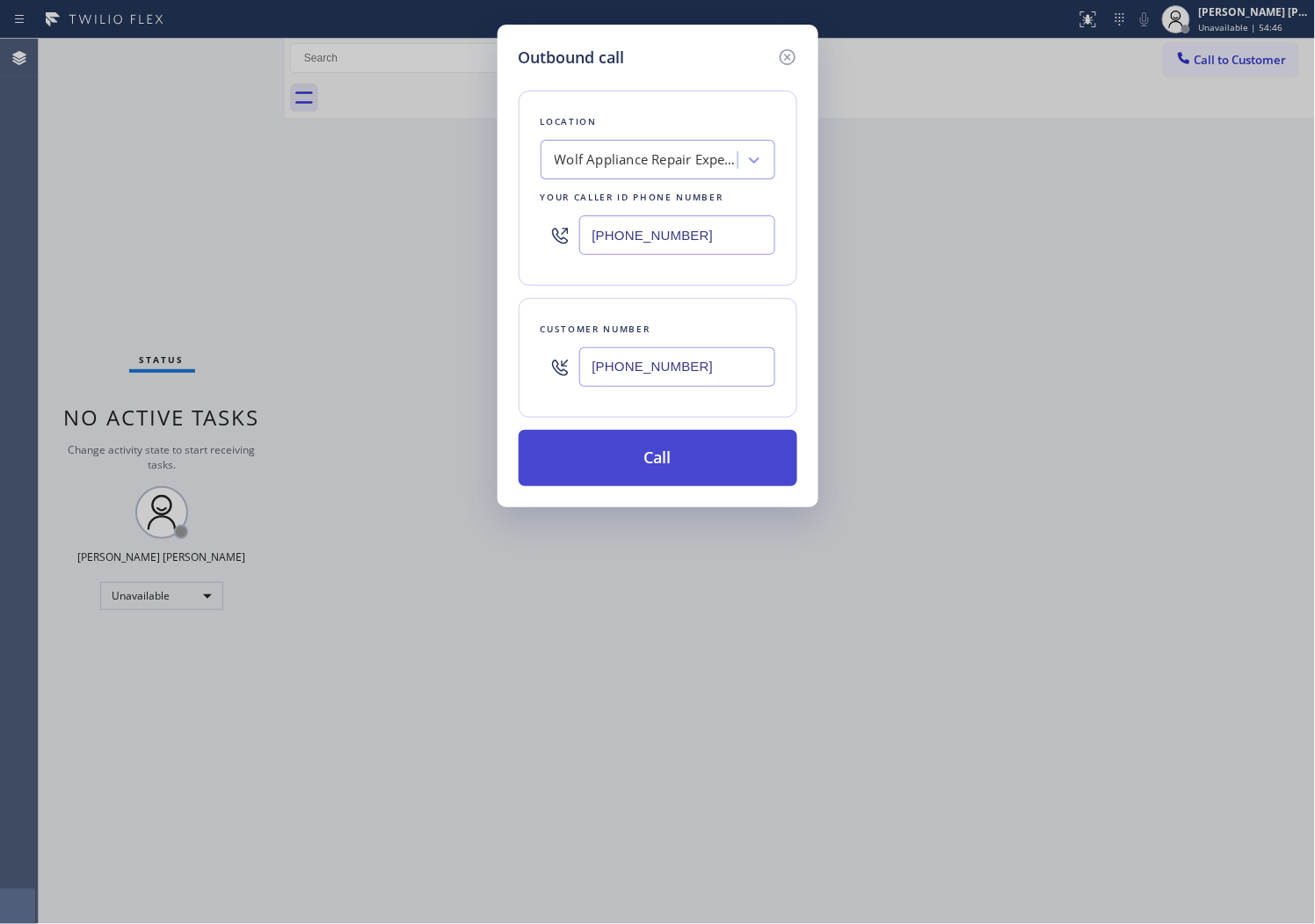
type input "[PHONE_NUMBER]"
click at [647, 454] on button "Call" at bounding box center [658, 458] width 279 height 56
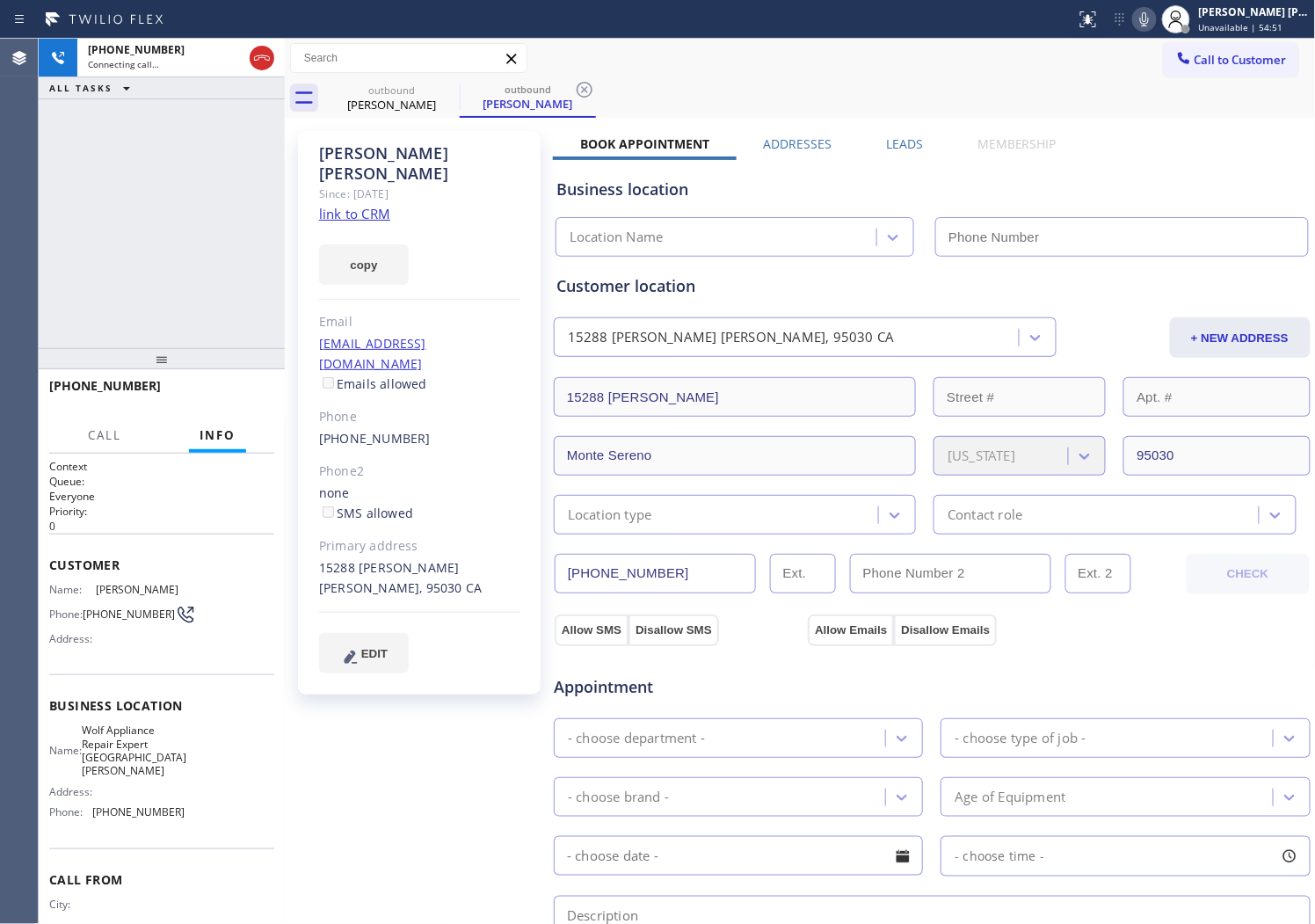
type input "[PHONE_NUMBER]"
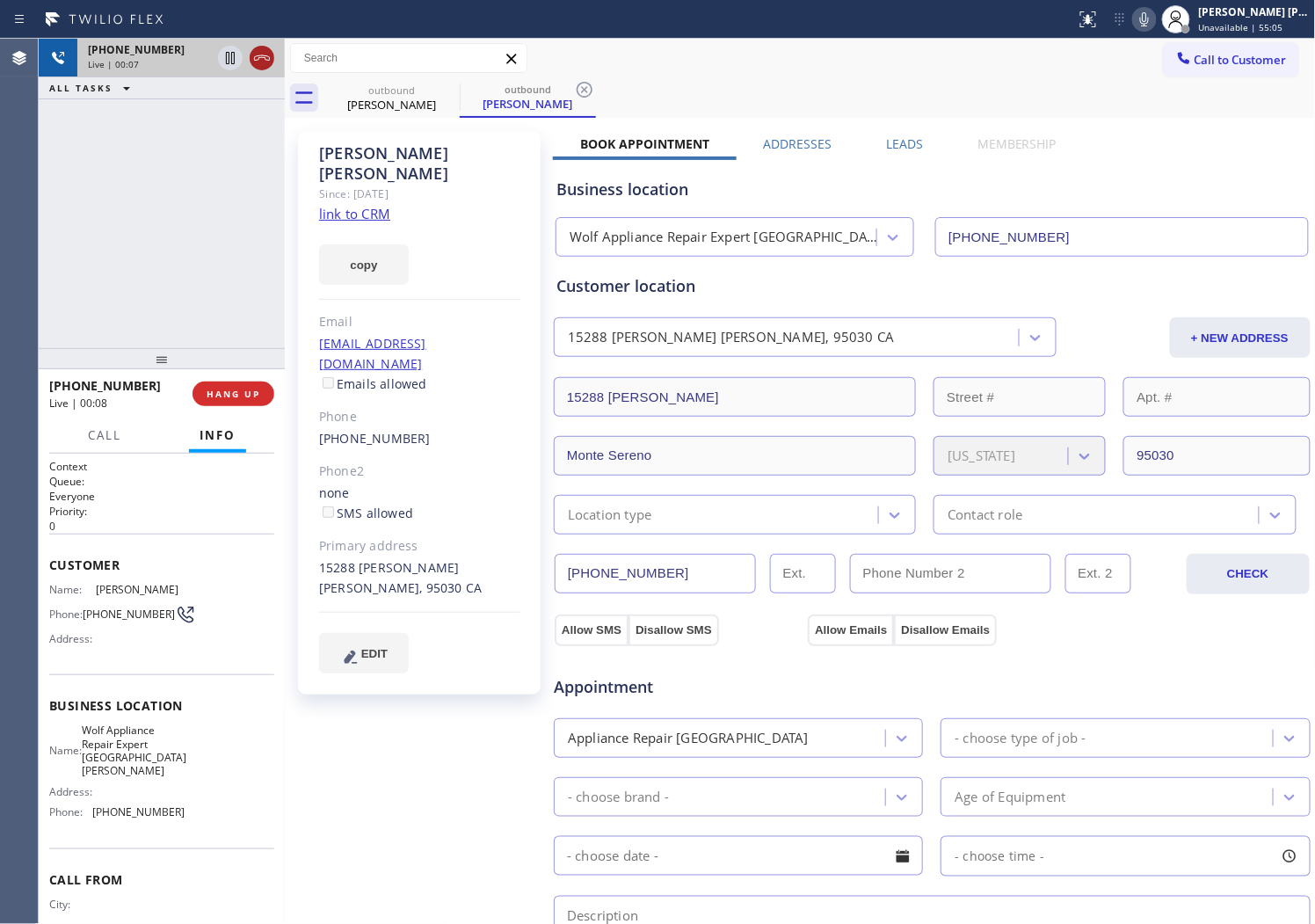
click at [263, 59] on icon at bounding box center [261, 57] width 21 height 21
click at [384, 430] on link "[PHONE_NUMBER]" at bounding box center [375, 438] width 111 height 17
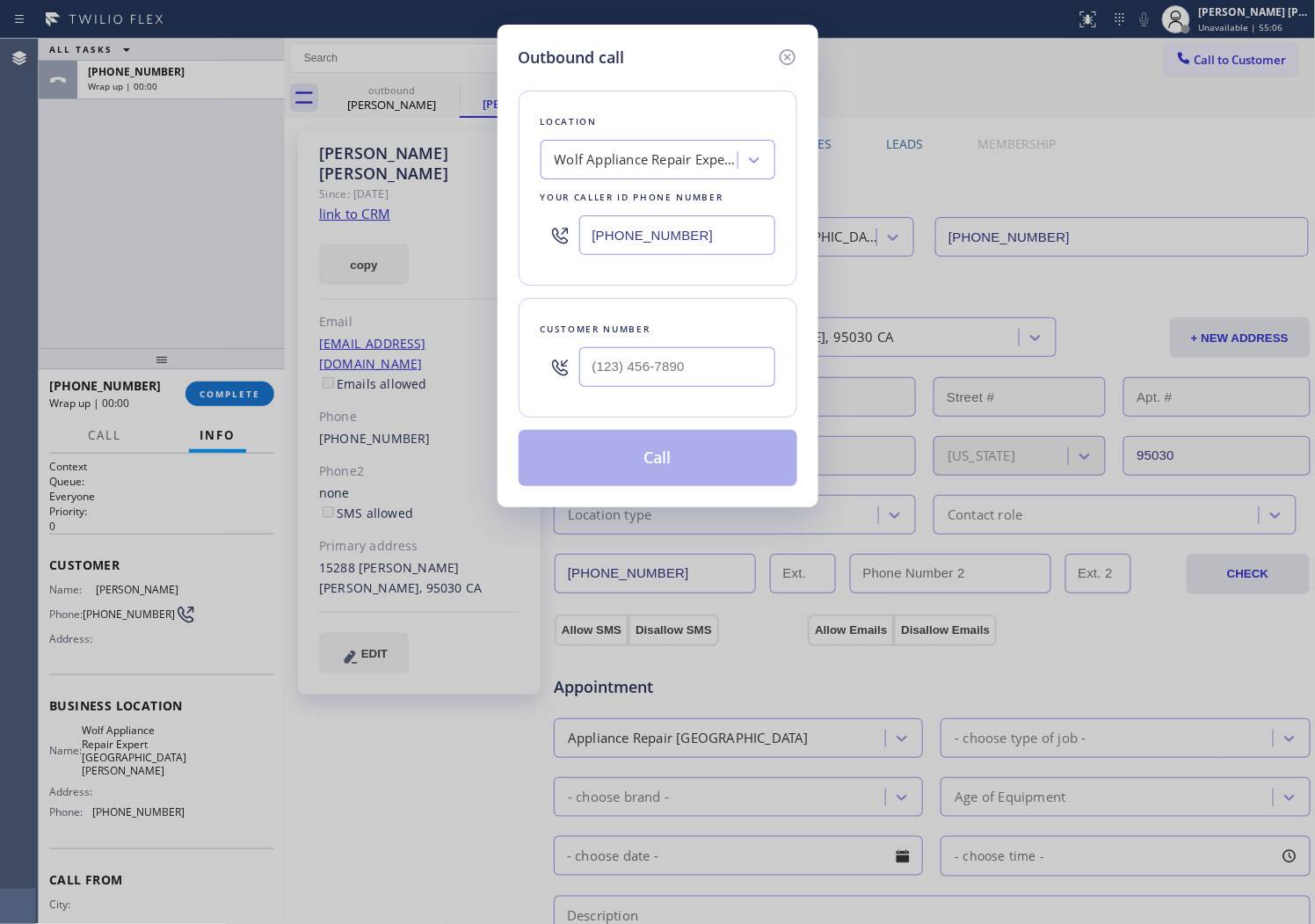
type input "[PHONE_NUMBER]"
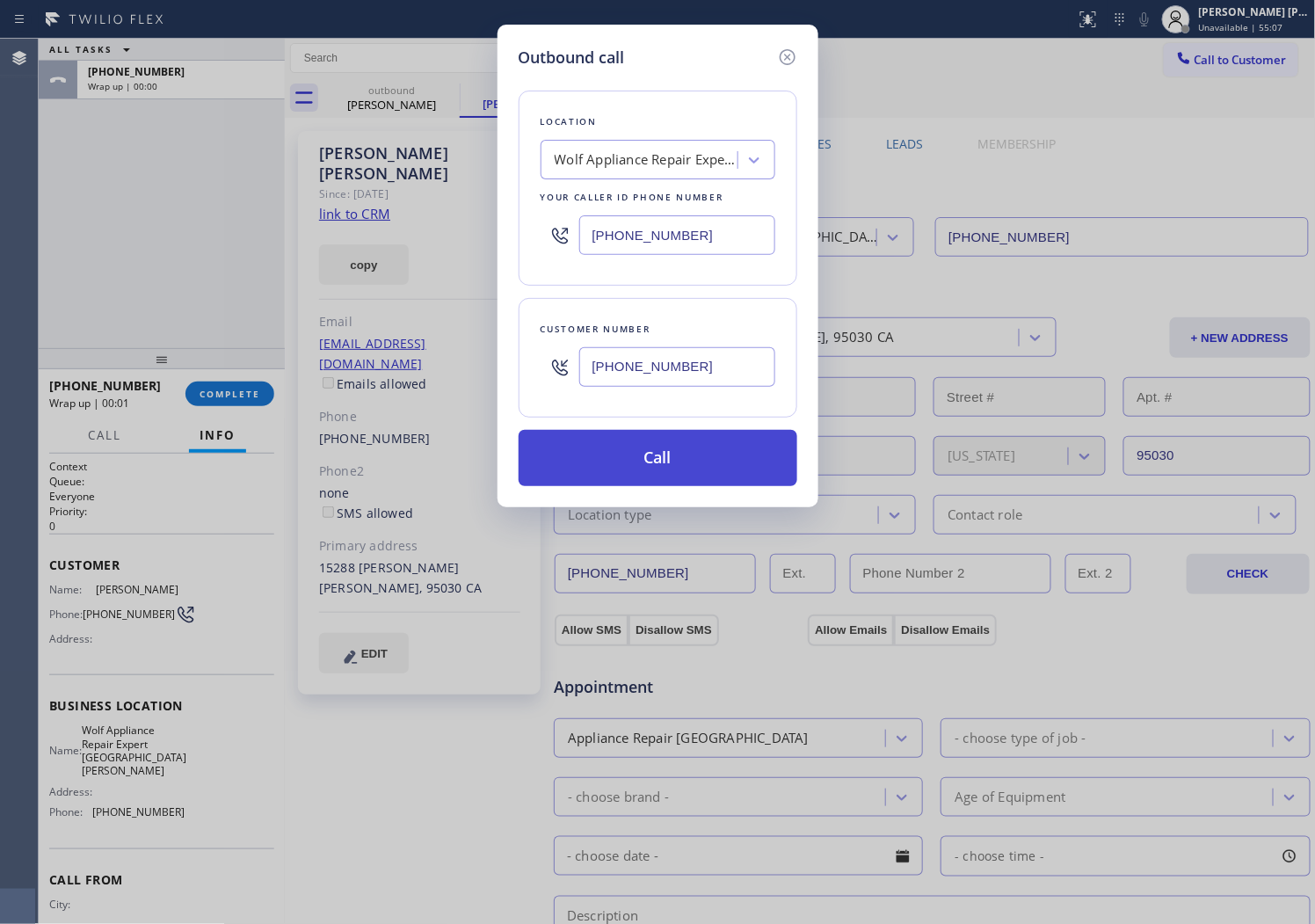
click at [684, 441] on button "Call" at bounding box center [658, 458] width 279 height 56
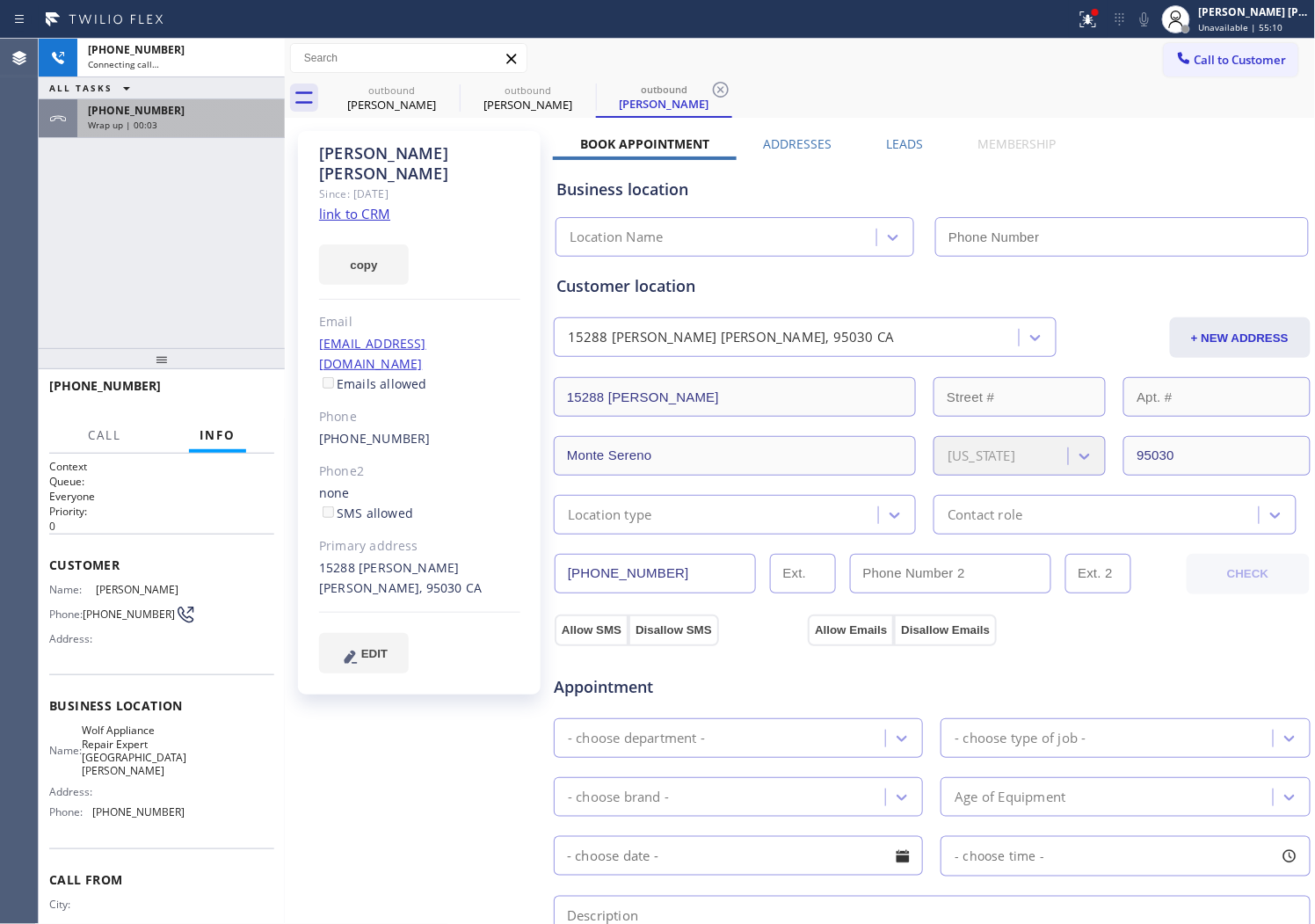
click at [231, 133] on div "[PHONE_NUMBER] Wrap up | 00:03" at bounding box center [177, 118] width 200 height 38
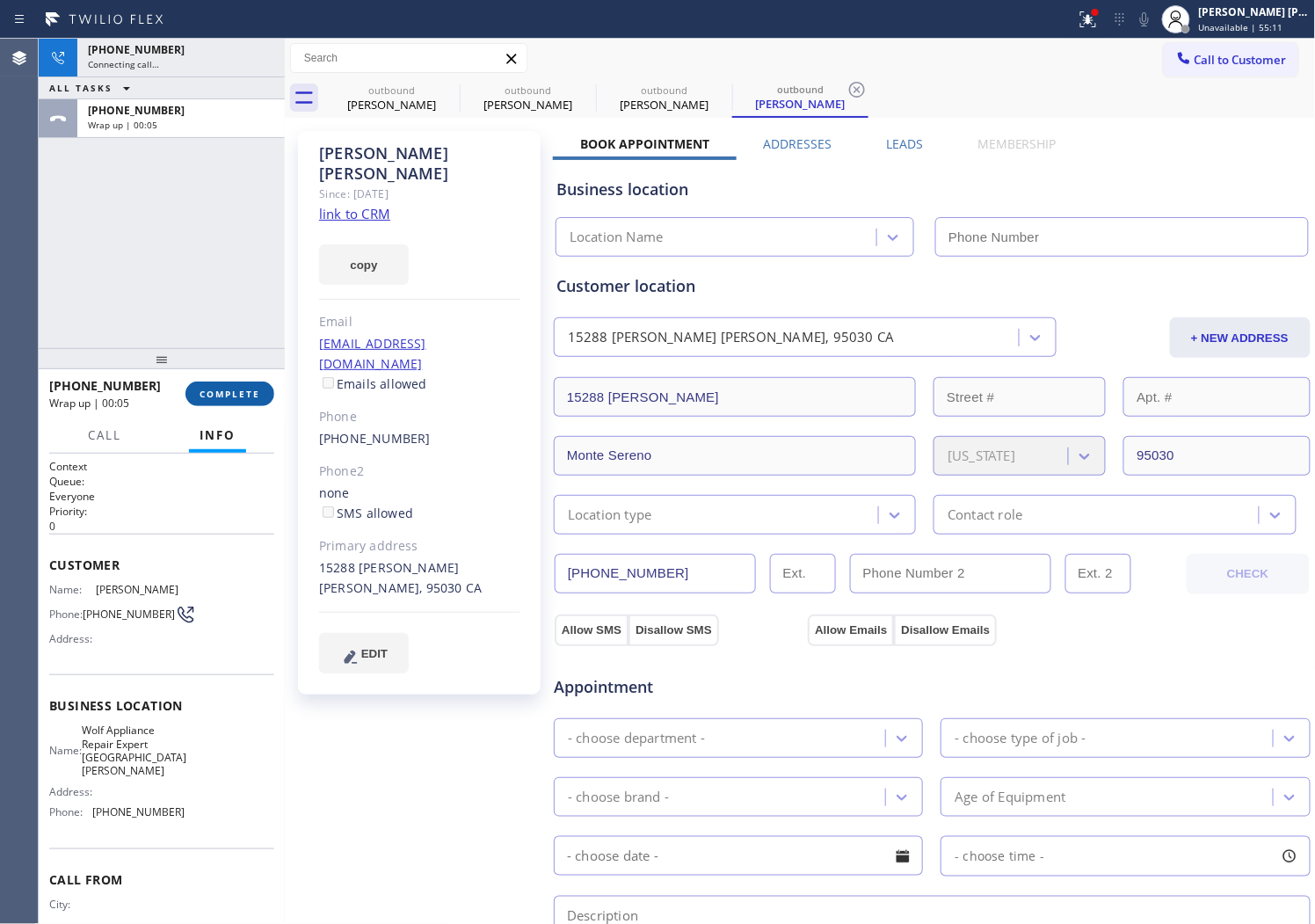
click at [250, 384] on button "COMPLETE" at bounding box center [230, 393] width 89 height 25
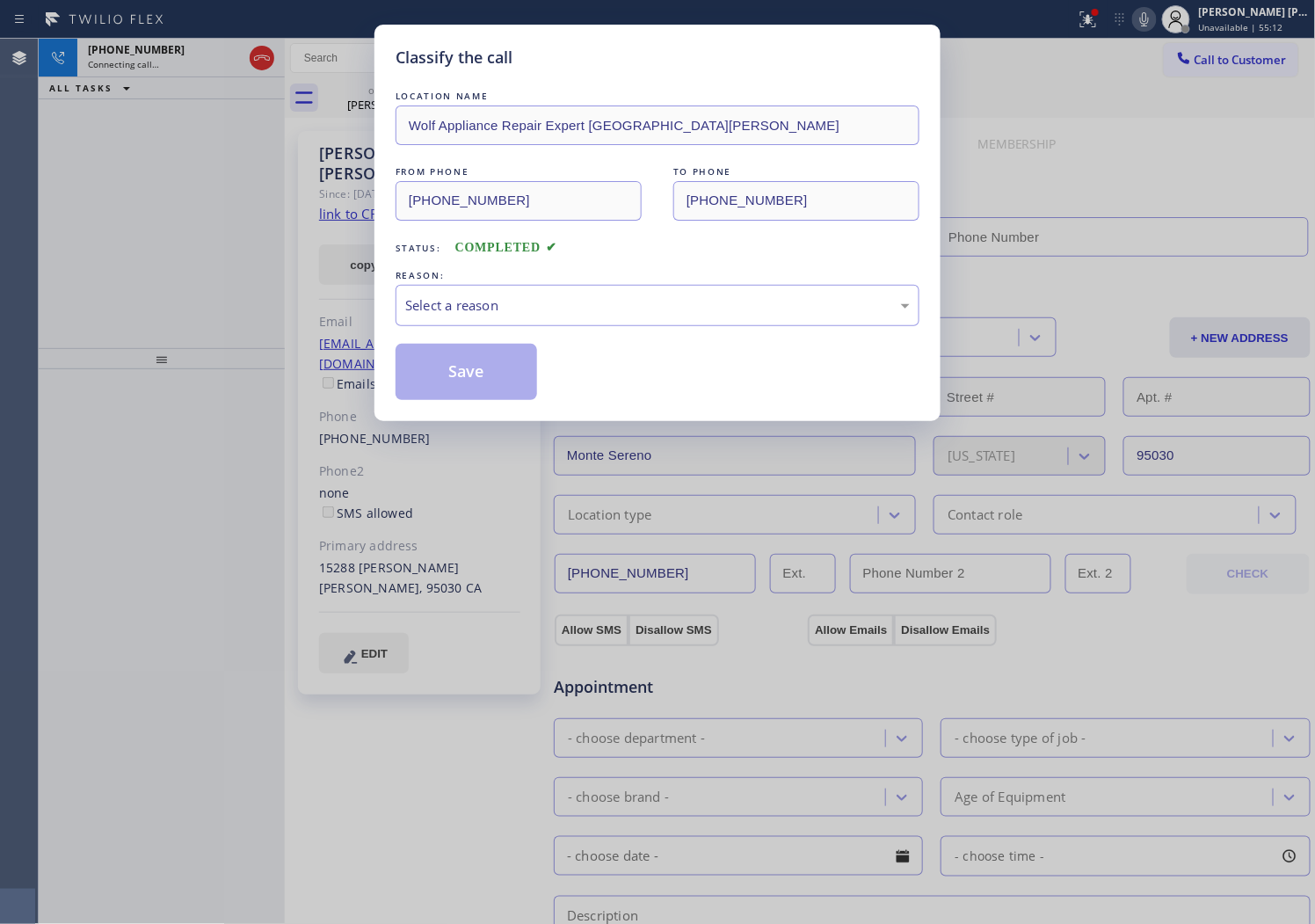
click at [553, 327] on div "LOCATION NAME Wolf Appliance Repair Expert [GEOGRAPHIC_DATA][PERSON_NAME] FROM …" at bounding box center [657, 243] width 524 height 313
type input "[PHONE_NUMBER]"
click at [538, 297] on div "Select a reason" at bounding box center [658, 305] width 505 height 20
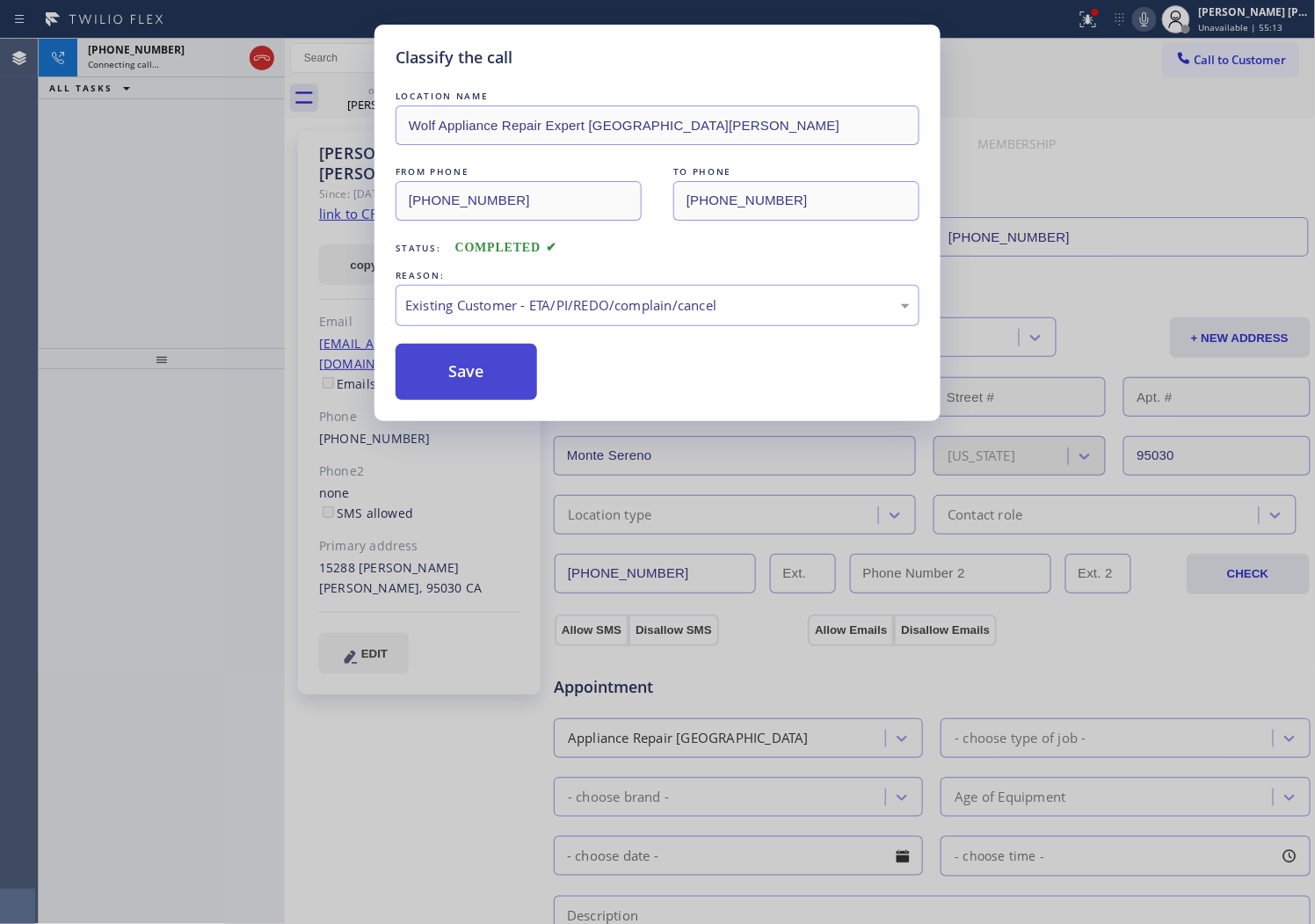
click at [473, 373] on button "Save" at bounding box center [466, 371] width 141 height 56
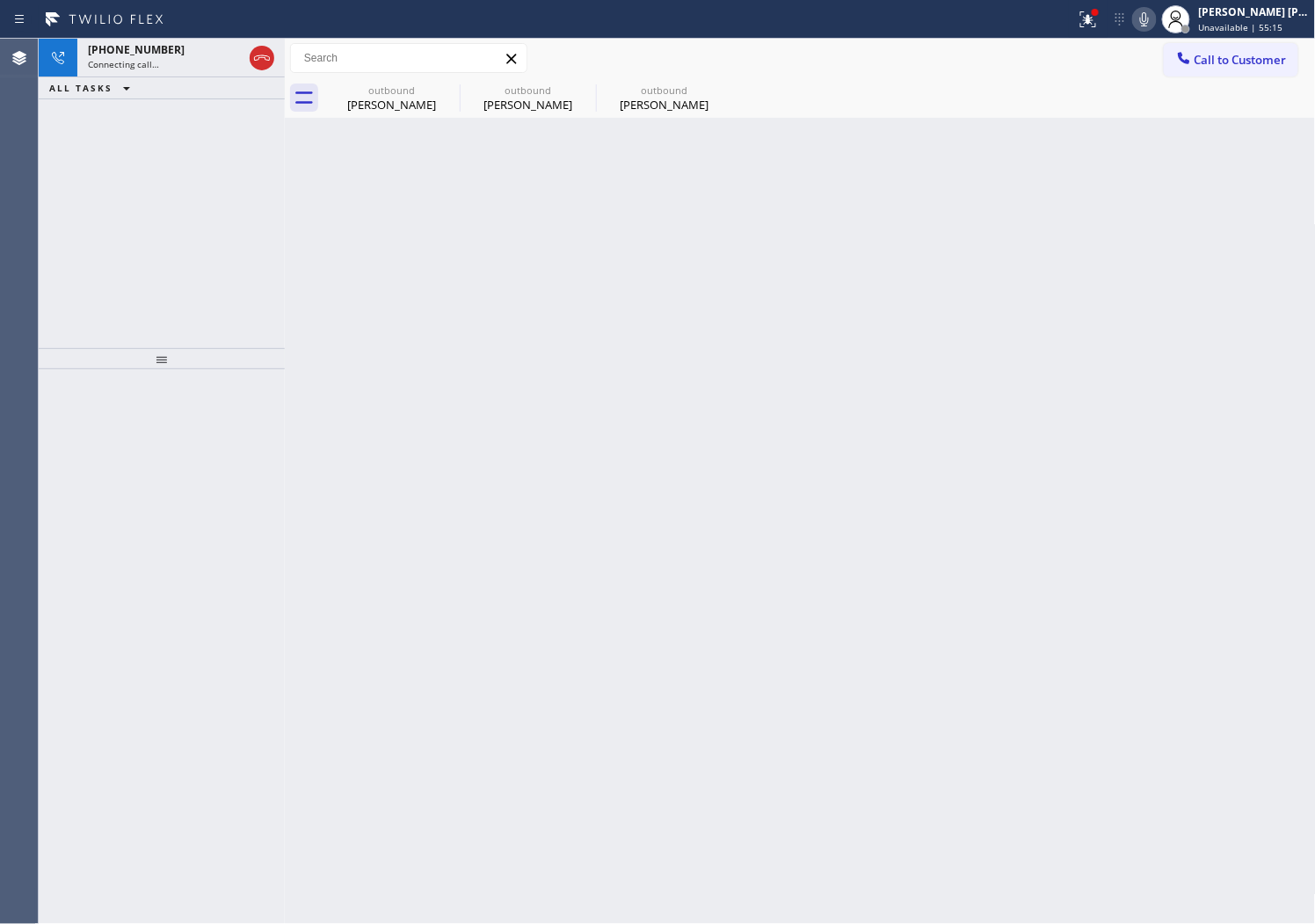
drag, startPoint x: 376, startPoint y: 109, endPoint x: 357, endPoint y: 129, distance: 27.6
click at [376, 109] on div "[PERSON_NAME]" at bounding box center [392, 105] width 133 height 16
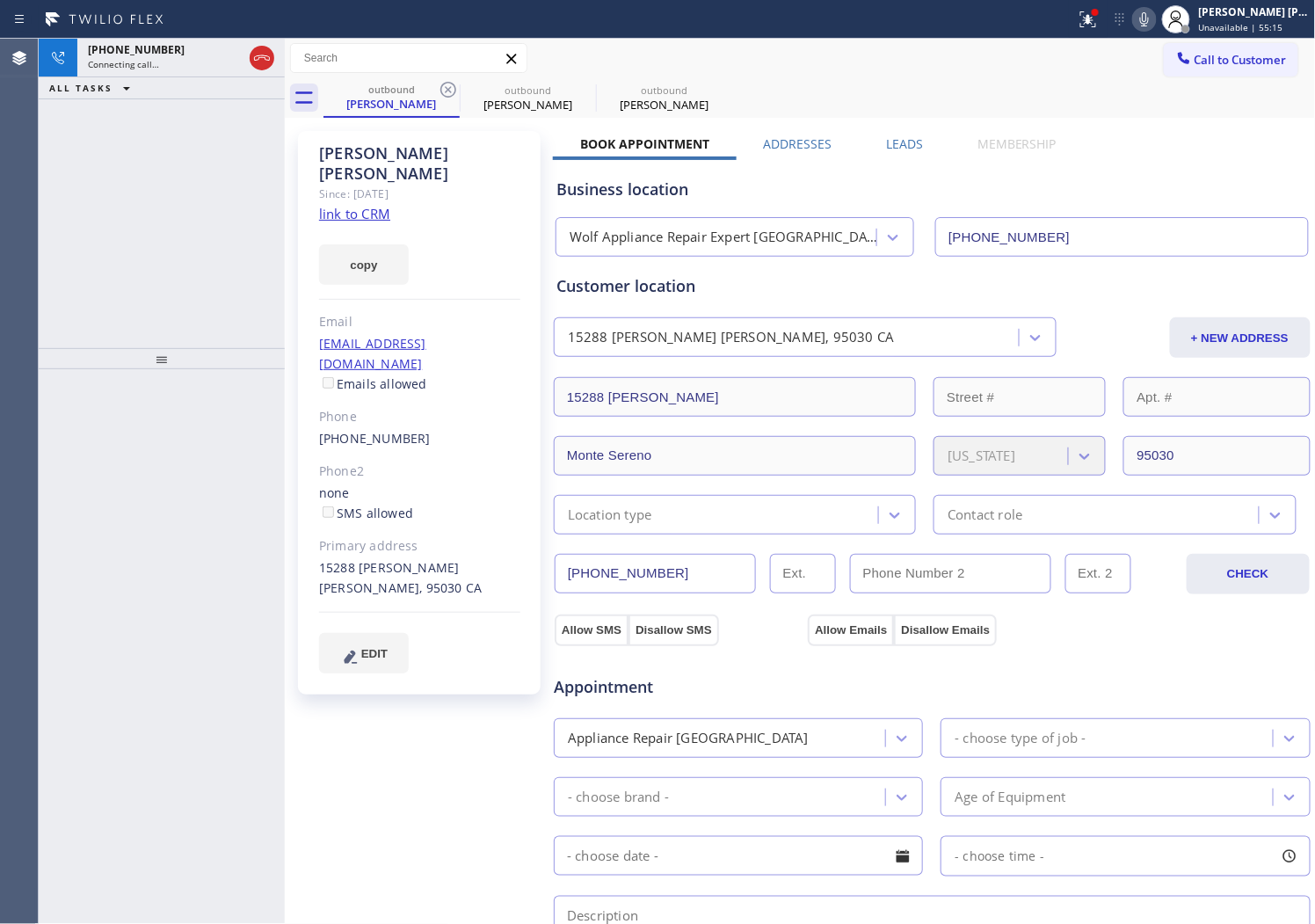
click at [394, 150] on div "[PERSON_NAME]" at bounding box center [420, 163] width 201 height 40
copy div "[PERSON_NAME]"
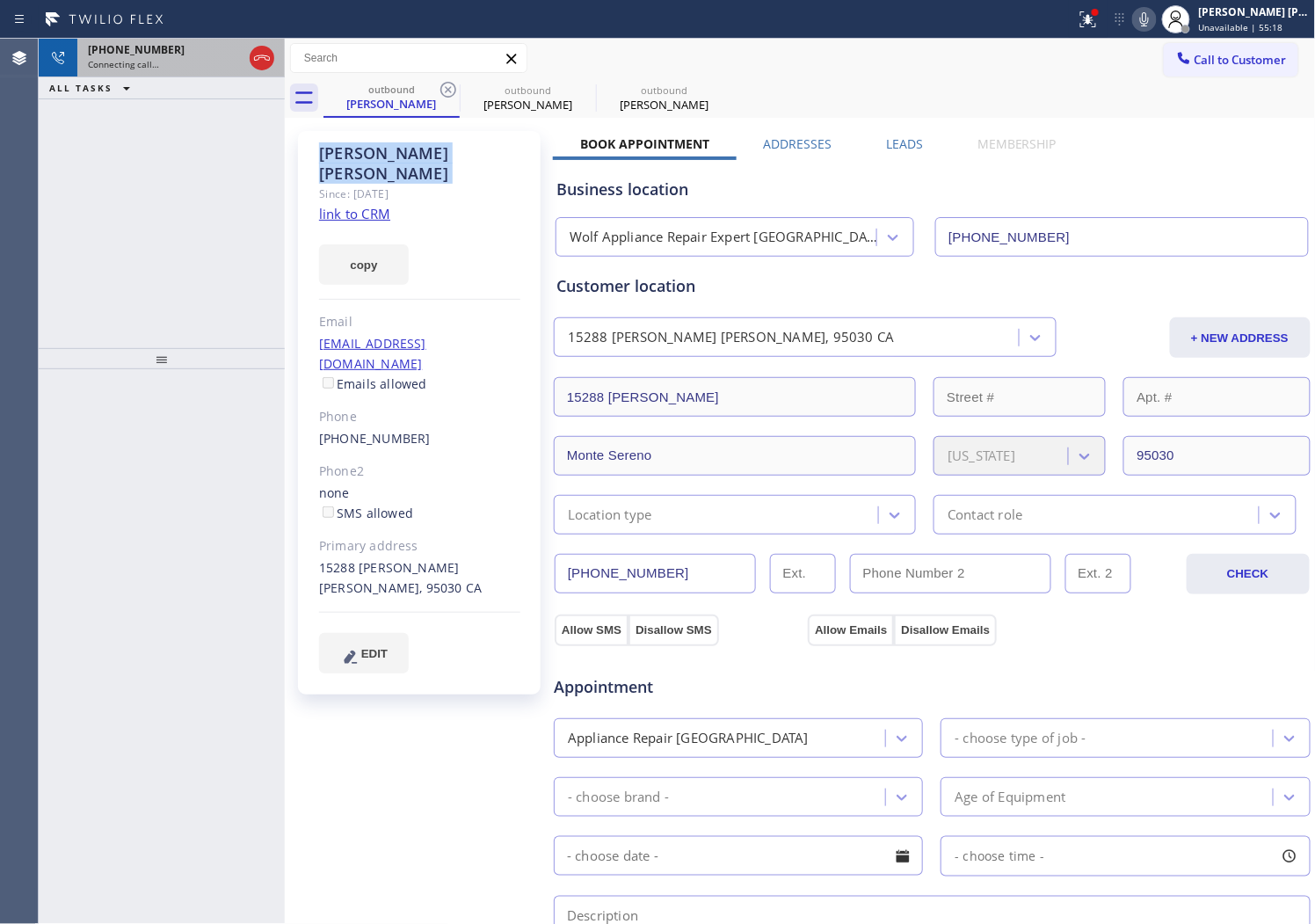
click at [168, 60] on div "Connecting call…" at bounding box center [165, 64] width 155 height 12
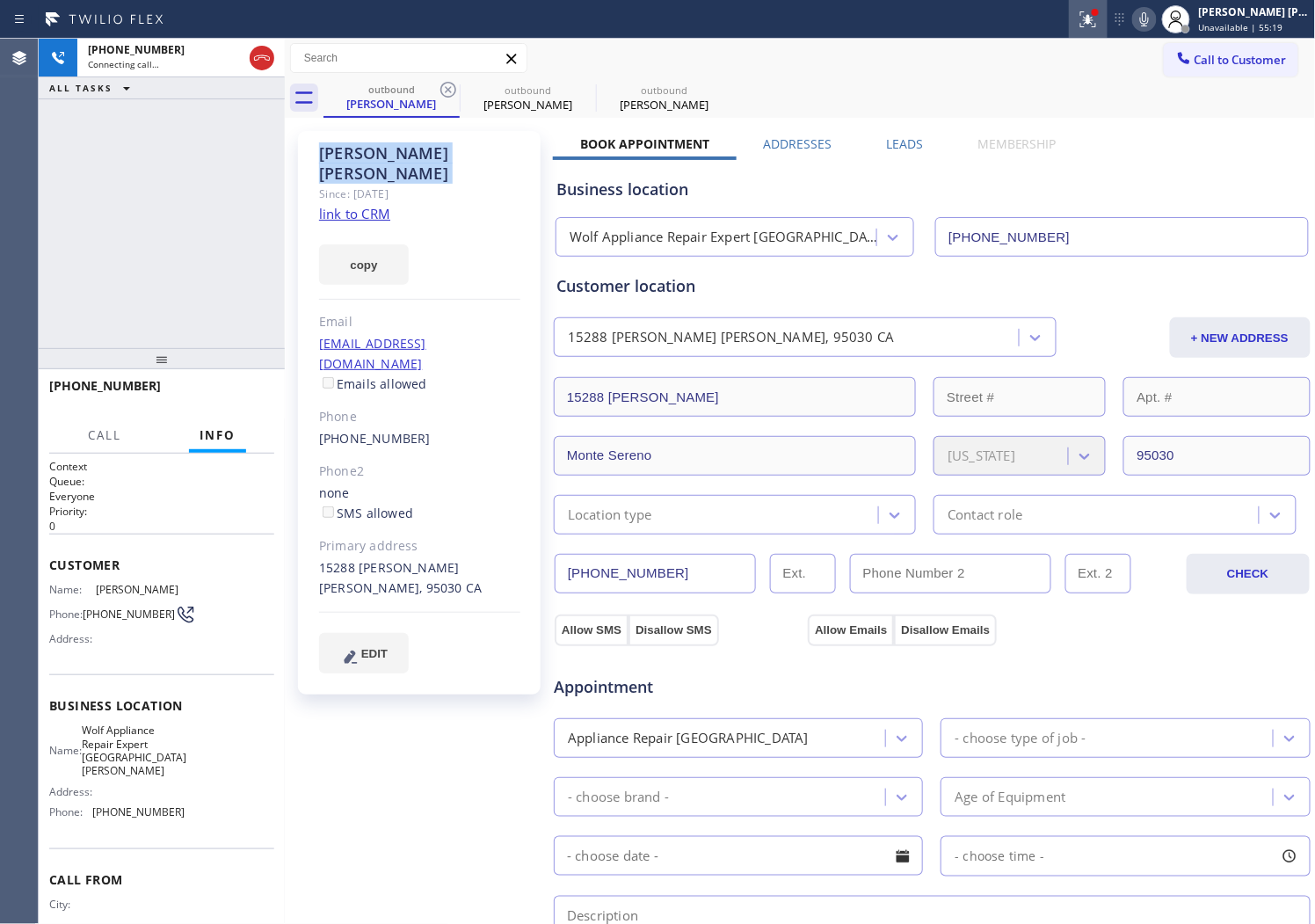
click at [1099, 25] on icon at bounding box center [1088, 19] width 21 height 21
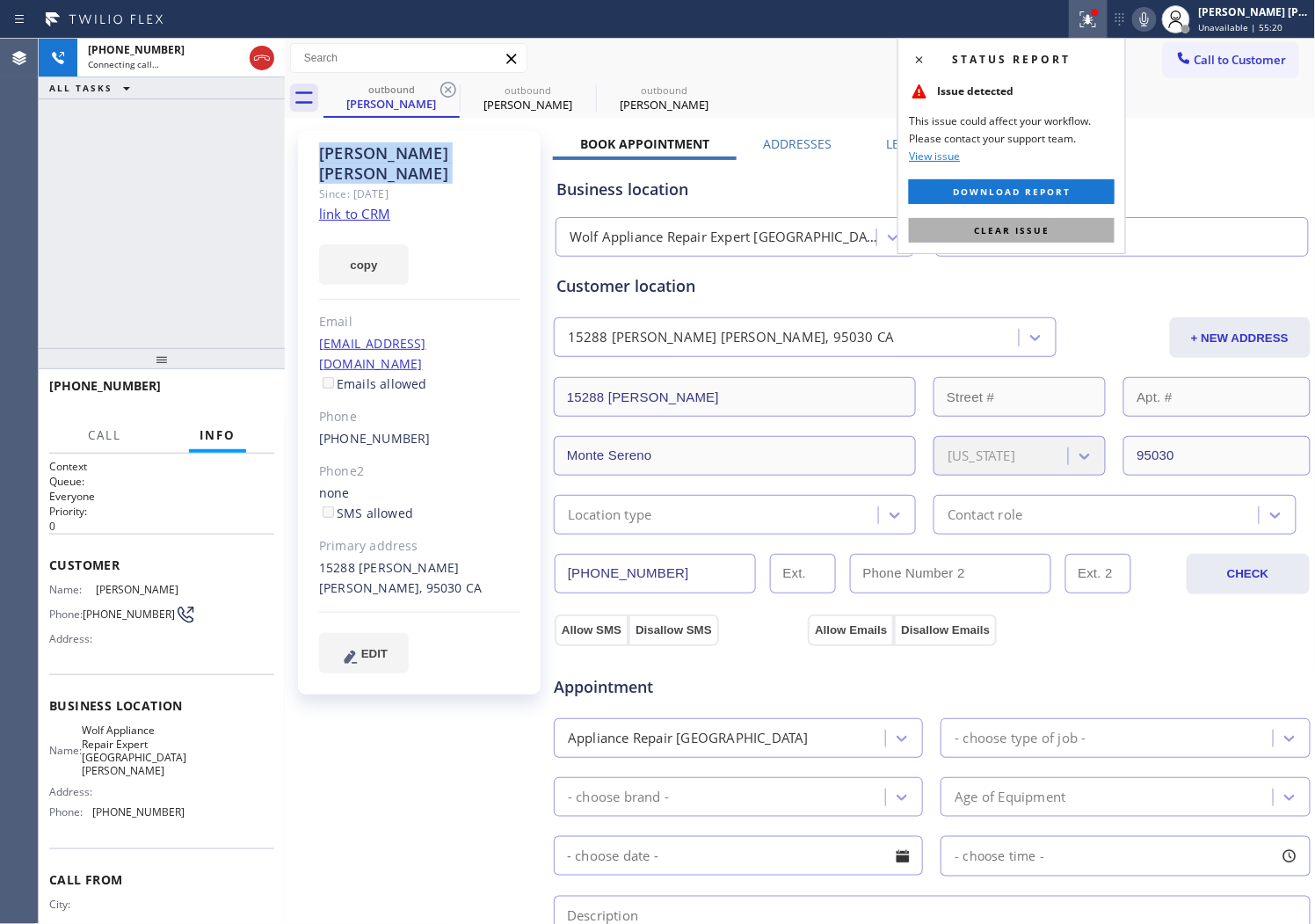
click at [1007, 227] on span "Clear issue" at bounding box center [1011, 230] width 76 height 12
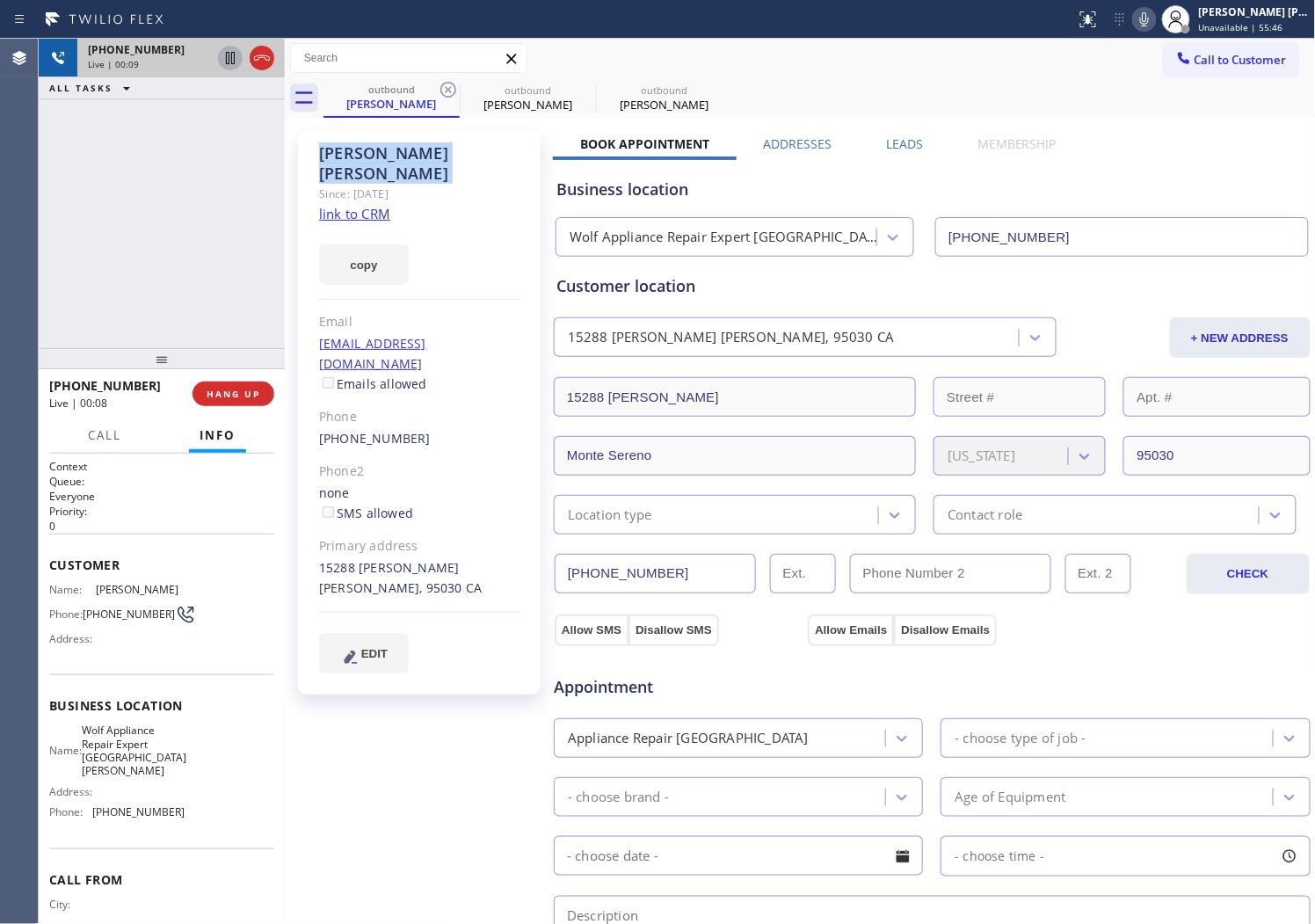
click at [242, 56] on div at bounding box center [230, 57] width 25 height 21
click at [254, 58] on icon at bounding box center [261, 57] width 21 height 21
click at [901, 138] on label "Leads" at bounding box center [904, 143] width 37 height 17
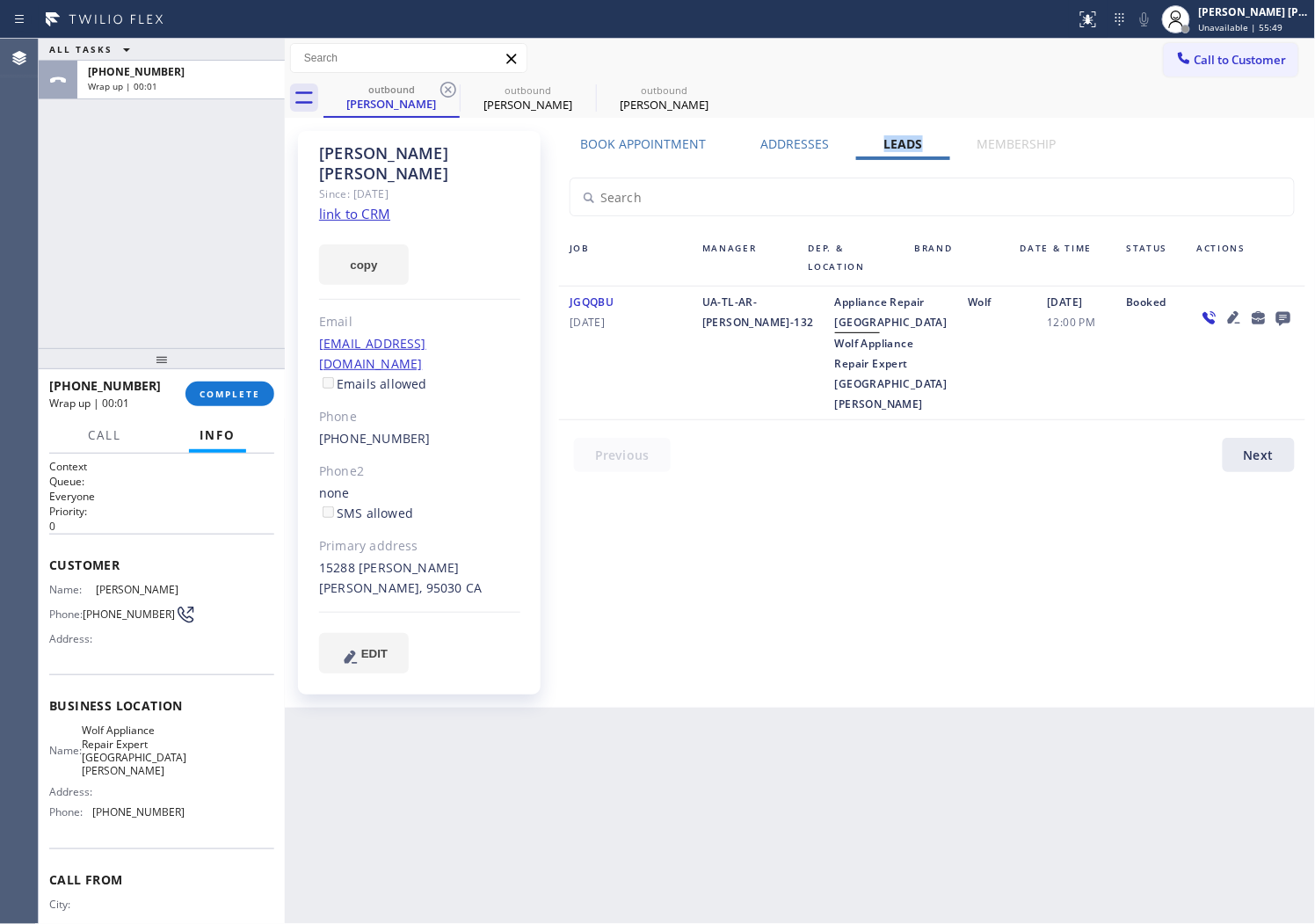
click at [1283, 318] on icon at bounding box center [1283, 319] width 14 height 14
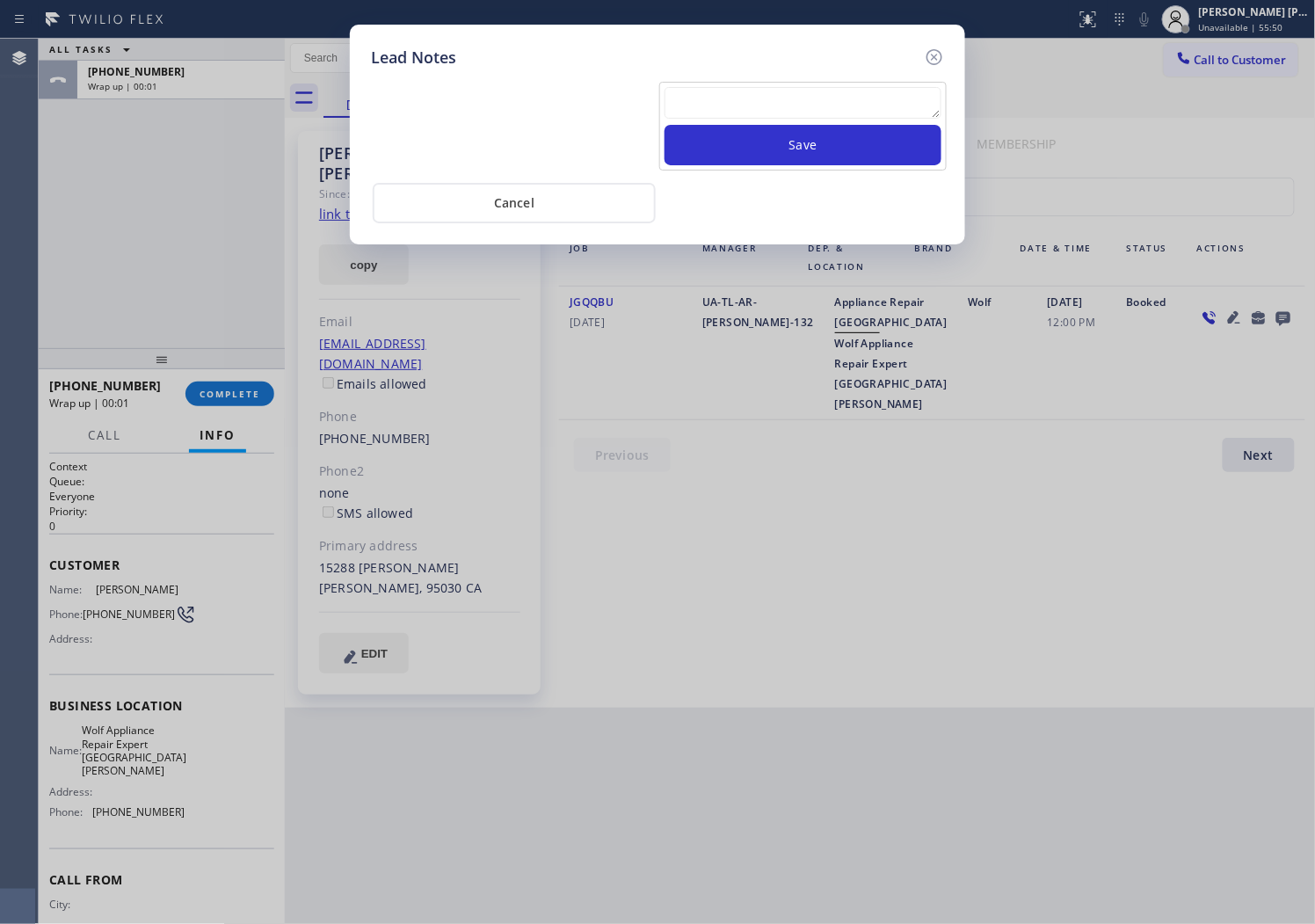
click at [733, 95] on textarea at bounding box center [803, 103] width 277 height 32
paste textarea "N/A - Please transfer"
type textarea "N/A - Please transfer"
click at [742, 145] on button "Save" at bounding box center [803, 145] width 277 height 40
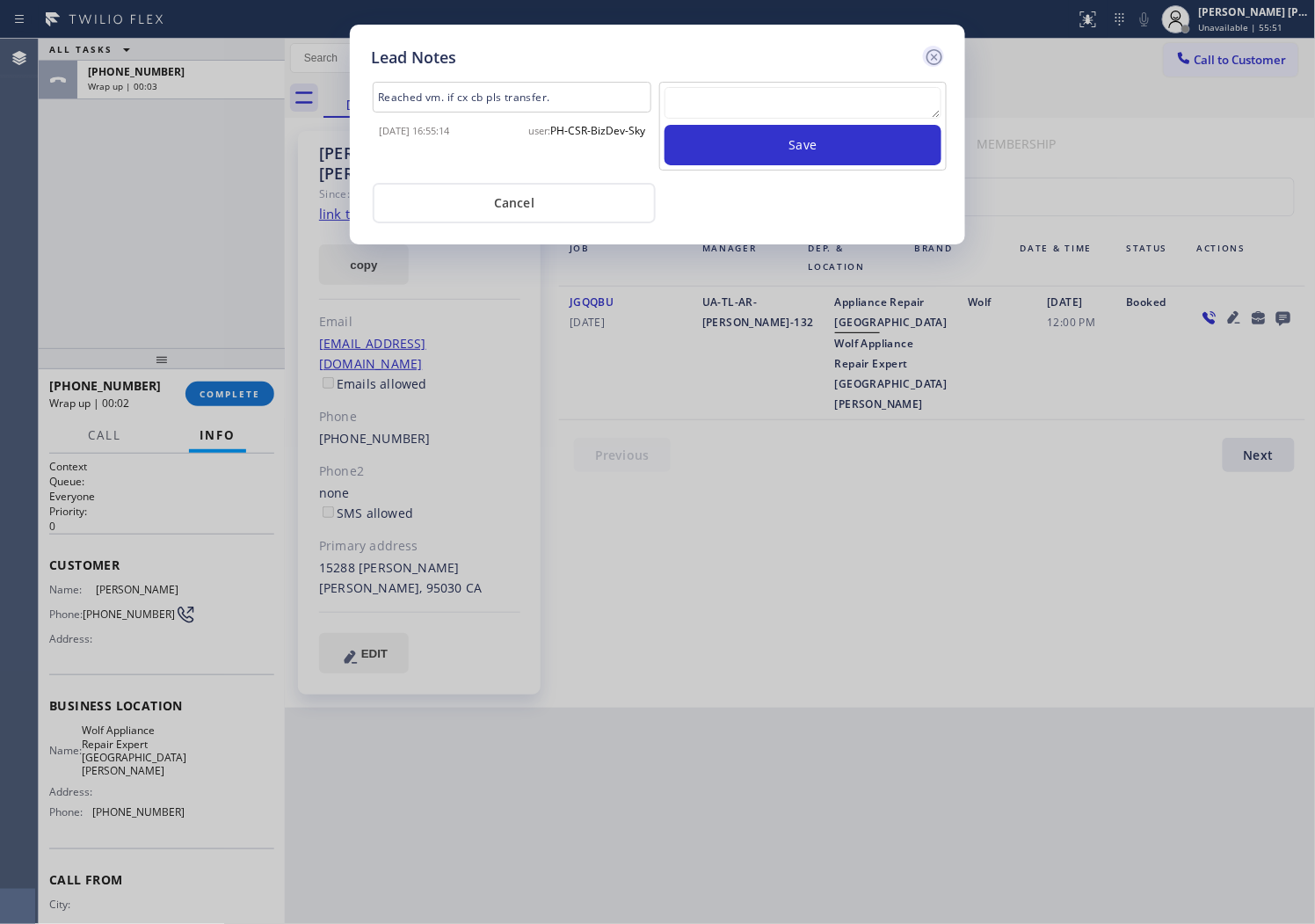
click at [942, 53] on icon at bounding box center [934, 56] width 21 height 21
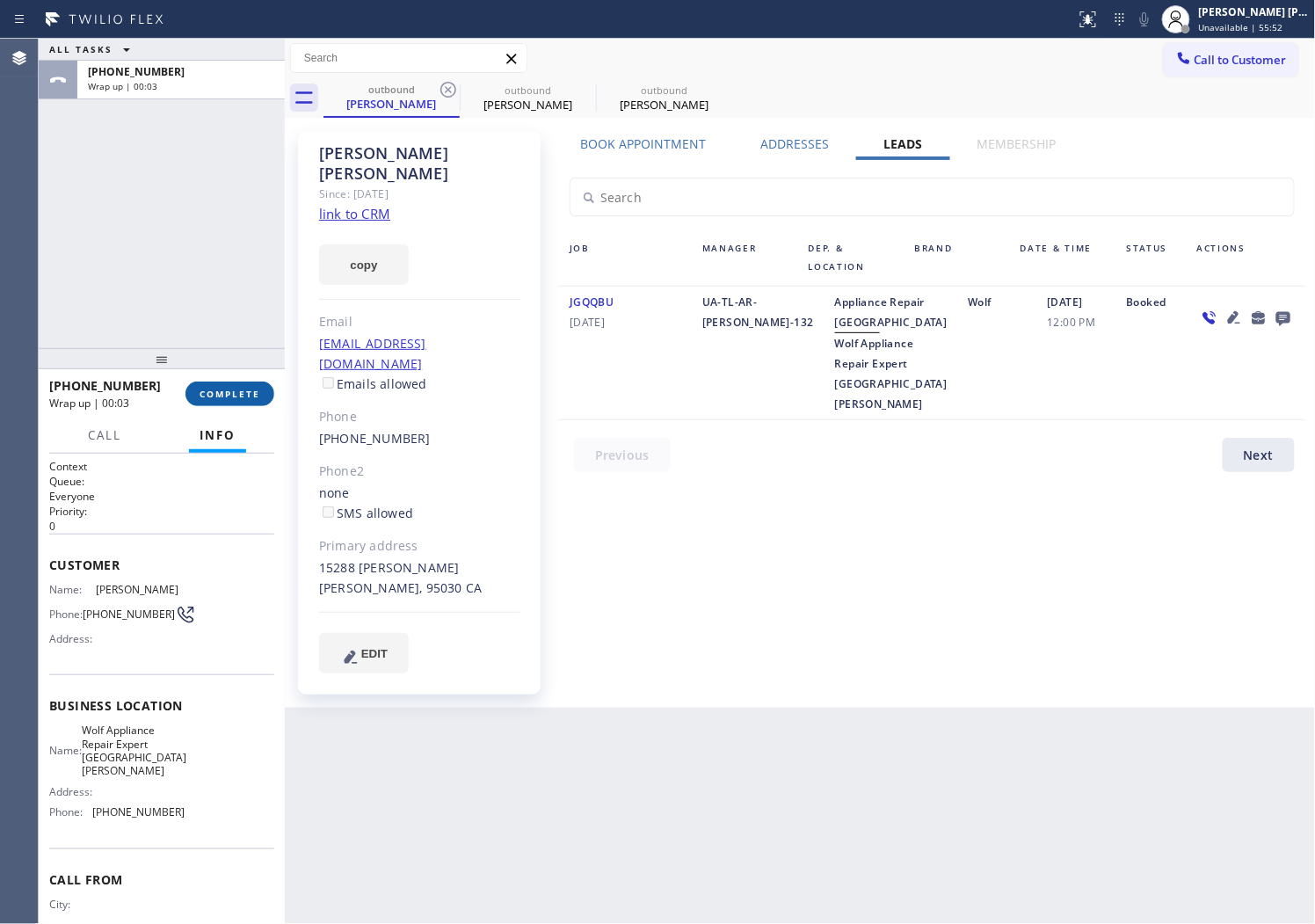
click at [245, 395] on span "COMPLETE" at bounding box center [229, 393] width 60 height 12
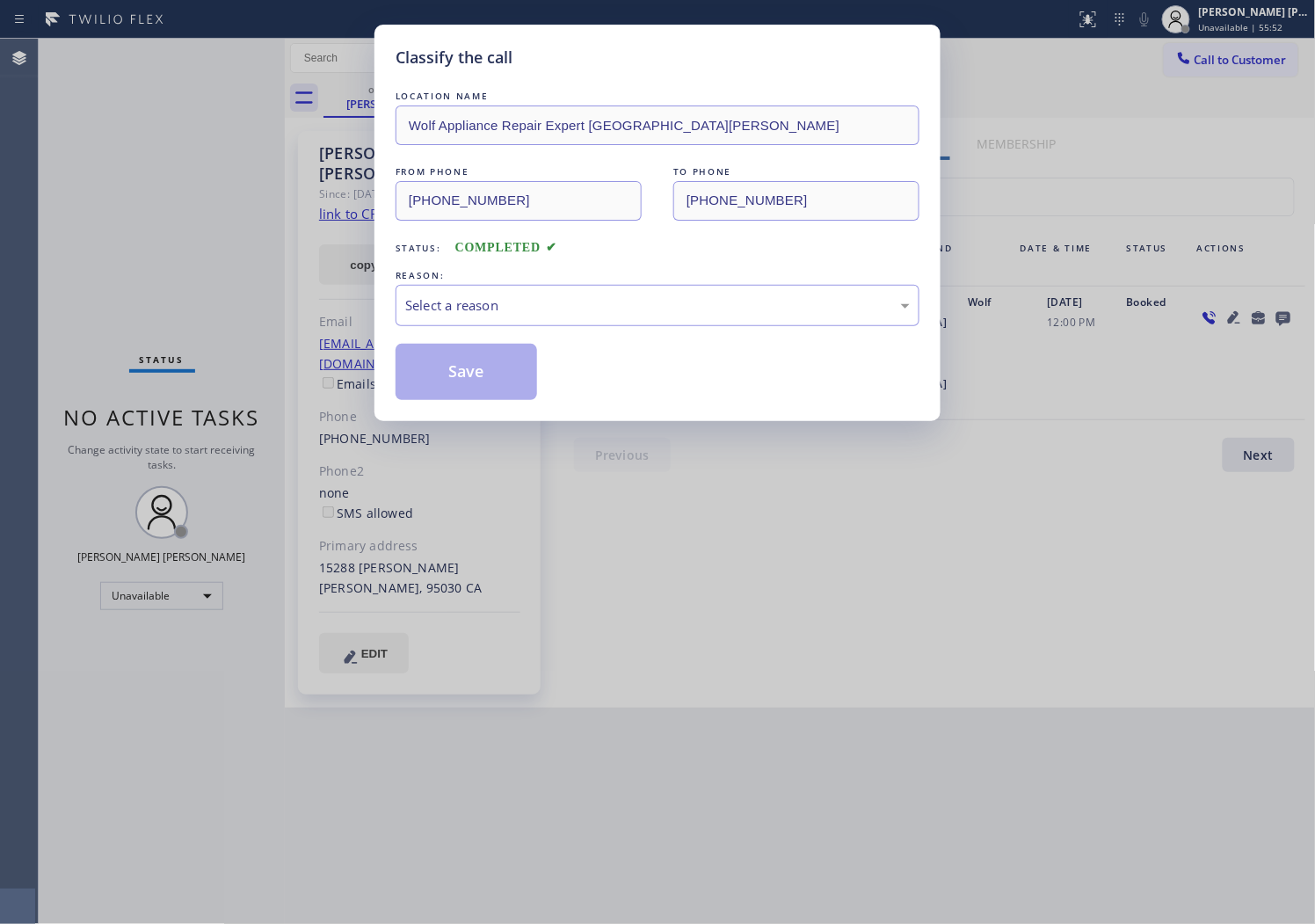
click at [524, 278] on div "REASON:" at bounding box center [657, 275] width 524 height 19
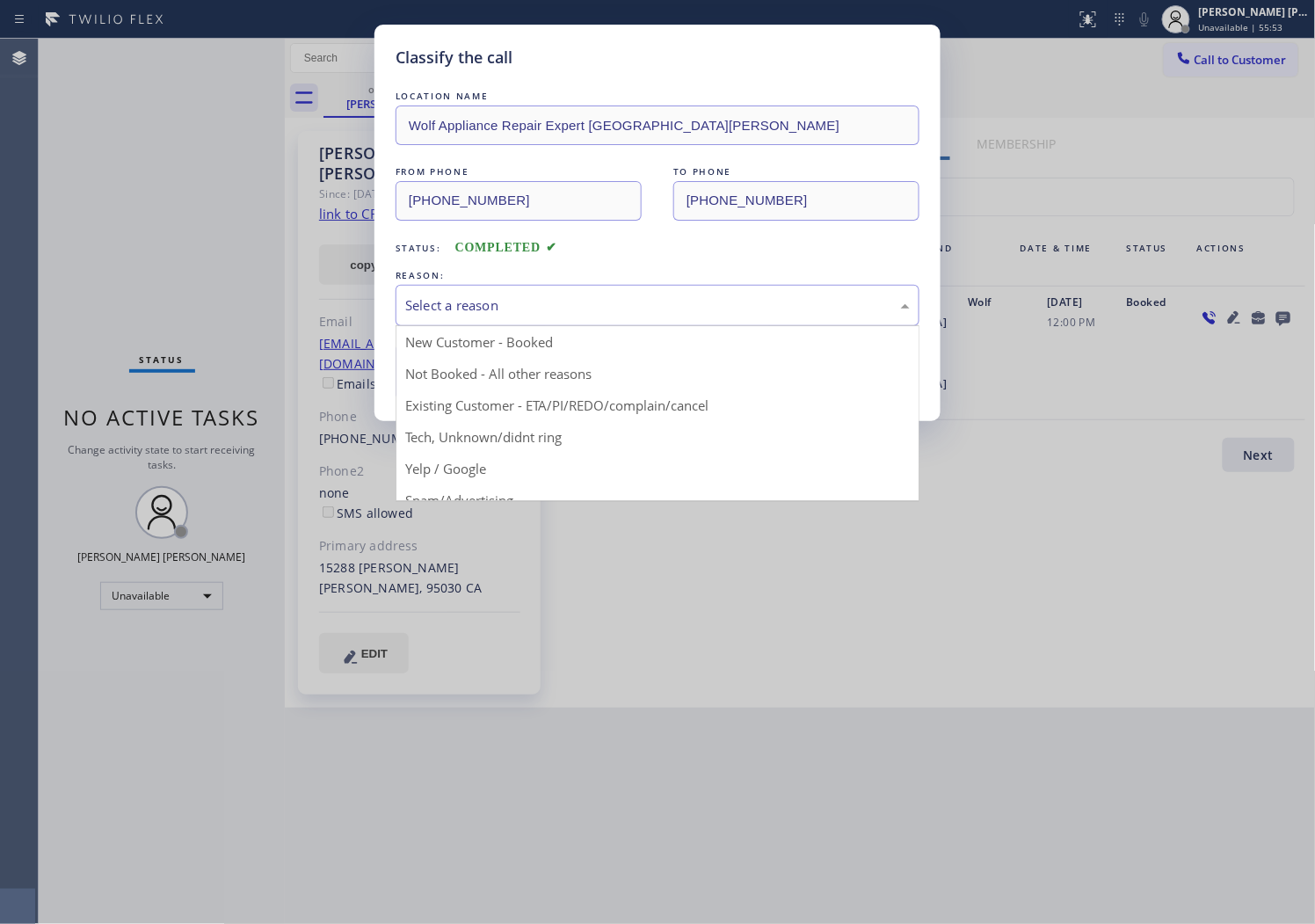
click at [524, 308] on div "Select a reason" at bounding box center [658, 305] width 505 height 20
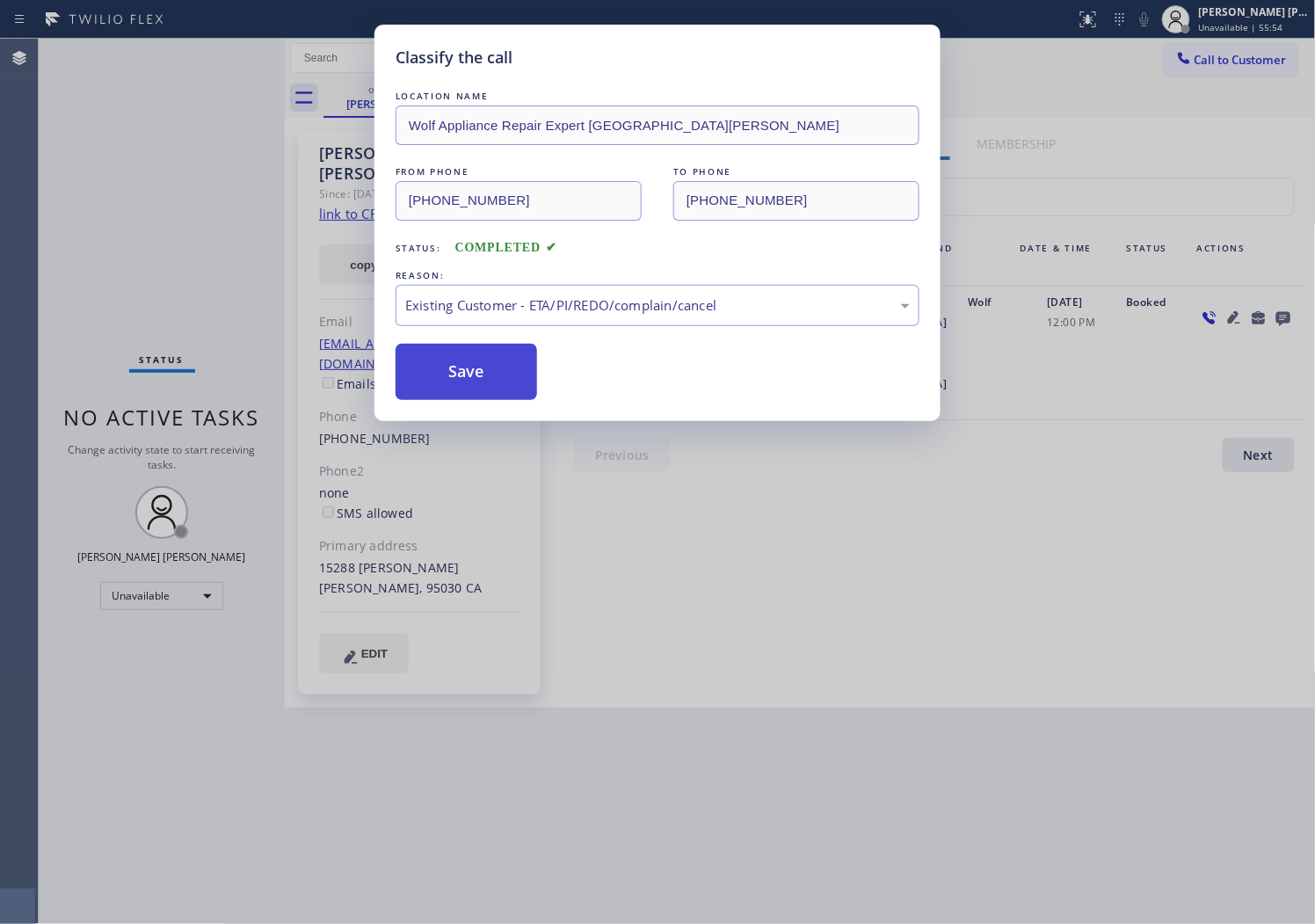
click at [450, 376] on button "Save" at bounding box center [466, 371] width 141 height 56
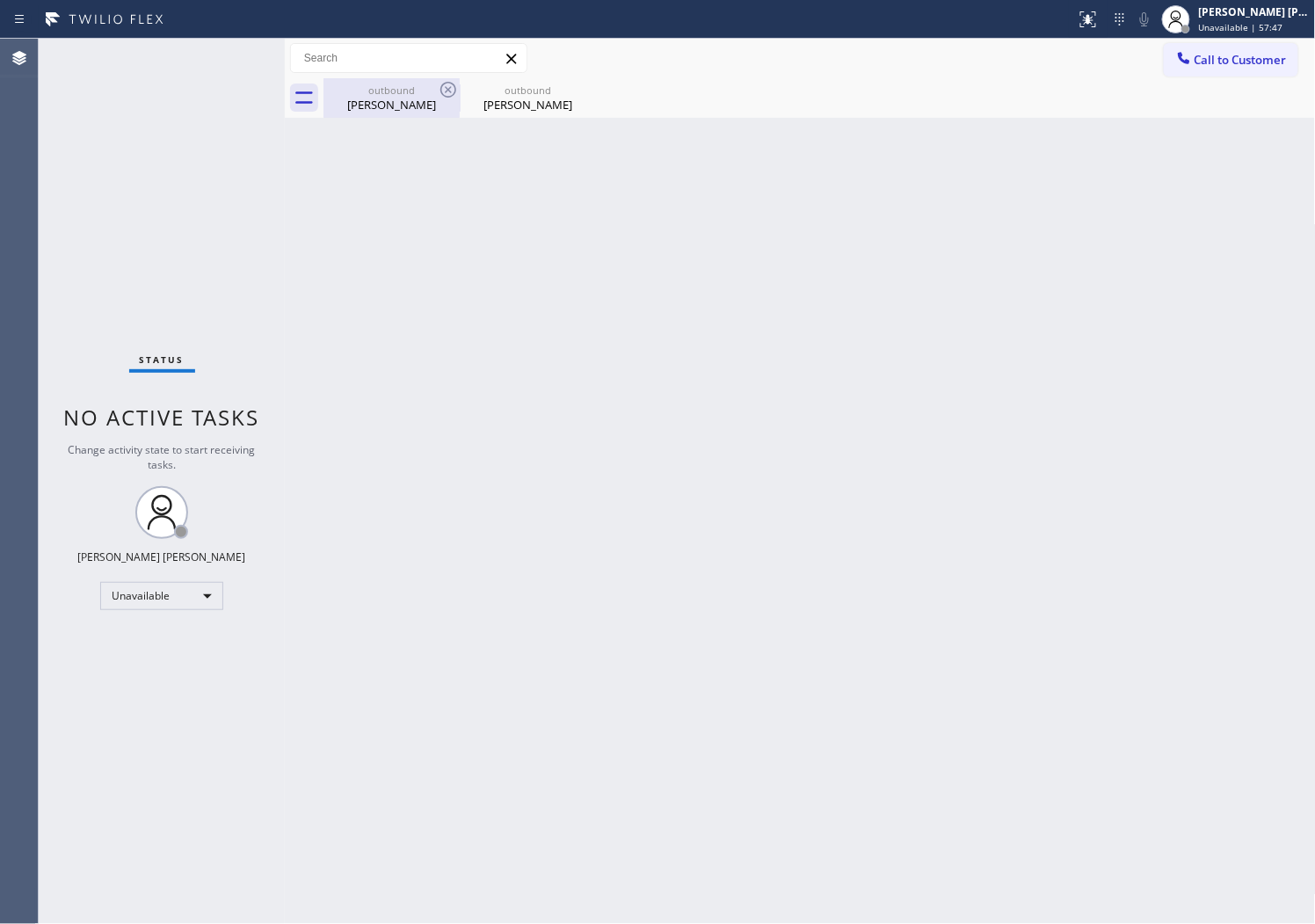
click at [423, 111] on div "[PERSON_NAME]" at bounding box center [392, 105] width 133 height 16
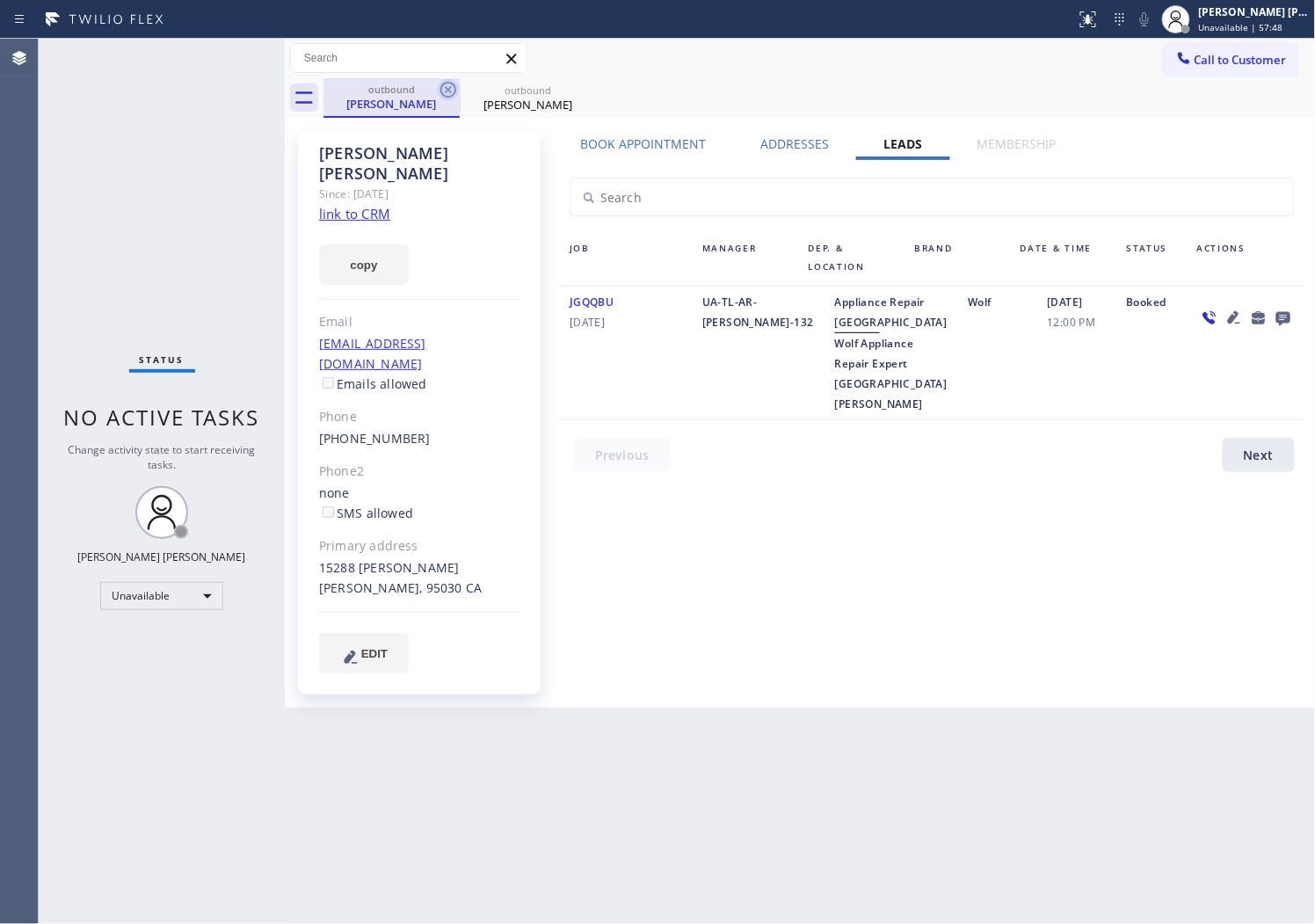
click at [451, 91] on icon at bounding box center [448, 89] width 21 height 21
click at [0, 0] on icon at bounding box center [0, 0] width 0 height 0
click at [451, 91] on div "outbound [PERSON_NAME] outbound [PERSON_NAME]" at bounding box center [820, 98] width 992 height 39
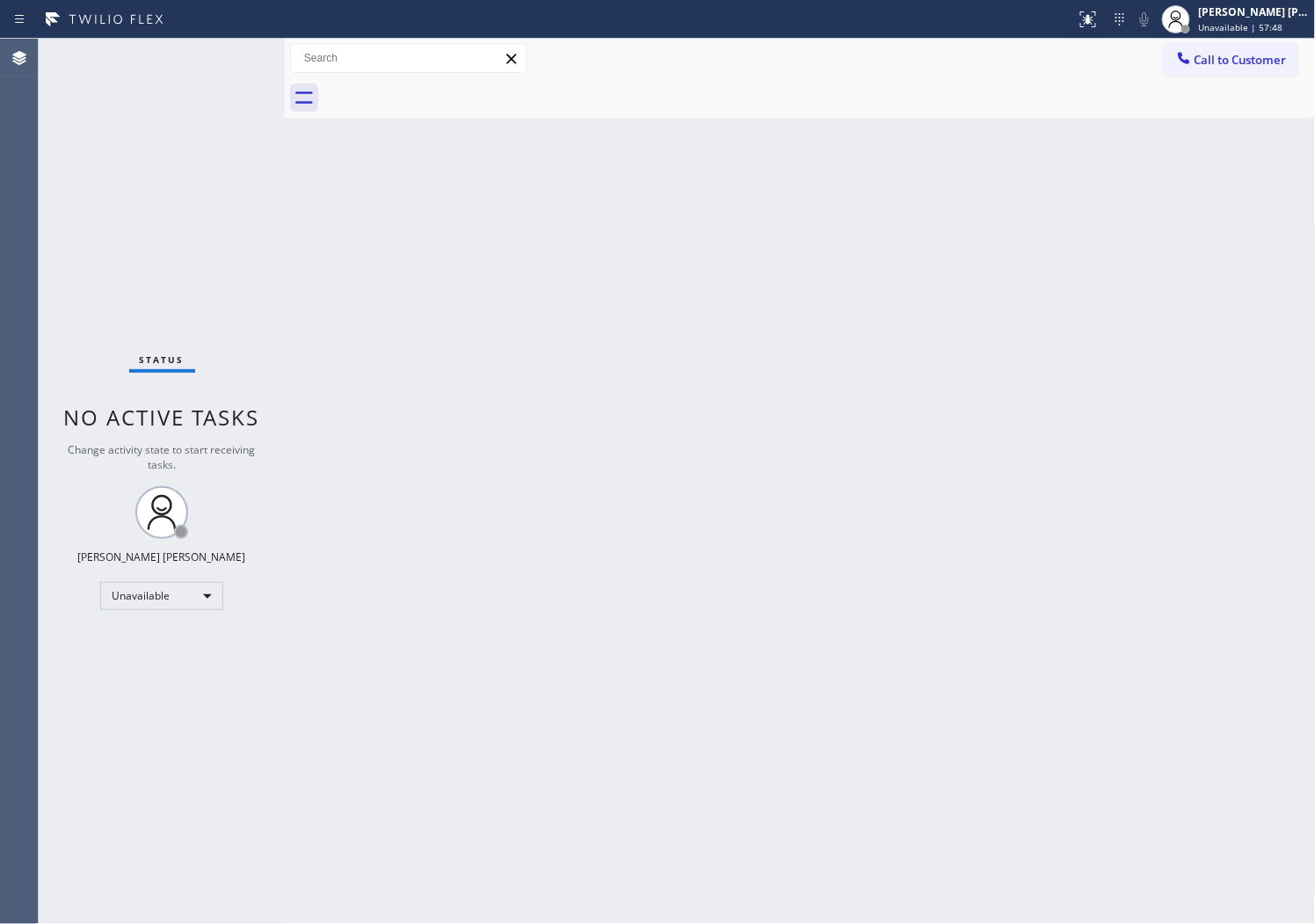
click at [1224, 63] on span "Call to Customer" at bounding box center [1241, 60] width 93 height 16
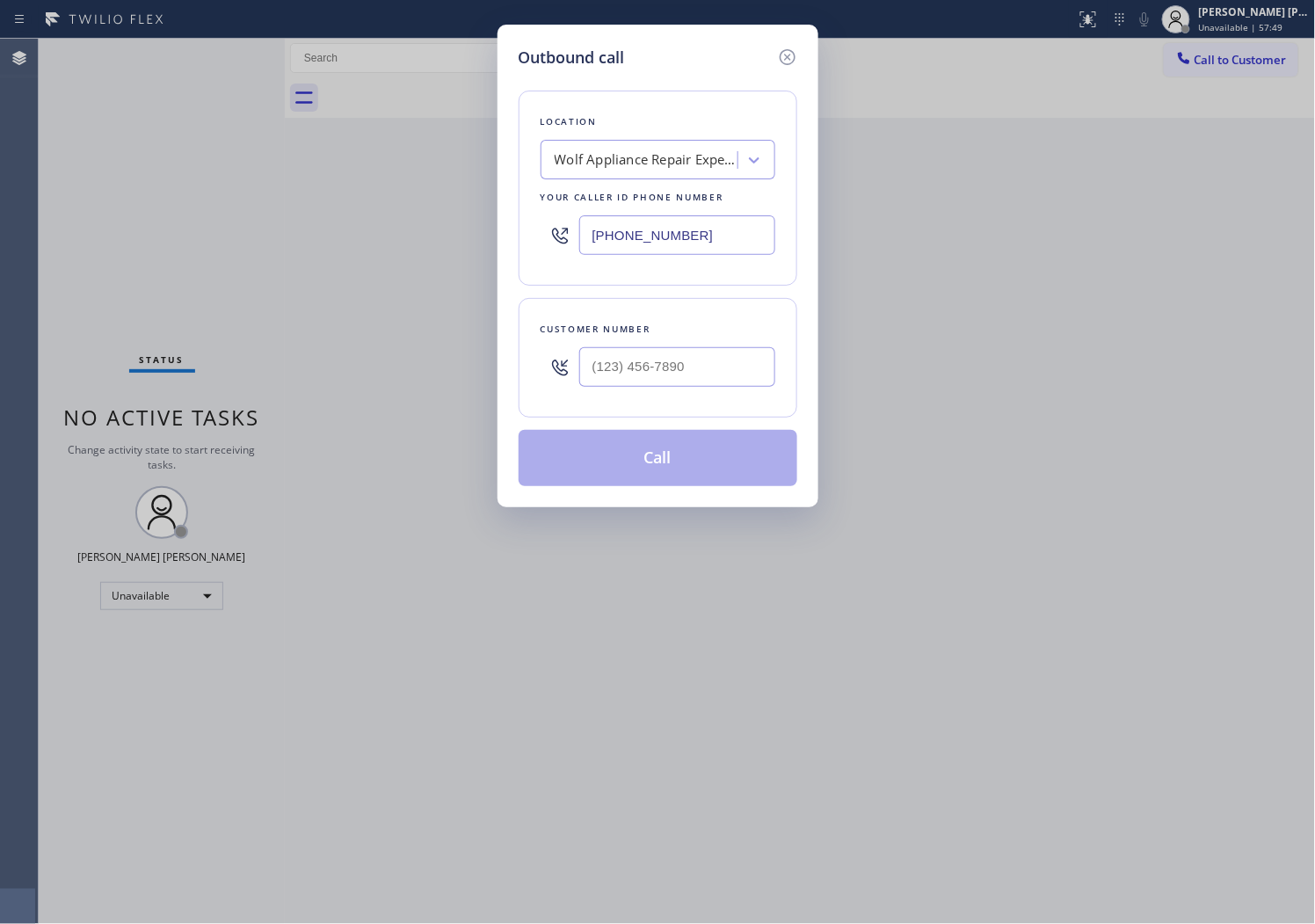
click at [642, 238] on input "[PHONE_NUMBER]" at bounding box center [677, 235] width 196 height 39
paste input "949) 734-7320"
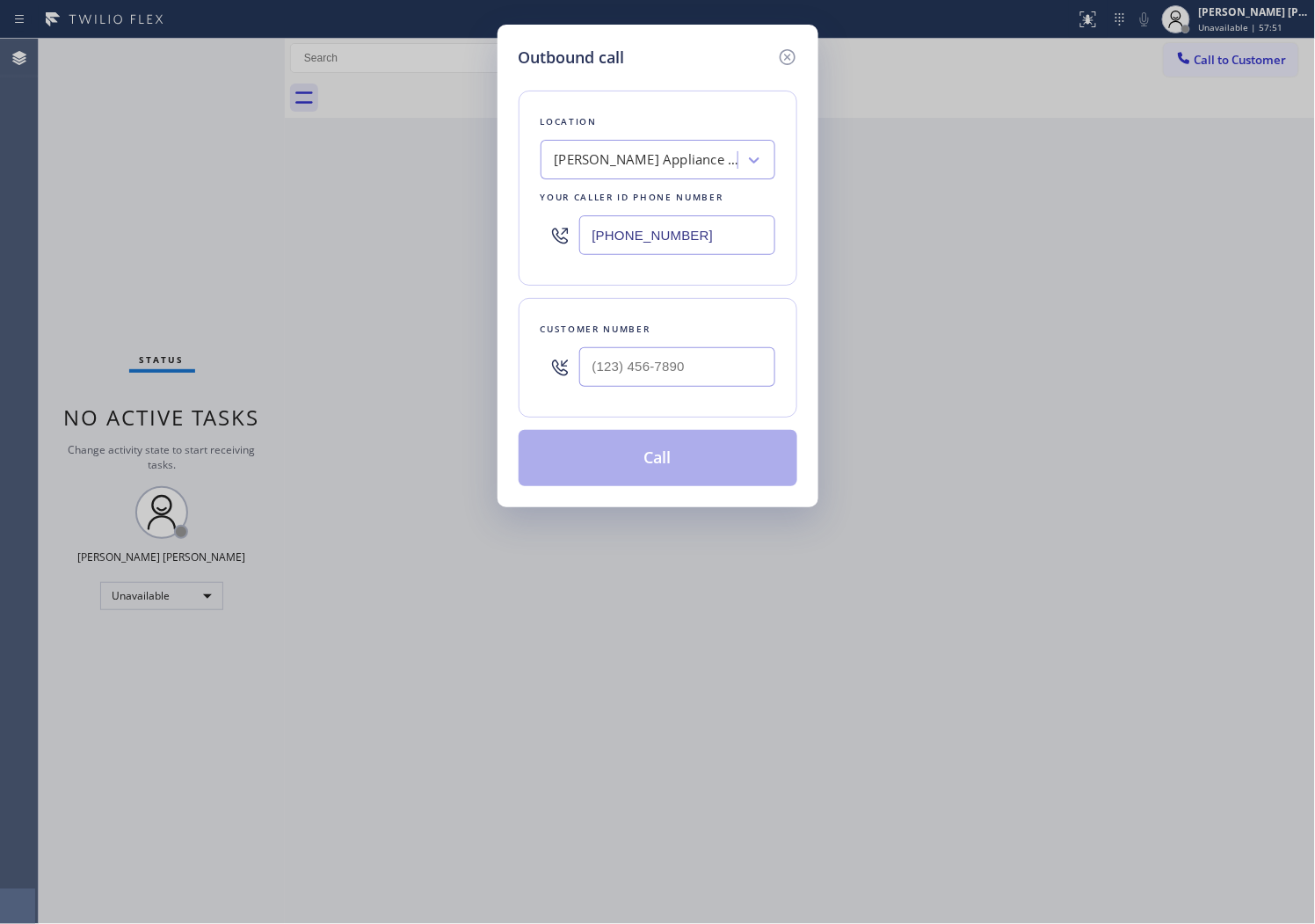
type input "[PHONE_NUMBER]"
click at [626, 378] on input "text" at bounding box center [677, 367] width 196 height 39
click at [626, 378] on input "(___) ___-____" at bounding box center [677, 367] width 196 height 39
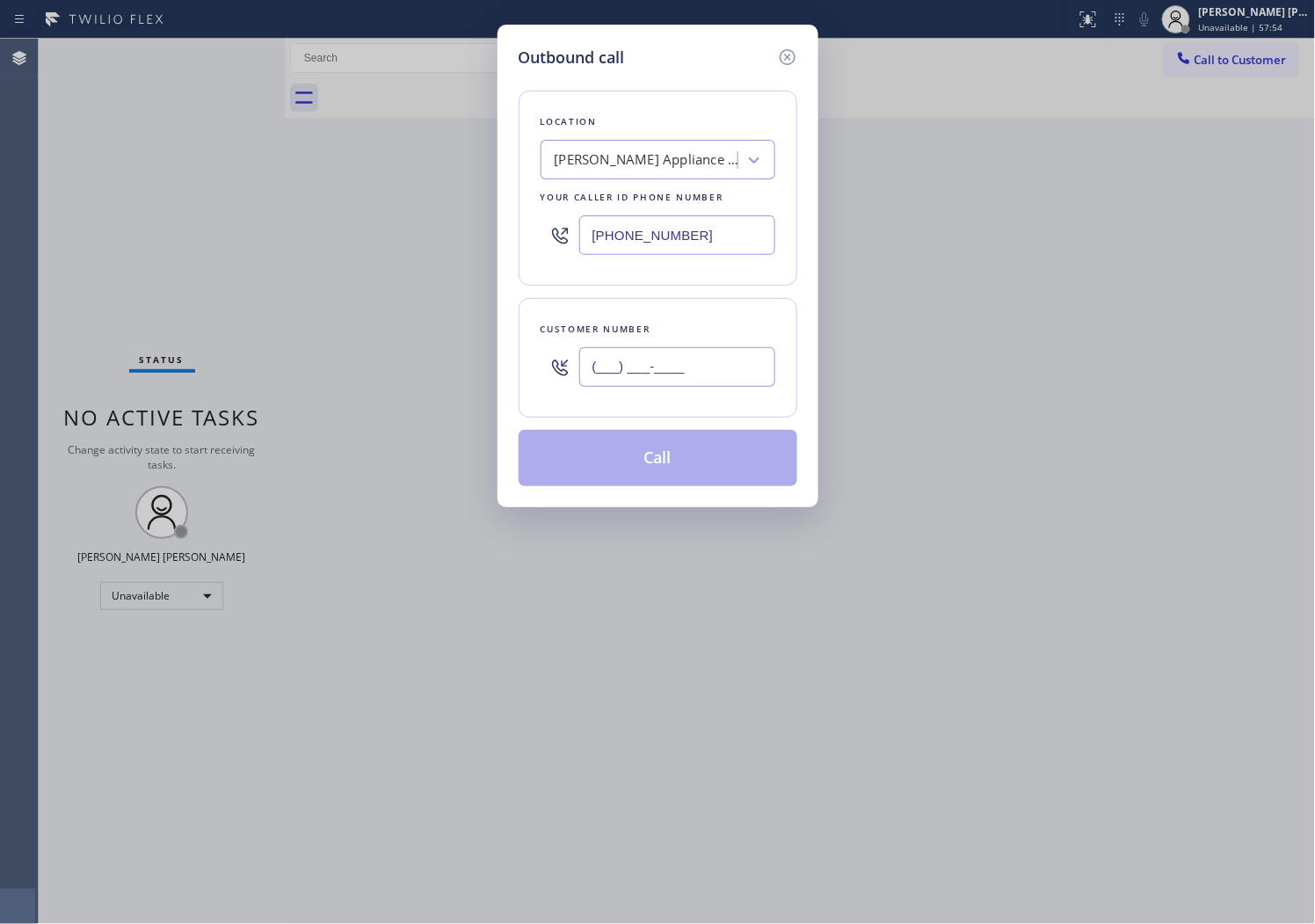
paste input "909) 240-2409"
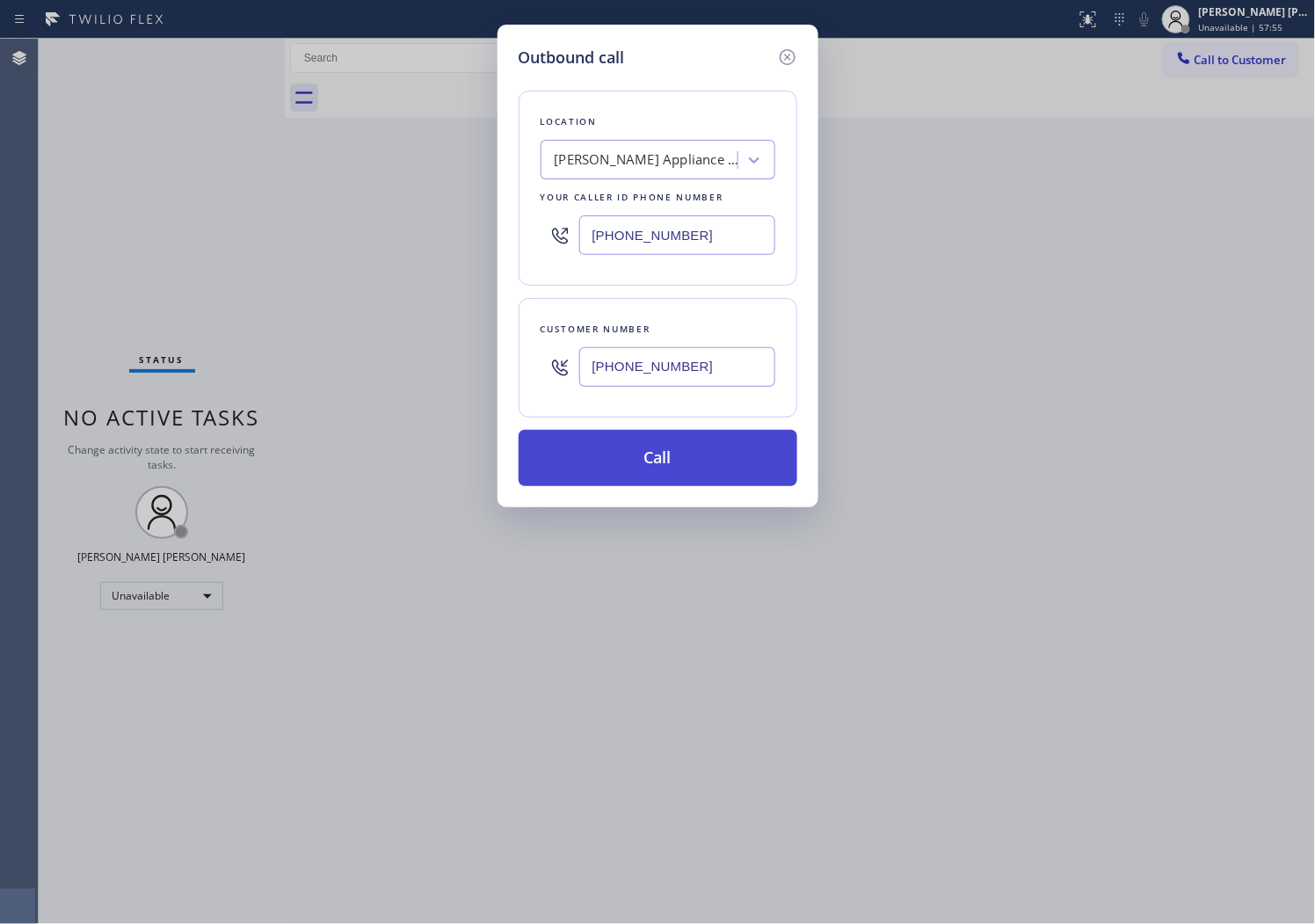
type input "[PHONE_NUMBER]"
click at [697, 470] on button "Call" at bounding box center [658, 458] width 279 height 56
click at [670, 477] on button "Call" at bounding box center [658, 458] width 279 height 56
click at [837, 111] on div "Outbound call Location [PERSON_NAME] Appliance Repair 2 #uncorrect Your caller …" at bounding box center [657, 462] width 1315 height 924
click at [722, 461] on button "Call" at bounding box center [658, 458] width 279 height 56
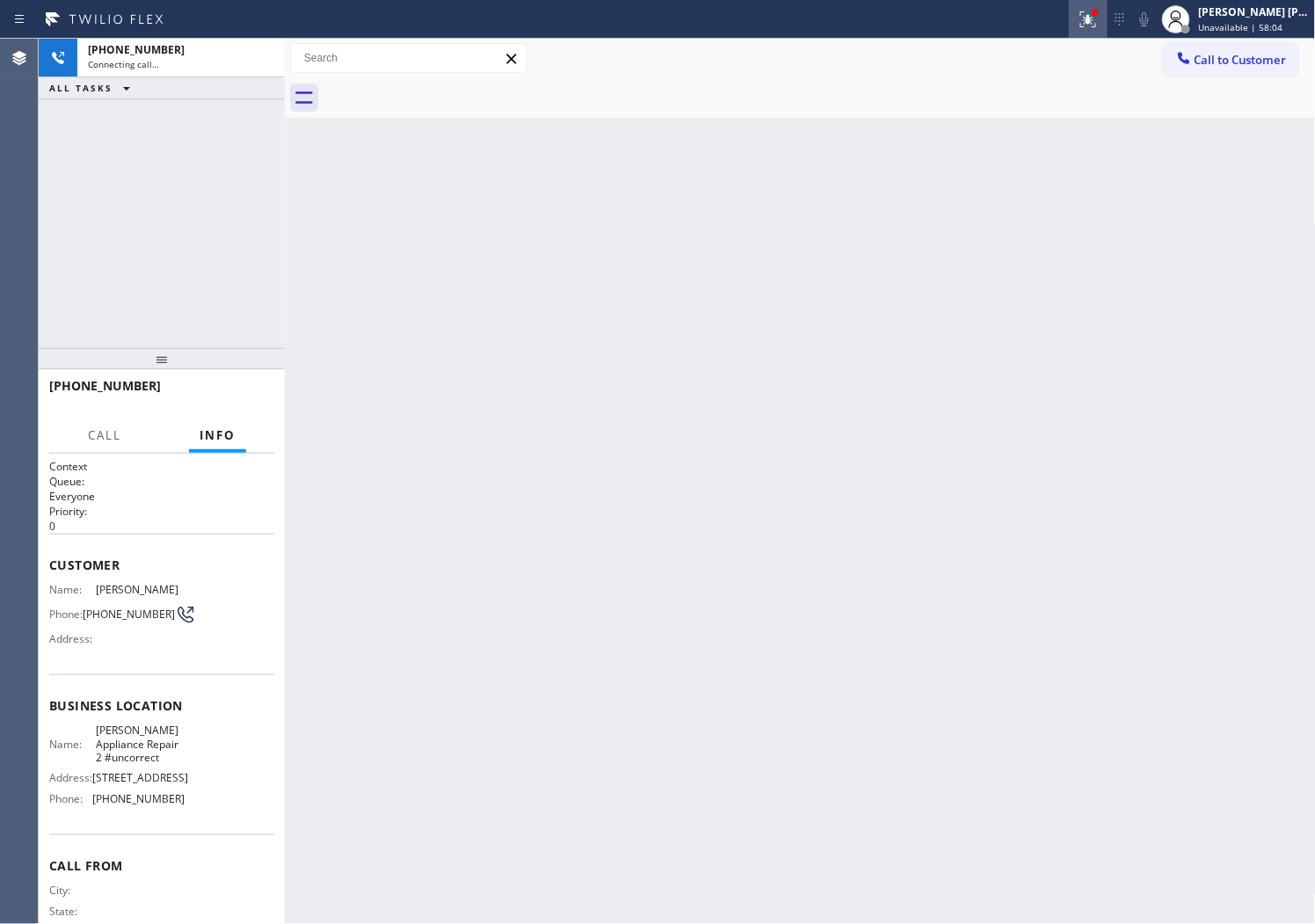
click at [1096, 23] on icon at bounding box center [1088, 20] width 16 height 16
click at [1036, 221] on button "Clear issues" at bounding box center [1012, 230] width 206 height 25
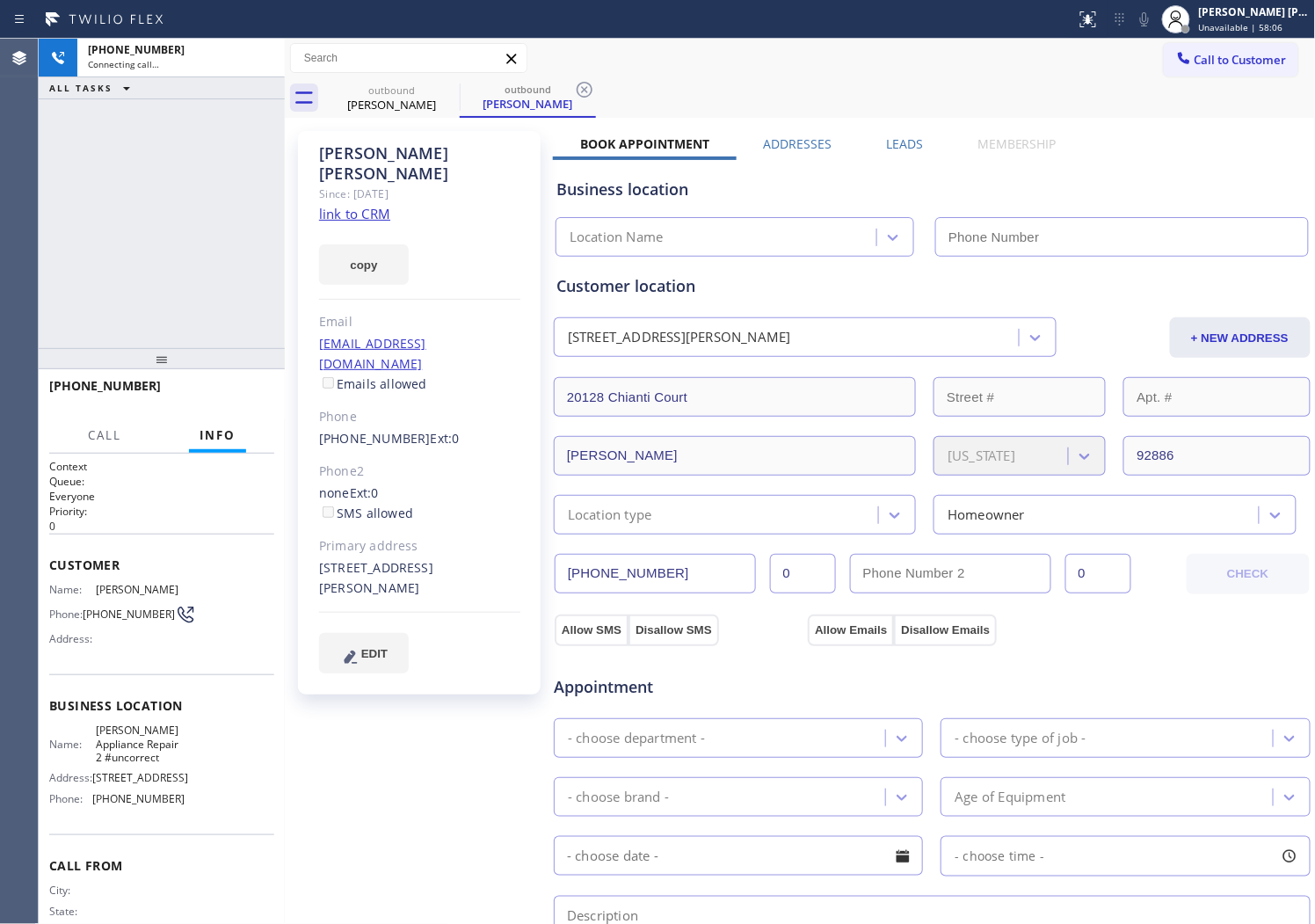
click at [165, 585] on span "[PERSON_NAME]" at bounding box center [139, 589] width 88 height 13
click at [156, 586] on span "[PERSON_NAME]" at bounding box center [139, 589] width 88 height 13
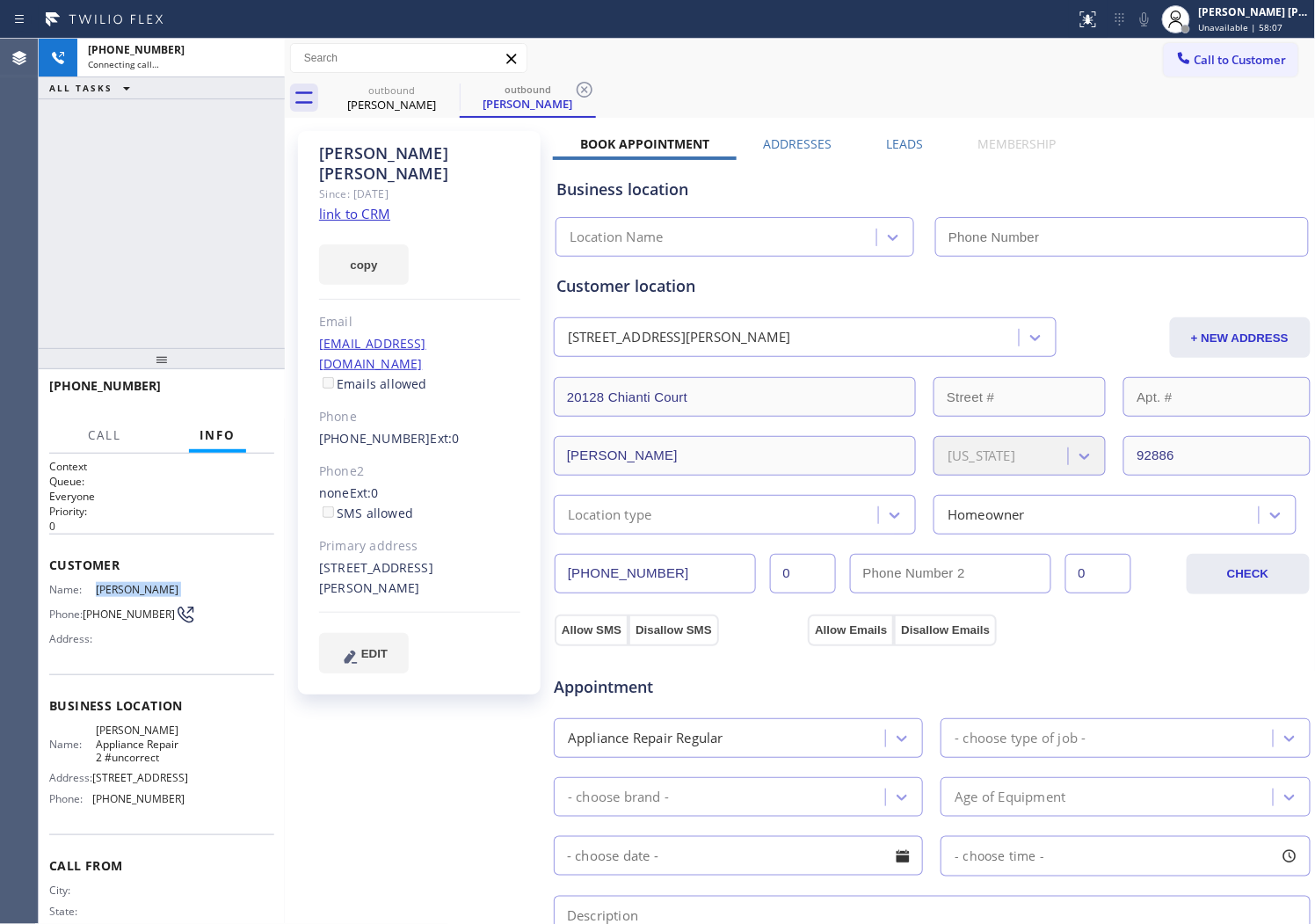
click at [156, 586] on span "[PERSON_NAME]" at bounding box center [139, 589] width 88 height 13
type input "[PHONE_NUMBER]"
click at [238, 387] on button "HANG UP" at bounding box center [233, 393] width 82 height 25
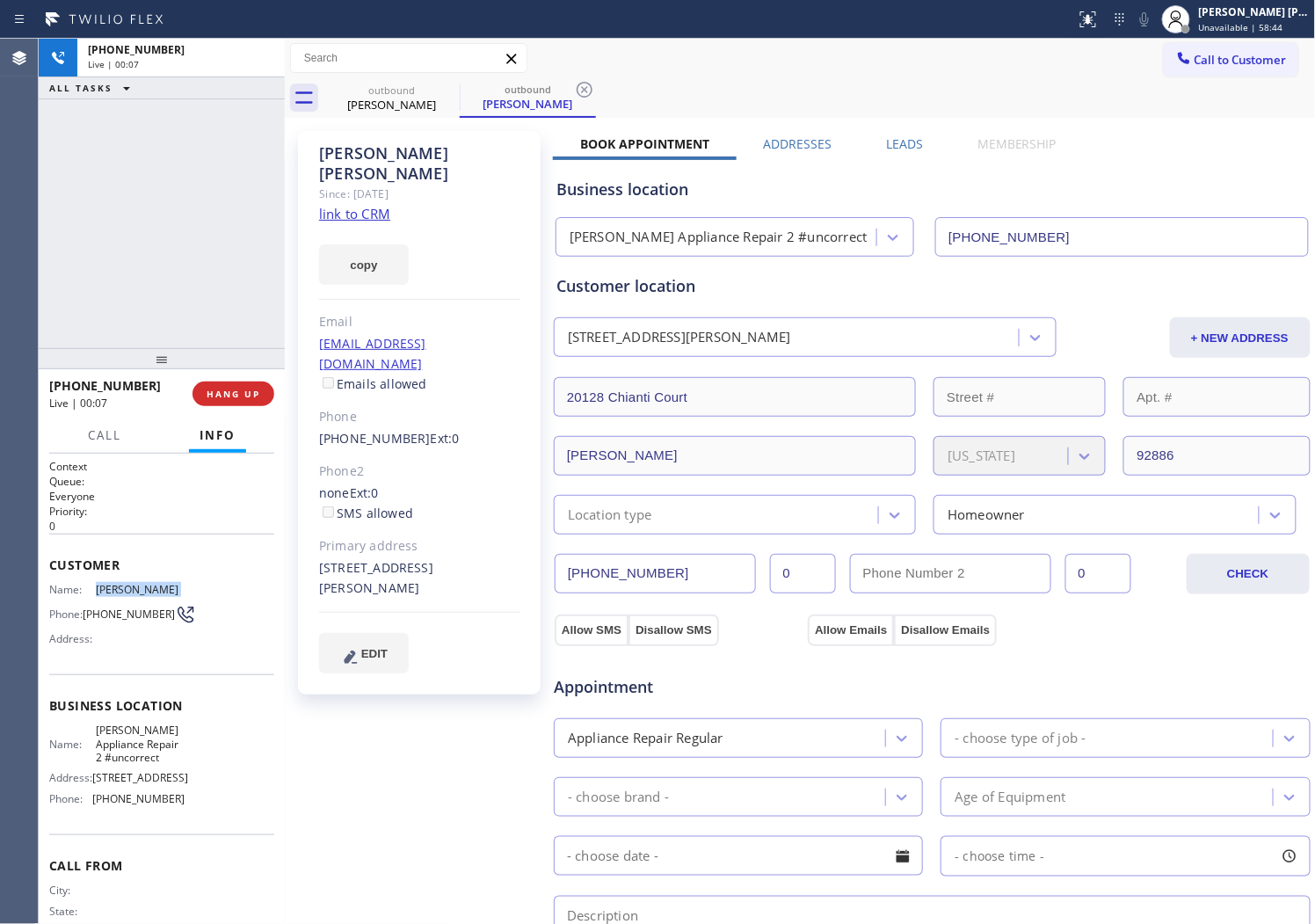
click at [904, 150] on label "Leads" at bounding box center [904, 143] width 37 height 17
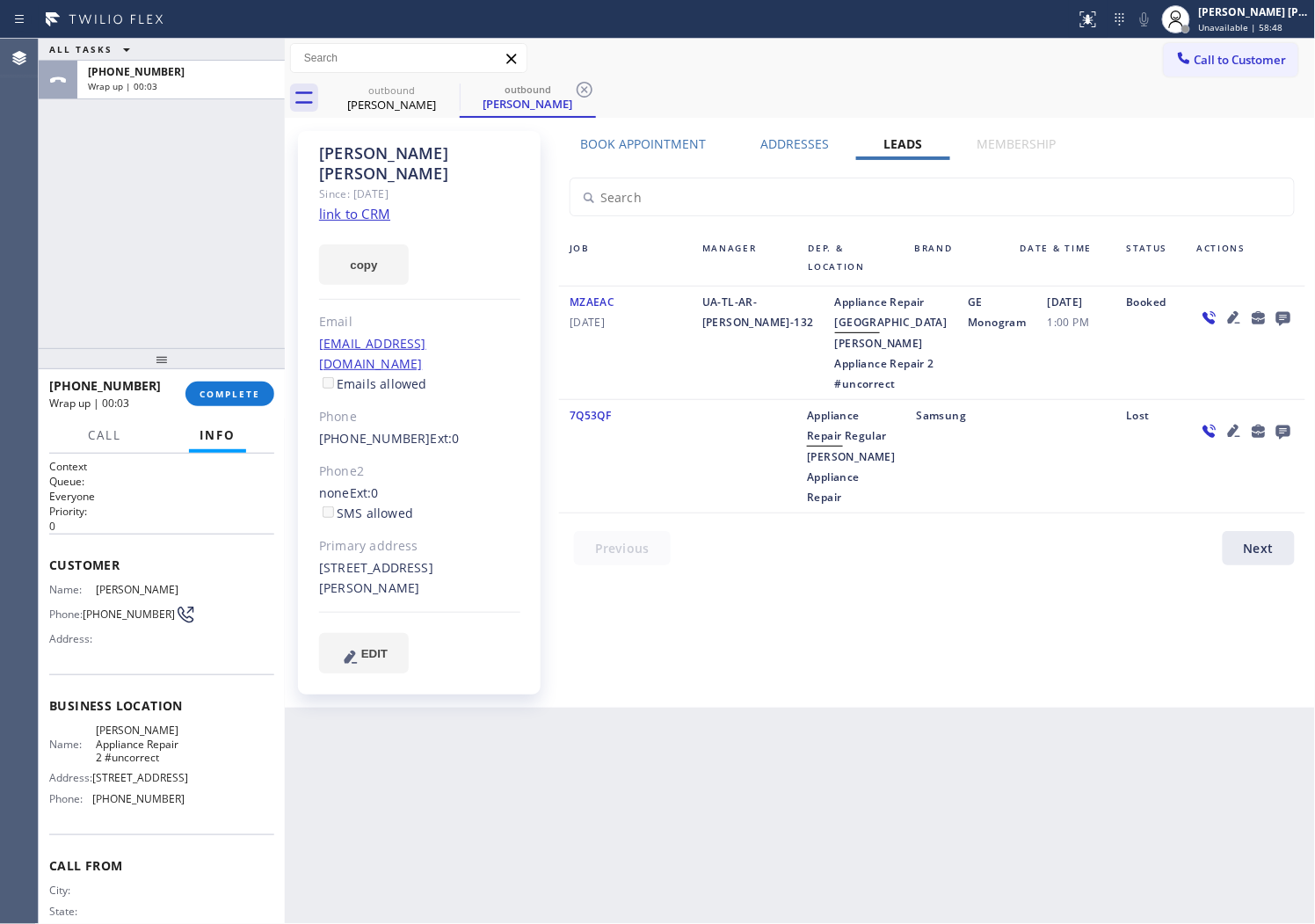
click at [1284, 317] on icon at bounding box center [1283, 318] width 21 height 22
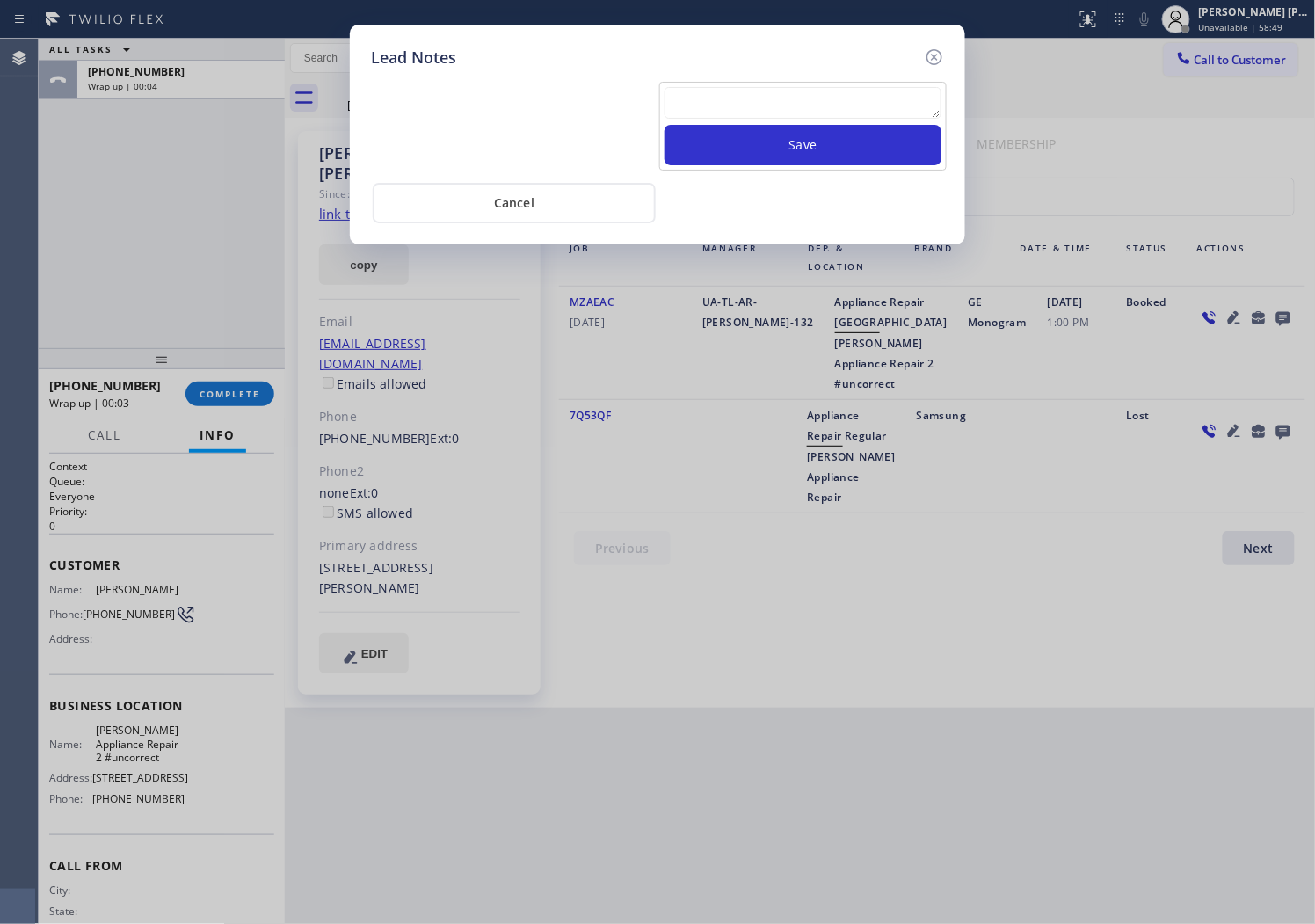
click at [920, 110] on textarea at bounding box center [803, 103] width 277 height 32
paste textarea "N/A - Please transfer"
type textarea "N/A - Please transfer"
click at [893, 144] on button "Save" at bounding box center [803, 145] width 277 height 40
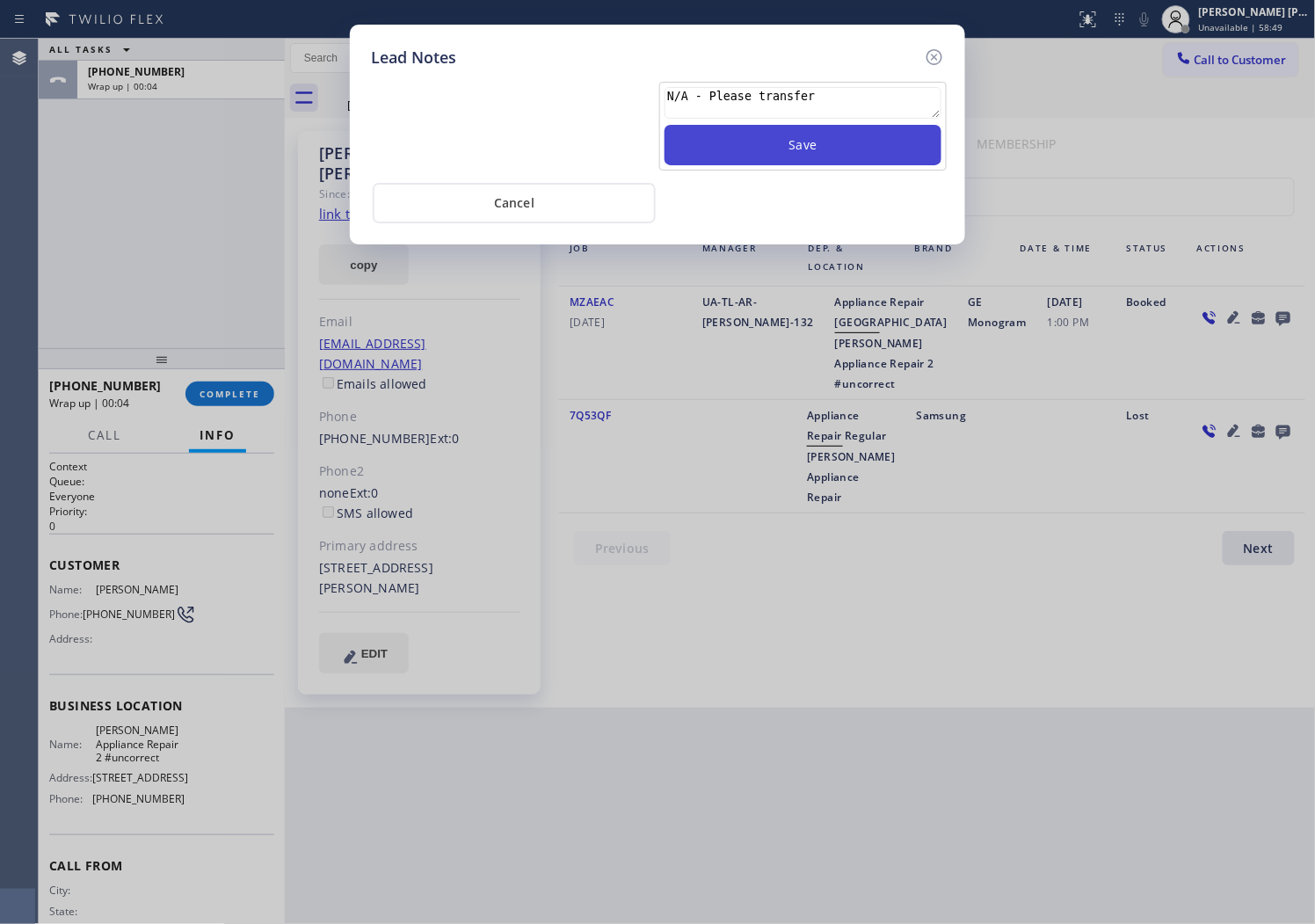
click at [893, 144] on button "Save" at bounding box center [803, 145] width 277 height 40
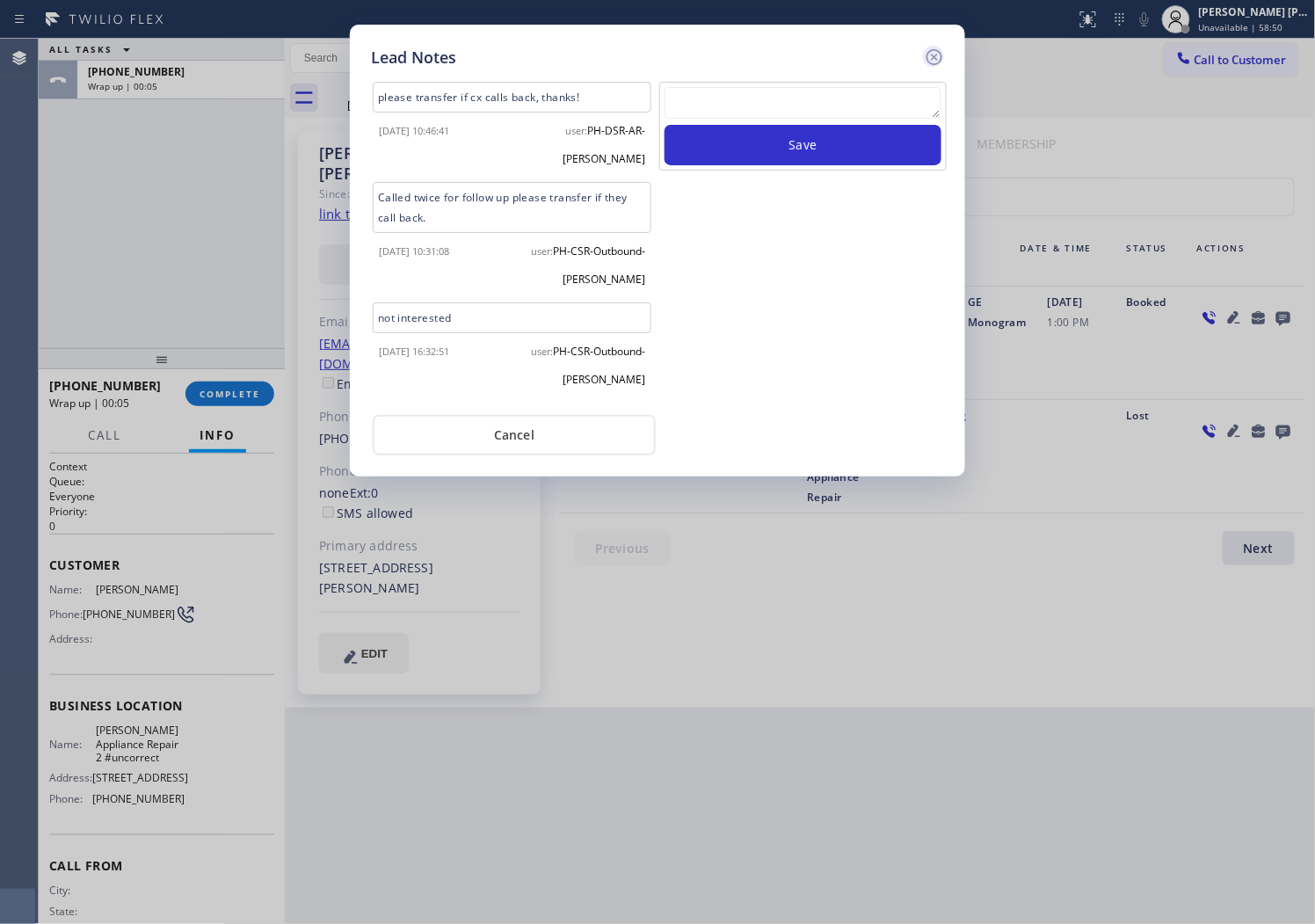
click at [934, 49] on icon at bounding box center [934, 57] width 16 height 16
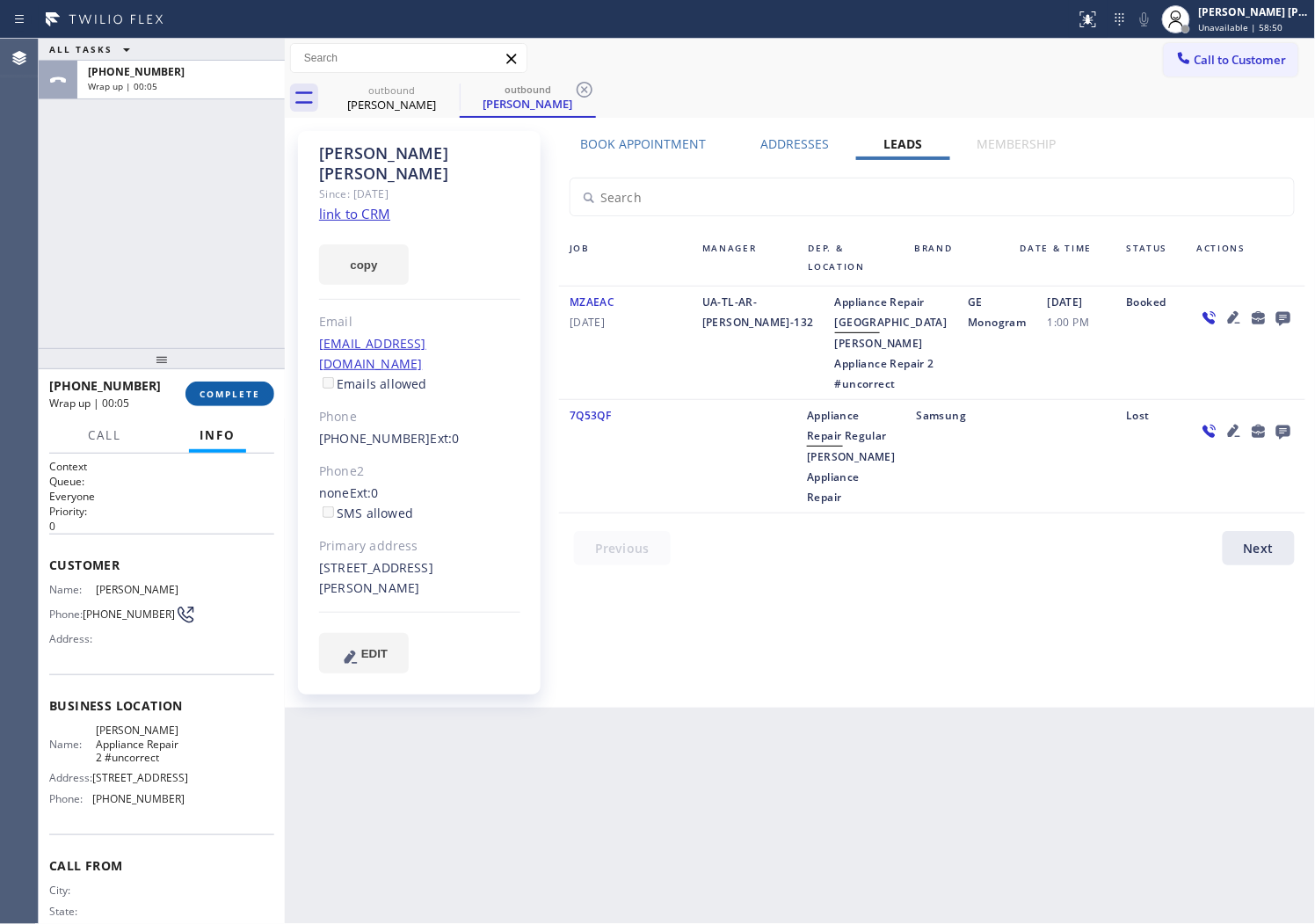
click at [203, 391] on span "COMPLETE" at bounding box center [229, 393] width 60 height 12
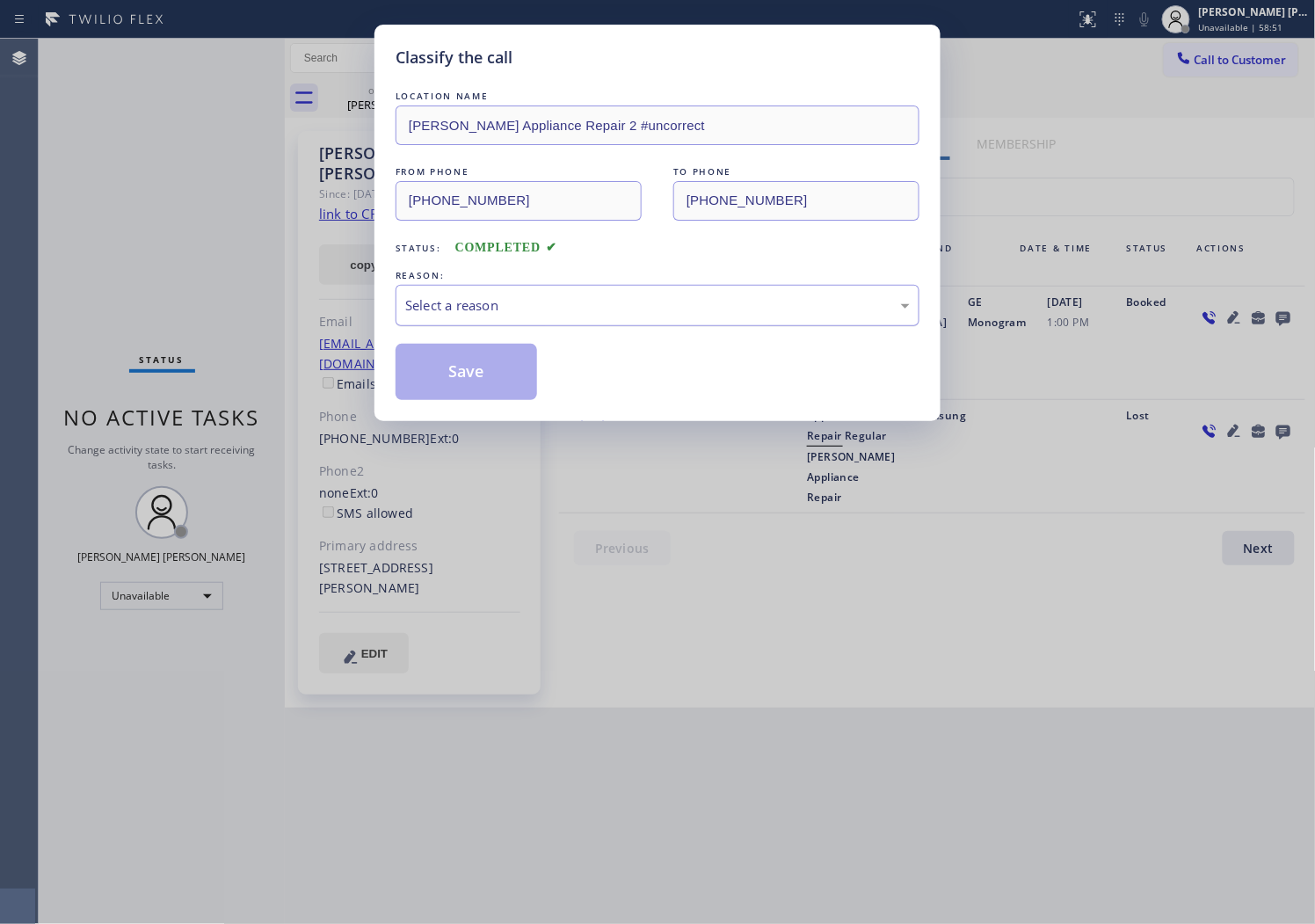
click at [494, 311] on div "Select a reason" at bounding box center [658, 305] width 505 height 20
click at [454, 382] on button "Save" at bounding box center [466, 371] width 141 height 56
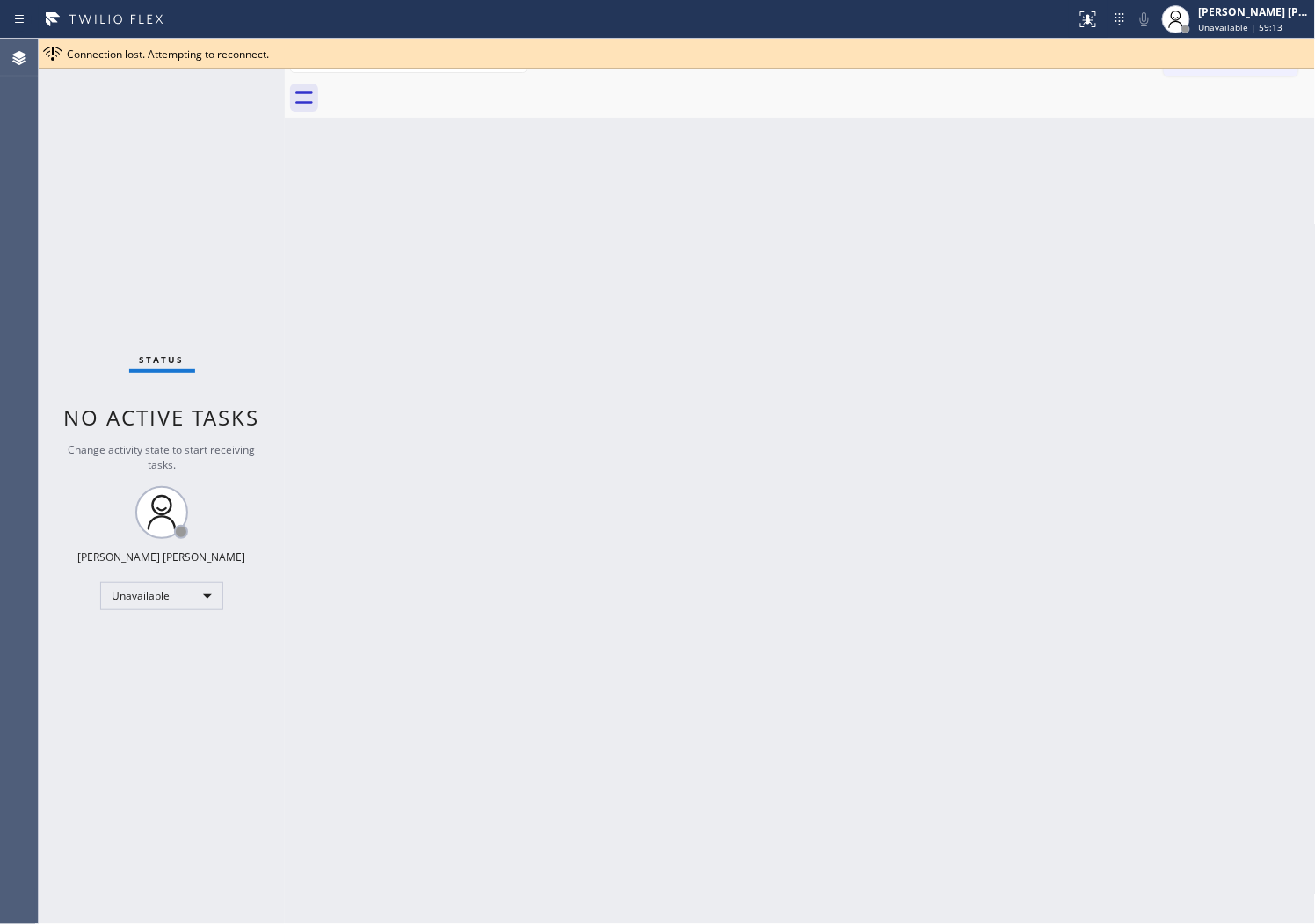
click at [1222, 65] on div "Connection lost. Attempting to reconnect." at bounding box center [677, 53] width 1277 height 30
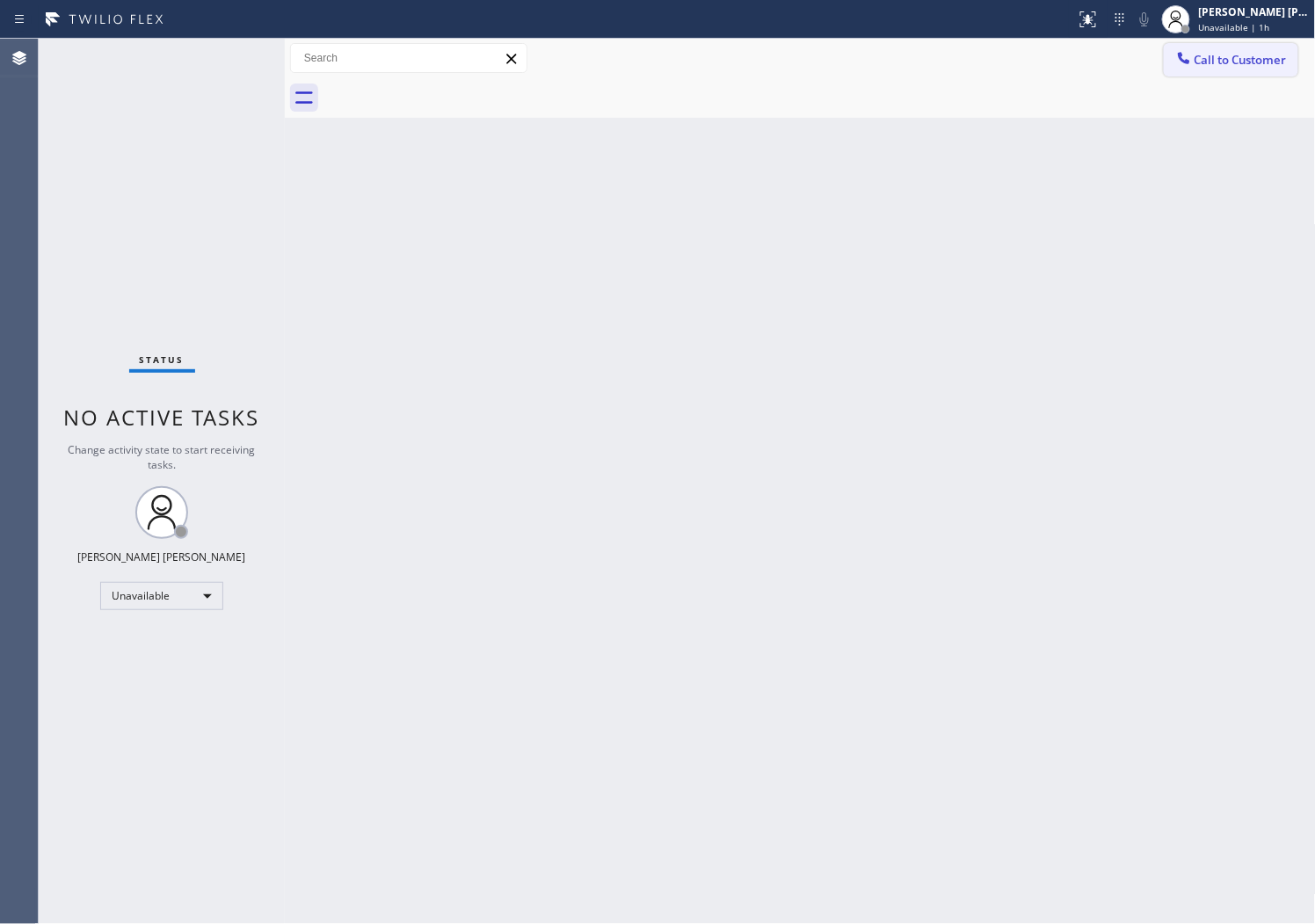
click at [1236, 68] on button "Call to Customer" at bounding box center [1231, 60] width 134 height 34
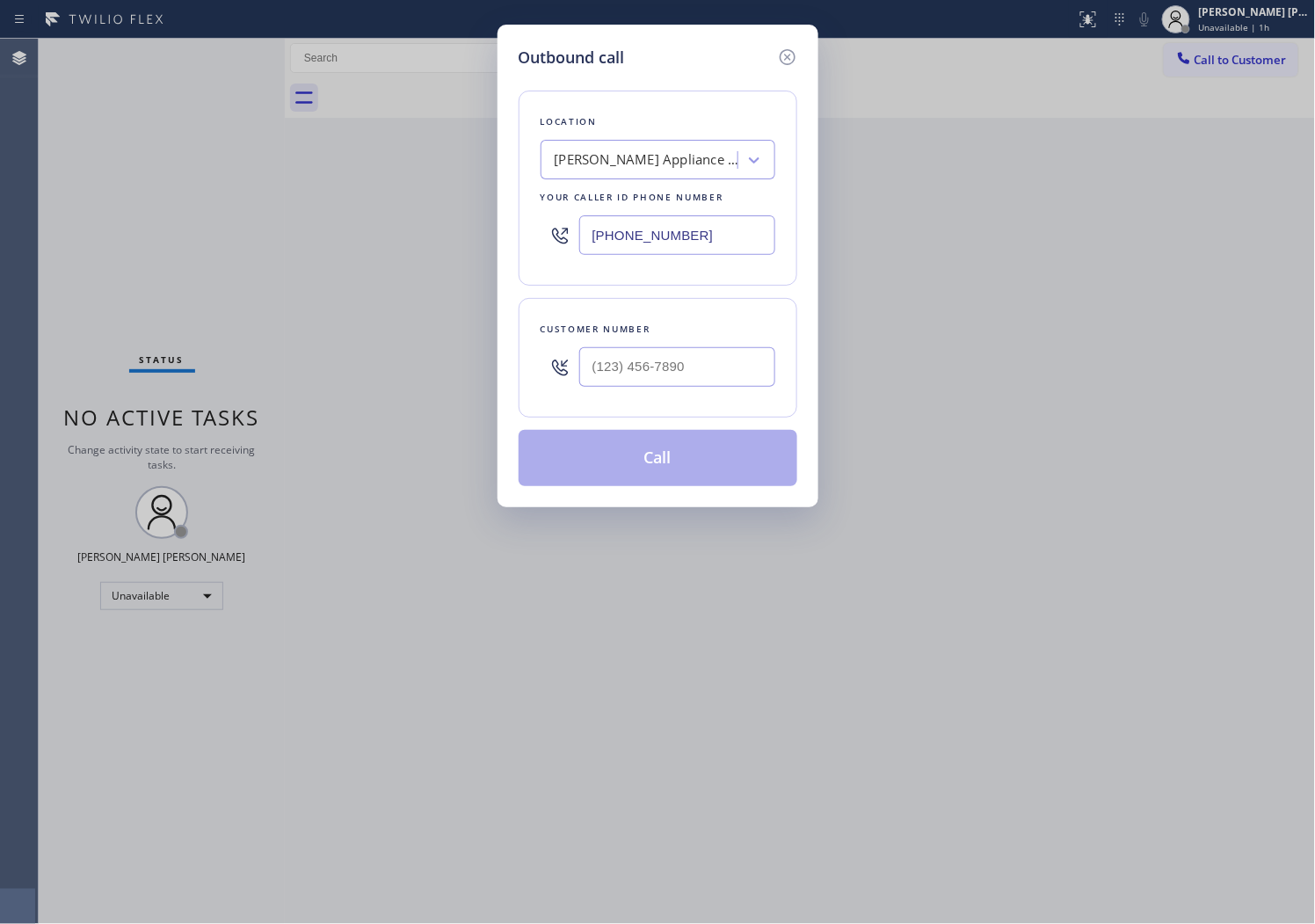
click at [651, 226] on input "[PHONE_NUMBER]" at bounding box center [677, 235] width 196 height 39
paste input "09) 546-4983"
type input "[PHONE_NUMBER]"
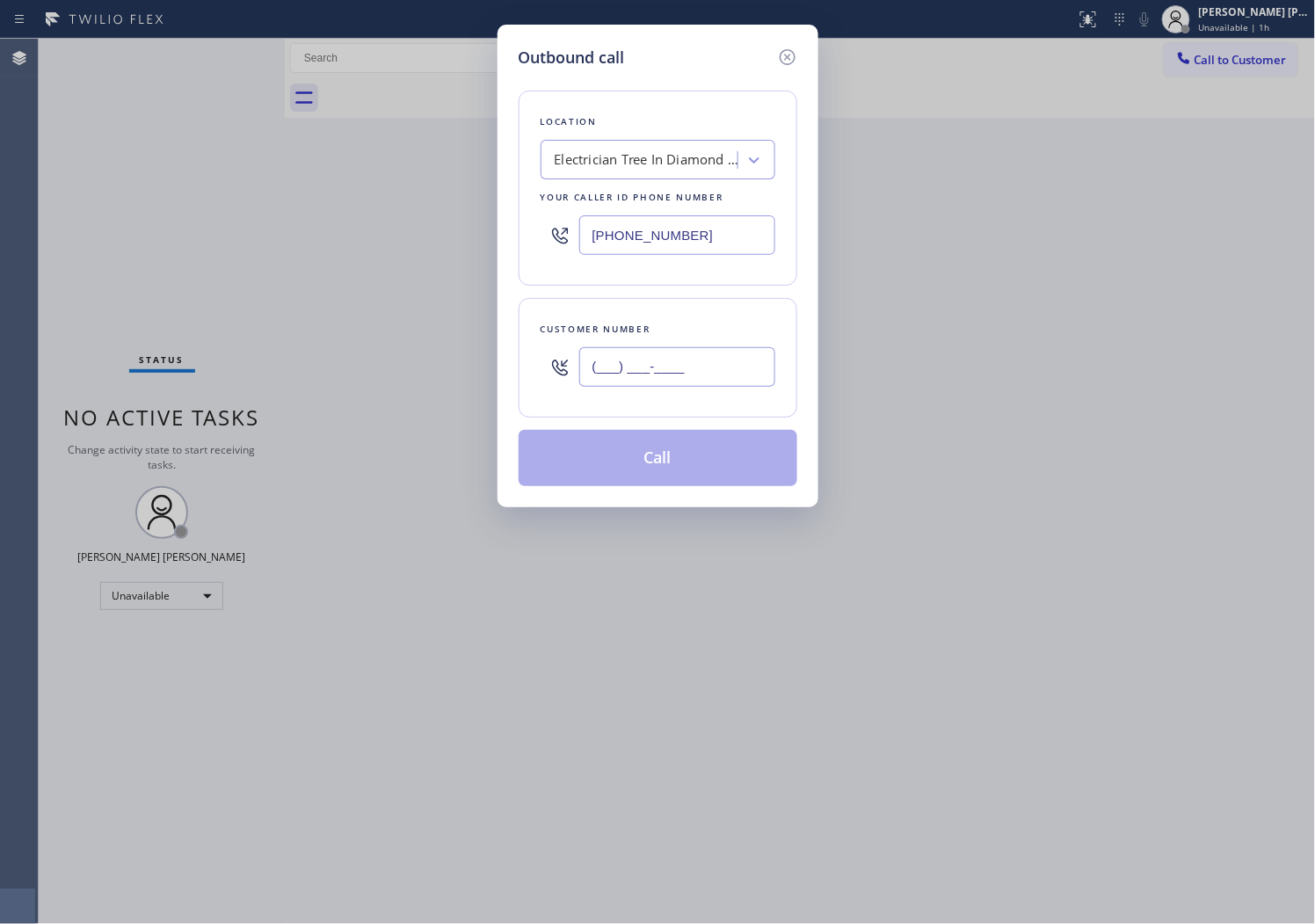
click at [637, 356] on input "(___) ___-____" at bounding box center [677, 367] width 196 height 39
paste input "798) 490-1089"
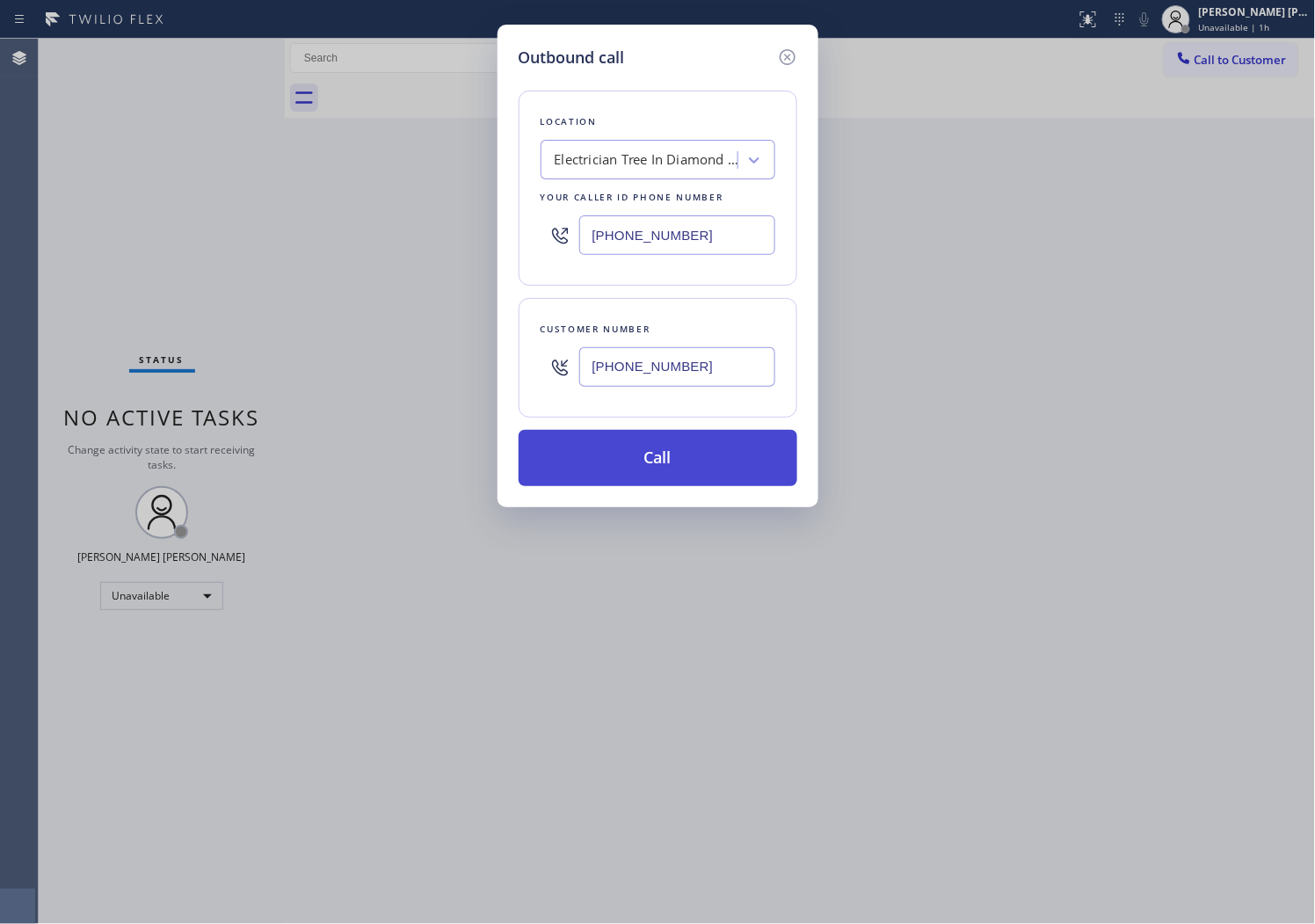
type input "[PHONE_NUMBER]"
click at [668, 461] on button "Call" at bounding box center [658, 458] width 279 height 56
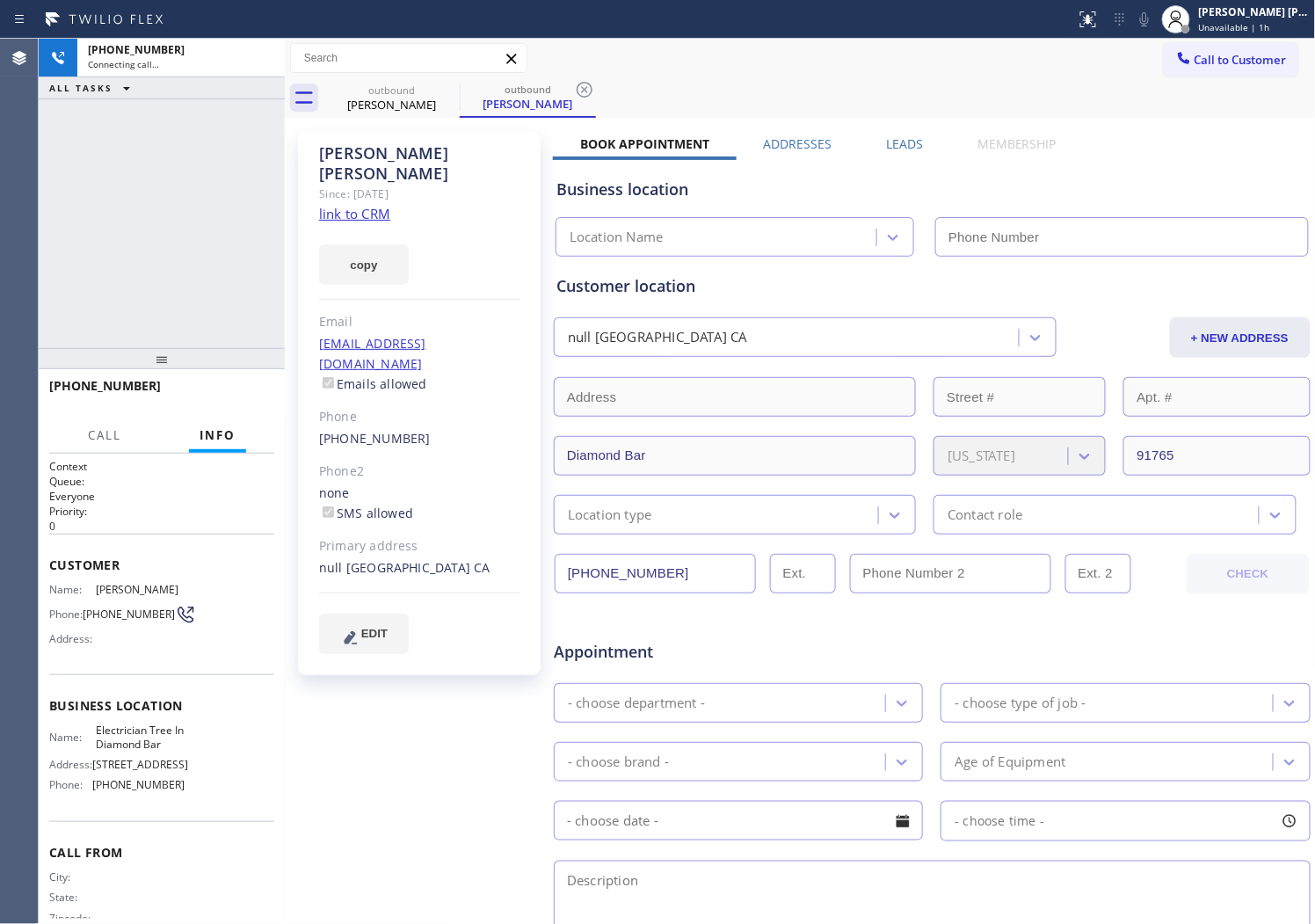
click at [347, 143] on div "[PERSON_NAME]" at bounding box center [420, 163] width 201 height 40
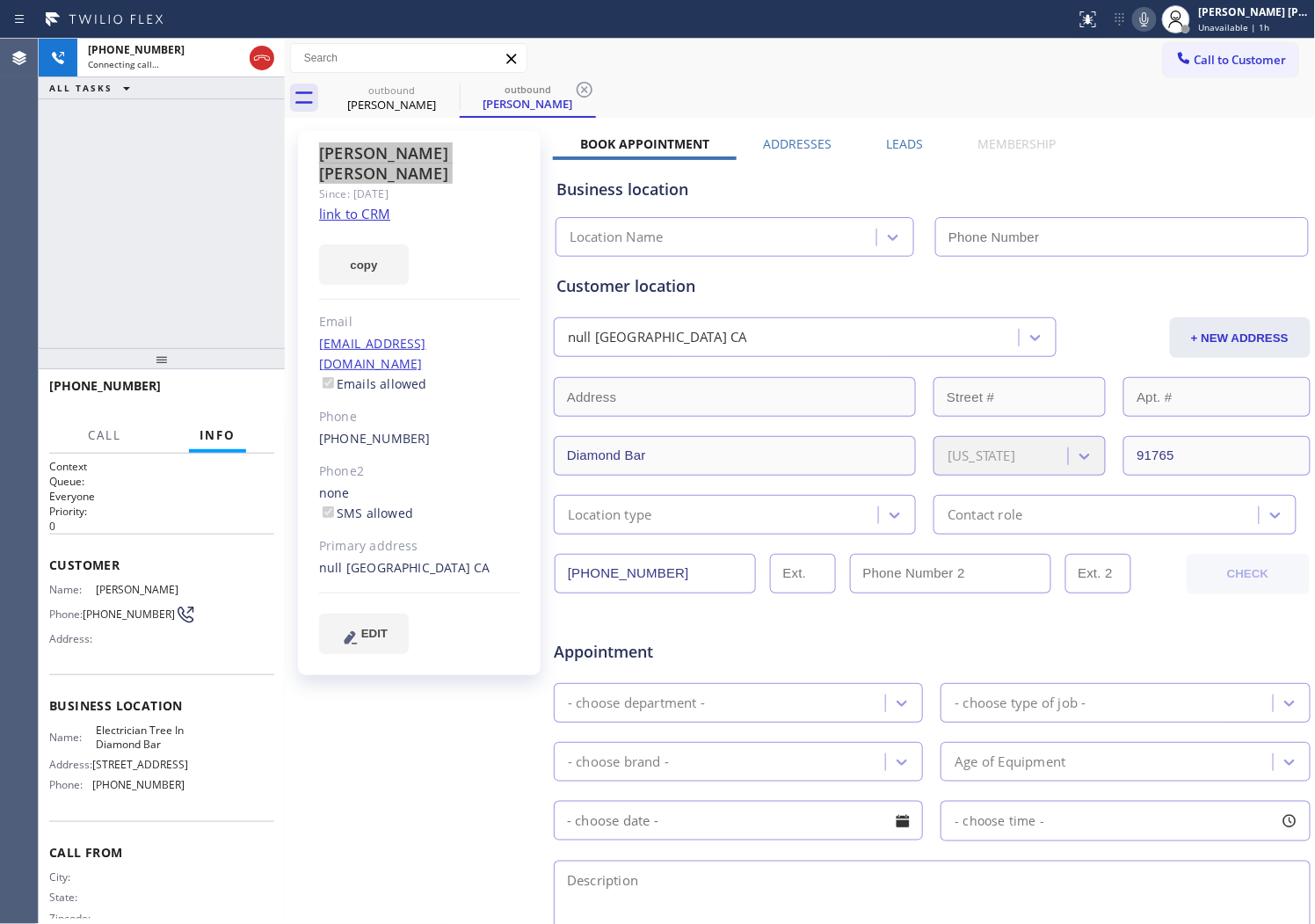
type input "[PHONE_NUMBER]"
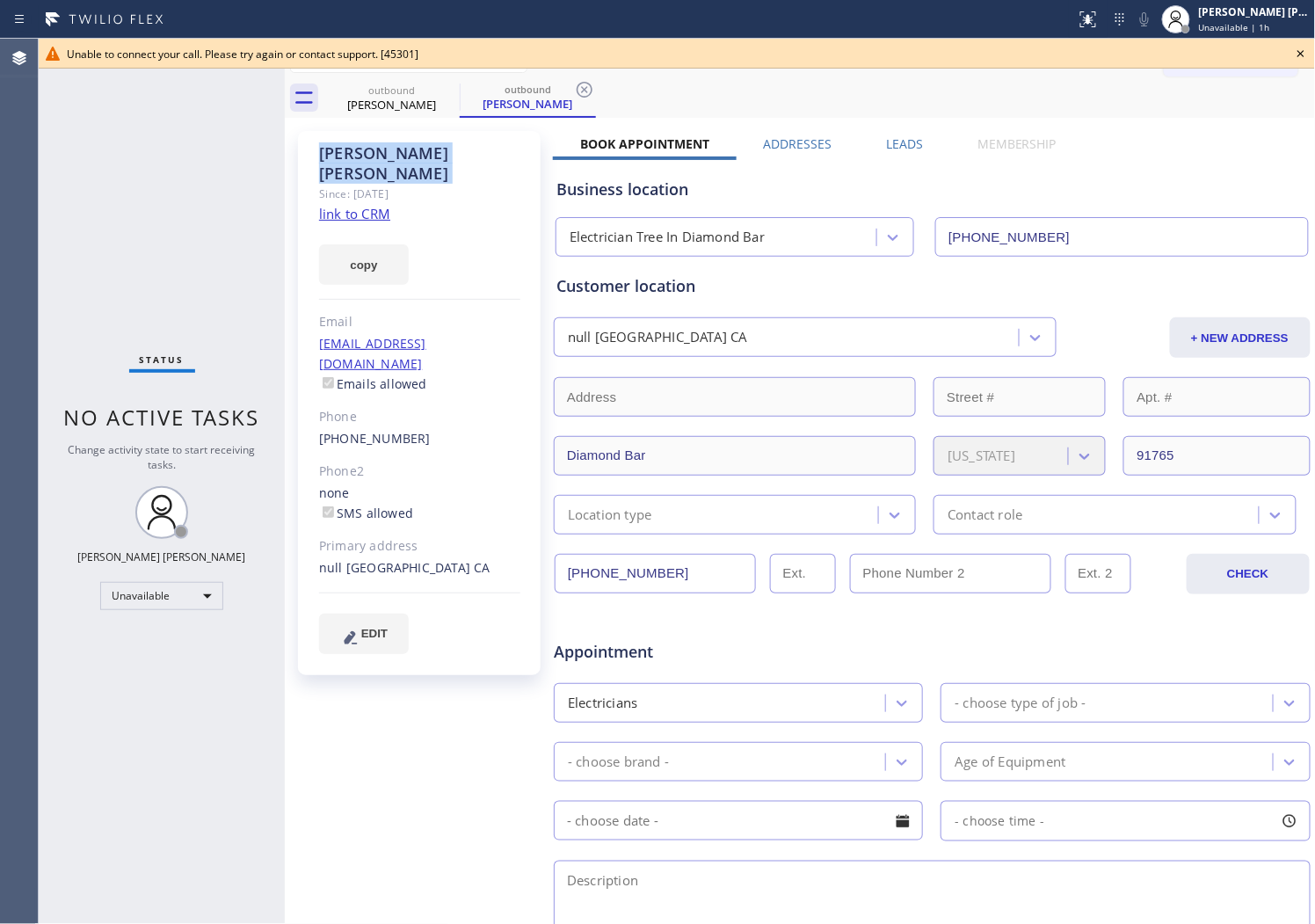
click at [4, 370] on div "Agent Desktop" at bounding box center [19, 480] width 37 height 885
click at [372, 430] on link "[PHONE_NUMBER]" at bounding box center [375, 438] width 111 height 17
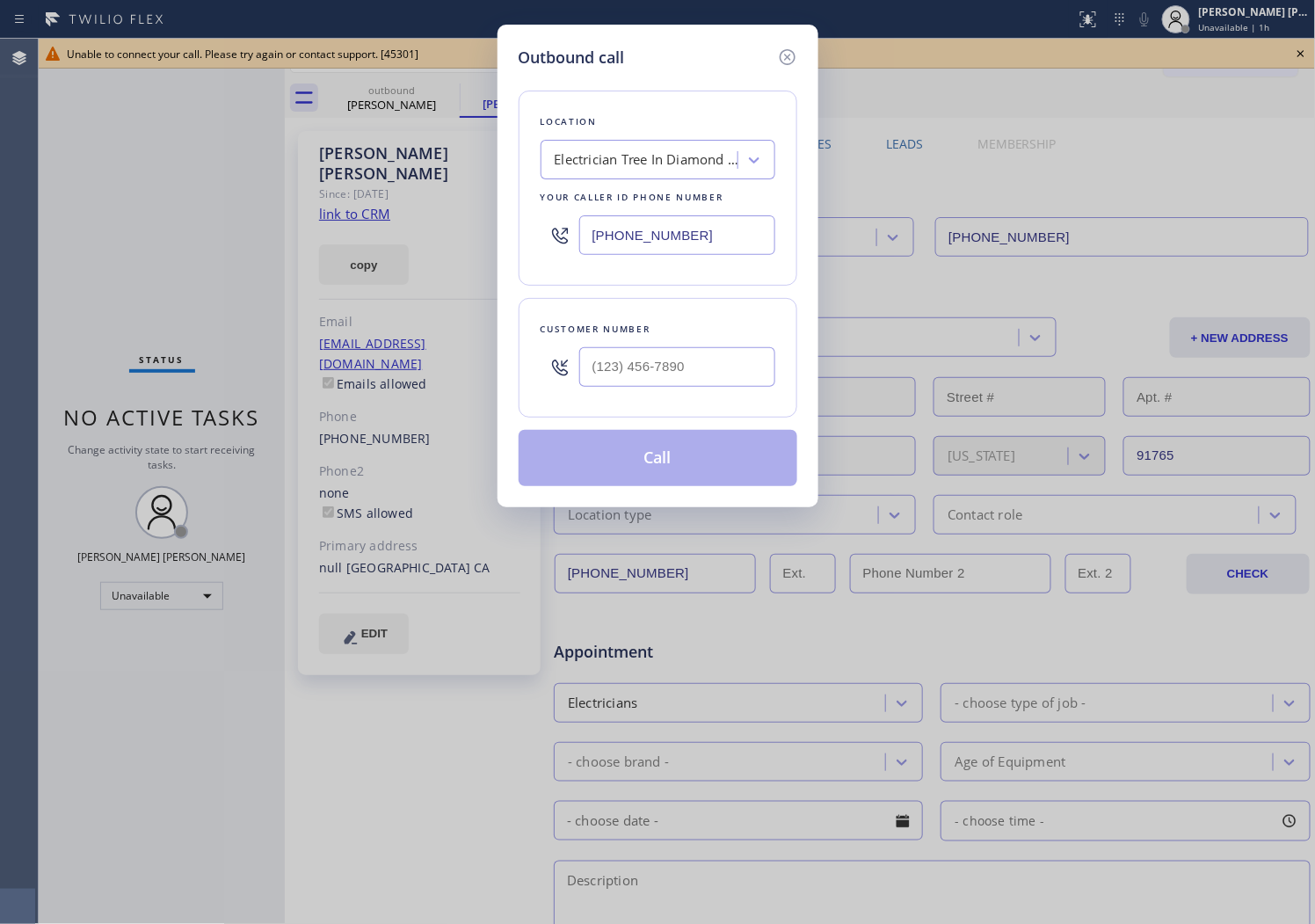
type input "[PHONE_NUMBER]"
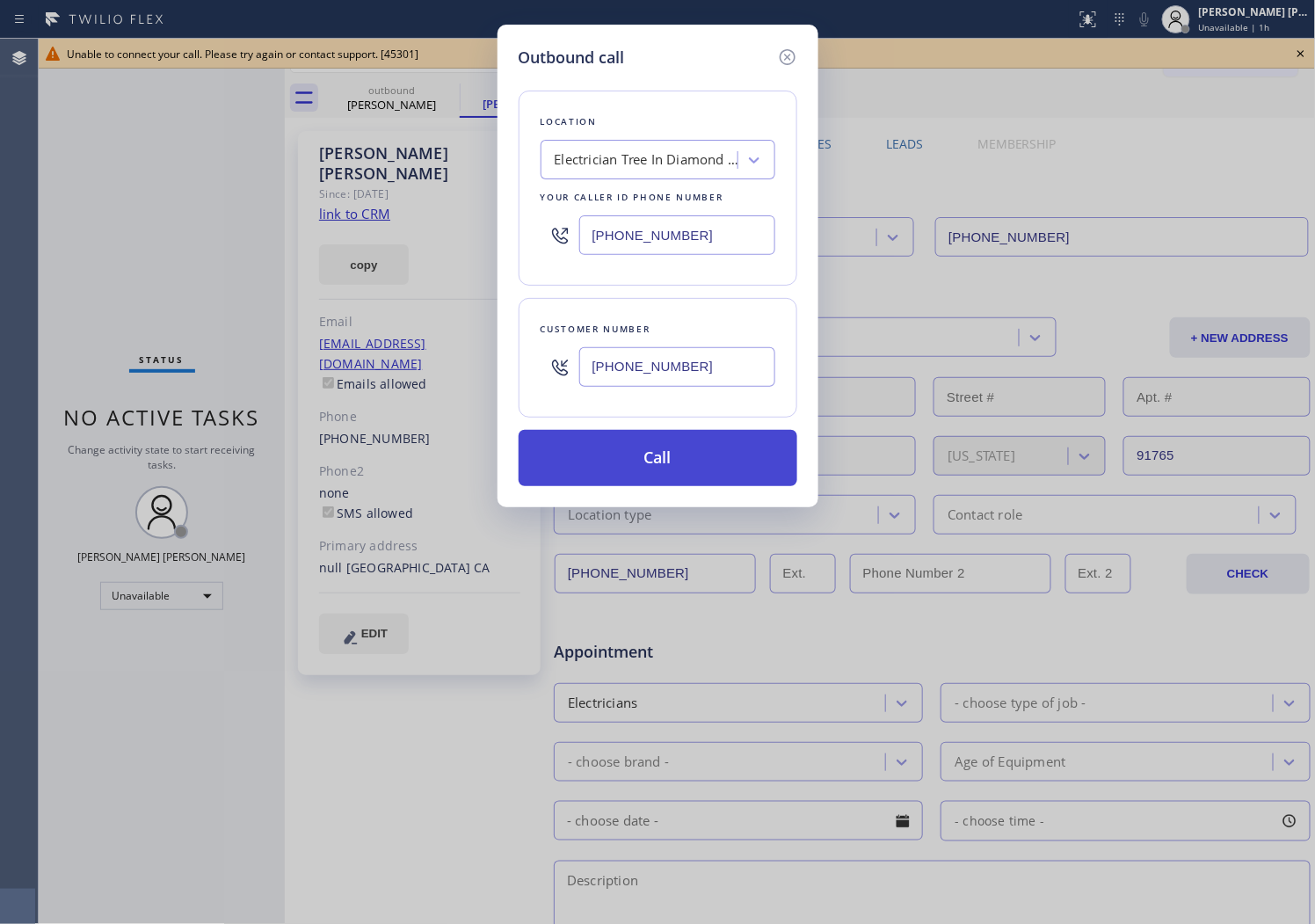
click at [680, 459] on button "Call" at bounding box center [658, 458] width 279 height 56
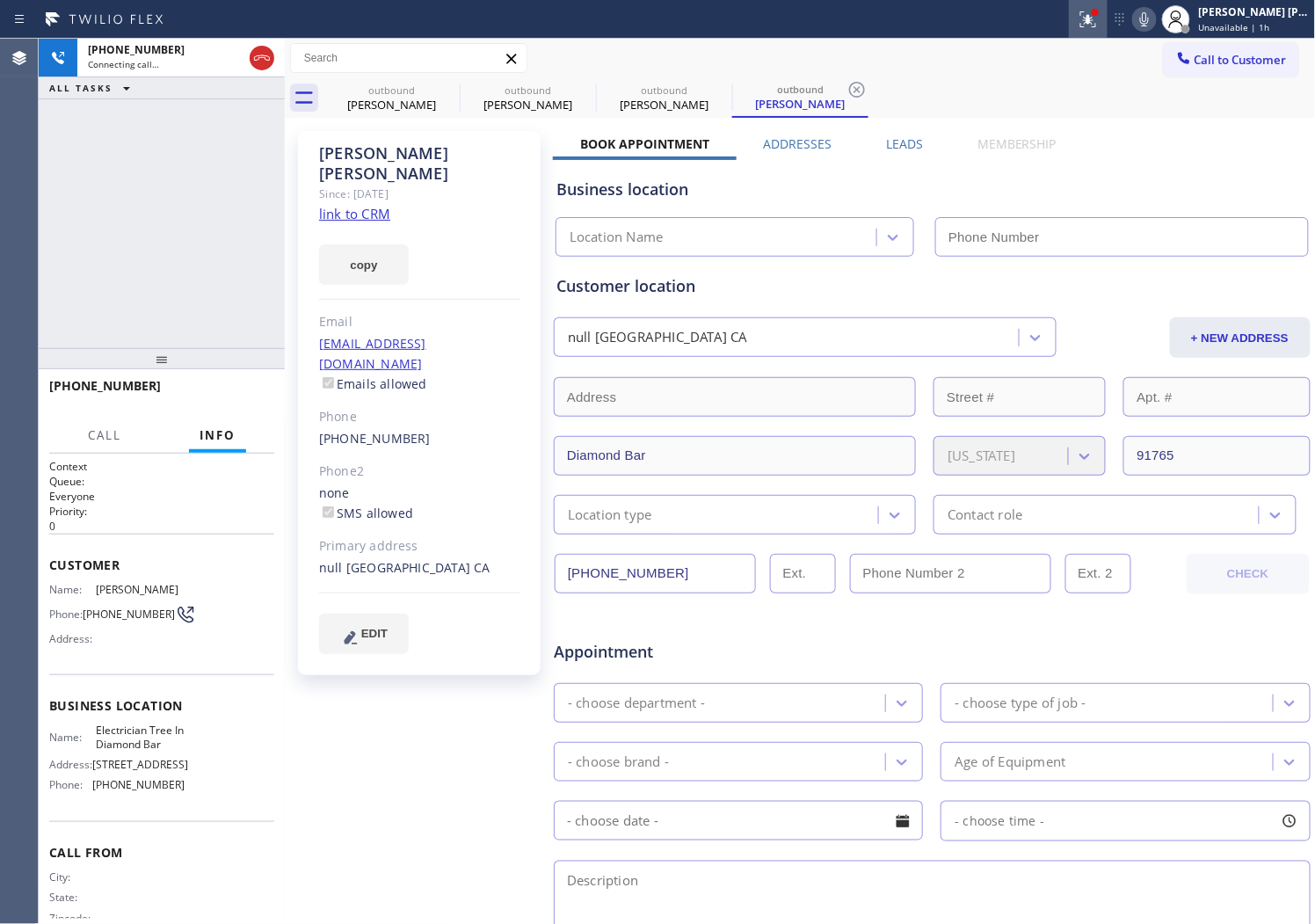
click at [1099, 9] on icon at bounding box center [1088, 19] width 21 height 21
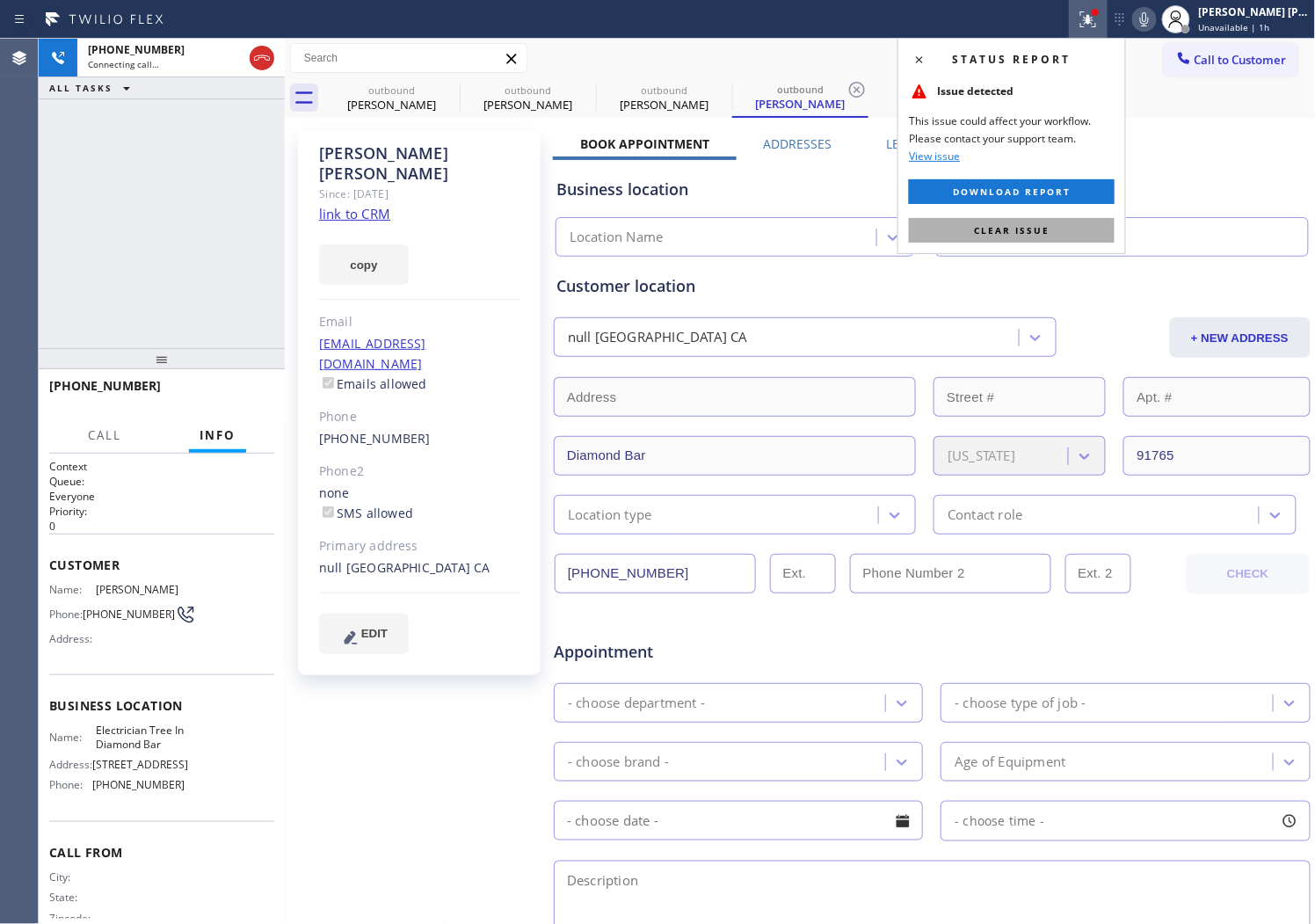
type input "[PHONE_NUMBER]"
click at [1018, 245] on div "Status report Issue detected This issue could affect your workflow. Please cont…" at bounding box center [1012, 145] width 229 height 216
type input "[PHONE_NUMBER]"
click at [1015, 234] on span "Clear issue" at bounding box center [1011, 230] width 76 height 12
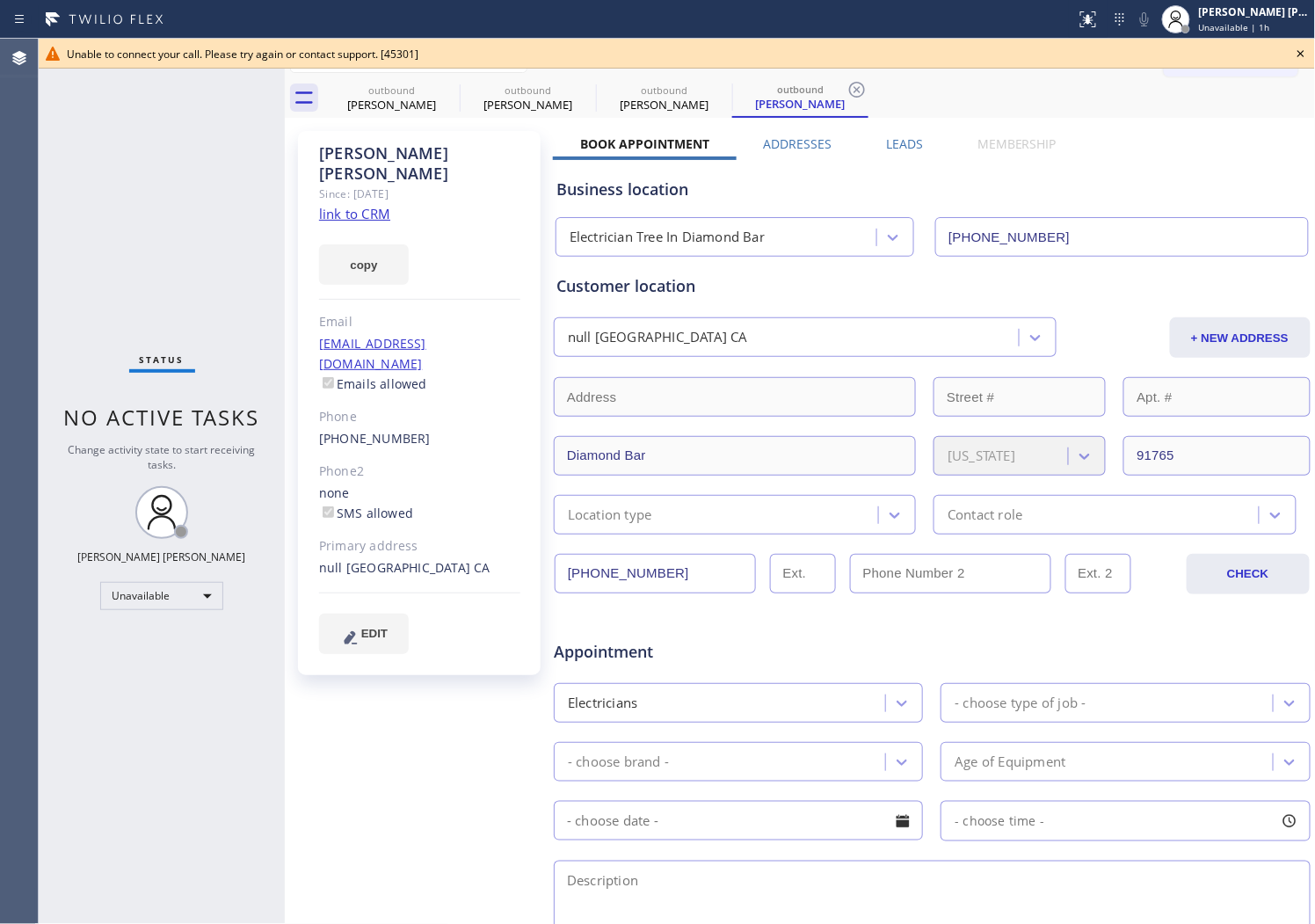
drag, startPoint x: 441, startPoint y: 94, endPoint x: 433, endPoint y: 368, distance: 274.1
click at [0, 0] on icon at bounding box center [0, 0] width 0 height 0
click at [365, 430] on link "[PHONE_NUMBER]" at bounding box center [375, 438] width 111 height 17
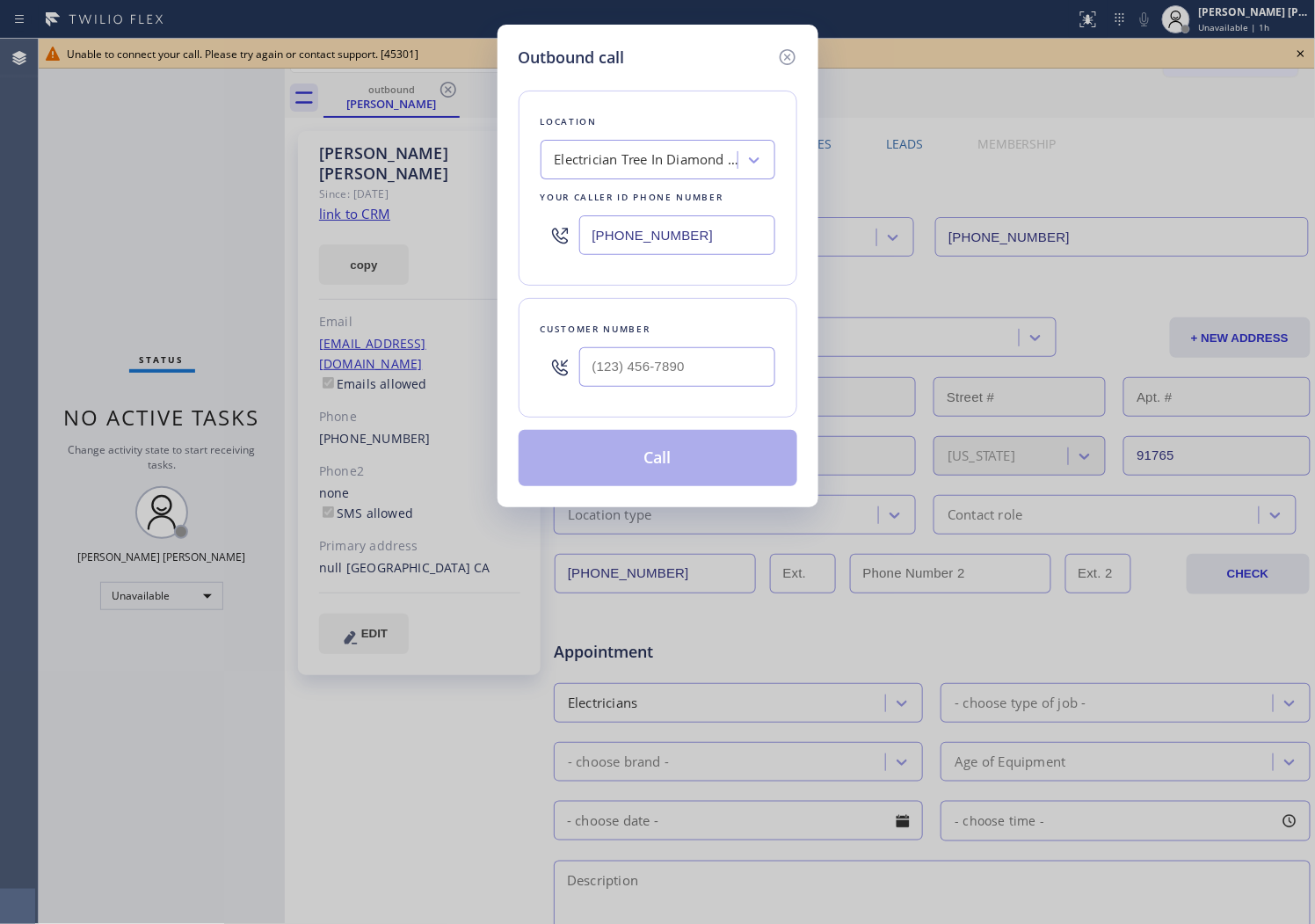
type input "[PHONE_NUMBER]"
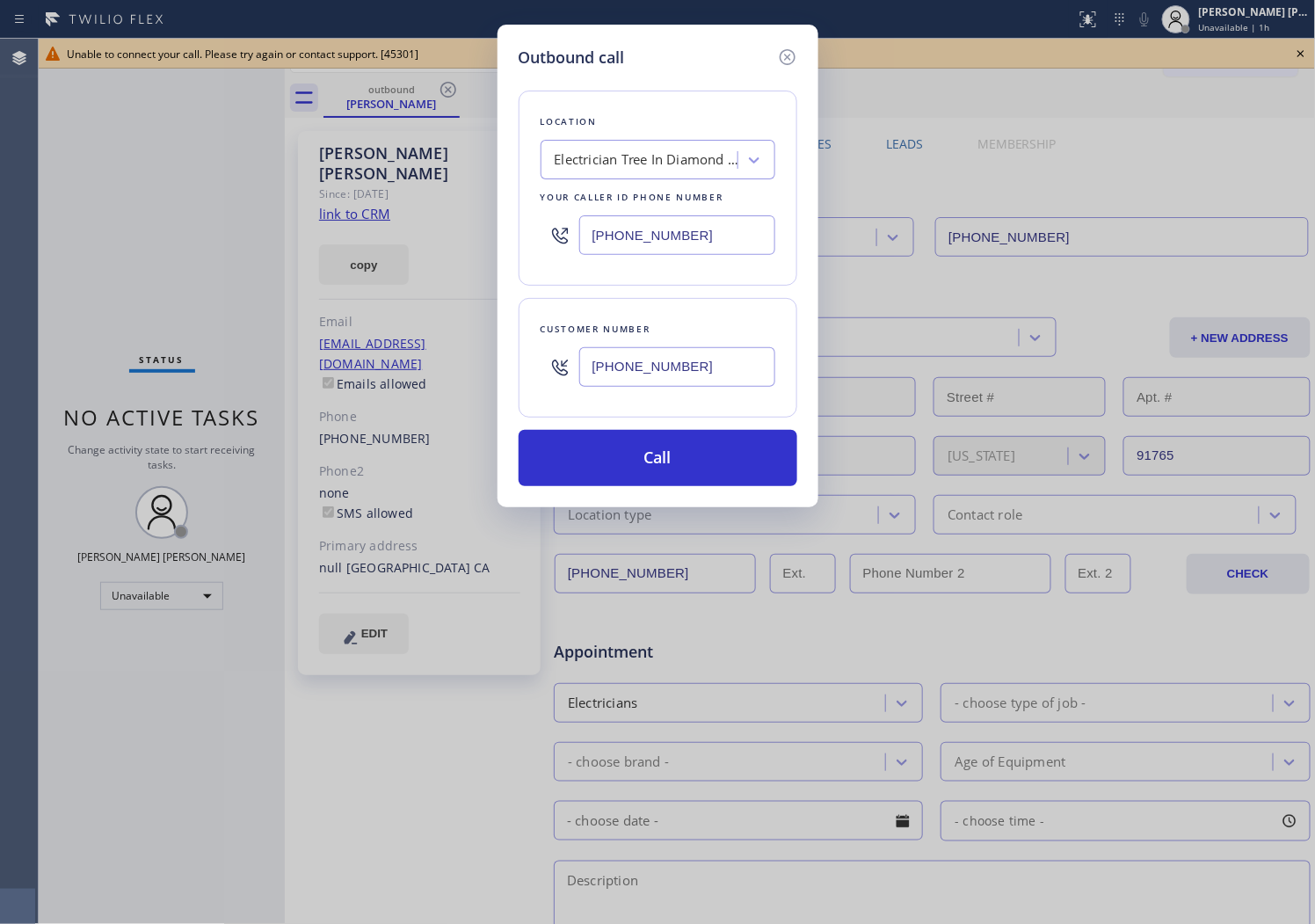
click at [617, 169] on div "Electrician Tree In Diamond Bar" at bounding box center [646, 160] width 184 height 20
click at [621, 163] on div "Electrician Tree In Diamond Bar" at bounding box center [646, 160] width 184 height 20
click at [4, 287] on div "Outbound call Location Electrician Tree In [GEOGRAPHIC_DATA] Your caller id pho…" at bounding box center [657, 462] width 1315 height 924
drag, startPoint x: 4, startPoint y: 287, endPoint x: 174, endPoint y: 287, distance: 170.0
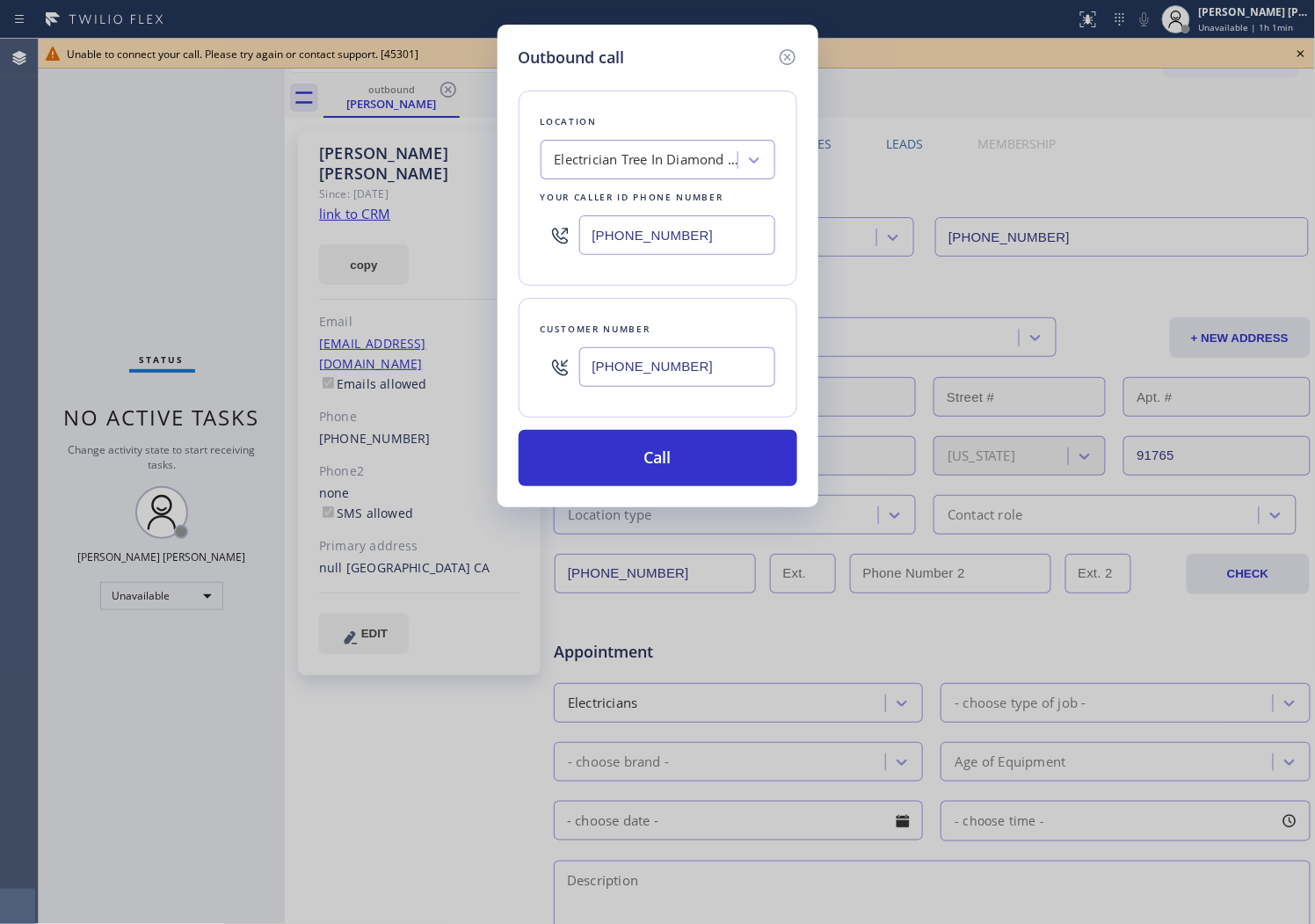
click at [4, 287] on div "Outbound call Location Electrician Tree In [GEOGRAPHIC_DATA] Your caller id pho…" at bounding box center [657, 462] width 1315 height 924
click at [642, 233] on input "[PHONE_NUMBER]" at bounding box center [677, 235] width 196 height 39
paste input "800) 568-8664"
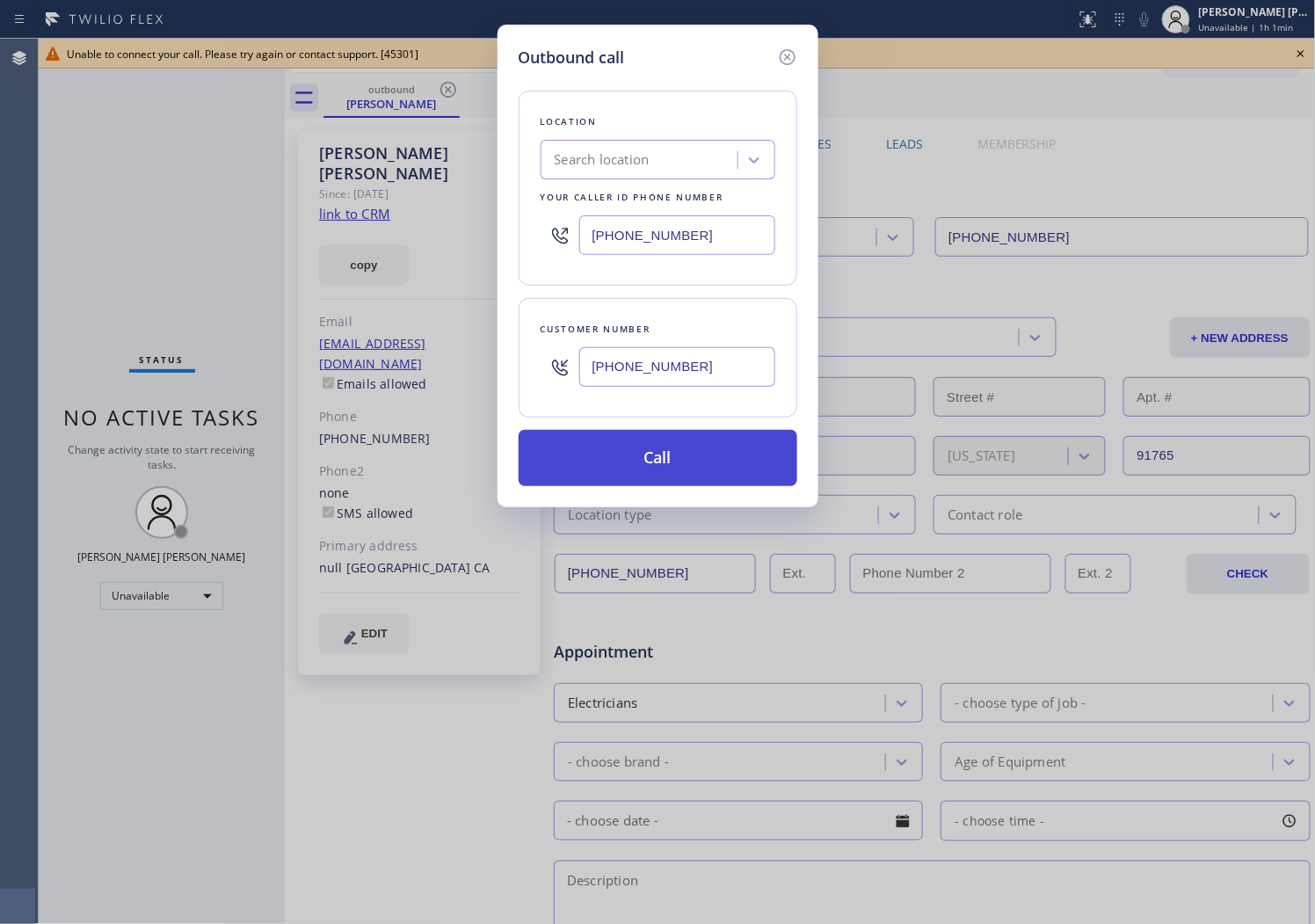
type input "[PHONE_NUMBER]"
click at [693, 449] on button "Call" at bounding box center [658, 458] width 279 height 56
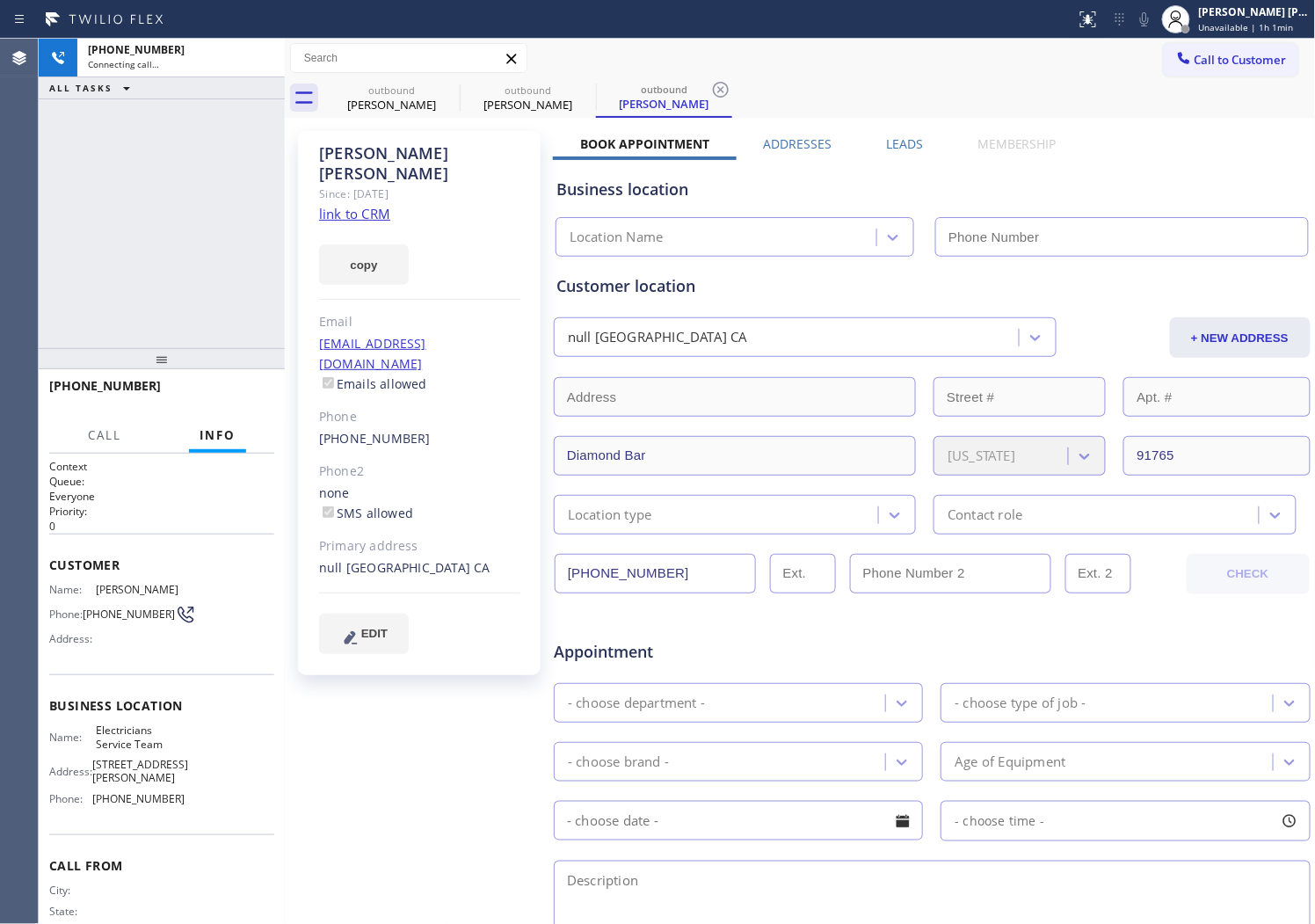
type input "[PHONE_NUMBER]"
click at [452, 91] on icon at bounding box center [448, 89] width 21 height 21
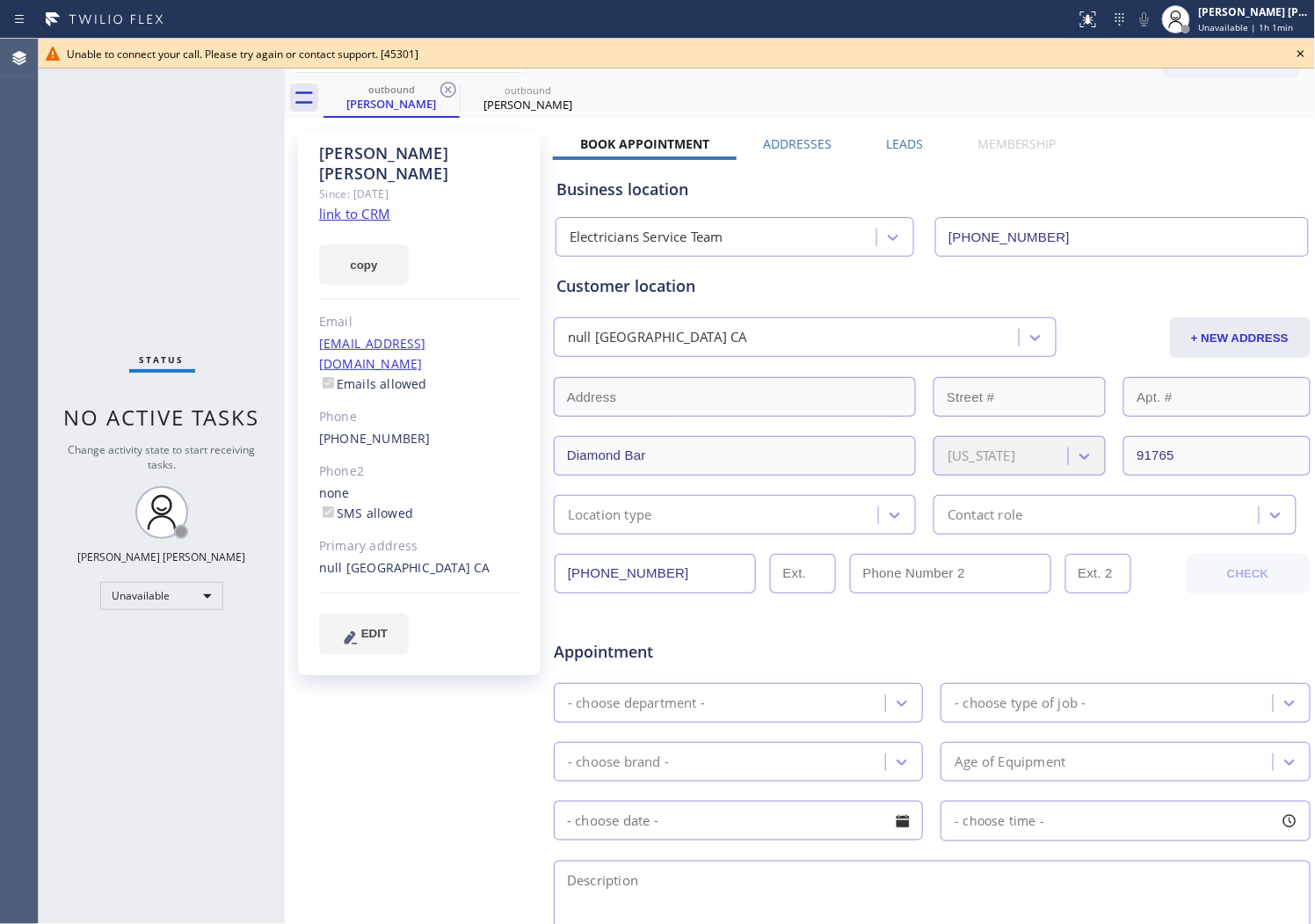
click at [1297, 49] on icon at bounding box center [1300, 53] width 21 height 21
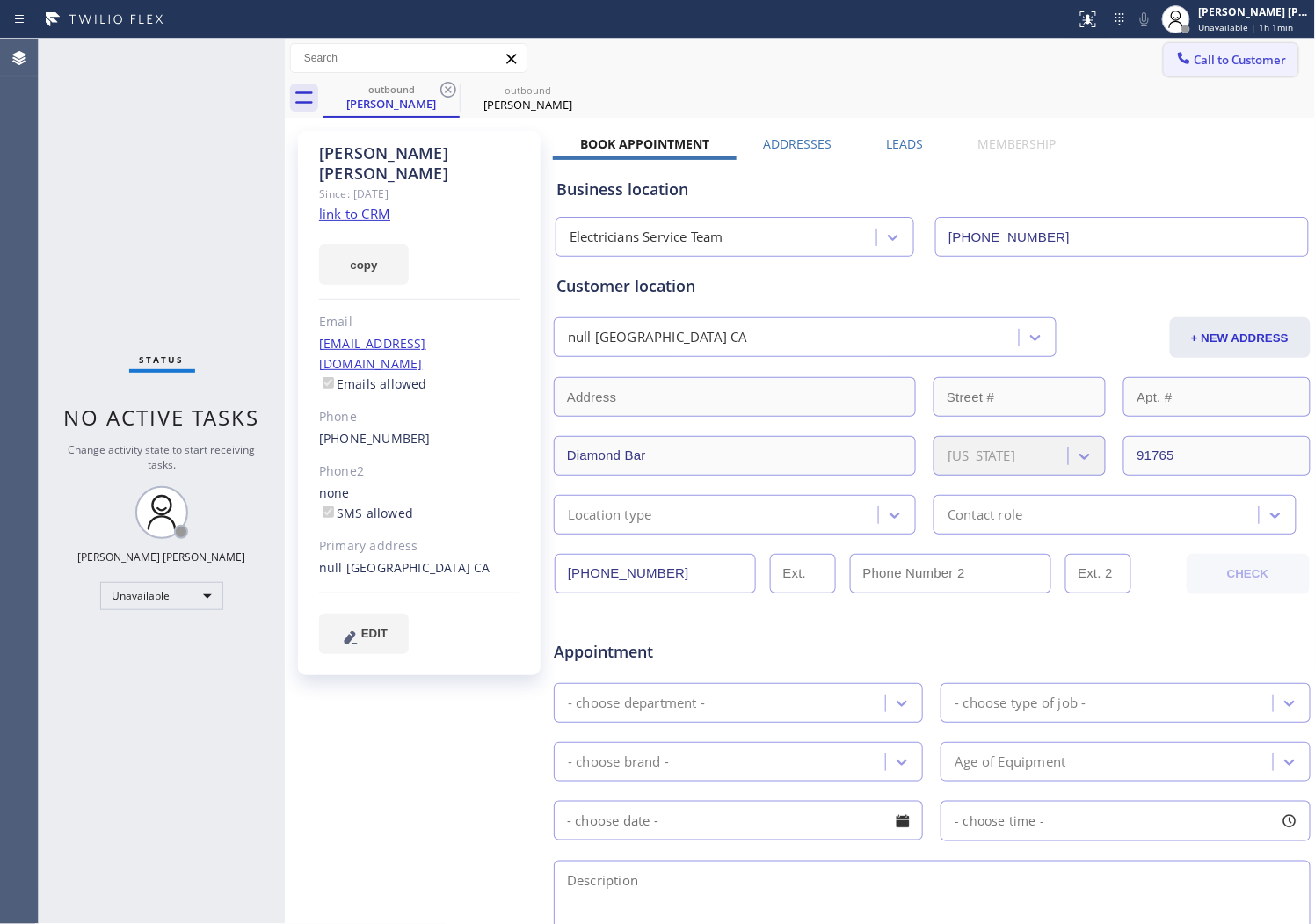
click at [1211, 57] on span "Call to Customer" at bounding box center [1241, 60] width 93 height 16
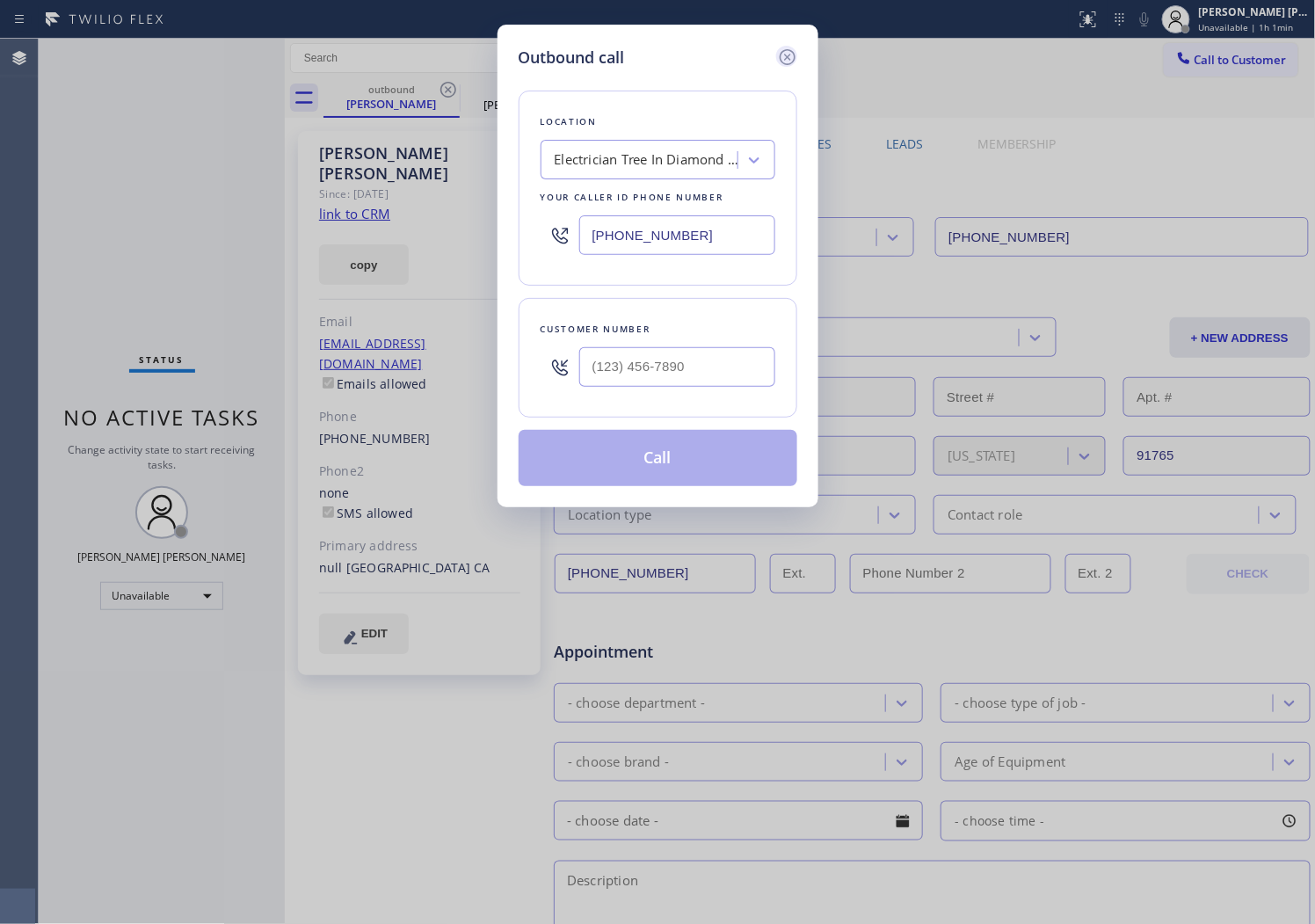
click at [785, 56] on icon at bounding box center [787, 56] width 21 height 21
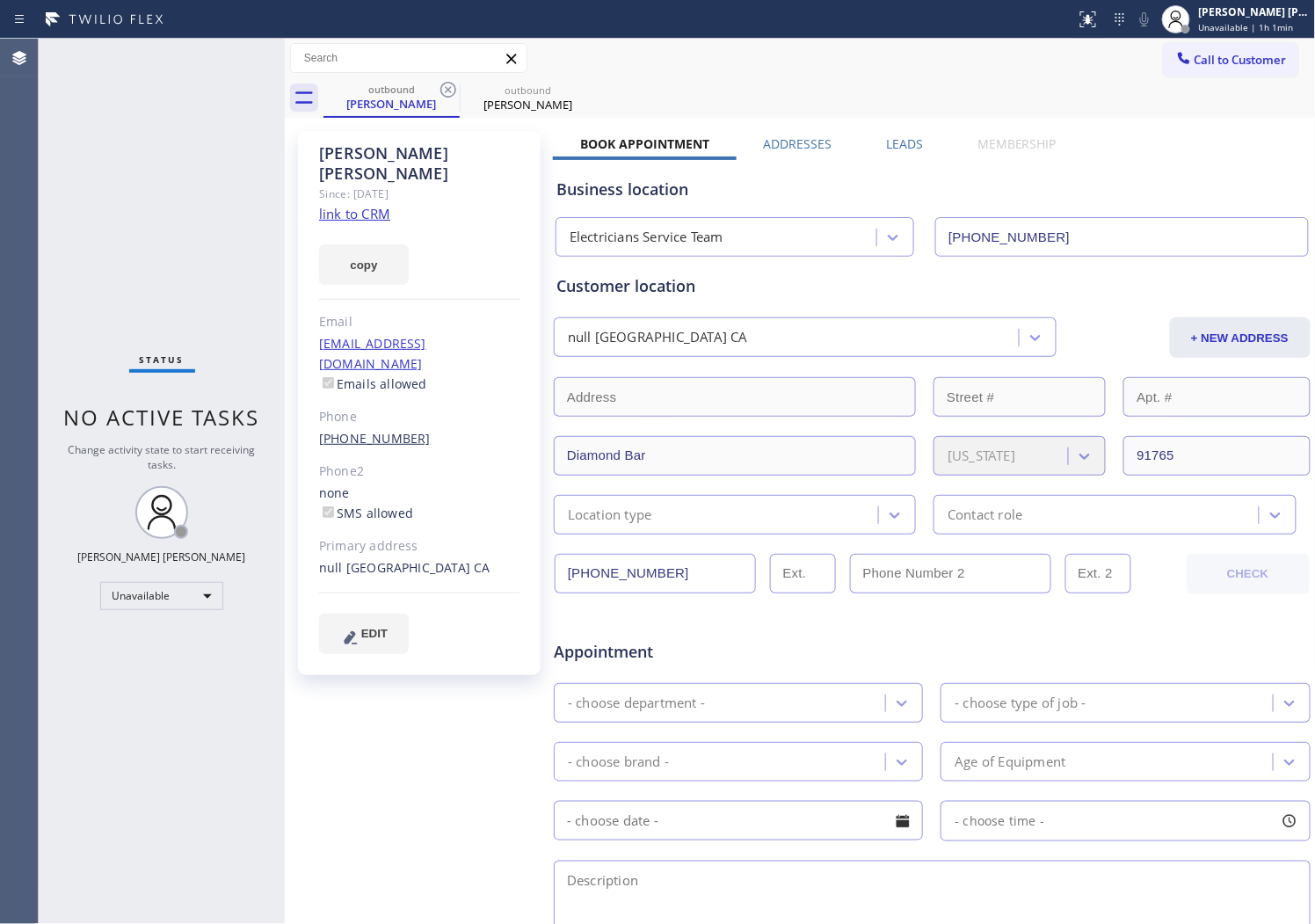
click at [363, 430] on link "[PHONE_NUMBER]" at bounding box center [375, 438] width 111 height 17
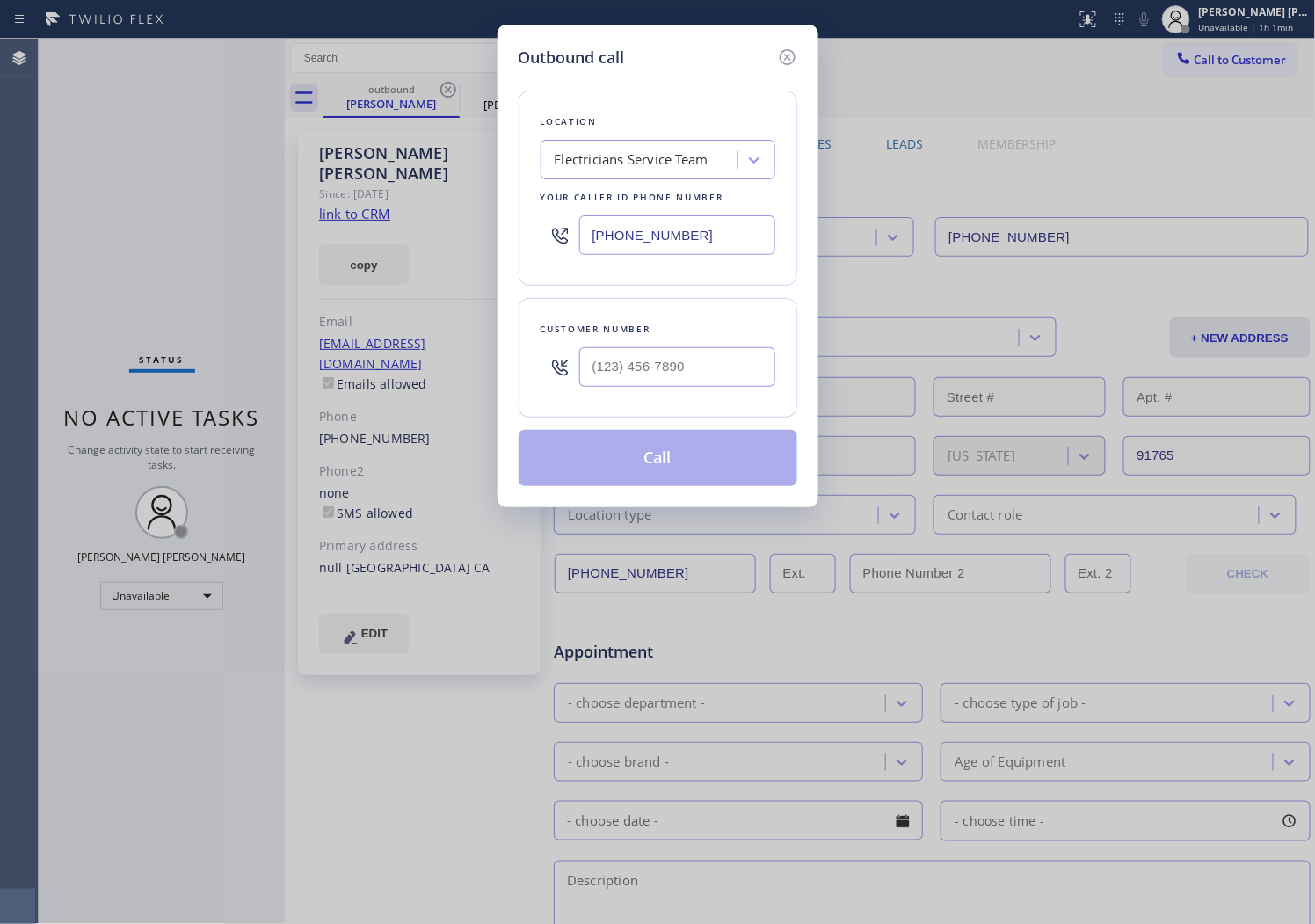
type input "[PHONE_NUMBER]"
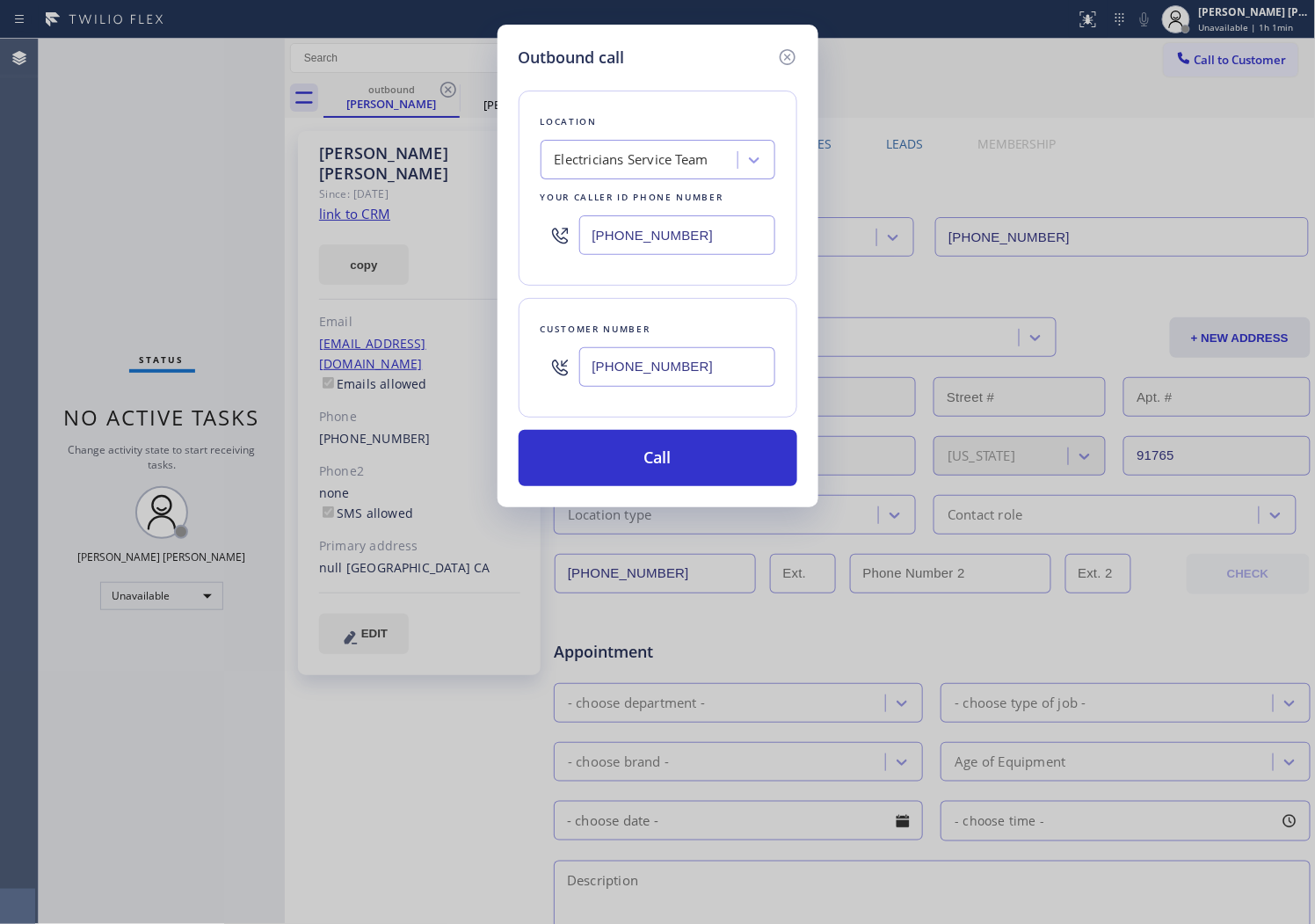
click at [651, 146] on div "Electricians Service Team" at bounding box center [641, 160] width 191 height 31
type input "home all"
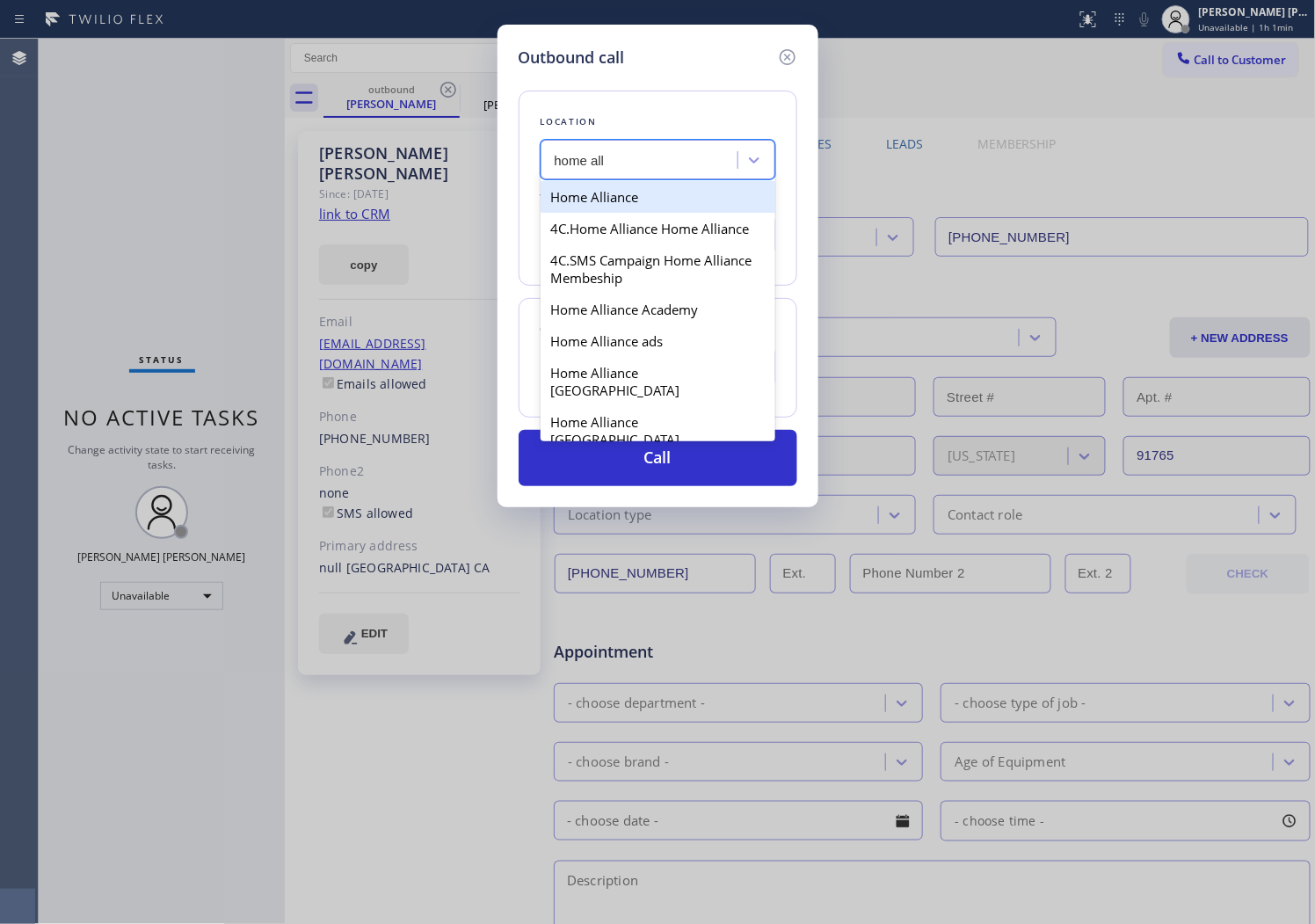
click at [667, 197] on div "Home Alliance" at bounding box center [658, 197] width 235 height 32
type input "[PHONE_NUMBER]"
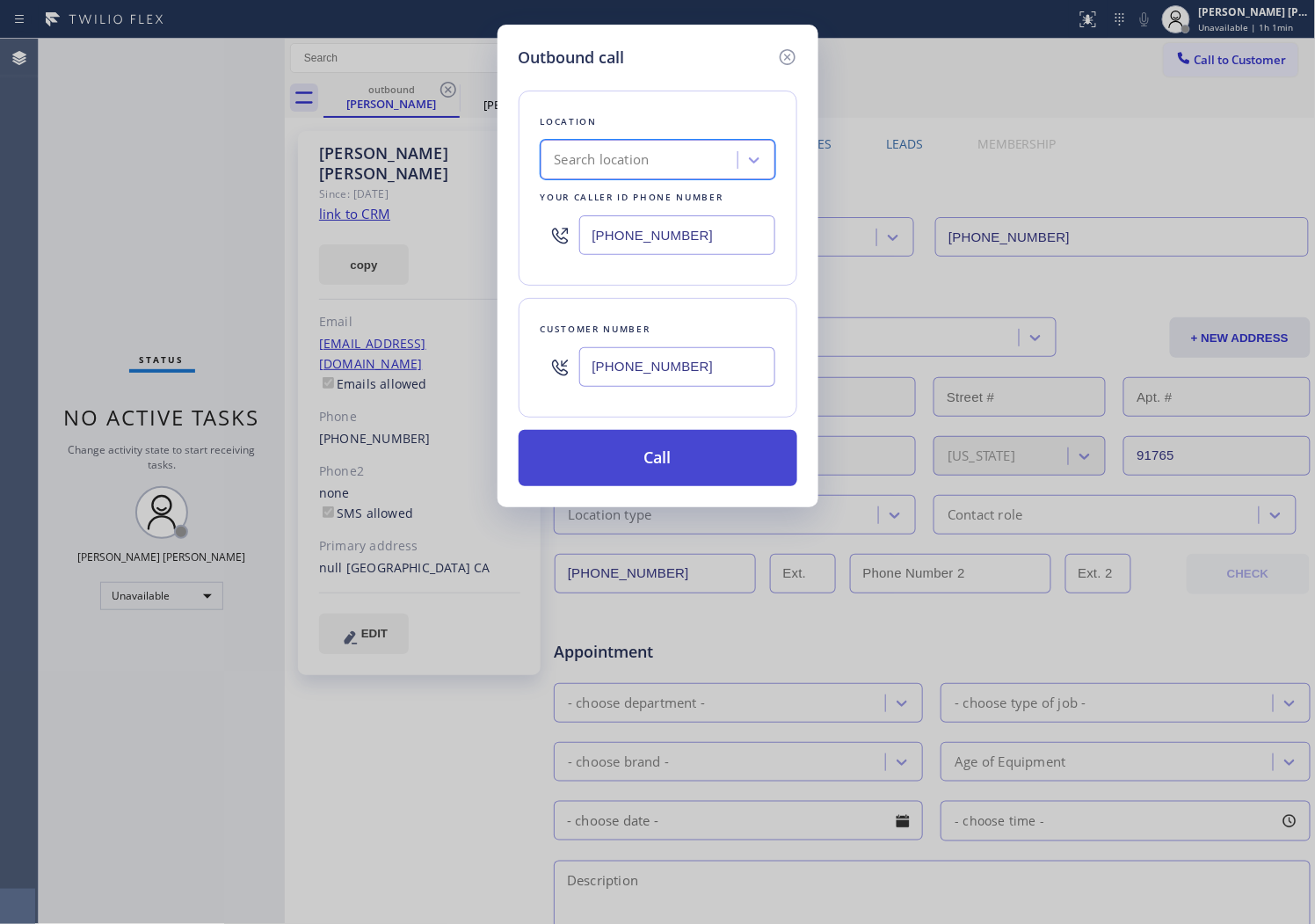
click at [659, 489] on div "Outbound call Location option Home Alliance, selected. 100 results available. S…" at bounding box center [657, 265] width 321 height 482
click at [655, 435] on button "Call" at bounding box center [658, 458] width 279 height 56
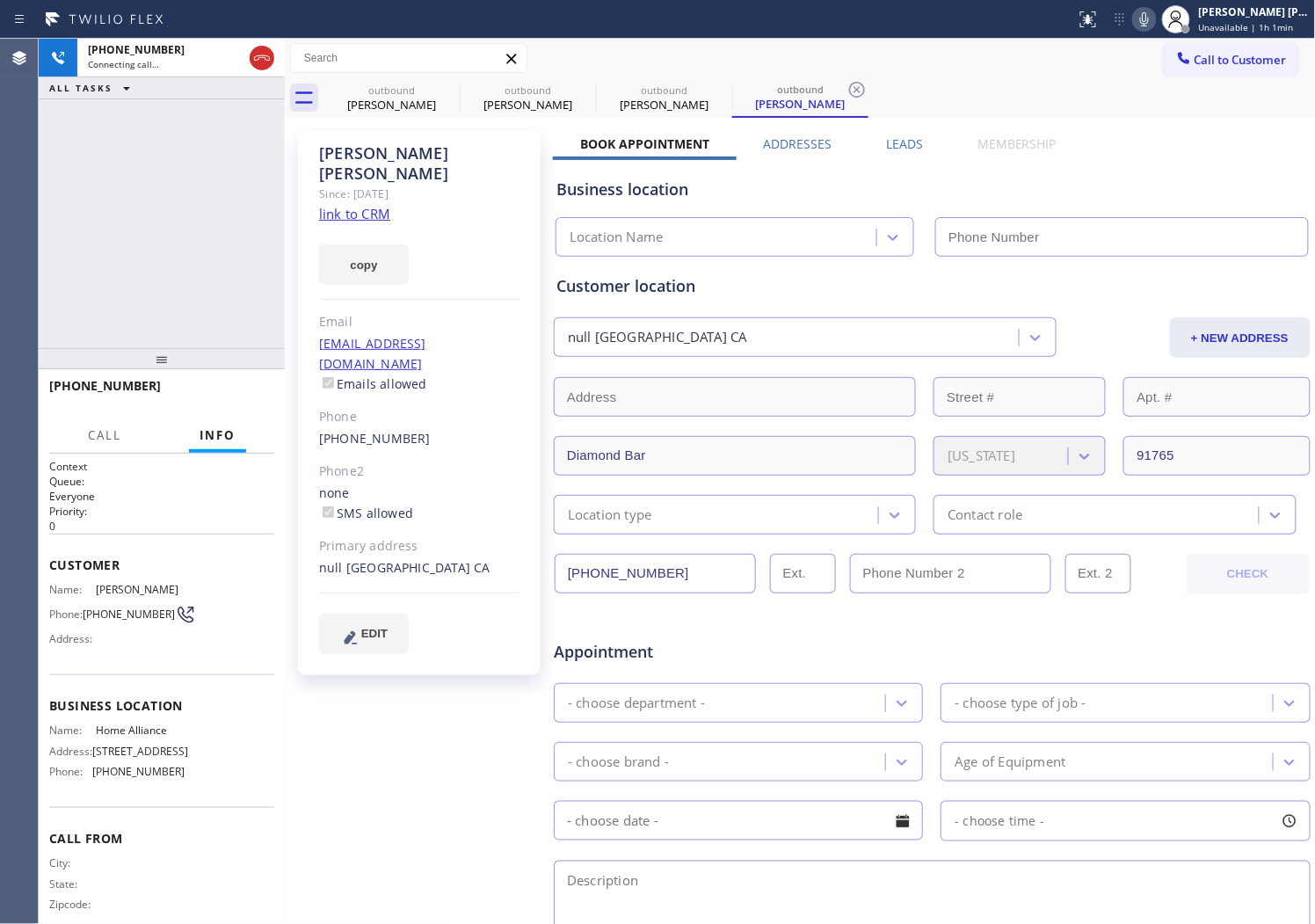
click at [101, 389] on span "[PHONE_NUMBER]" at bounding box center [105, 385] width 111 height 17
type input "[PHONE_NUMBER]"
click at [101, 389] on span "[PHONE_NUMBER]" at bounding box center [105, 385] width 111 height 17
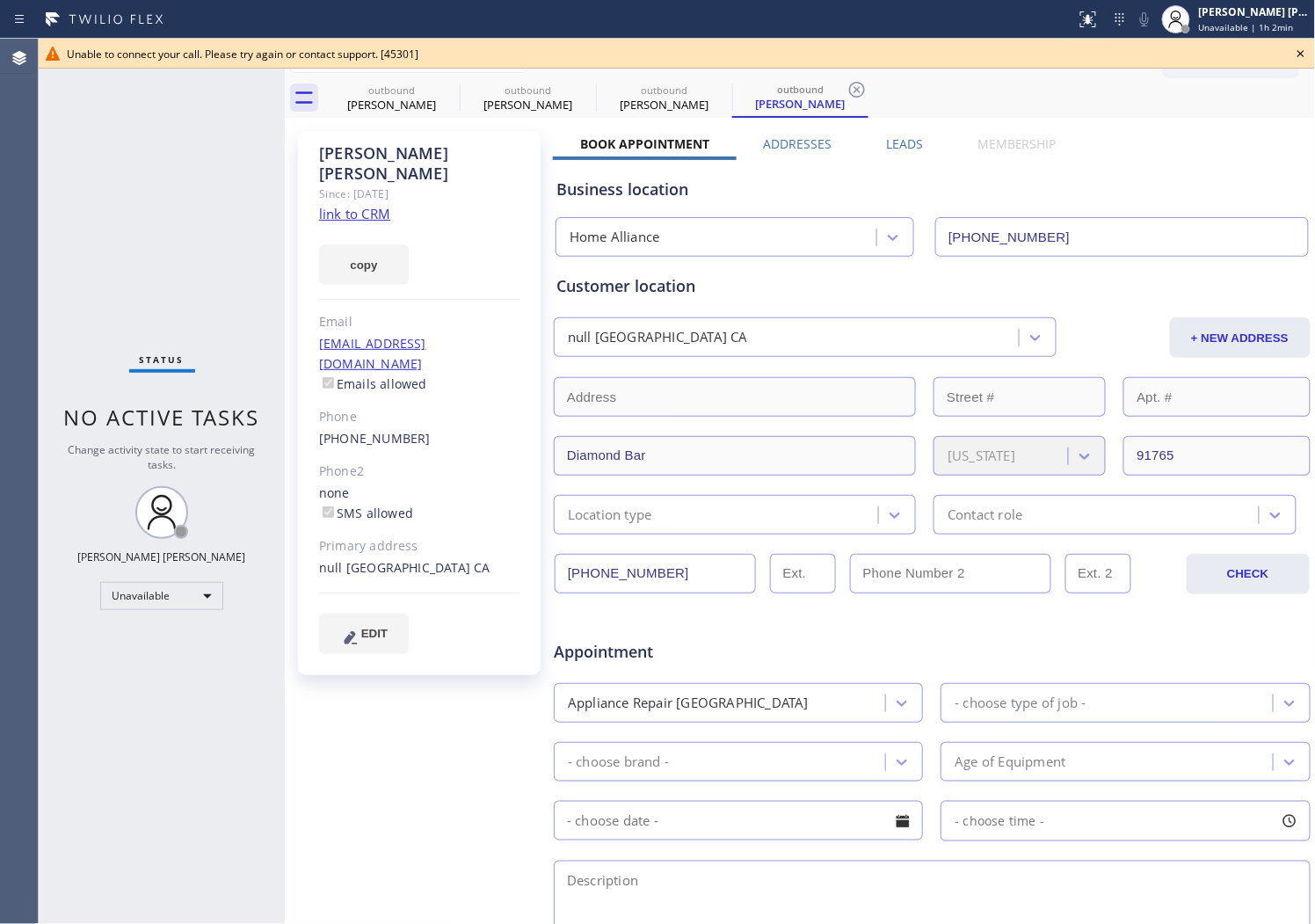
click at [1295, 52] on icon at bounding box center [1300, 53] width 21 height 21
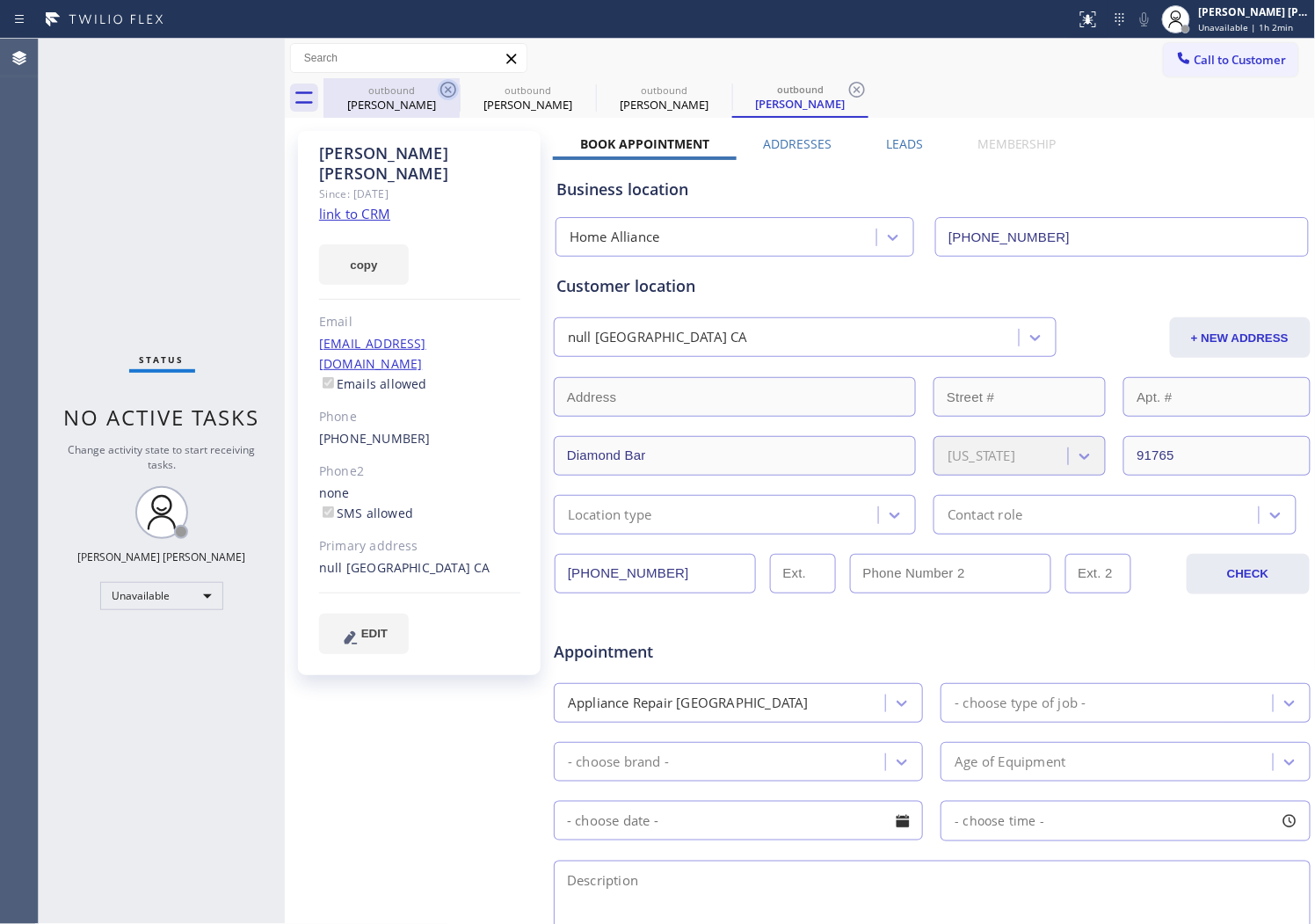
click at [441, 93] on icon at bounding box center [448, 89] width 21 height 21
click at [0, 0] on icon at bounding box center [0, 0] width 0 height 0
click at [846, 93] on icon at bounding box center [856, 89] width 21 height 21
click at [1220, 61] on span "Call to Customer" at bounding box center [1241, 60] width 93 height 16
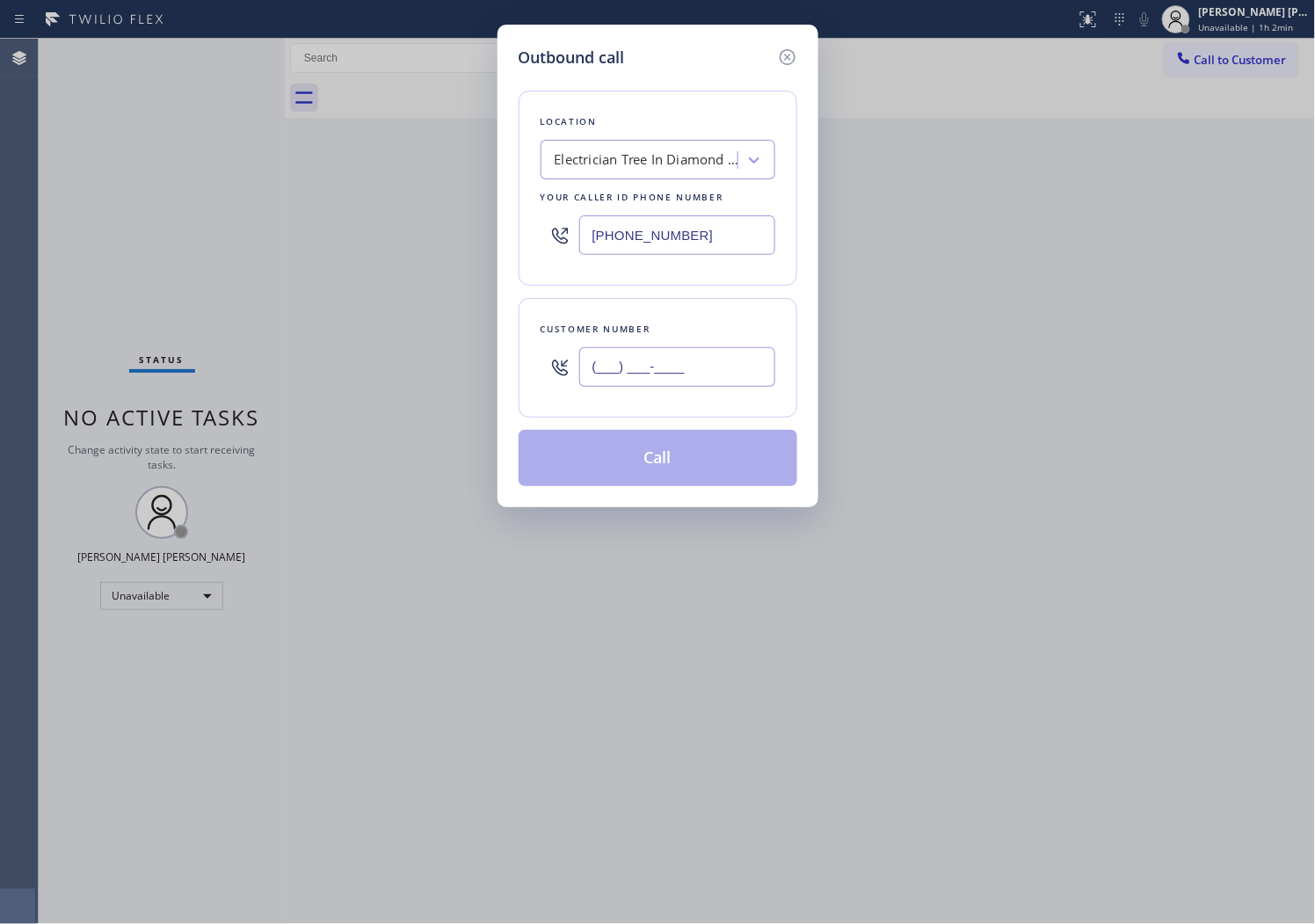
click at [630, 368] on input "(___) ___-____" at bounding box center [677, 367] width 196 height 39
paste input "798) 490-1089"
type input "[PHONE_NUMBER]"
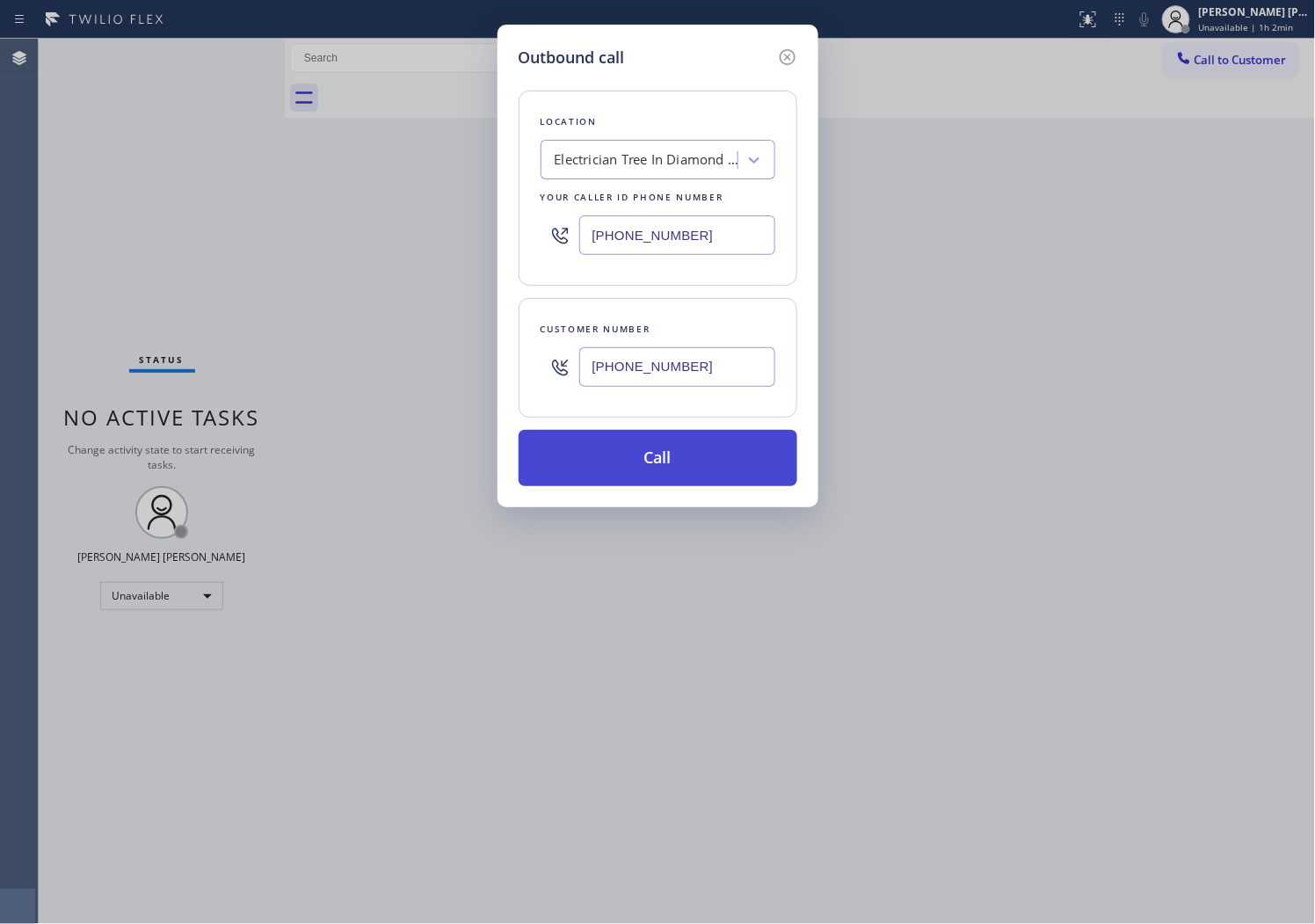
click at [626, 464] on button "Call" at bounding box center [658, 458] width 279 height 56
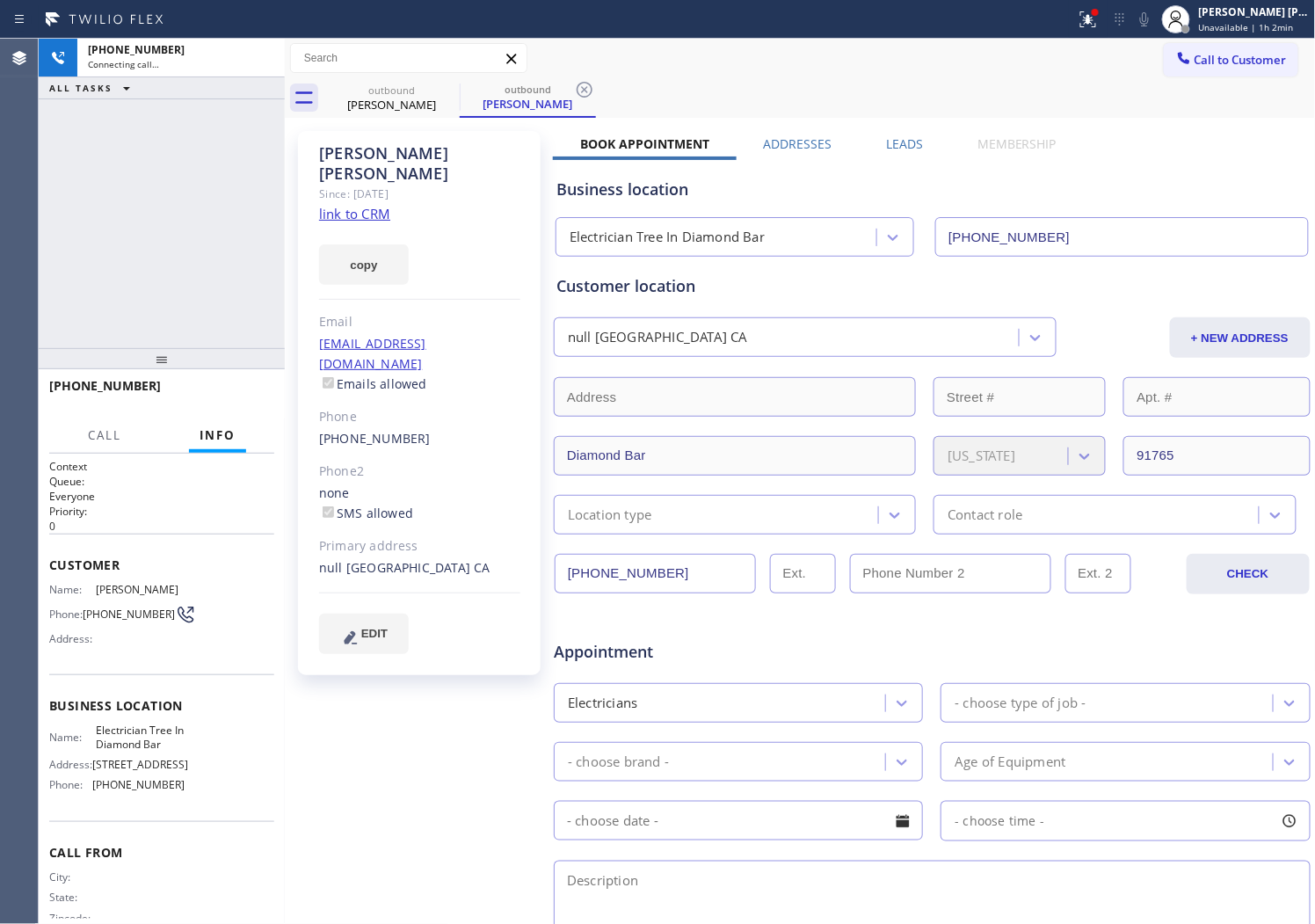
type input "[PHONE_NUMBER]"
click at [67, 382] on span "[PHONE_NUMBER]" at bounding box center [105, 385] width 111 height 17
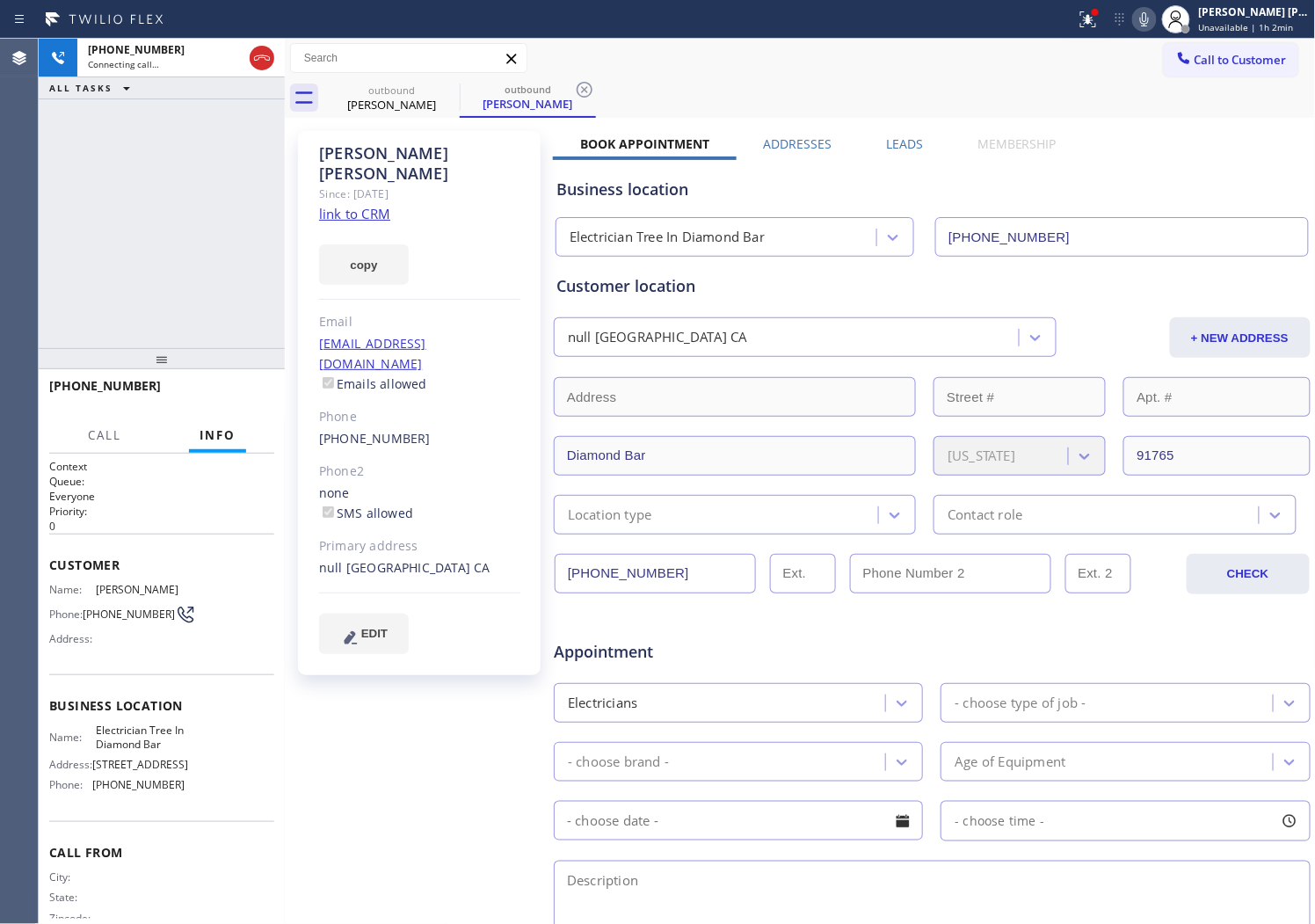
click at [67, 382] on span "[PHONE_NUMBER]" at bounding box center [105, 385] width 111 height 17
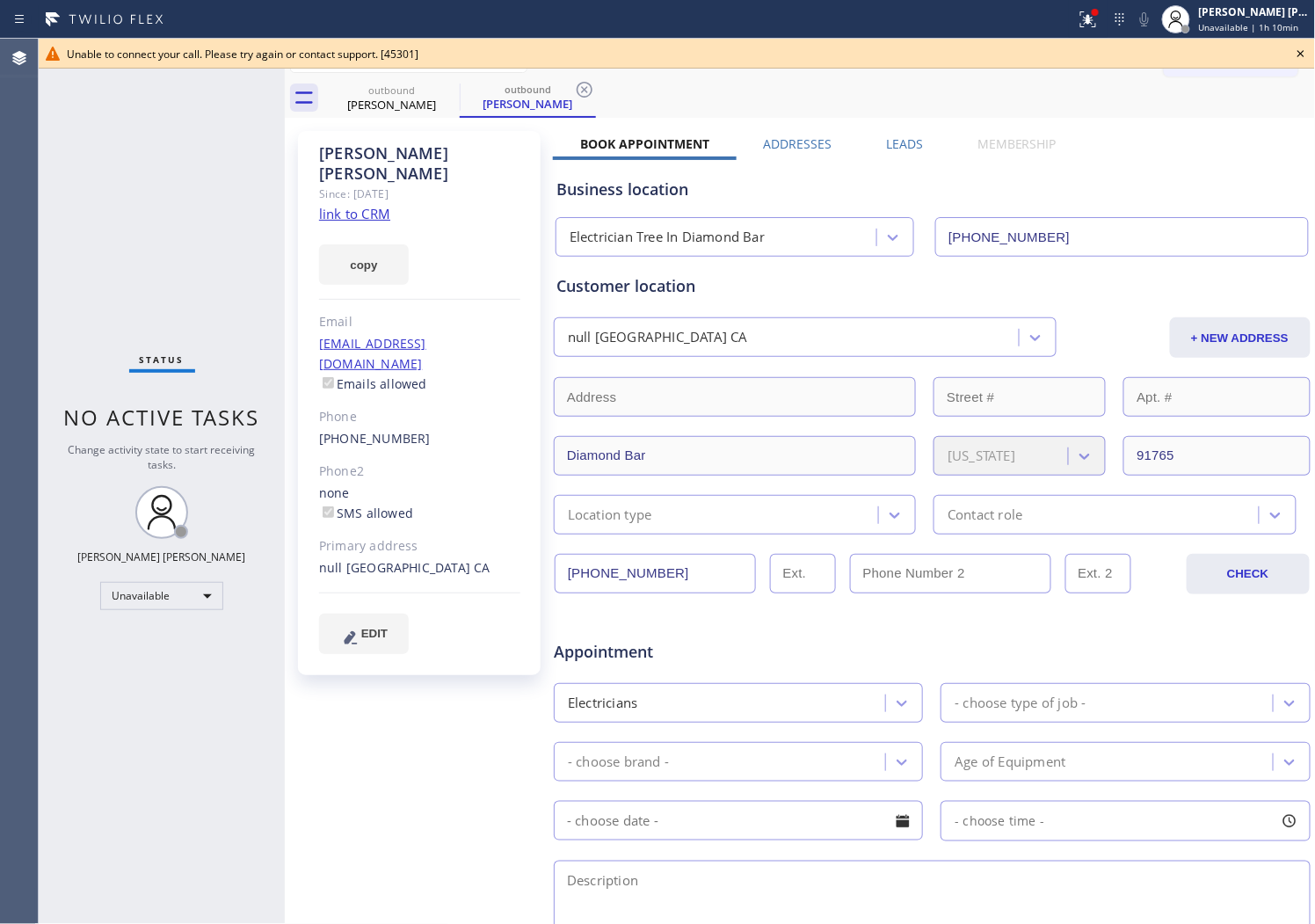
click at [1303, 53] on icon at bounding box center [1300, 53] width 21 height 21
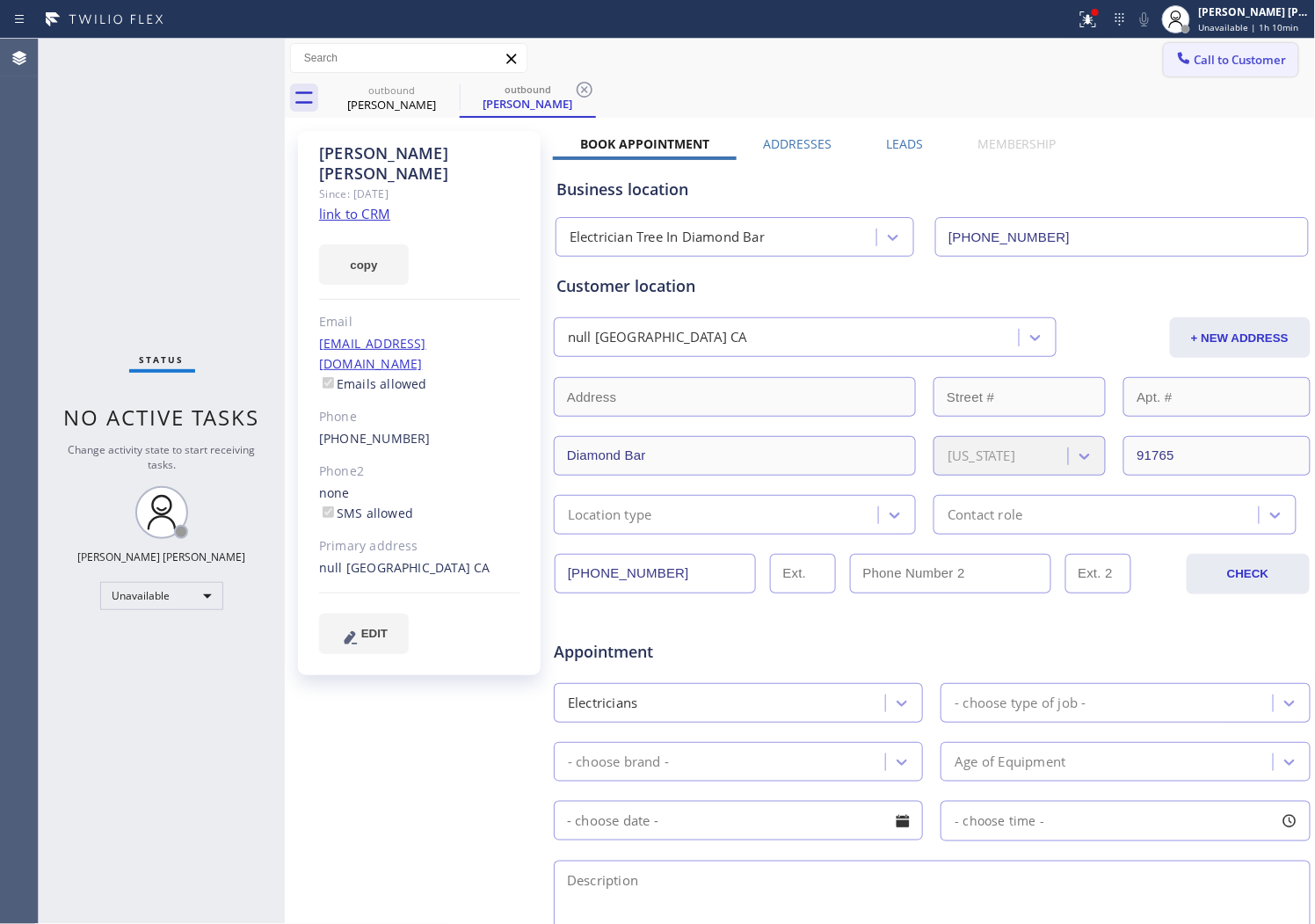
click at [1227, 64] on span "Call to Customer" at bounding box center [1241, 60] width 93 height 16
click at [0, 0] on div "Outbound call Location Electrician Tree In [GEOGRAPHIC_DATA] Your caller id pho…" at bounding box center [0, 0] width 0 height 0
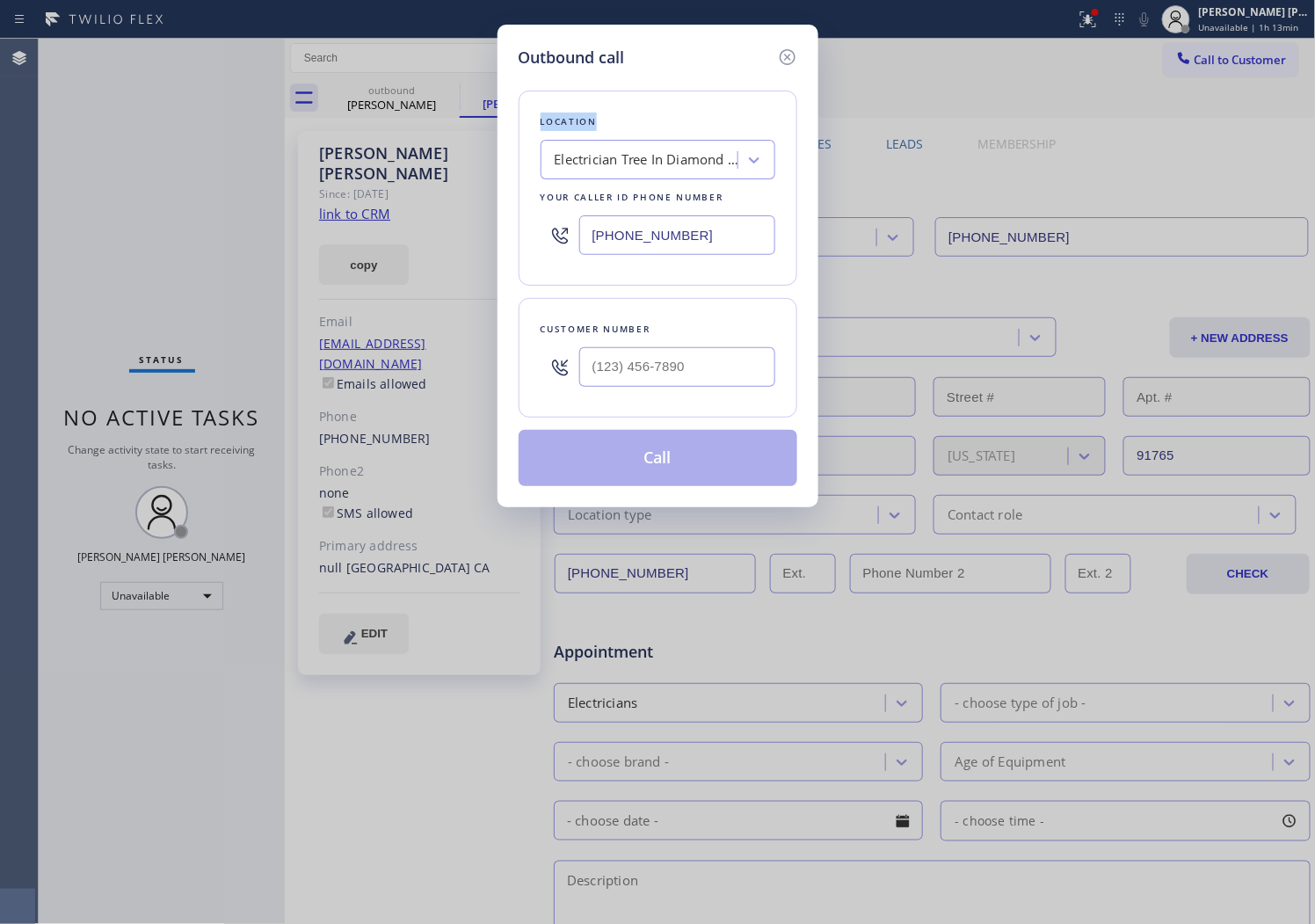
click at [652, 222] on input "[PHONE_NUMBER]" at bounding box center [677, 235] width 196 height 39
paste input "8559"
click at [652, 222] on input "[PHONE_NUMBER]" at bounding box center [677, 235] width 196 height 39
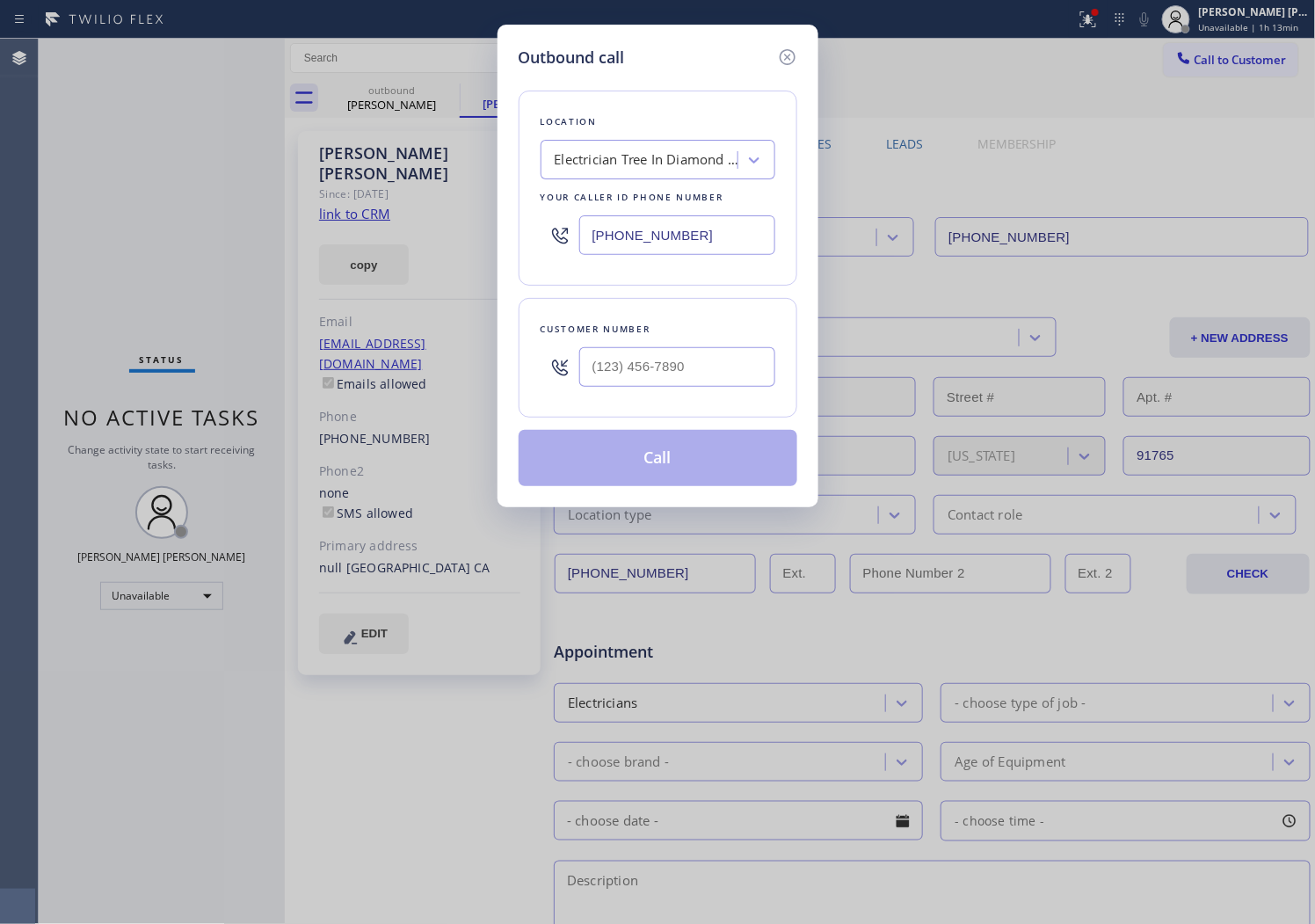
click at [652, 222] on input "[PHONE_NUMBER]" at bounding box center [677, 235] width 196 height 39
paste input "855) 900-0094"
click at [578, 232] on div at bounding box center [559, 235] width 38 height 57
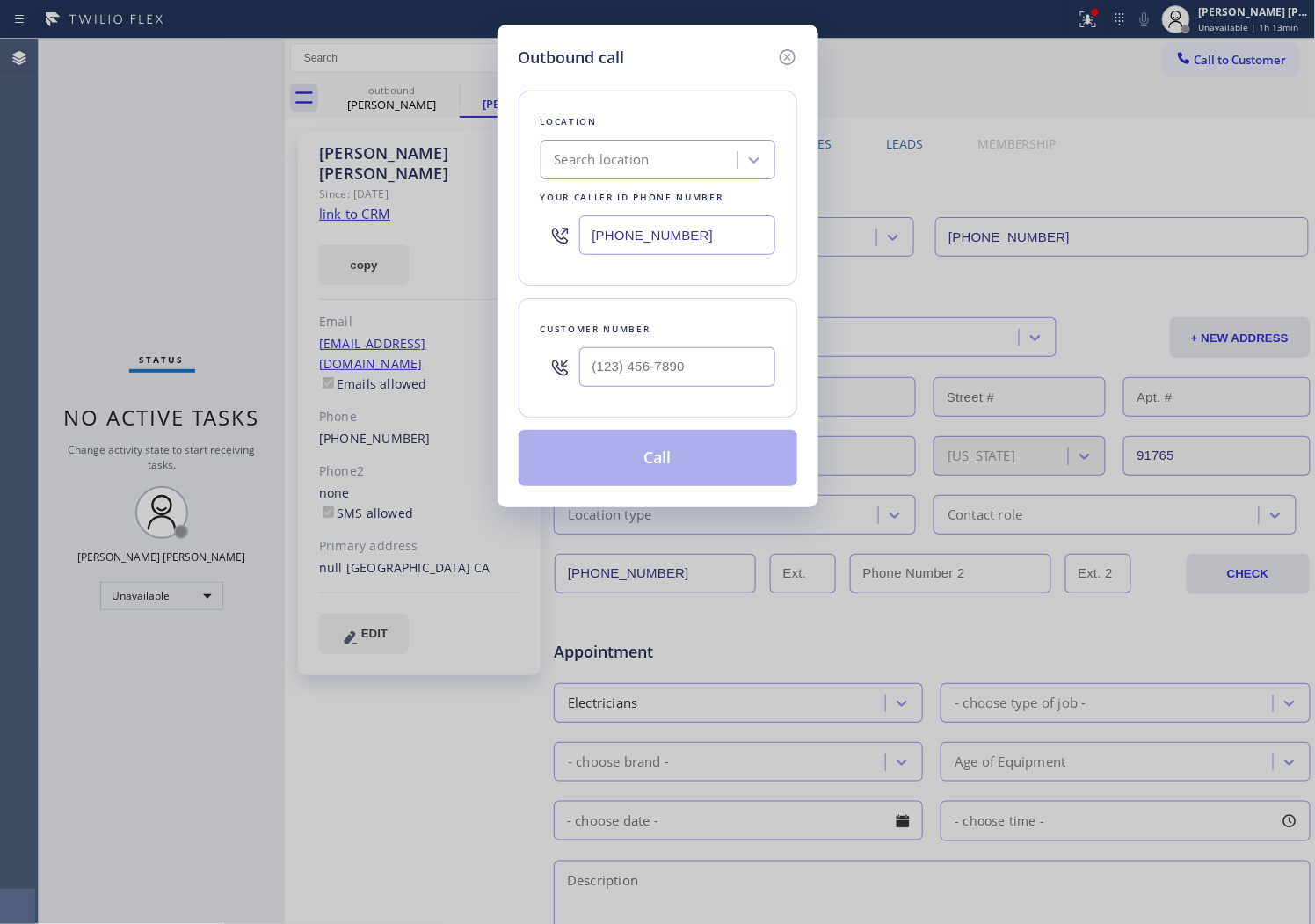
click at [616, 236] on input "[PHONE_NUMBER]" at bounding box center [677, 235] width 196 height 39
paste input "855) 900-0094"
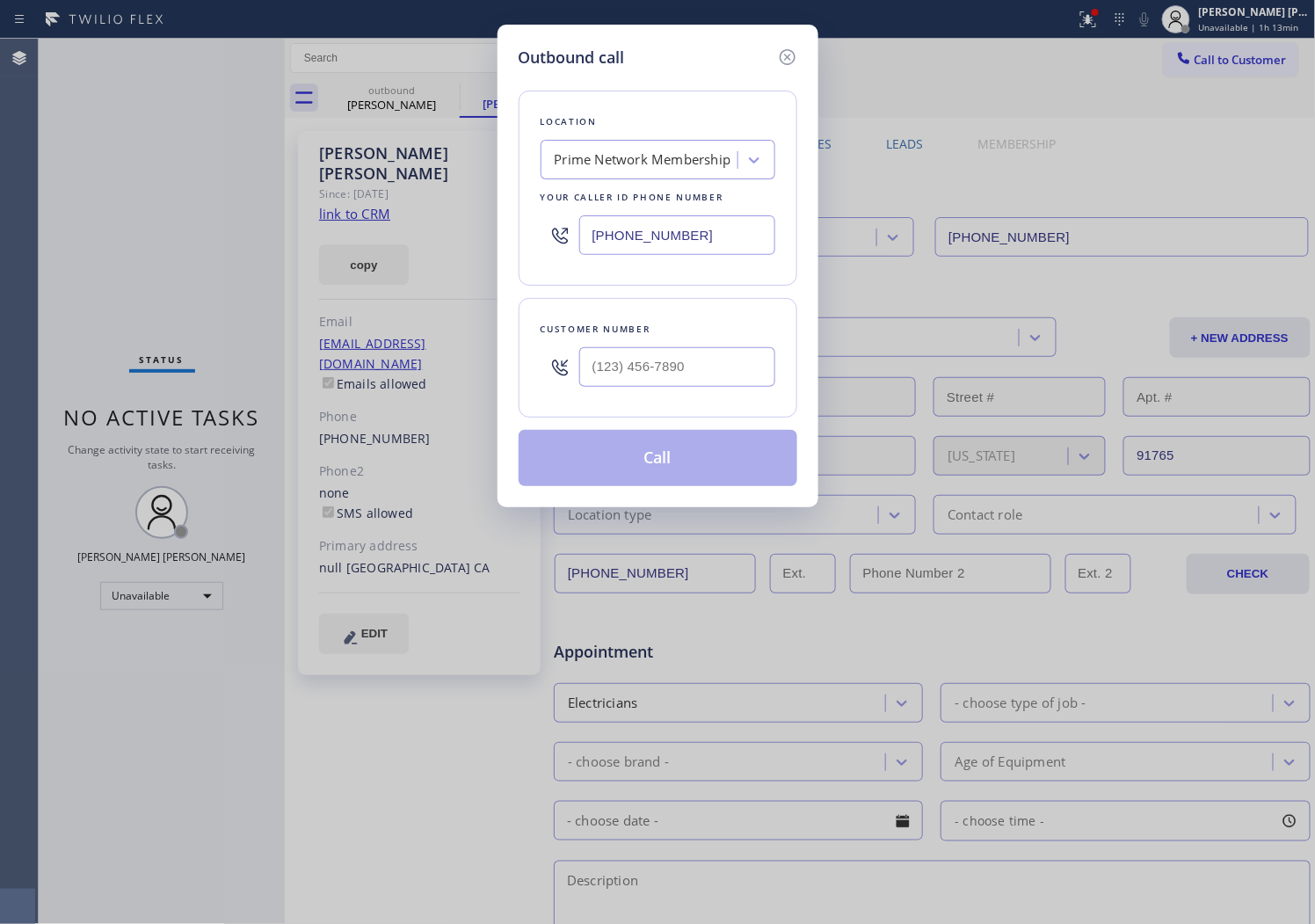
type input "[PHONE_NUMBER]"
click at [586, 366] on input "(___) ___-____" at bounding box center [677, 367] width 196 height 39
paste input "253) 921-3643"
type input "[PHONE_NUMBER]"
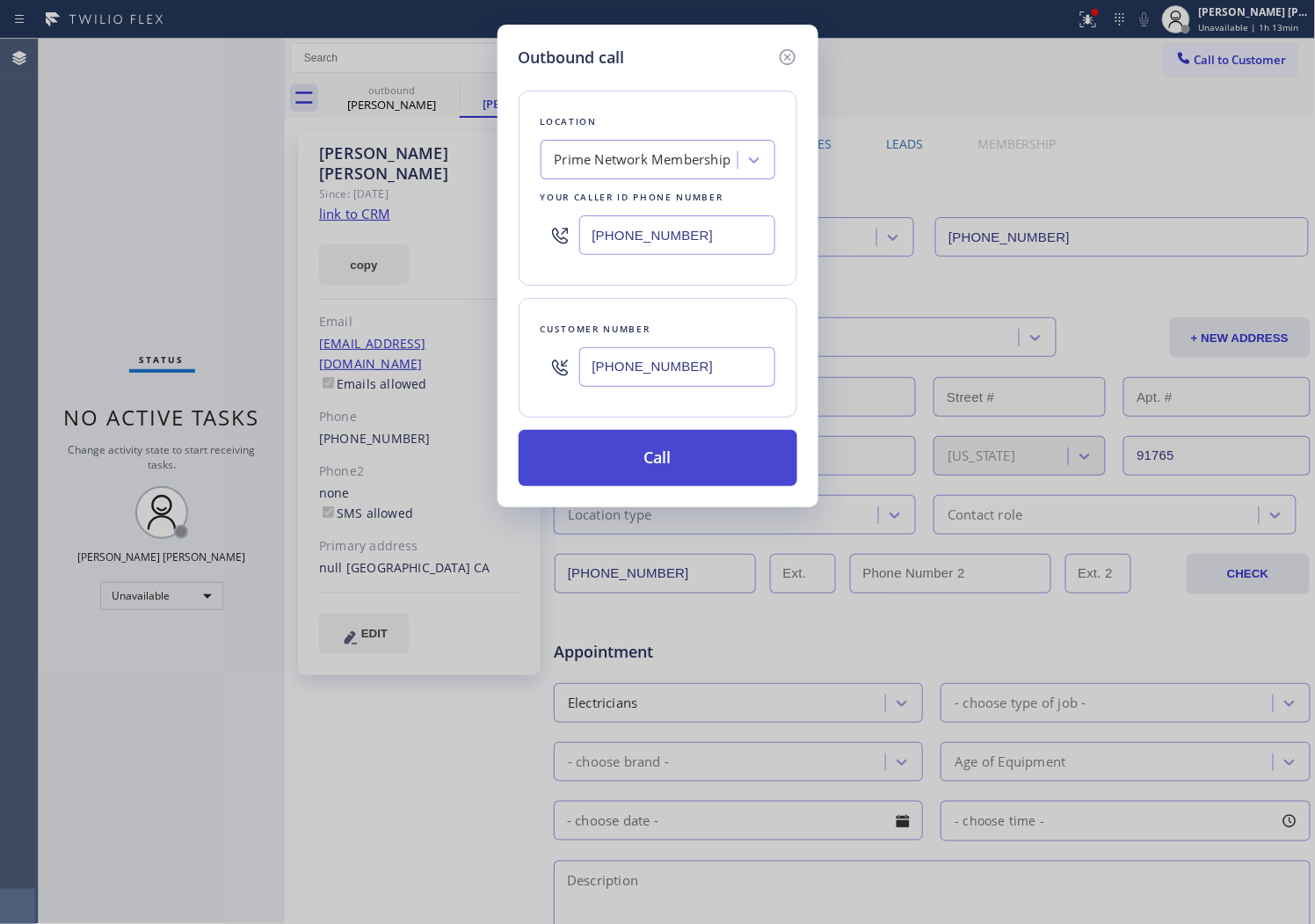
click at [629, 463] on button "Call" at bounding box center [658, 458] width 279 height 56
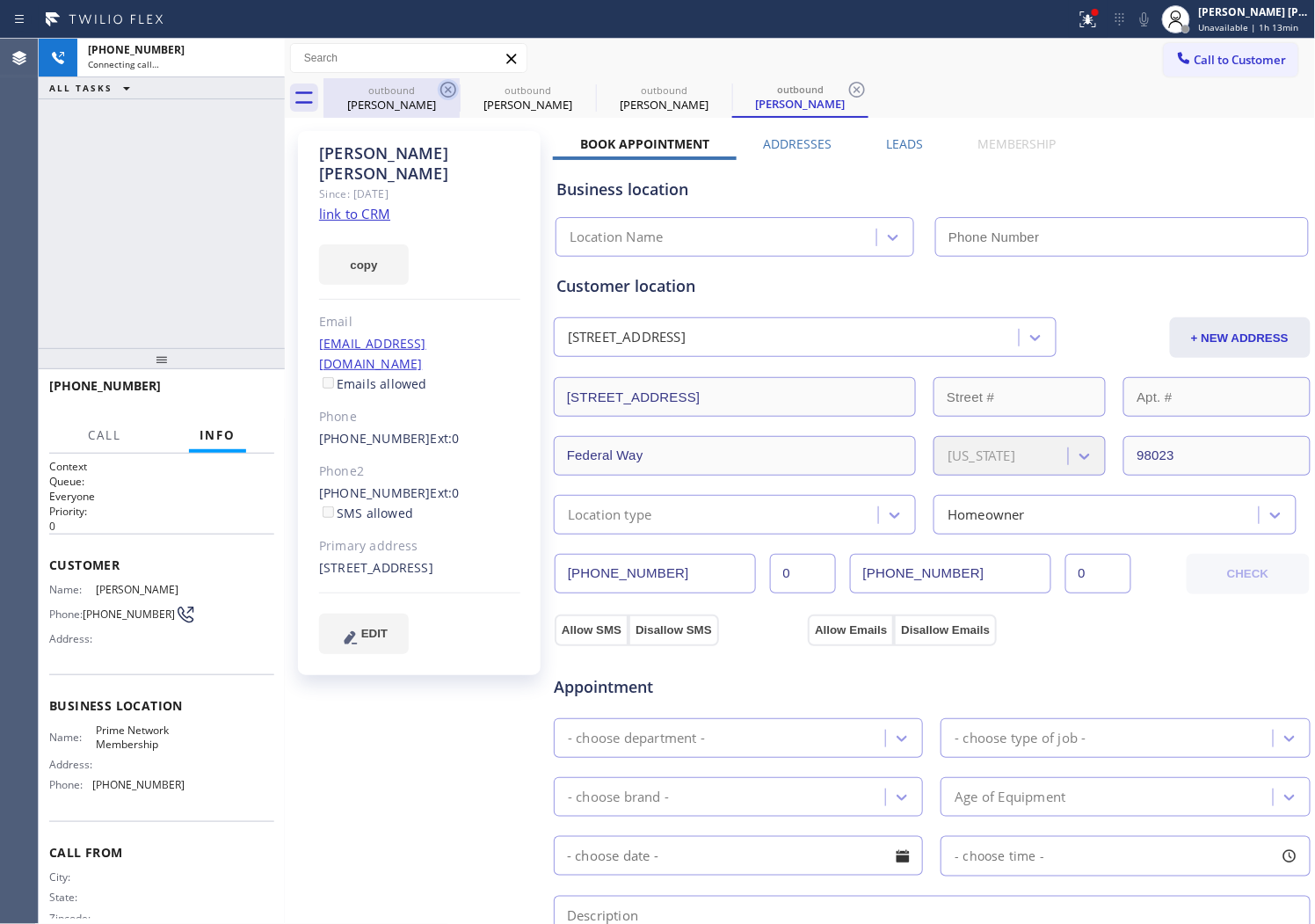
click at [456, 84] on icon at bounding box center [448, 89] width 21 height 21
click at [0, 0] on icon at bounding box center [0, 0] width 0 height 0
click at [445, 89] on icon at bounding box center [448, 89] width 21 height 21
click at [0, 0] on icon at bounding box center [0, 0] width 0 height 0
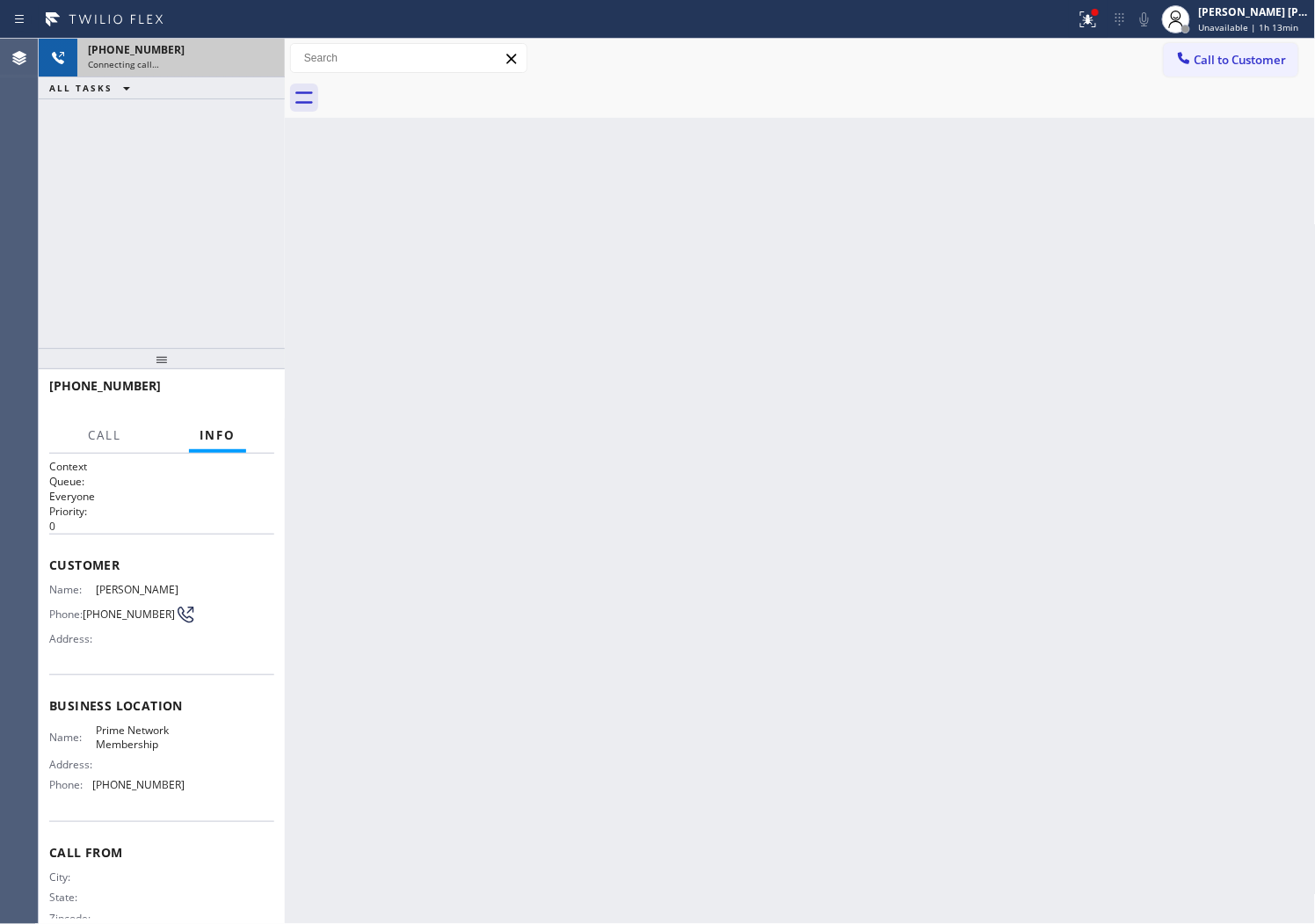
click at [214, 66] on div "Connecting call…" at bounding box center [181, 64] width 186 height 12
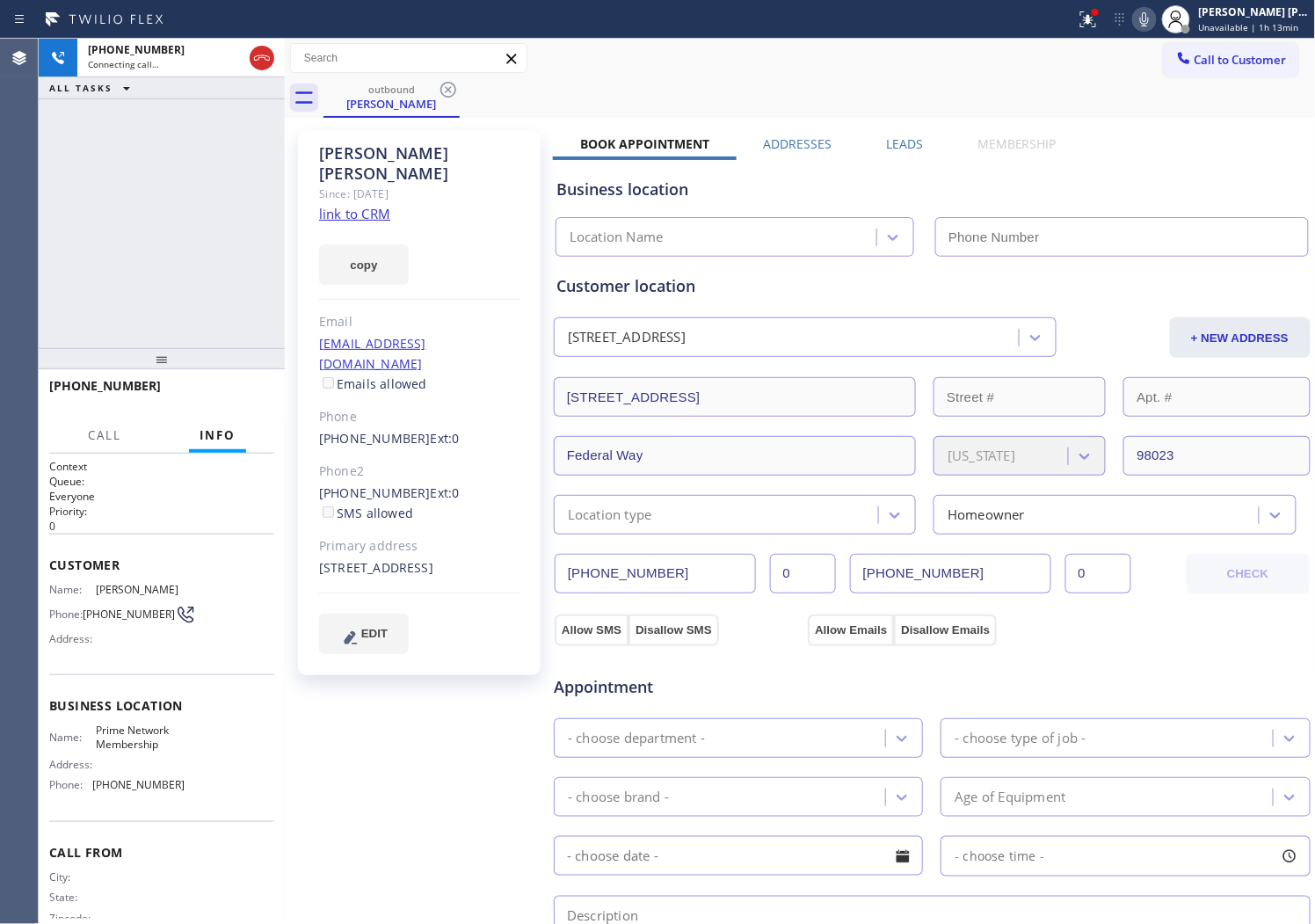
click at [397, 144] on div "[PERSON_NAME]" at bounding box center [420, 163] width 201 height 40
type input "[PHONE_NUMBER]"
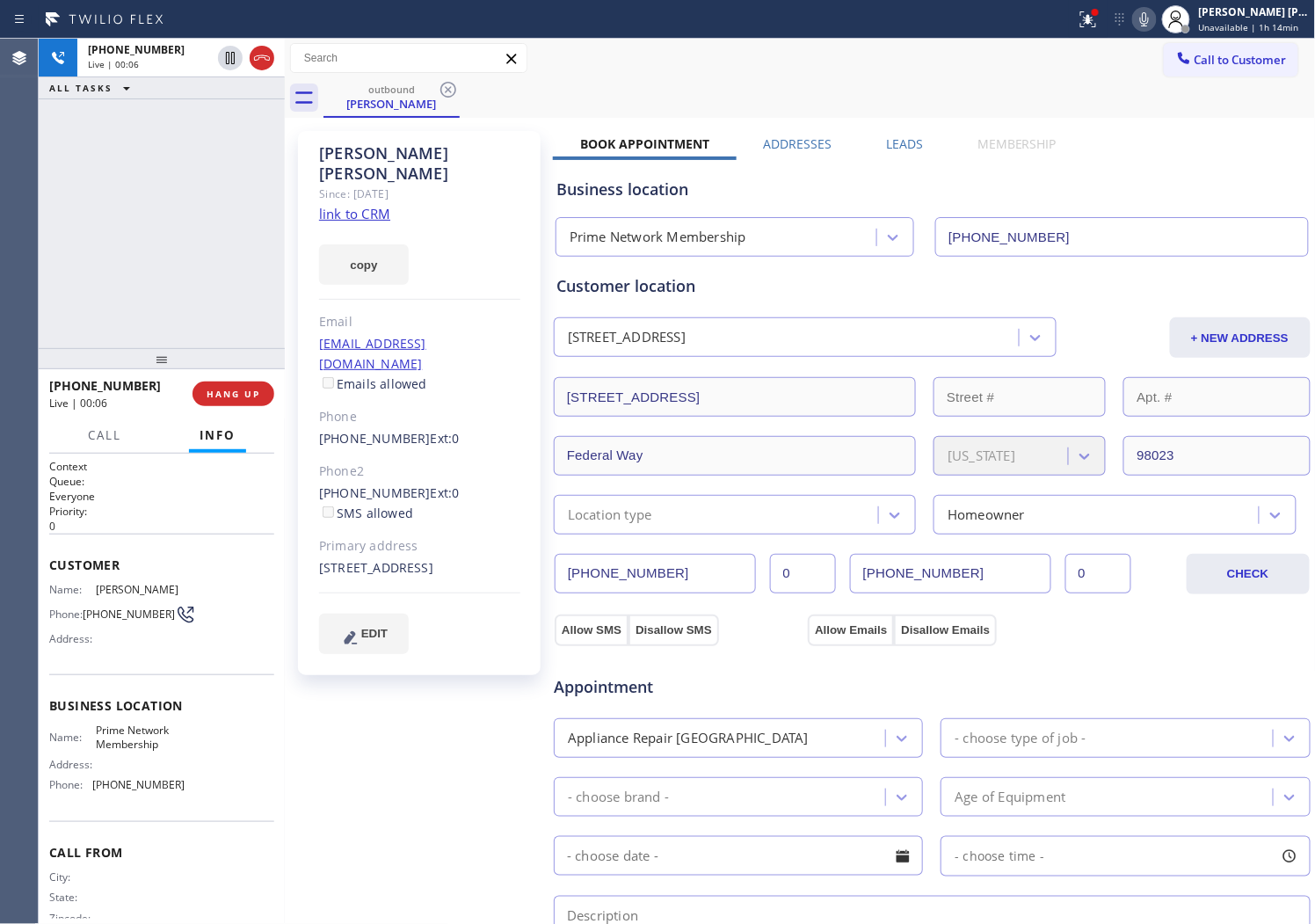
click at [124, 197] on div "[PHONE_NUMBER] Live | 00:06 ALL TASKS ALL TASKS ACTIVE TASKS TASKS IN WRAP UP" at bounding box center [162, 193] width 247 height 310
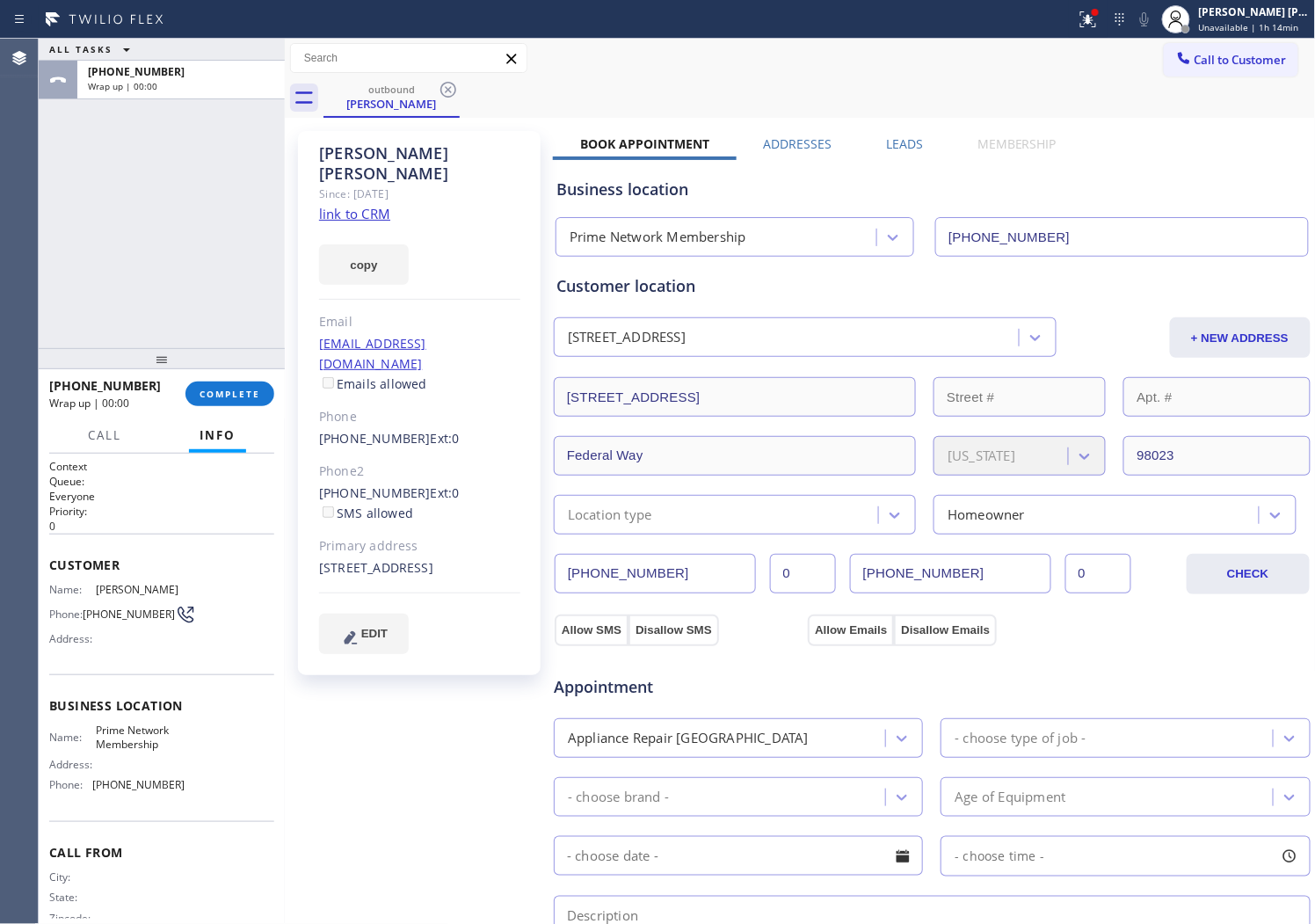
click at [917, 150] on div "Leads" at bounding box center [905, 147] width 92 height 25
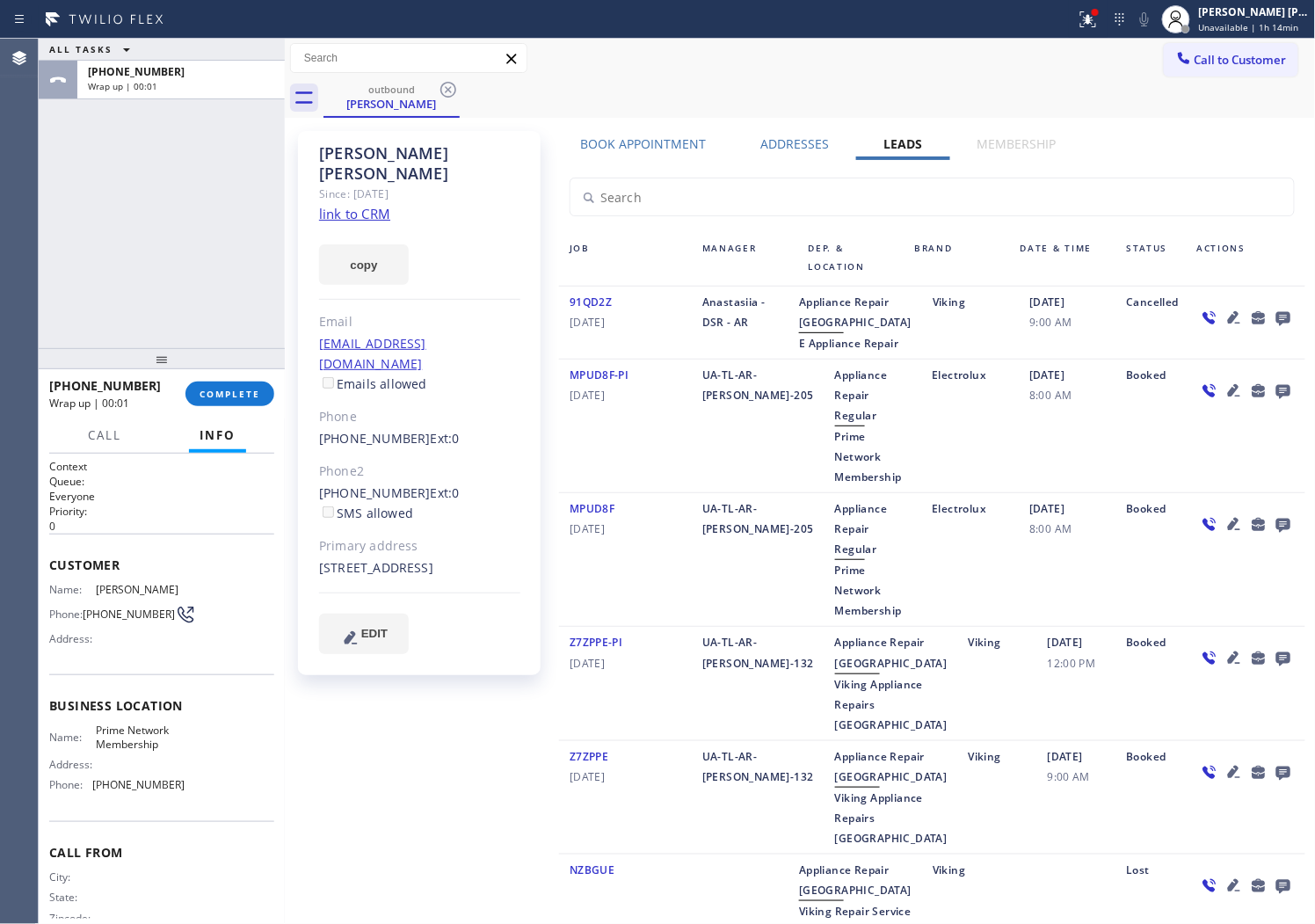
click at [1277, 315] on icon at bounding box center [1283, 319] width 14 height 14
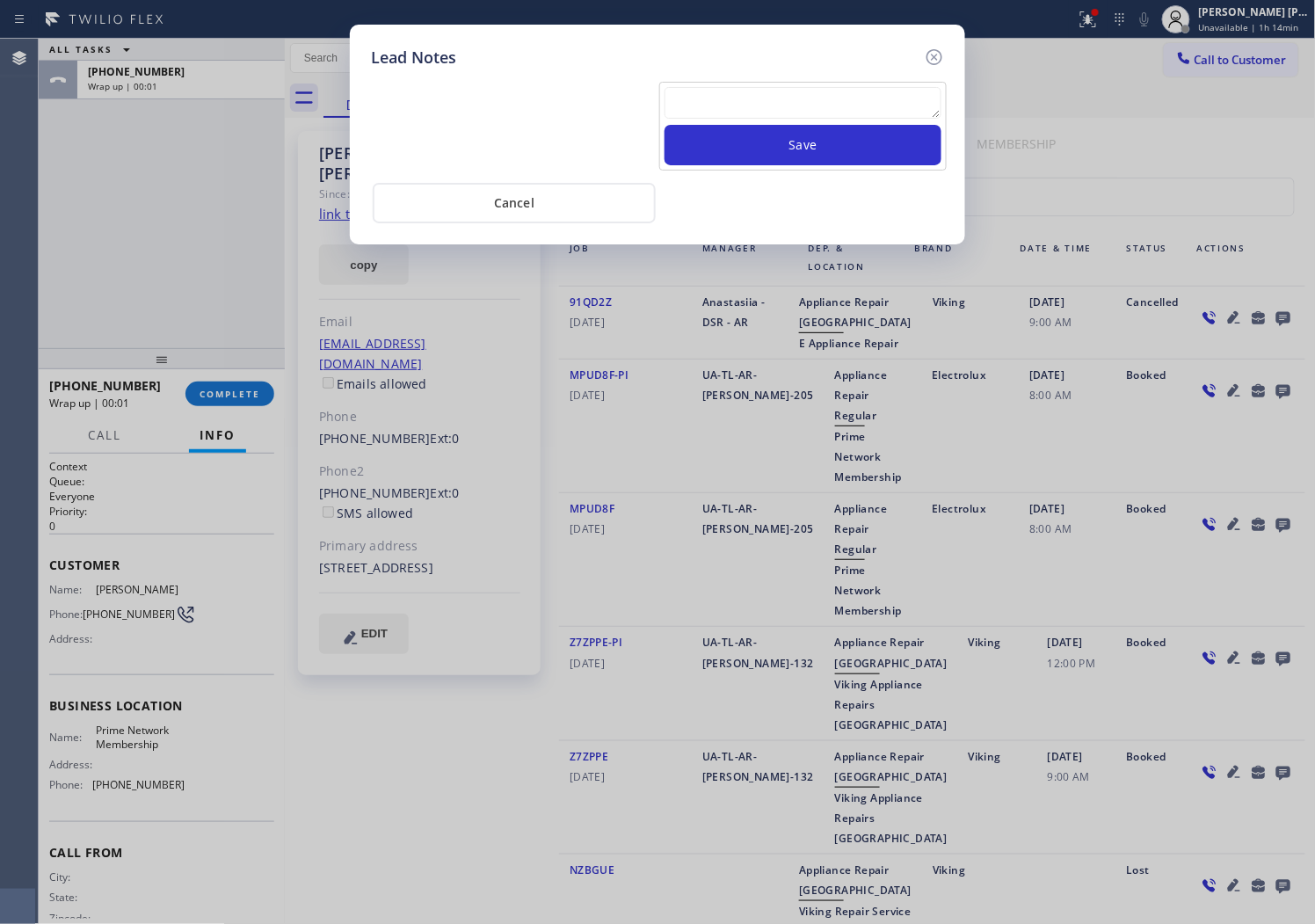
click at [804, 101] on textarea at bounding box center [803, 103] width 277 height 32
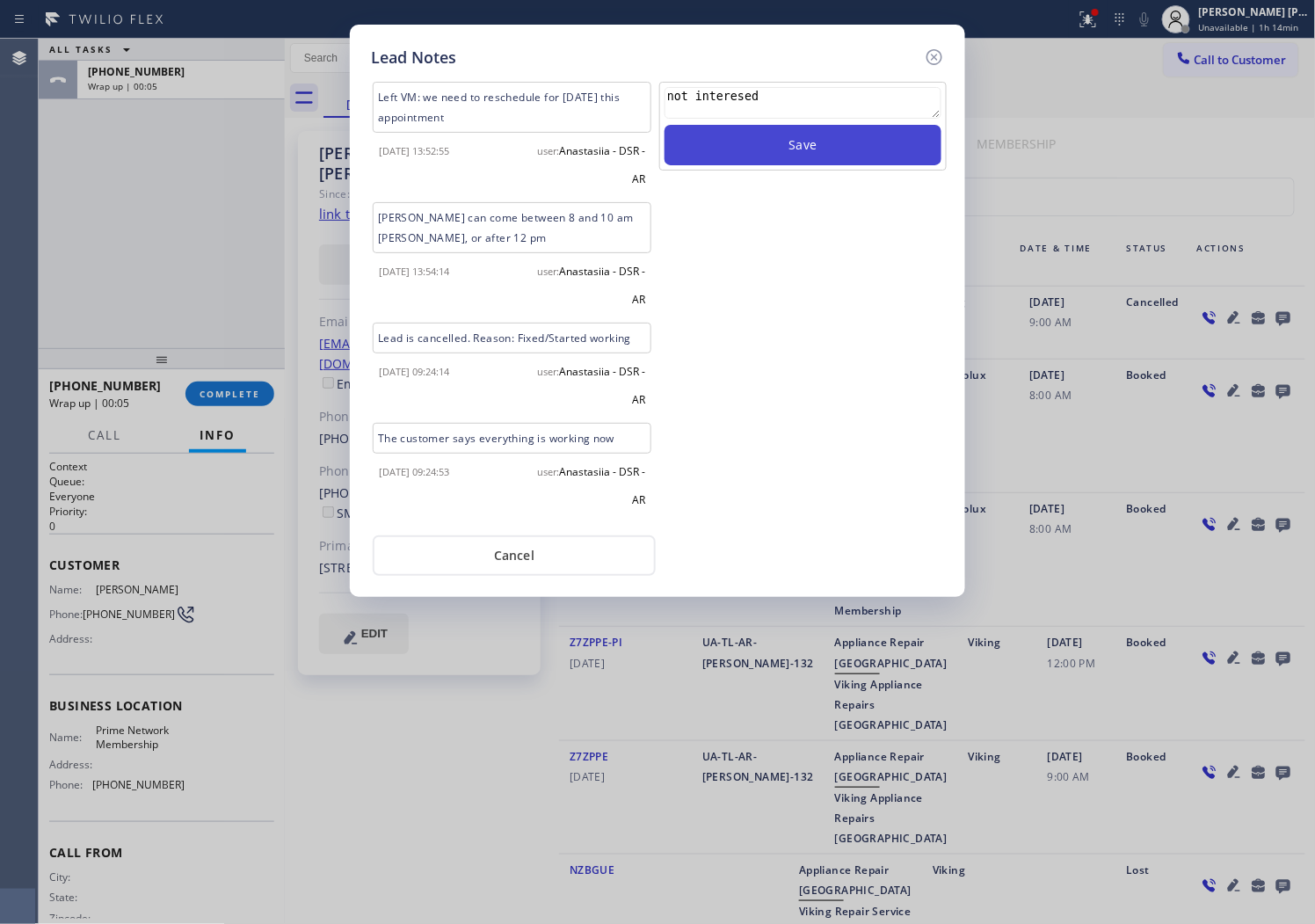
type textarea "not interesed"
click at [829, 130] on button "Save" at bounding box center [803, 145] width 277 height 40
click at [932, 56] on icon at bounding box center [934, 56] width 21 height 21
click at [932, 56] on div "Call to Customer Outbound call Location Prime Network Membership Your caller id…" at bounding box center [800, 58] width 1031 height 31
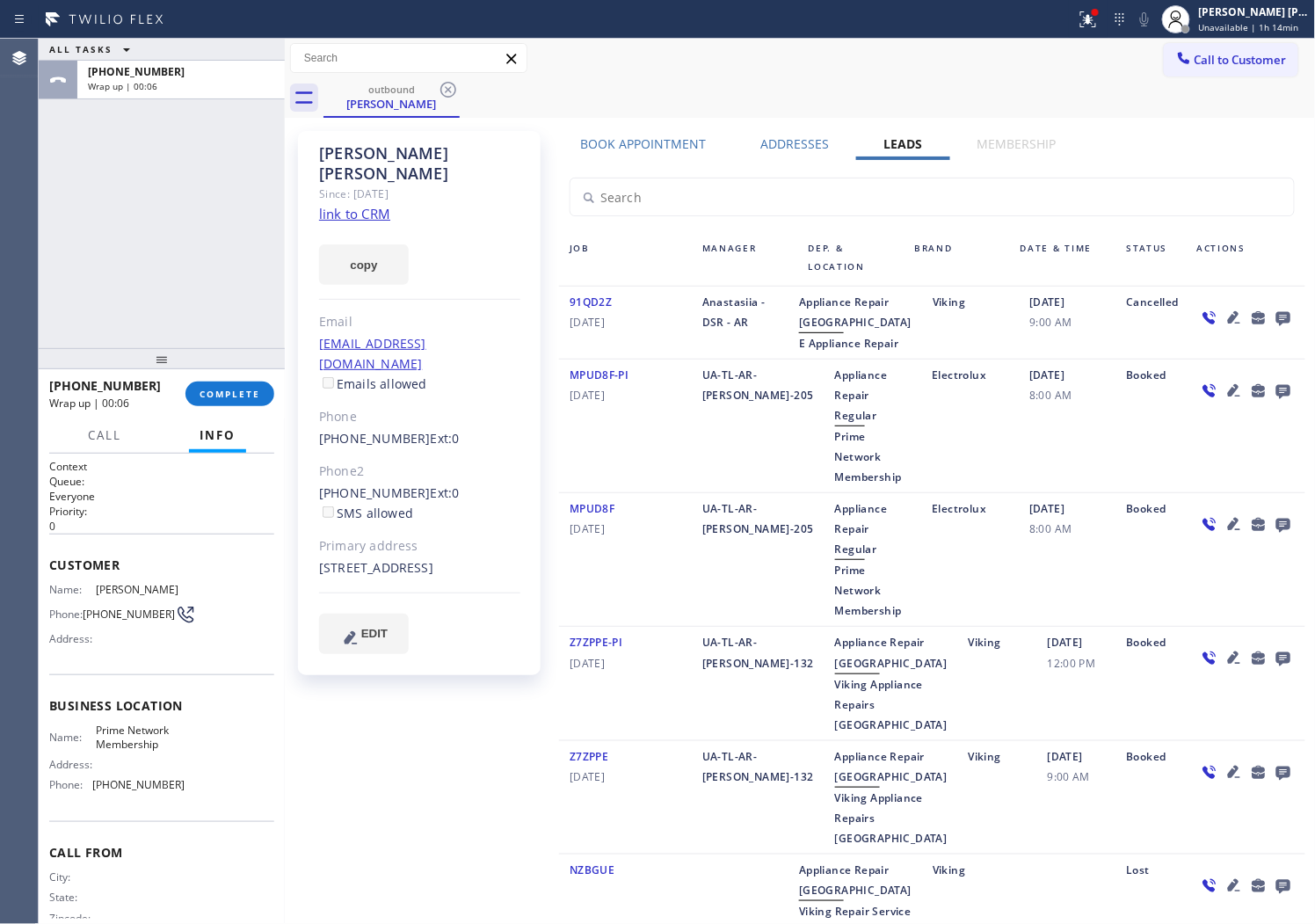
click at [264, 368] on div at bounding box center [162, 358] width 247 height 21
click at [244, 398] on span "COMPLETE" at bounding box center [229, 393] width 60 height 12
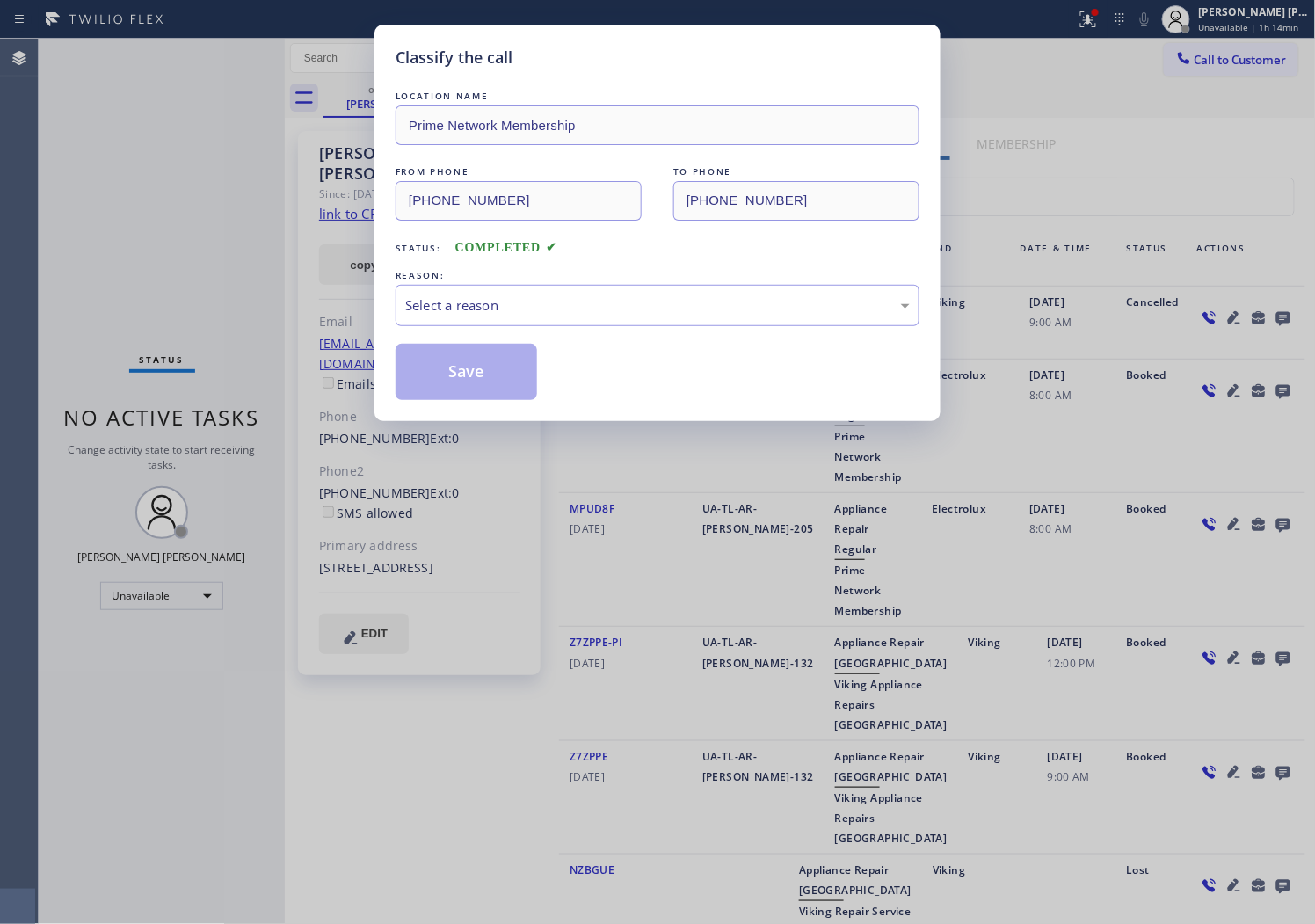
click at [649, 327] on div "LOCATION NAME Prime Network Membership FROM PHONE [PHONE_NUMBER] TO PHONE [PHON…" at bounding box center [657, 243] width 524 height 313
click at [563, 322] on div "Select a reason" at bounding box center [657, 306] width 524 height 41
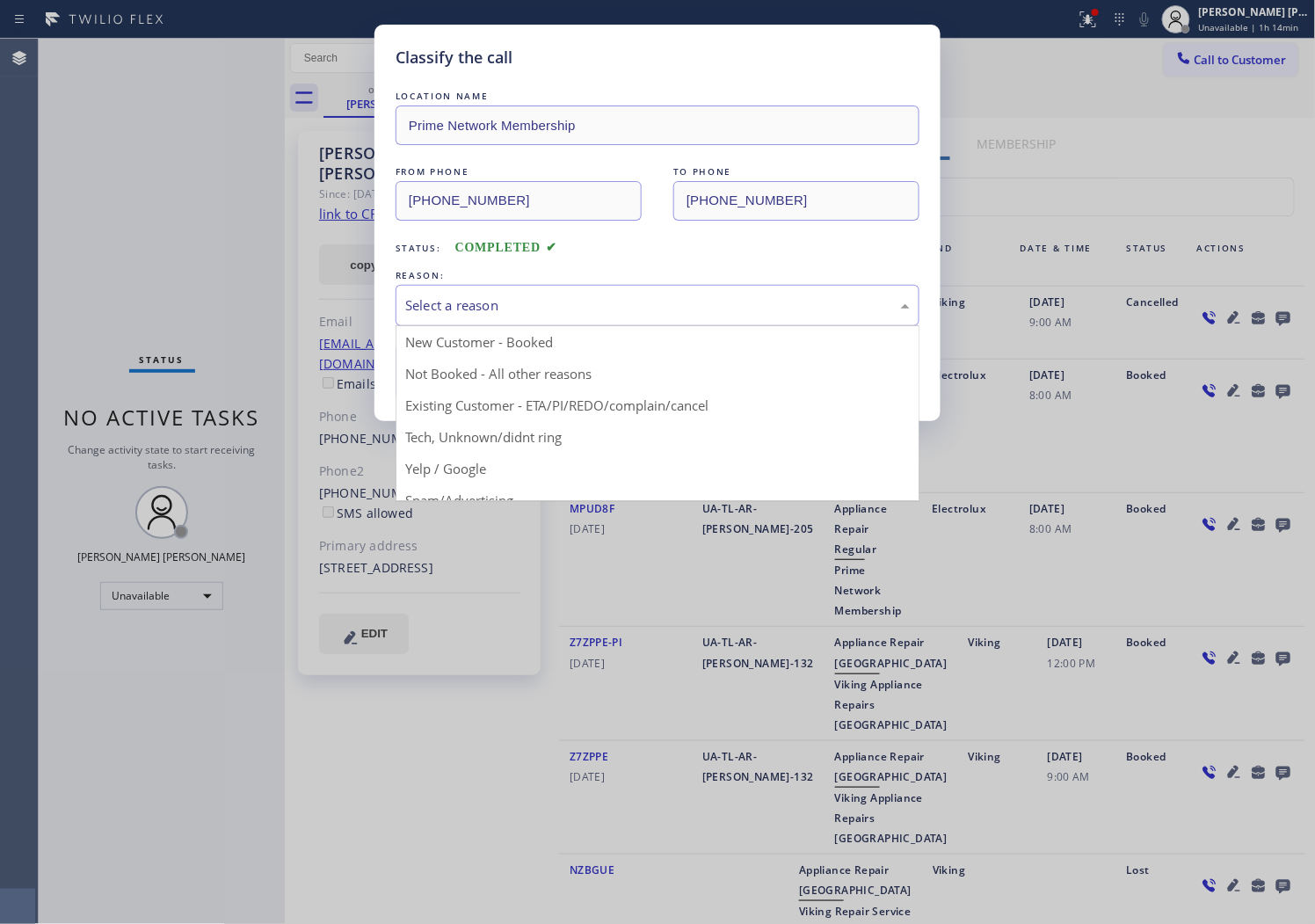
drag, startPoint x: 464, startPoint y: 393, endPoint x: 446, endPoint y: 384, distance: 20.1
click at [464, 393] on button "Save" at bounding box center [466, 371] width 141 height 56
click at [446, 384] on button "Save" at bounding box center [466, 371] width 141 height 56
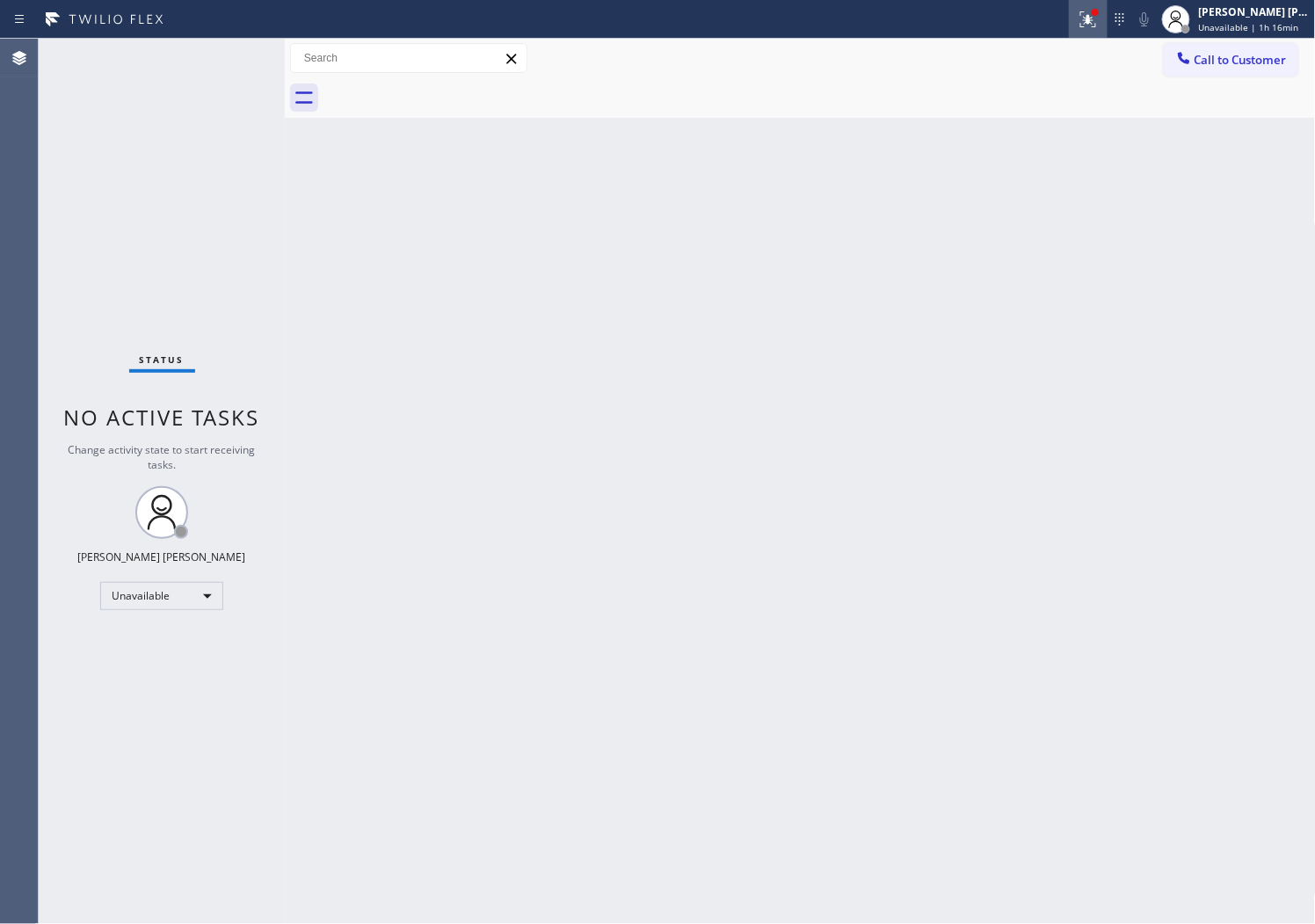
click at [1090, 27] on div at bounding box center [1088, 19] width 38 height 21
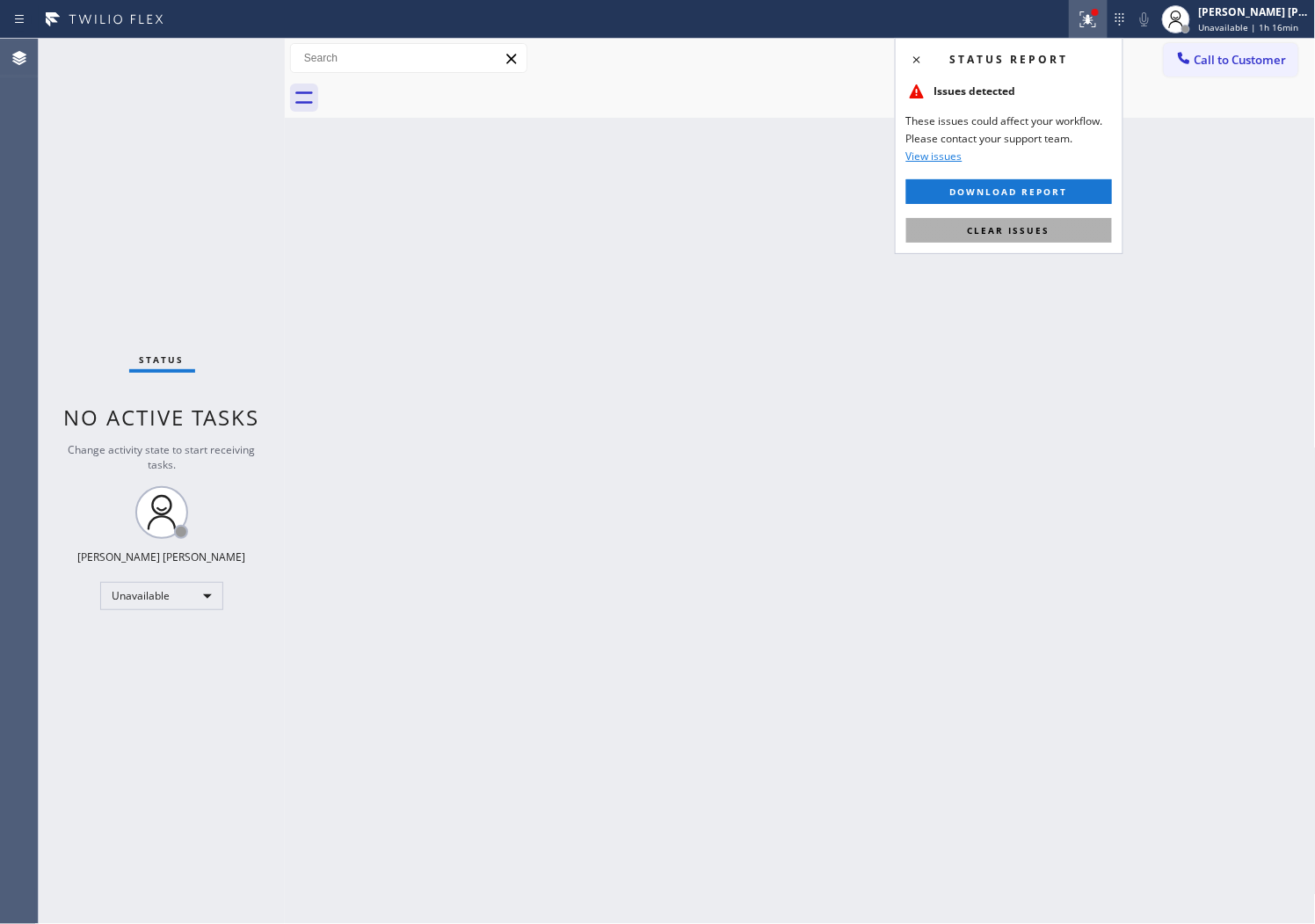
click at [1015, 222] on button "Clear issues" at bounding box center [1009, 230] width 206 height 25
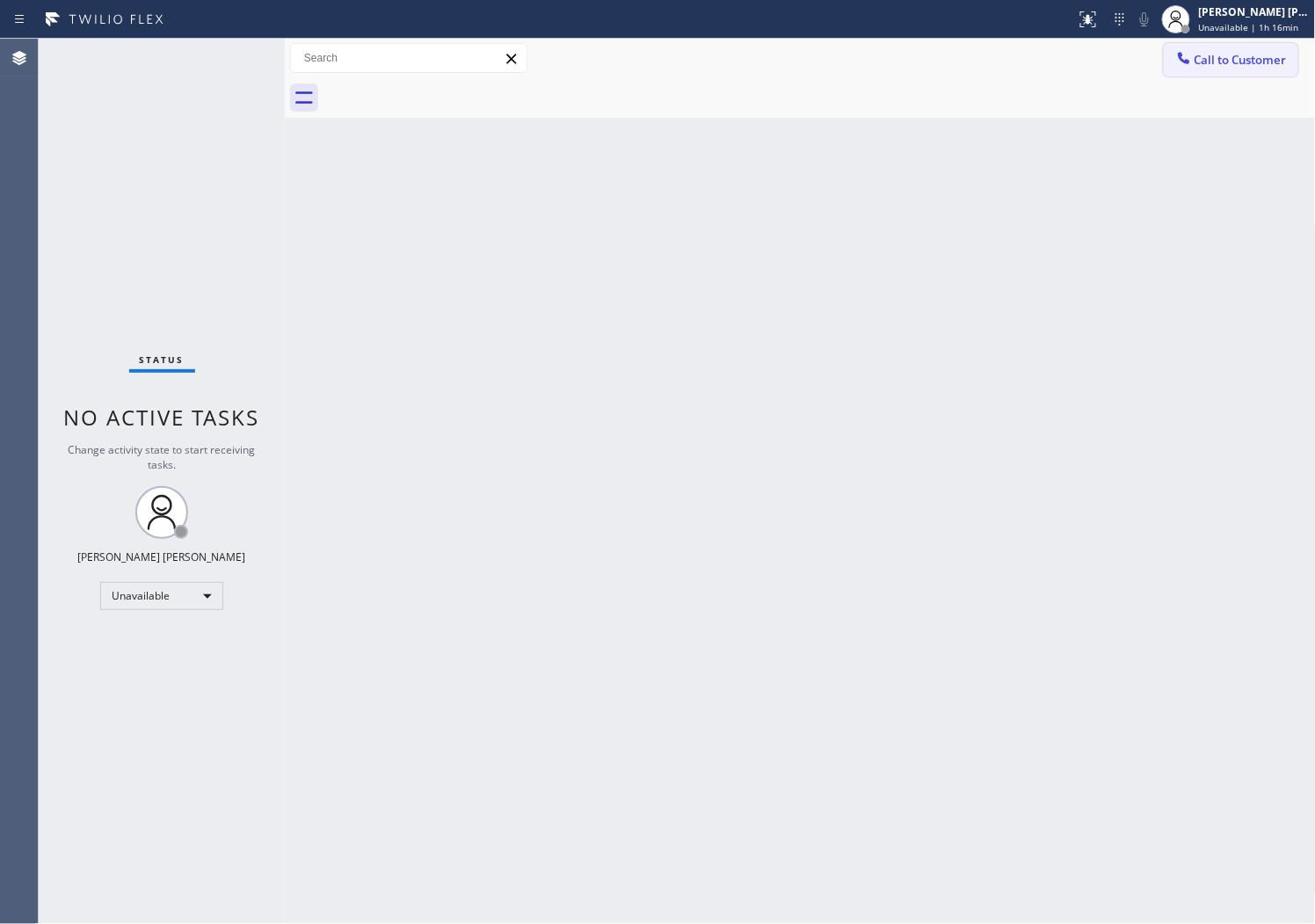
click at [1227, 47] on button "Call to Customer" at bounding box center [1231, 60] width 134 height 34
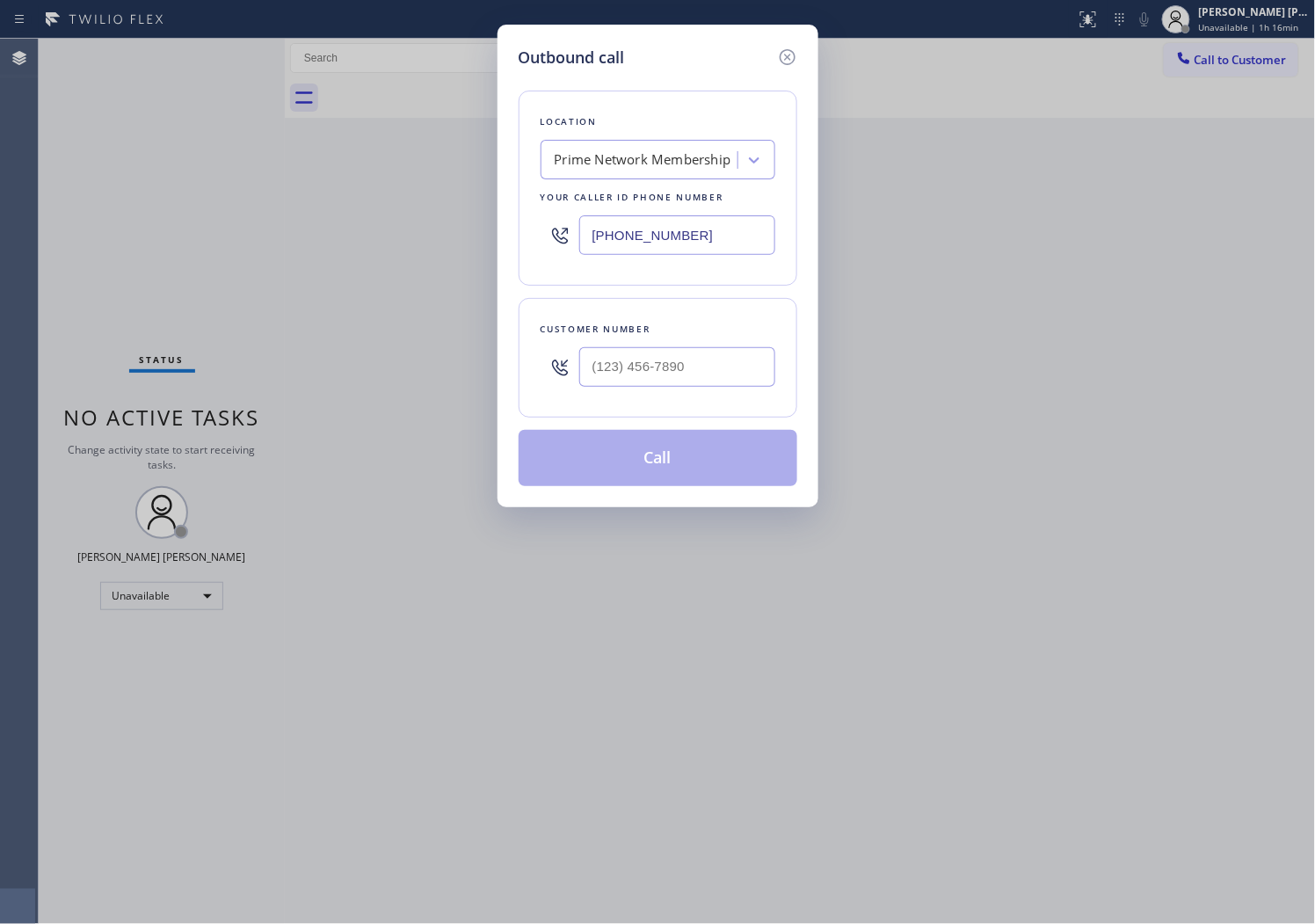
click at [664, 218] on input "[PHONE_NUMBER]" at bounding box center [677, 235] width 196 height 39
paste input "213) 996-0168"
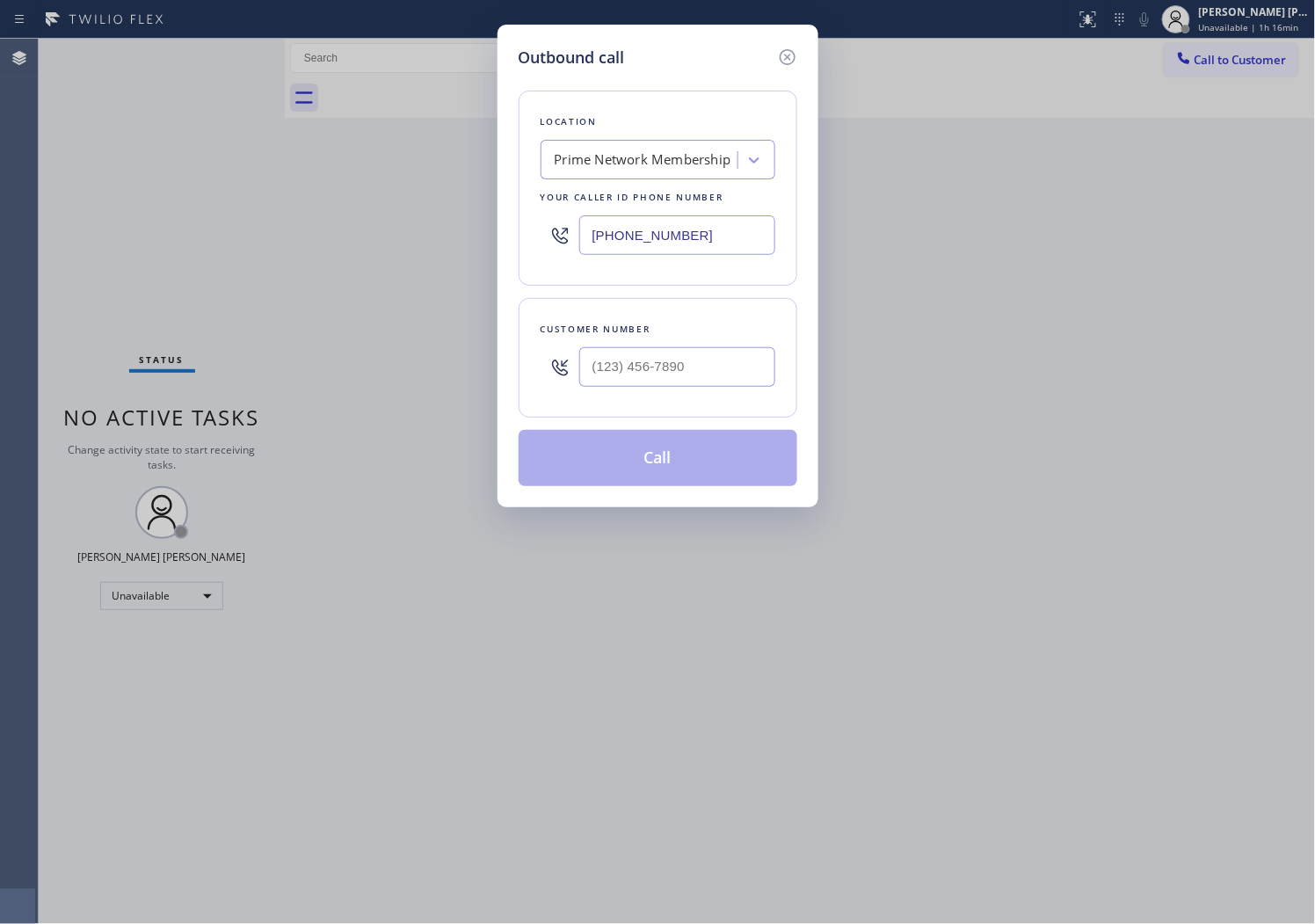
type input "[PHONE_NUMBER]"
click at [624, 349] on input "(___) ___-____" at bounding box center [677, 367] width 196 height 39
paste input "818) 425-4670"
type input "[PHONE_NUMBER]"
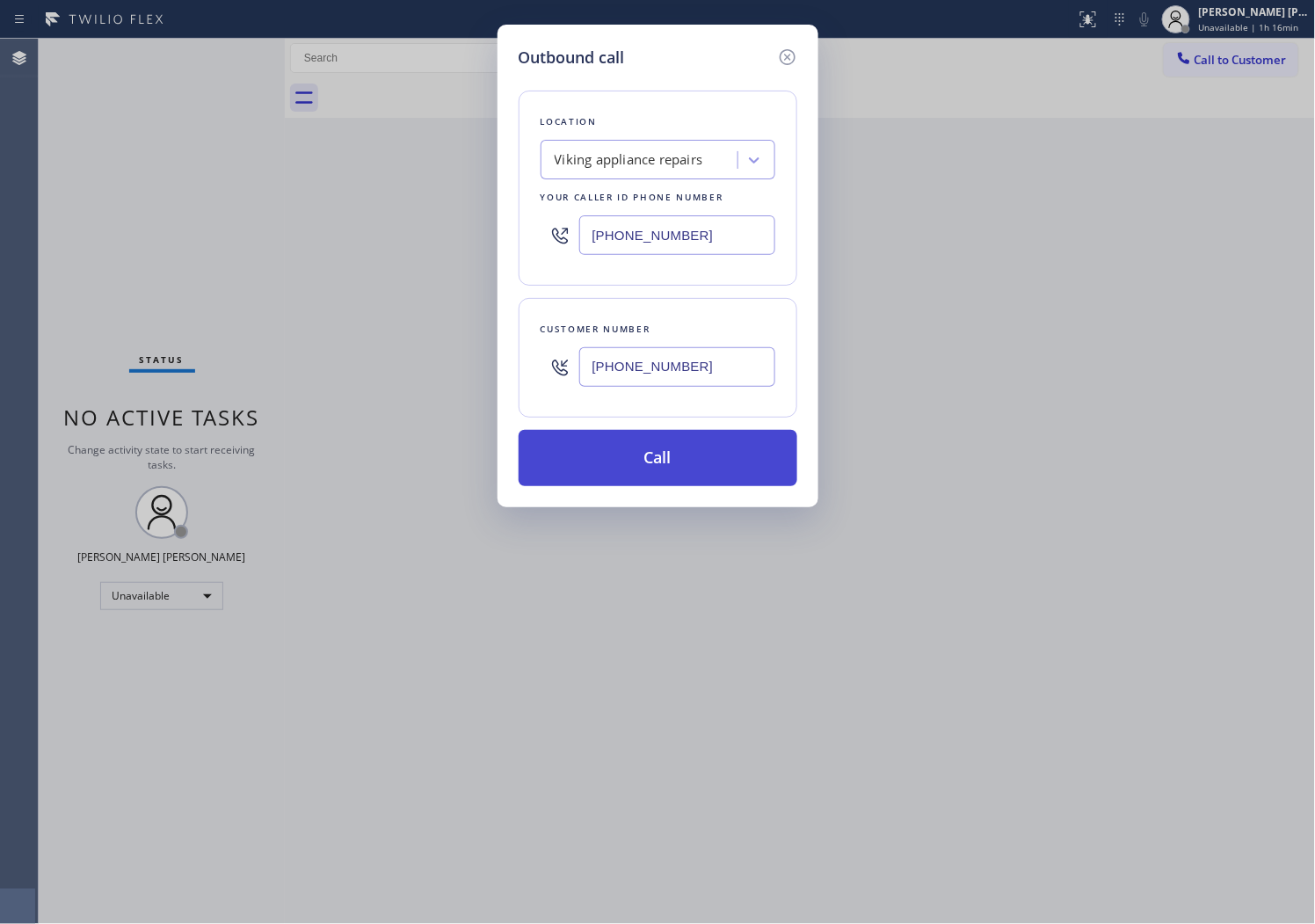
click at [652, 462] on button "Call" at bounding box center [658, 458] width 279 height 56
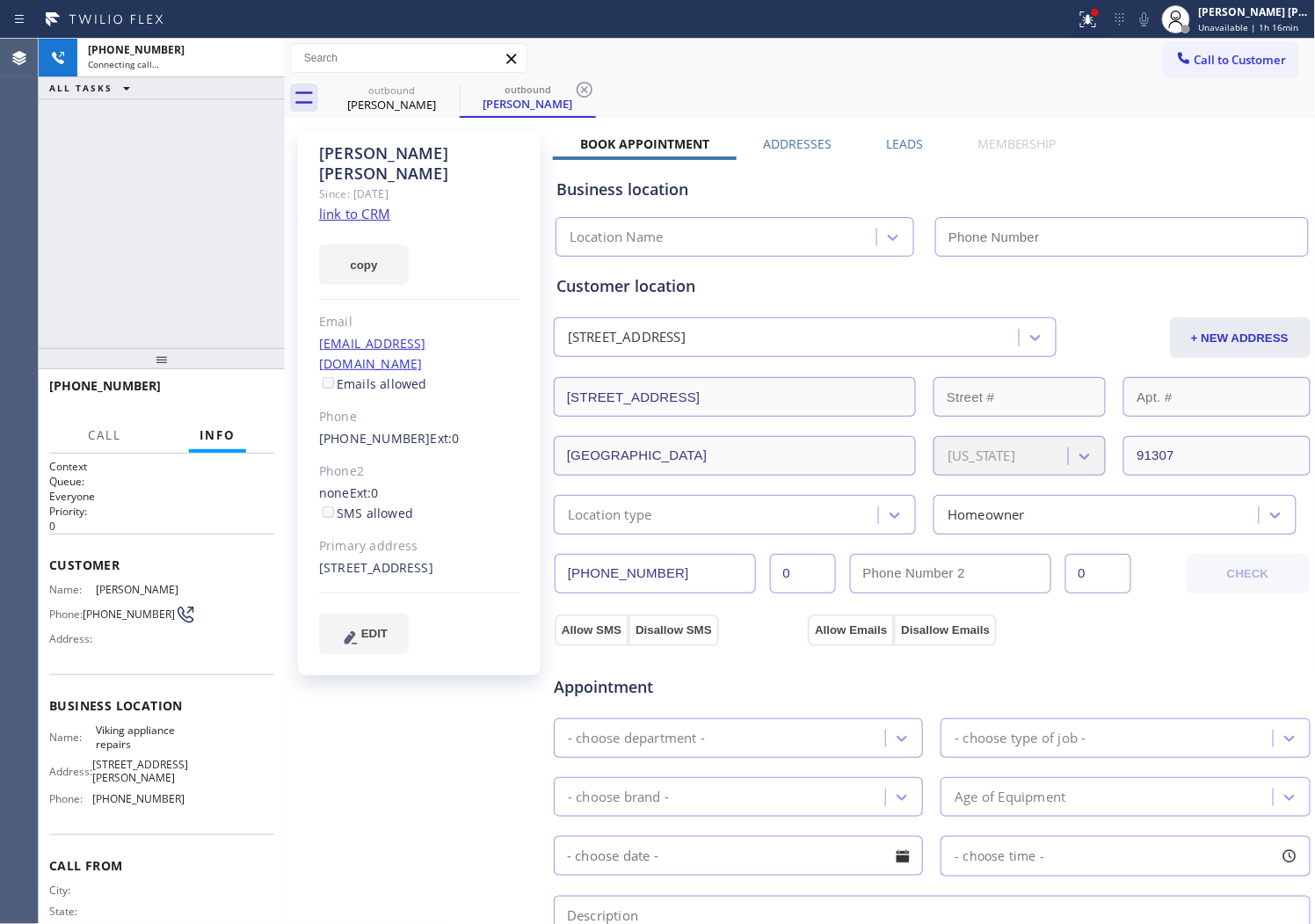
click at [364, 156] on div "[PERSON_NAME]" at bounding box center [420, 163] width 201 height 40
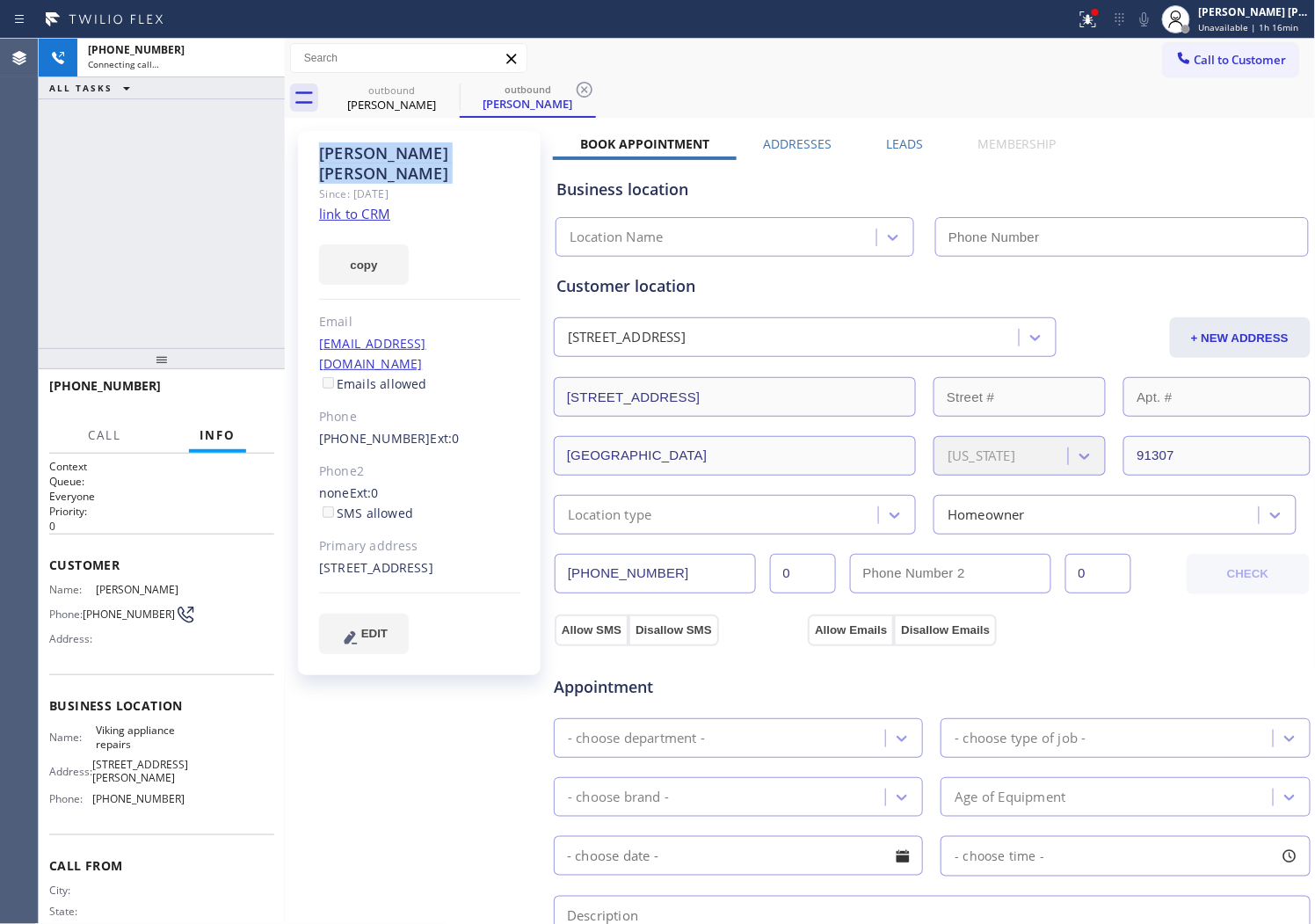
click at [364, 156] on div "[PERSON_NAME]" at bounding box center [420, 163] width 201 height 40
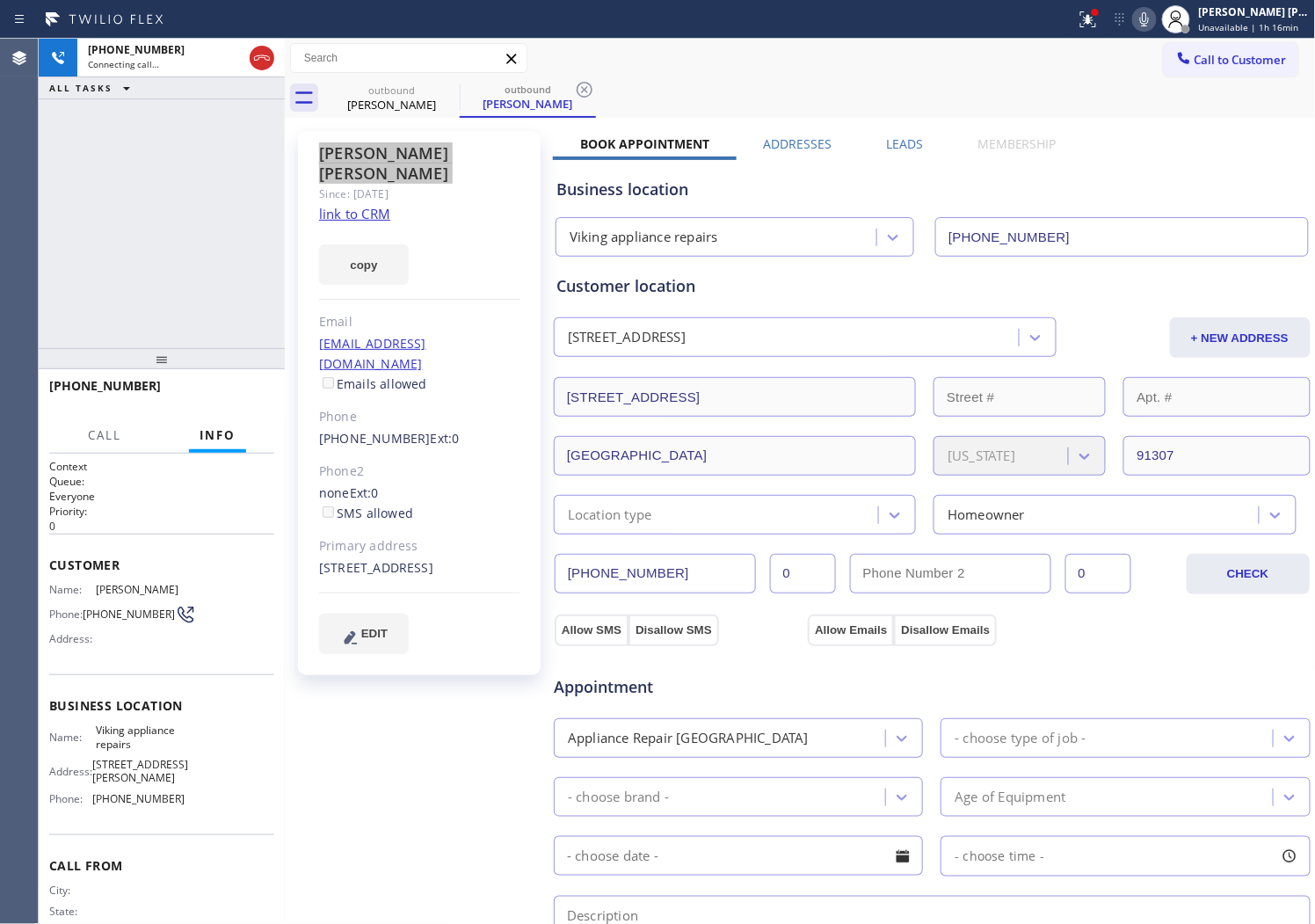
type input "[PHONE_NUMBER]"
drag, startPoint x: 264, startPoint y: 52, endPoint x: 285, endPoint y: 107, distance: 58.9
click at [264, 52] on icon at bounding box center [261, 57] width 21 height 21
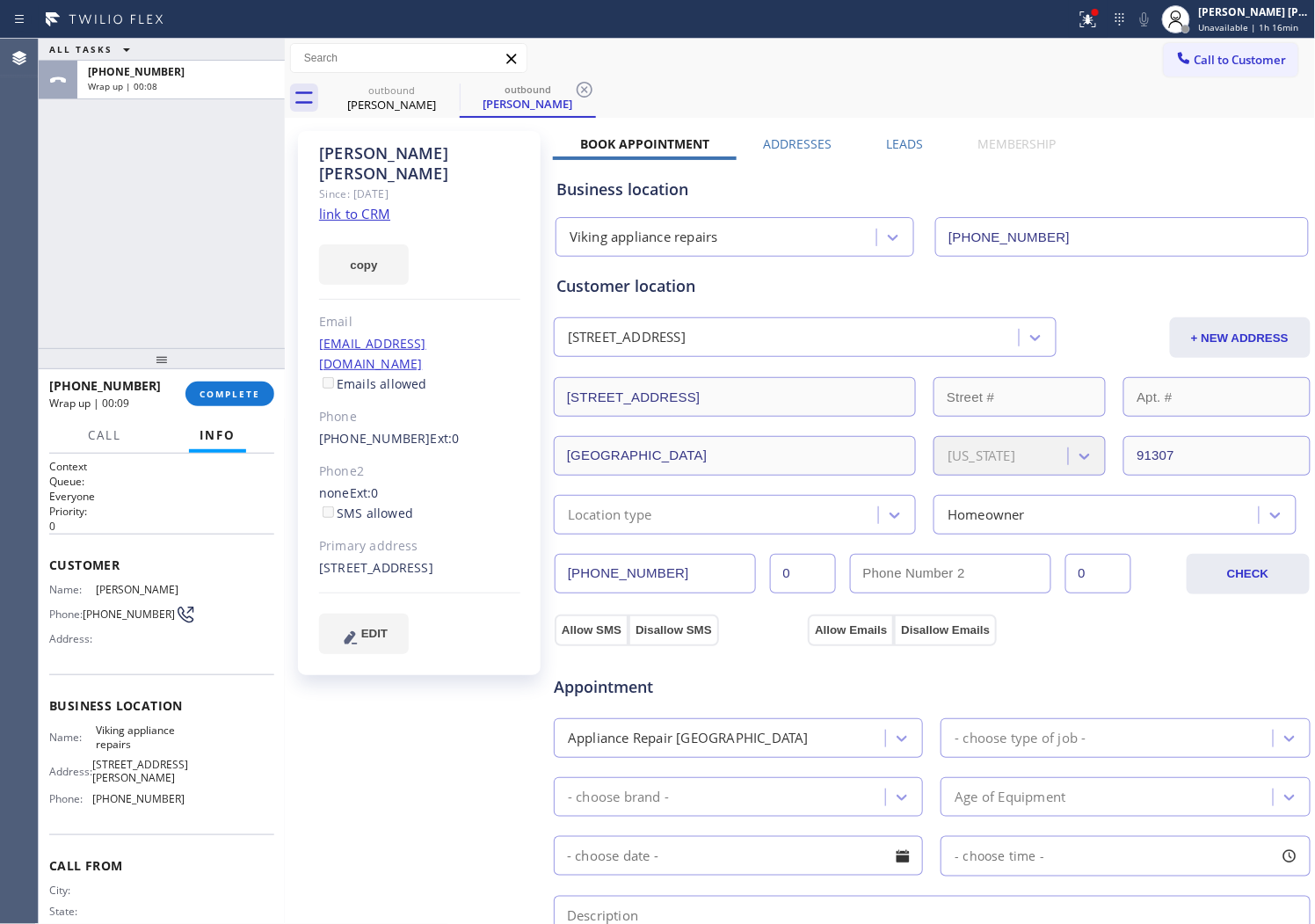
click at [375, 407] on div "Phone" at bounding box center [420, 417] width 201 height 20
drag, startPoint x: 374, startPoint y: 384, endPoint x: 372, endPoint y: 396, distance: 12.2
click at [374, 407] on div "Phone" at bounding box center [420, 417] width 201 height 20
click at [372, 430] on link "[PHONE_NUMBER]" at bounding box center [375, 438] width 111 height 17
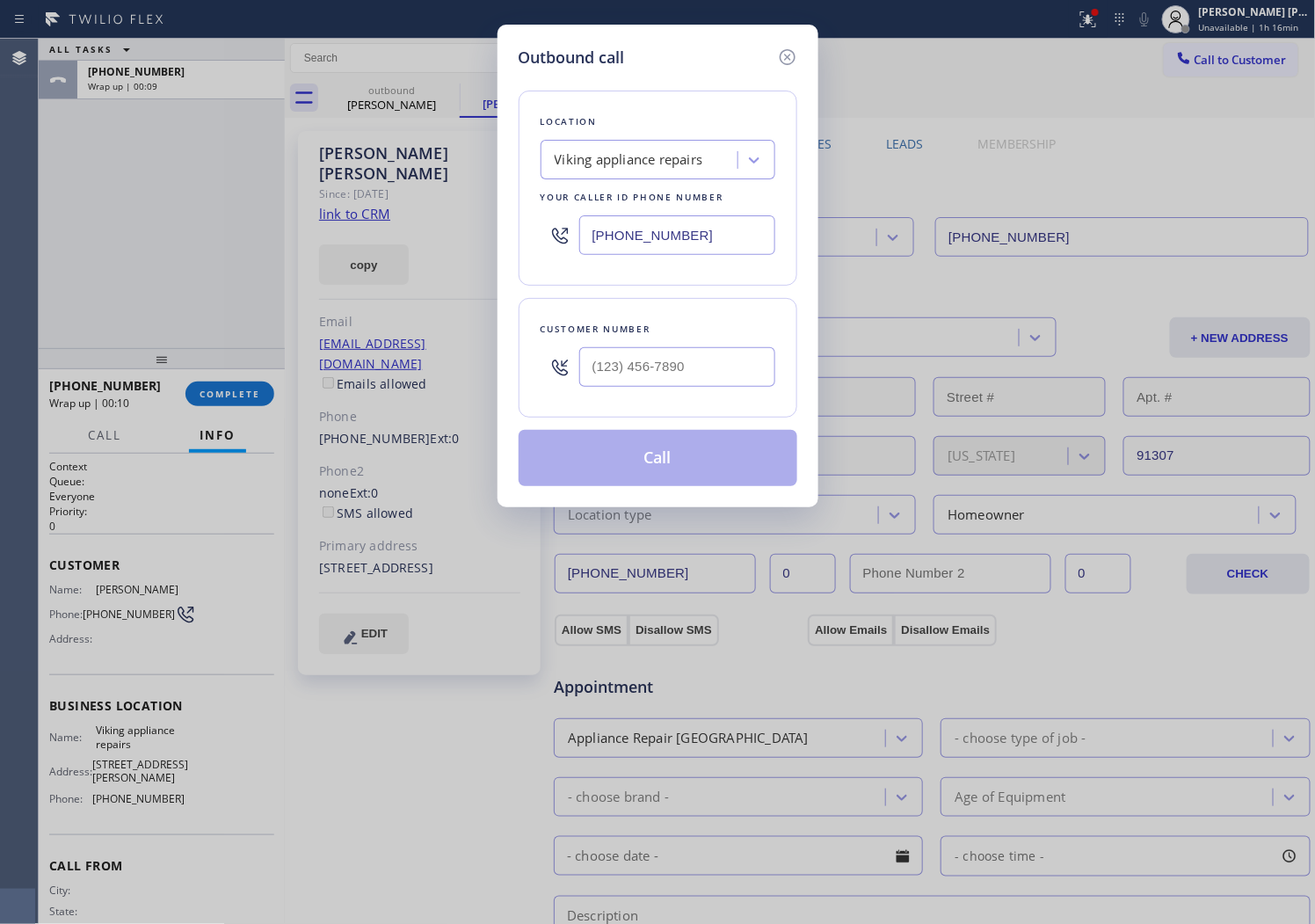
type input "[PHONE_NUMBER]"
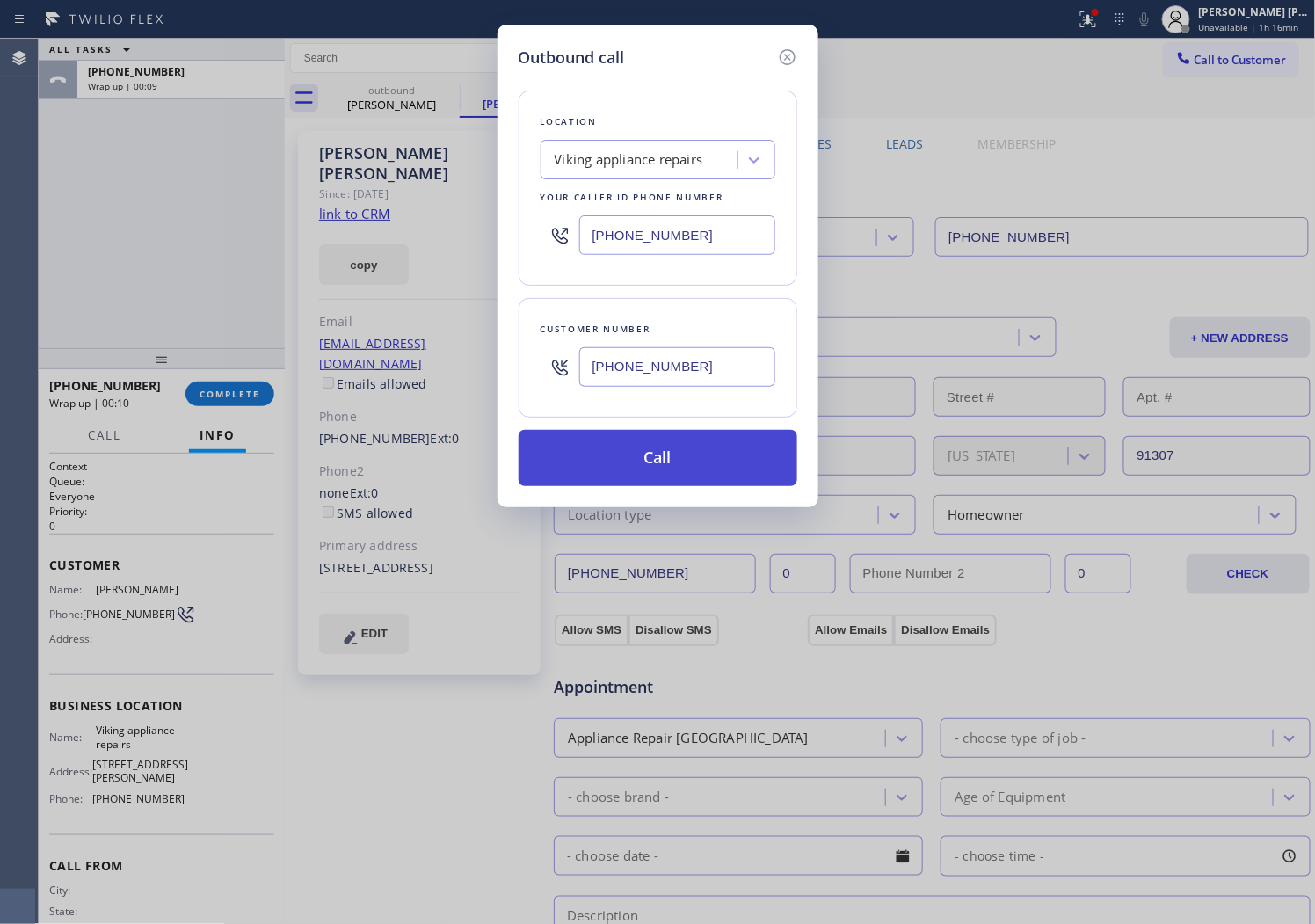
click at [668, 463] on button "Call" at bounding box center [658, 458] width 279 height 56
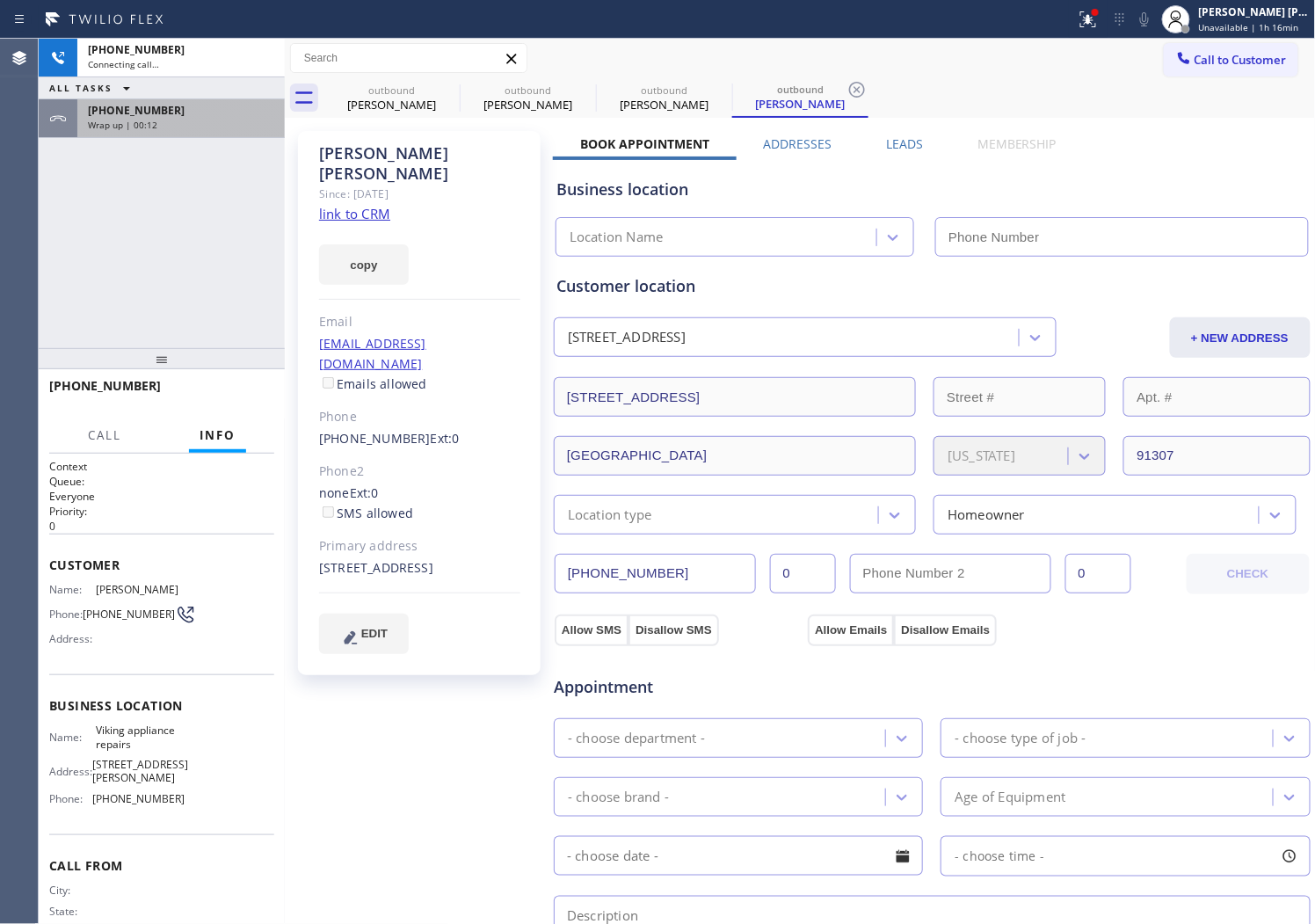
click at [189, 103] on div "[PHONE_NUMBER]" at bounding box center [181, 109] width 186 height 15
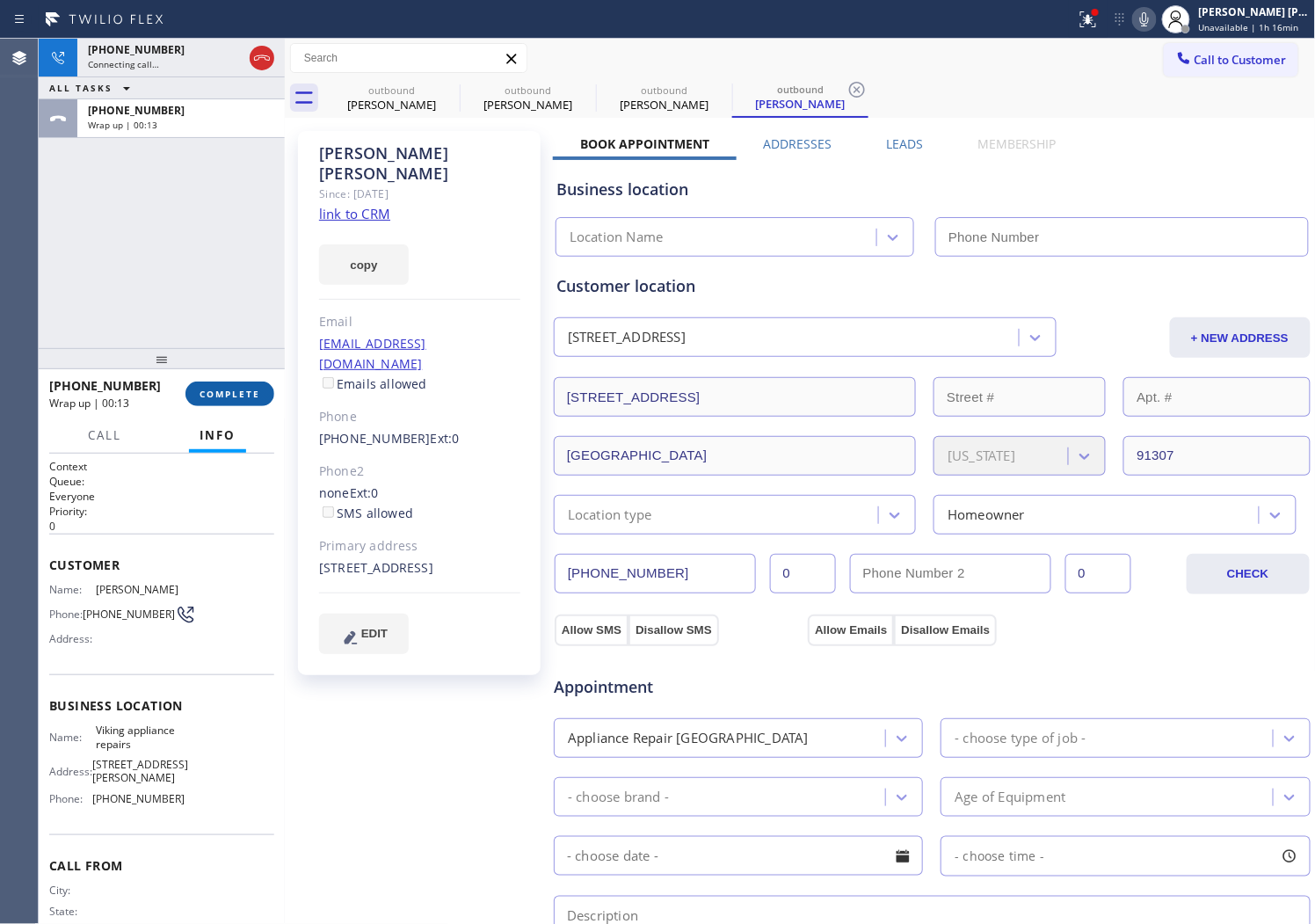
click at [242, 399] on span "COMPLETE" at bounding box center [229, 393] width 60 height 12
type input "[PHONE_NUMBER]"
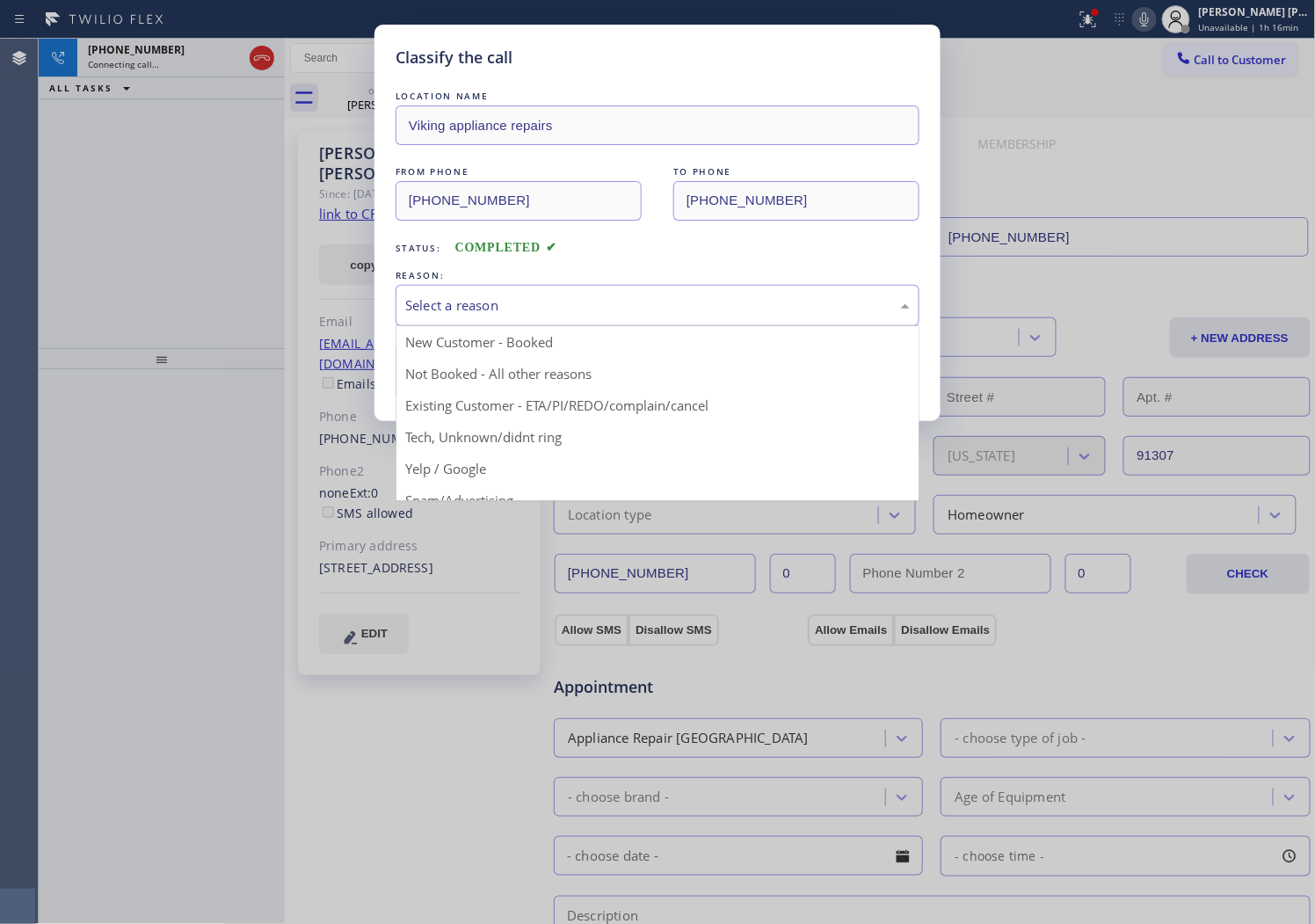
click at [486, 311] on div "Select a reason" at bounding box center [658, 305] width 505 height 20
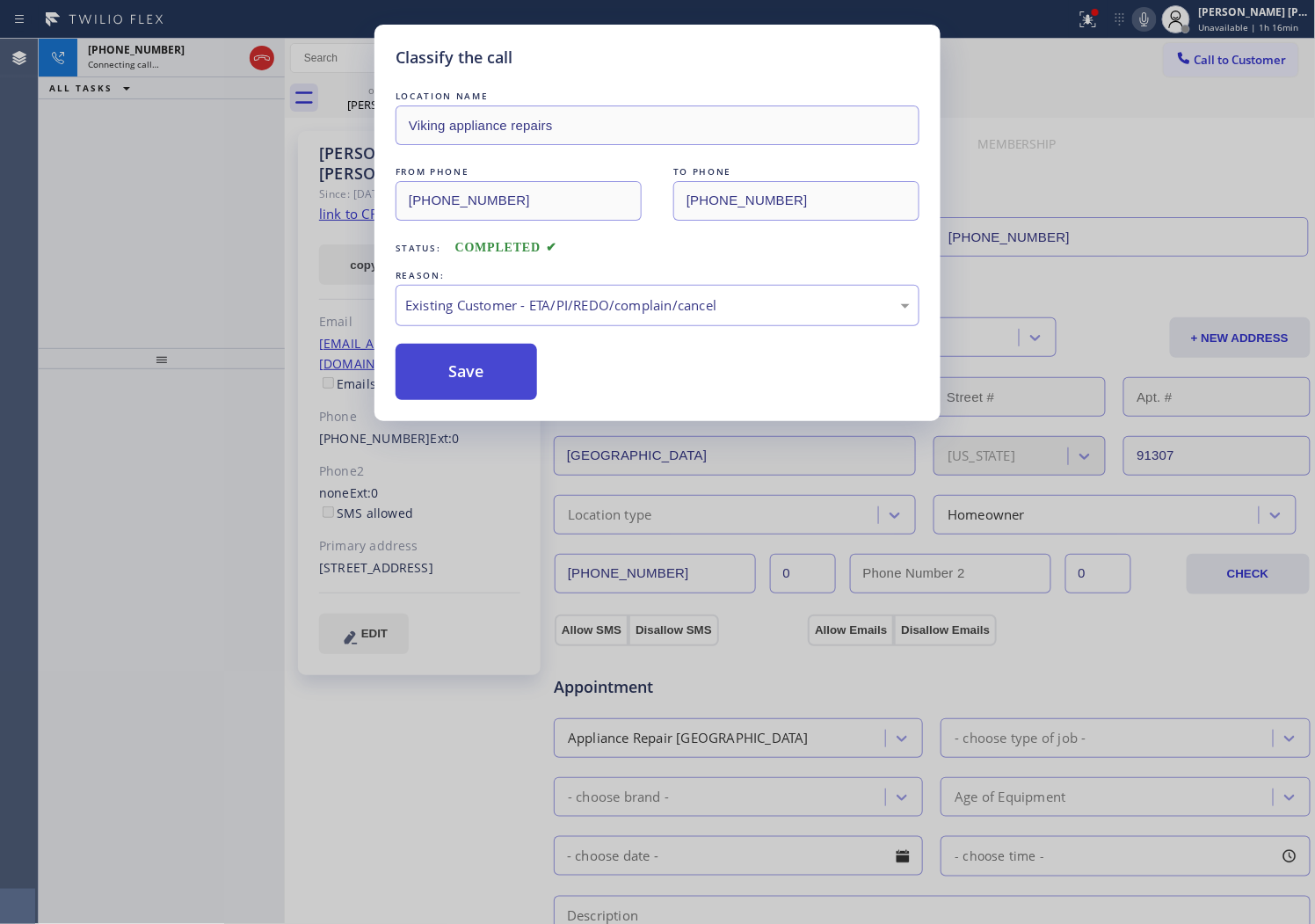
click at [462, 382] on button "Save" at bounding box center [466, 371] width 141 height 56
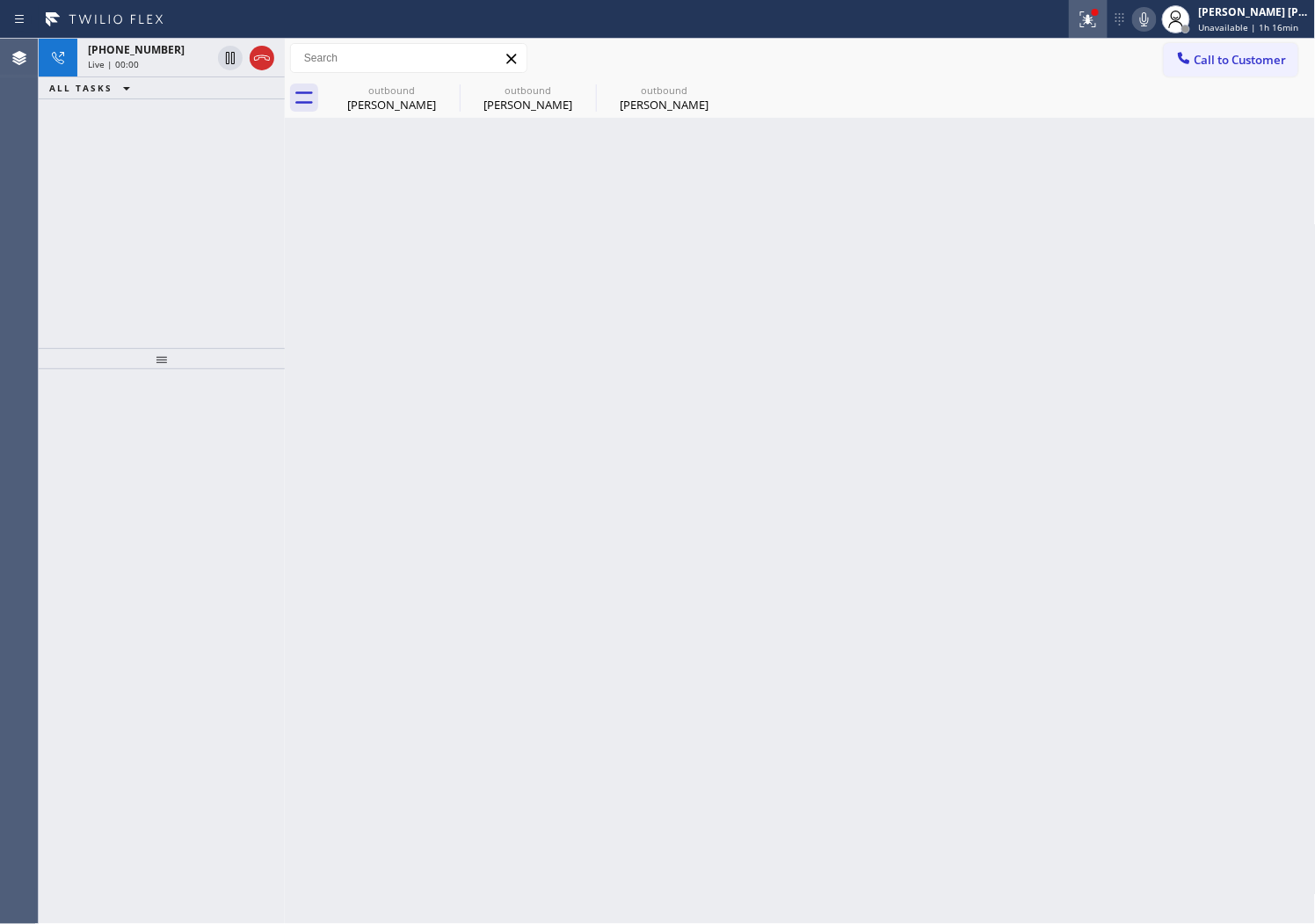
click at [1108, 31] on button at bounding box center [1088, 19] width 38 height 38
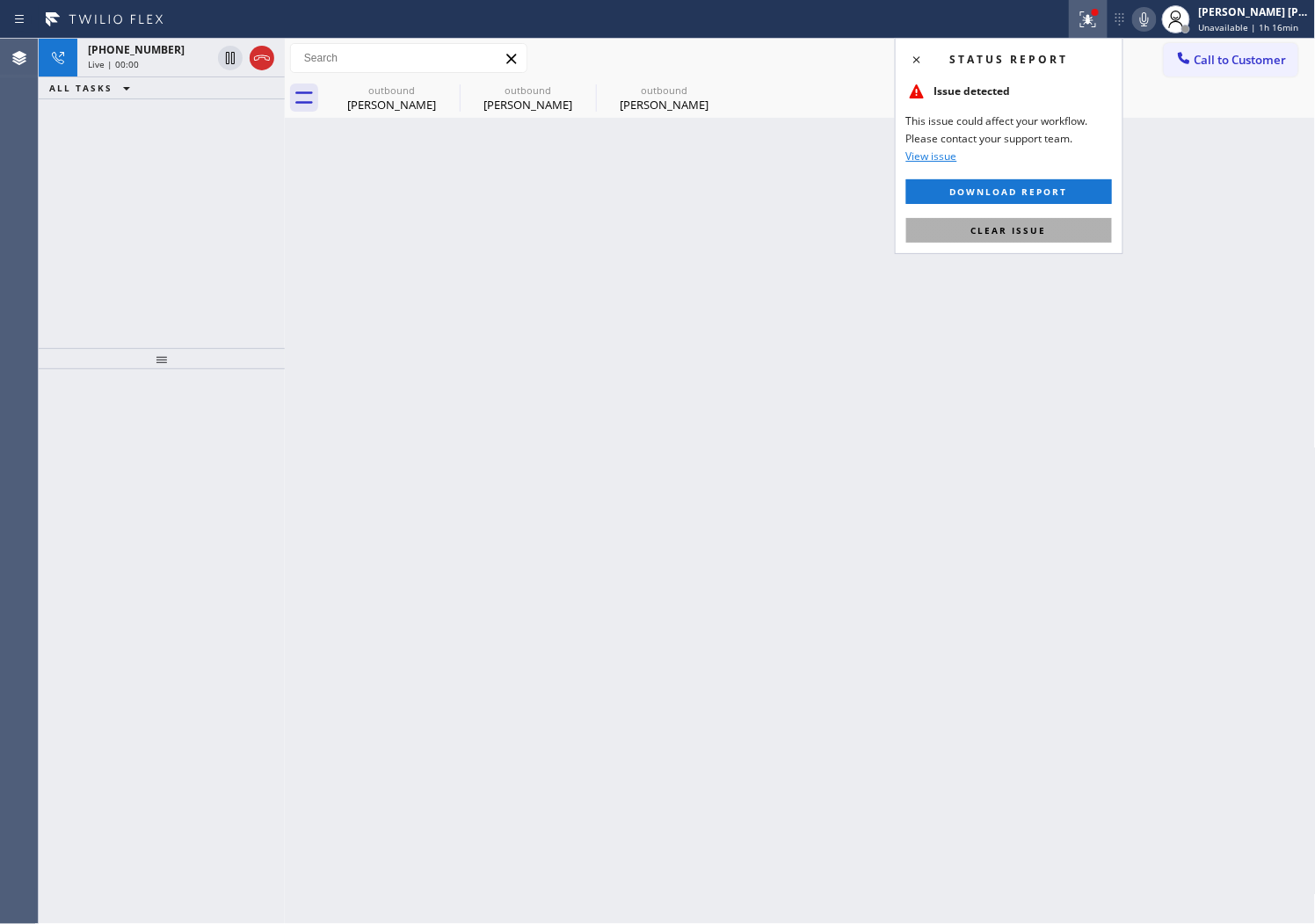
click at [1032, 227] on span "Clear issue" at bounding box center [1009, 230] width 76 height 12
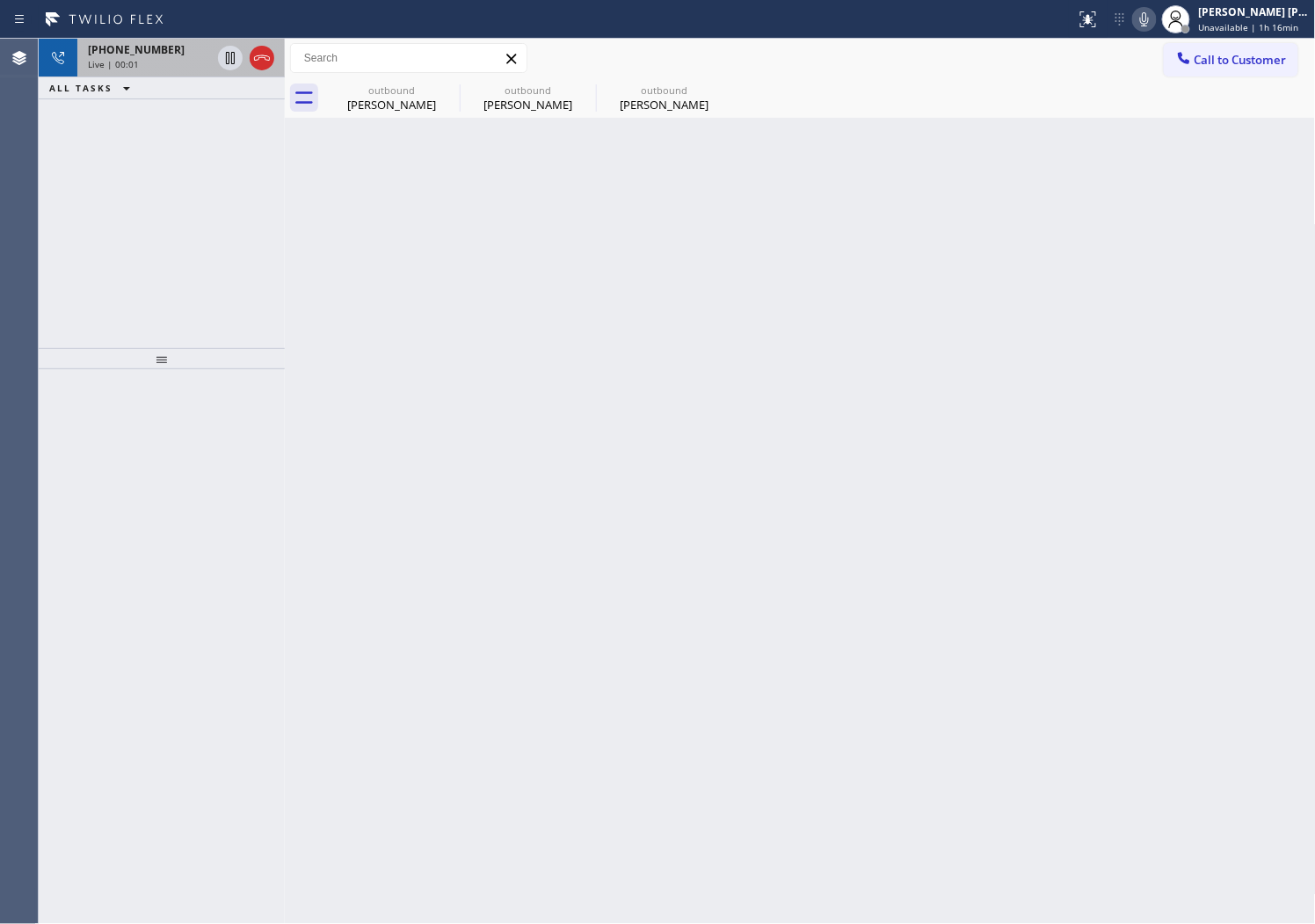
click at [161, 51] on div "[PHONE_NUMBER]" at bounding box center [149, 49] width 123 height 15
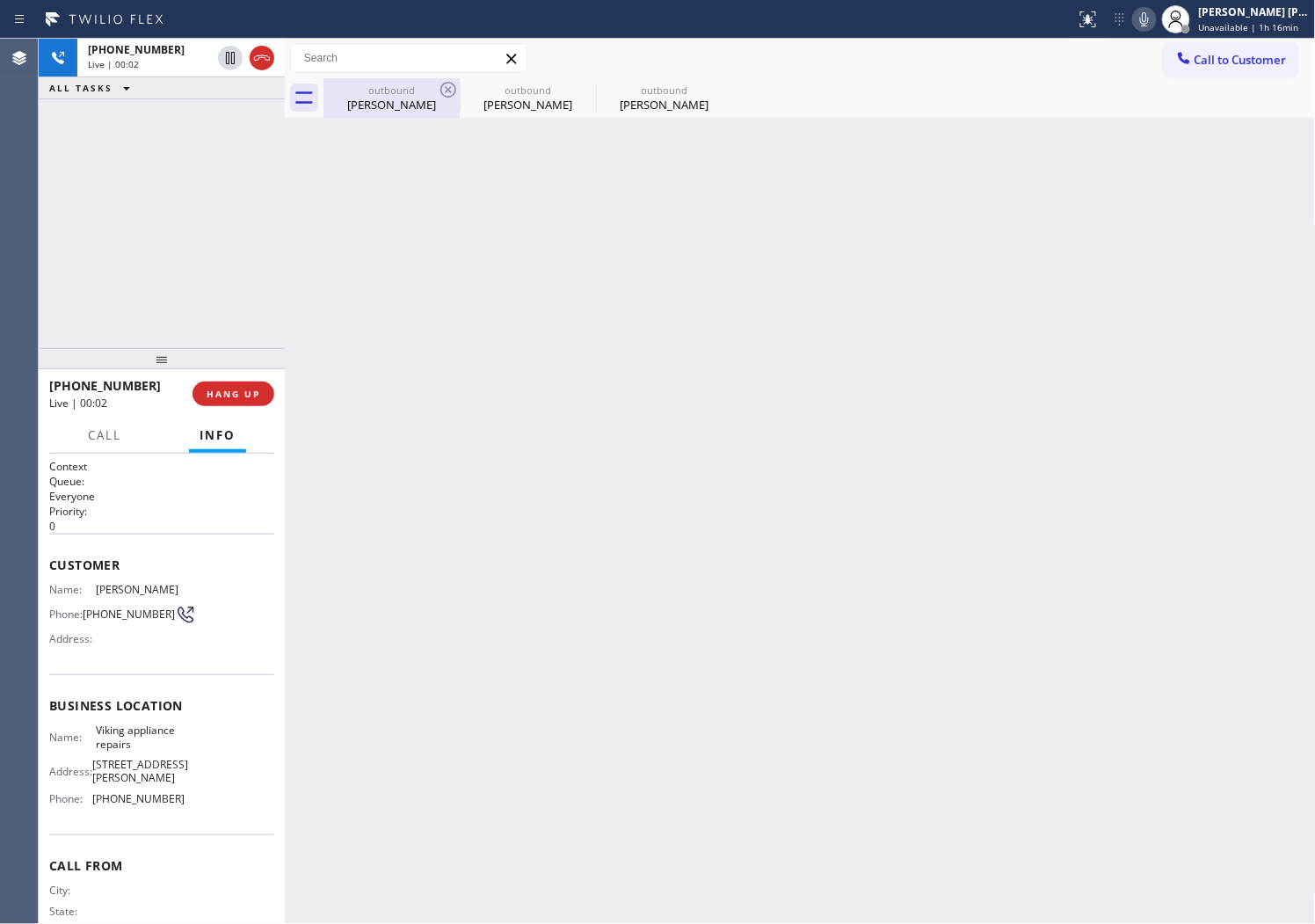
click at [359, 78] on div "outbound [PERSON_NAME]" at bounding box center [392, 98] width 133 height 39
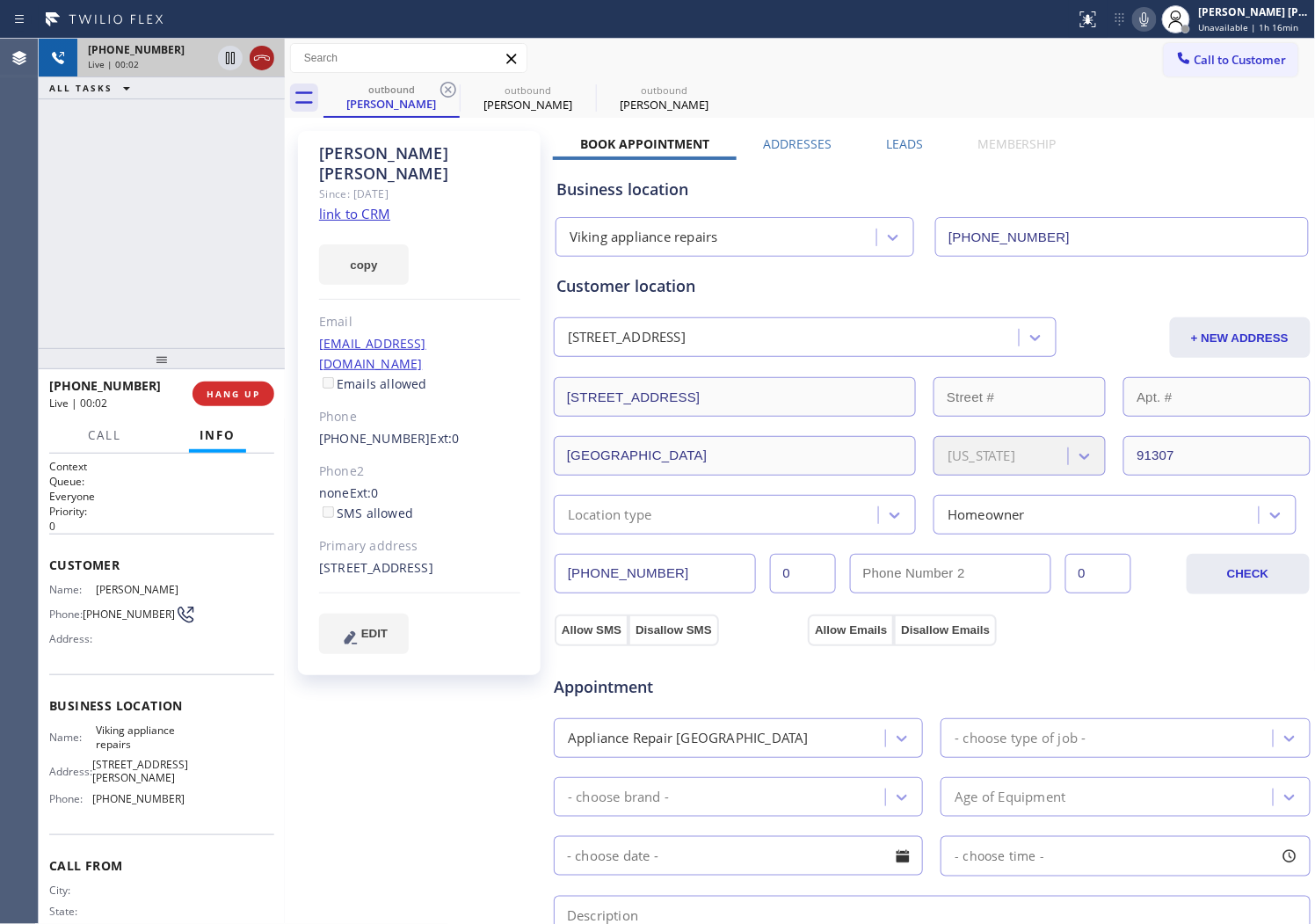
click at [266, 52] on icon at bounding box center [261, 57] width 21 height 21
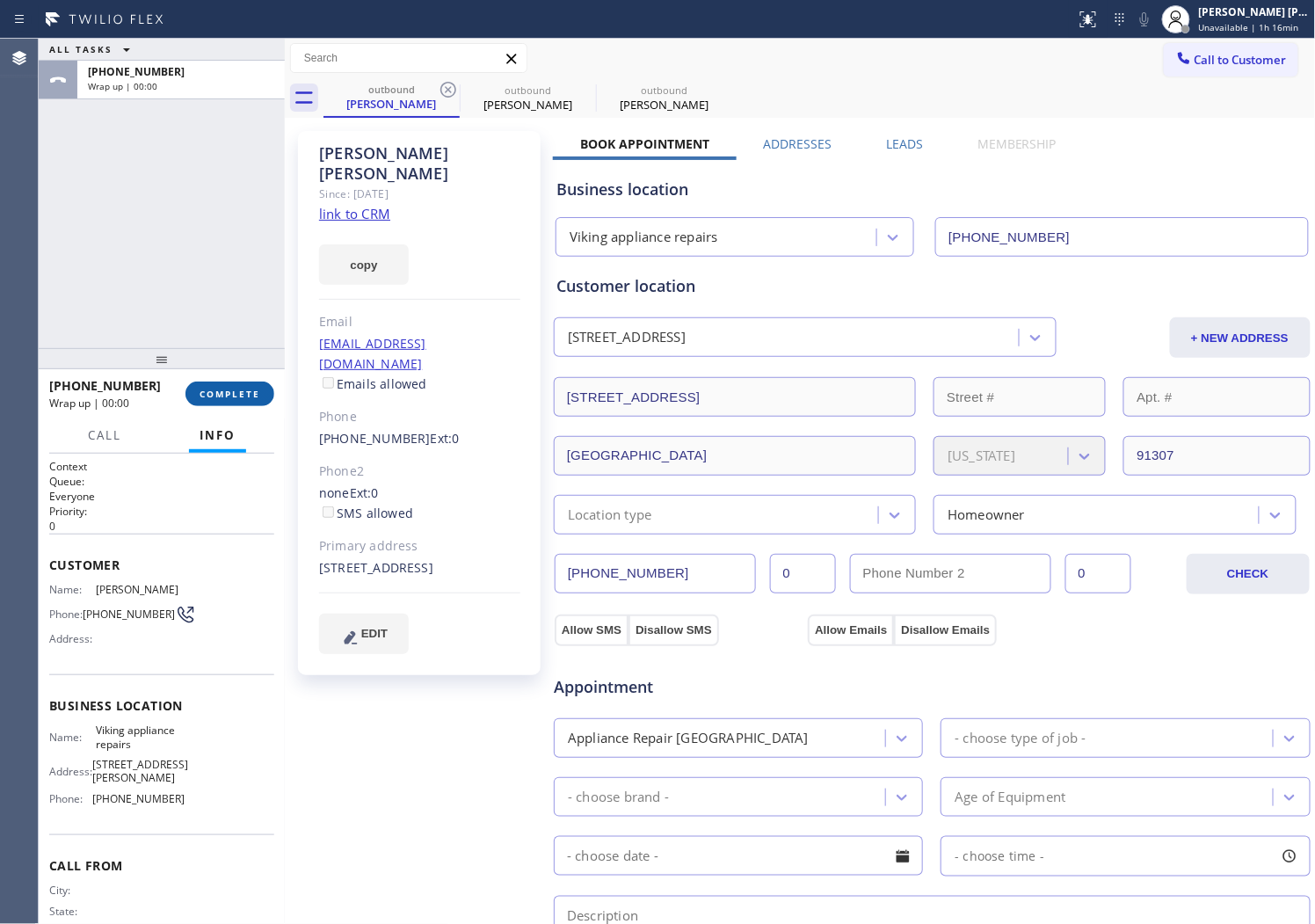
click at [243, 384] on button "COMPLETE" at bounding box center [230, 393] width 89 height 25
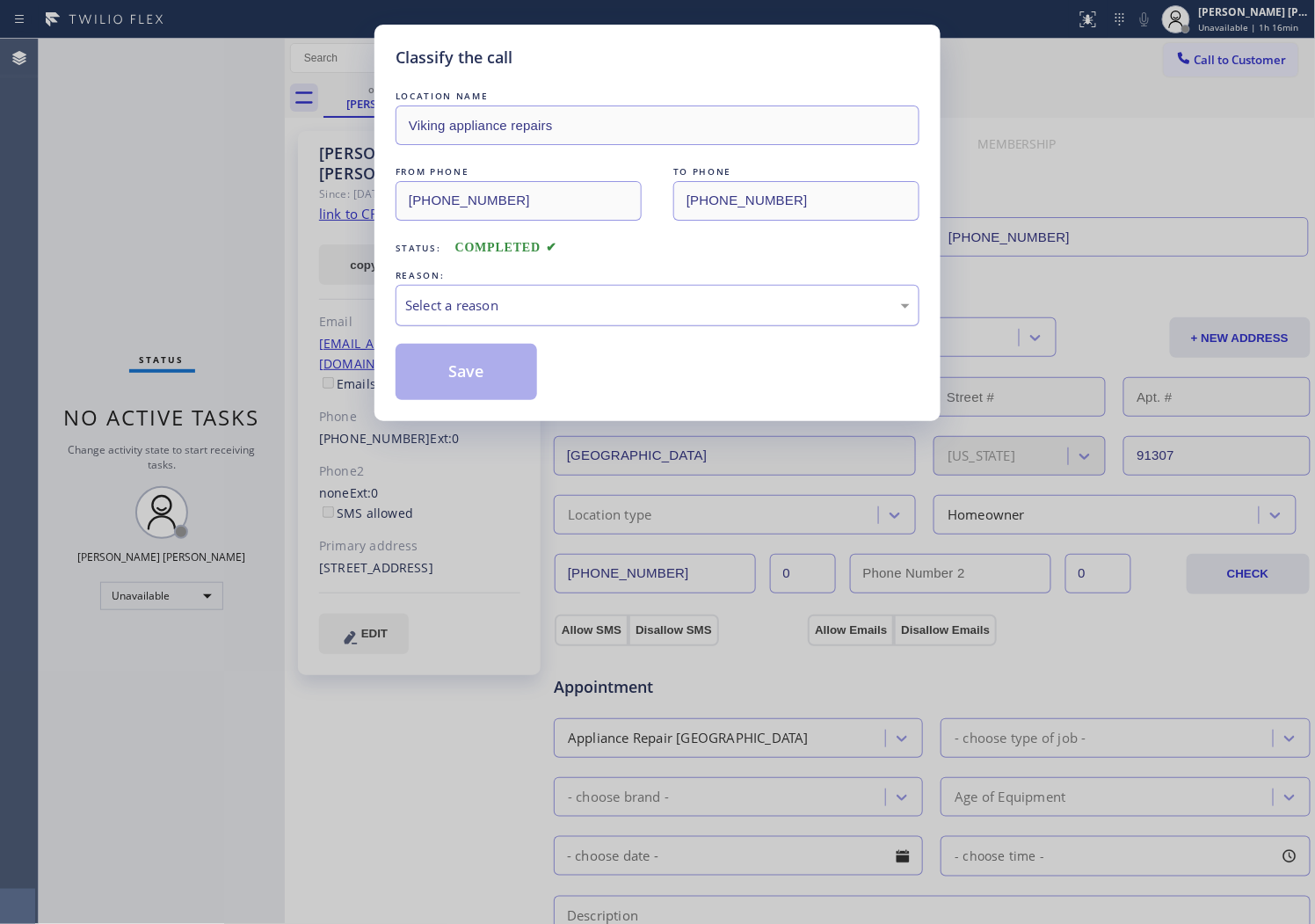
click at [481, 301] on div "Select a reason" at bounding box center [658, 305] width 505 height 20
click at [470, 318] on div "Select a reason" at bounding box center [657, 306] width 524 height 41
click at [462, 320] on div "Select a reason" at bounding box center [657, 306] width 524 height 41
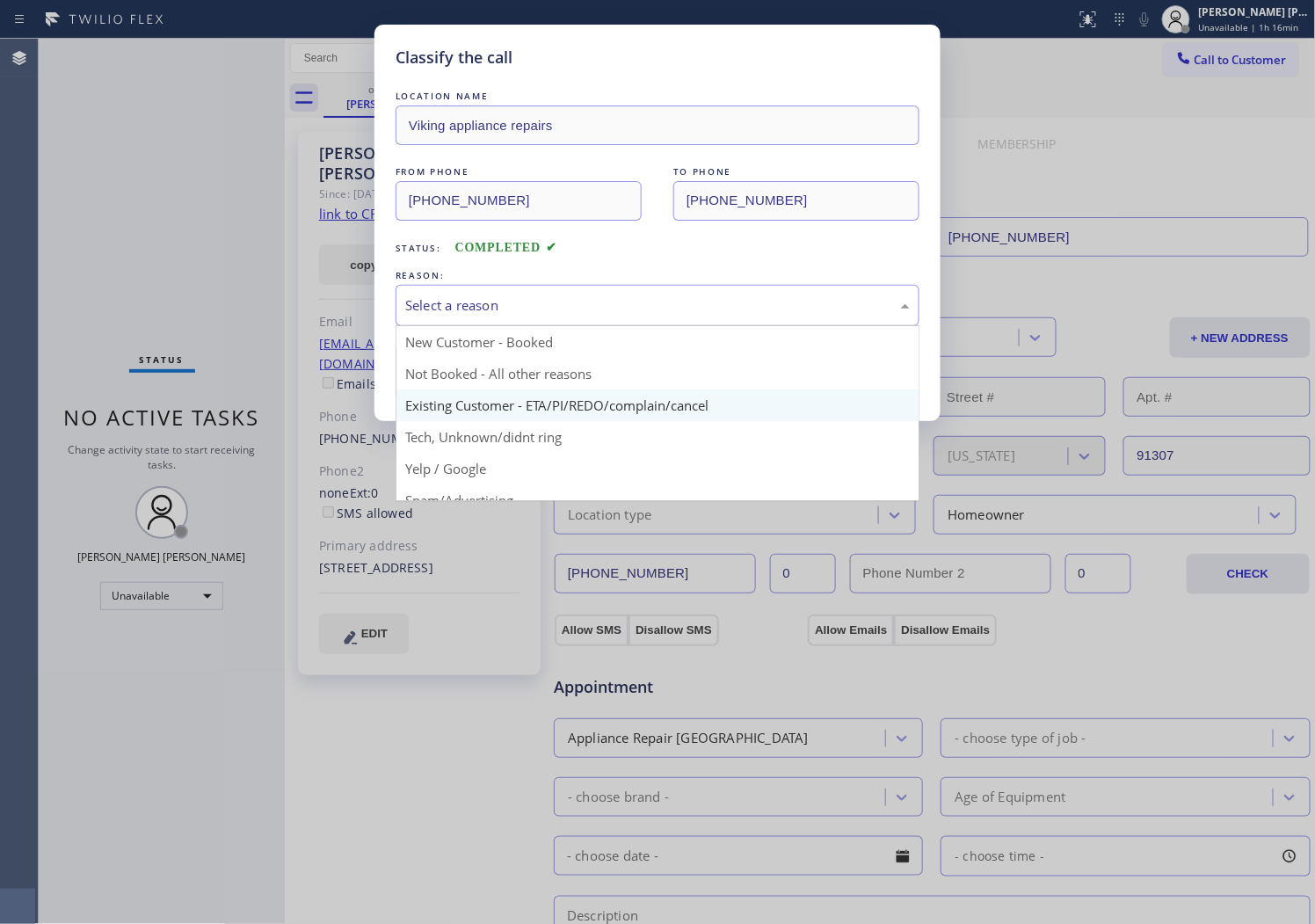
click at [472, 391] on button "Save" at bounding box center [466, 371] width 141 height 56
click at [450, 383] on button "Save" at bounding box center [466, 371] width 141 height 56
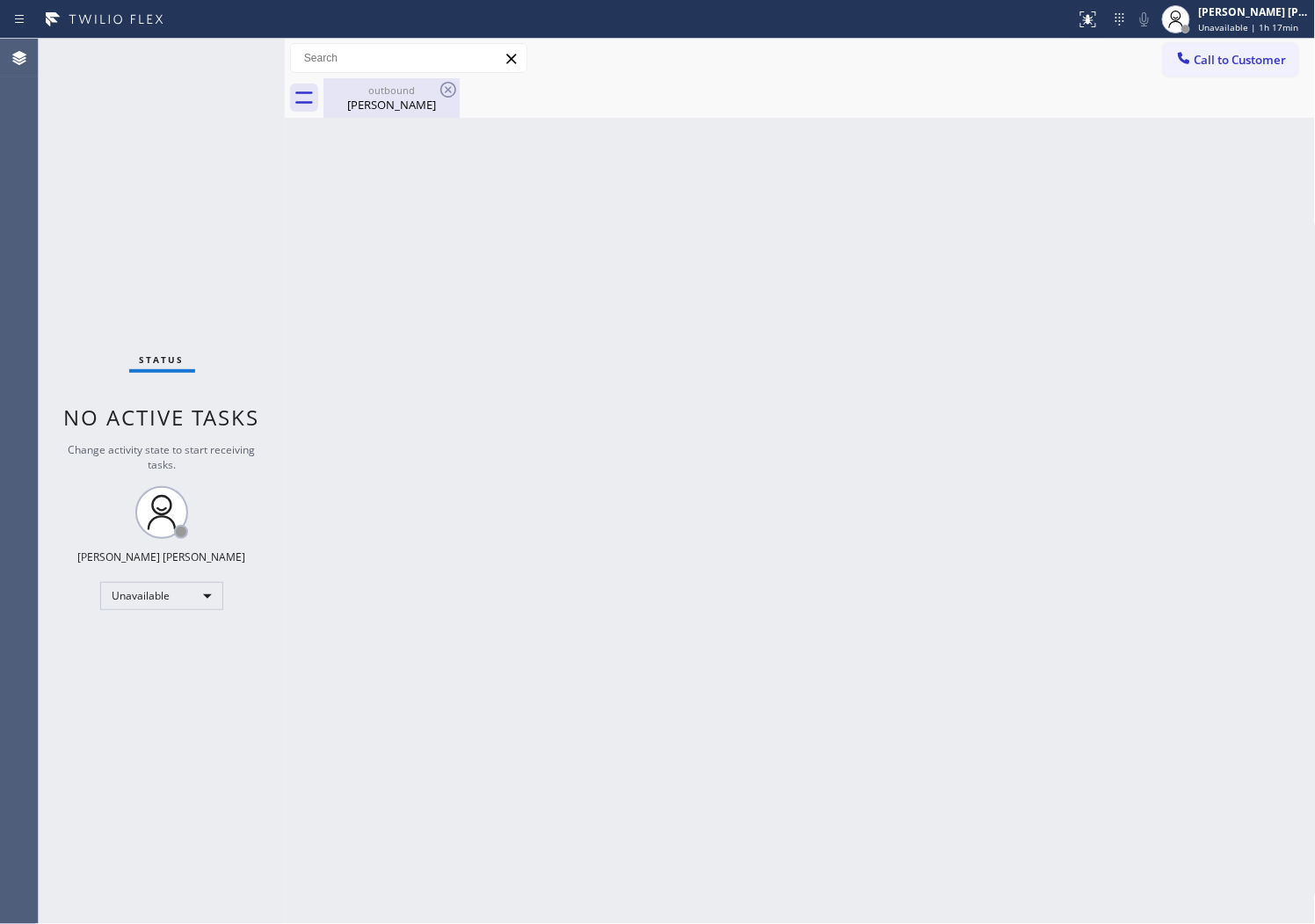
click at [431, 108] on div "[PERSON_NAME]" at bounding box center [392, 105] width 133 height 16
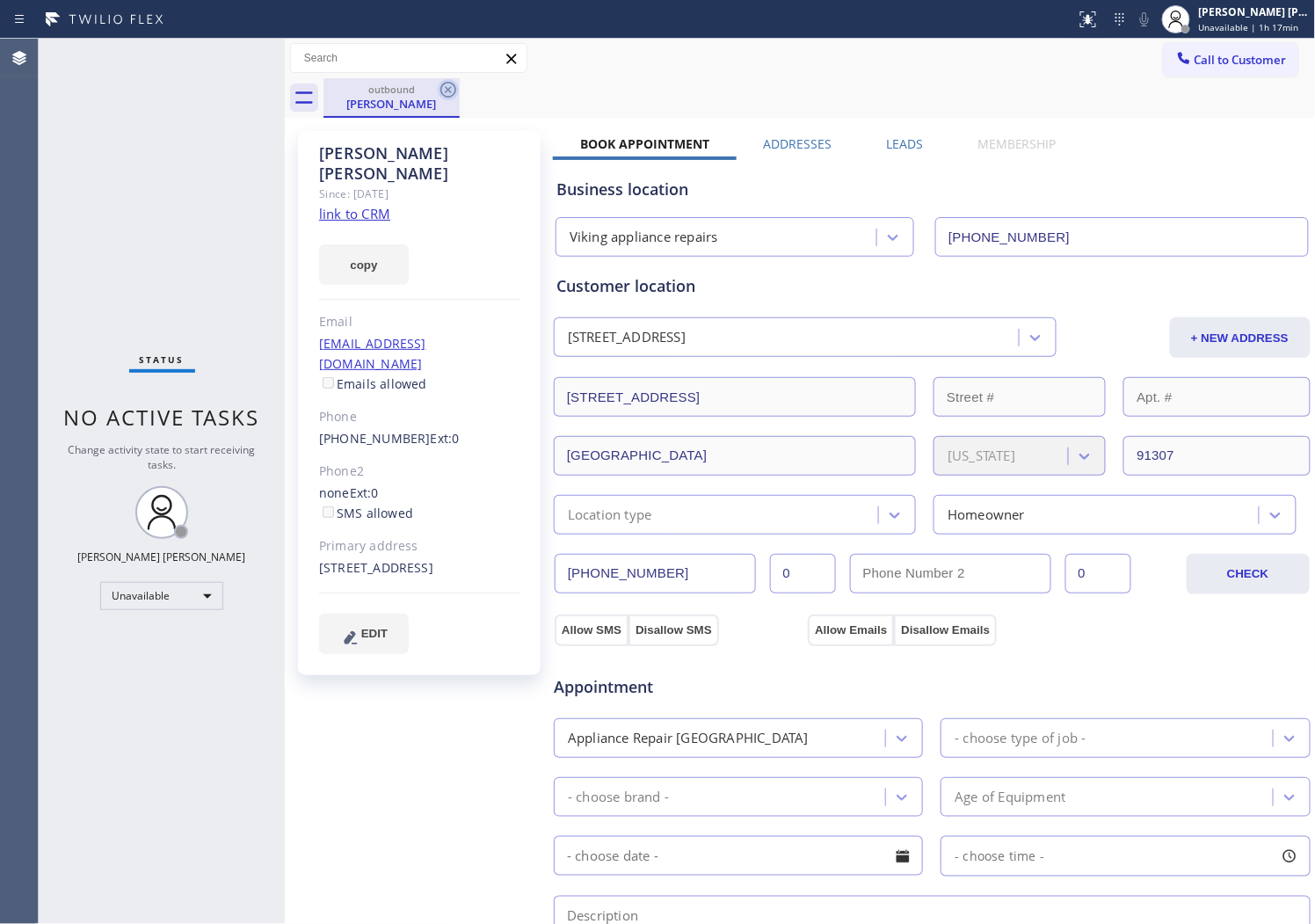
click at [442, 95] on icon at bounding box center [448, 89] width 21 height 21
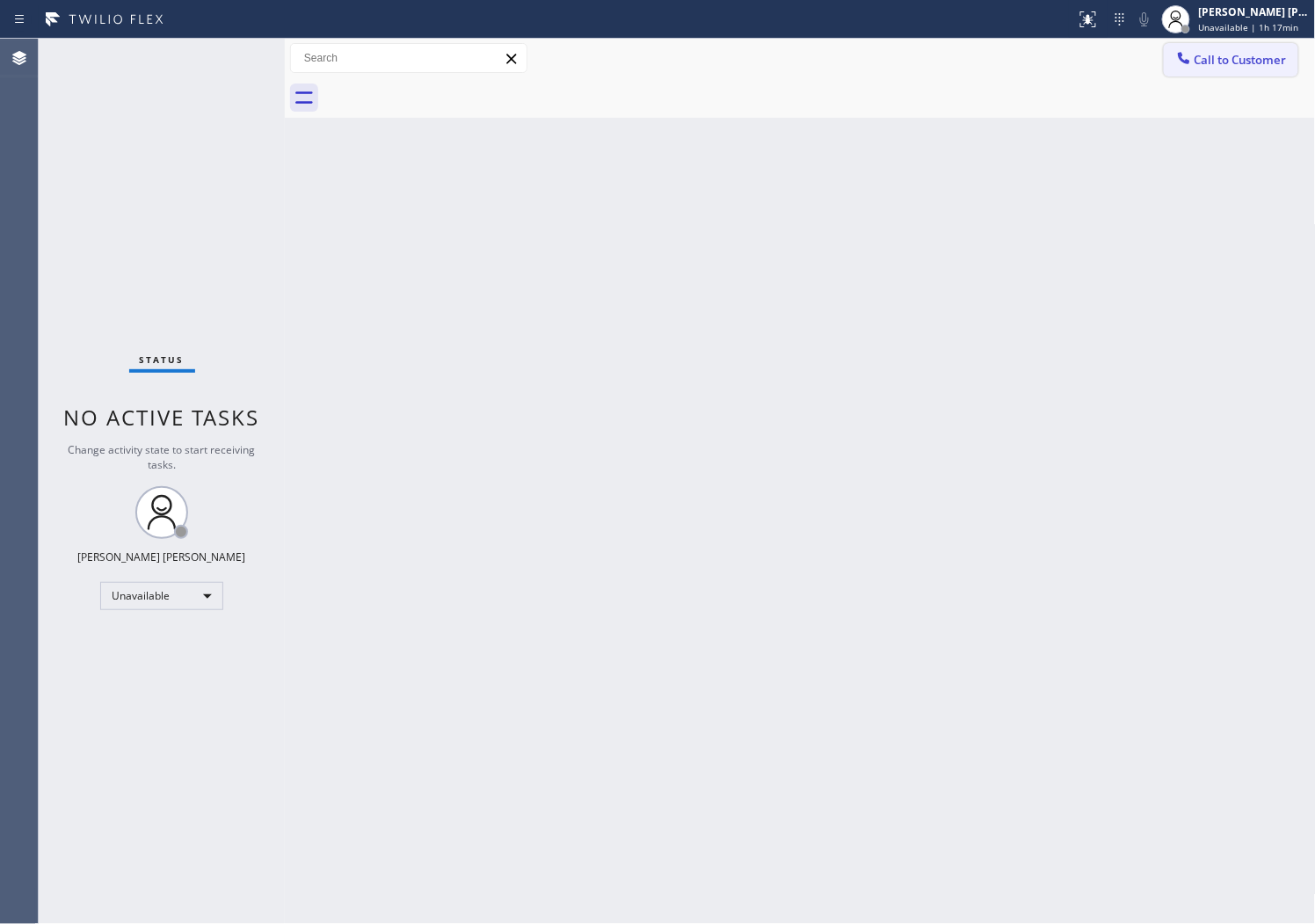
click at [1234, 67] on span "Call to Customer" at bounding box center [1241, 60] width 93 height 16
click at [0, 0] on div "Outbound call Location Viking appliance repairs Your caller id phone number [PH…" at bounding box center [0, 0] width 0 height 0
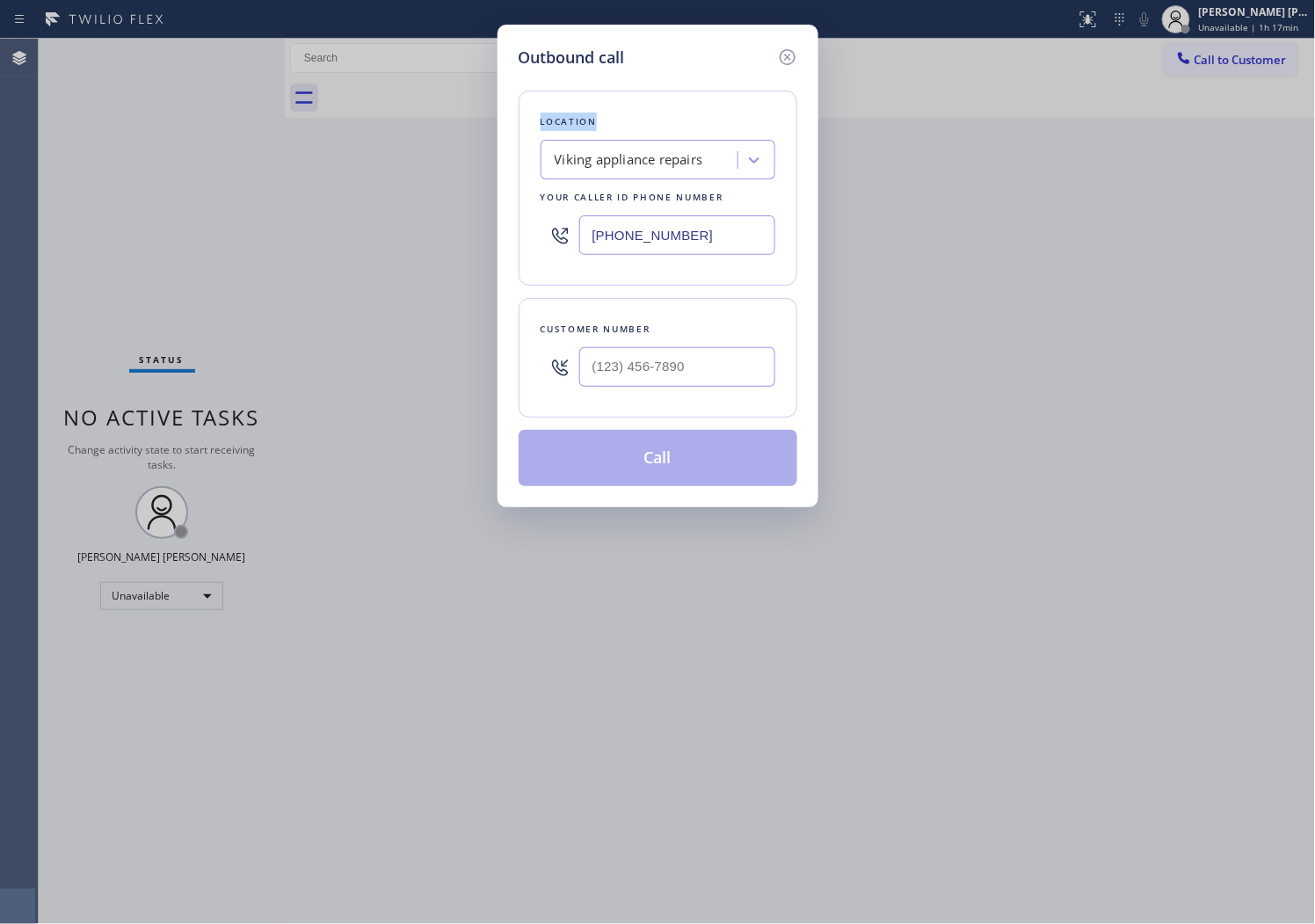
click at [609, 235] on input "[PHONE_NUMBER]" at bounding box center [677, 235] width 196 height 39
paste input "415) 965-3694"
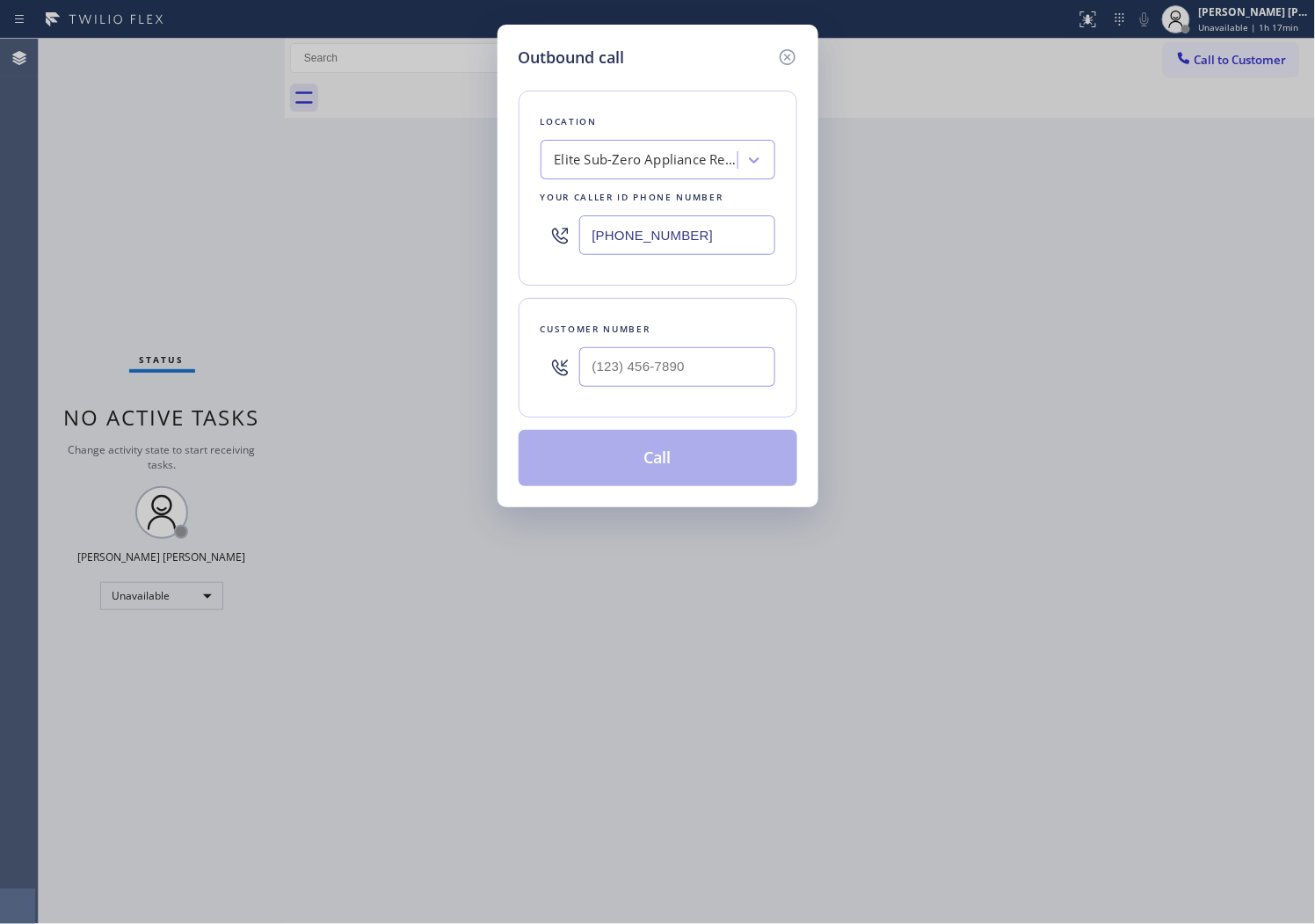
type input "[PHONE_NUMBER]"
click at [643, 384] on input "(___) ___-____" at bounding box center [677, 367] width 196 height 39
paste input "650) 861-1668"
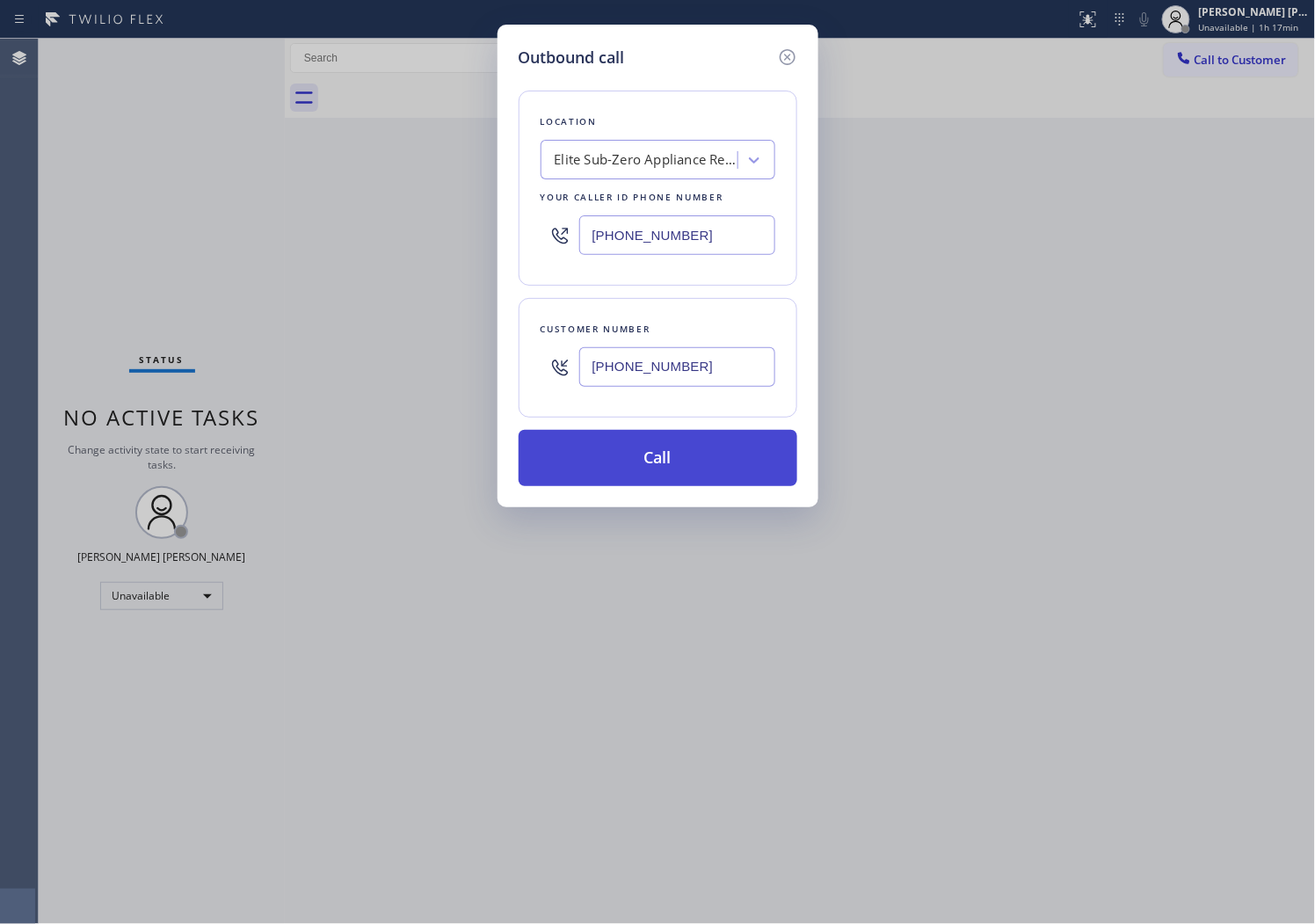
type input "[PHONE_NUMBER]"
click at [628, 462] on button "Call" at bounding box center [658, 458] width 279 height 56
click at [830, 101] on div at bounding box center [820, 98] width 992 height 39
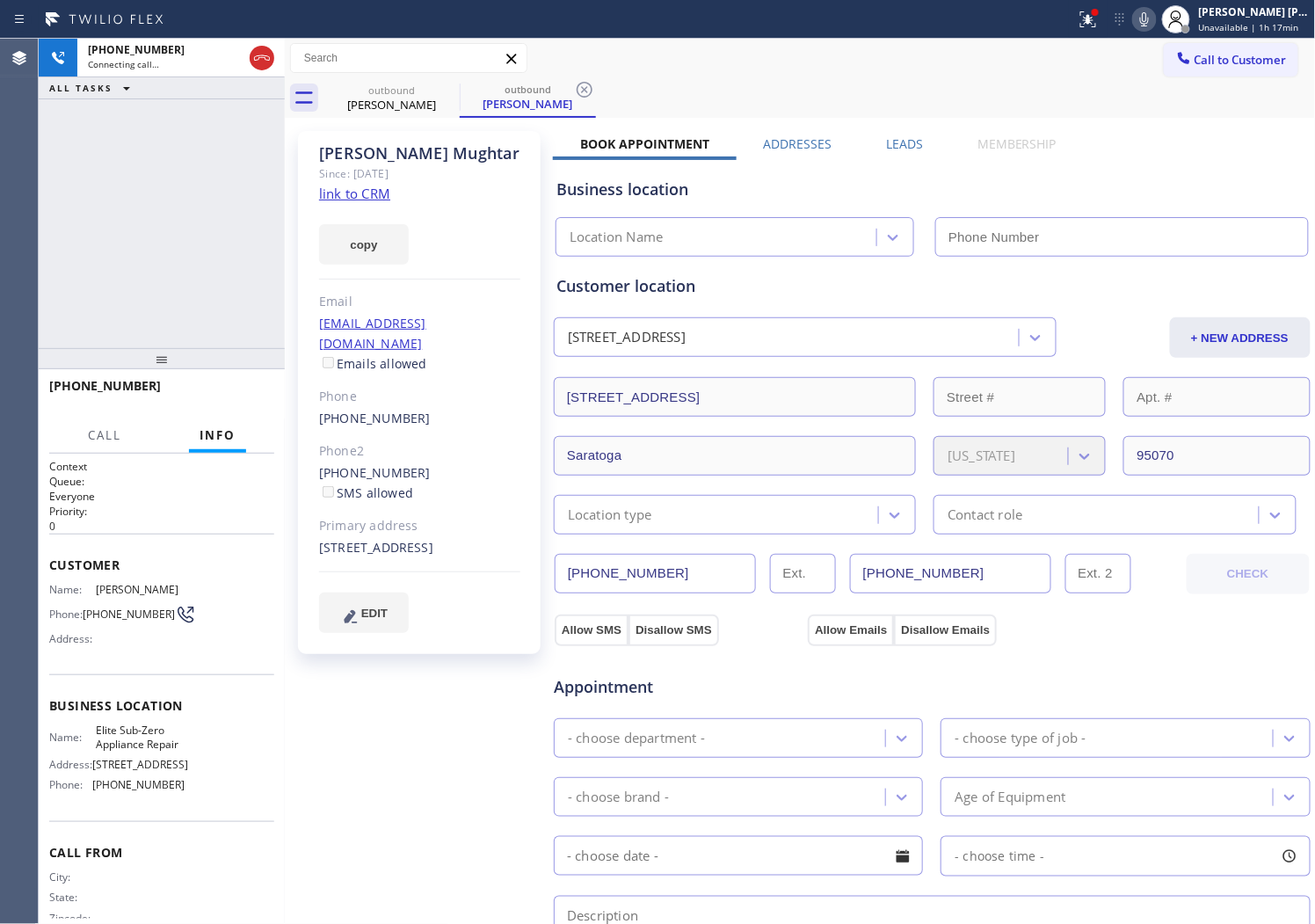
click at [382, 154] on div "[PERSON_NAME]" at bounding box center [420, 153] width 201 height 20
type input "[PHONE_NUMBER]"
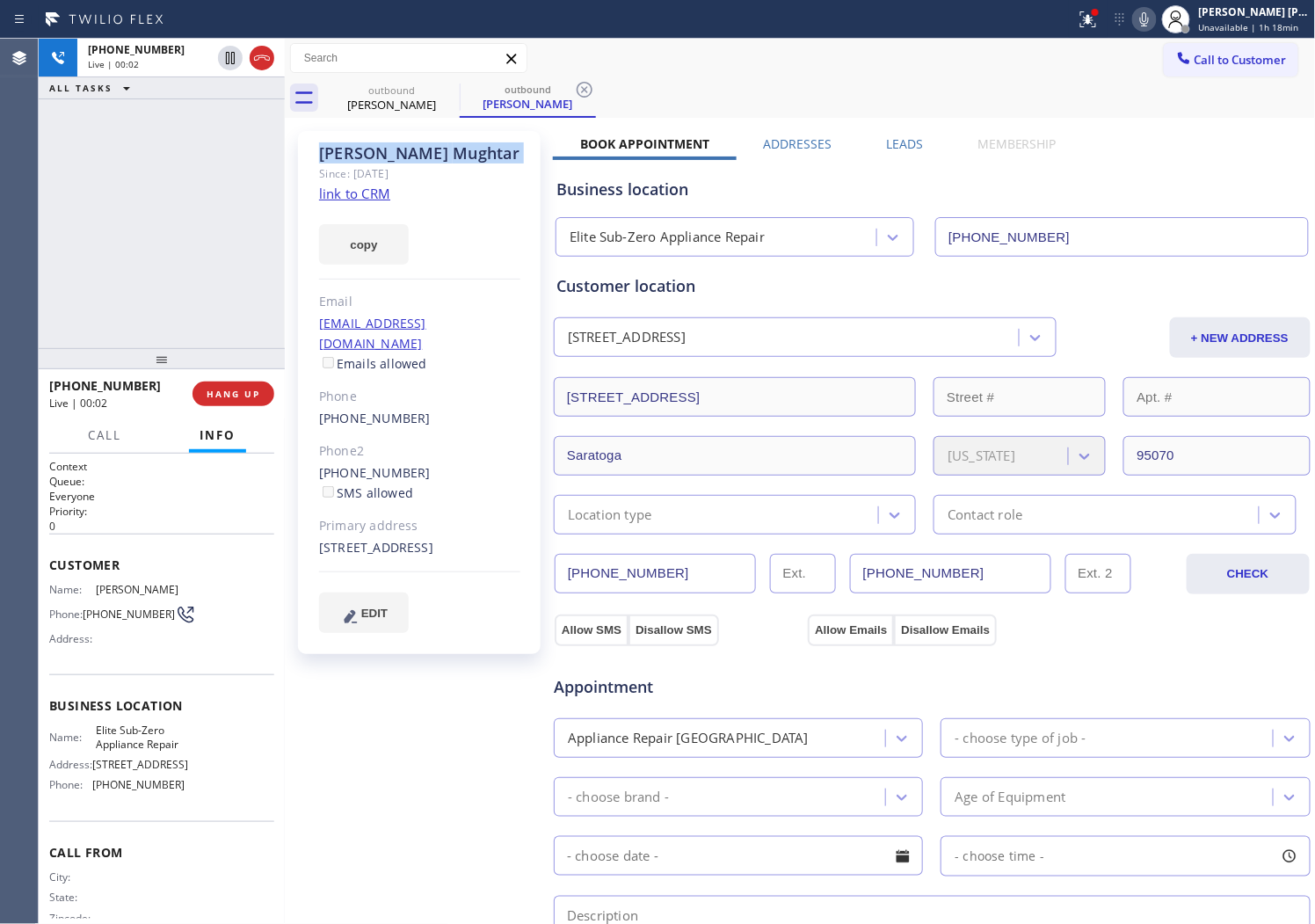
click at [4, 188] on div "Agent Desktop" at bounding box center [19, 480] width 37 height 885
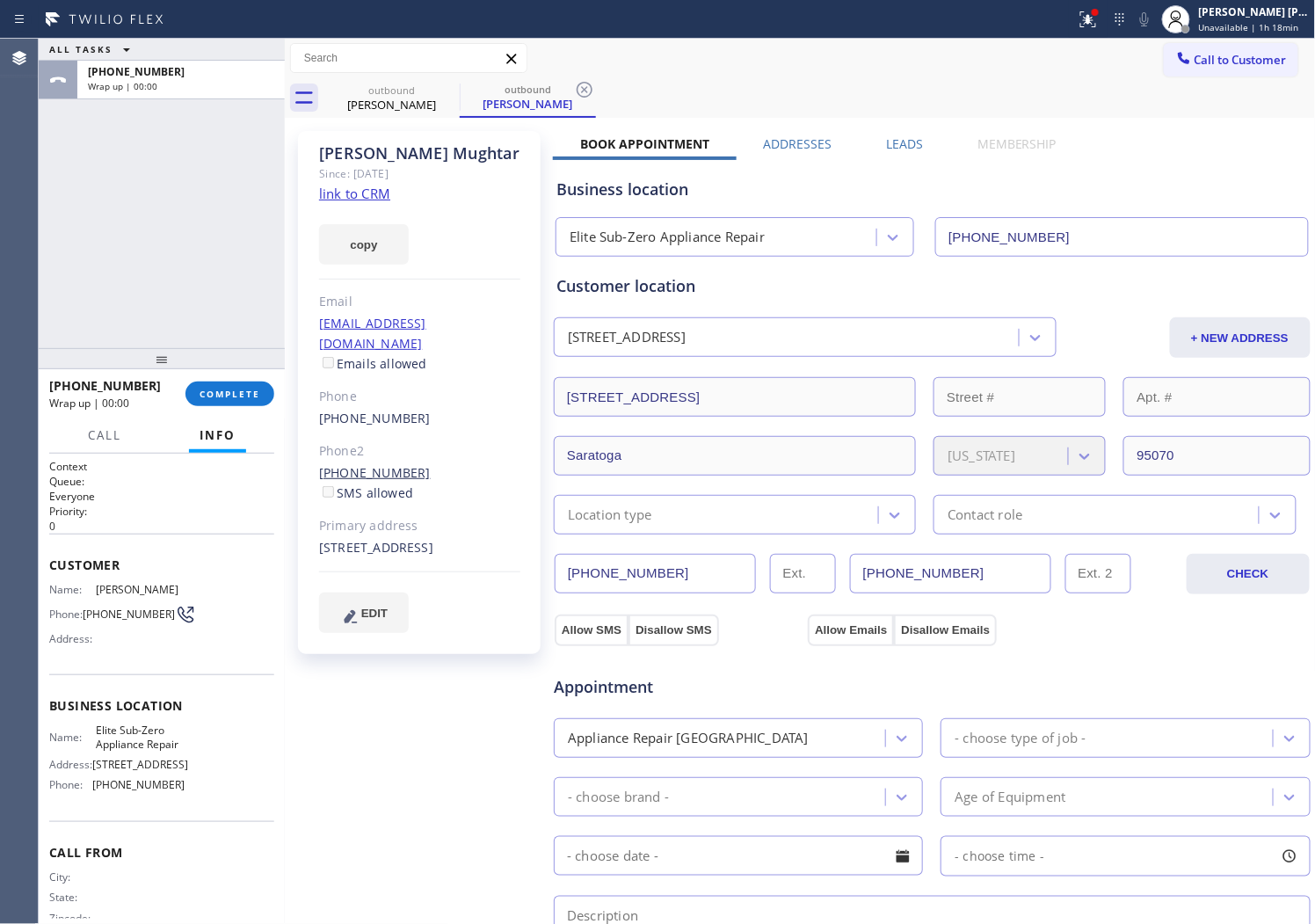
click at [380, 464] on link "[PHONE_NUMBER]" at bounding box center [375, 472] width 111 height 17
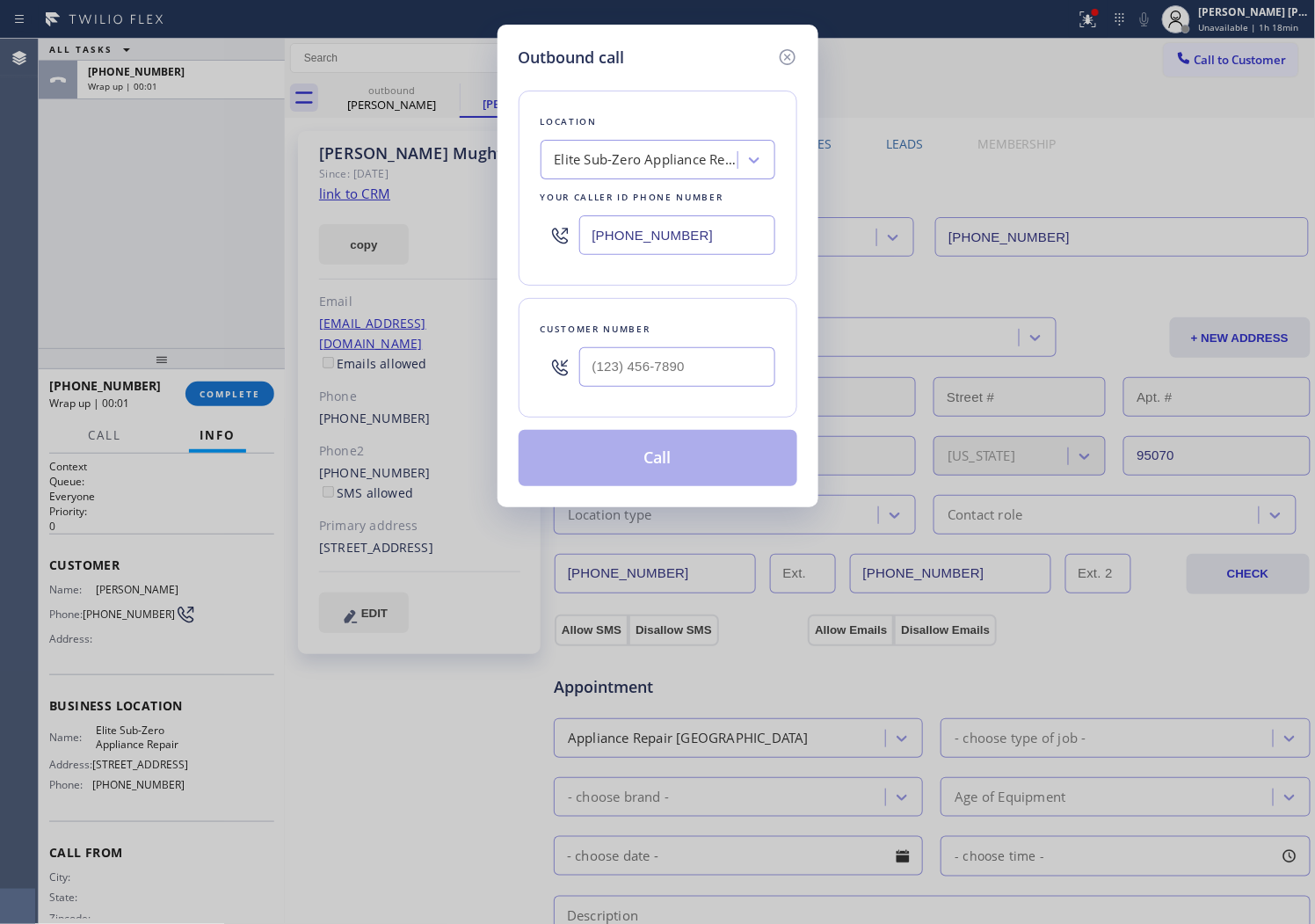
type input "[PHONE_NUMBER]"
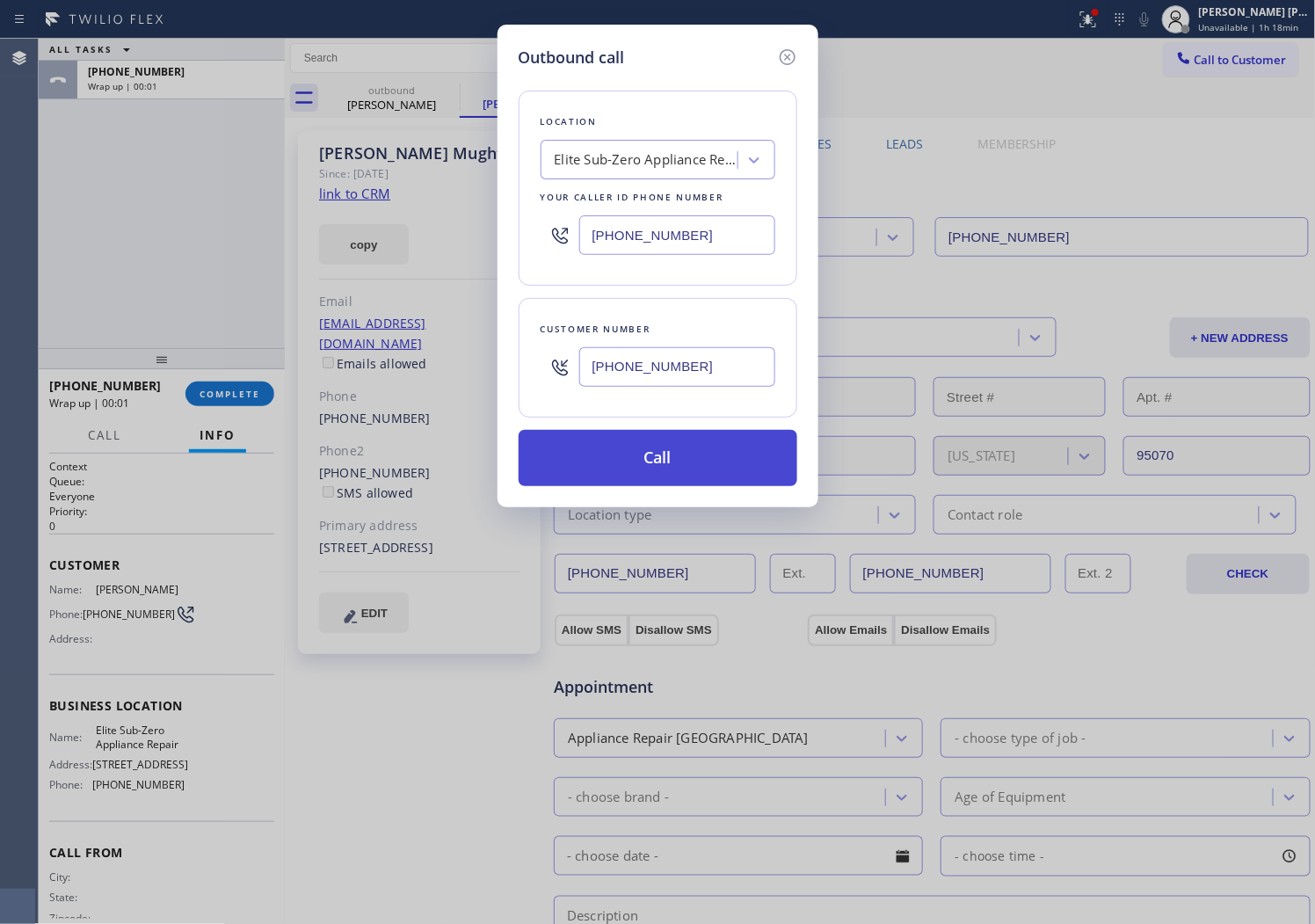
click at [723, 452] on button "Call" at bounding box center [658, 458] width 279 height 56
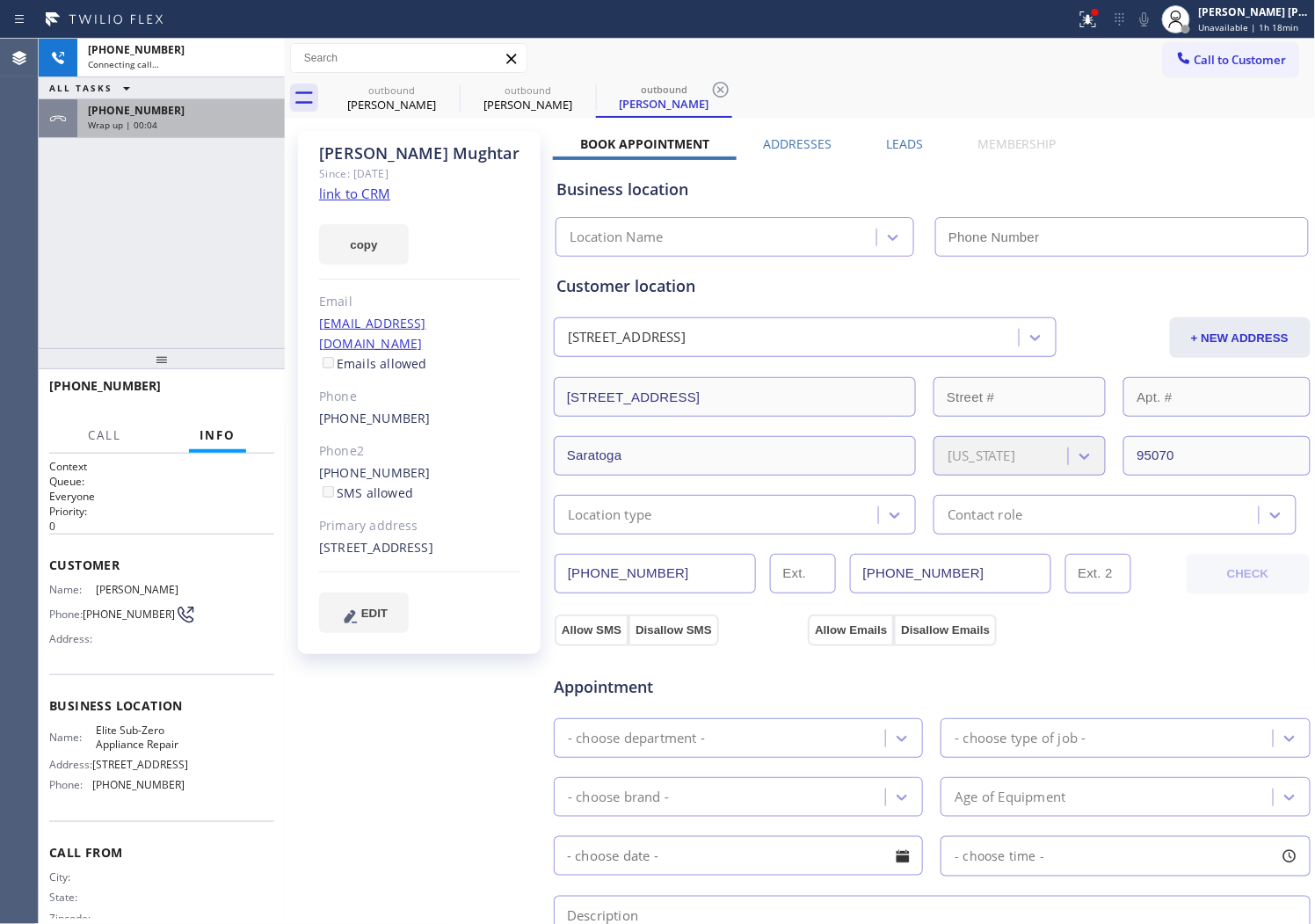
click at [233, 127] on div "Wrap up | 00:04" at bounding box center [181, 124] width 186 height 12
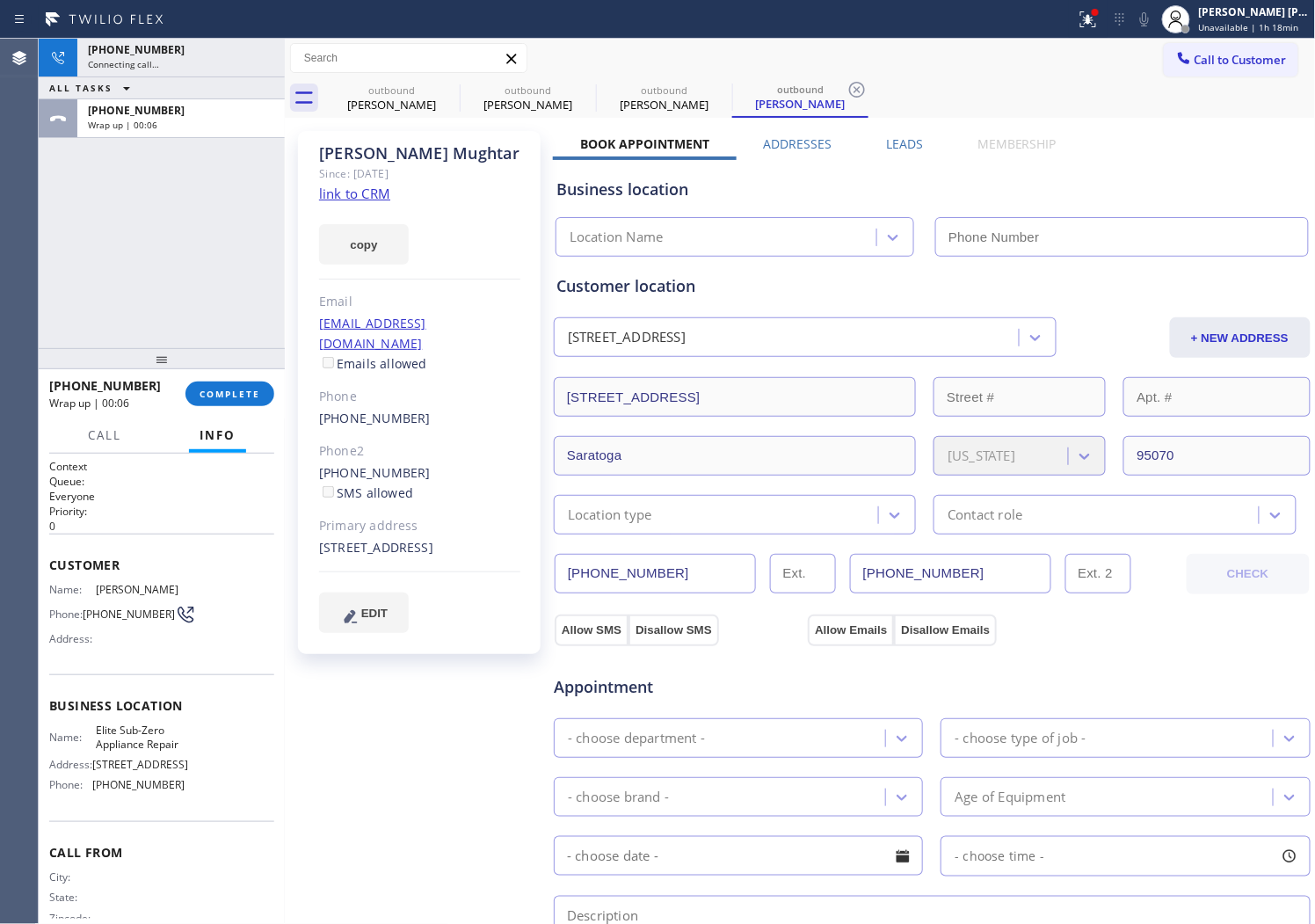
click at [240, 382] on button "COMPLETE" at bounding box center [230, 393] width 89 height 25
type input "[PHONE_NUMBER]"
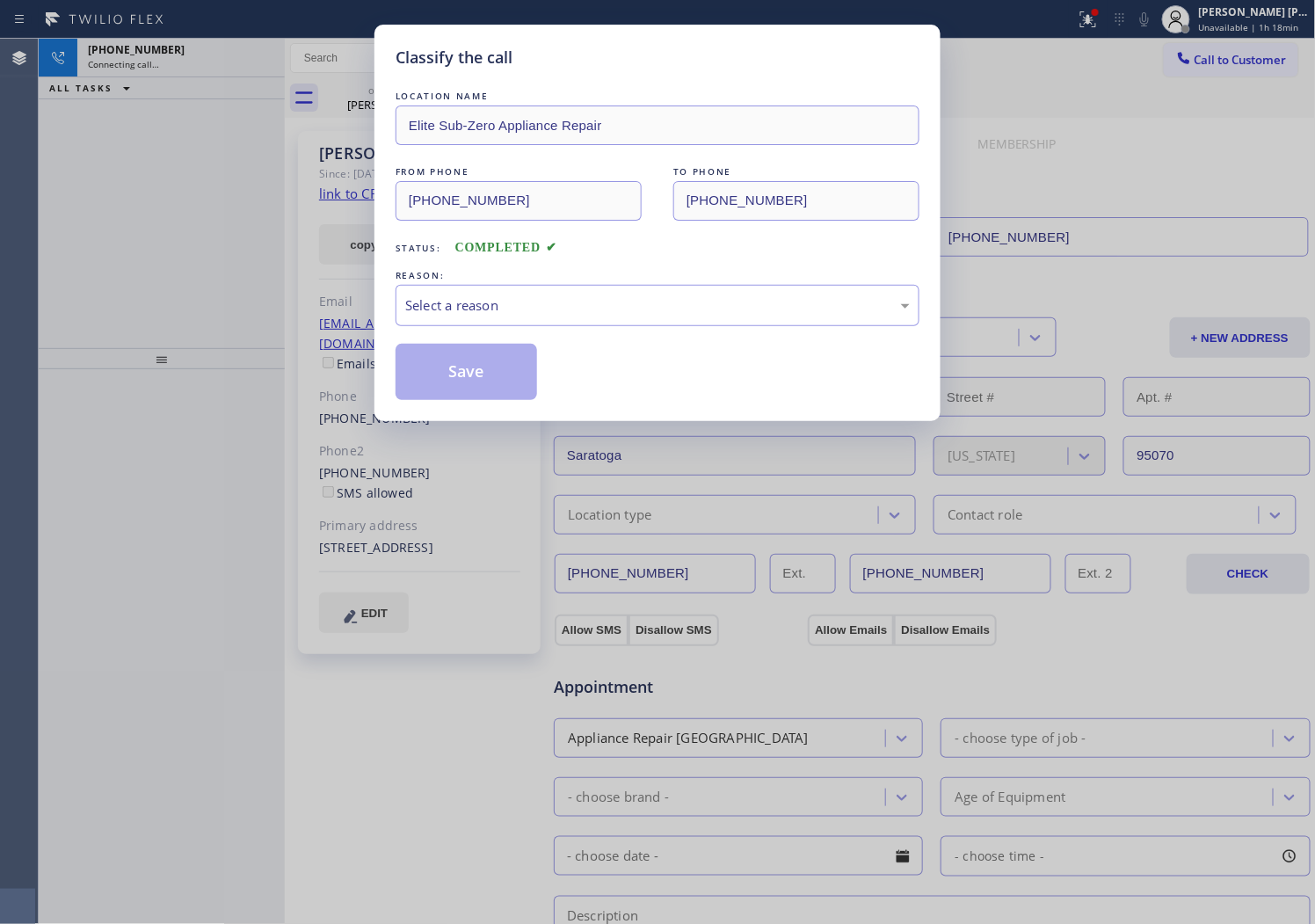
click at [464, 317] on div "Select a reason" at bounding box center [657, 306] width 524 height 41
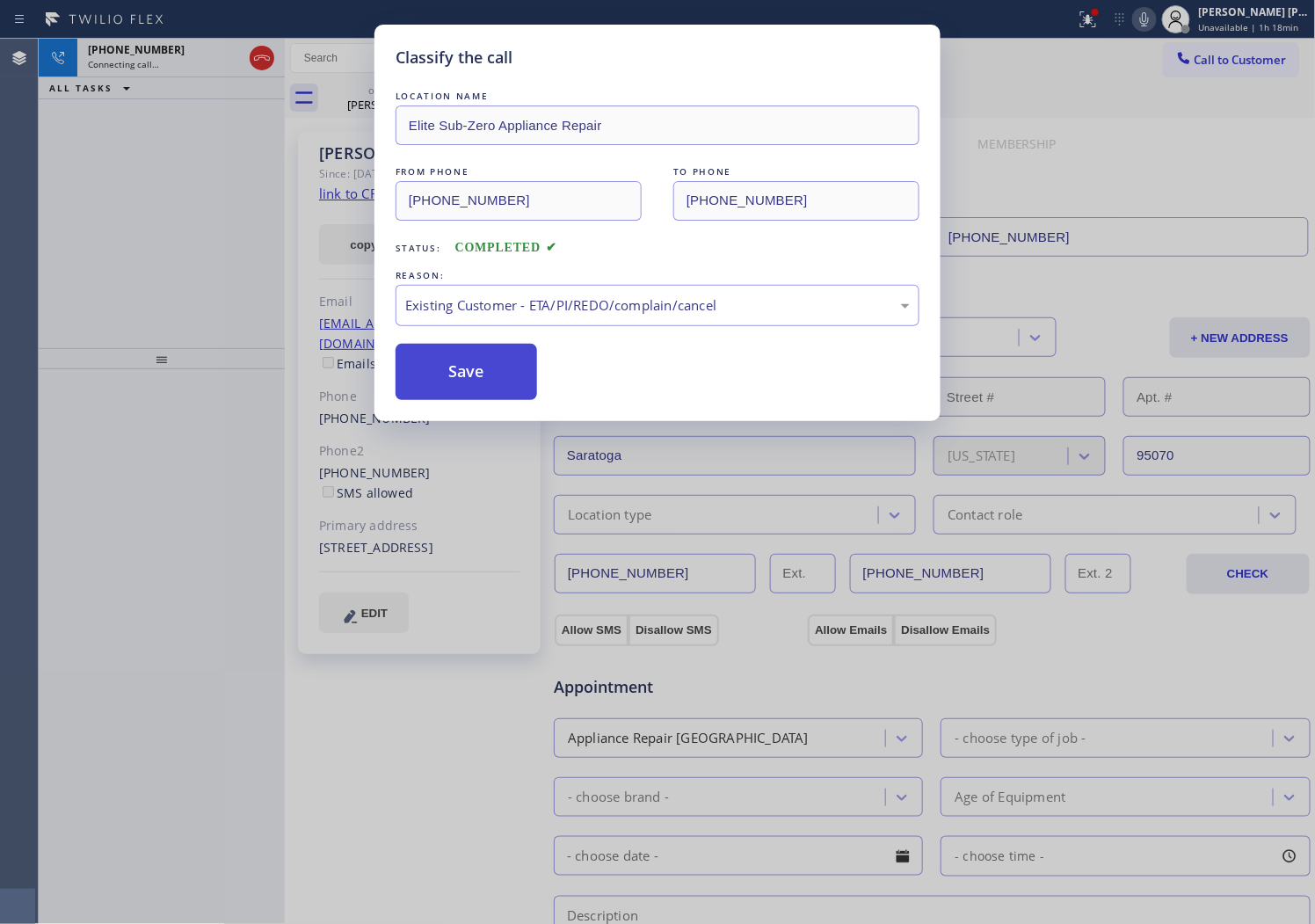
click at [441, 387] on button "Save" at bounding box center [466, 371] width 141 height 56
drag, startPoint x: 441, startPoint y: 387, endPoint x: 182, endPoint y: 197, distance: 321.2
click at [441, 387] on button "Save" at bounding box center [466, 371] width 141 height 56
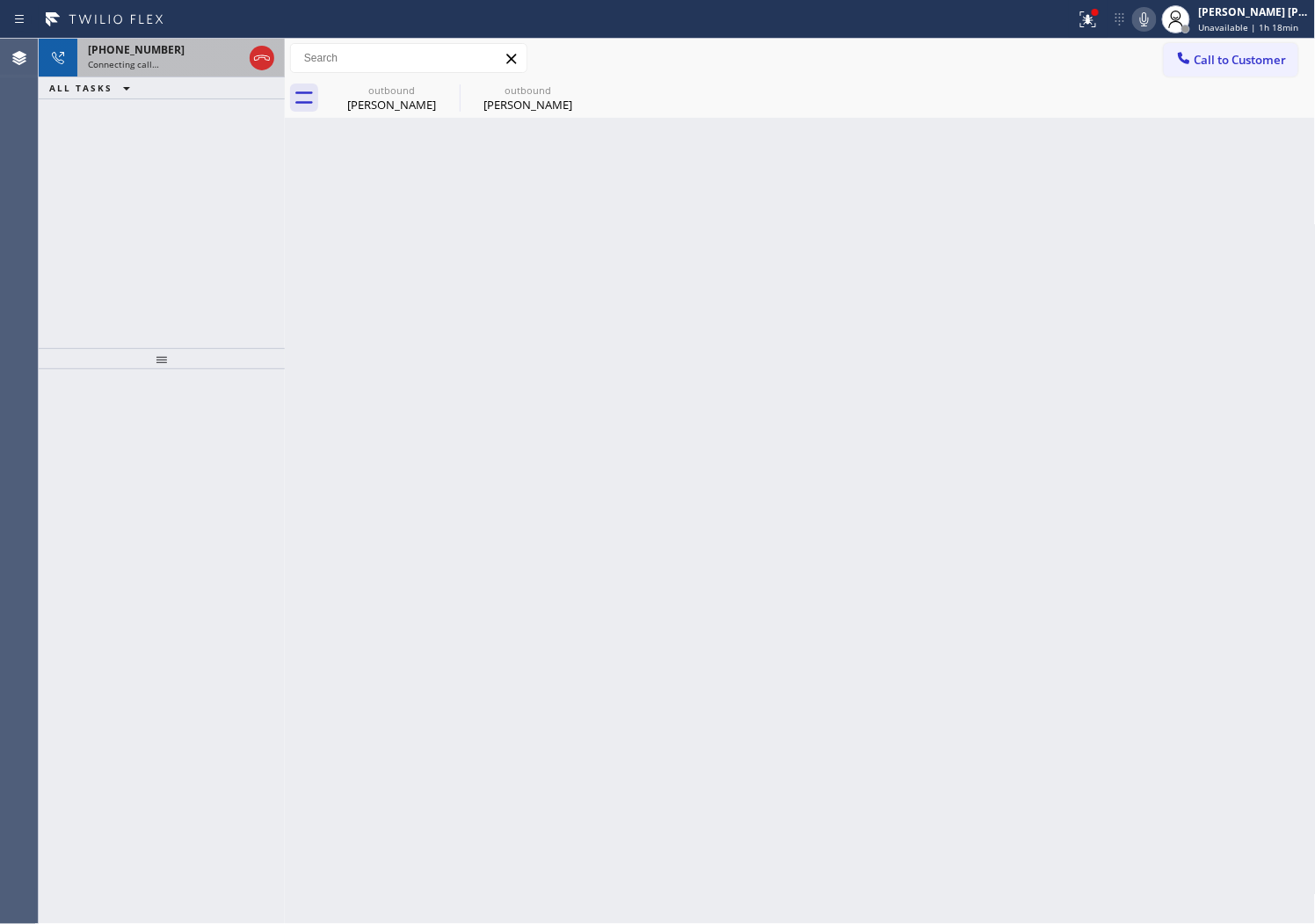
click at [189, 47] on div "[PHONE_NUMBER]" at bounding box center [165, 49] width 155 height 15
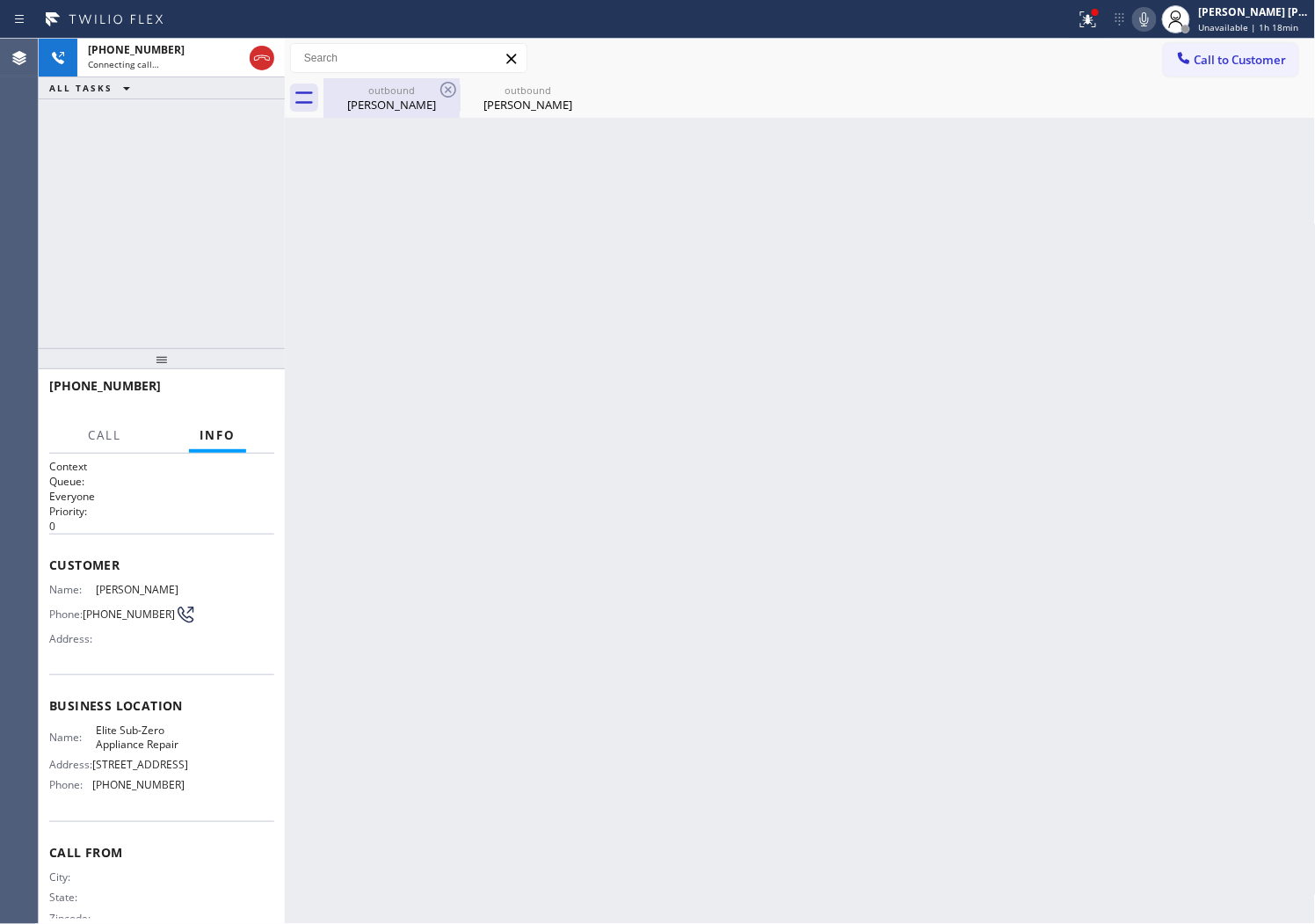
click at [388, 101] on div "[PERSON_NAME]" at bounding box center [392, 105] width 133 height 16
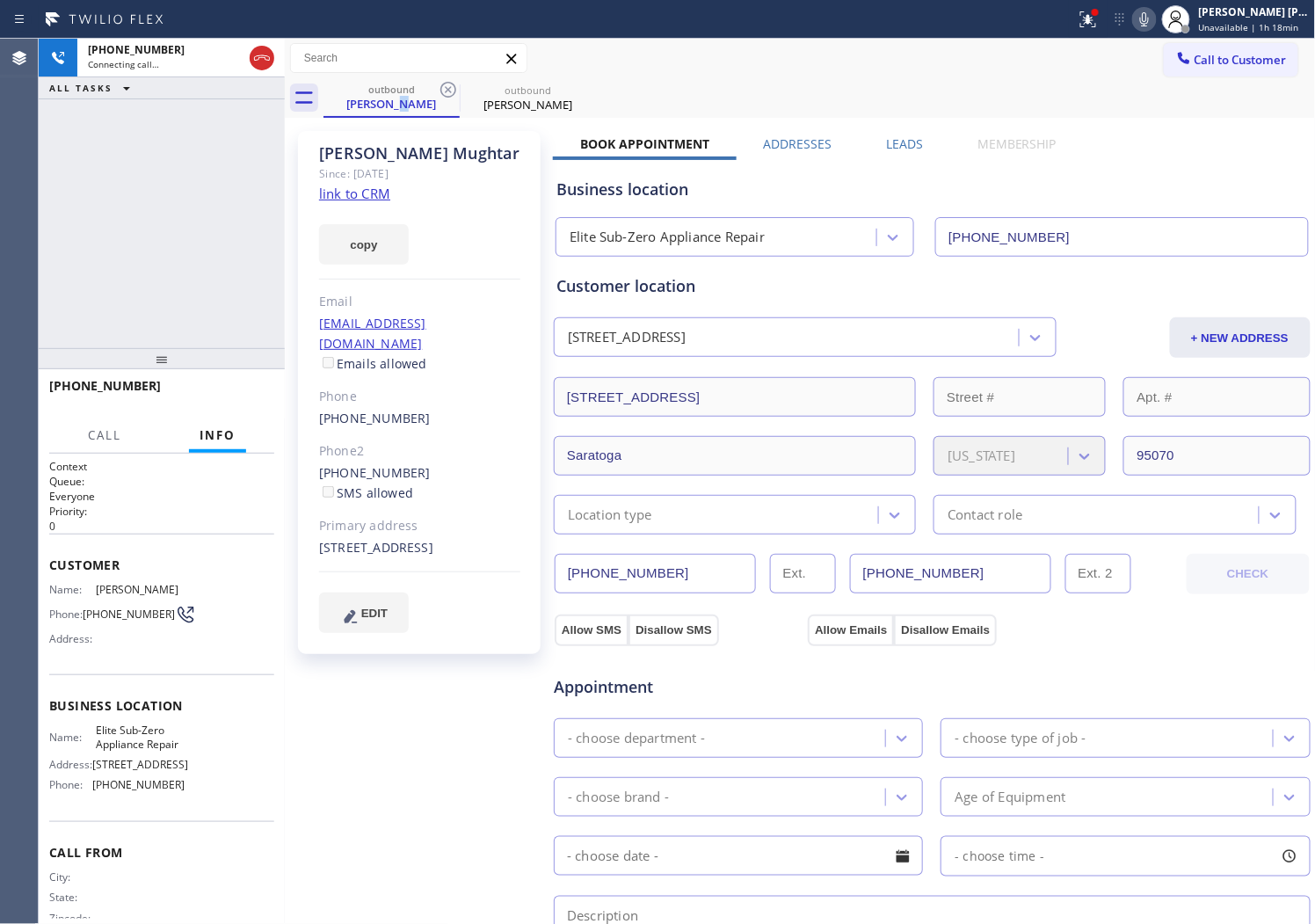
click at [76, 267] on div "[PHONE_NUMBER] Connecting call… ALL TASKS ALL TASKS ACTIVE TASKS TASKS IN WRAP …" at bounding box center [162, 193] width 247 height 310
click at [893, 138] on label "Leads" at bounding box center [904, 143] width 37 height 17
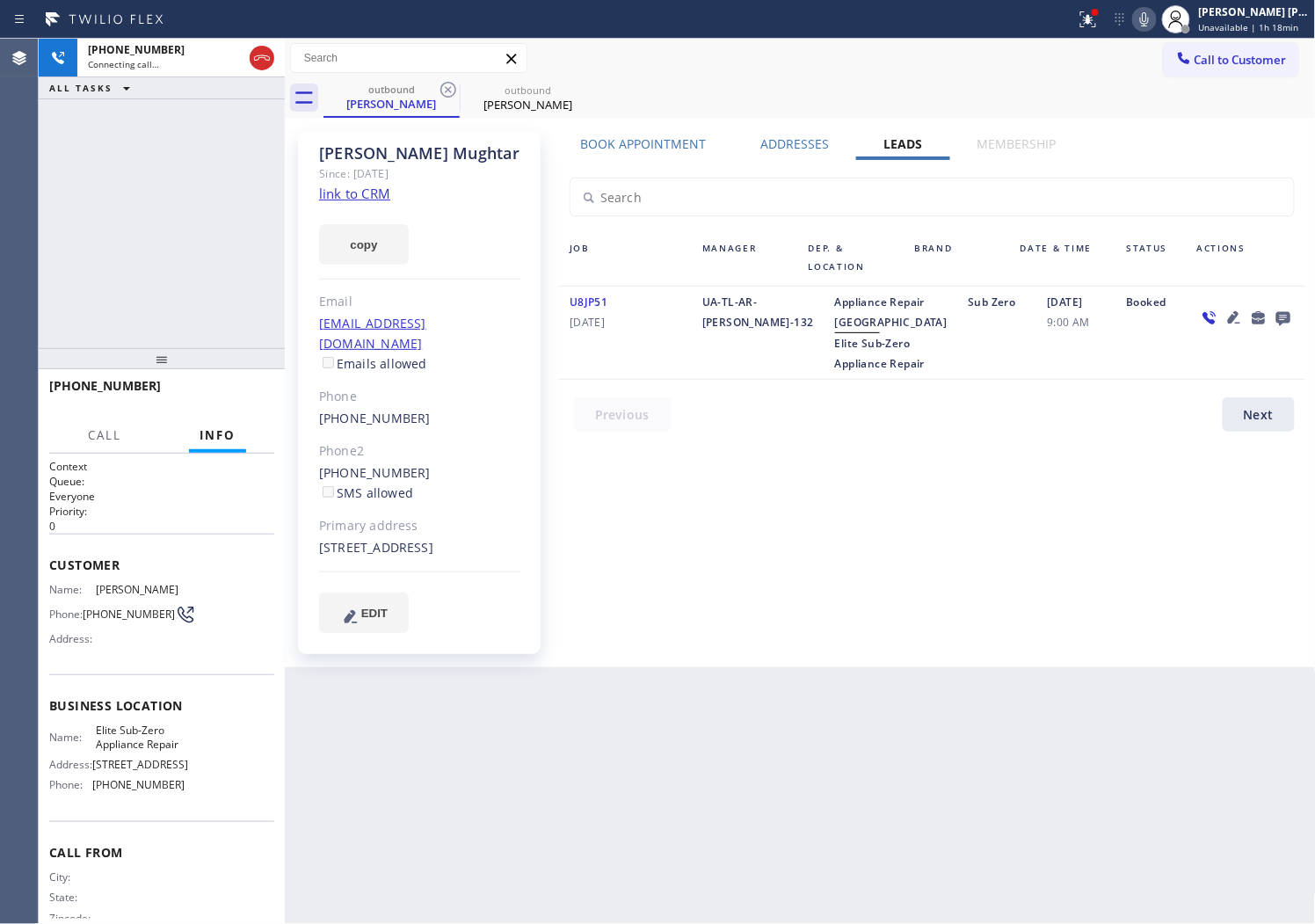
click at [1294, 310] on div at bounding box center [1283, 317] width 25 height 21
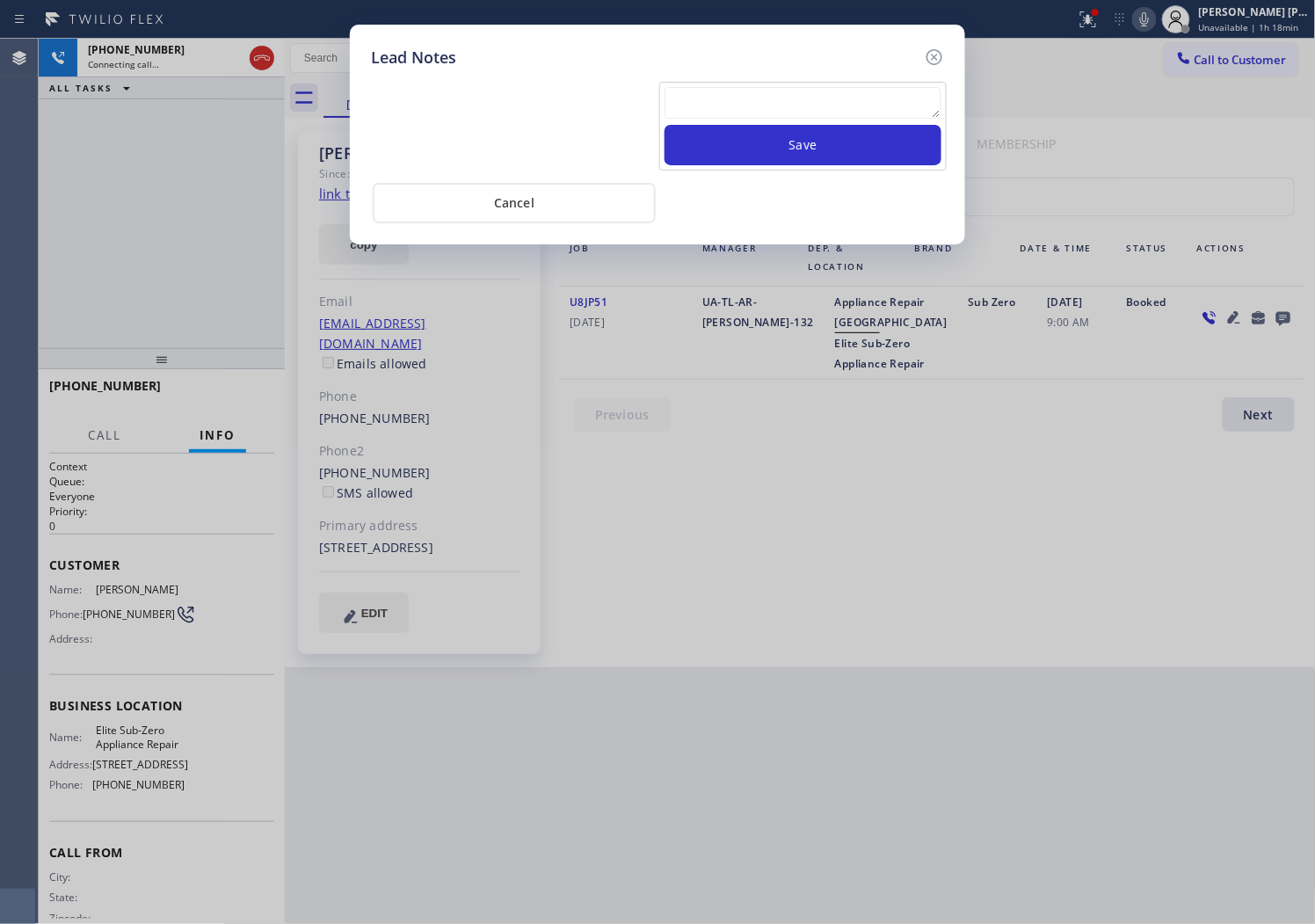
click at [838, 110] on textarea at bounding box center [803, 103] width 277 height 32
paste textarea "N/A - Please transfer"
type textarea "N/A - Please transfer"
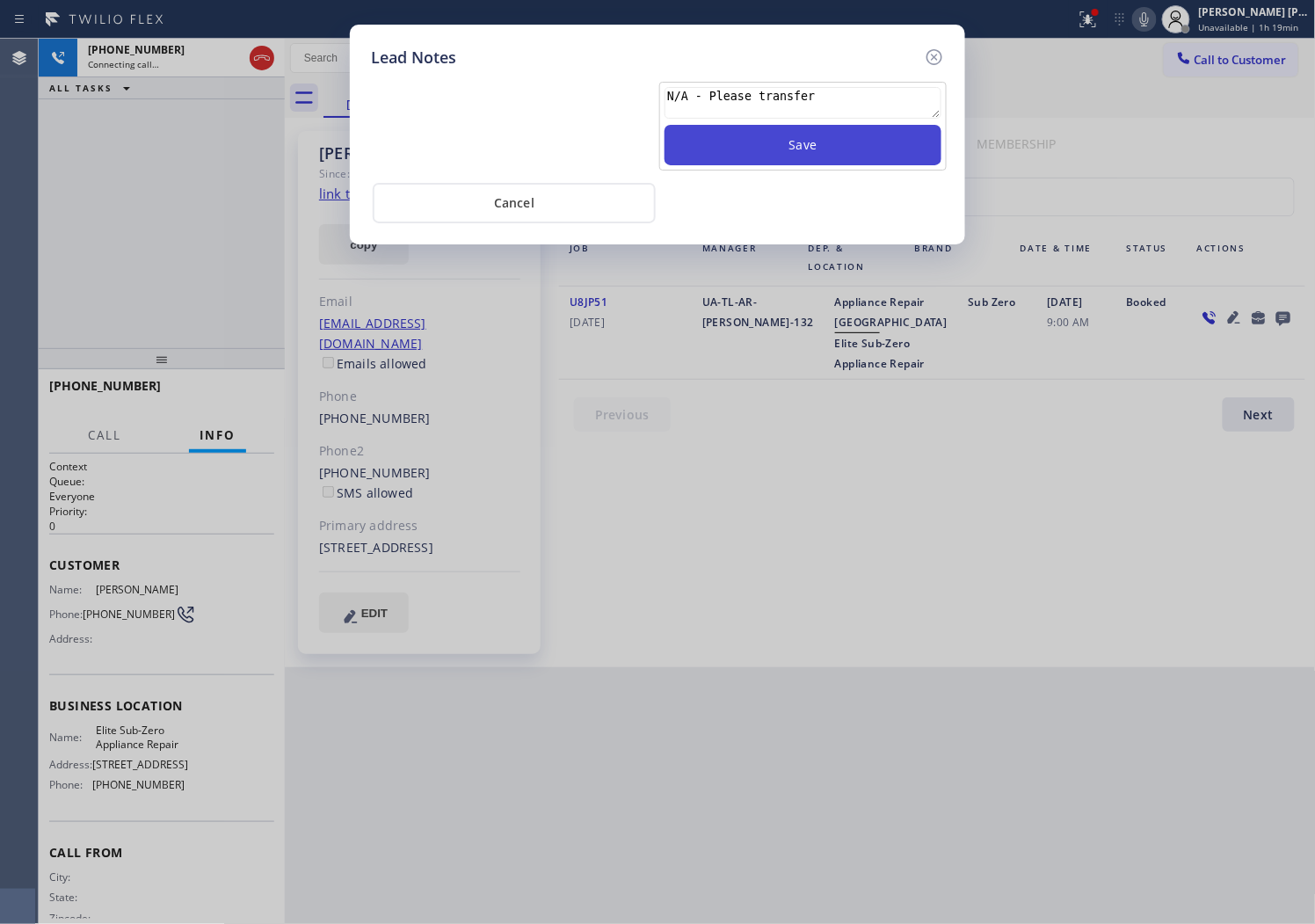
click at [829, 151] on button "Save" at bounding box center [803, 145] width 277 height 40
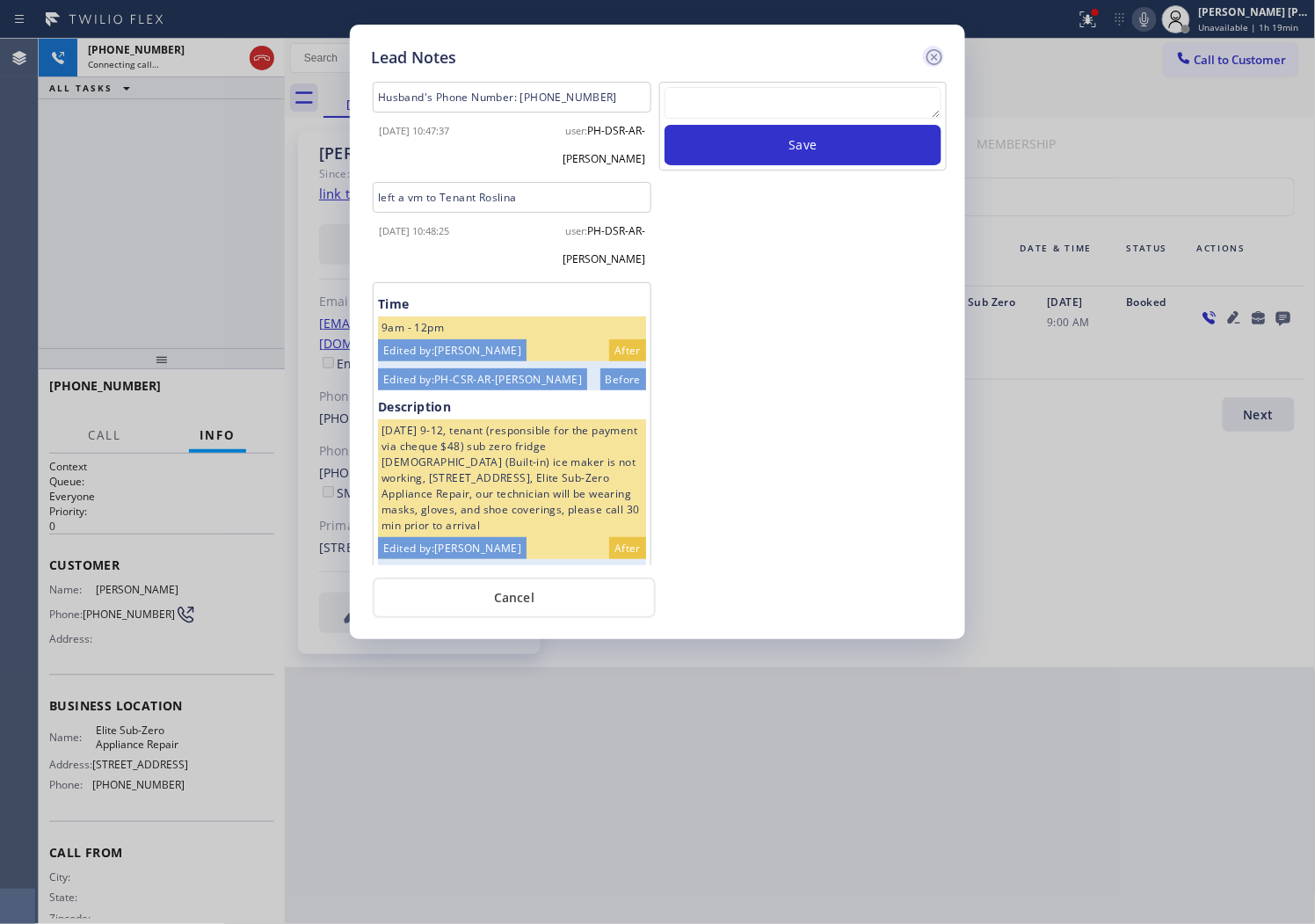
click at [943, 54] on icon at bounding box center [934, 56] width 21 height 21
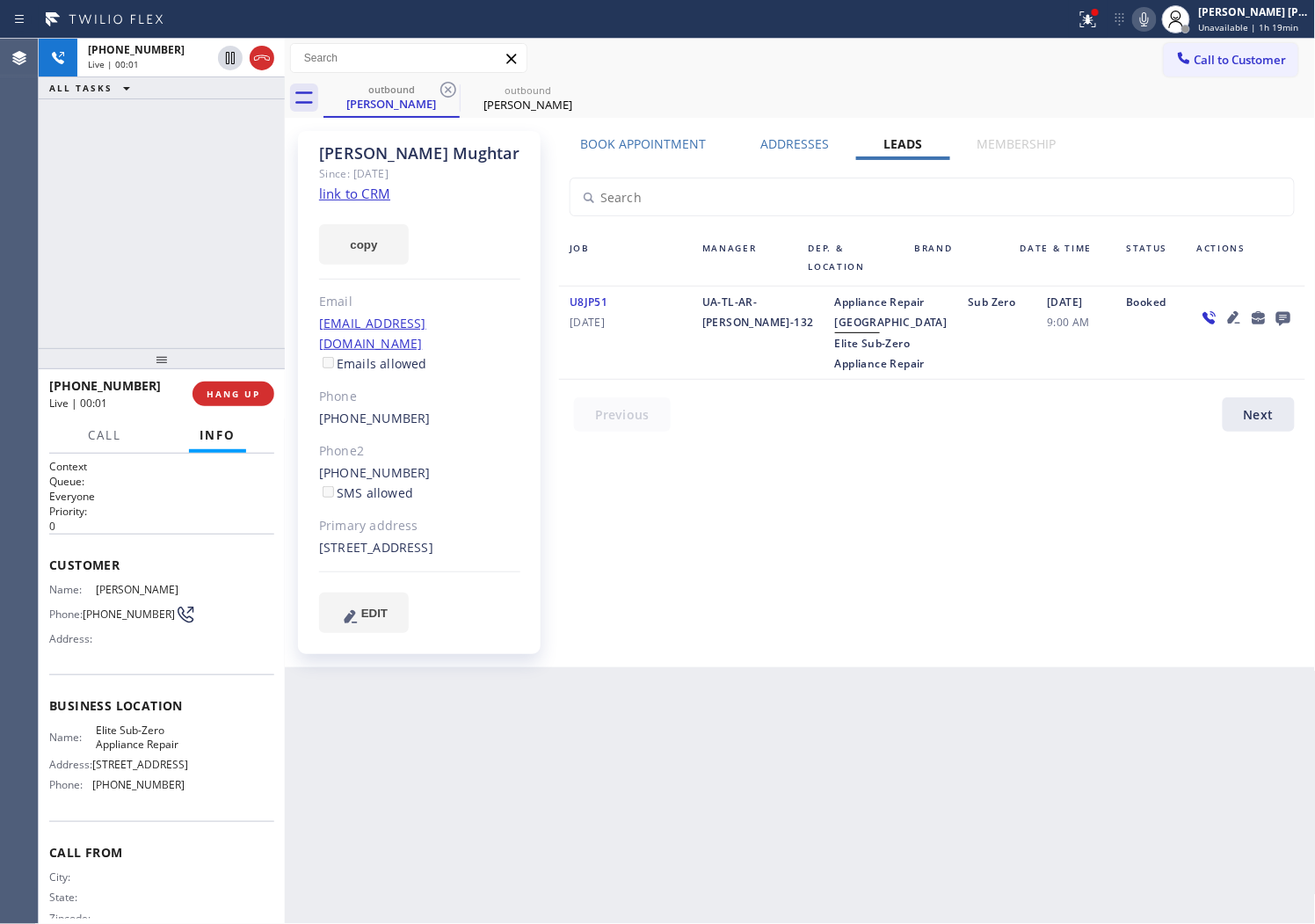
click at [1155, 21] on icon at bounding box center [1144, 19] width 21 height 21
click at [256, 65] on icon at bounding box center [261, 57] width 21 height 21
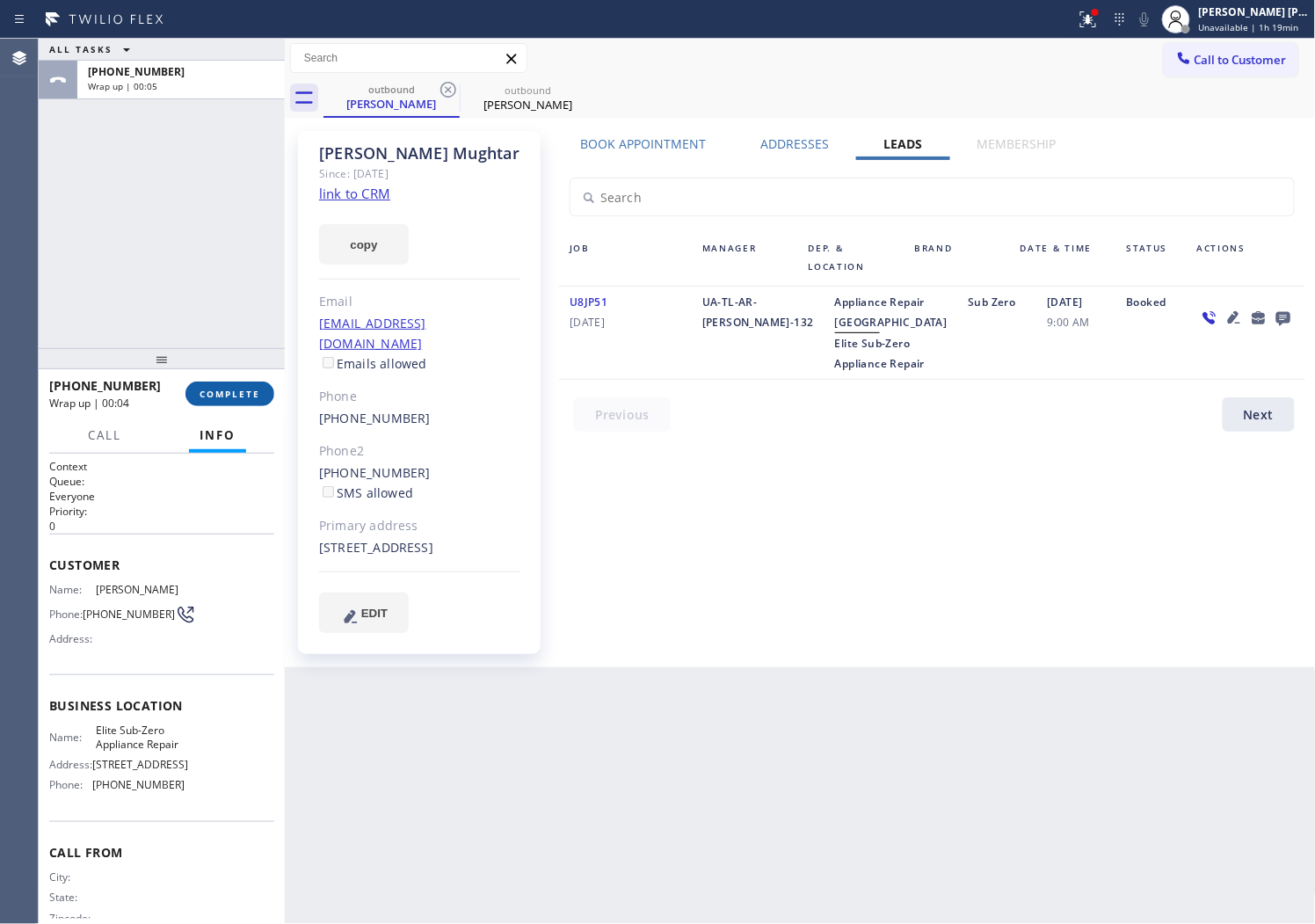
click at [233, 397] on span "COMPLETE" at bounding box center [229, 393] width 60 height 12
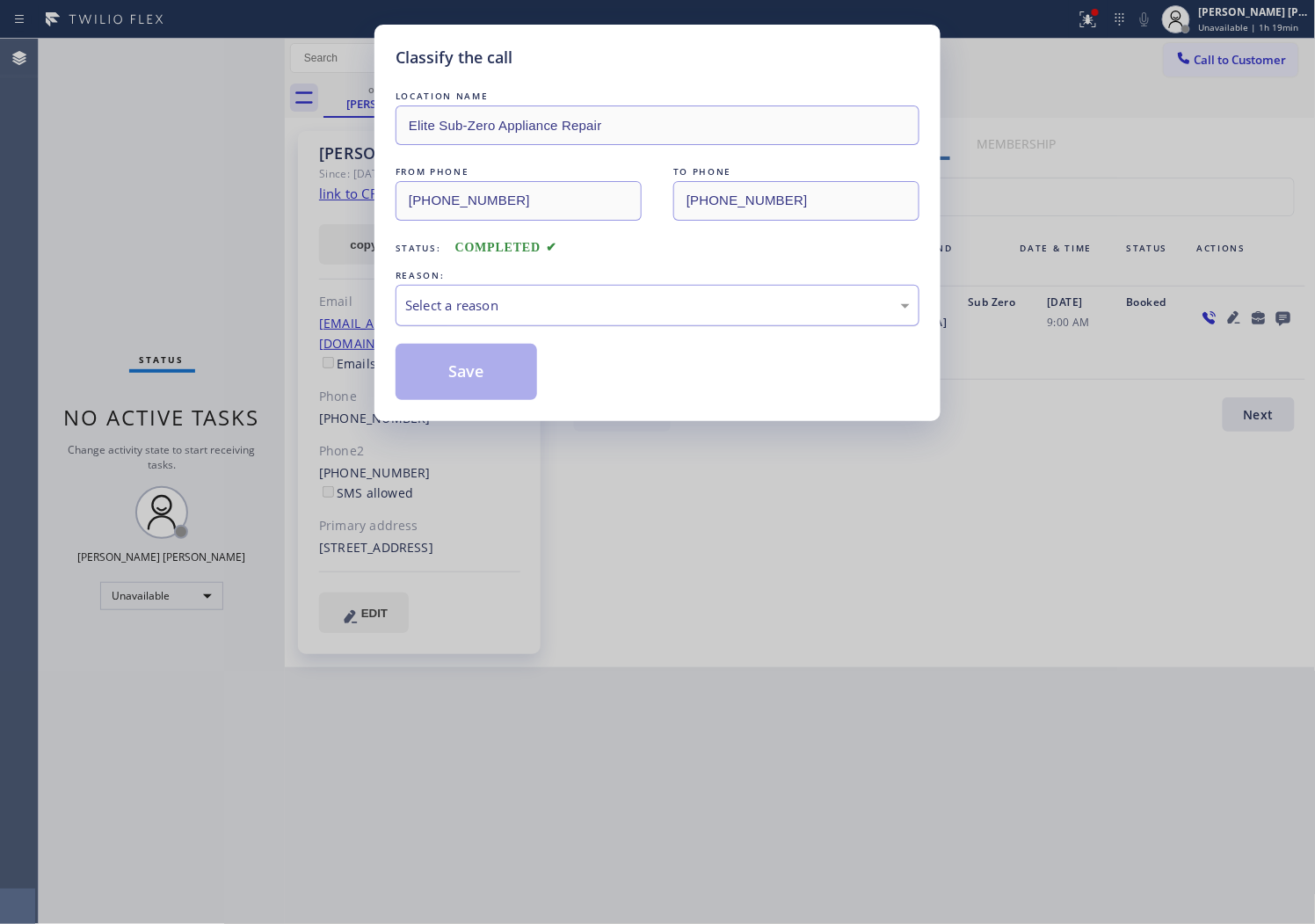
click at [478, 326] on div "Select a reason" at bounding box center [657, 306] width 524 height 41
click at [441, 374] on button "Save" at bounding box center [466, 371] width 141 height 56
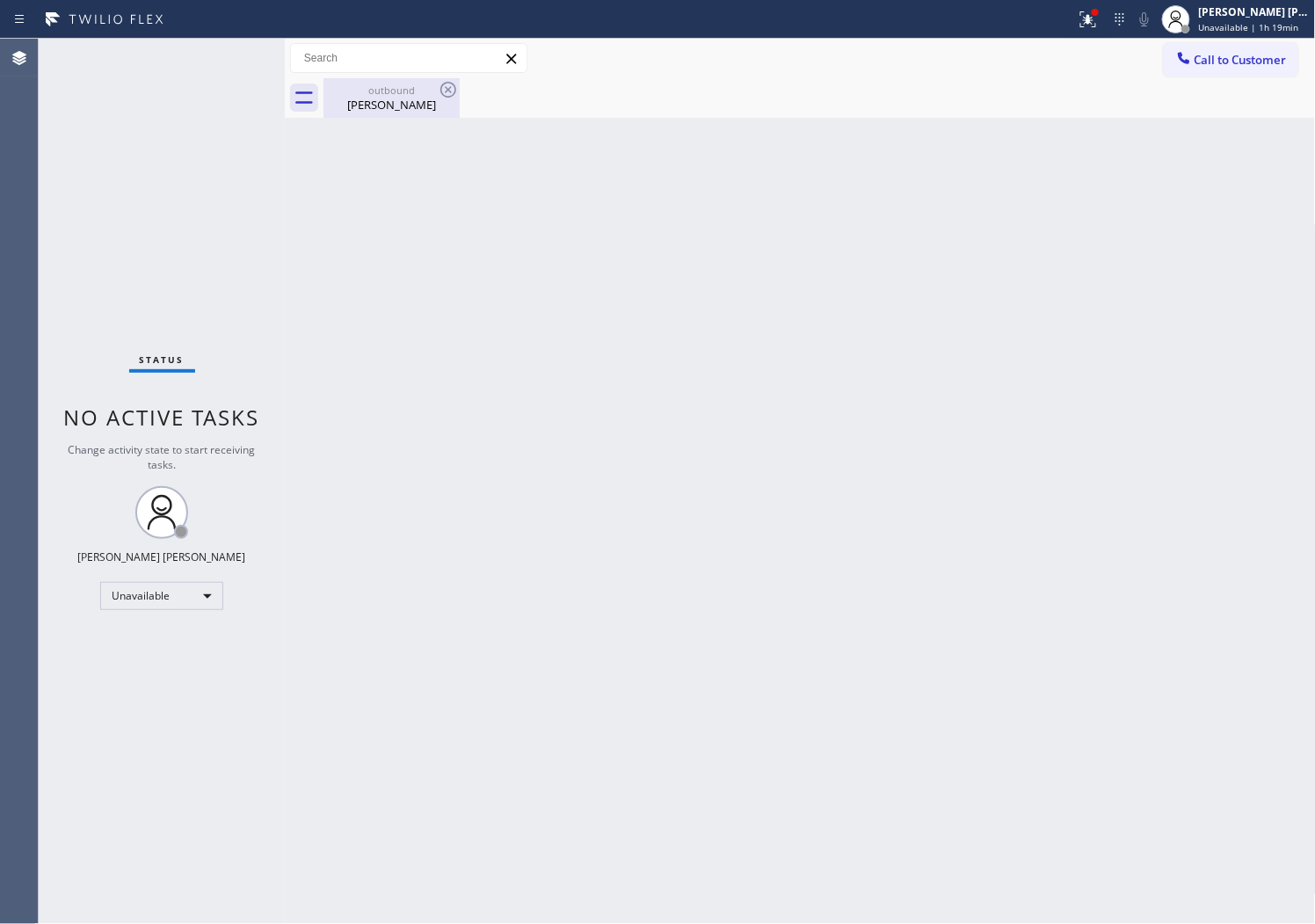
click at [379, 115] on div "outbound [PERSON_NAME]" at bounding box center [392, 98] width 133 height 39
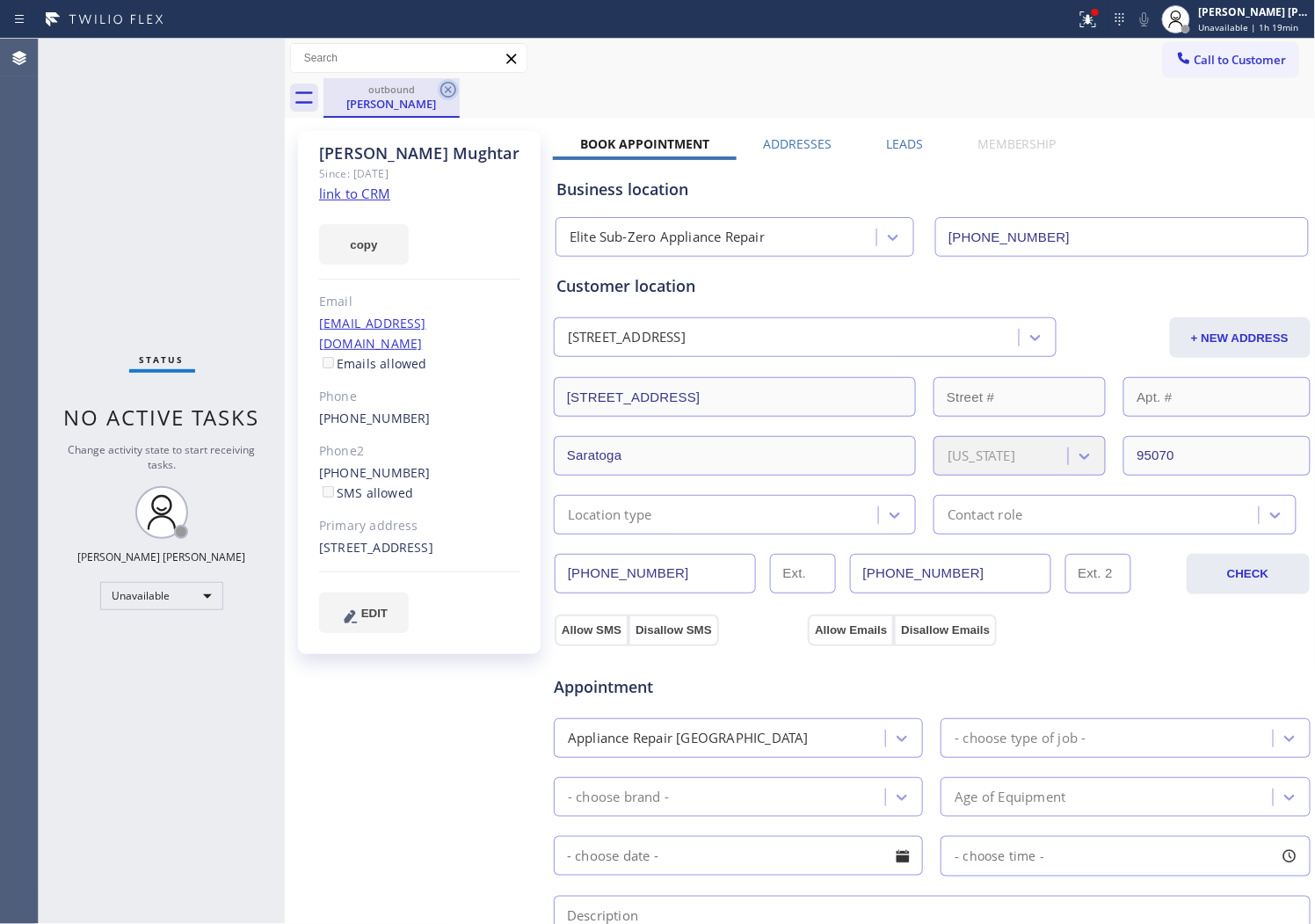
click at [452, 84] on icon at bounding box center [449, 90] width 16 height 16
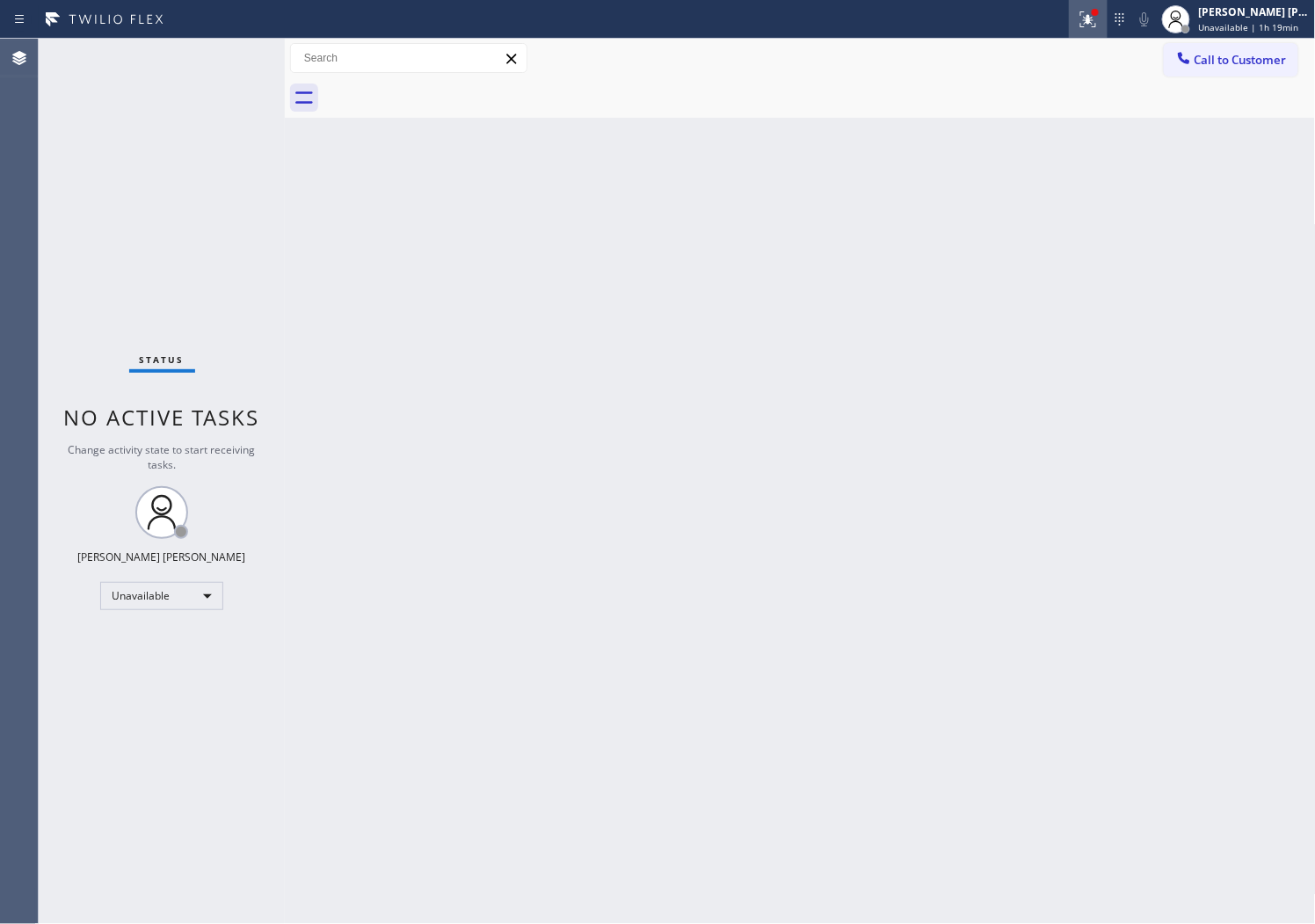
click at [1099, 20] on icon at bounding box center [1088, 19] width 21 height 21
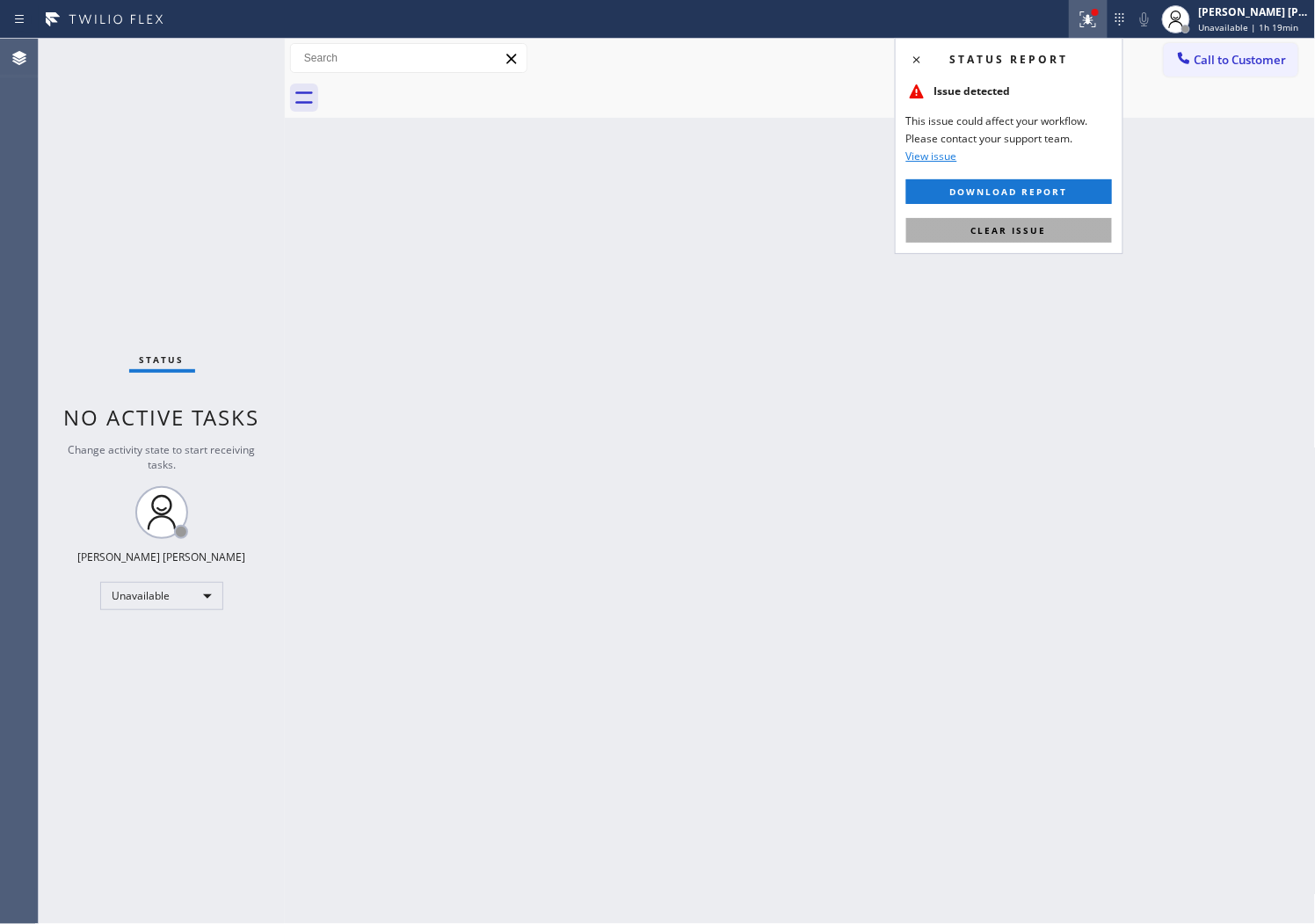
click at [990, 233] on span "Clear issue" at bounding box center [1009, 230] width 76 height 12
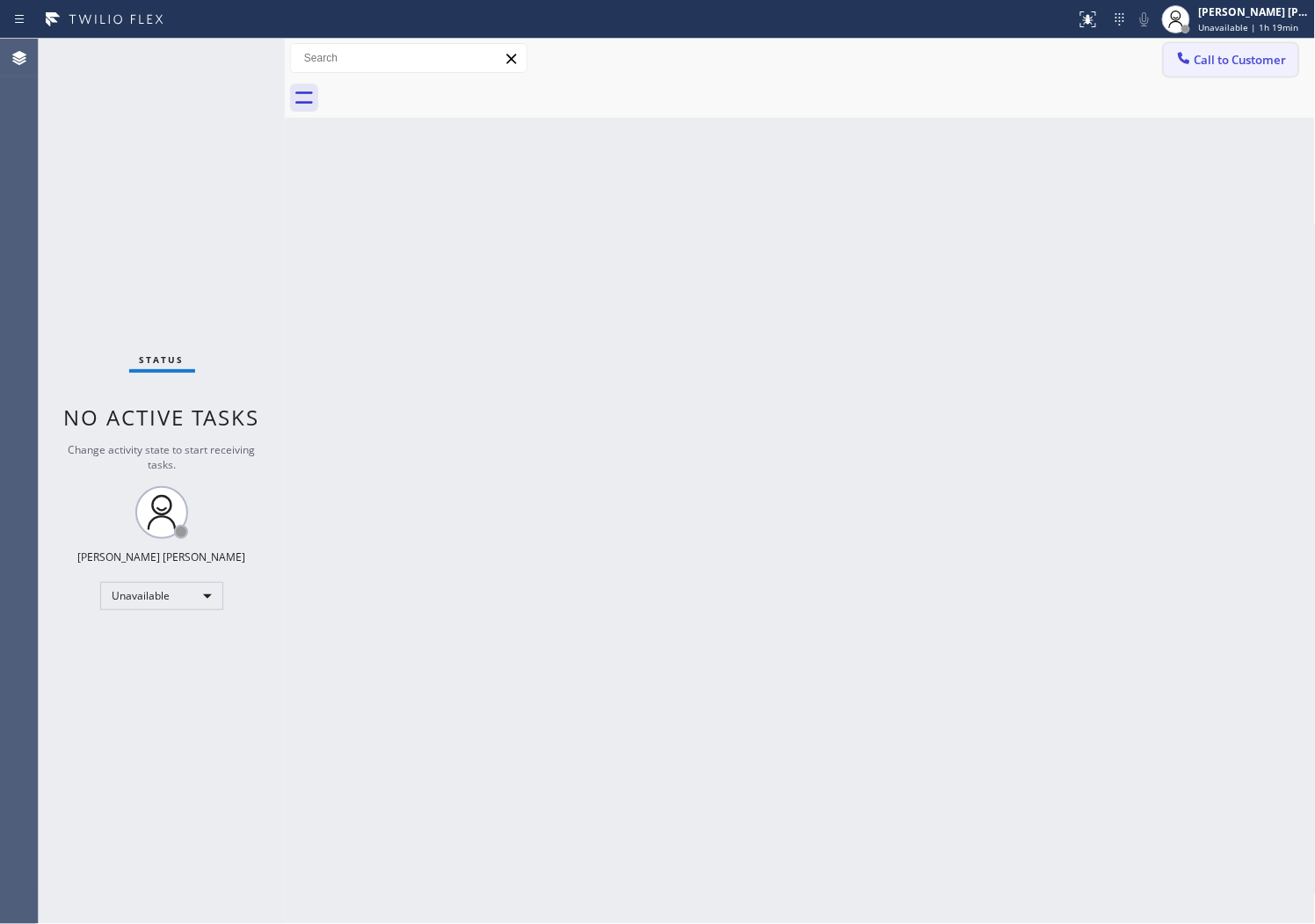
click at [1192, 60] on icon at bounding box center [1185, 58] width 18 height 18
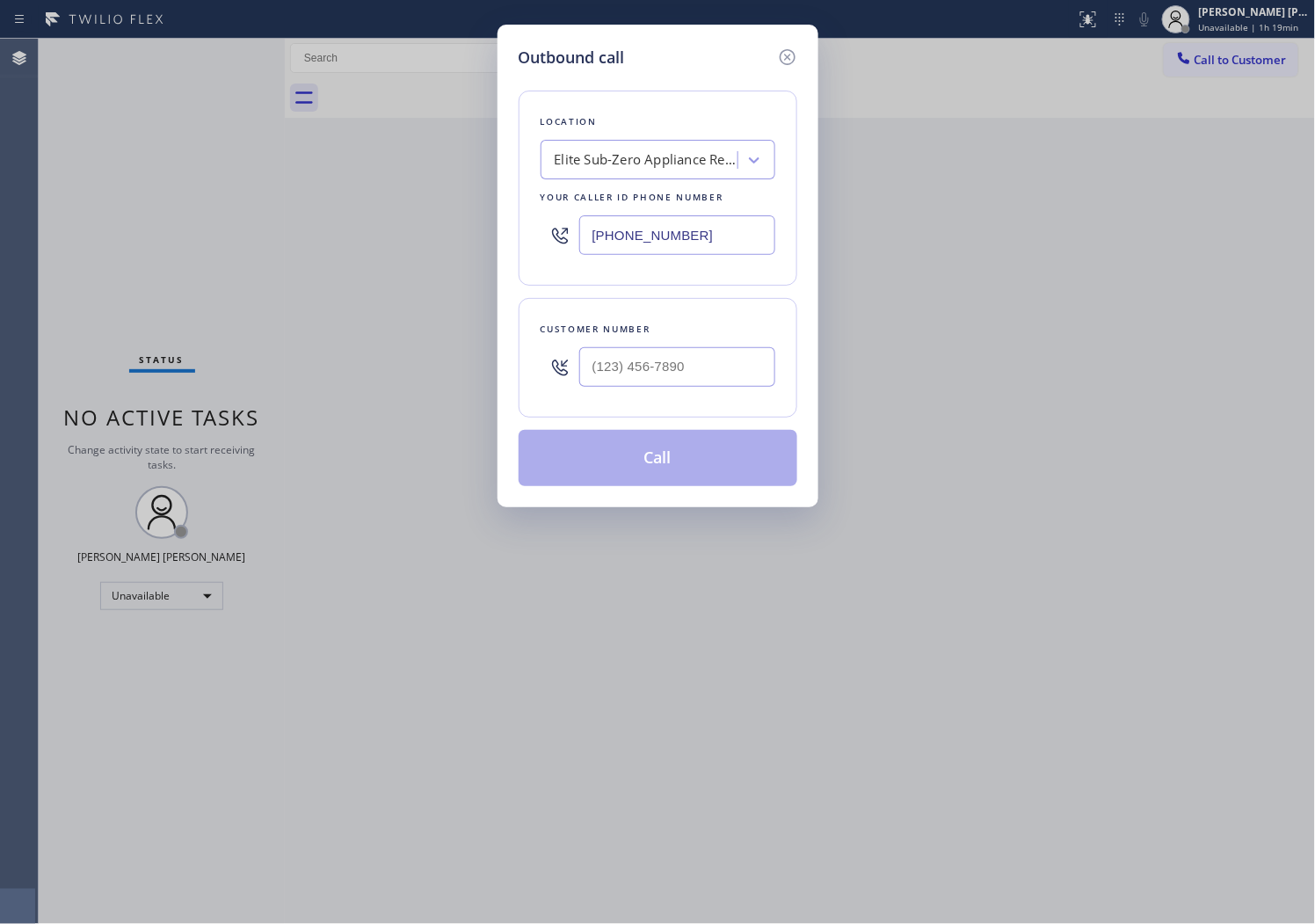
click at [645, 226] on input "[PHONE_NUMBER]" at bounding box center [677, 235] width 196 height 39
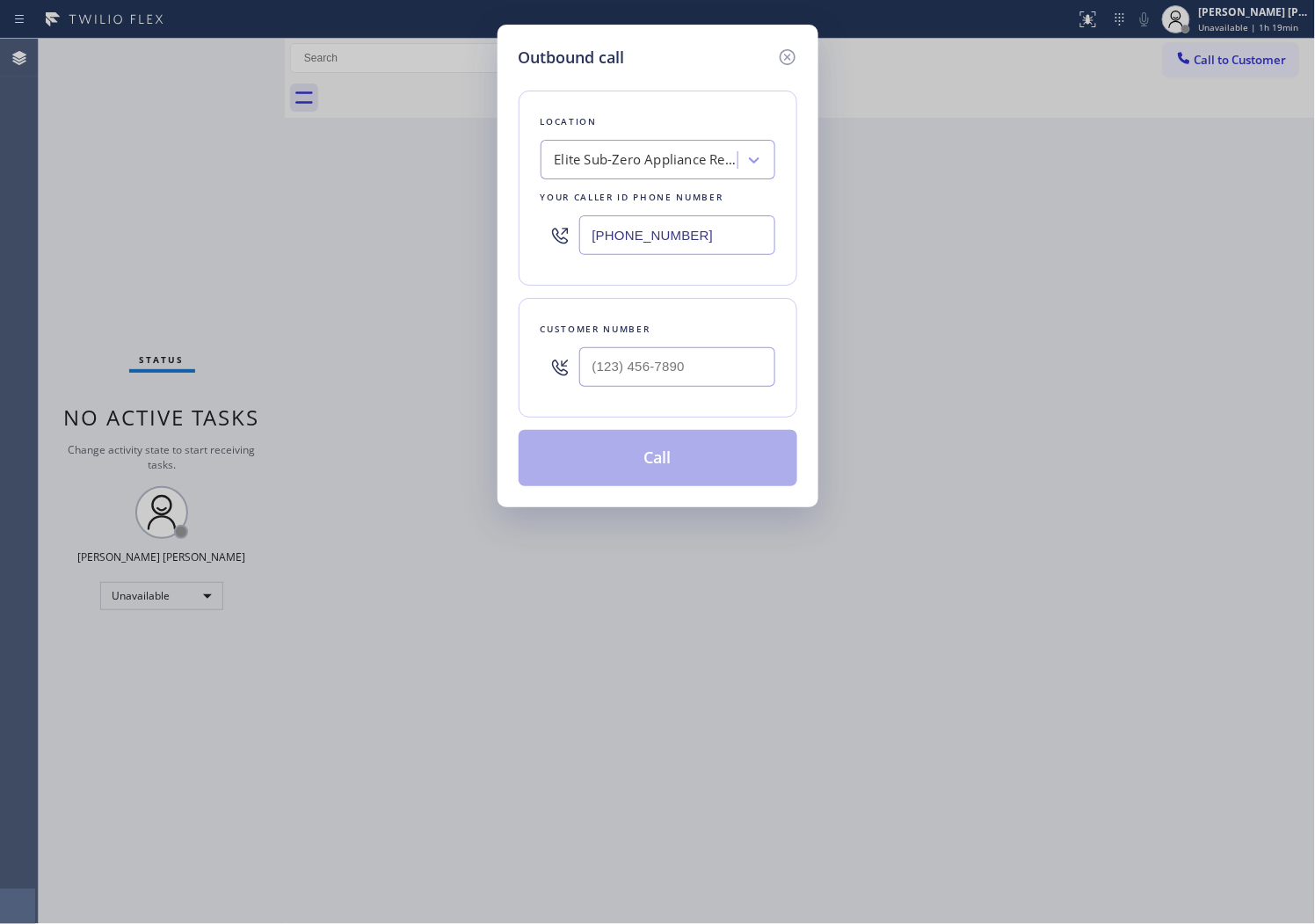
click at [645, 226] on input "[PHONE_NUMBER]" at bounding box center [677, 235] width 196 height 39
paste input "323) 416-2342"
type input "[PHONE_NUMBER]"
click at [679, 353] on input "(___) ___-____" at bounding box center [677, 367] width 196 height 39
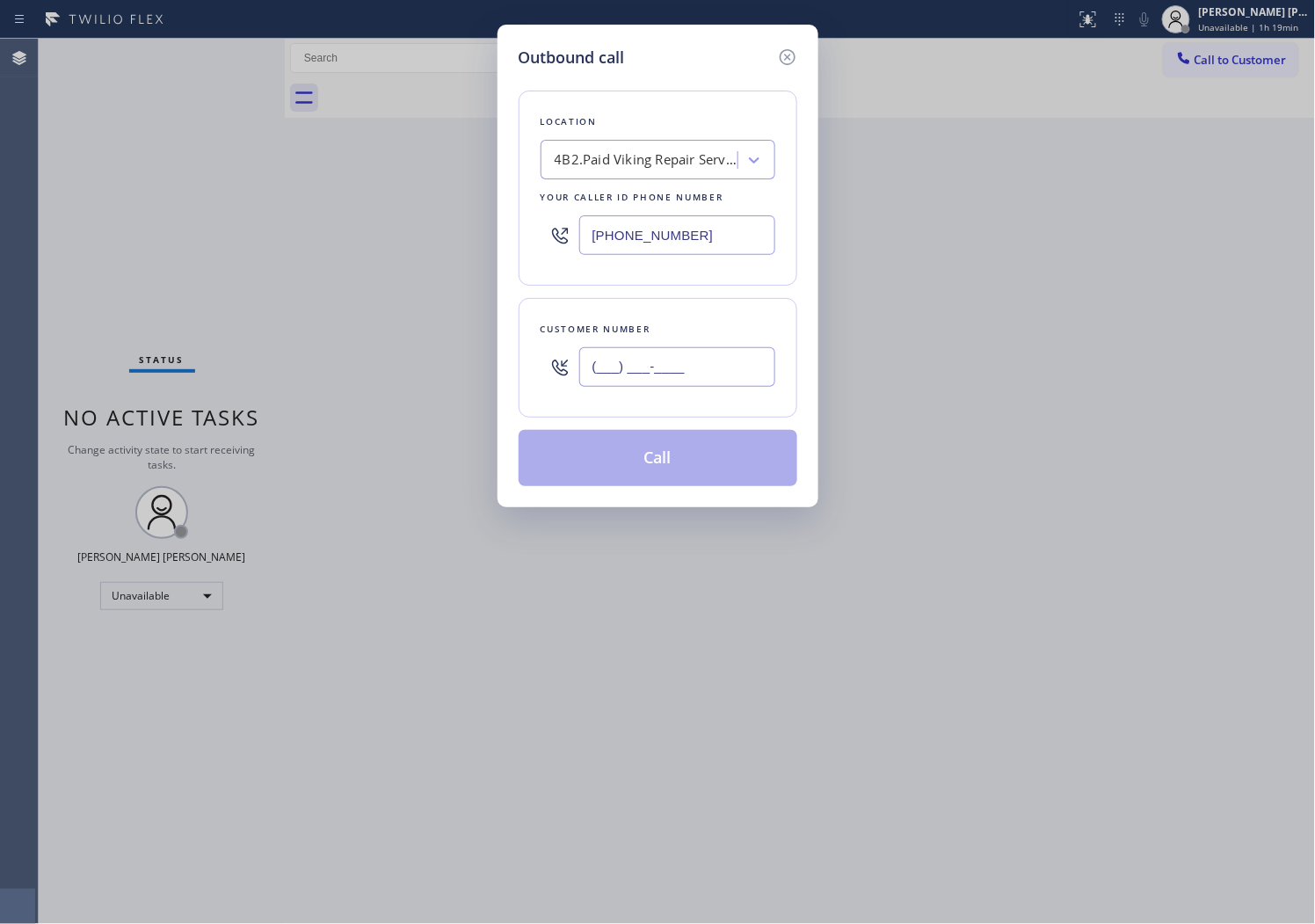
paste input "818) 744-5659"
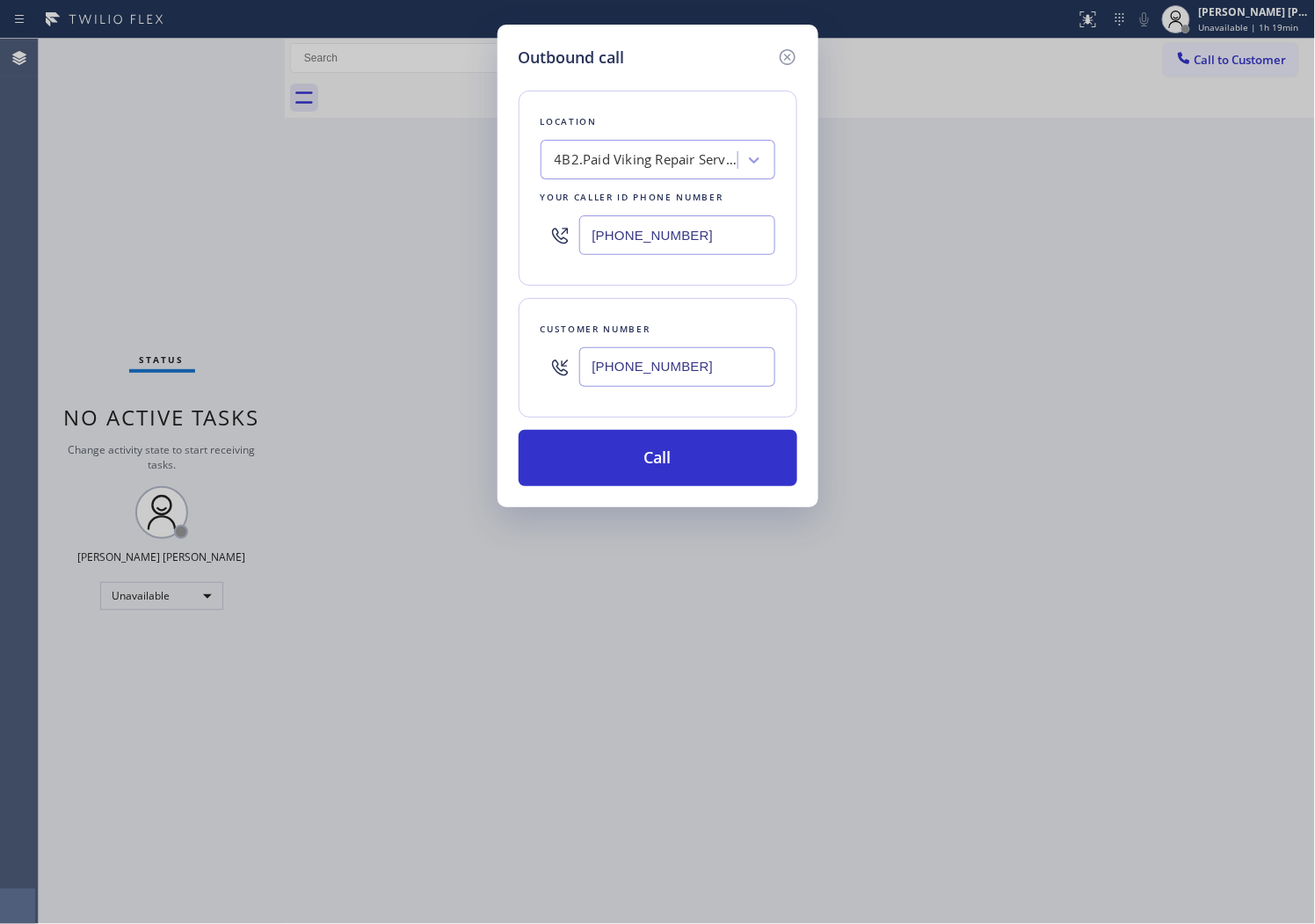
type input "[PHONE_NUMBER]"
click at [656, 231] on input "[PHONE_NUMBER]" at bounding box center [677, 235] width 196 height 39
paste input "855) 731-495"
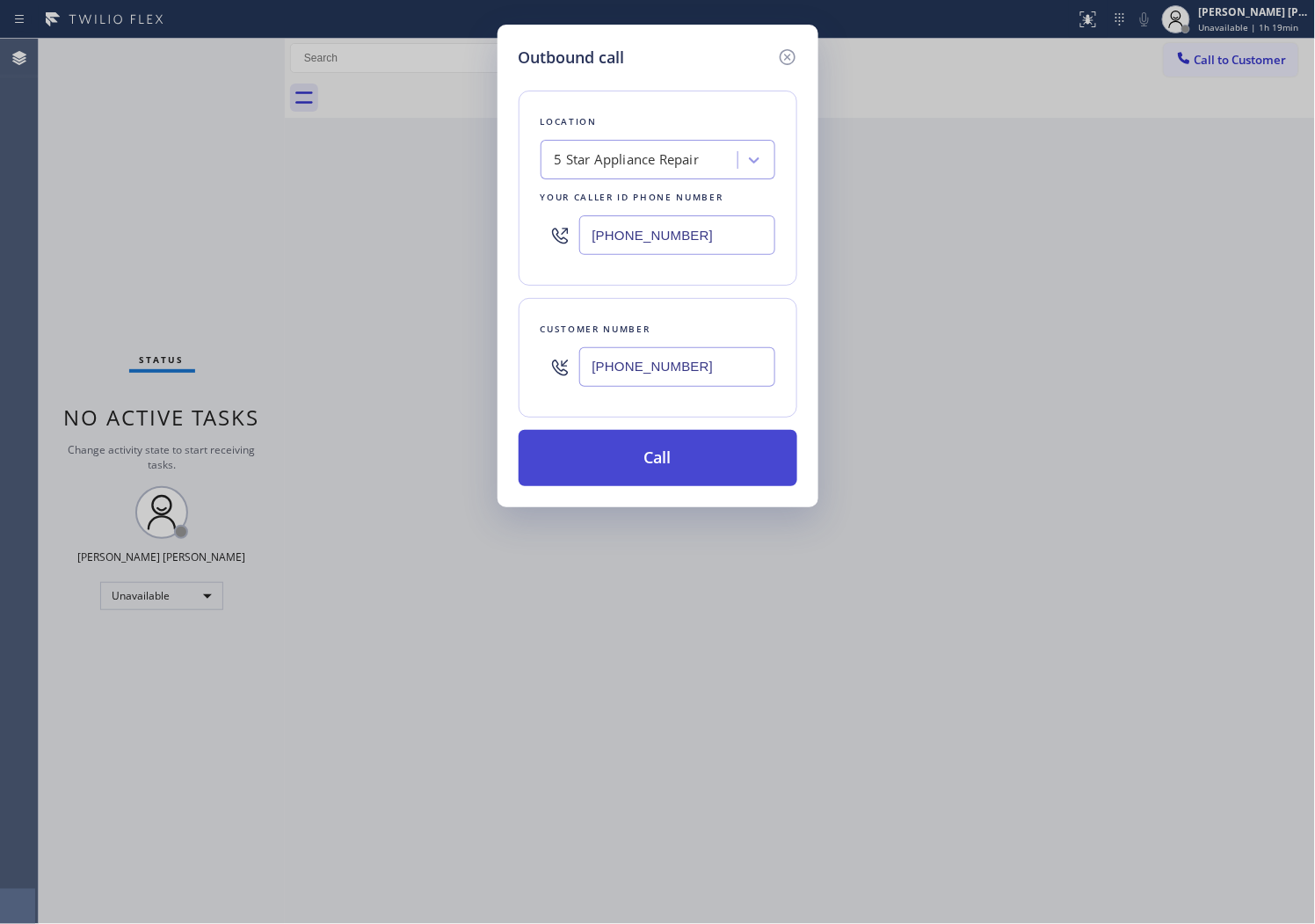
type input "[PHONE_NUMBER]"
click at [708, 465] on button "Call" at bounding box center [658, 458] width 279 height 56
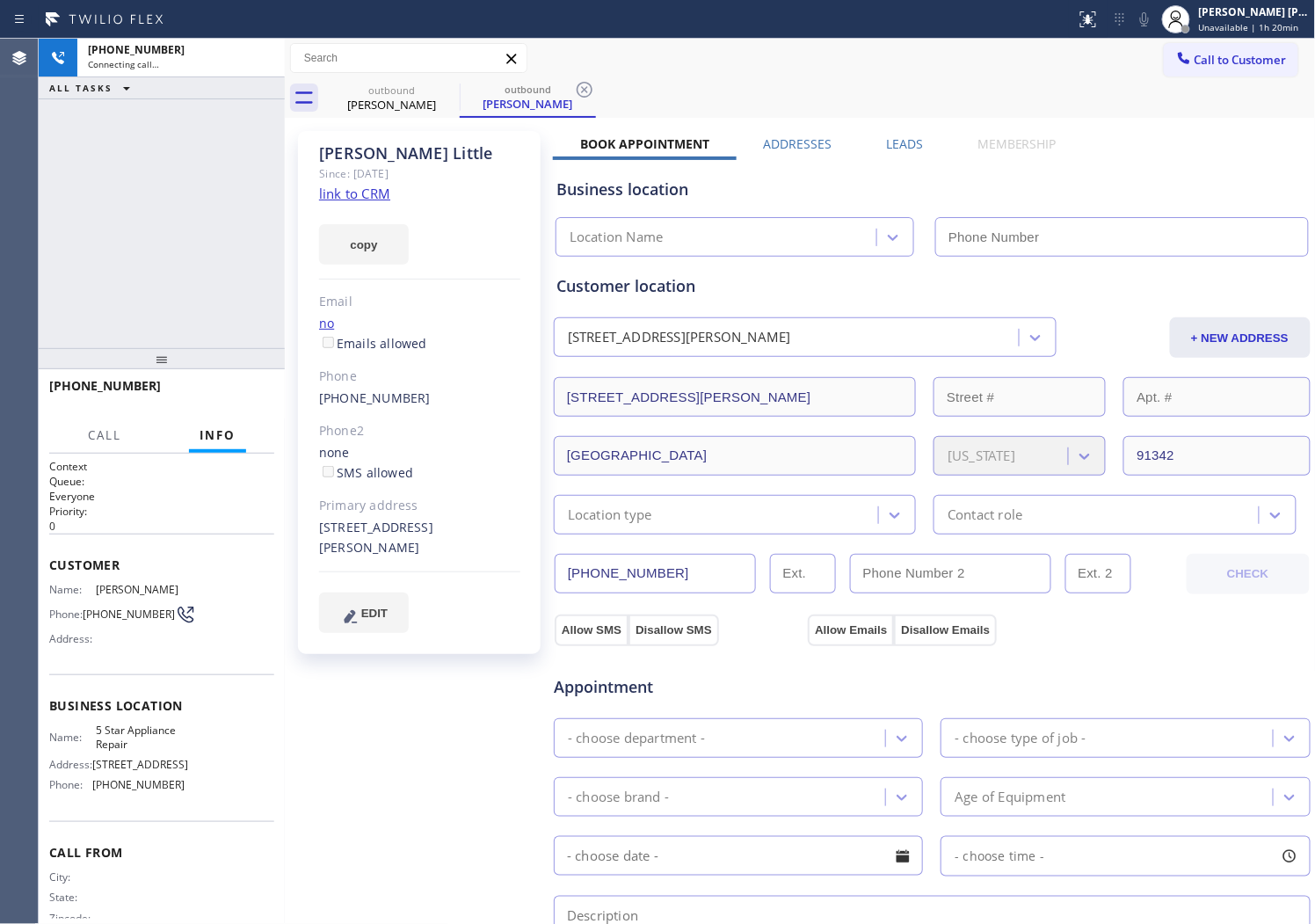
click at [383, 153] on div "[PERSON_NAME]" at bounding box center [420, 153] width 201 height 20
type input "[PHONE_NUMBER]"
click at [447, 282] on div "[PERSON_NAME] Since: [DATE] link to CRM copy Email no Emails allowed Phone [PHO…" at bounding box center [419, 392] width 243 height 523
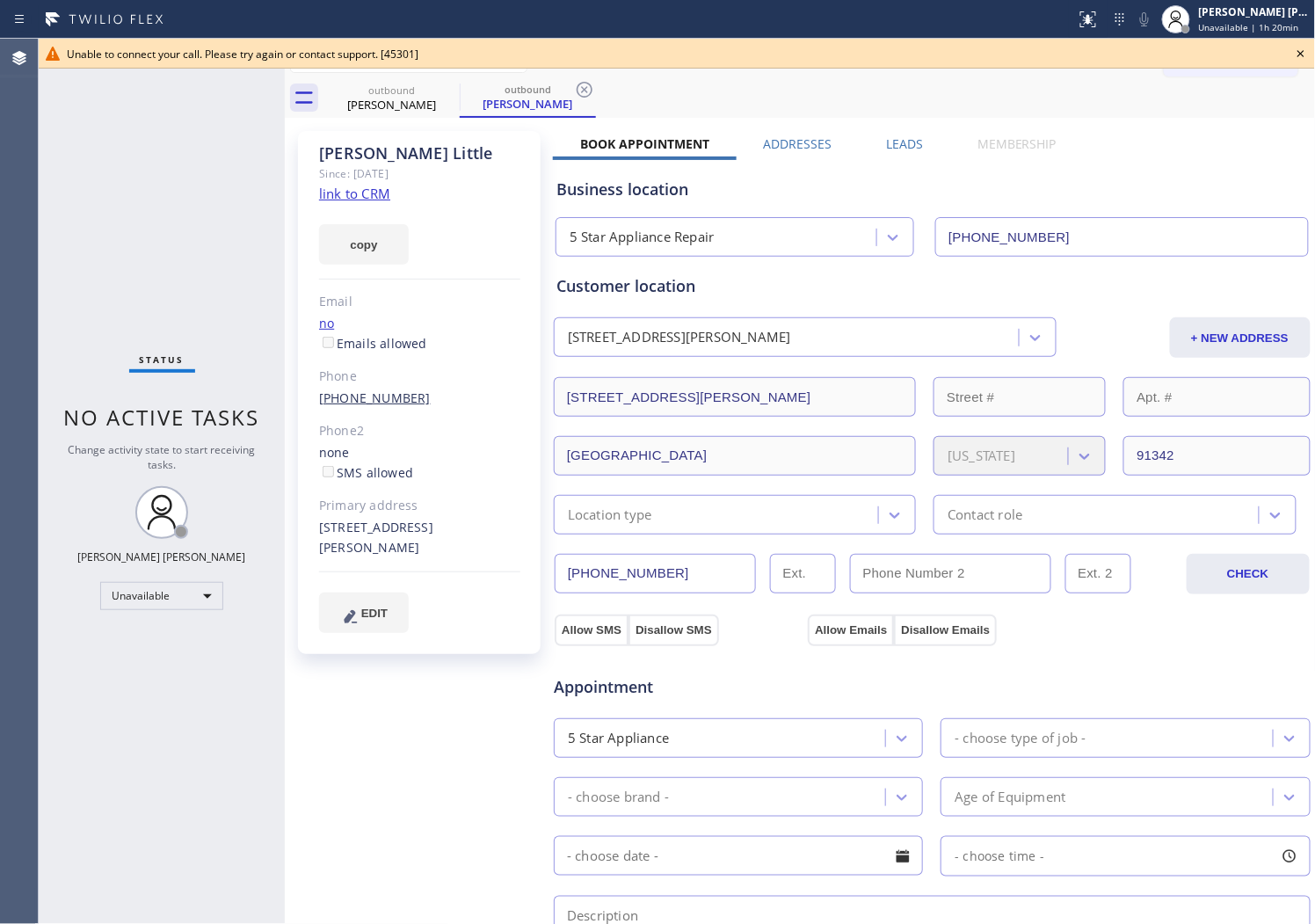
click at [383, 400] on link "[PHONE_NUMBER]" at bounding box center [375, 397] width 111 height 17
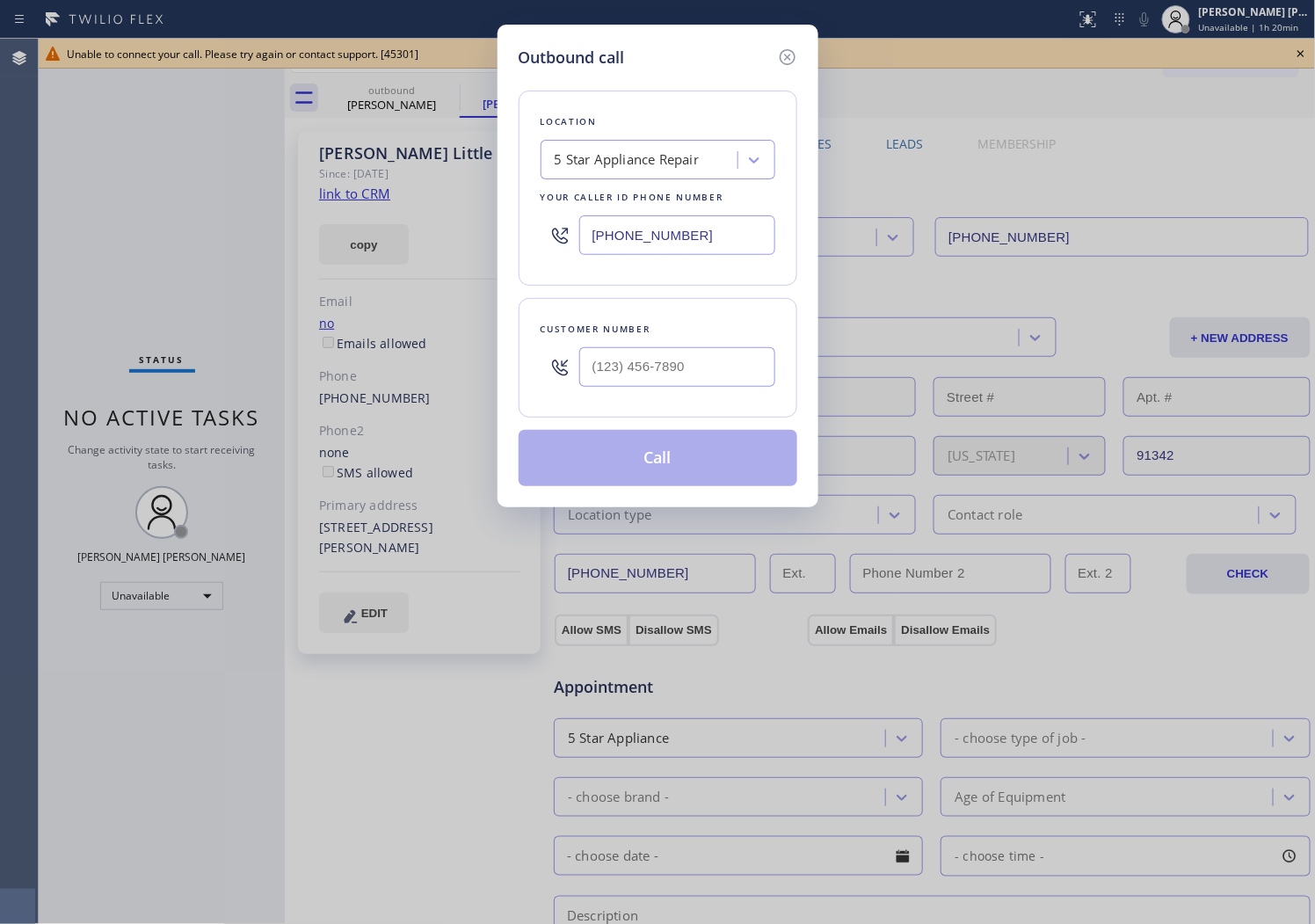
type input "[PHONE_NUMBER]"
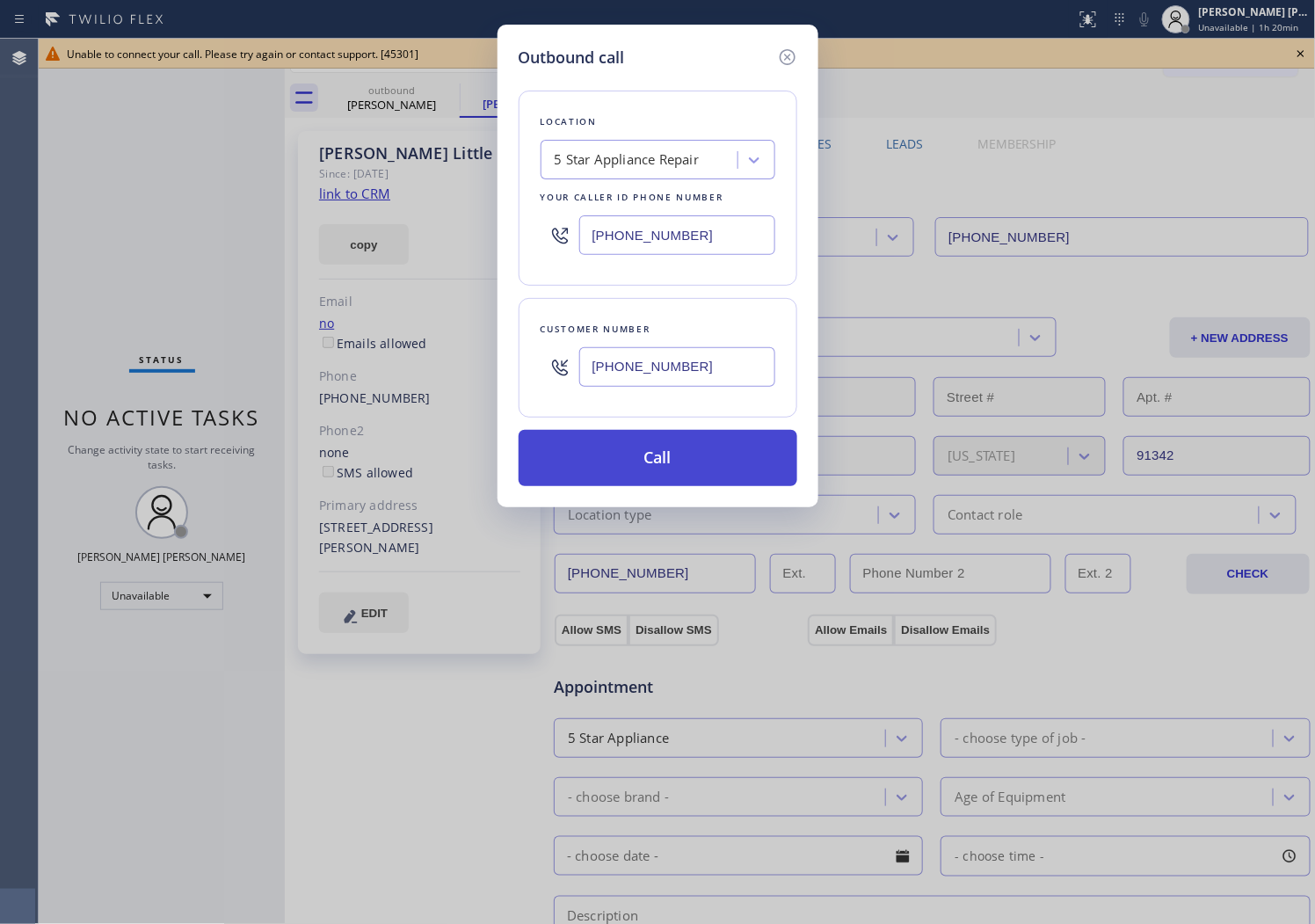
click at [643, 455] on button "Call" at bounding box center [658, 458] width 279 height 56
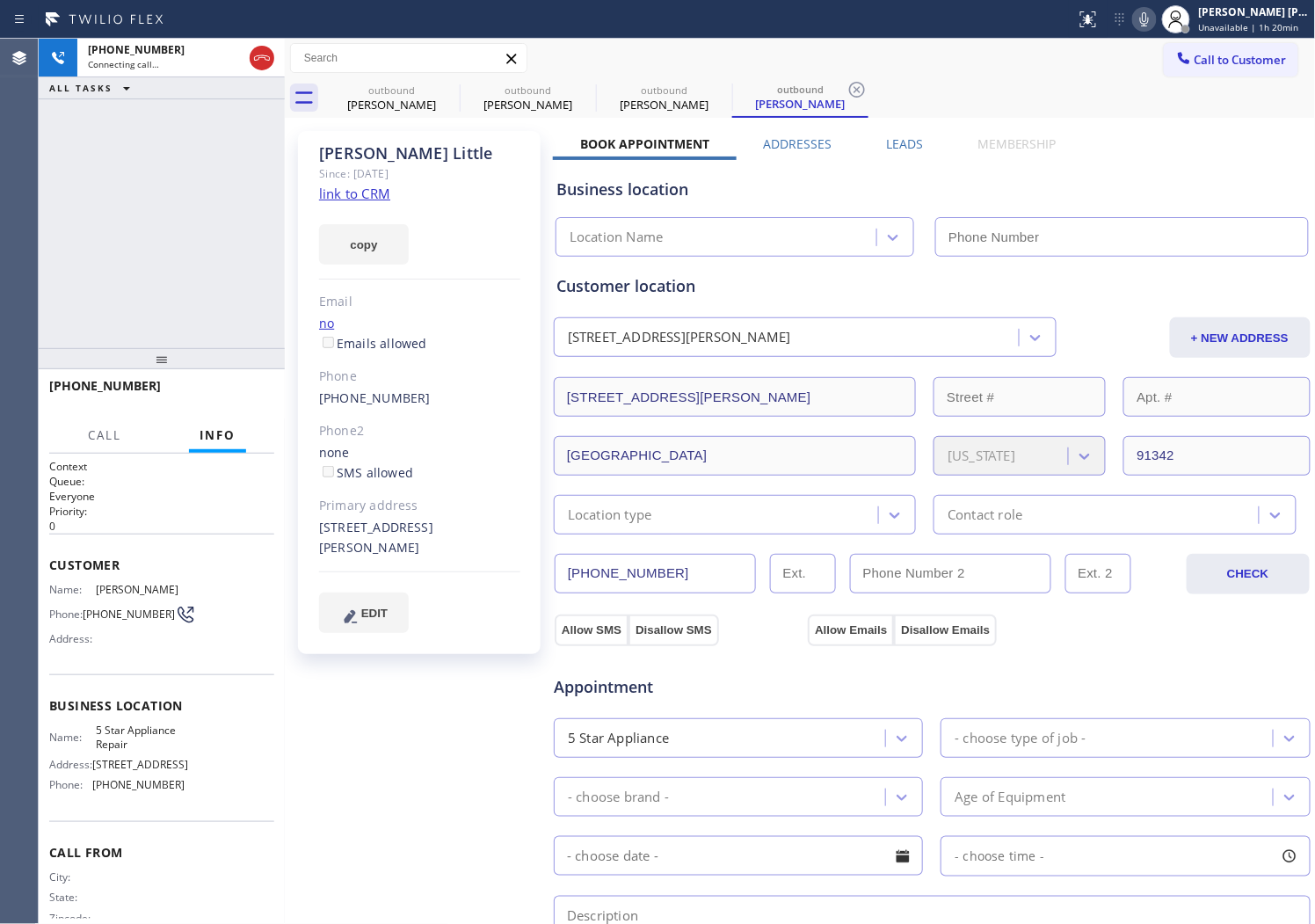
type input "[PHONE_NUMBER]"
click at [362, 152] on div "[PERSON_NAME]" at bounding box center [420, 153] width 201 height 20
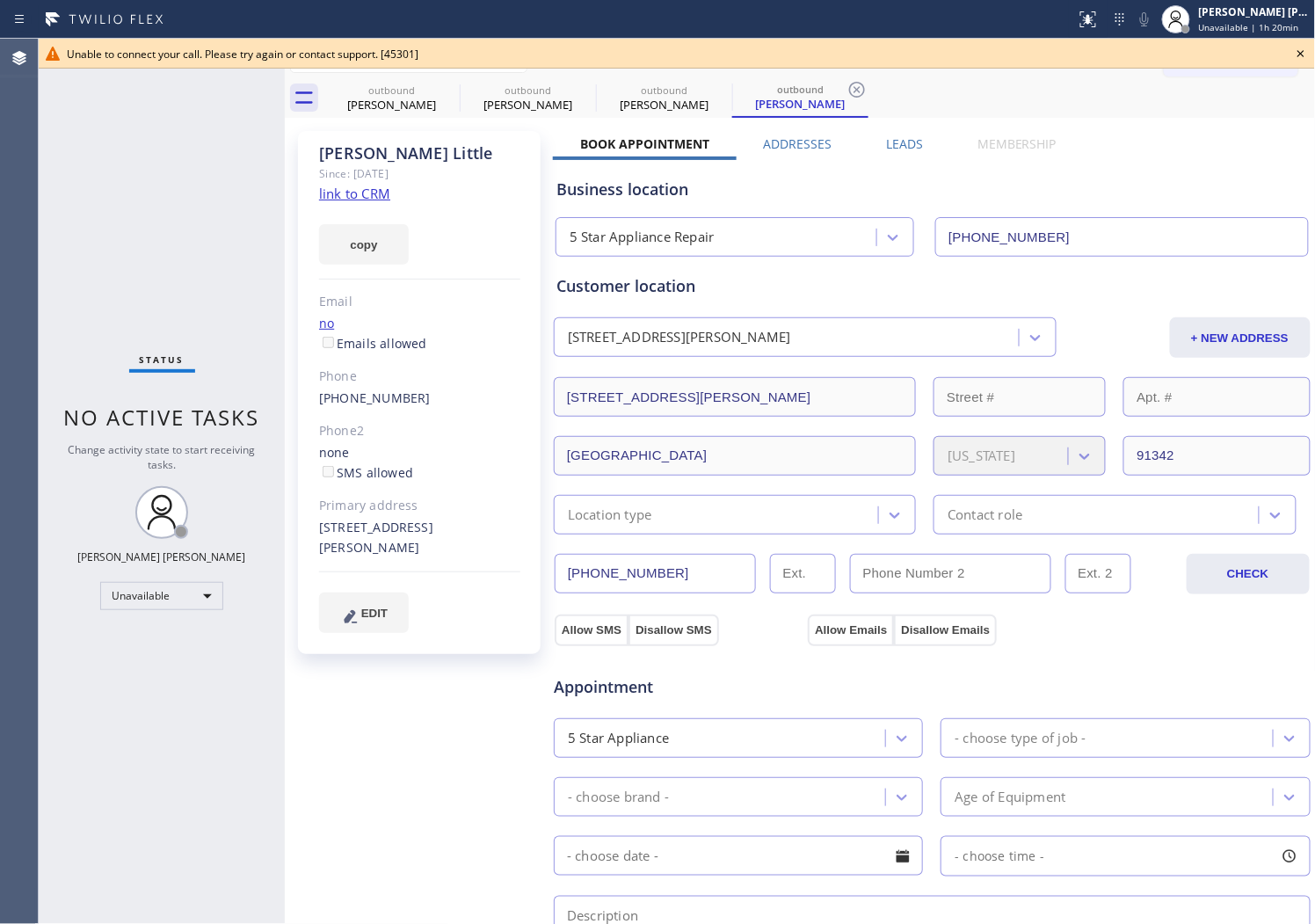
drag, startPoint x: 1299, startPoint y: 57, endPoint x: 1231, endPoint y: 77, distance: 70.9
click at [1299, 57] on icon at bounding box center [1300, 53] width 21 height 21
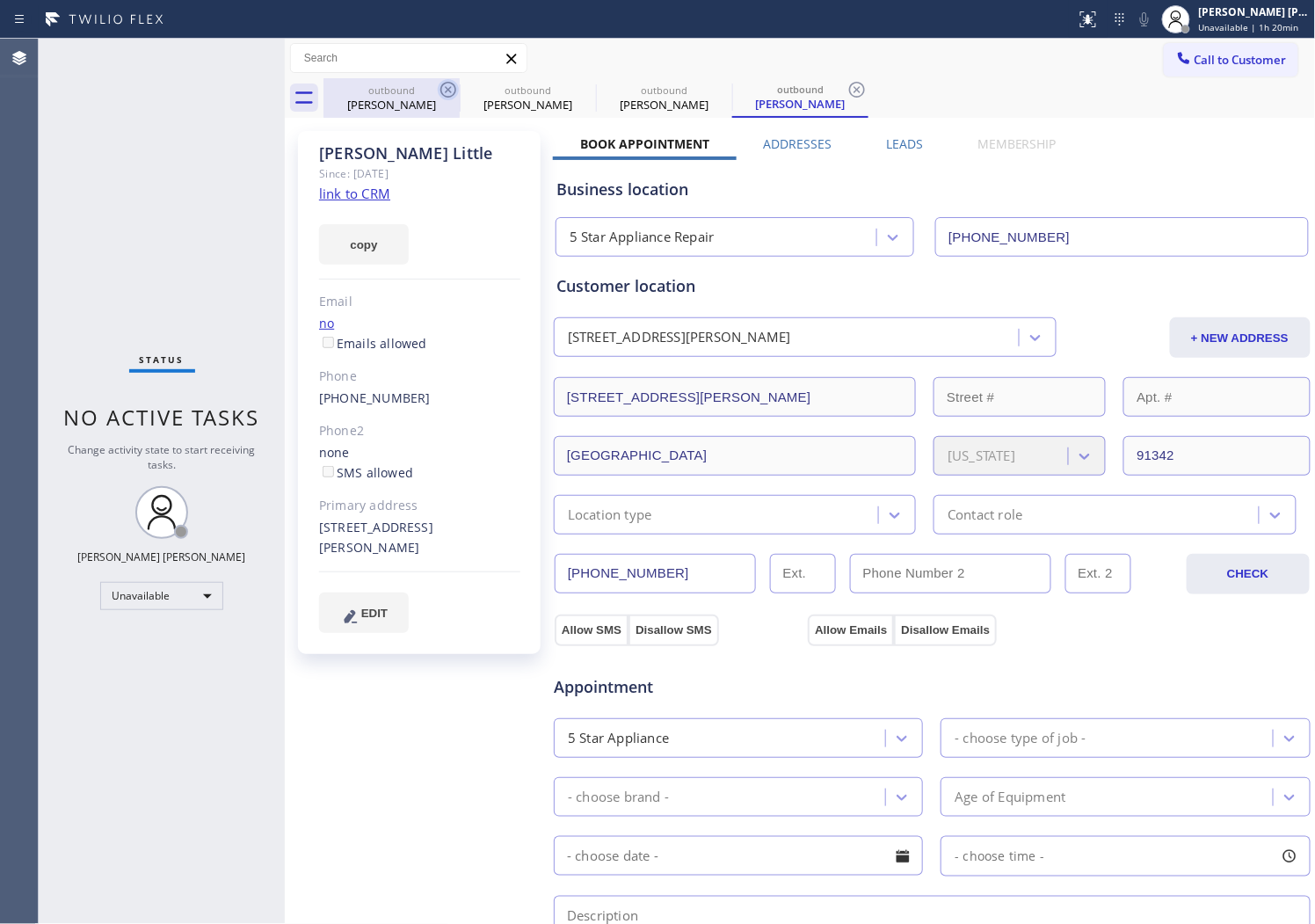
click at [449, 93] on icon at bounding box center [448, 89] width 21 height 21
click at [0, 0] on icon at bounding box center [0, 0] width 0 height 0
click at [846, 93] on icon at bounding box center [856, 89] width 21 height 21
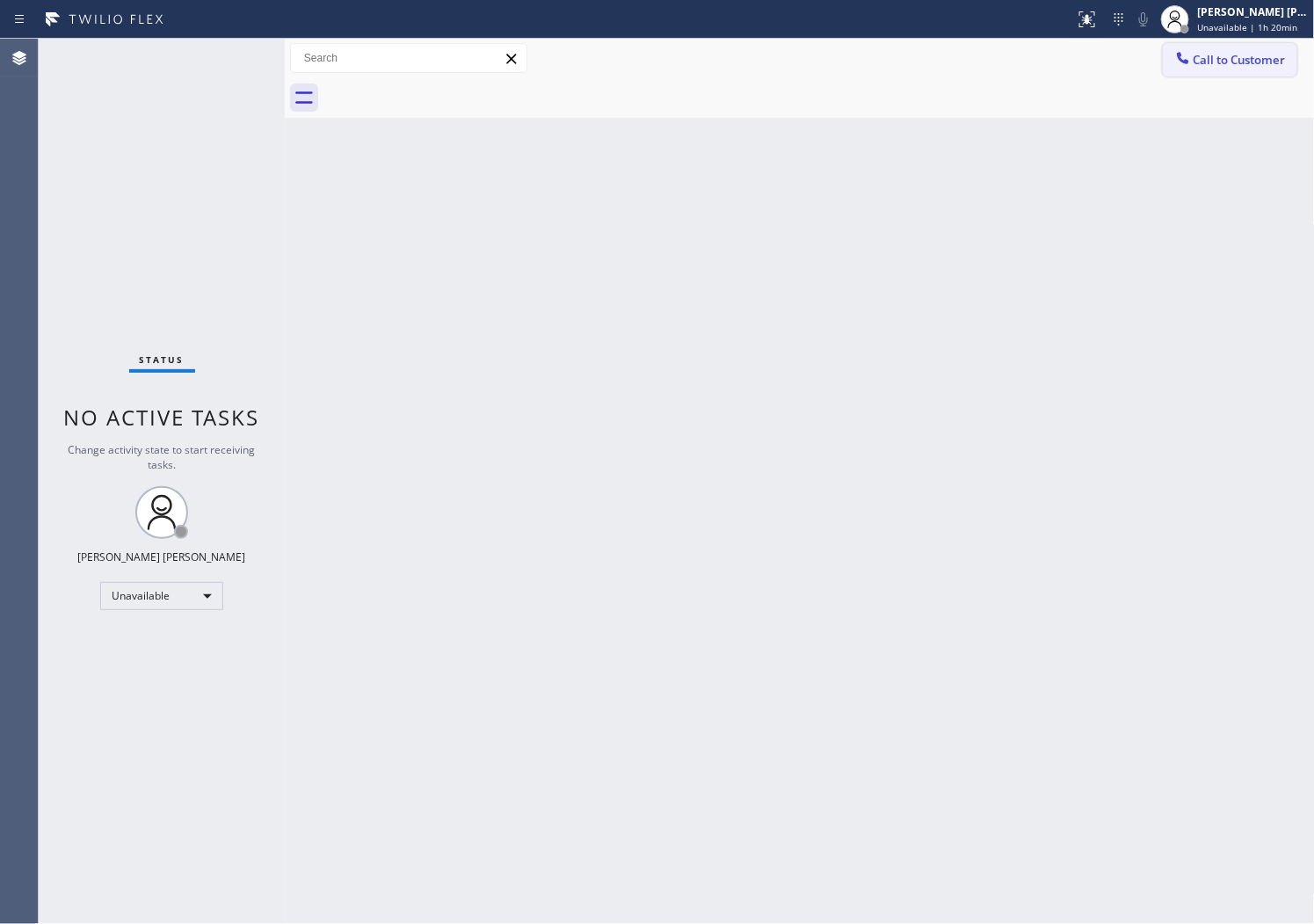
click at [1210, 65] on span "Call to Customer" at bounding box center [1240, 60] width 93 height 16
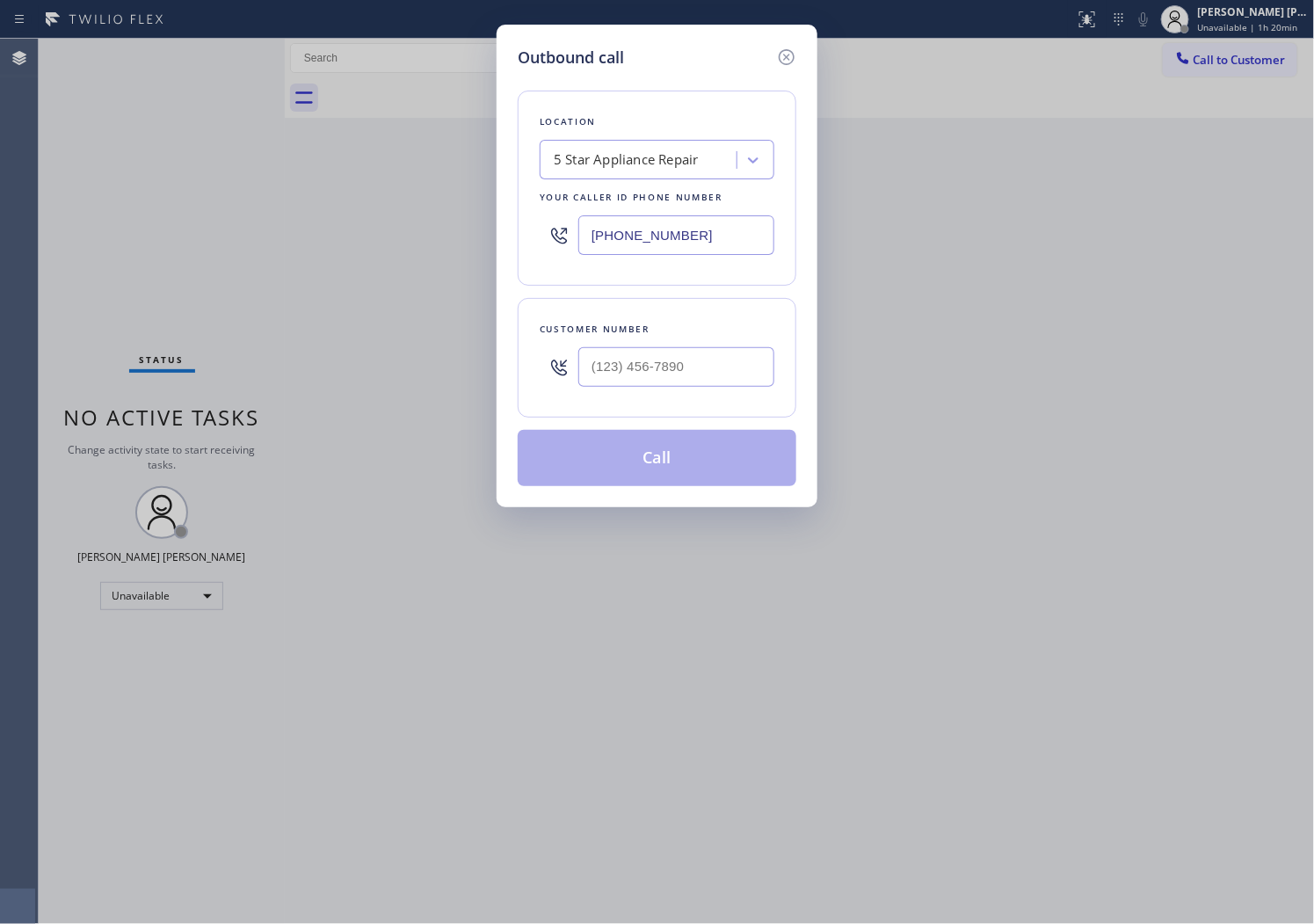
click at [544, 242] on div at bounding box center [558, 235] width 38 height 57
click at [594, 240] on input "[PHONE_NUMBER]" at bounding box center [676, 235] width 196 height 39
paste input "786) 661-1350"
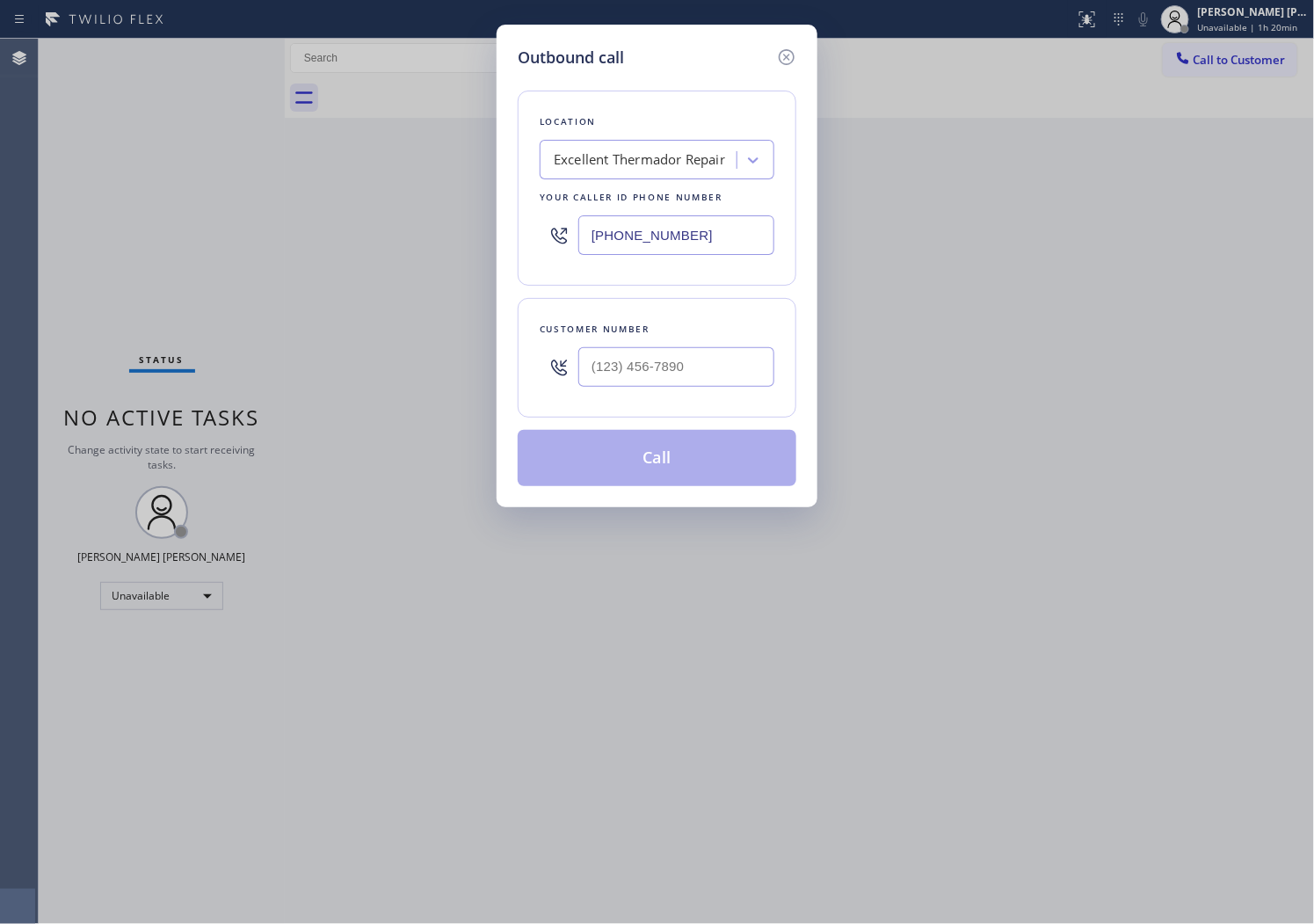
type input "[PHONE_NUMBER]"
click at [637, 364] on input "(___) ___-____" at bounding box center [676, 367] width 196 height 39
paste input "917) 455-3111"
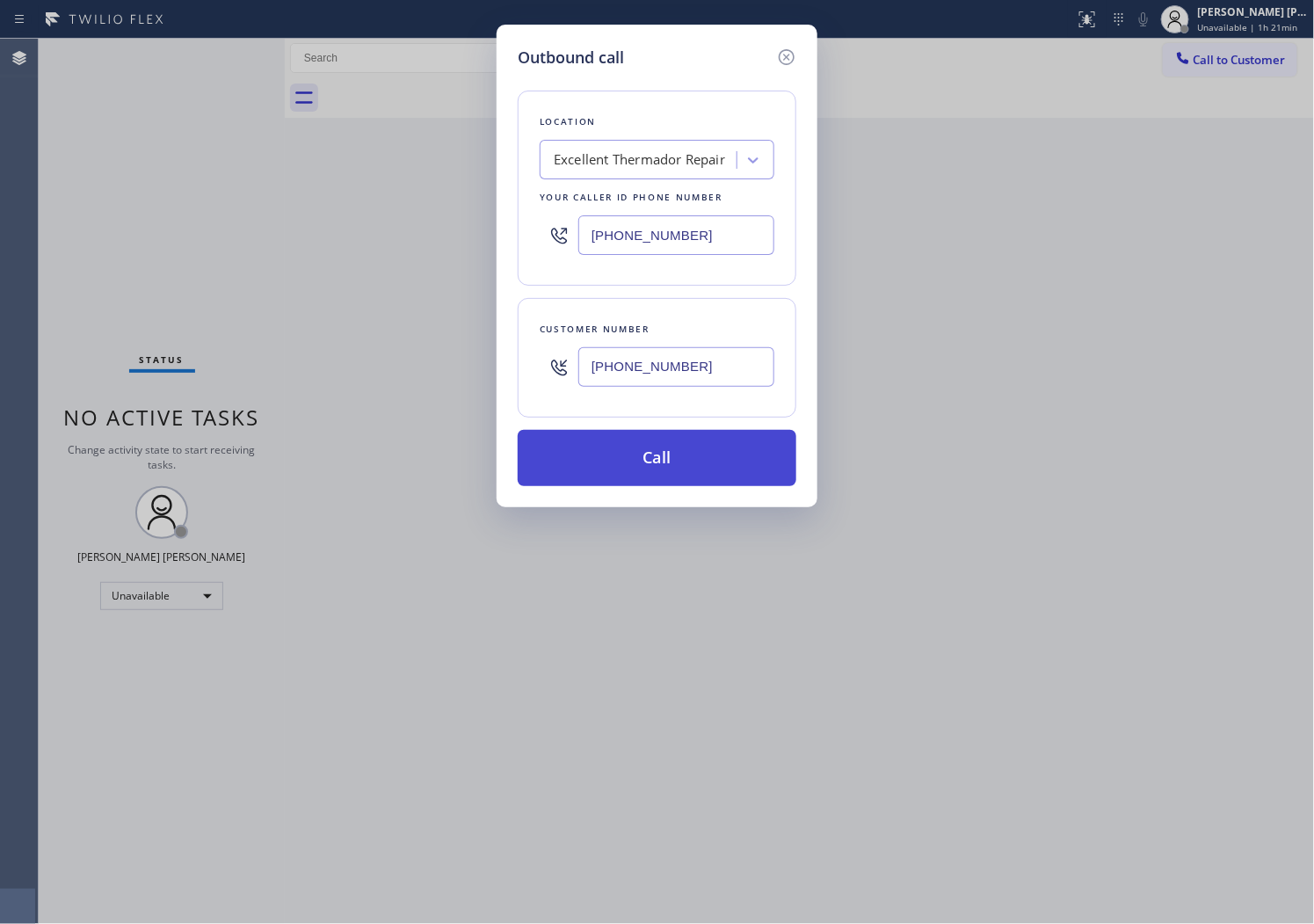
type input "[PHONE_NUMBER]"
click at [699, 459] on button "Call" at bounding box center [657, 458] width 279 height 56
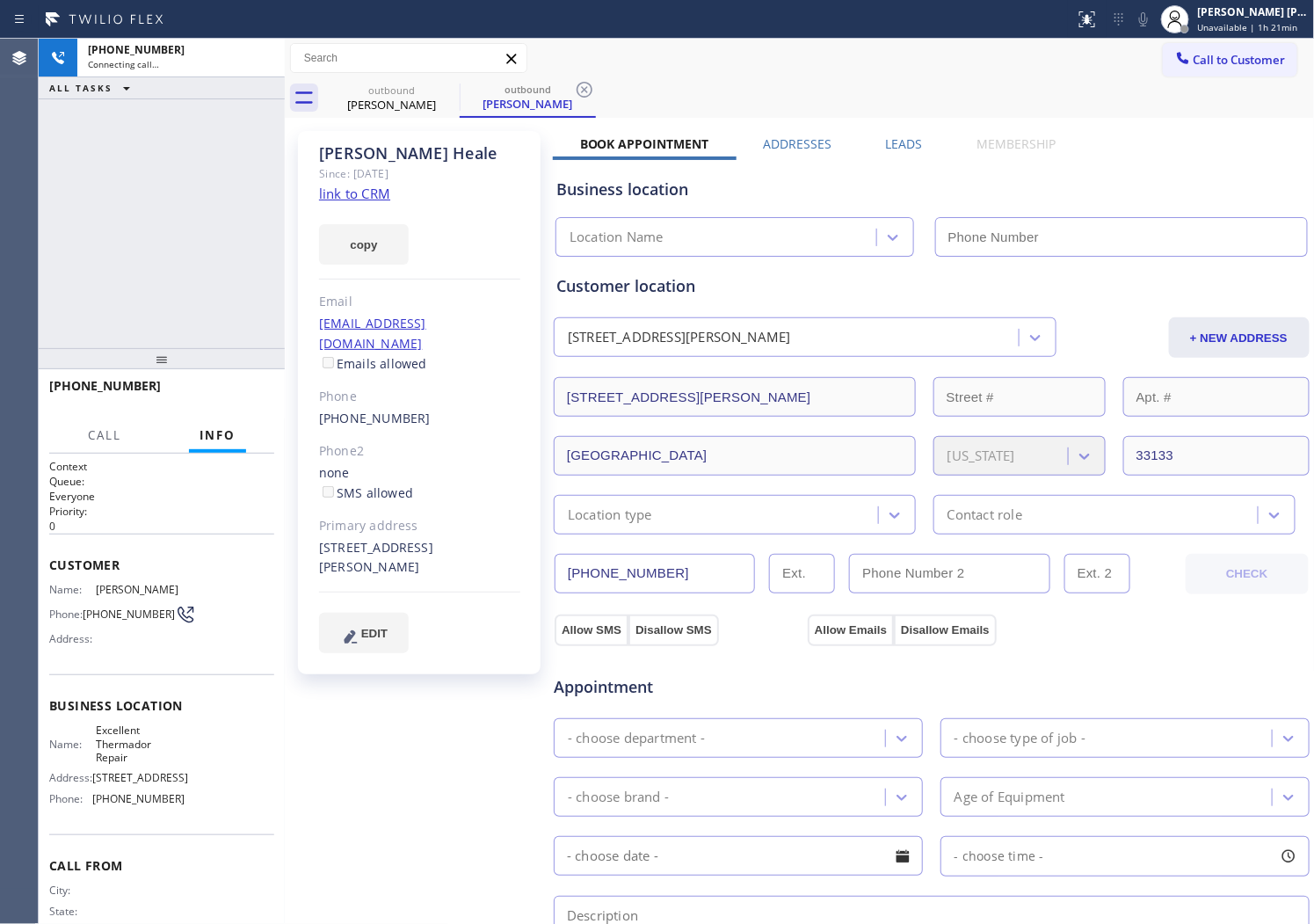
click at [364, 148] on div "[PERSON_NAME]" at bounding box center [420, 153] width 201 height 20
drag, startPoint x: 355, startPoint y: 191, endPoint x: 364, endPoint y: 148, distance: 43.9
click at [364, 148] on div "[PERSON_NAME]" at bounding box center [420, 153] width 201 height 20
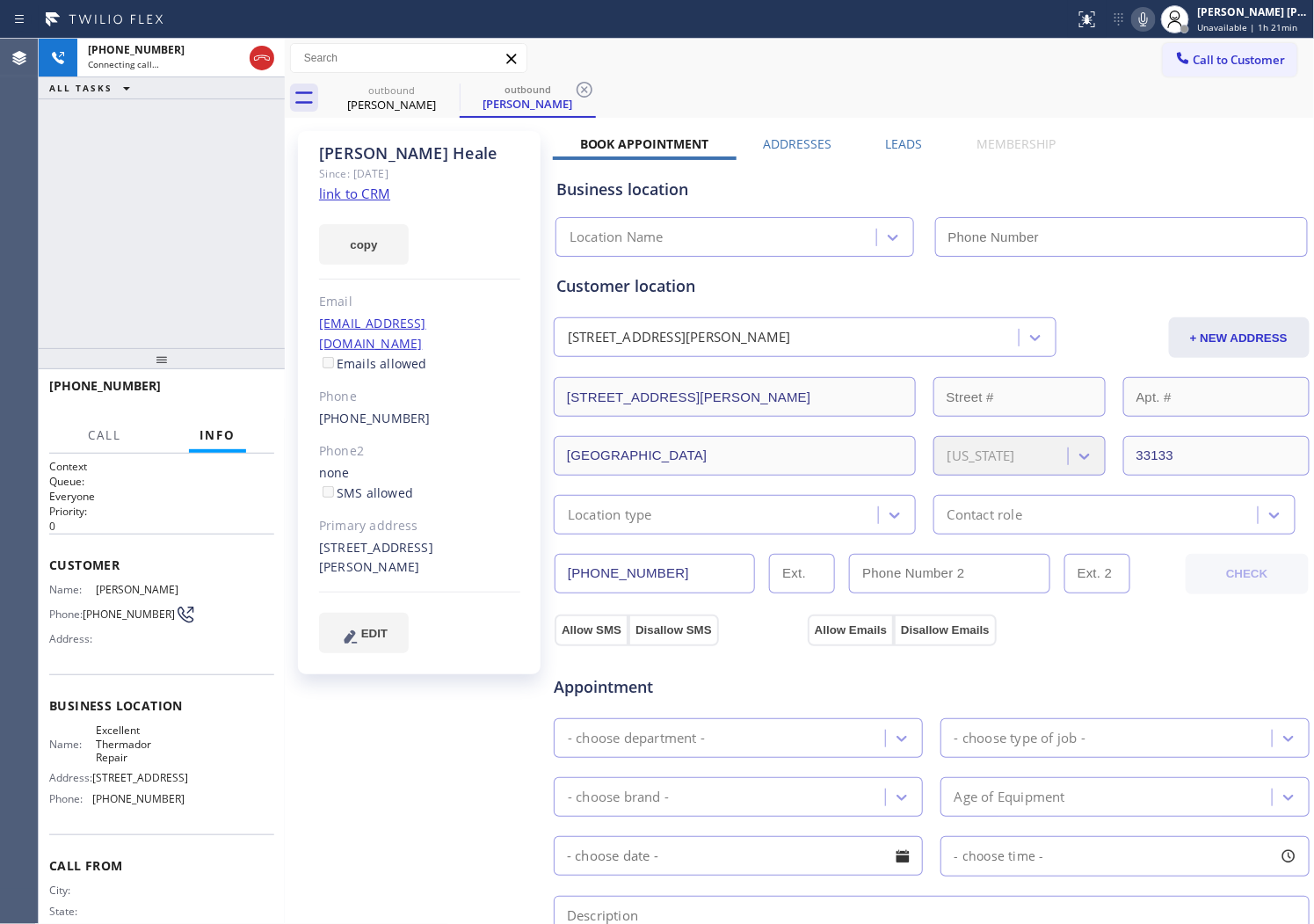
type input "[PHONE_NUMBER]"
click at [352, 157] on div "[PERSON_NAME]" at bounding box center [420, 153] width 201 height 20
click at [1154, 22] on icon at bounding box center [1143, 19] width 21 height 21
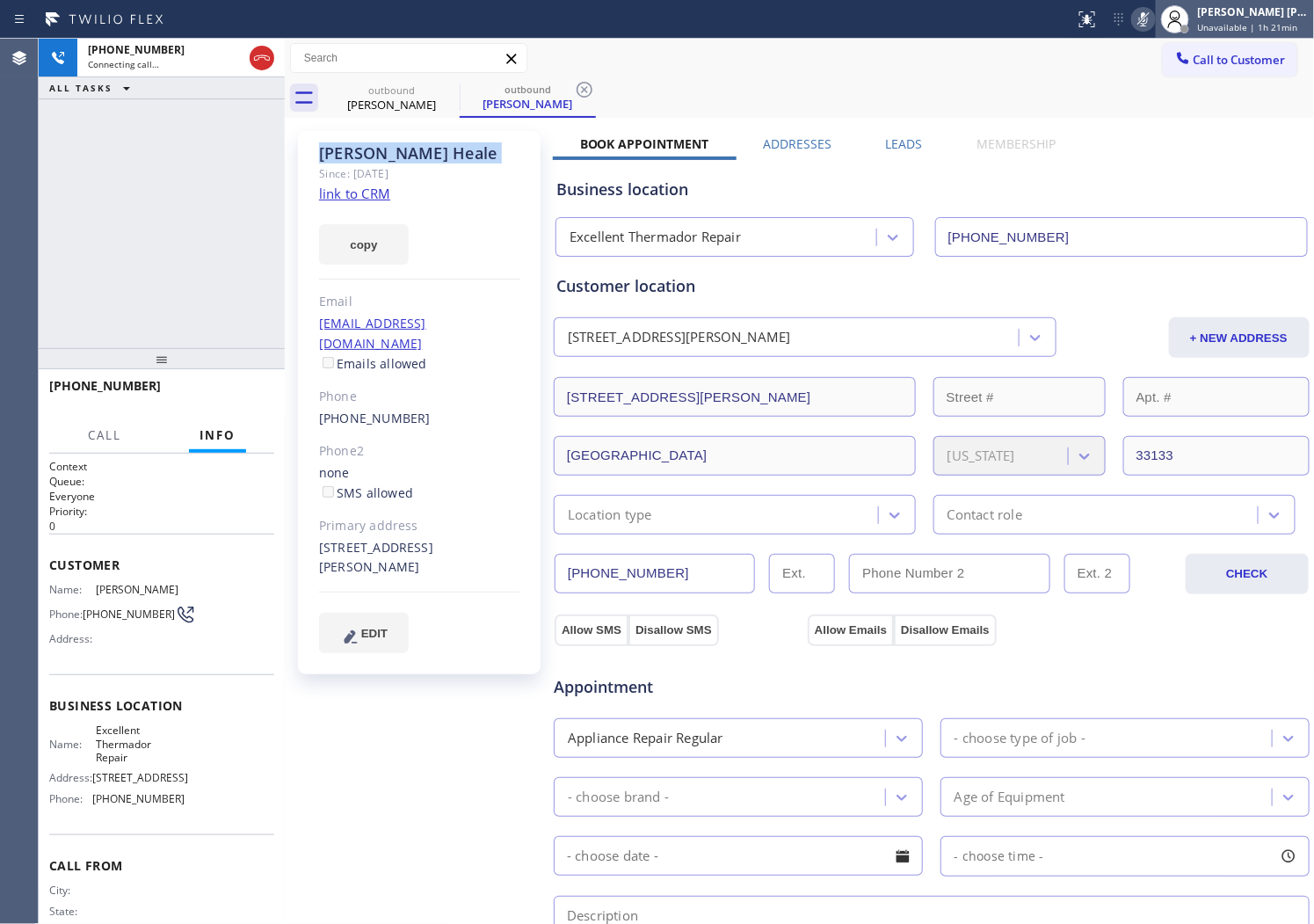
drag, startPoint x: 1163, startPoint y: 22, endPoint x: 1180, endPoint y: 18, distance: 17.5
click at [1154, 20] on icon at bounding box center [1143, 19] width 21 height 21
click at [1180, 18] on div at bounding box center [1175, 19] width 38 height 38
click at [5, 348] on div "Agent Desktop" at bounding box center [19, 480] width 37 height 885
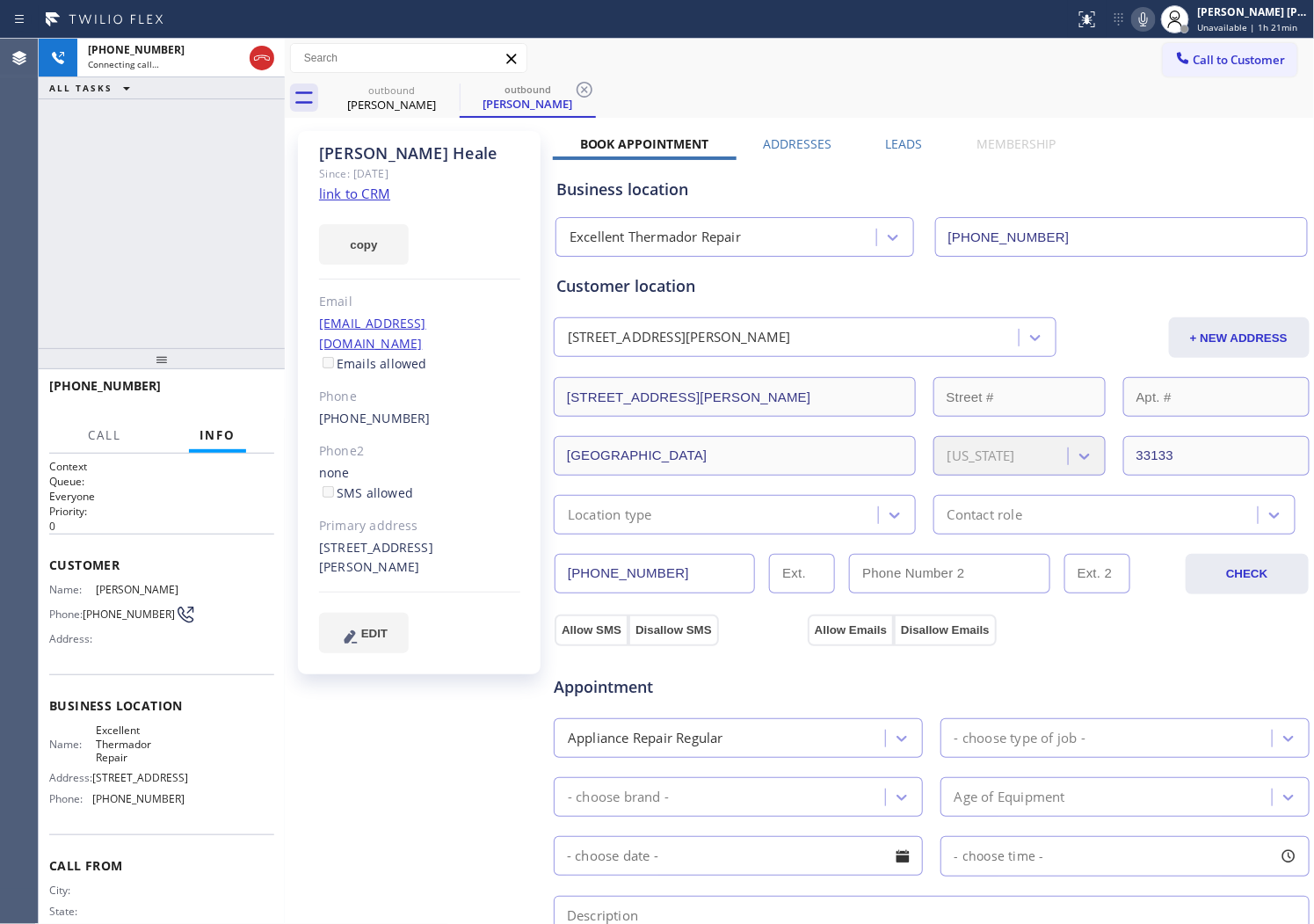
click at [1154, 23] on icon at bounding box center [1143, 19] width 21 height 21
click at [285, 60] on div at bounding box center [285, 480] width 0 height 885
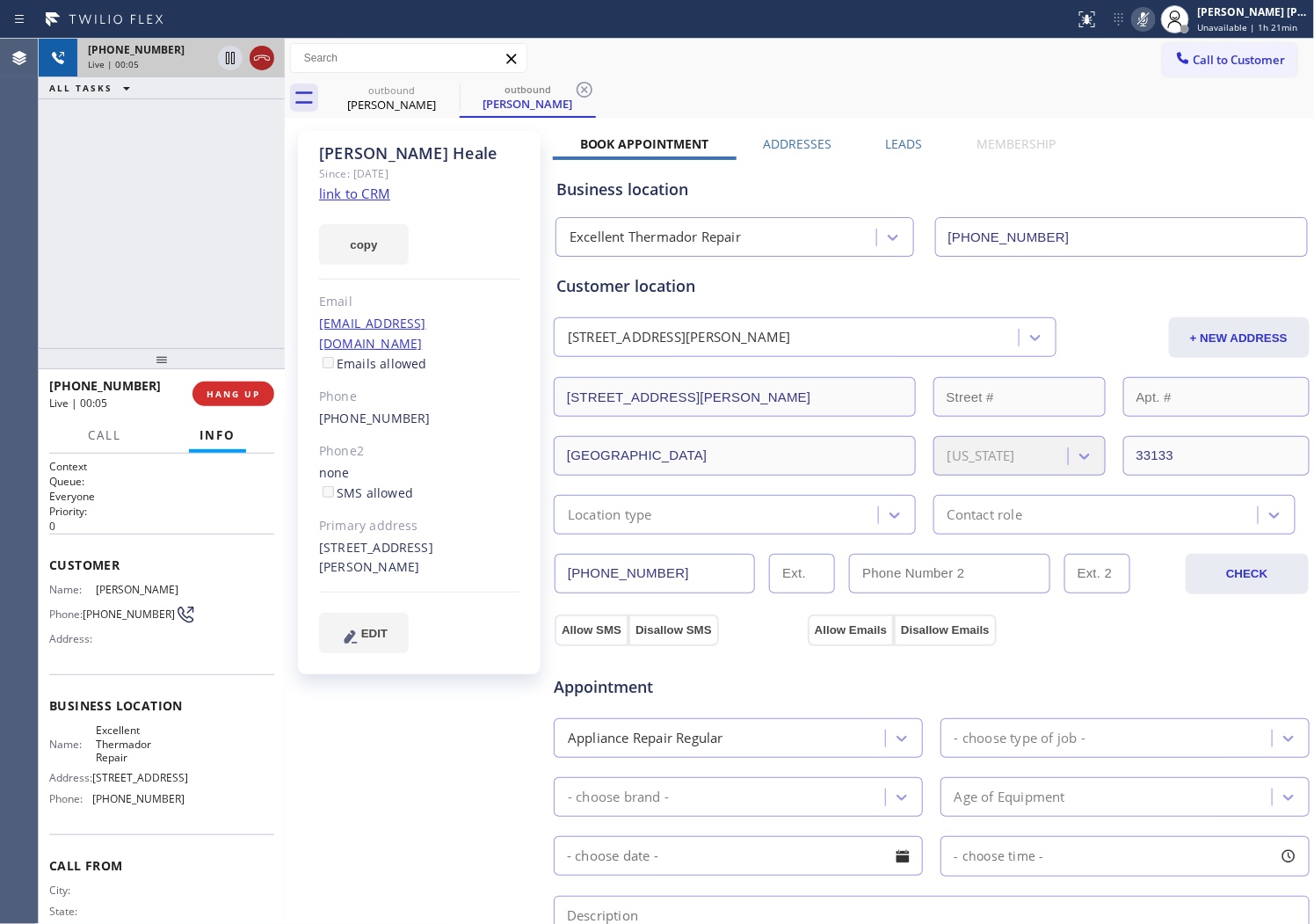
click at [270, 60] on icon at bounding box center [261, 57] width 21 height 21
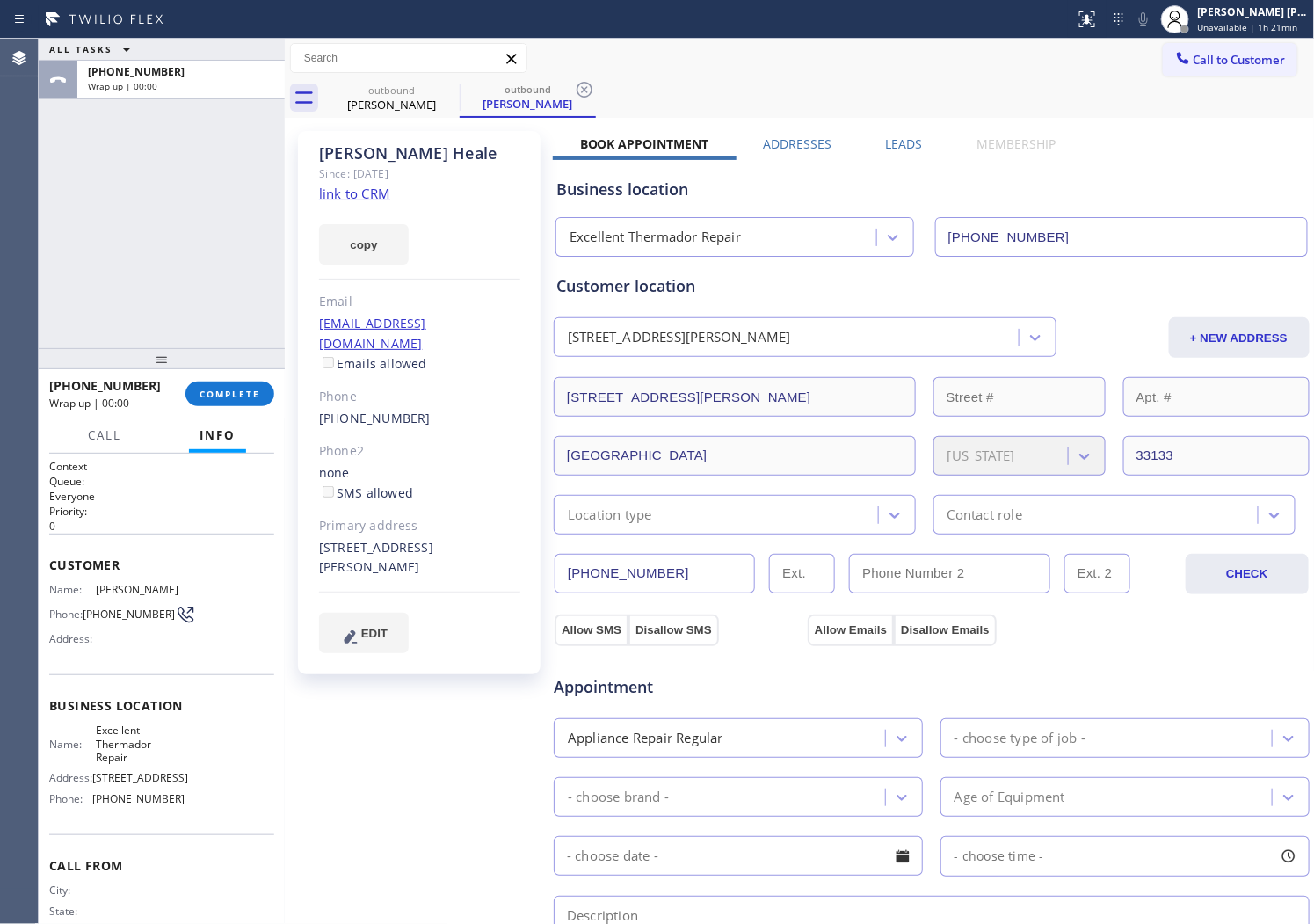
click at [888, 153] on div "Business location Excellent Thermador Repair [PHONE_NUMBER]" at bounding box center [932, 204] width 758 height 104
click at [902, 153] on div "Business location Excellent Thermador Repair [PHONE_NUMBER]" at bounding box center [932, 204] width 758 height 104
click at [898, 141] on label "Leads" at bounding box center [904, 143] width 36 height 17
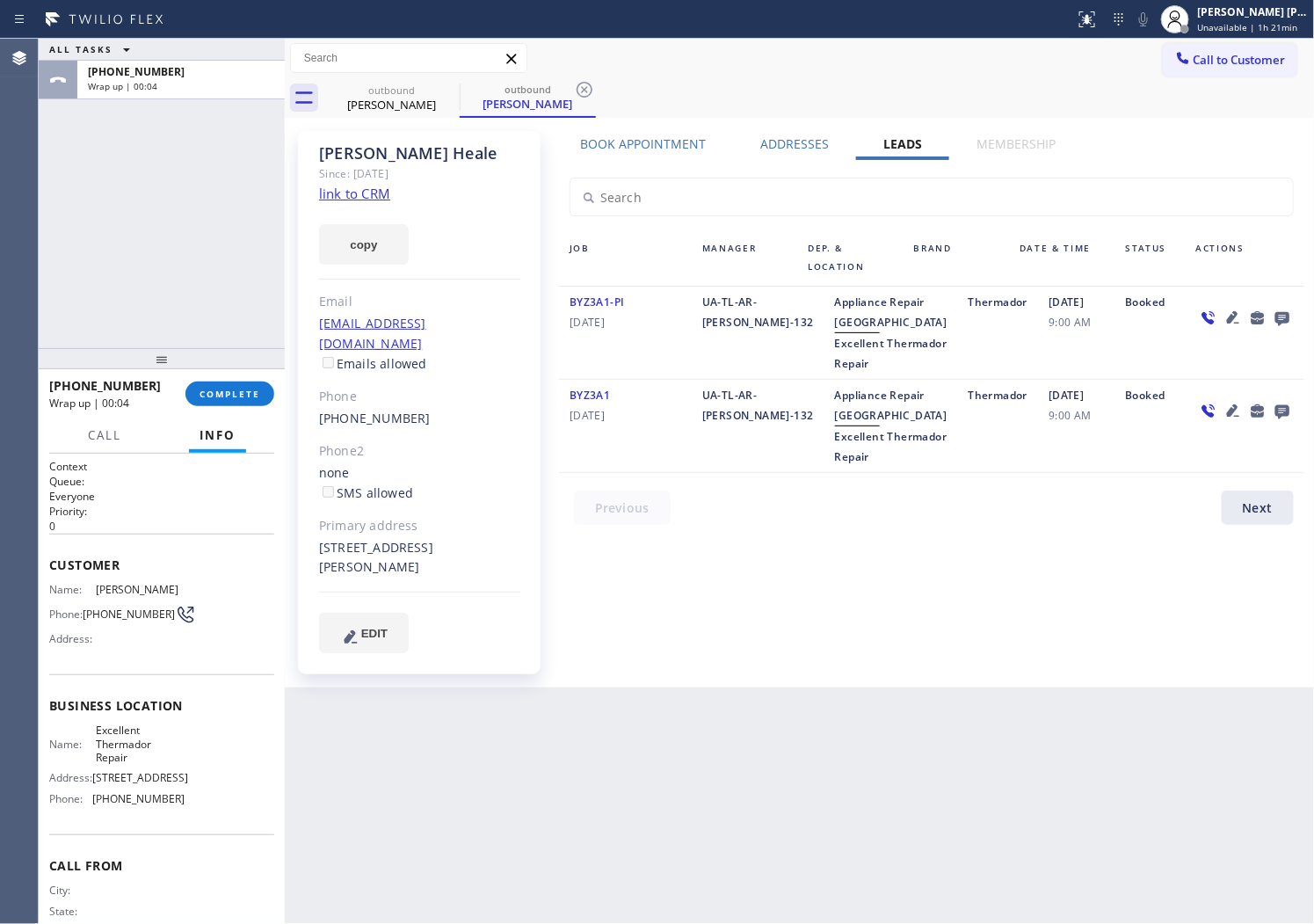
click at [1289, 320] on icon at bounding box center [1282, 318] width 21 height 22
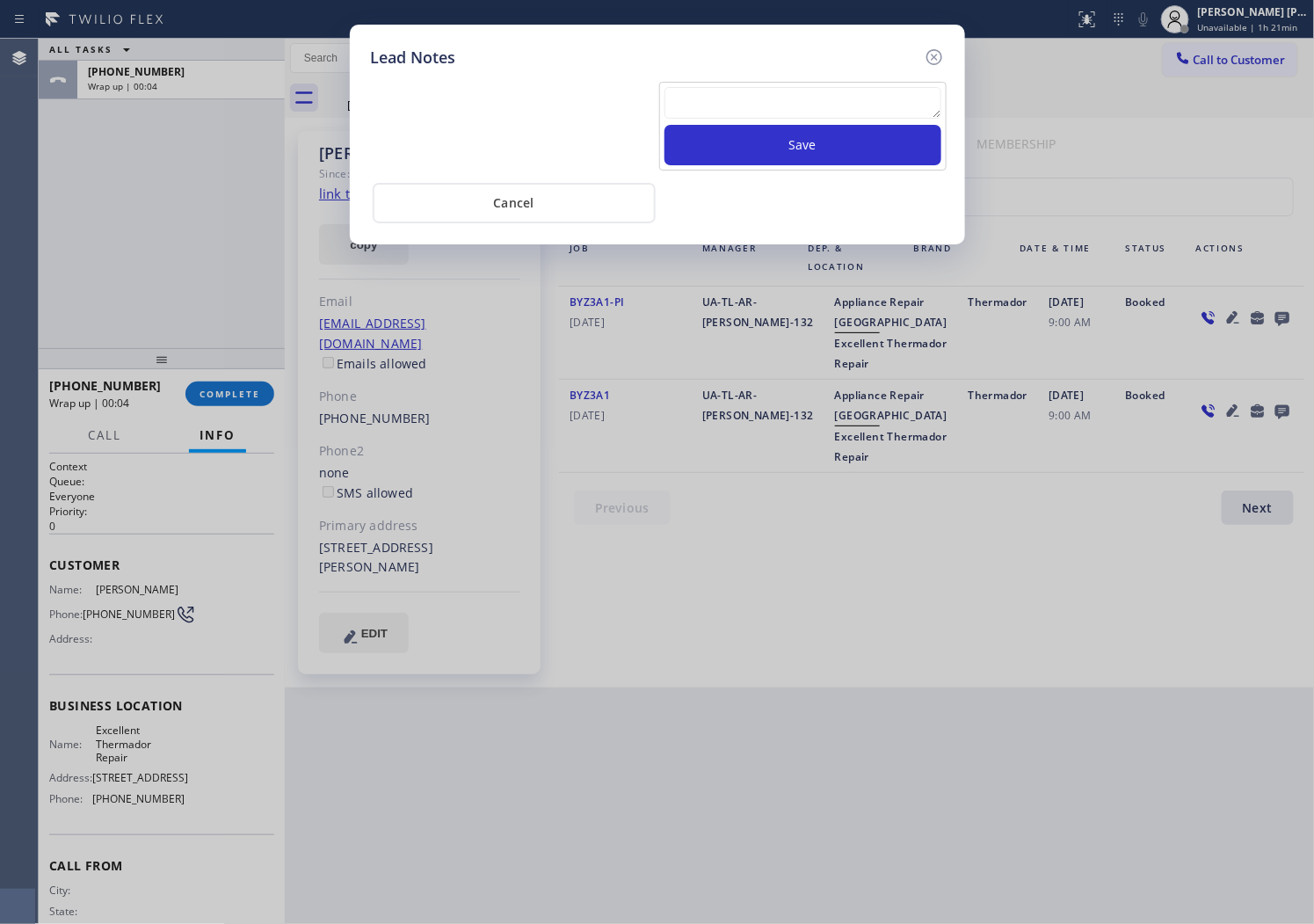
click at [882, 109] on textarea at bounding box center [803, 103] width 277 height 32
paste textarea "N/A - Please transfer"
type textarea "N/A - Please transfer"
click at [837, 153] on button "Save" at bounding box center [803, 145] width 277 height 40
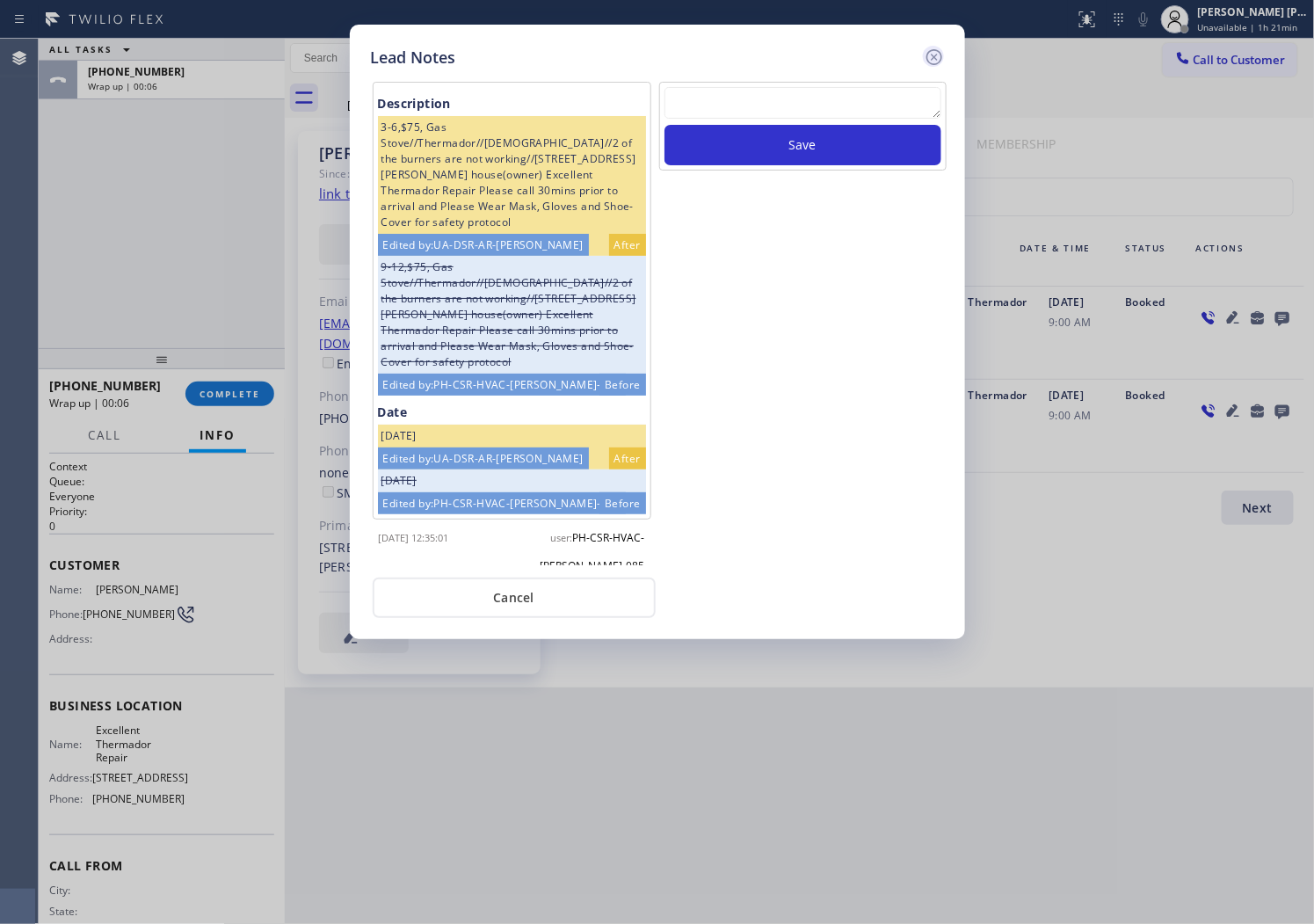
click at [936, 58] on icon at bounding box center [933, 57] width 16 height 16
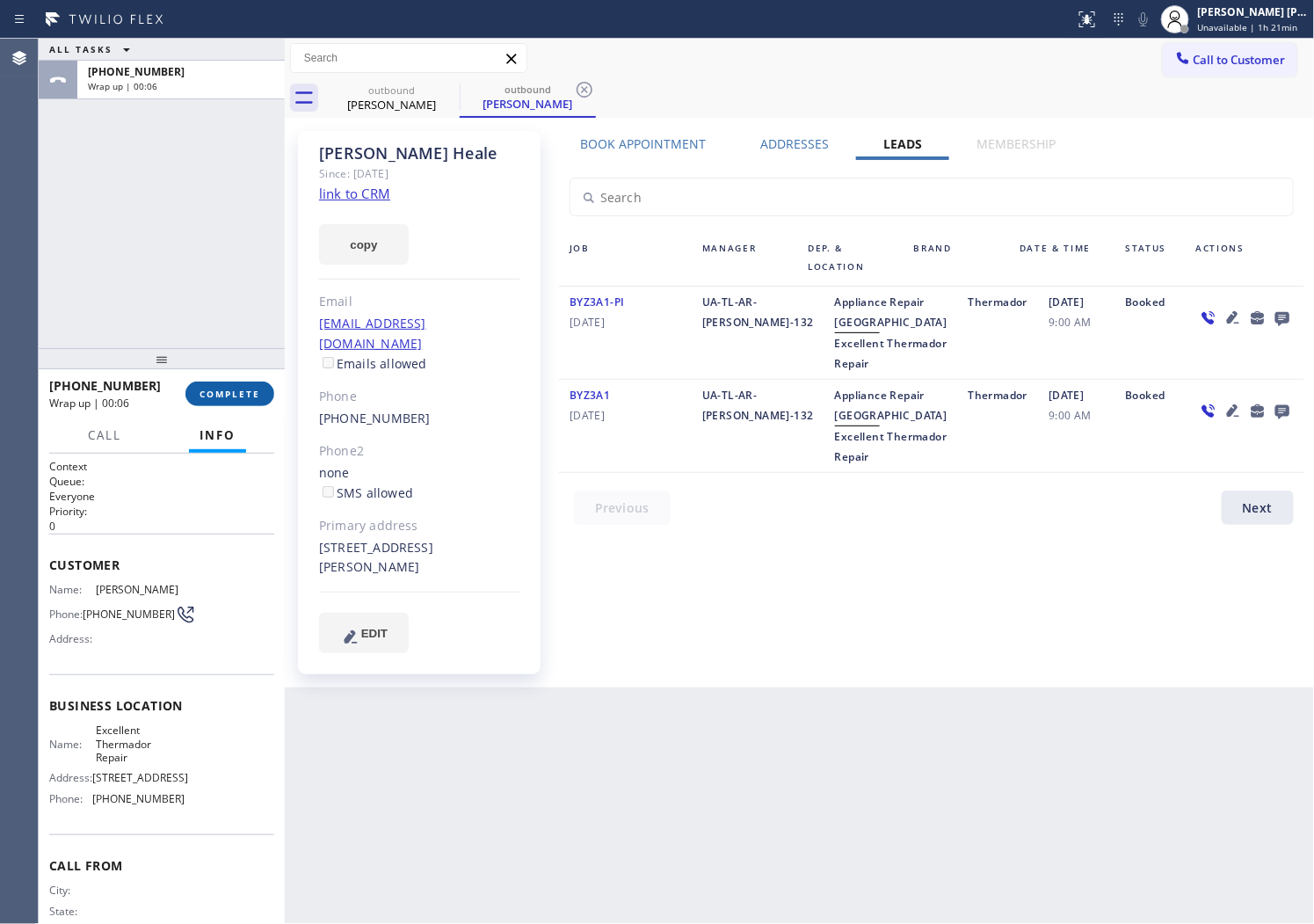
click at [256, 402] on button "COMPLETE" at bounding box center [230, 393] width 89 height 25
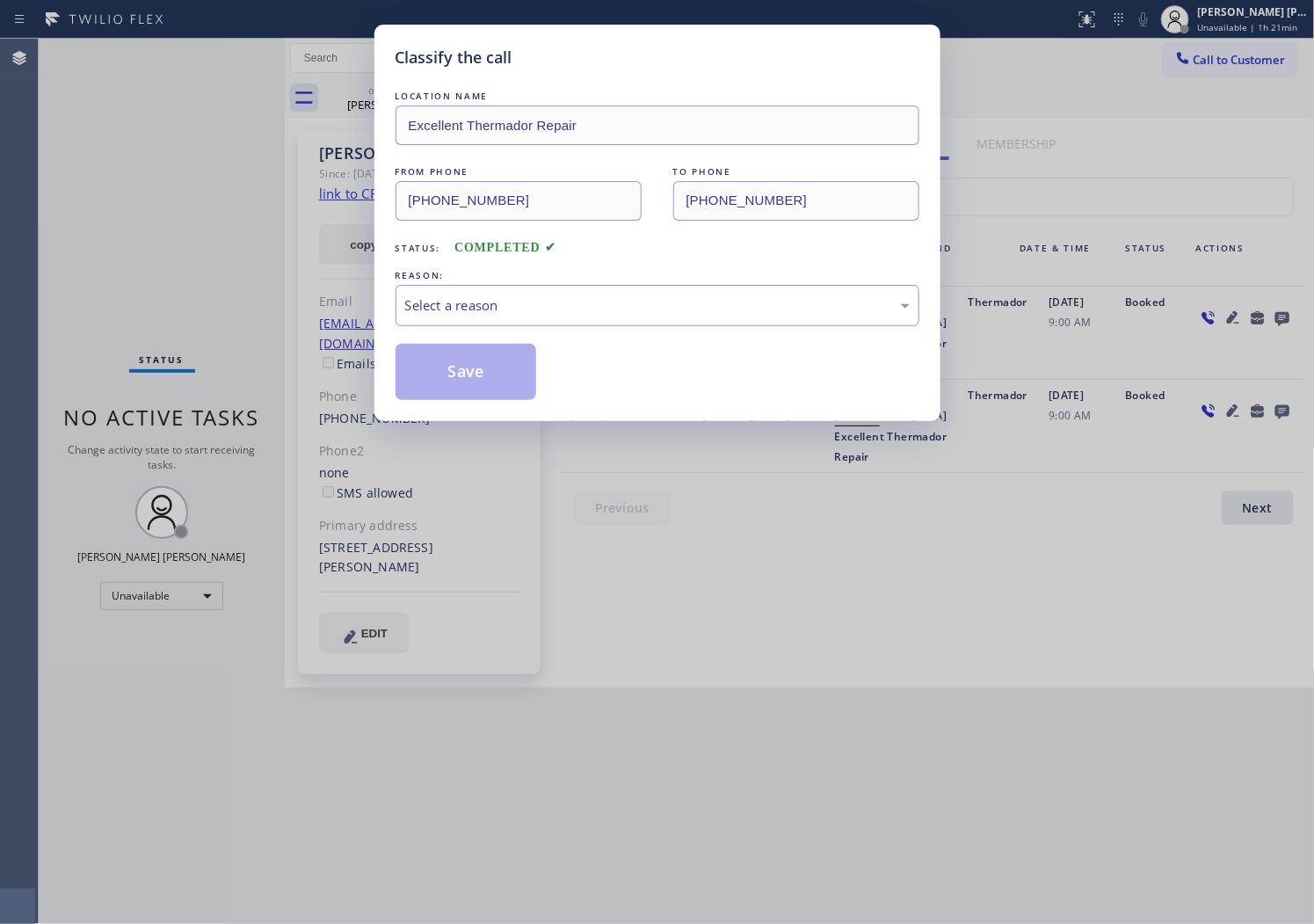
click at [539, 301] on div "Select a reason" at bounding box center [658, 305] width 505 height 20
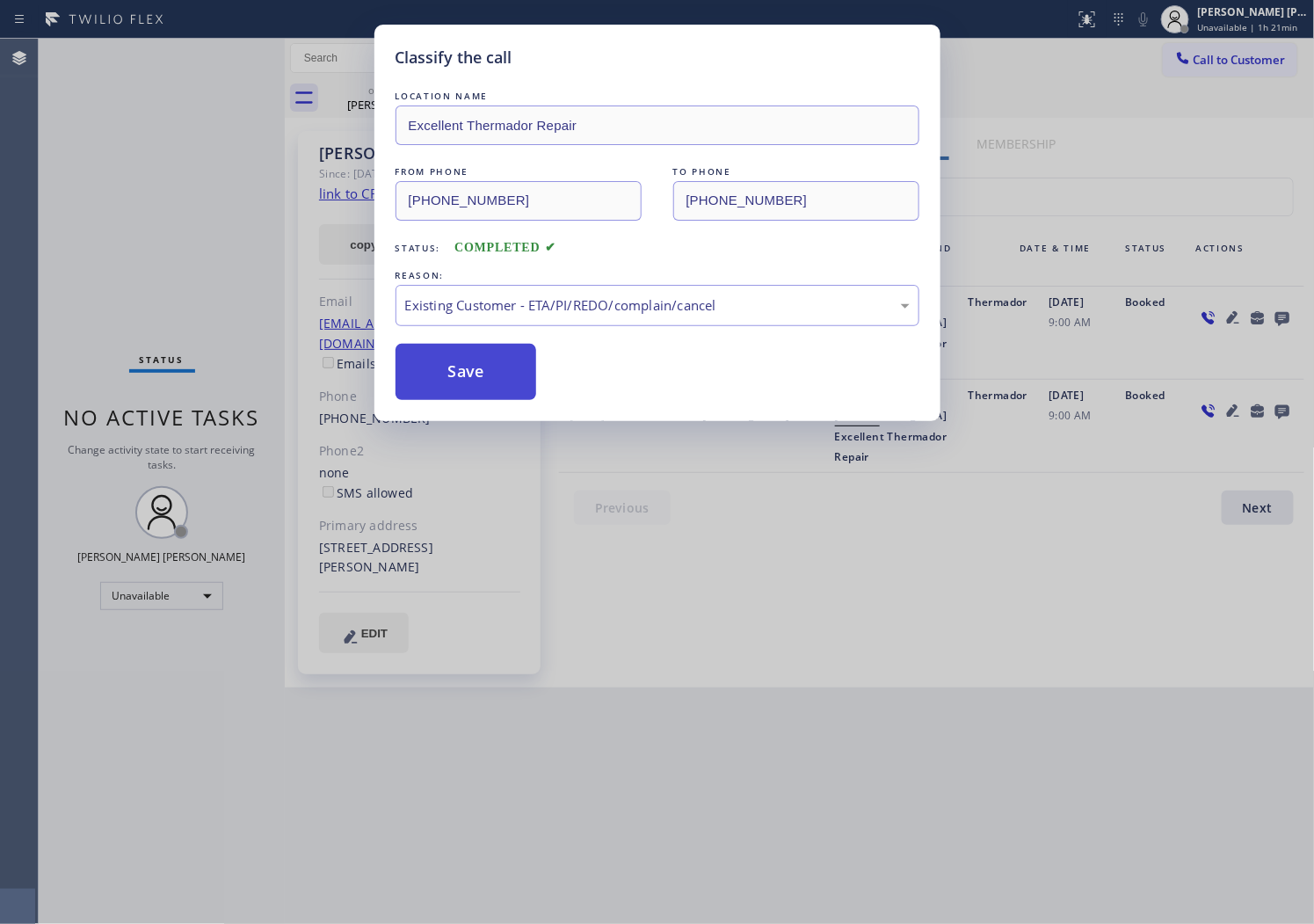
click at [441, 381] on button "Save" at bounding box center [466, 371] width 141 height 56
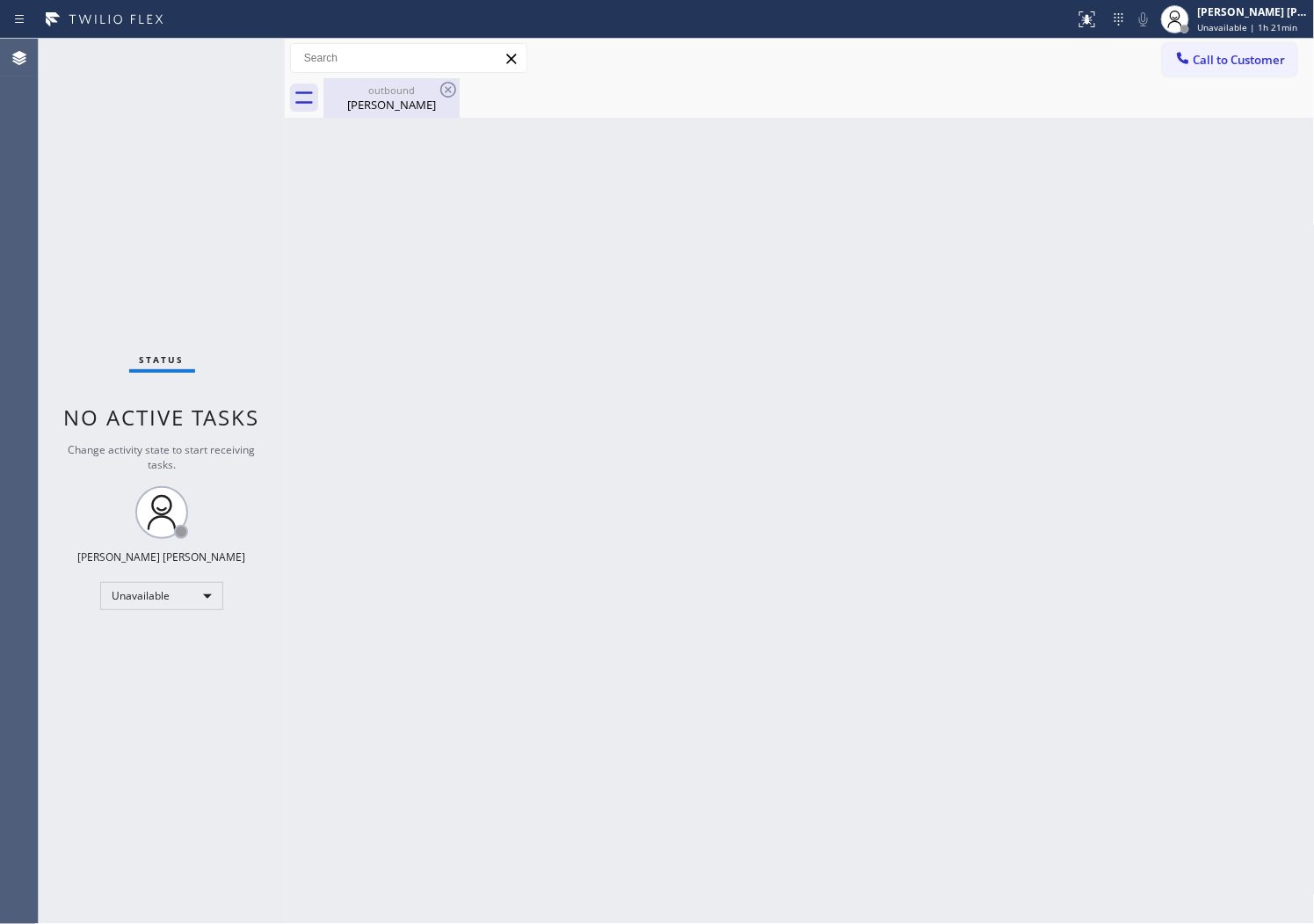
click at [392, 106] on div "[PERSON_NAME]" at bounding box center [392, 105] width 133 height 16
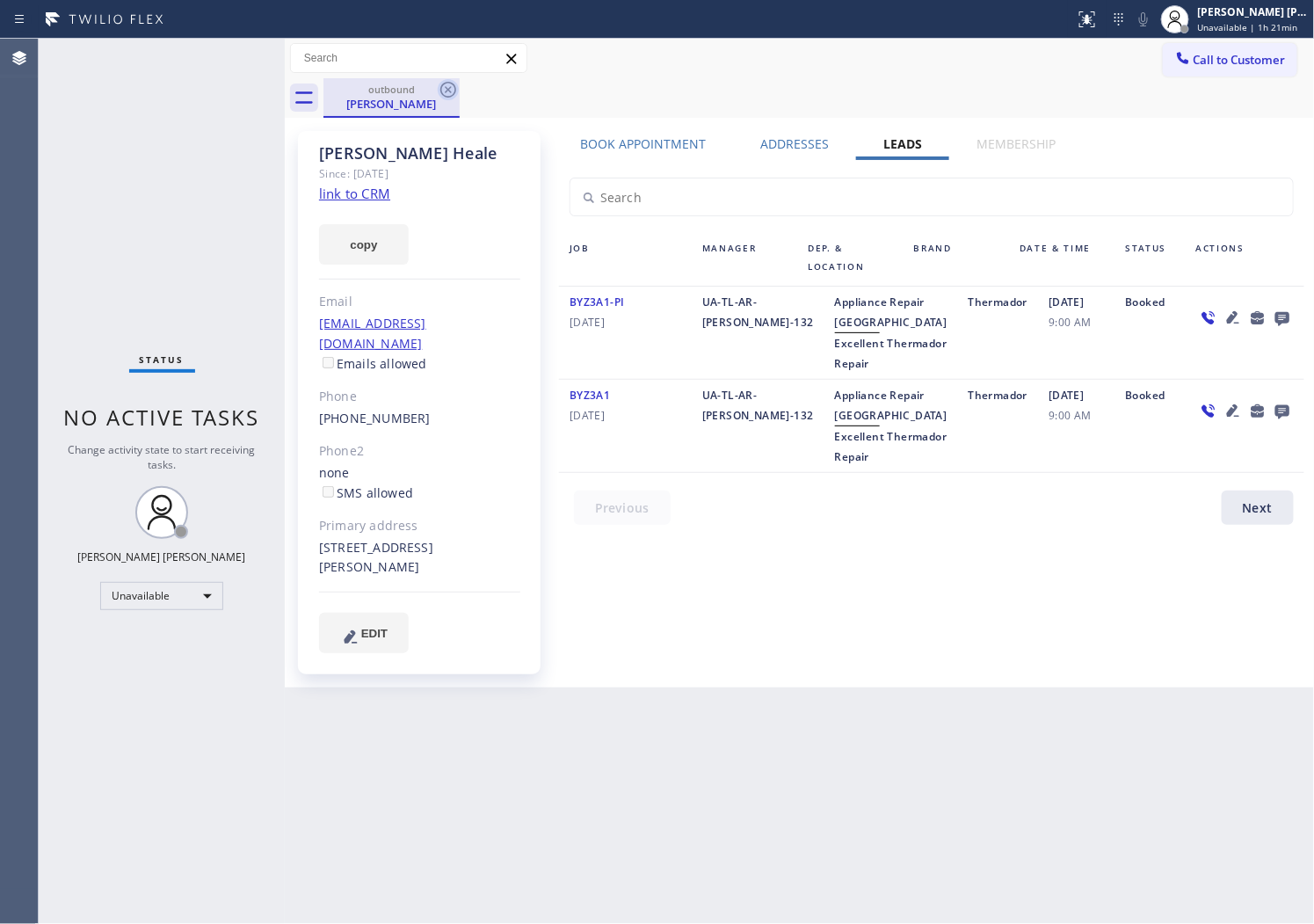
click at [455, 83] on icon at bounding box center [448, 89] width 21 height 21
click at [455, 83] on div "outbound [PERSON_NAME]" at bounding box center [819, 98] width 991 height 39
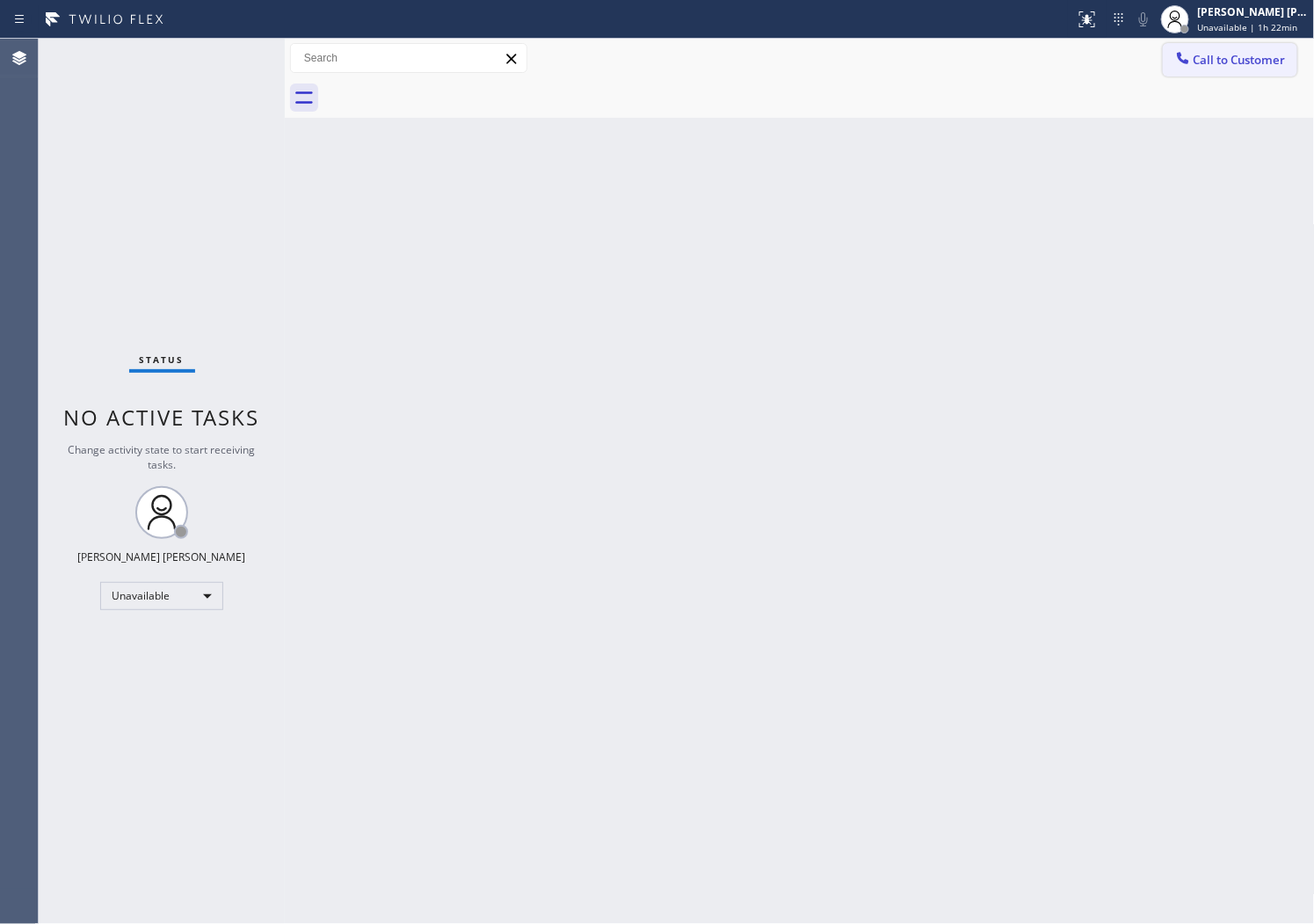
drag, startPoint x: 1288, startPoint y: 65, endPoint x: 1268, endPoint y: 59, distance: 20.9
click at [1285, 65] on button "Call to Customer" at bounding box center [1230, 60] width 134 height 34
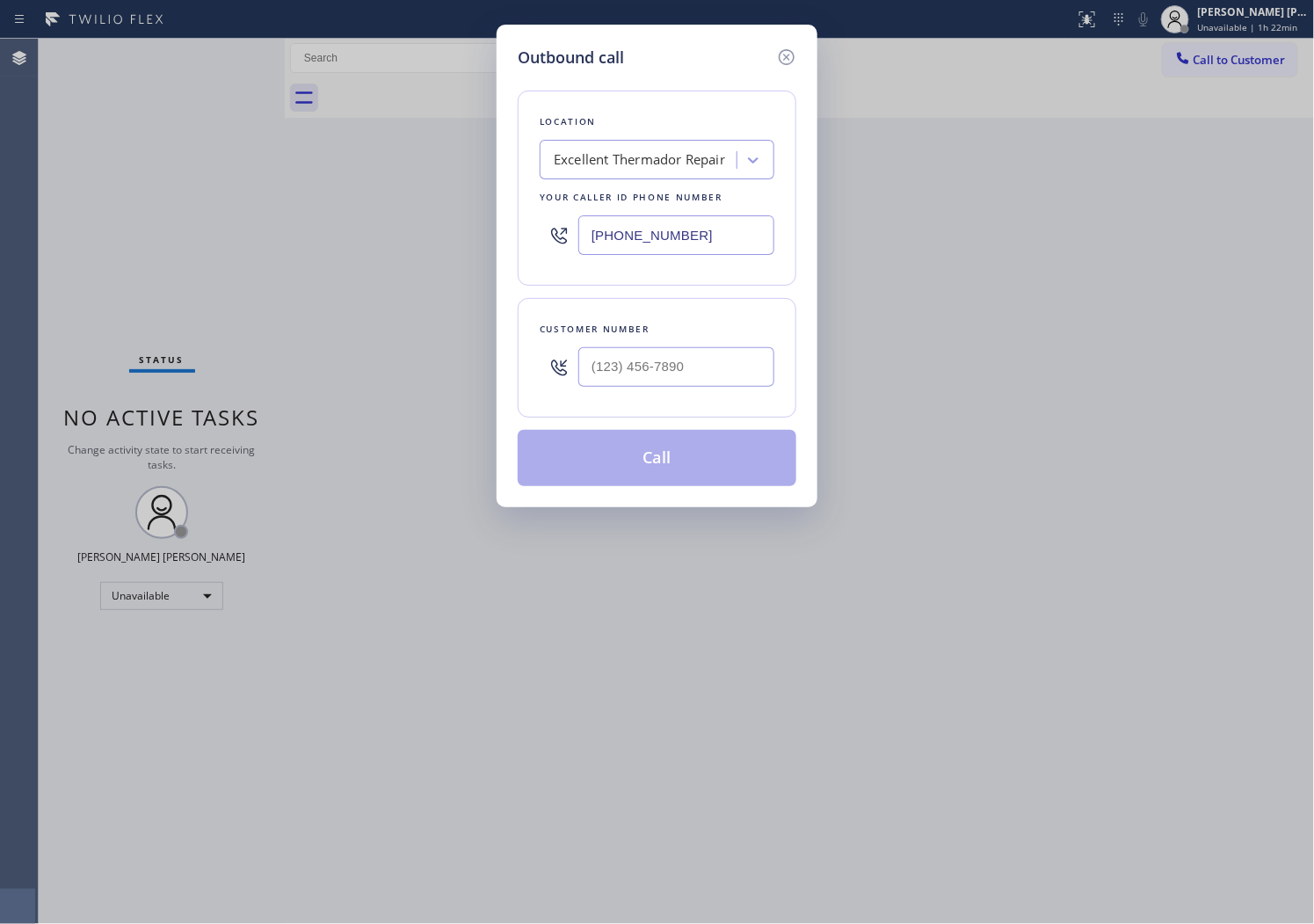
click at [662, 240] on input "[PHONE_NUMBER]" at bounding box center [676, 235] width 196 height 39
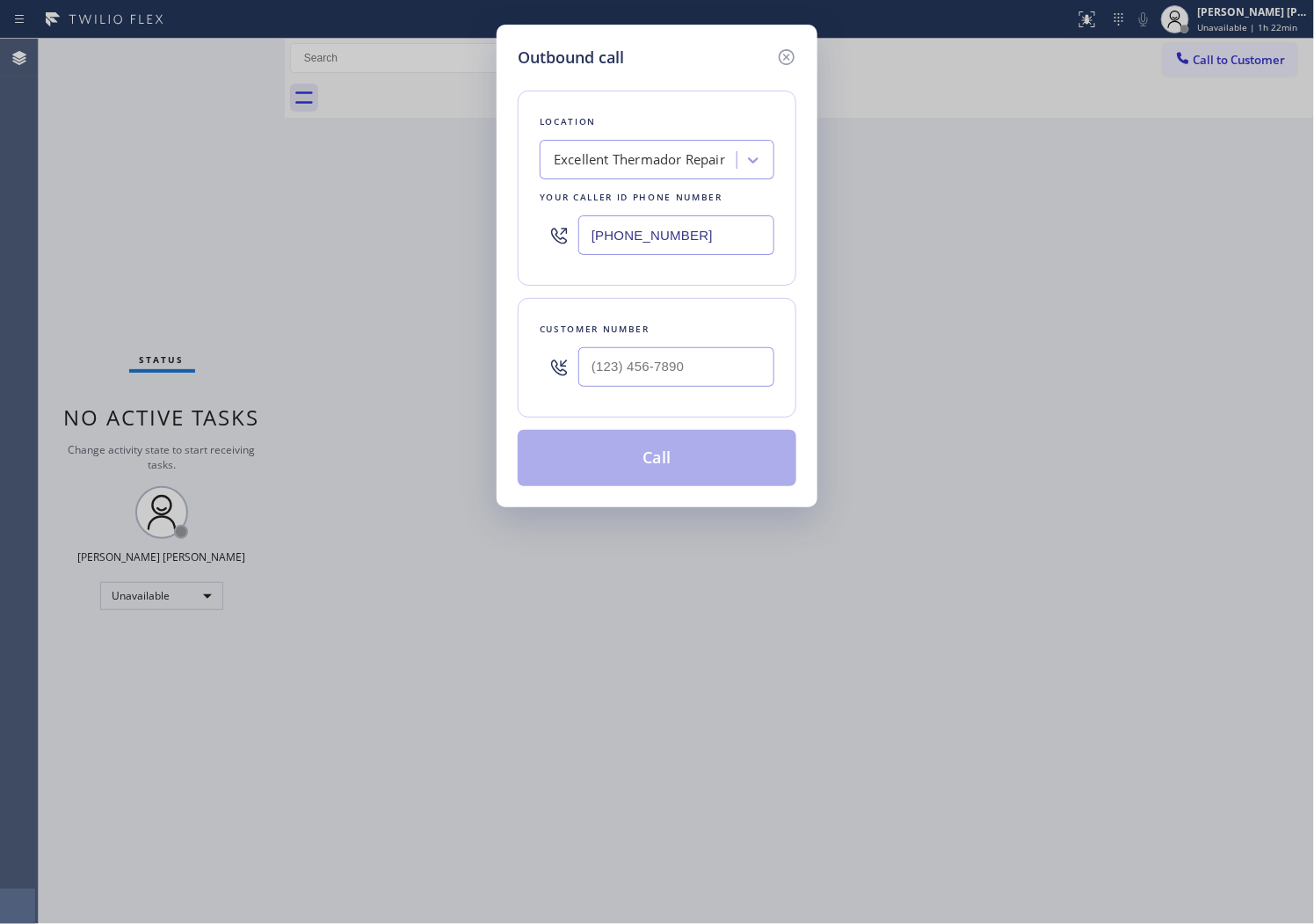
click at [662, 240] on input "[PHONE_NUMBER]" at bounding box center [676, 235] width 196 height 39
paste input "844) 598-0666"
type input "[PHONE_NUMBER]"
click at [699, 367] on input "(___) ___-____" at bounding box center [676, 367] width 196 height 39
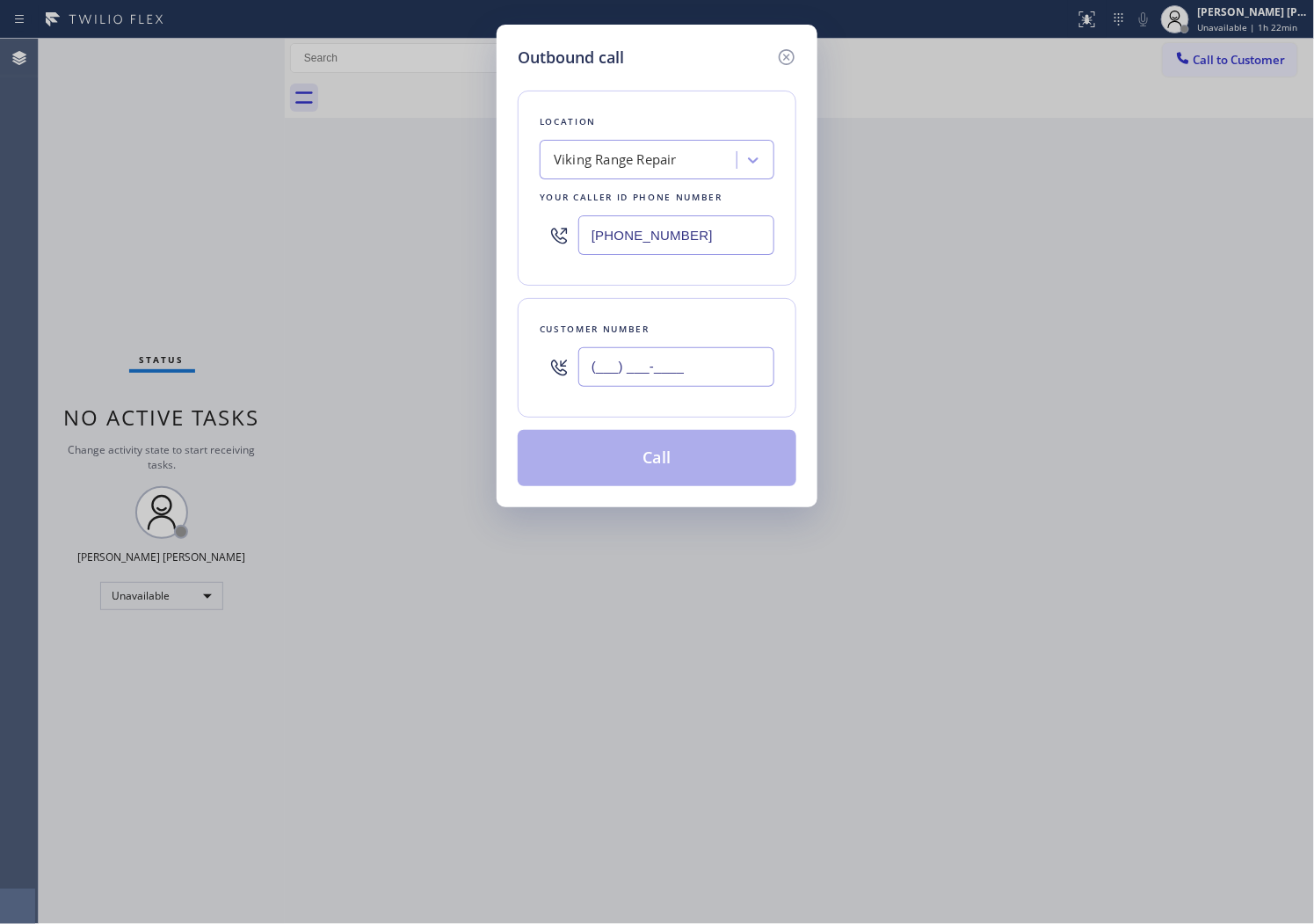
paste input "253) 797-4032"
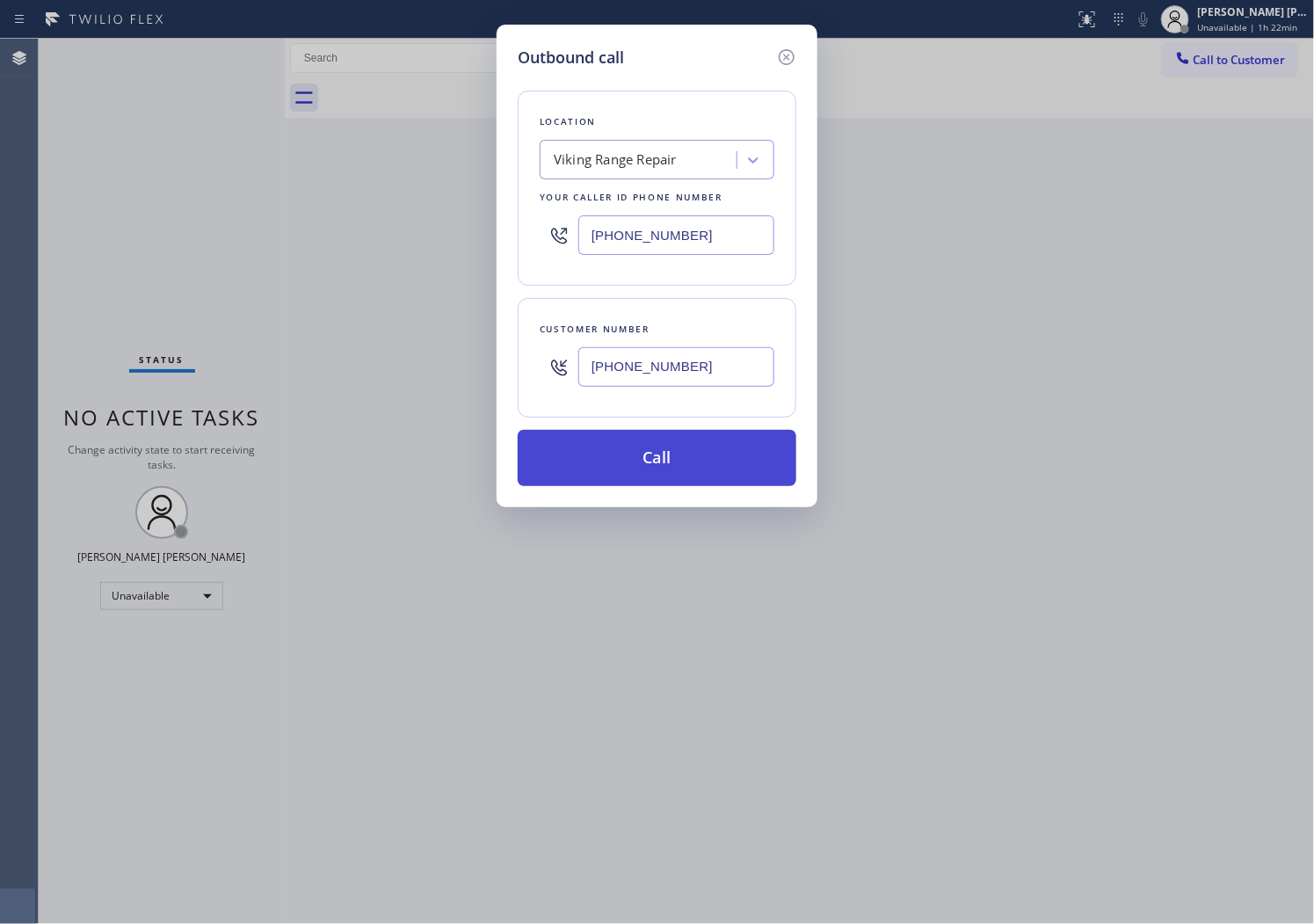
type input "[PHONE_NUMBER]"
click at [675, 459] on button "Call" at bounding box center [657, 458] width 279 height 56
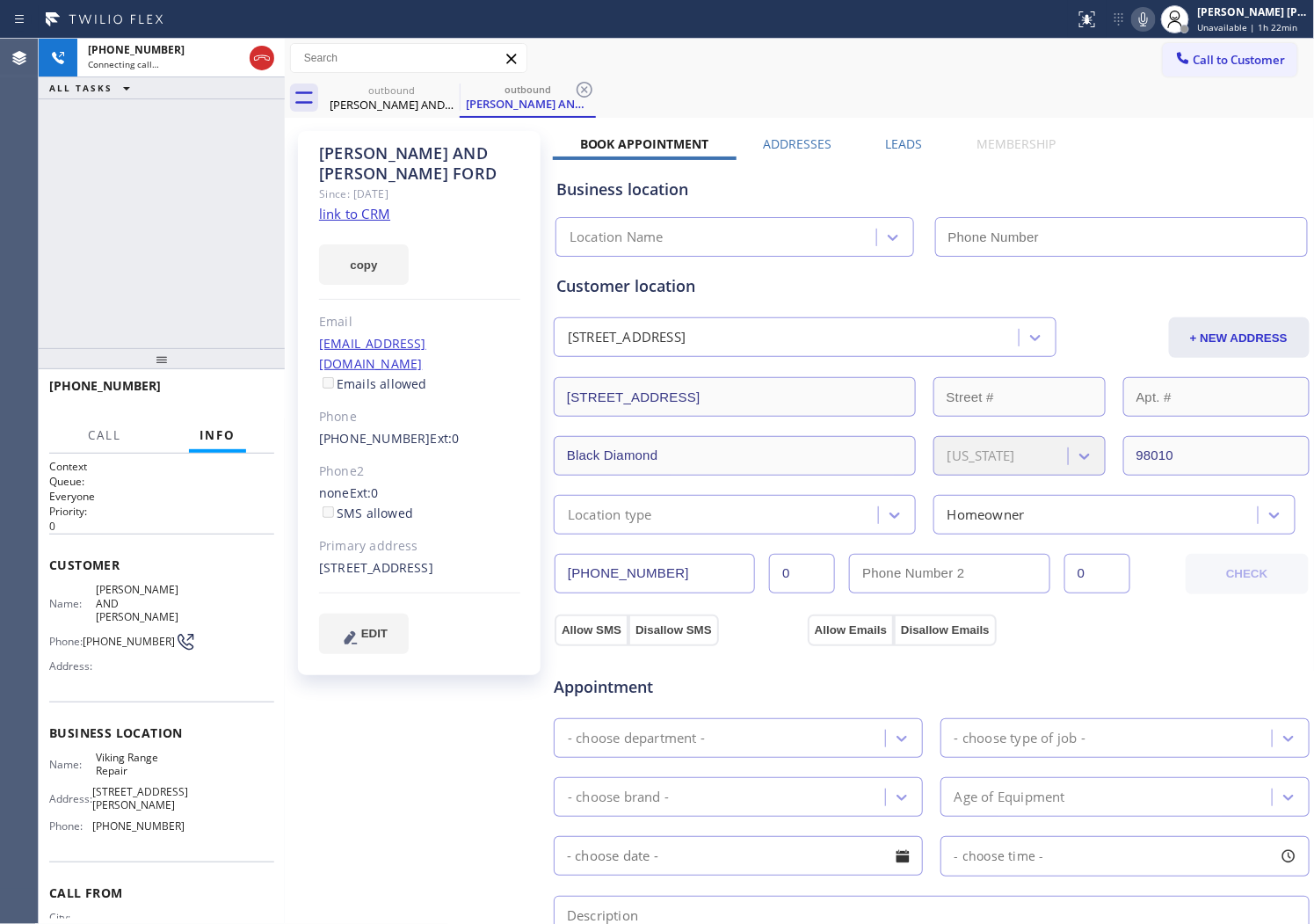
type input "[PHONE_NUMBER]"
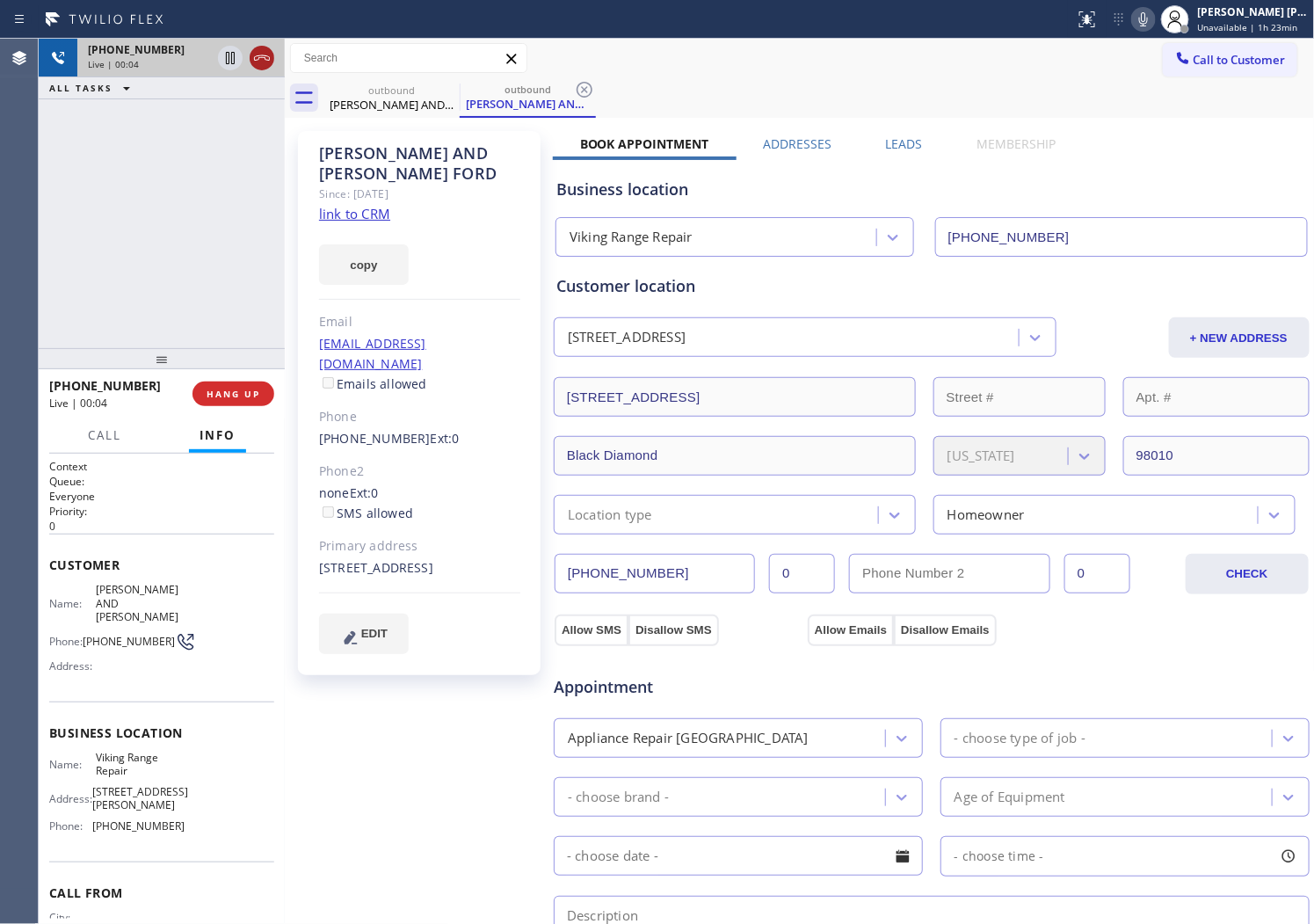
click at [262, 67] on icon at bounding box center [261, 57] width 21 height 21
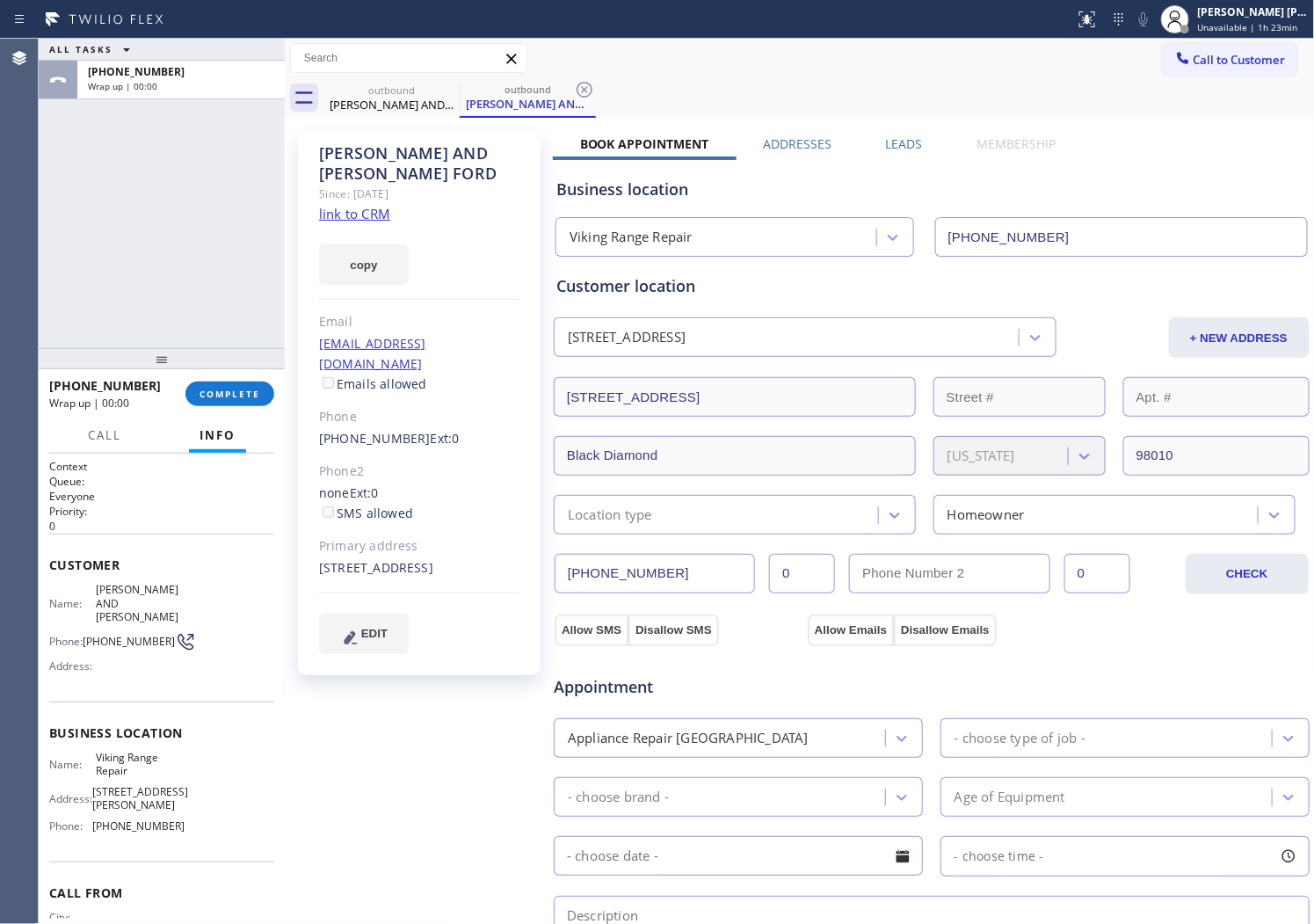
click at [903, 143] on label "Leads" at bounding box center [904, 143] width 36 height 17
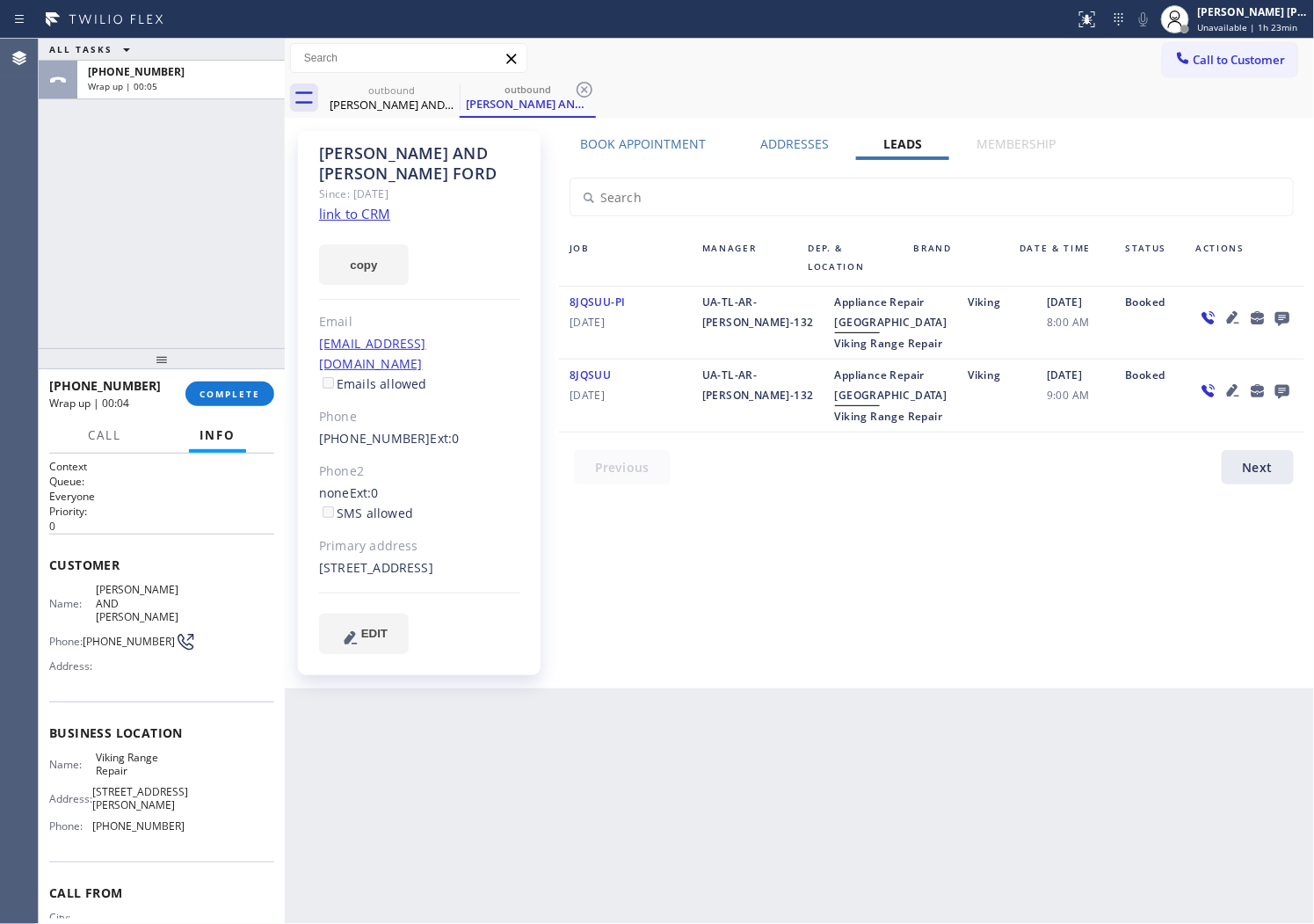
click at [1278, 321] on icon at bounding box center [1281, 319] width 14 height 14
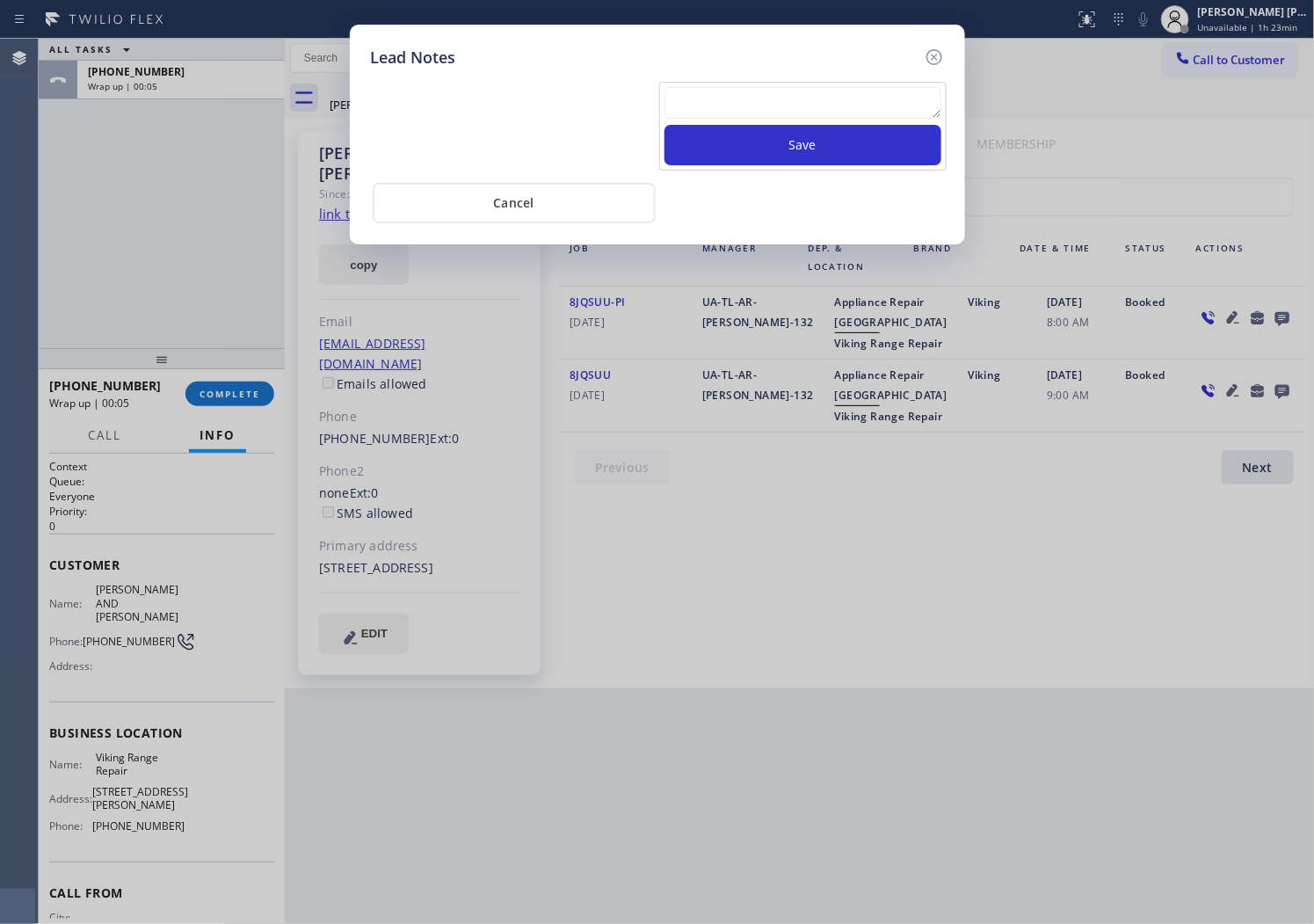
click at [821, 82] on div "Save" at bounding box center [802, 126] width 287 height 89
click at [812, 106] on textarea at bounding box center [803, 103] width 277 height 32
paste textarea "N/A - Please transfer"
type textarea "N/A - Please transfer"
click at [783, 152] on button "Save" at bounding box center [803, 145] width 277 height 40
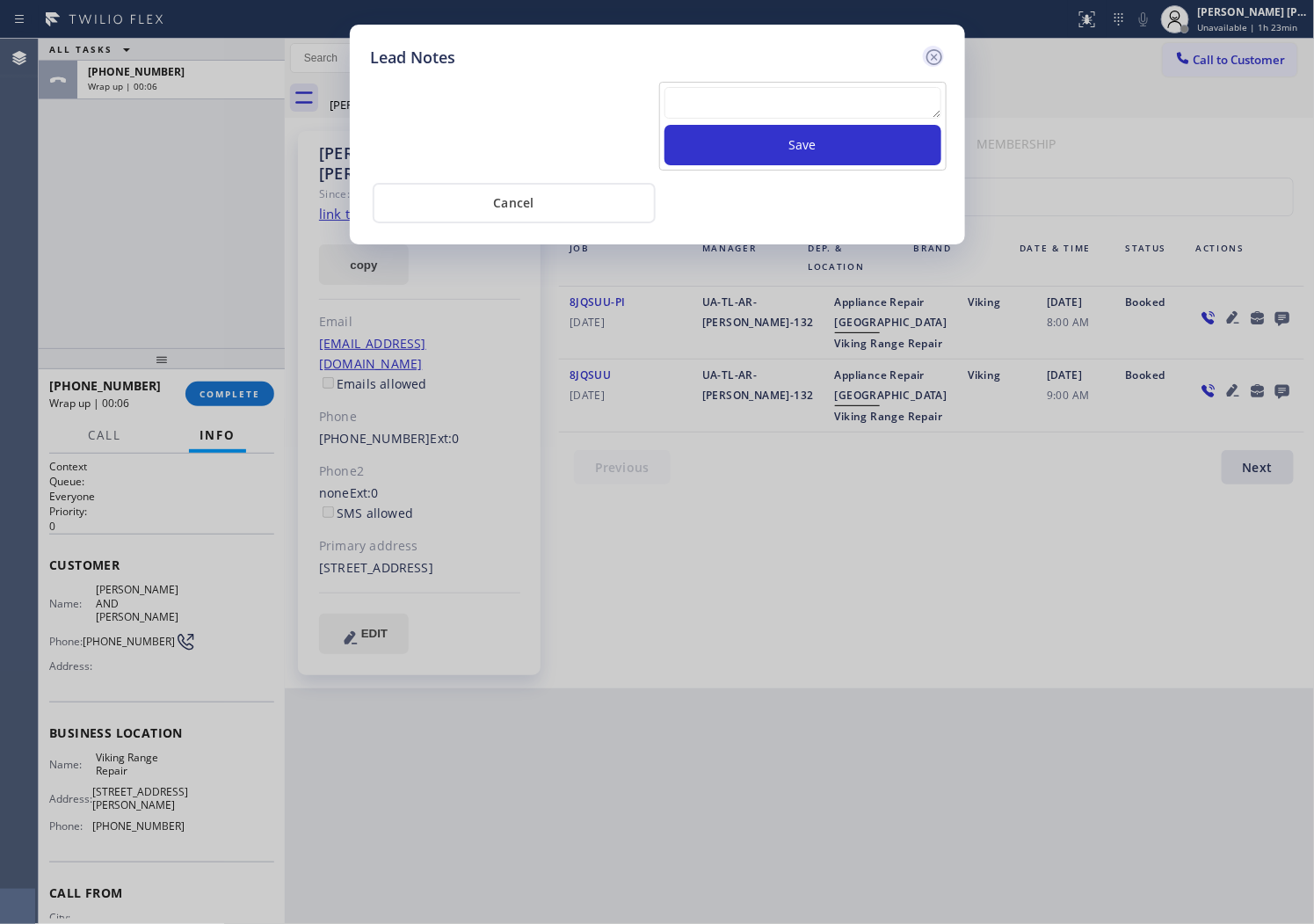
click at [930, 55] on icon at bounding box center [934, 56] width 21 height 21
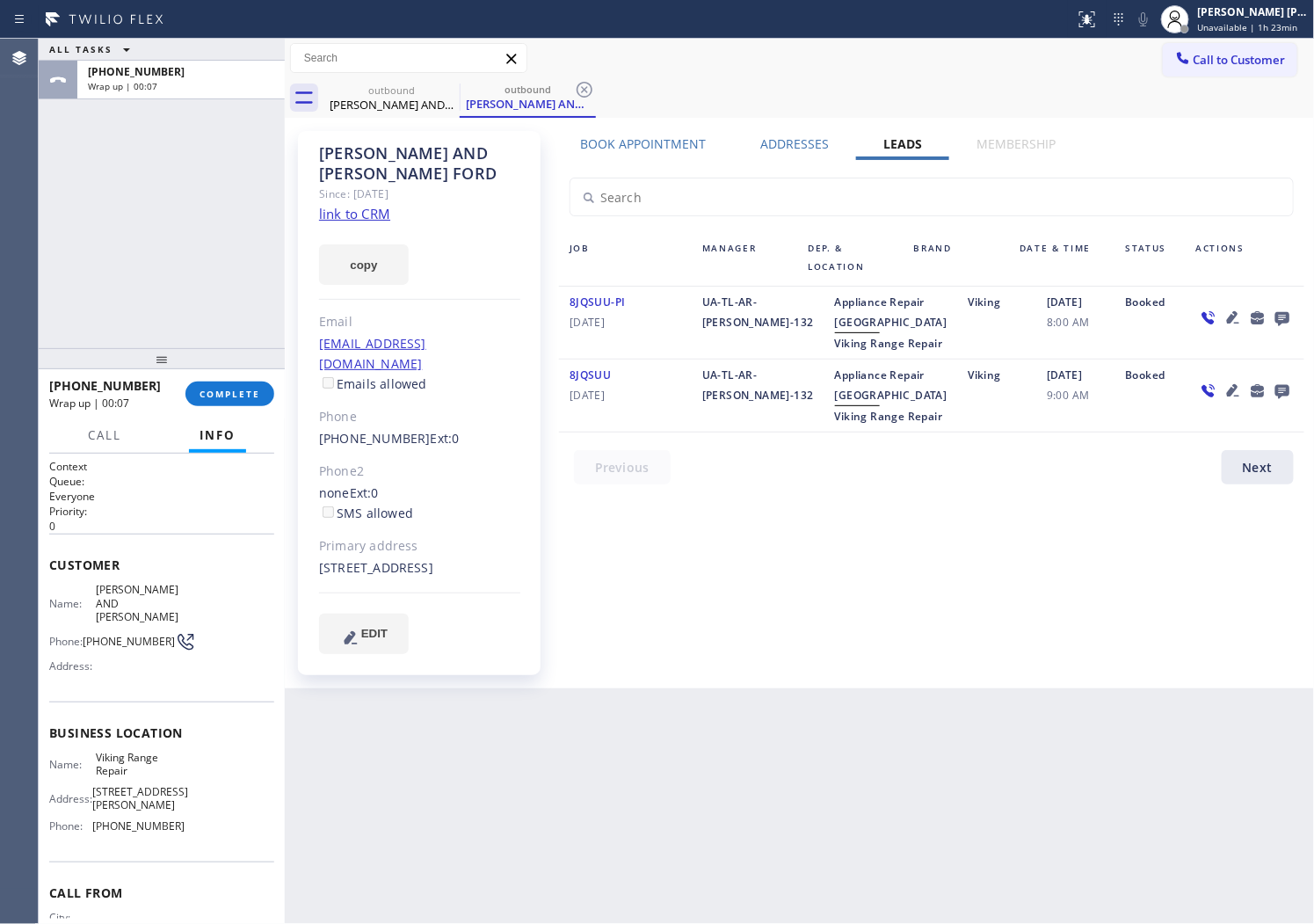
click at [394, 164] on div "[PERSON_NAME] AND [PERSON_NAME]" at bounding box center [420, 163] width 201 height 40
click at [393, 160] on div "[PERSON_NAME] AND [PERSON_NAME]" at bounding box center [420, 163] width 201 height 40
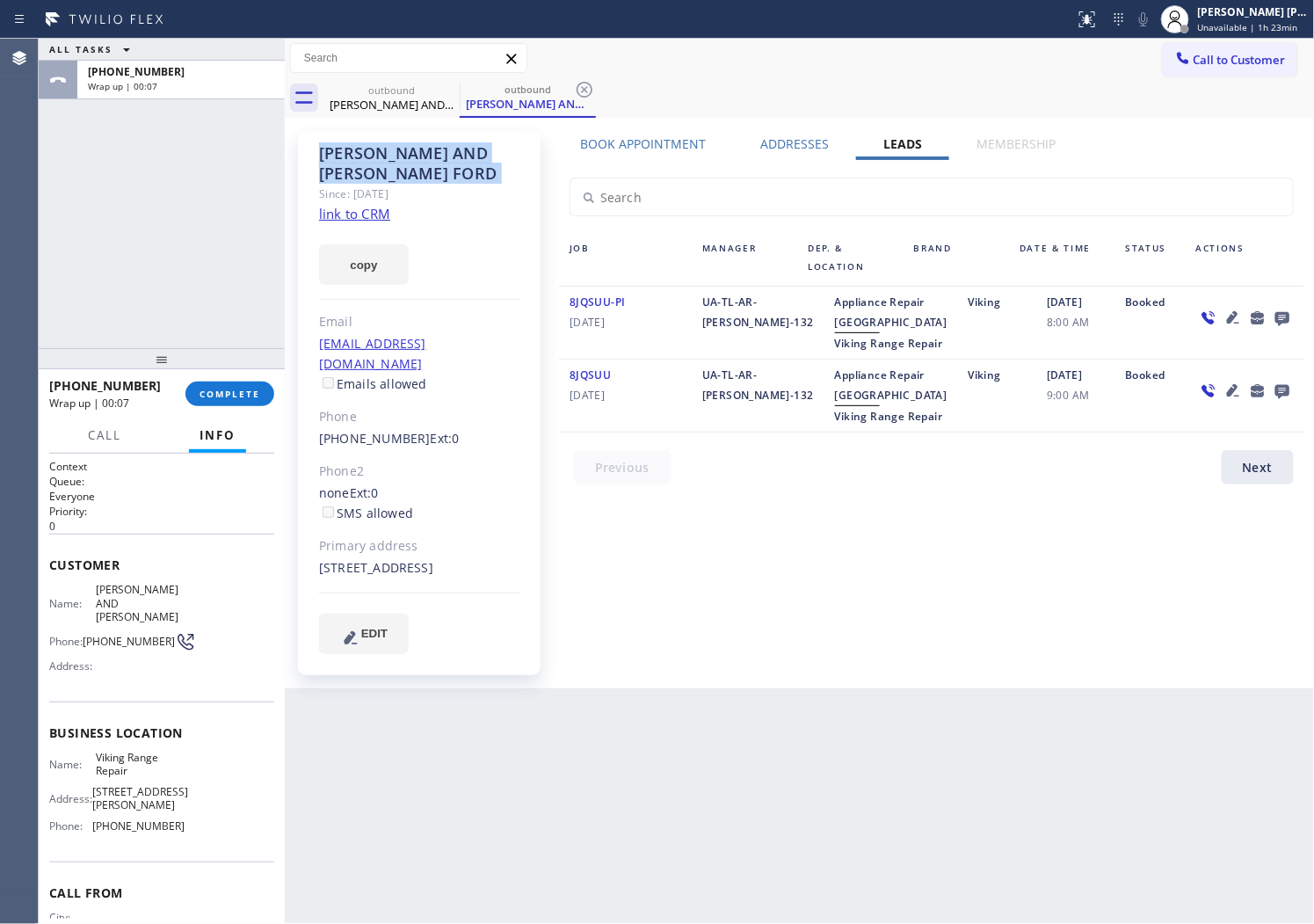
click at [393, 160] on div "[PERSON_NAME] AND [PERSON_NAME]" at bounding box center [420, 163] width 201 height 40
drag, startPoint x: 276, startPoint y: 384, endPoint x: 261, endPoint y: 391, distance: 16.6
click at [275, 384] on div "[PHONE_NUMBER] Wrap up | 00:11 COMPLETE" at bounding box center [162, 393] width 247 height 49
click at [260, 391] on button "COMPLETE" at bounding box center [230, 393] width 89 height 25
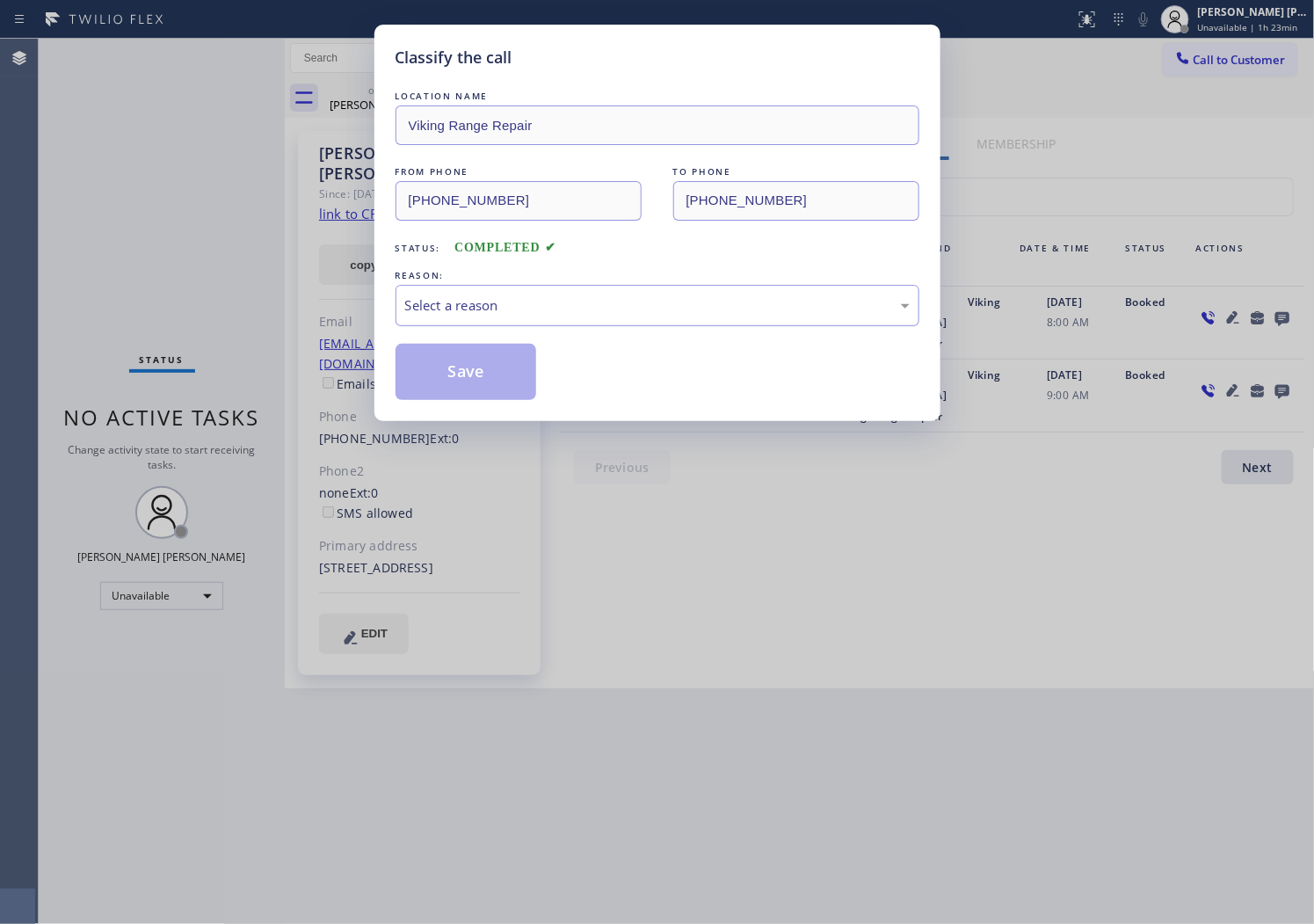
click at [573, 320] on div "Select a reason" at bounding box center [657, 306] width 524 height 41
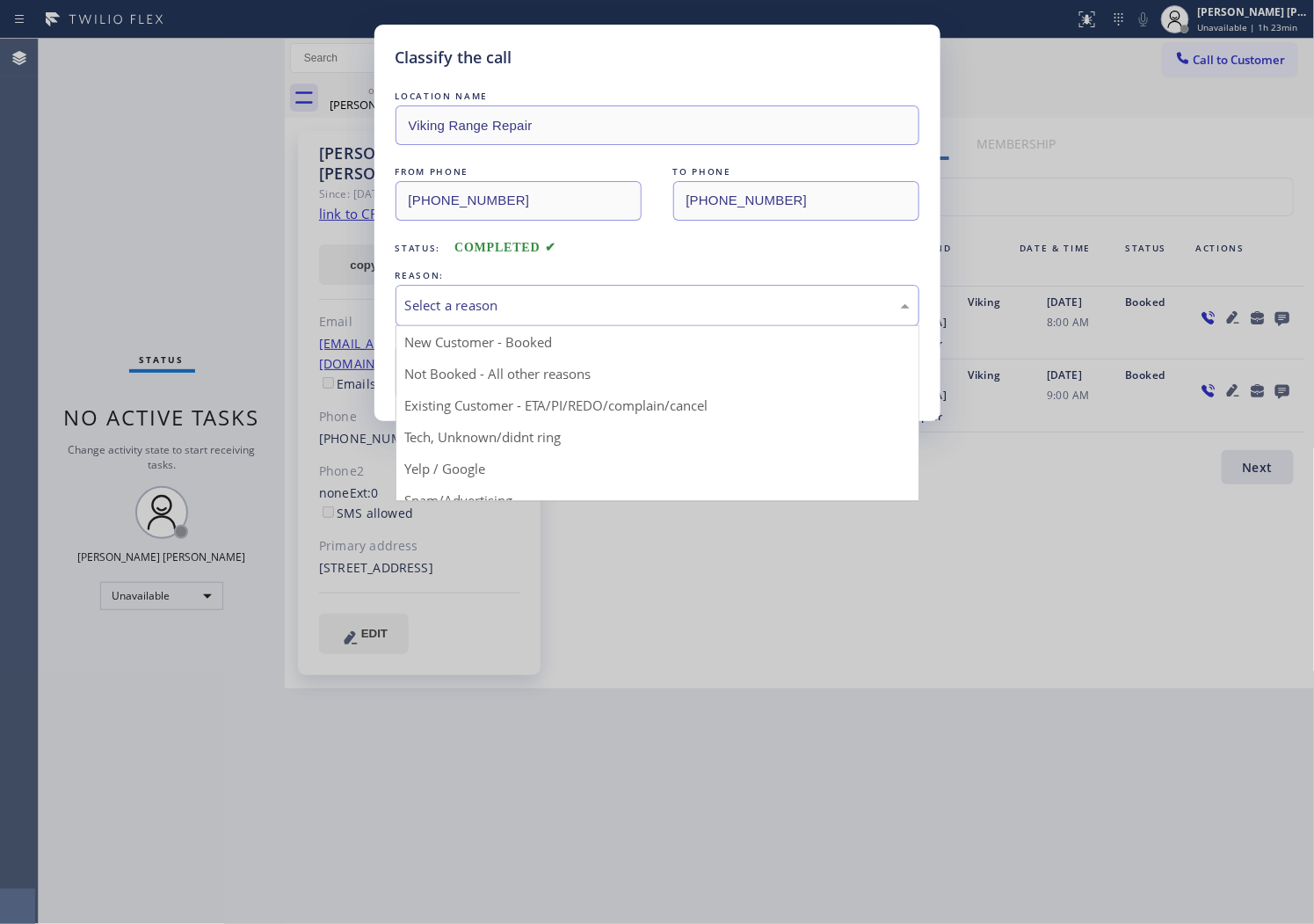
click at [526, 318] on div "Select a reason" at bounding box center [657, 306] width 524 height 41
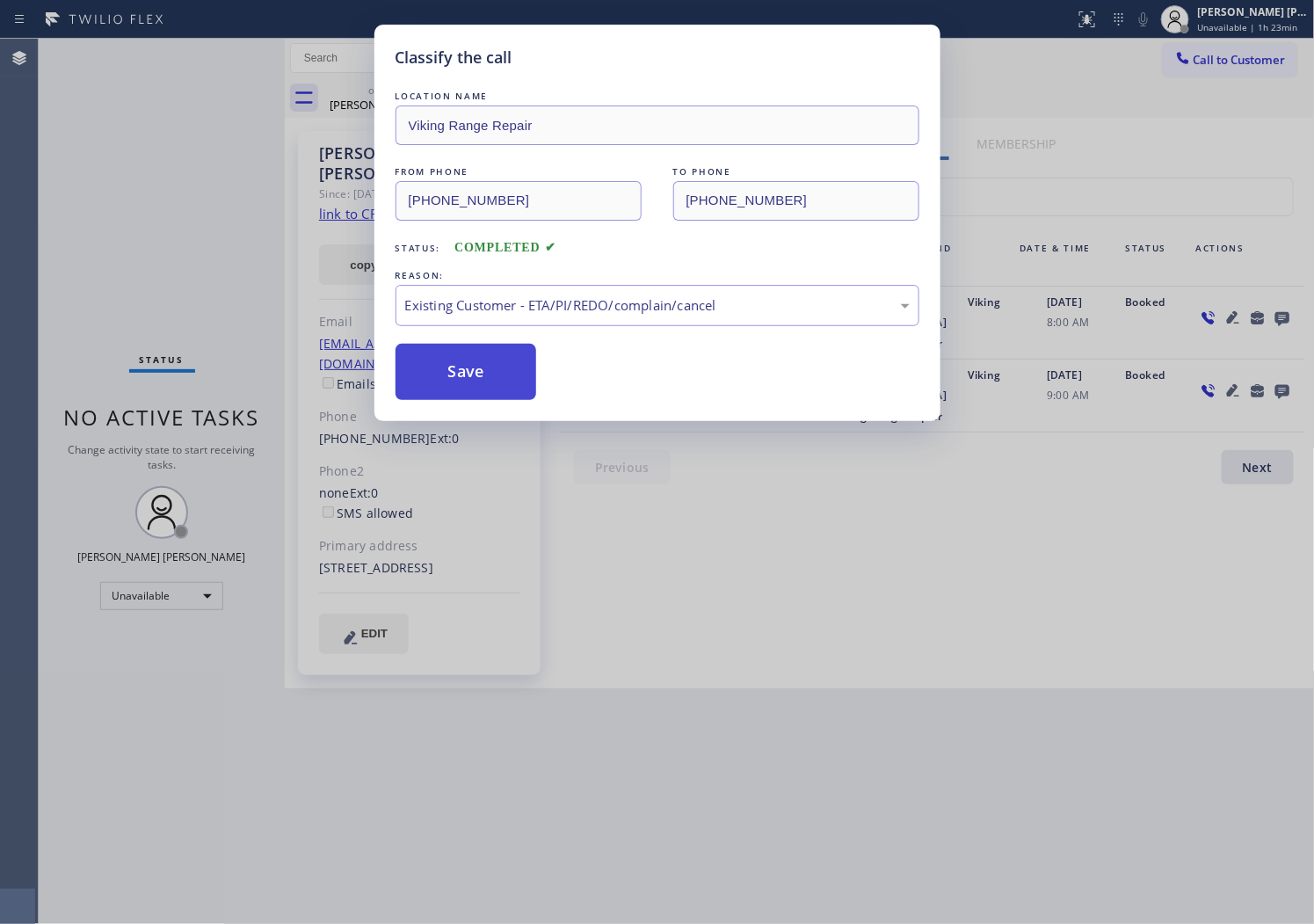
click at [488, 389] on button "Save" at bounding box center [466, 371] width 141 height 56
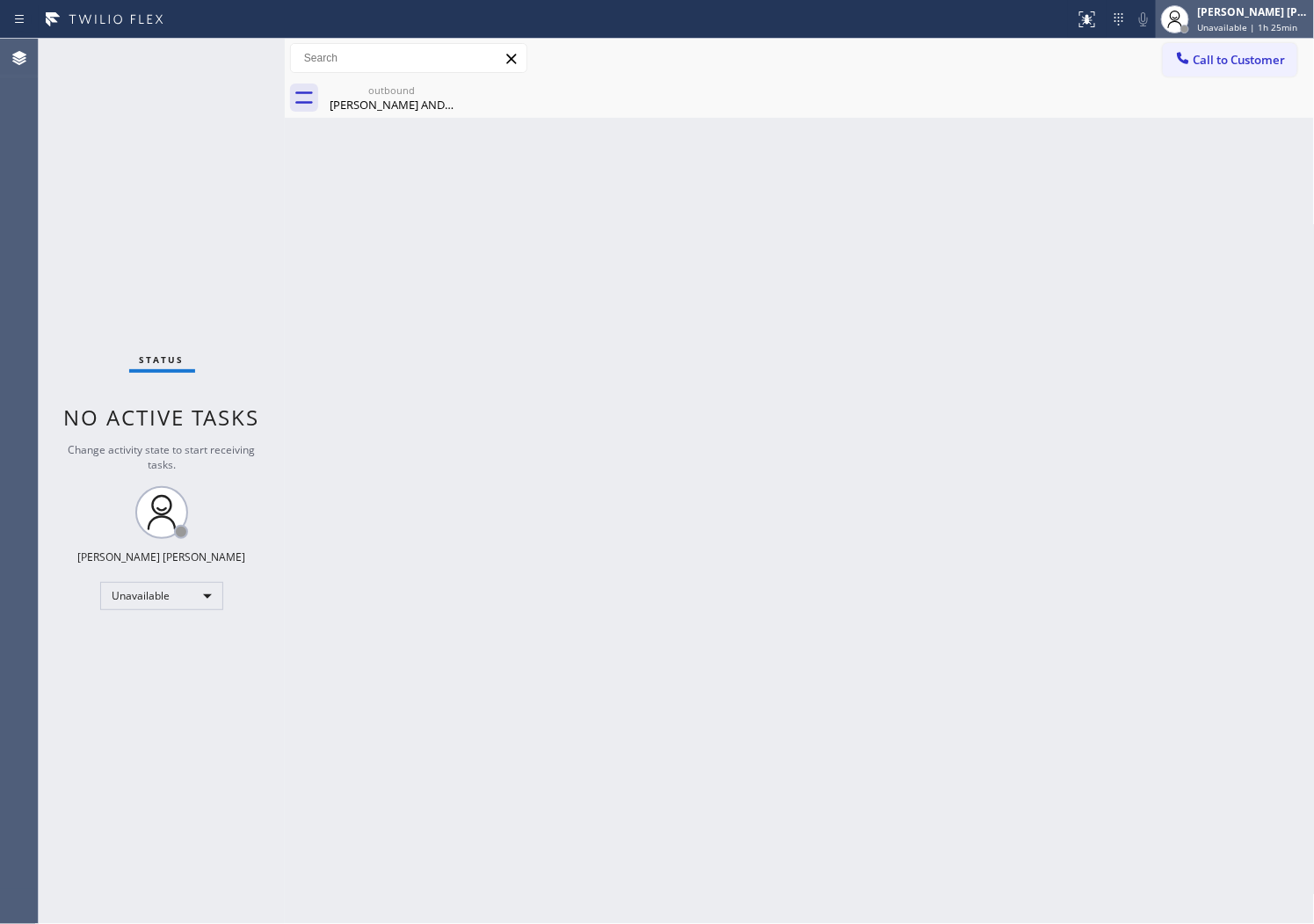
click at [1241, 24] on span "Unavailable | 1h 25min" at bounding box center [1249, 27] width 101 height 12
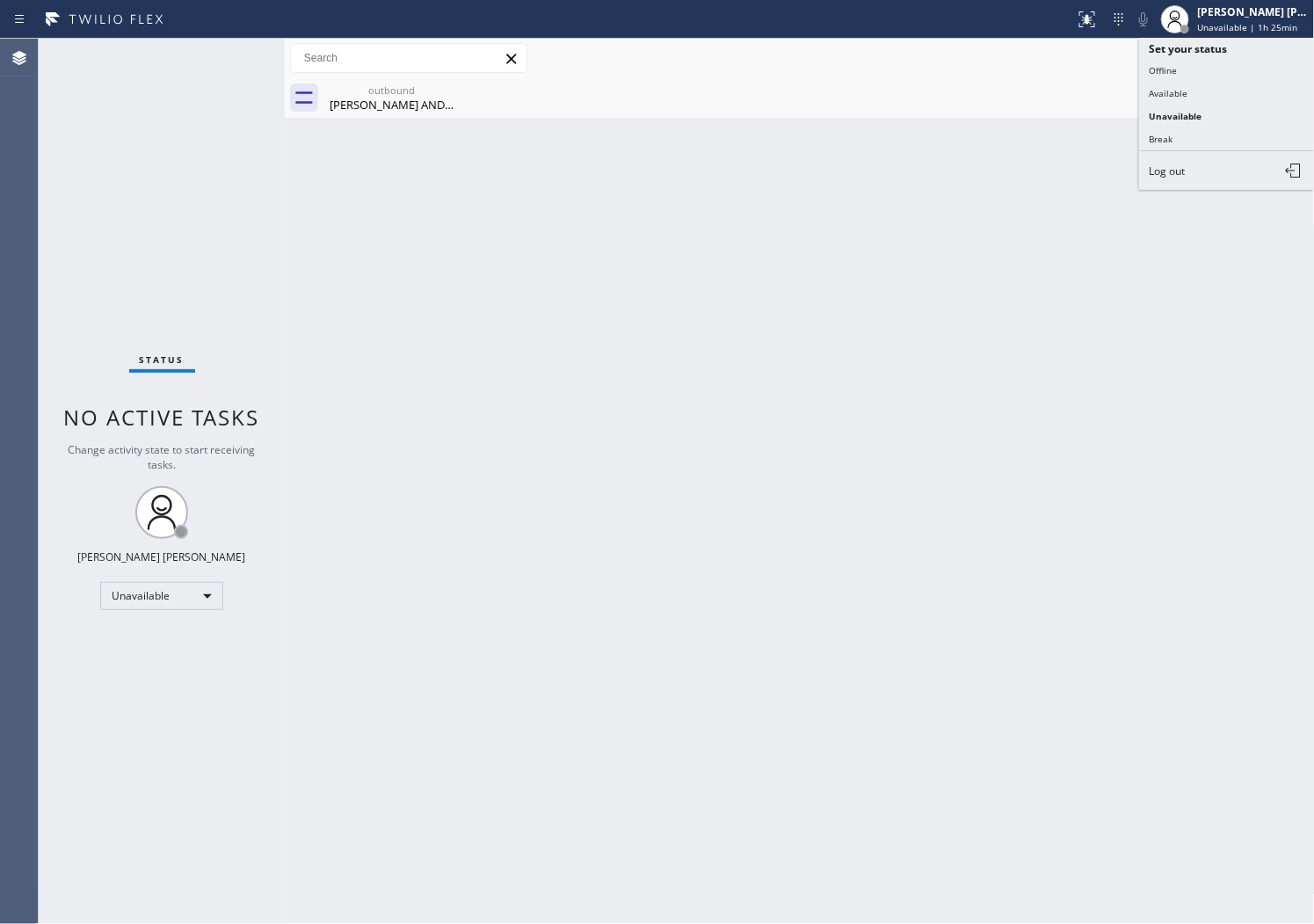
click at [1202, 65] on button "Offline" at bounding box center [1227, 70] width 176 height 23
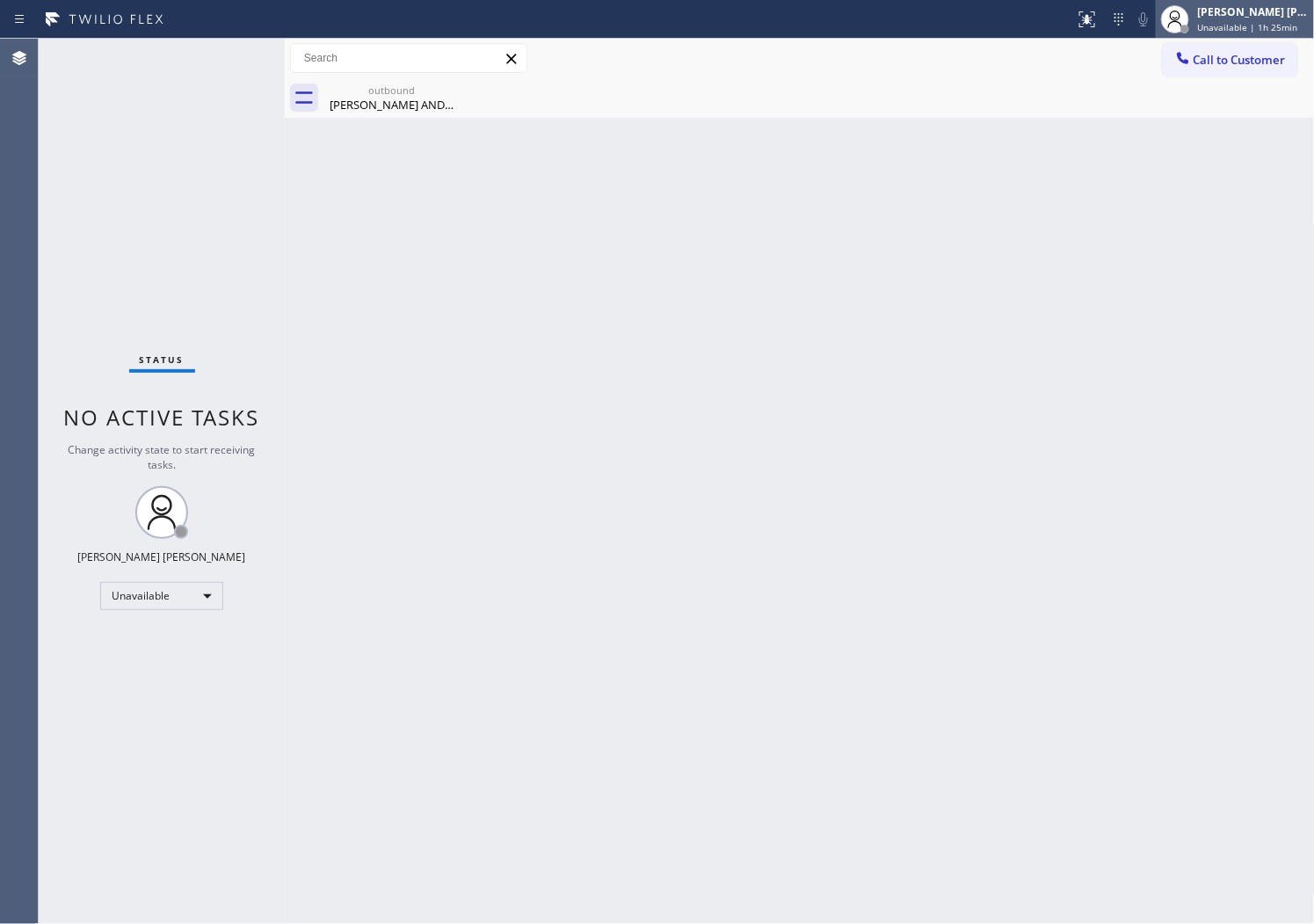
click at [1247, 23] on span "Unavailable | 1h 25min" at bounding box center [1249, 27] width 101 height 12
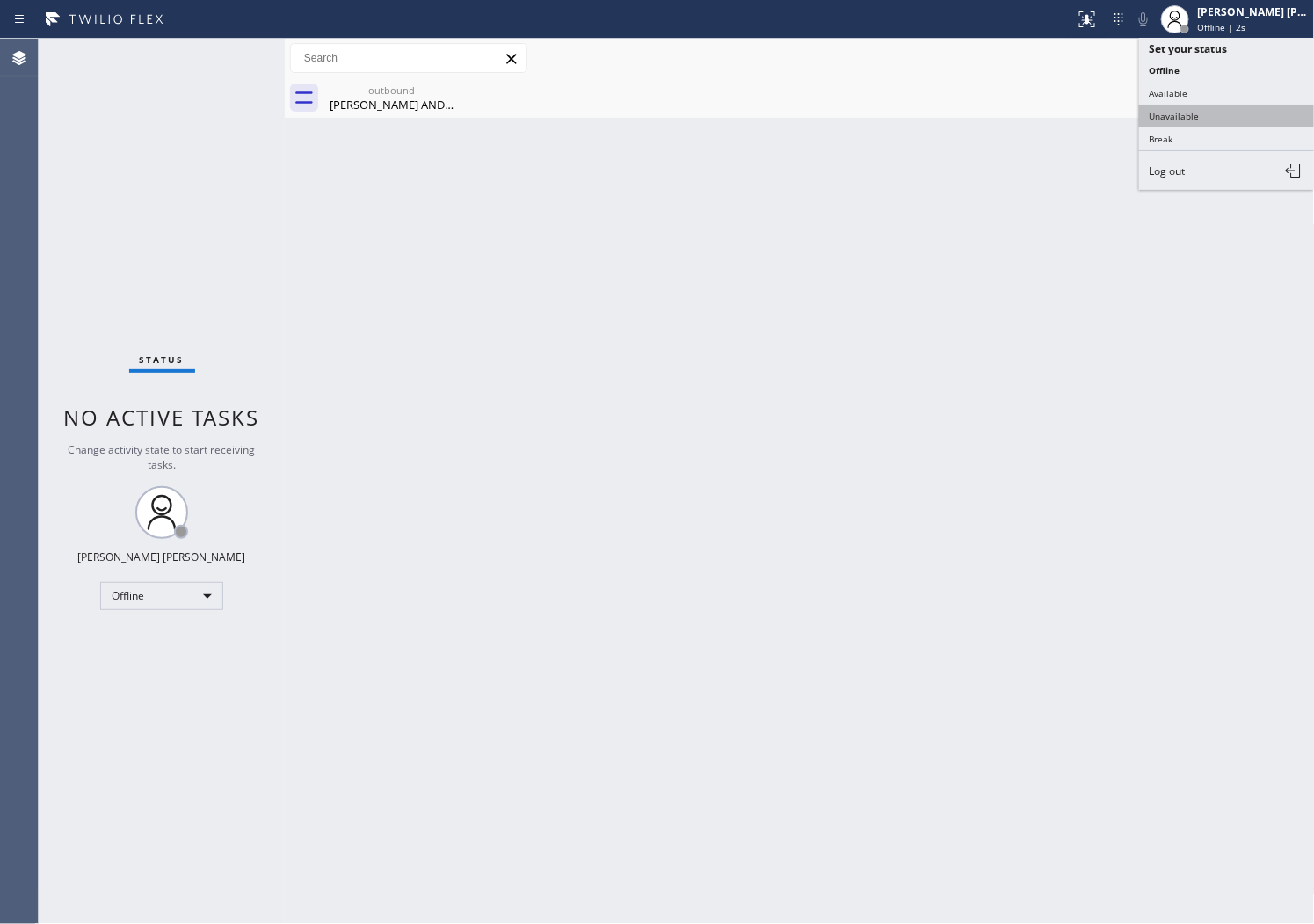
click at [1192, 117] on button "Unavailable" at bounding box center [1227, 115] width 176 height 23
click at [1192, 117] on div "outbound [PERSON_NAME] AND [PERSON_NAME]" at bounding box center [819, 98] width 991 height 39
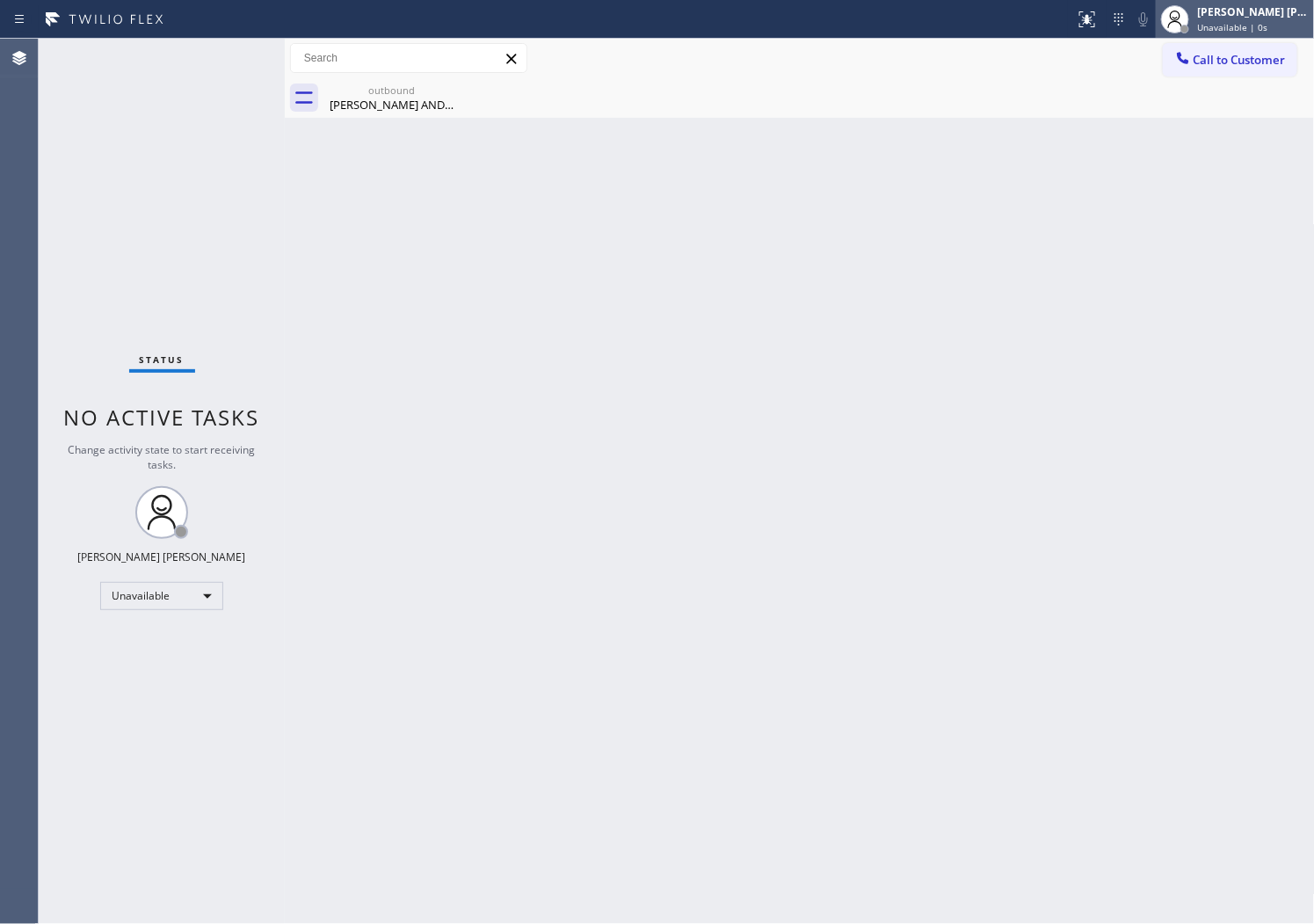
click at [1260, 21] on span "Unavailable | 0s" at bounding box center [1233, 27] width 70 height 12
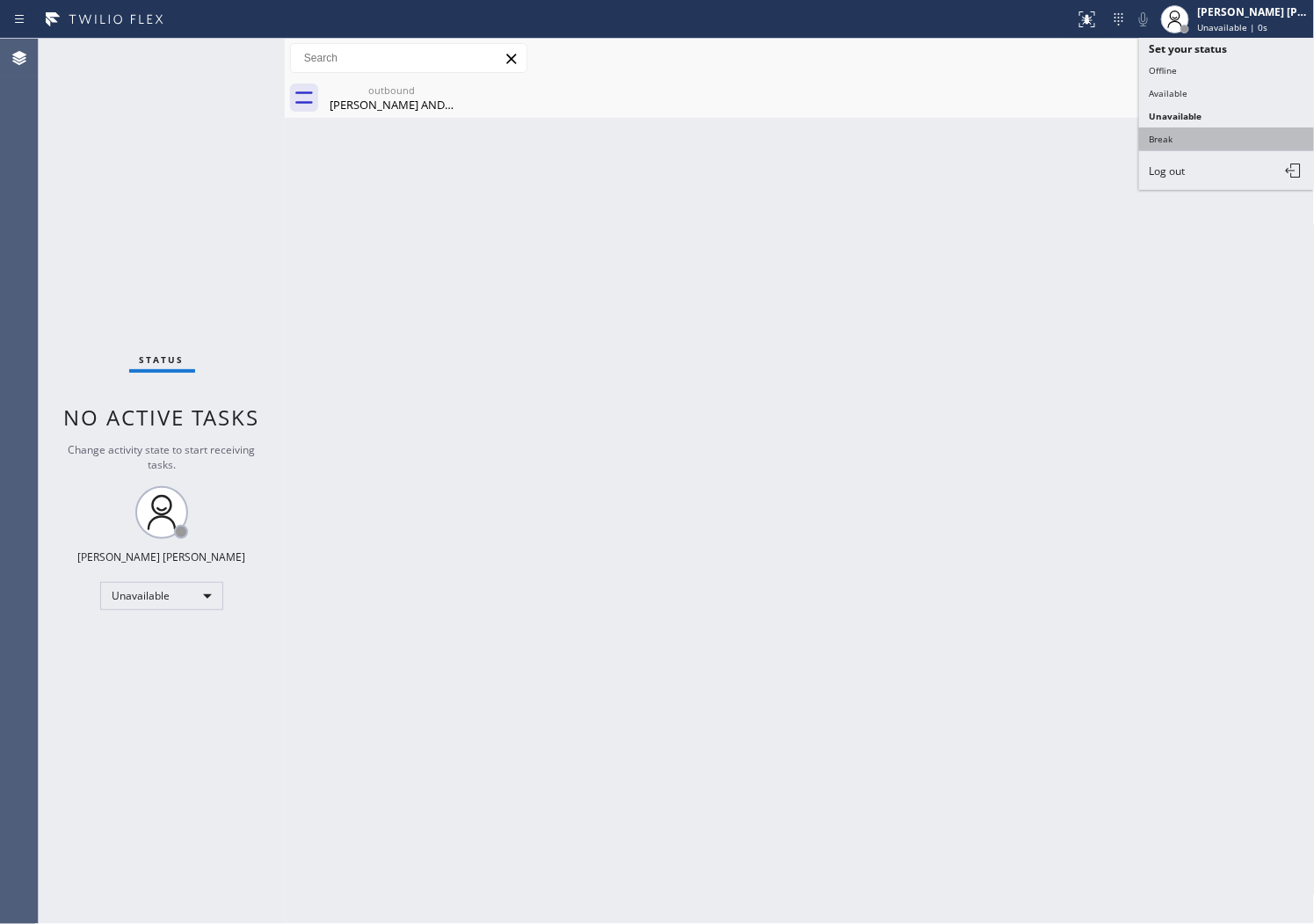
click at [1202, 142] on button "Break" at bounding box center [1227, 138] width 176 height 23
click at [1202, 142] on div "Back to Dashboard Change Sender ID Customers Technicians Select a contact Outbo…" at bounding box center [800, 480] width 1031 height 885
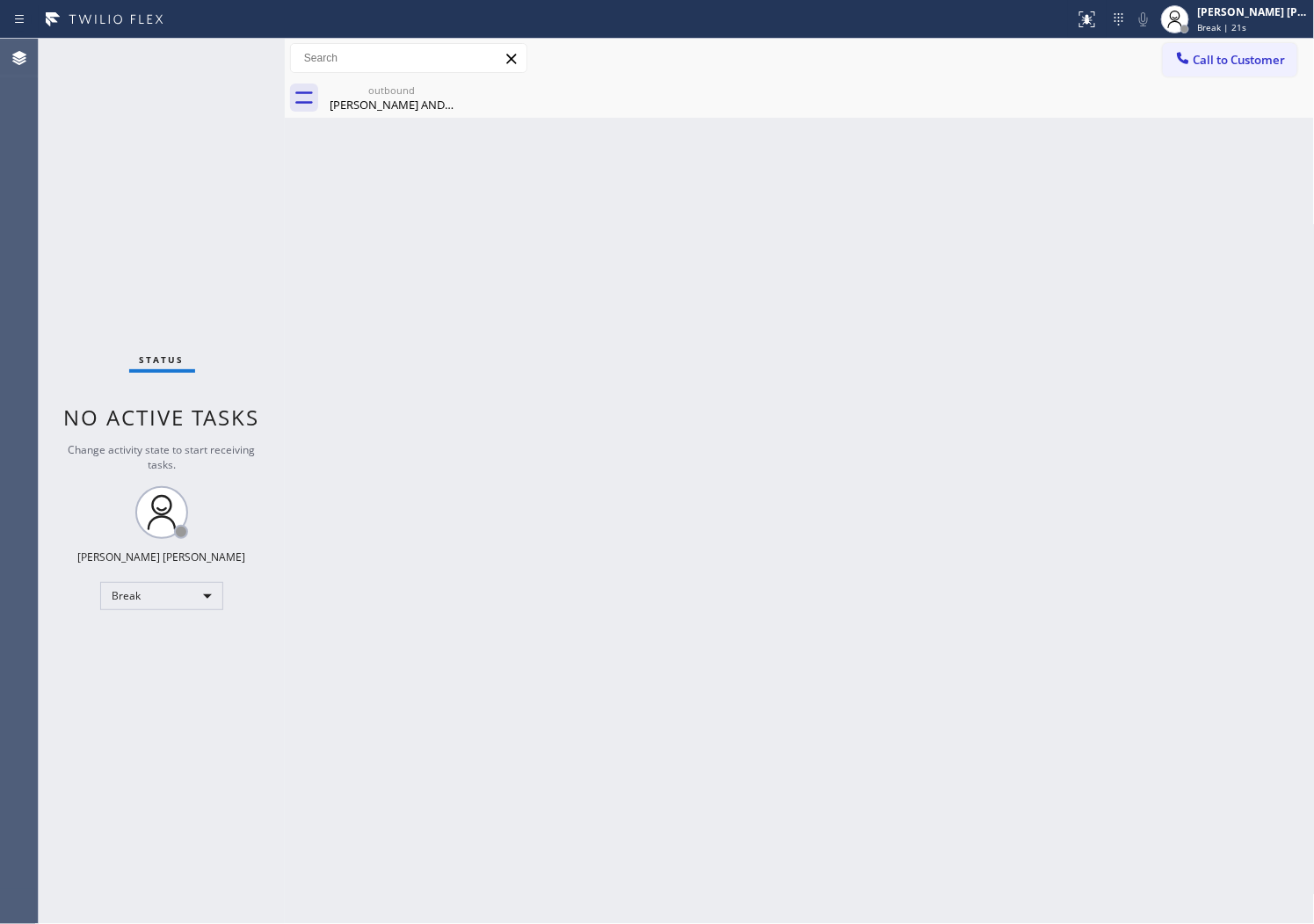
click at [38, 506] on div "Status No active tasks Change activity state to start receiving tasks. [PERSON_…" at bounding box center [162, 480] width 247 height 885
click at [1186, 15] on icon at bounding box center [1175, 19] width 21 height 21
click at [1223, 28] on span "Break | 16:00" at bounding box center [1227, 27] width 58 height 12
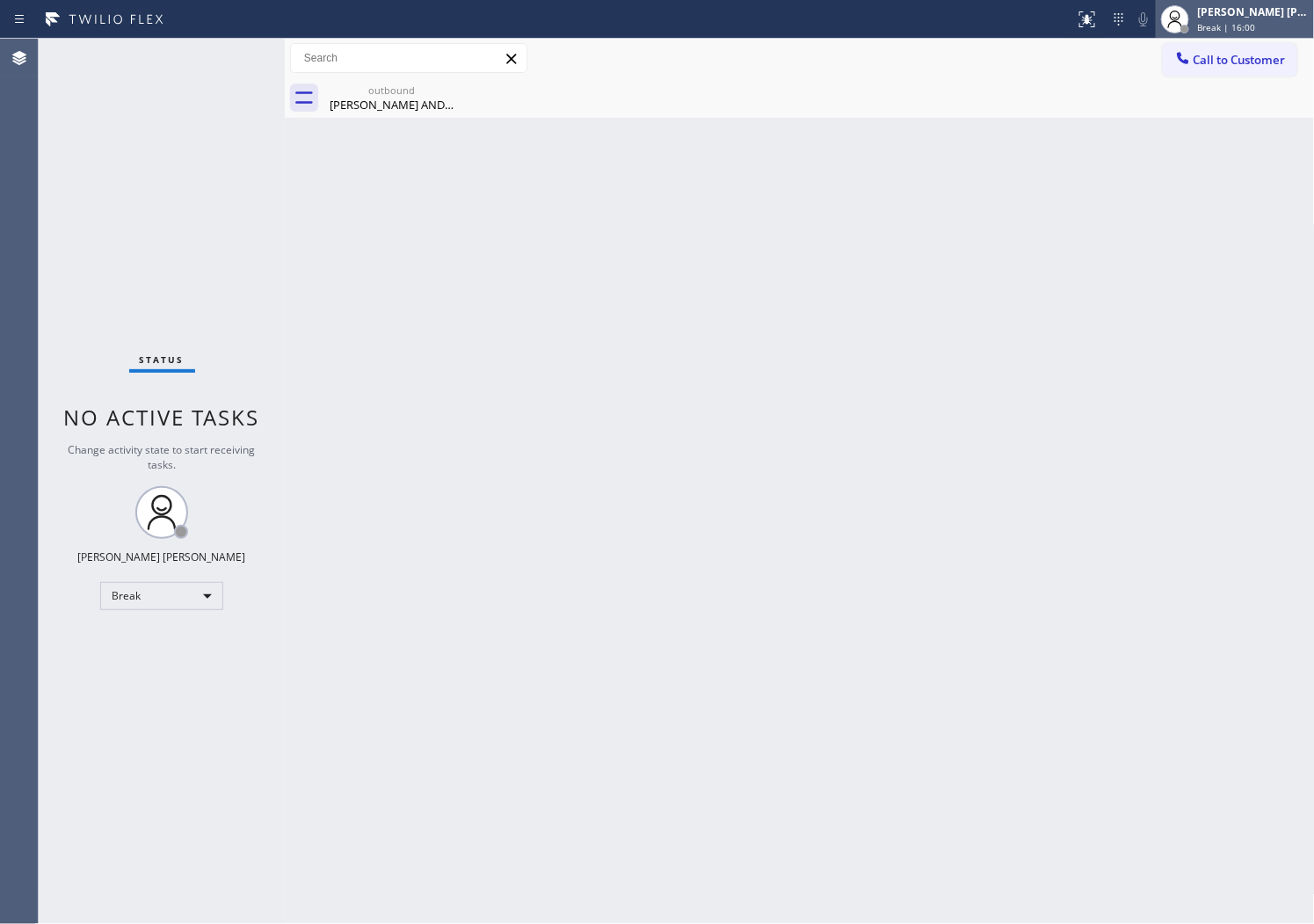
click at [1223, 28] on span "Break | 16:00" at bounding box center [1227, 27] width 58 height 12
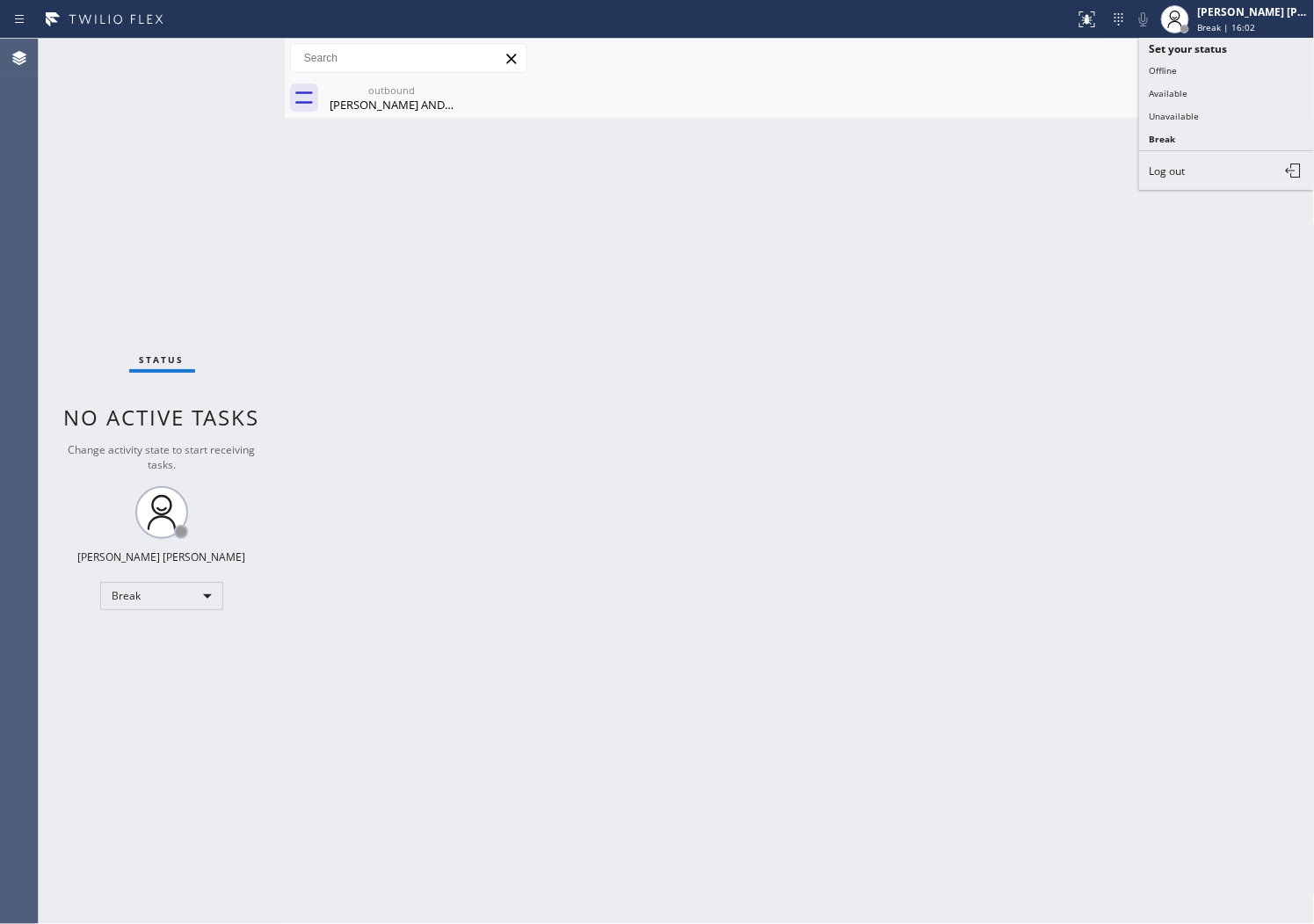
drag, startPoint x: 1192, startPoint y: 112, endPoint x: 1200, endPoint y: 102, distance: 12.8
click at [1193, 112] on button "Unavailable" at bounding box center [1227, 115] width 176 height 23
click at [4, 190] on div "Agent Desktop" at bounding box center [19, 480] width 37 height 885
click at [1241, 71] on button "Call to Customer" at bounding box center [1230, 60] width 134 height 34
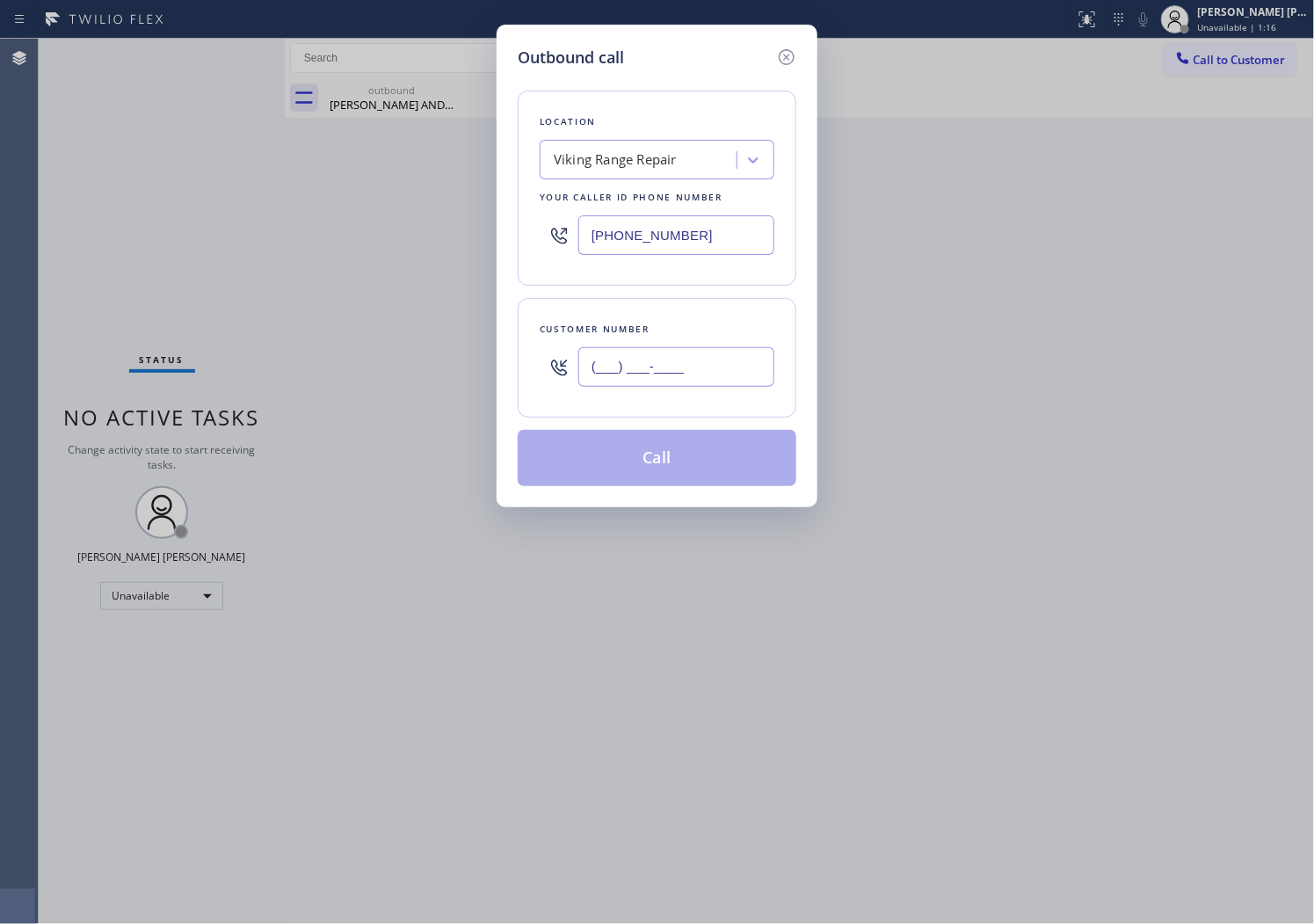
click at [701, 385] on input "(___) ___-____" at bounding box center [676, 367] width 196 height 39
paste input "510) 256-8560"
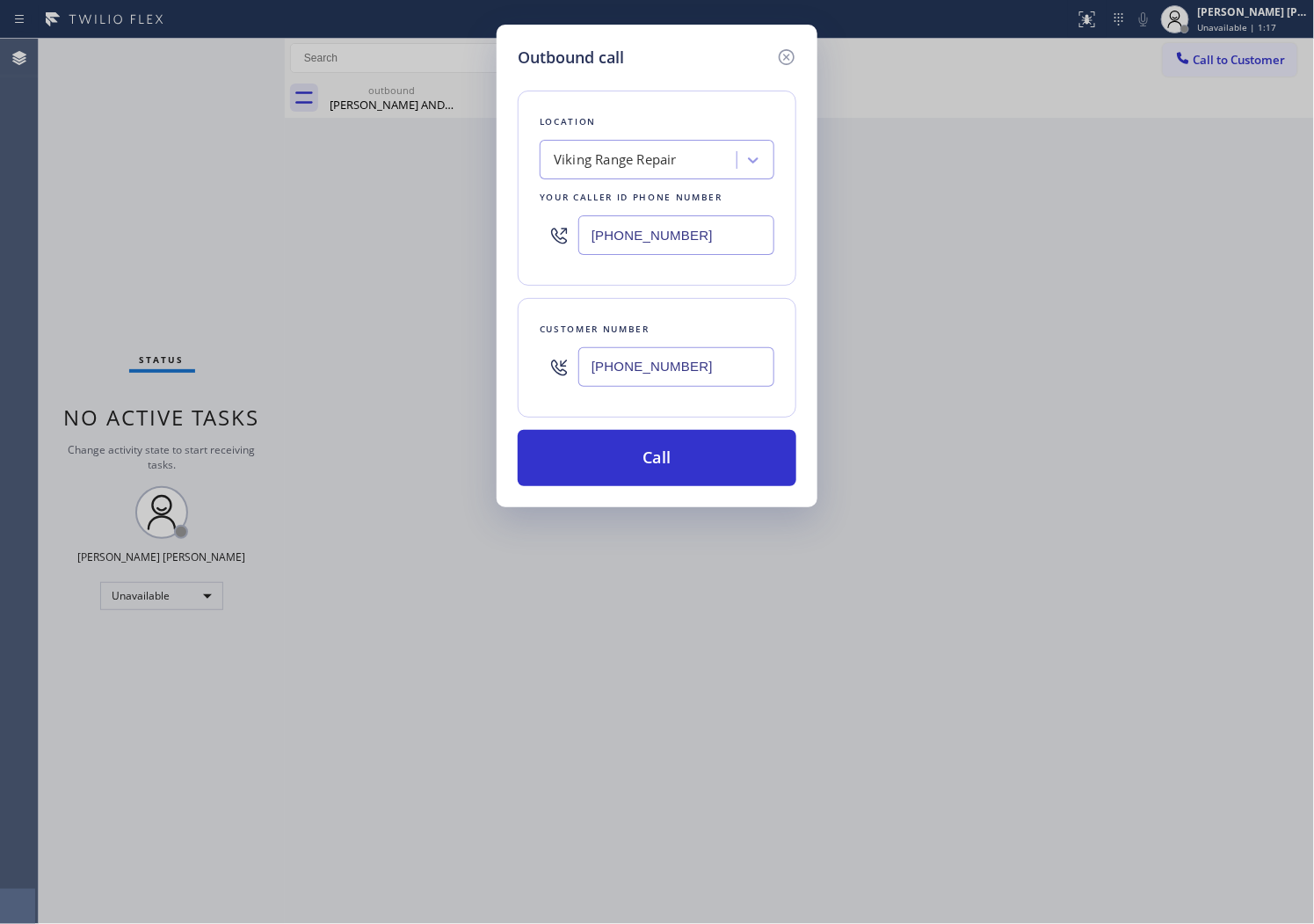
type input "[PHONE_NUMBER]"
click at [691, 256] on div "[PHONE_NUMBER]" at bounding box center [657, 235] width 235 height 57
click at [691, 244] on input "[PHONE_NUMBER]" at bounding box center [676, 235] width 196 height 39
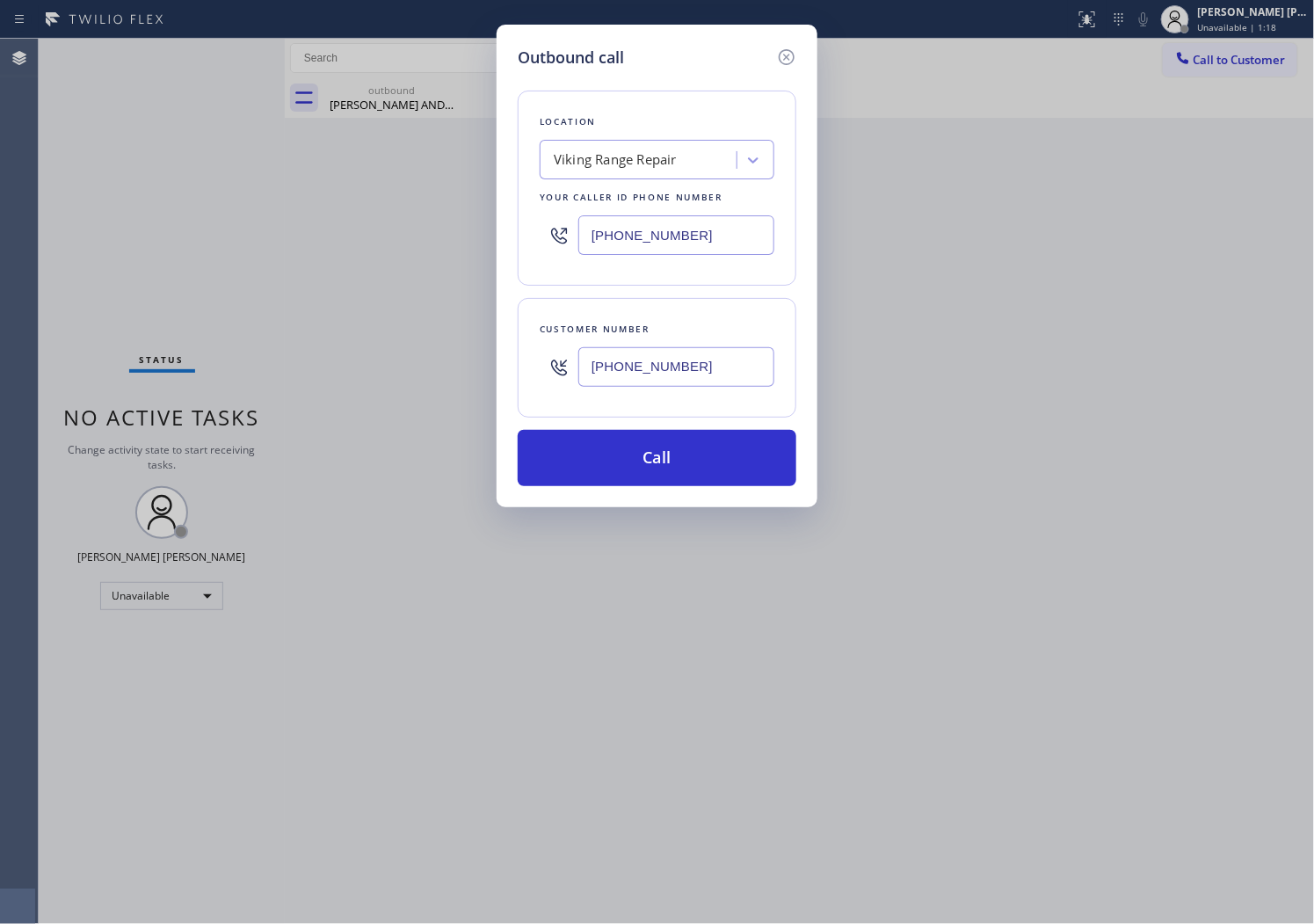
click at [691, 244] on input "[PHONE_NUMBER]" at bounding box center [676, 235] width 196 height 39
paste input "510) 781-9700"
type input "[PHONE_NUMBER]"
click at [718, 463] on button "Call" at bounding box center [657, 458] width 279 height 56
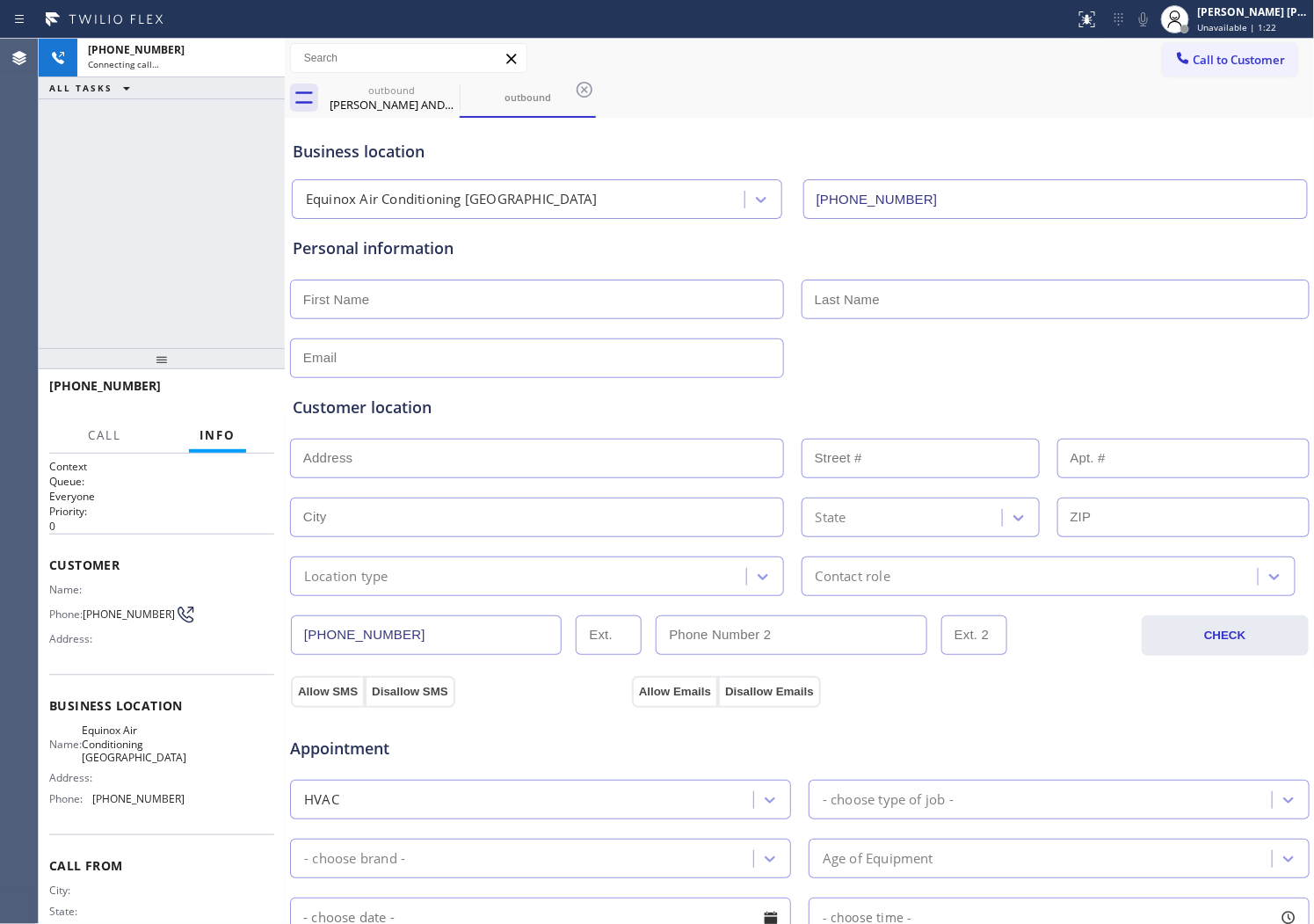
type input "[PHONE_NUMBER]"
click at [1154, 18] on icon at bounding box center [1143, 19] width 21 height 21
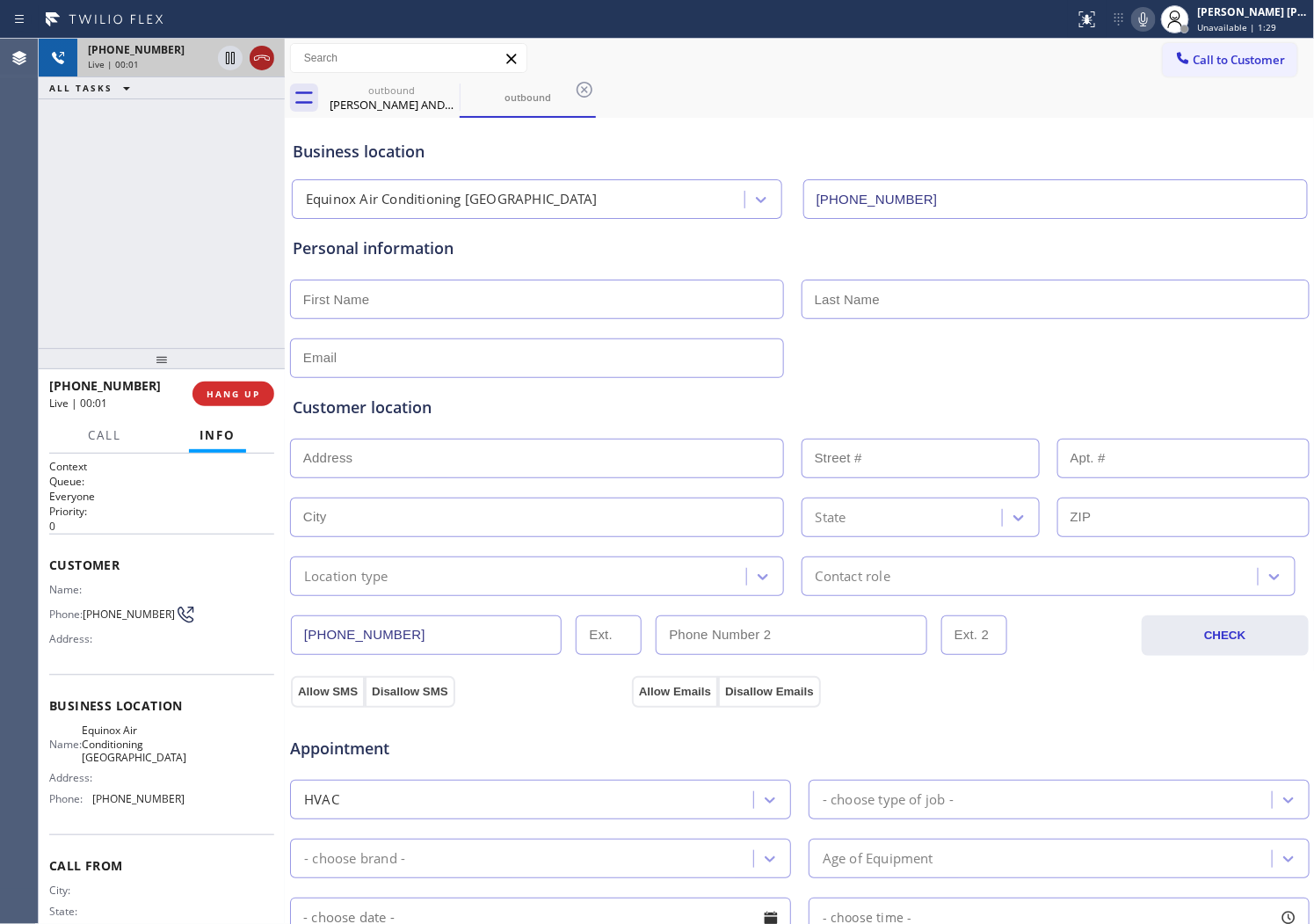
click at [268, 56] on icon at bounding box center [262, 57] width 16 height 5
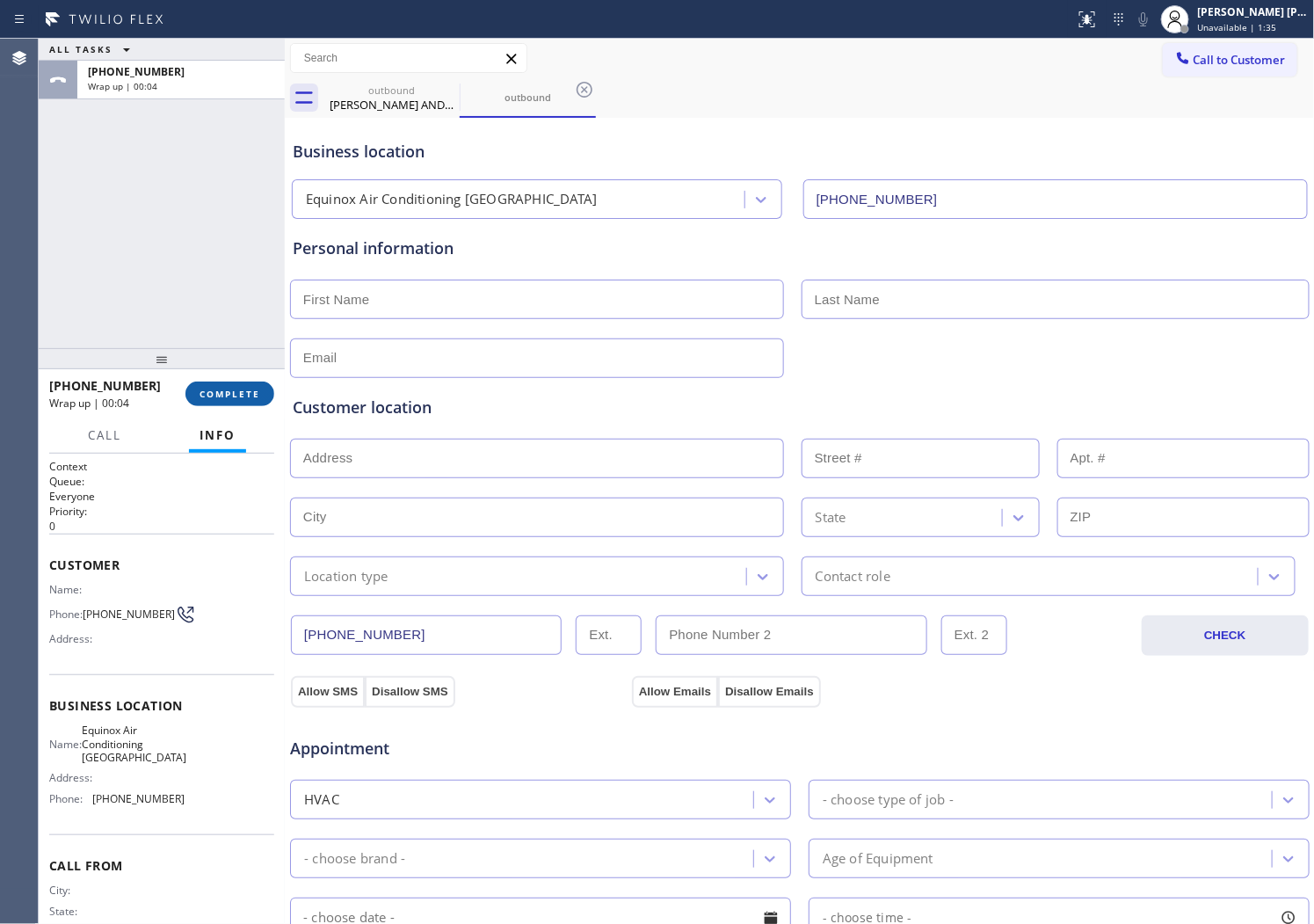
click at [234, 392] on span "COMPLETE" at bounding box center [229, 393] width 60 height 12
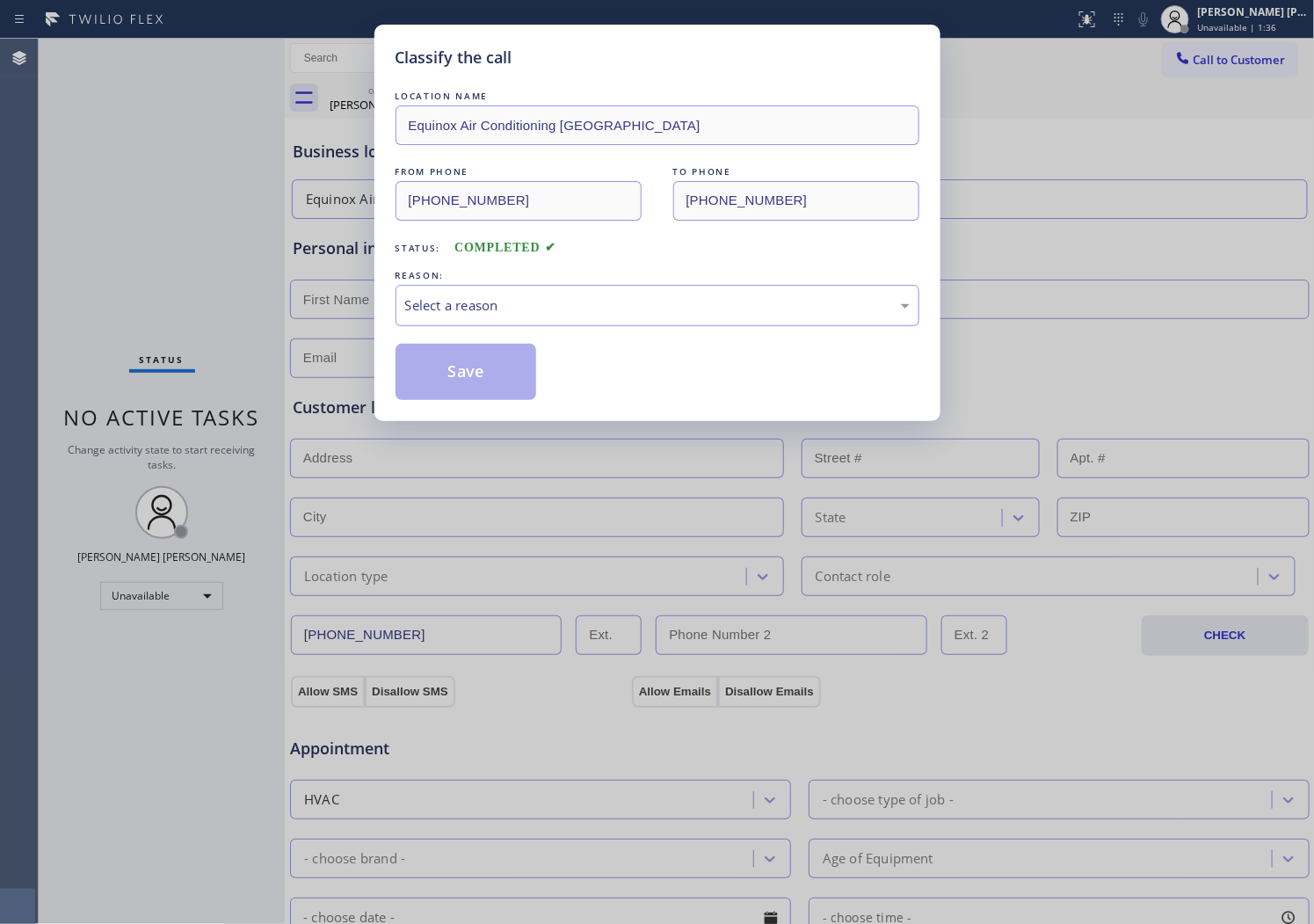
click at [472, 295] on div "Select a reason" at bounding box center [658, 305] width 505 height 20
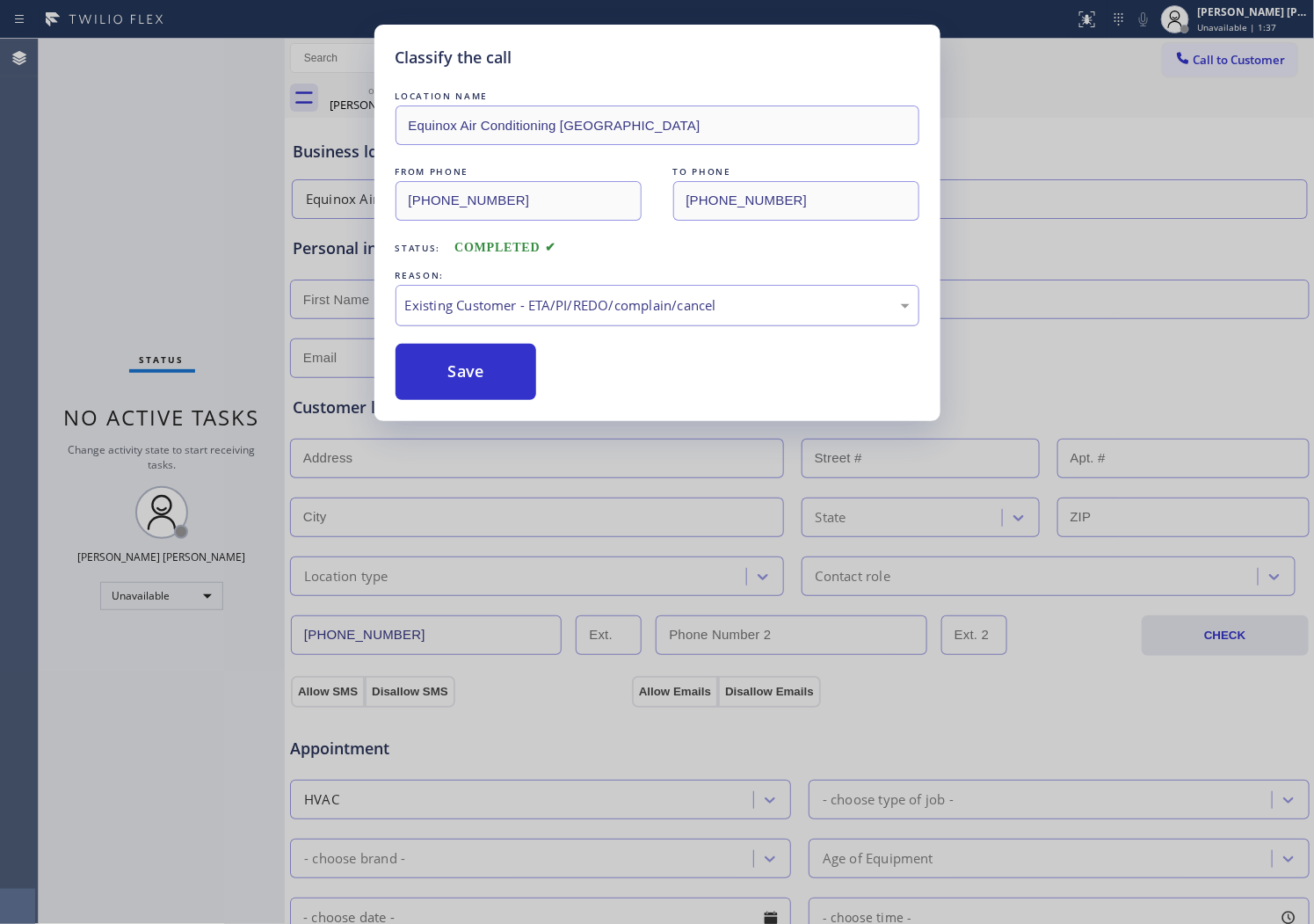
click at [470, 300] on div "Existing Customer - ETA/PI/REDO/complain/cancel" at bounding box center [658, 305] width 505 height 20
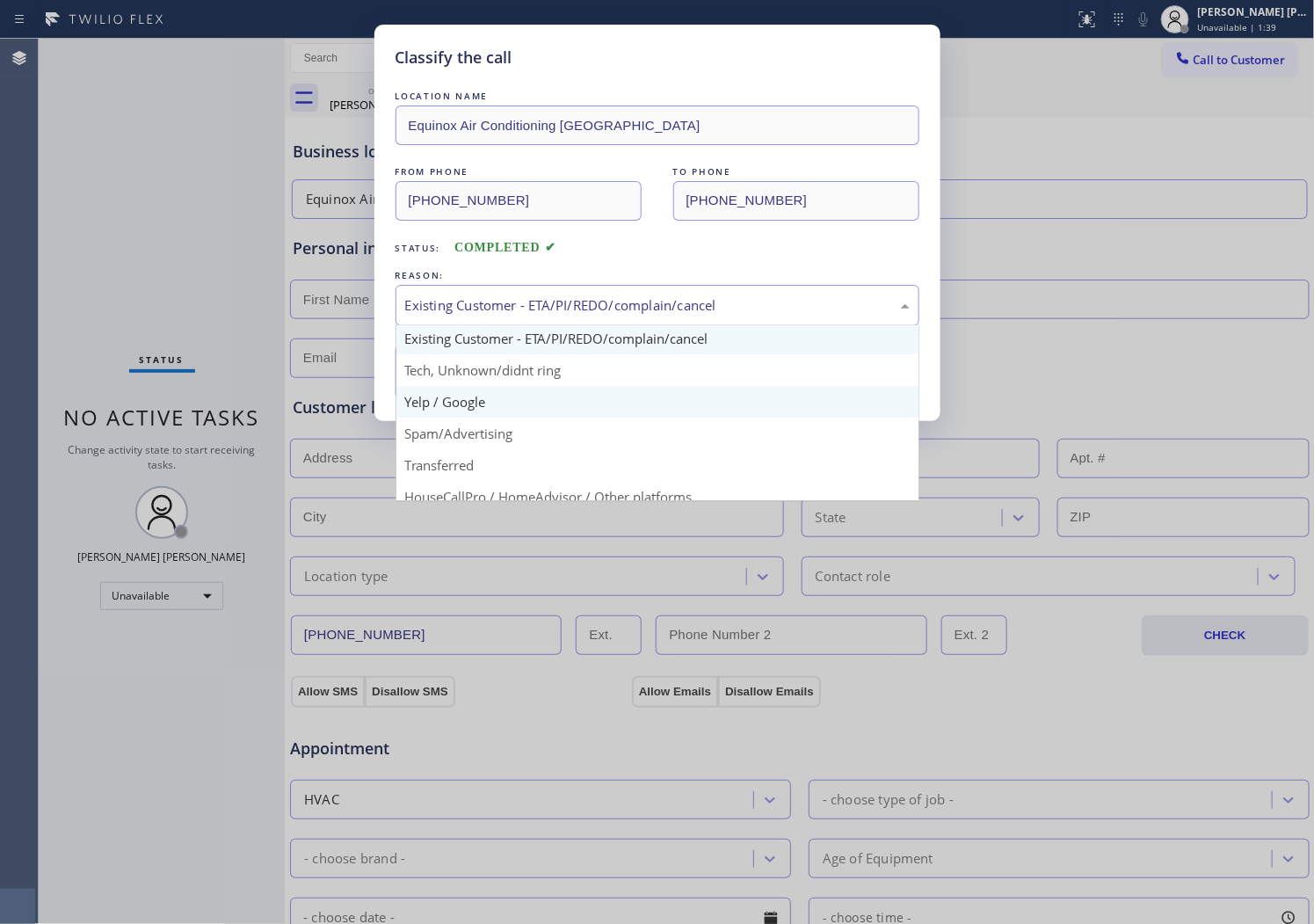
scroll to position [98, 0]
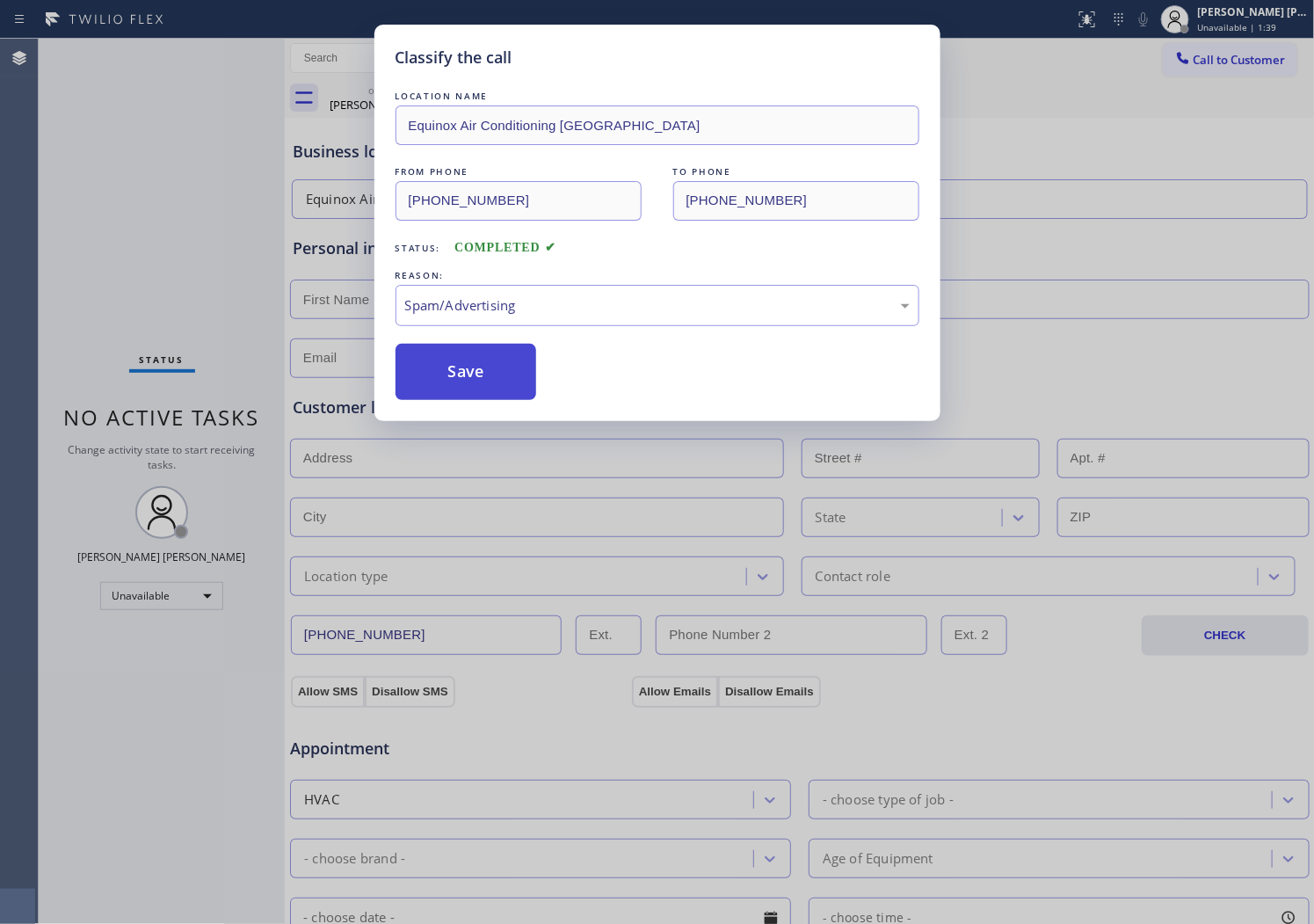
click at [455, 378] on button "Save" at bounding box center [466, 371] width 141 height 56
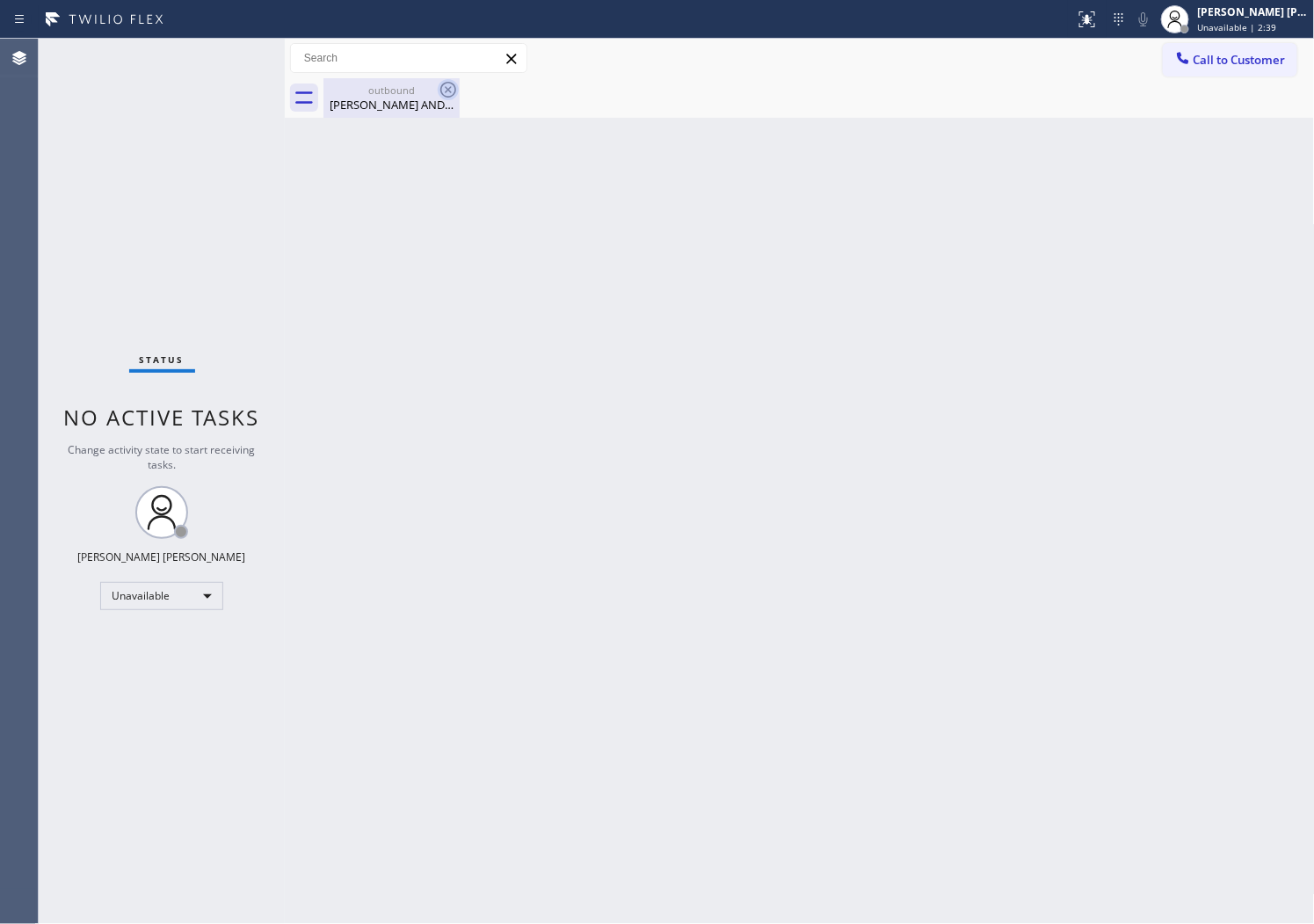
click at [445, 91] on icon at bounding box center [448, 89] width 21 height 21
click at [1068, 28] on div at bounding box center [538, 19] width 1061 height 29
click at [1098, 29] on icon at bounding box center [1087, 19] width 21 height 21
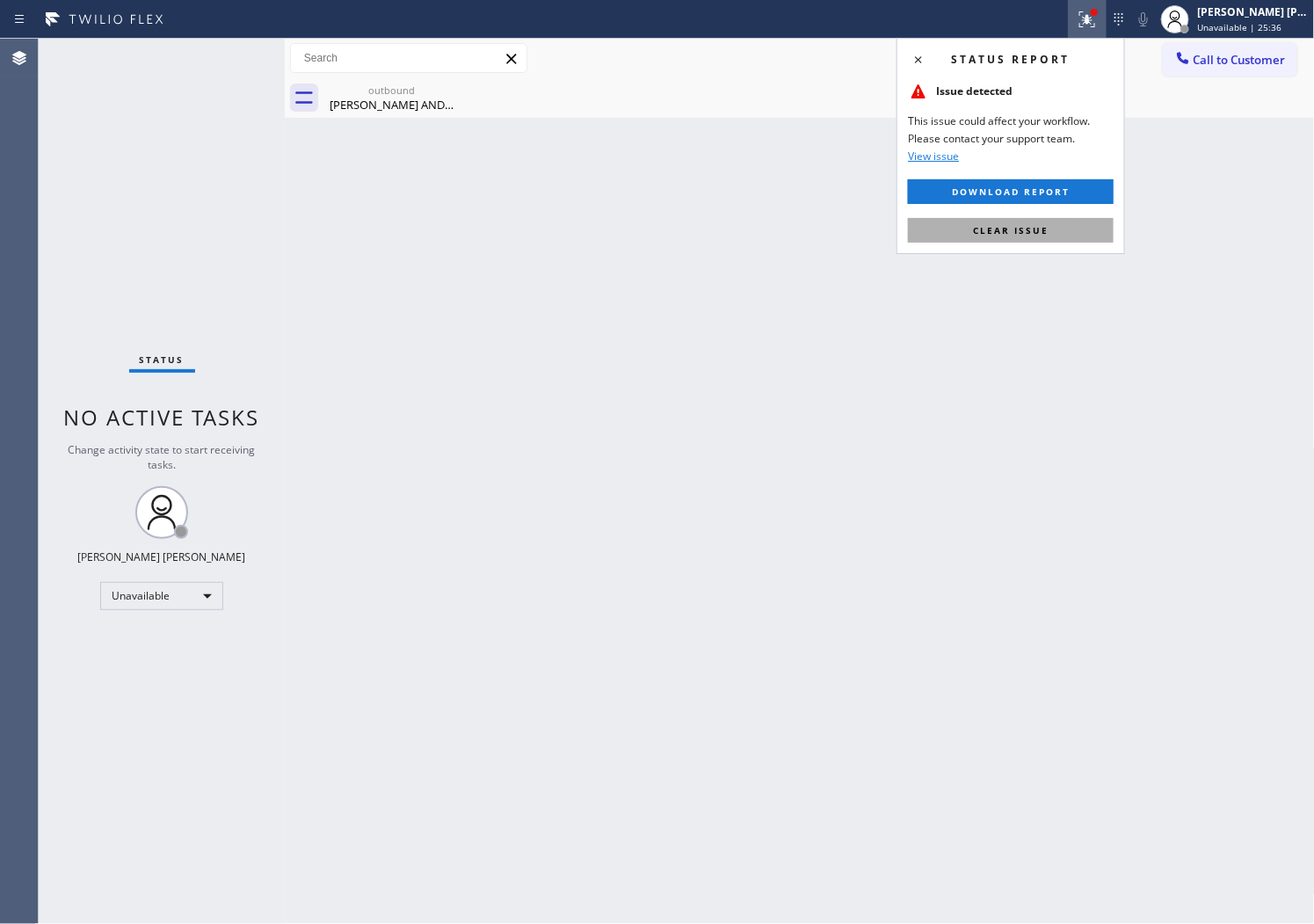
click at [1035, 224] on span "Clear issue" at bounding box center [1011, 230] width 76 height 12
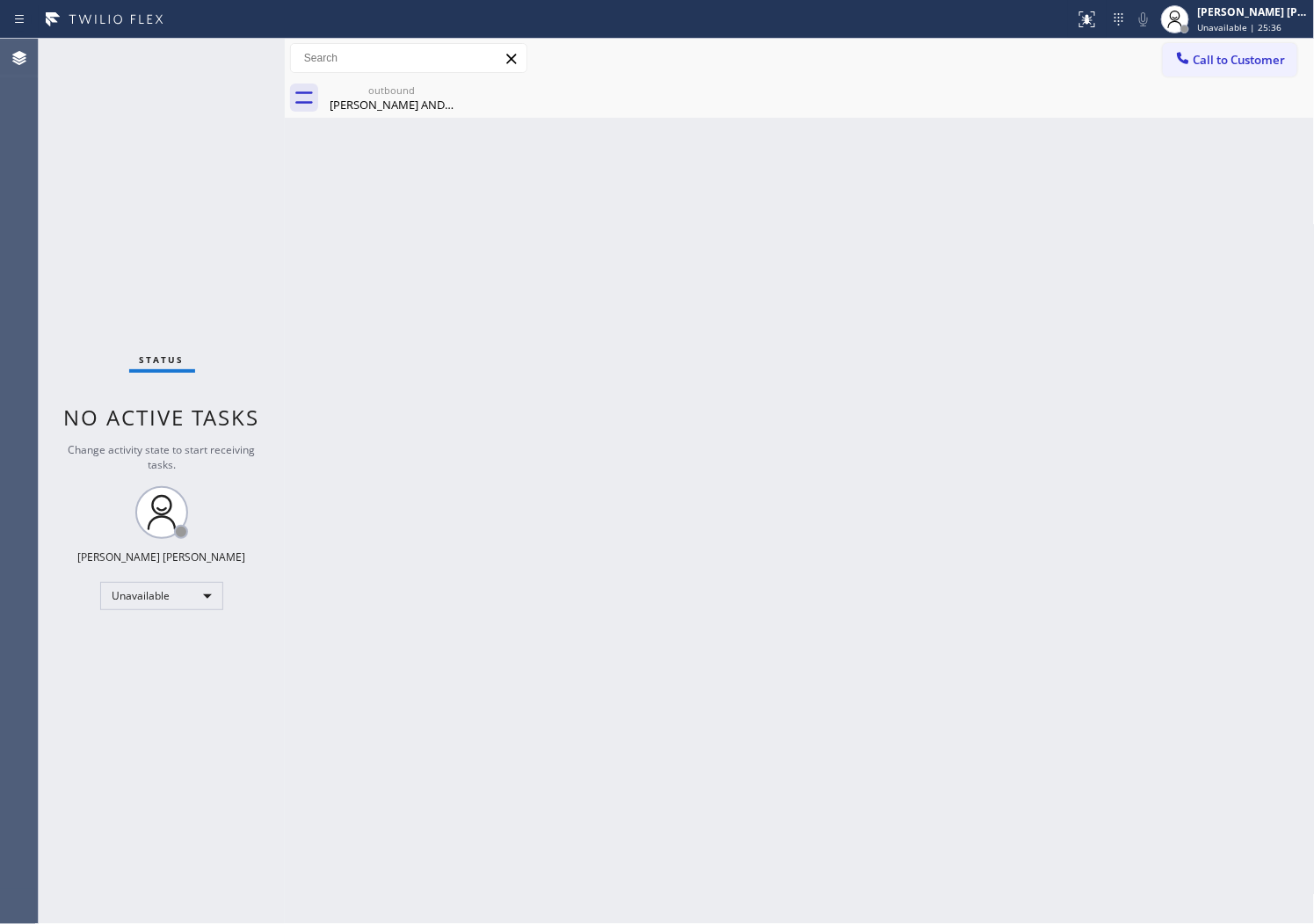
click at [1035, 223] on div "Back to Dashboard Change Sender ID Customers Technicians Select a contact Outbo…" at bounding box center [800, 480] width 1031 height 885
click at [4, 531] on div "Agent Desktop" at bounding box center [19, 480] width 37 height 885
click at [431, 111] on div "[PERSON_NAME] AND [PERSON_NAME]" at bounding box center [392, 105] width 133 height 16
click at [431, 111] on div "outbound [PERSON_NAME] AND [PERSON_NAME]" at bounding box center [819, 98] width 991 height 39
click at [1217, 64] on span "Call to Customer" at bounding box center [1240, 60] width 93 height 16
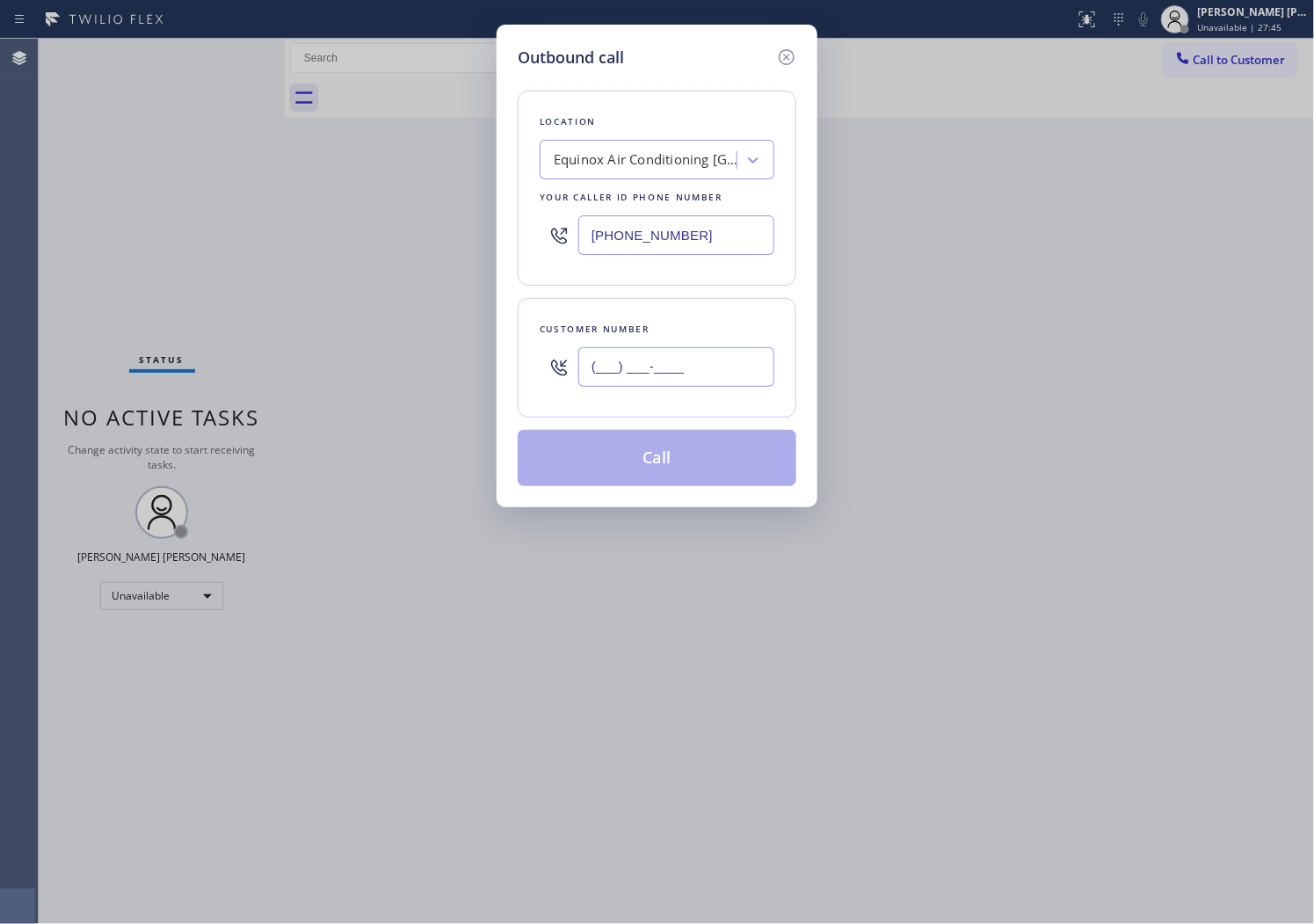
click at [722, 365] on input "(___) ___-____" at bounding box center [676, 367] width 196 height 39
paste input "708) 998-1232"
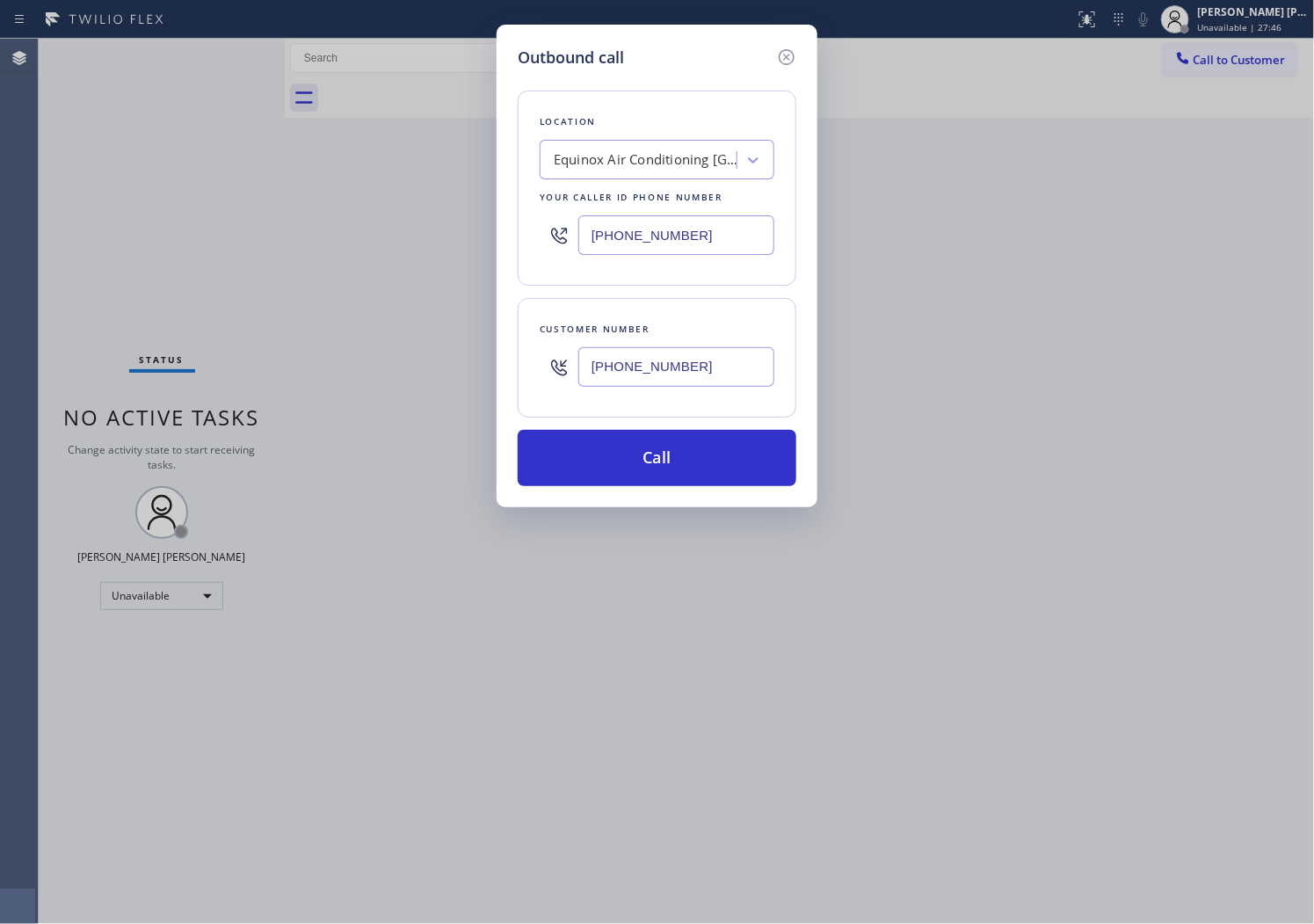
type input "[PHONE_NUMBER]"
click at [624, 240] on input "[PHONE_NUMBER]" at bounding box center [676, 235] width 196 height 39
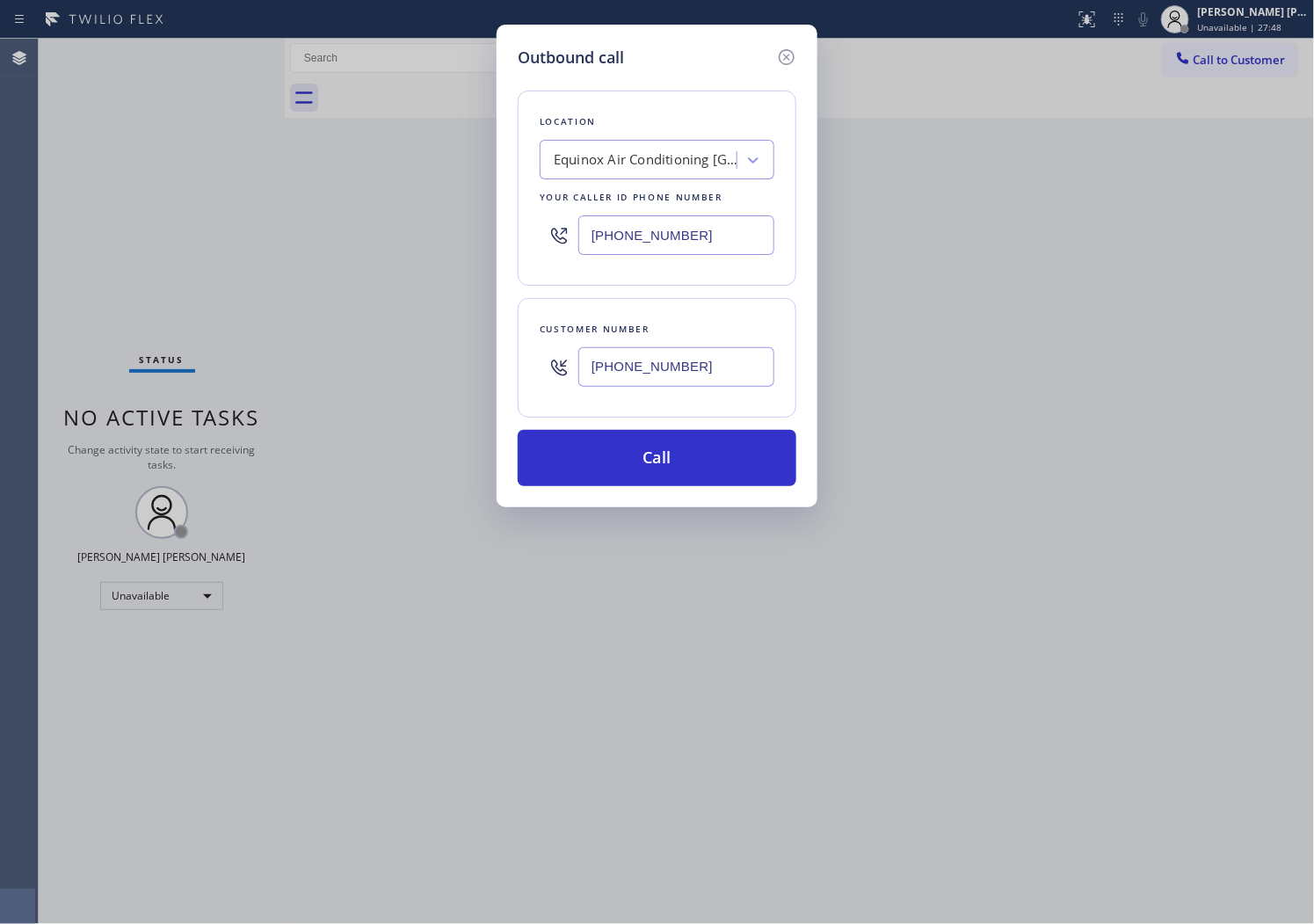
paste input "708) 998-4884"
click at [624, 240] on input "[PHONE_NUMBER]" at bounding box center [676, 235] width 196 height 39
type input "[PHONE_NUMBER]"
click at [654, 461] on button "Call" at bounding box center [657, 458] width 279 height 56
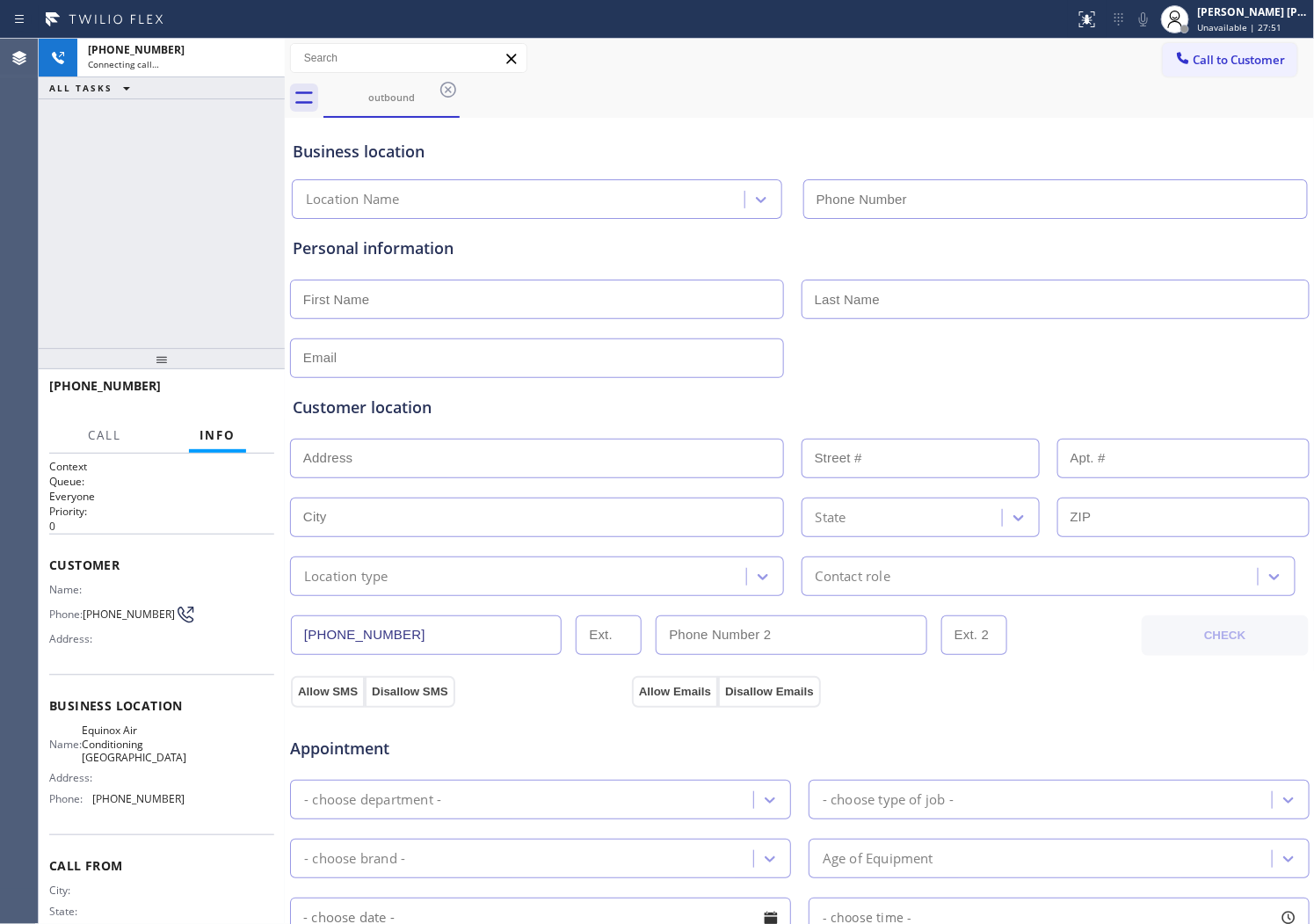
type input "[PHONE_NUMBER]"
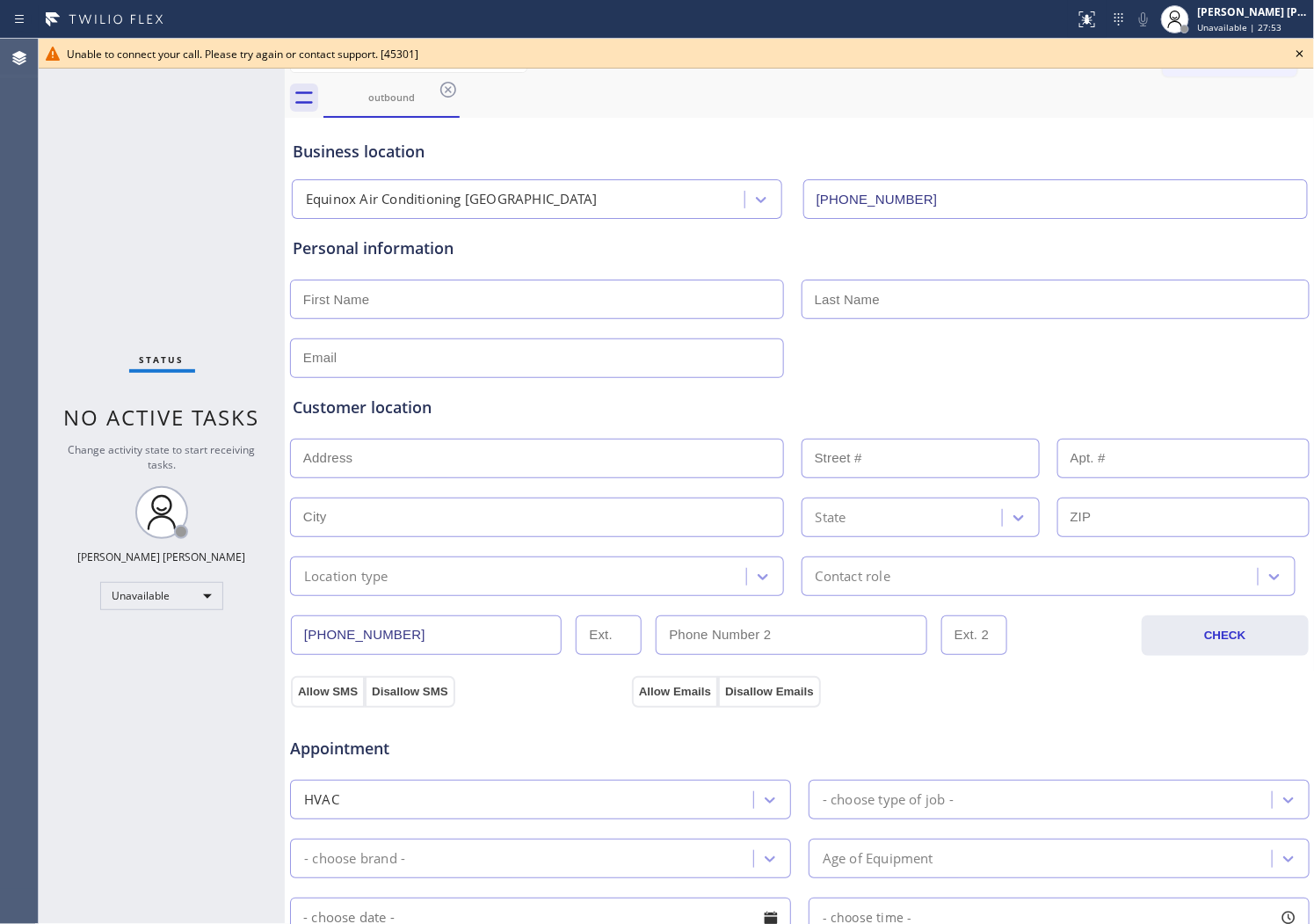
click at [1311, 55] on icon at bounding box center [1299, 53] width 21 height 21
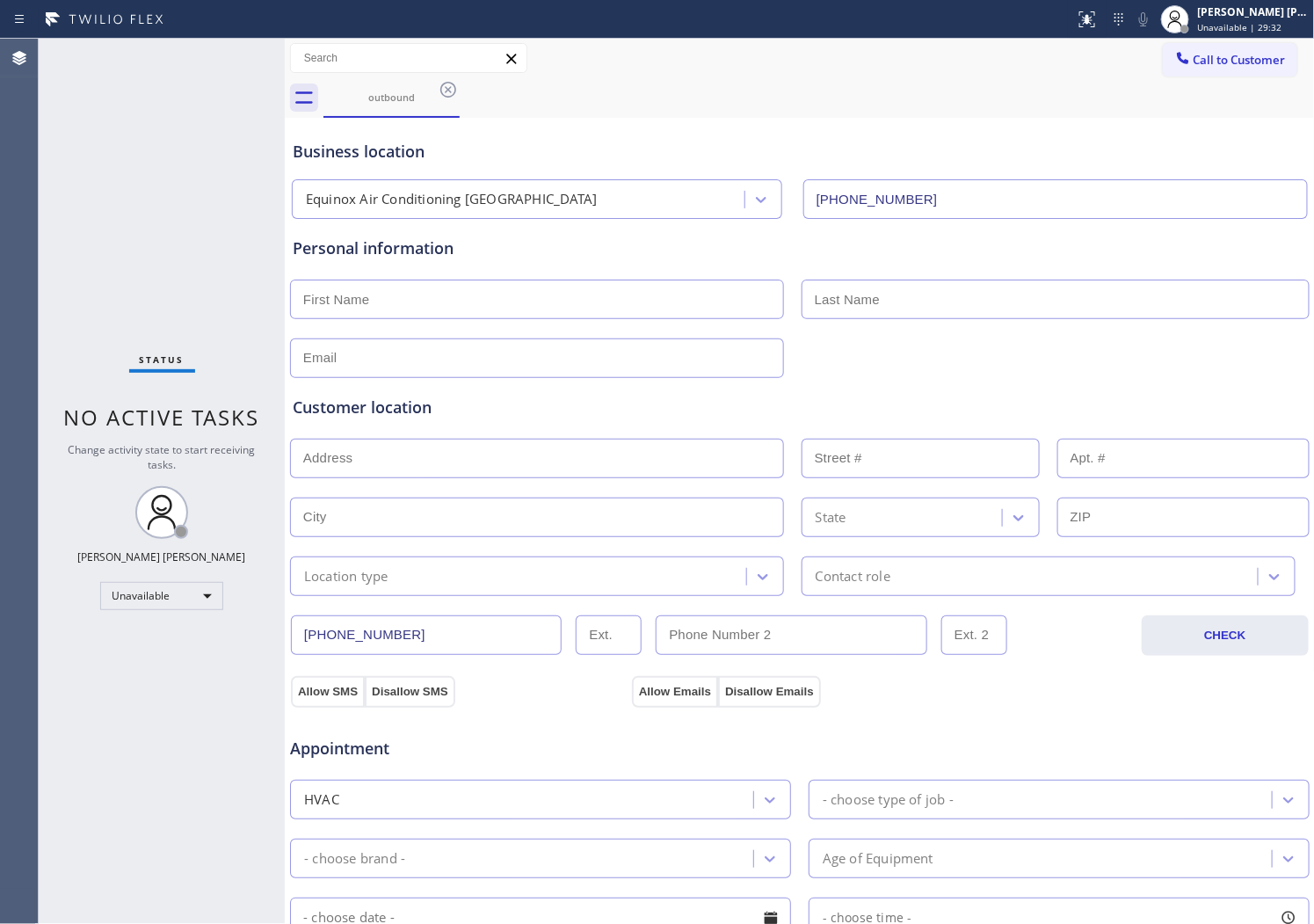
click at [4, 303] on div "Agent Desktop" at bounding box center [19, 480] width 37 height 885
click at [447, 93] on icon at bounding box center [448, 89] width 21 height 21
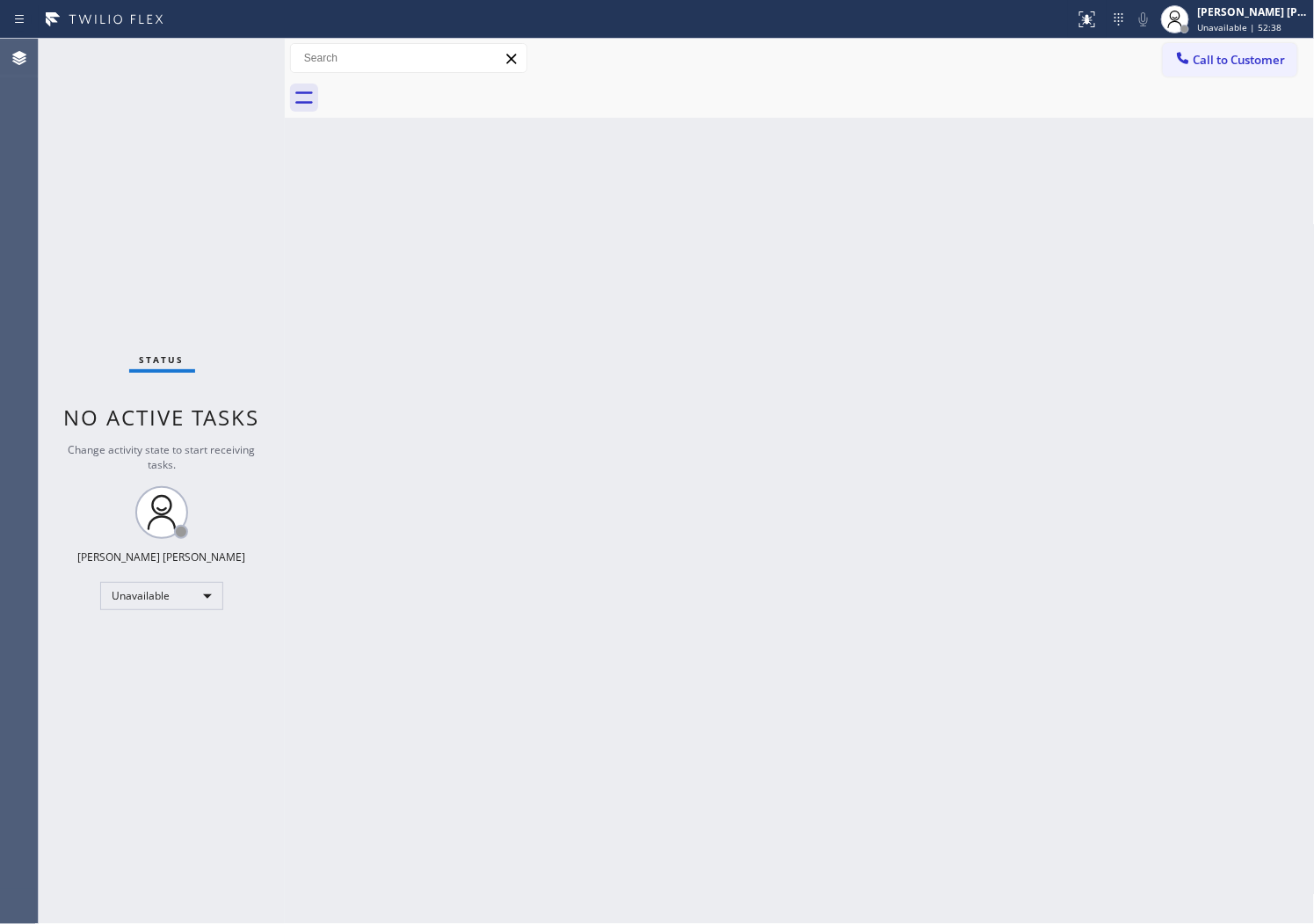
click at [13, 239] on div "Agent Desktop" at bounding box center [19, 480] width 37 height 885
click at [1250, 23] on span "Unavailable | 52:39" at bounding box center [1241, 27] width 85 height 12
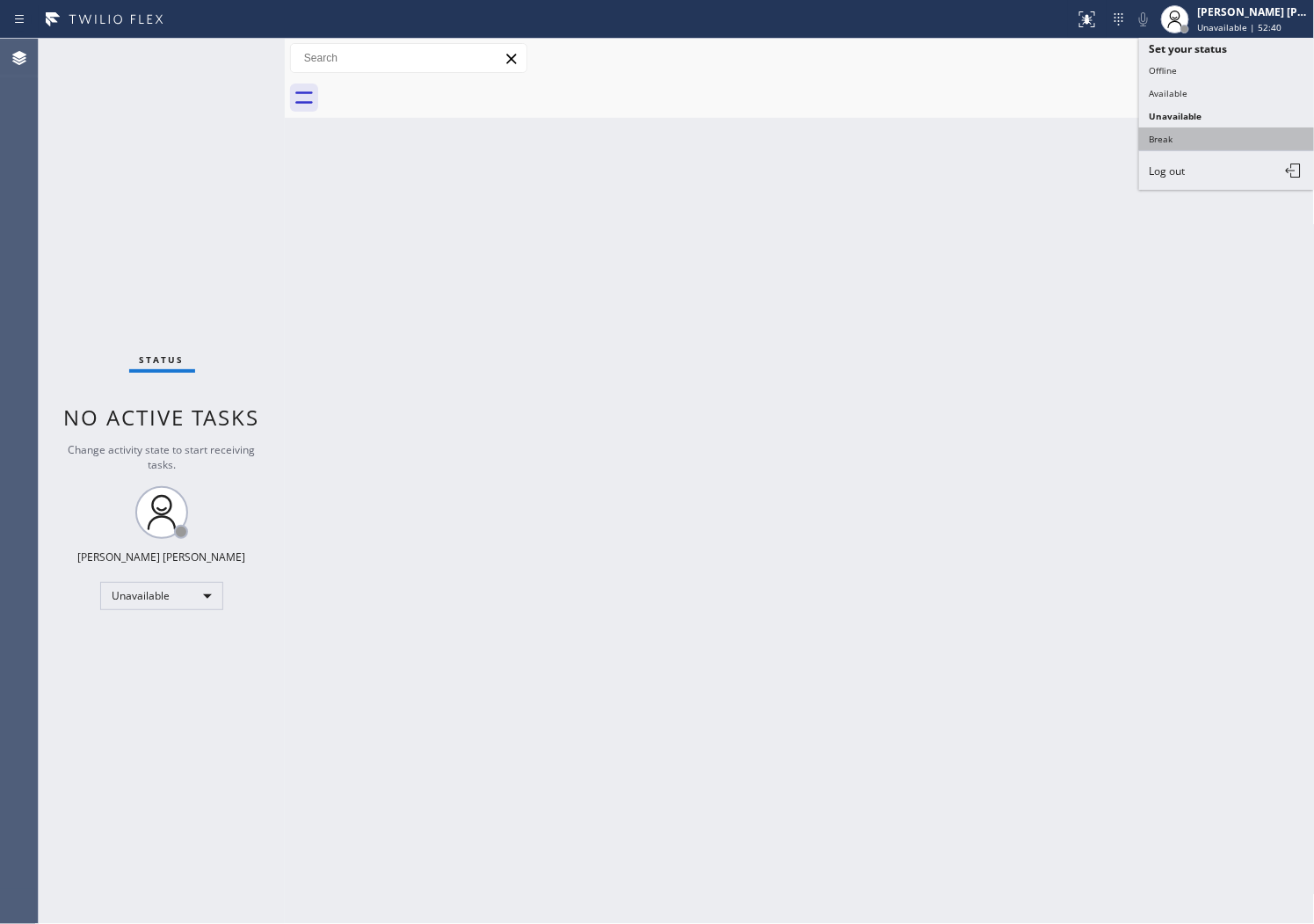
click at [1223, 143] on button "Break" at bounding box center [1227, 138] width 176 height 23
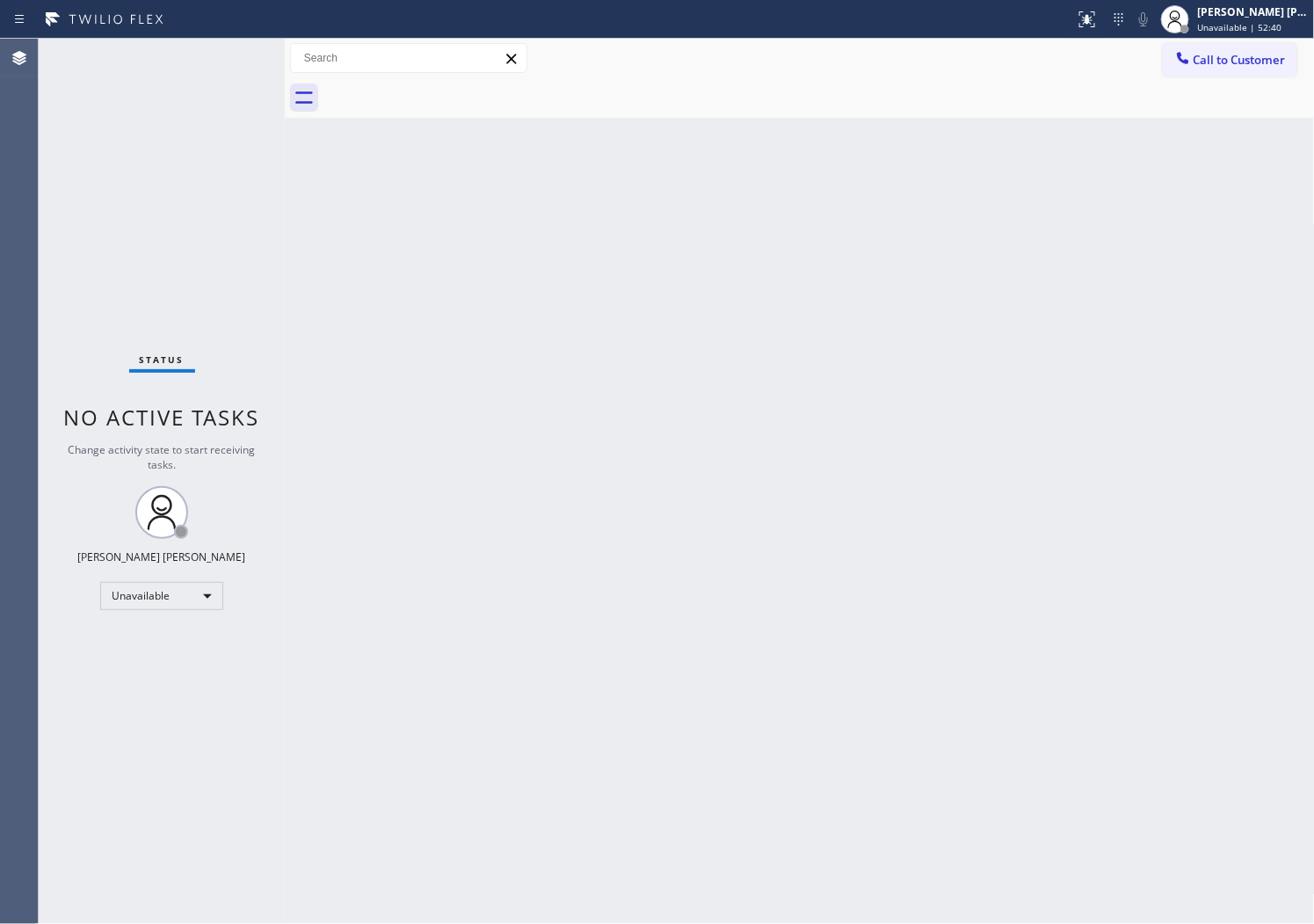
click at [1223, 143] on div "Back to Dashboard Change Sender ID Customers Technicians Select a contact Outbo…" at bounding box center [800, 480] width 1031 height 885
